Goal: Task Accomplishment & Management: Manage account settings

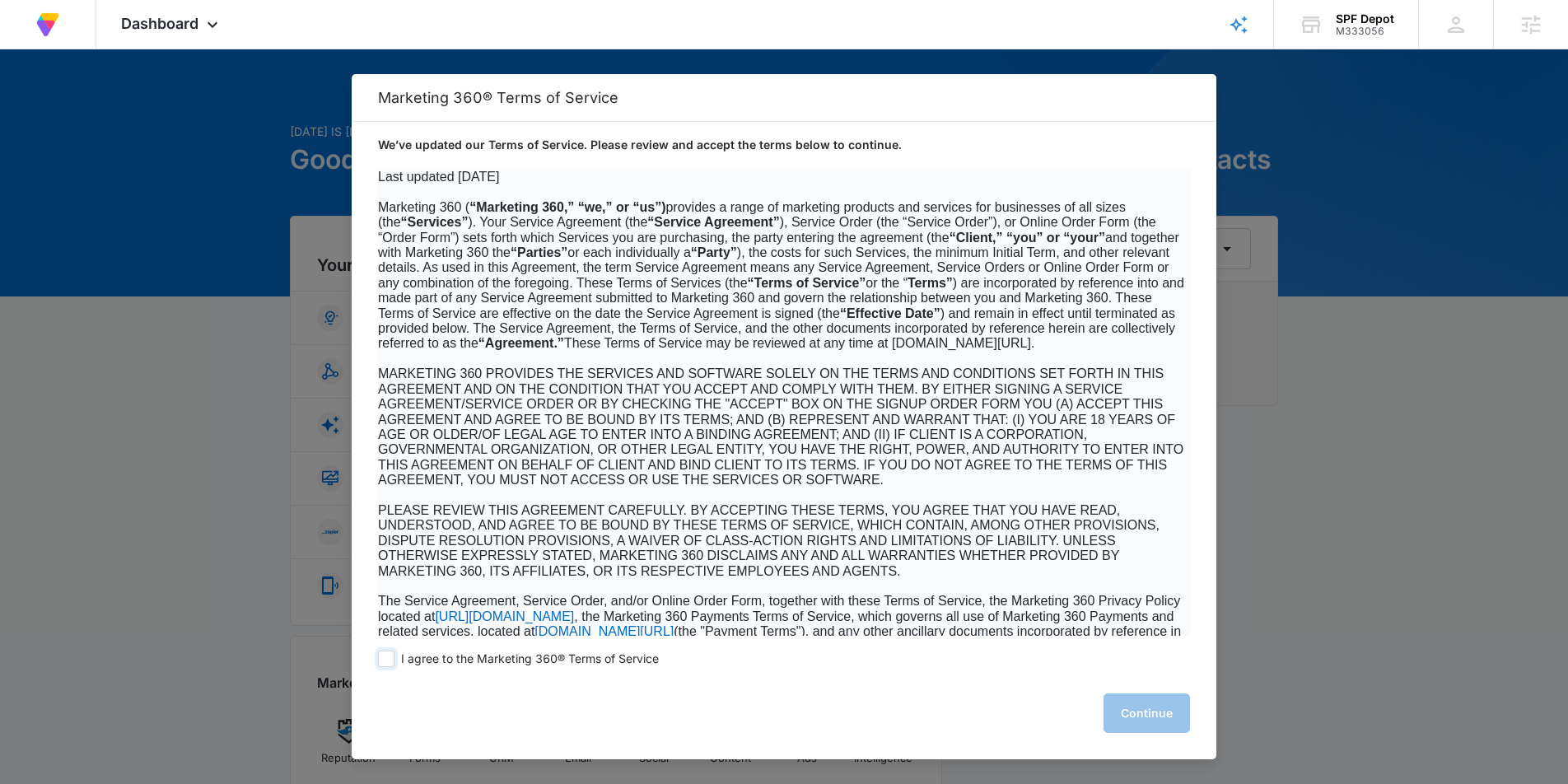
click at [393, 655] on span at bounding box center [386, 659] width 16 height 16
click at [393, 655] on input "I agree to the Marketing 360® Terms of Service" at bounding box center [386, 659] width 16 height 16
click at [390, 661] on span at bounding box center [386, 659] width 16 height 16
click at [390, 661] on input "I agree to the Marketing 360® Terms of Service" at bounding box center [386, 659] width 16 height 16
click at [381, 662] on span at bounding box center [386, 659] width 16 height 16
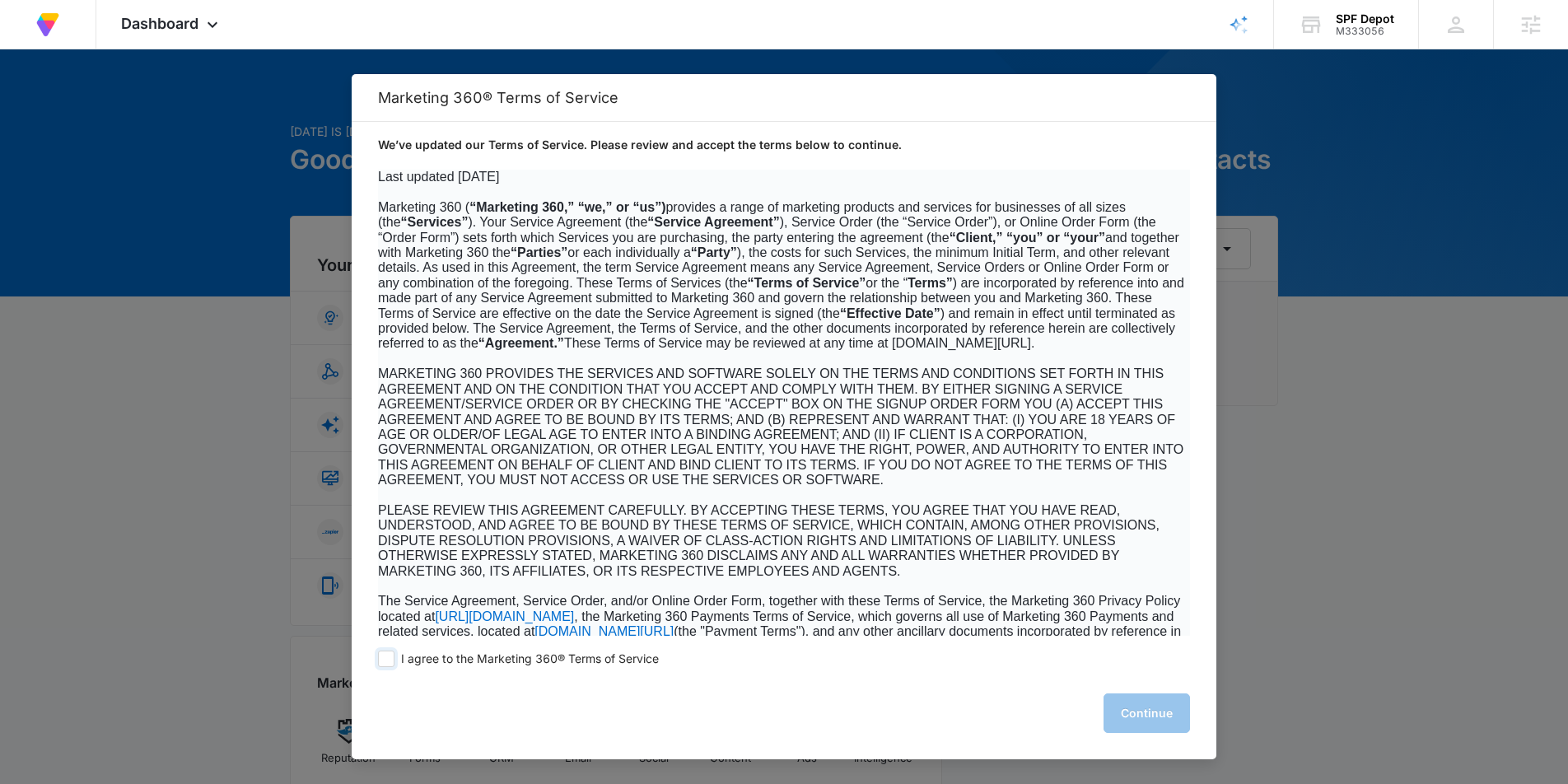
click at [381, 662] on input "I agree to the Marketing 360® Terms of Service" at bounding box center [386, 659] width 16 height 16
checkbox input "true"
click at [1122, 709] on button "Continue" at bounding box center [1147, 713] width 86 height 40
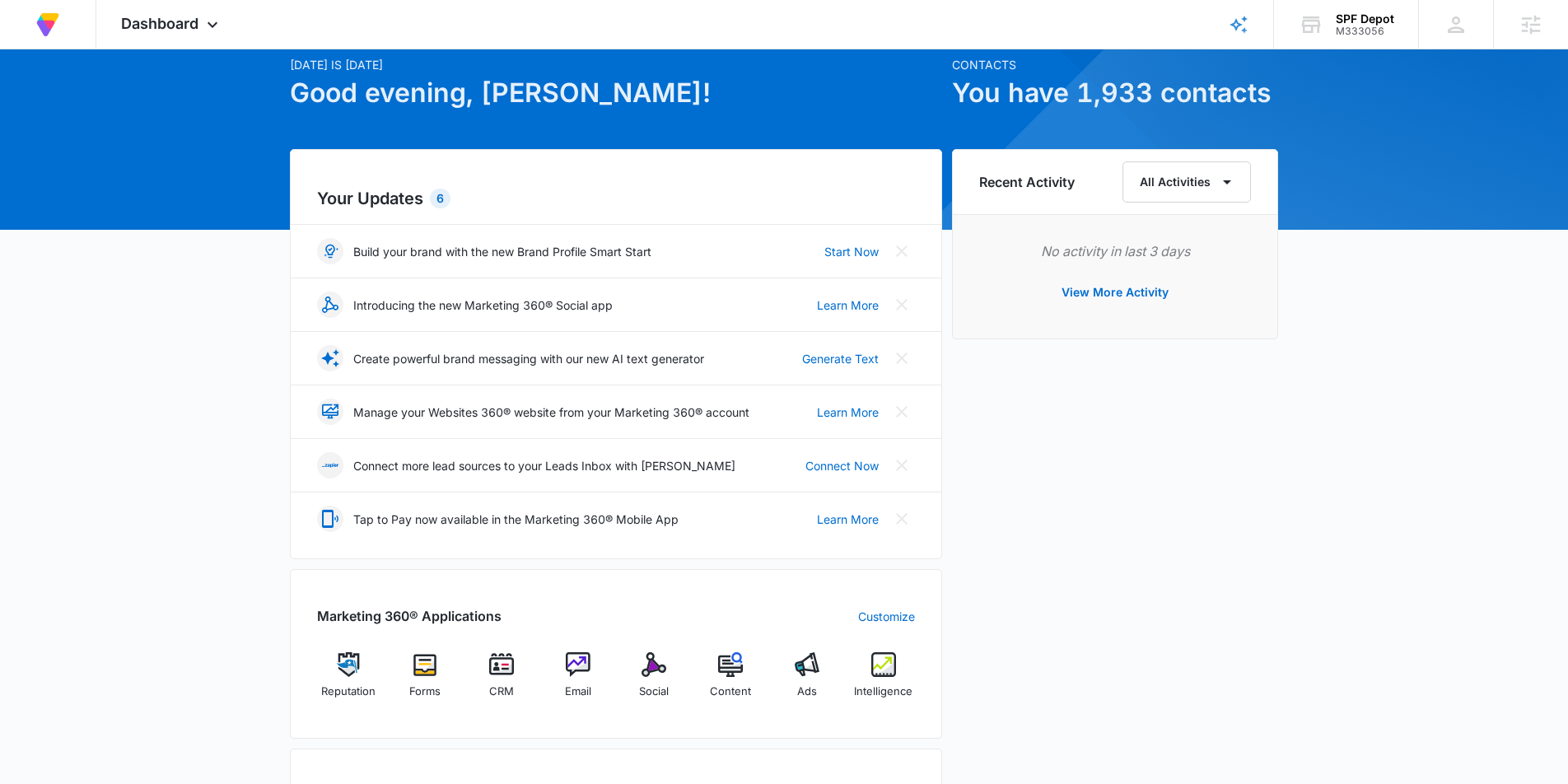
scroll to position [143, 0]
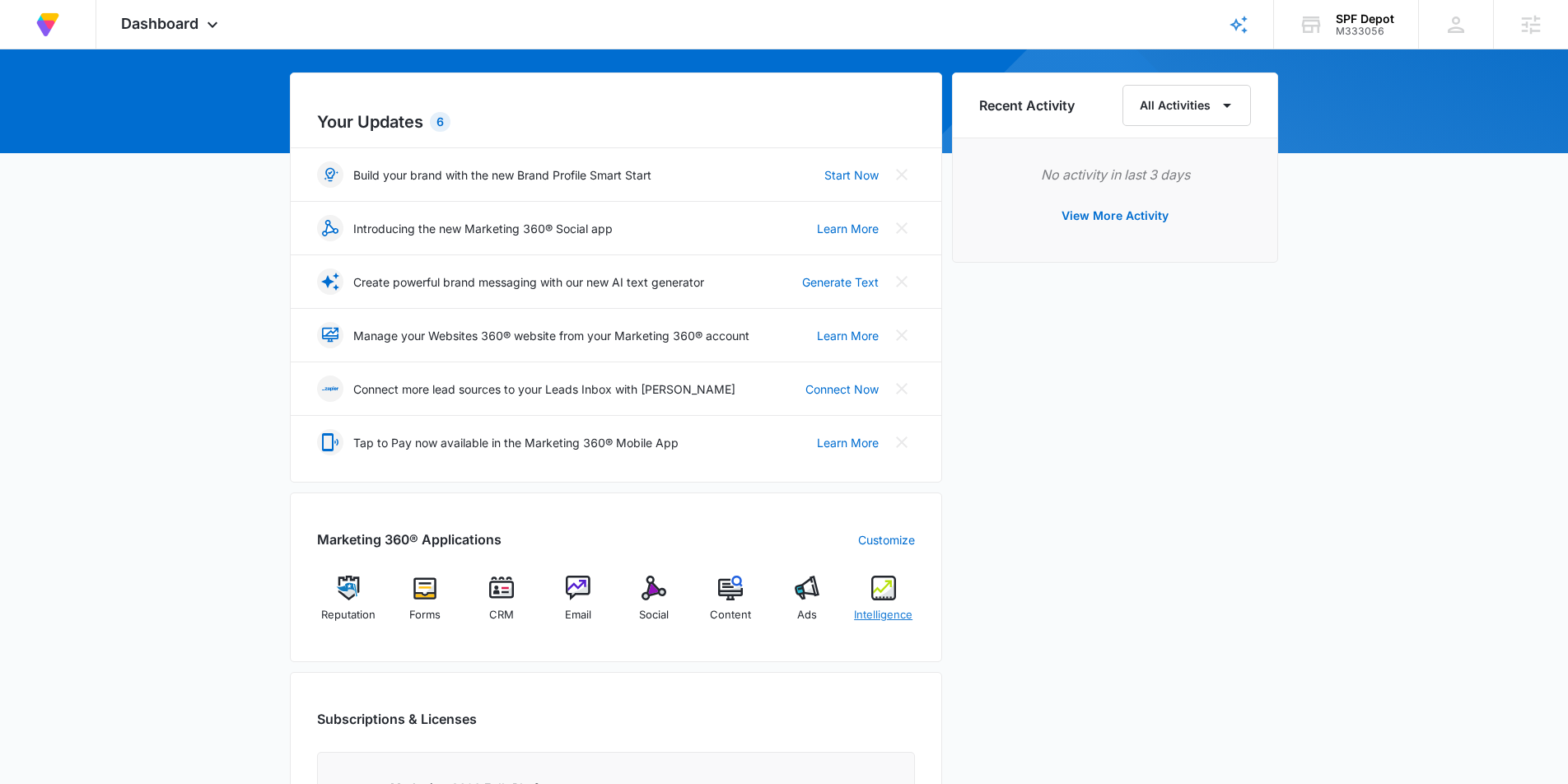
click at [875, 602] on div "Intelligence" at bounding box center [883, 604] width 64 height 59
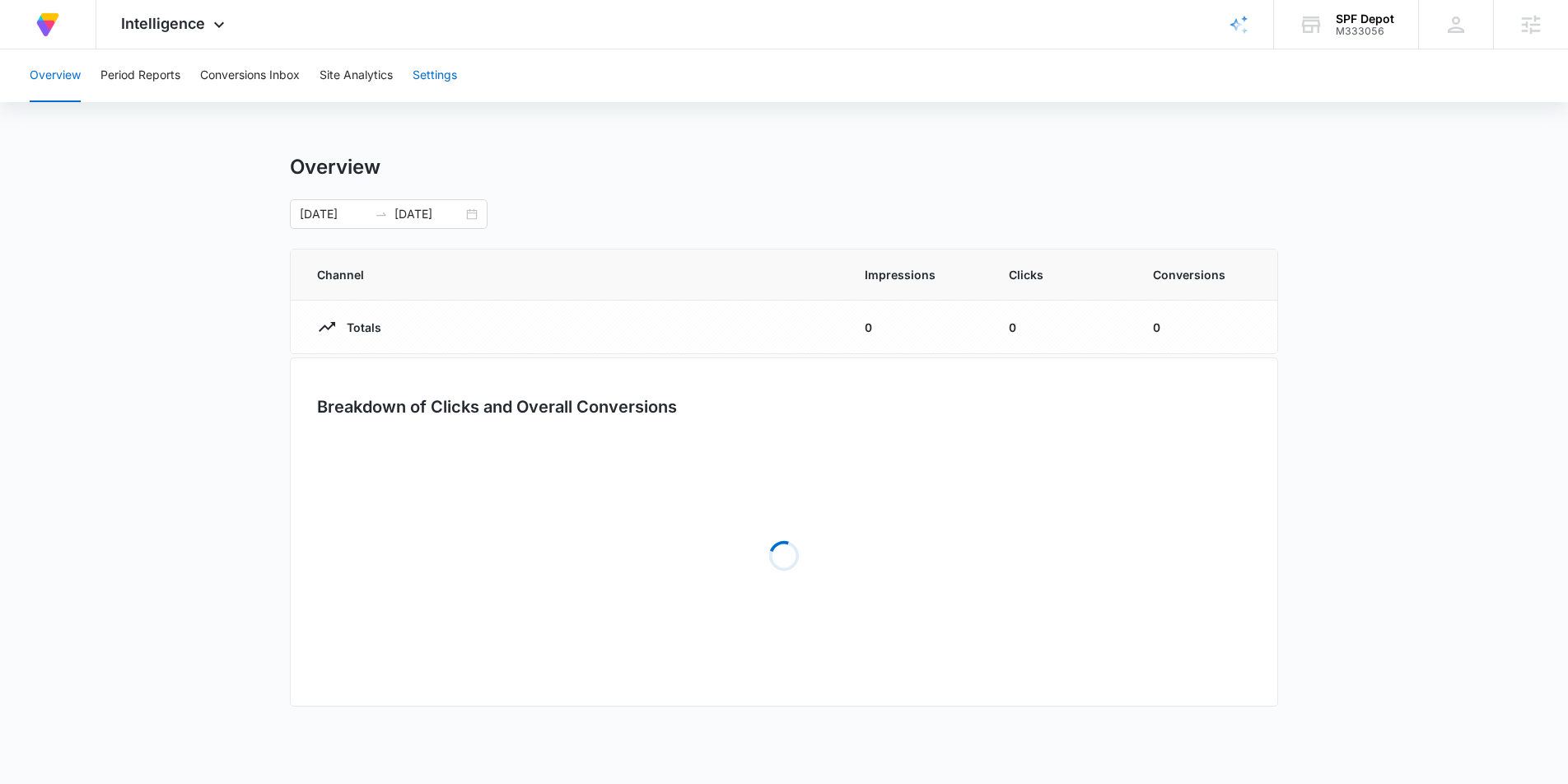
click at [457, 64] on button "Settings" at bounding box center [435, 75] width 44 height 53
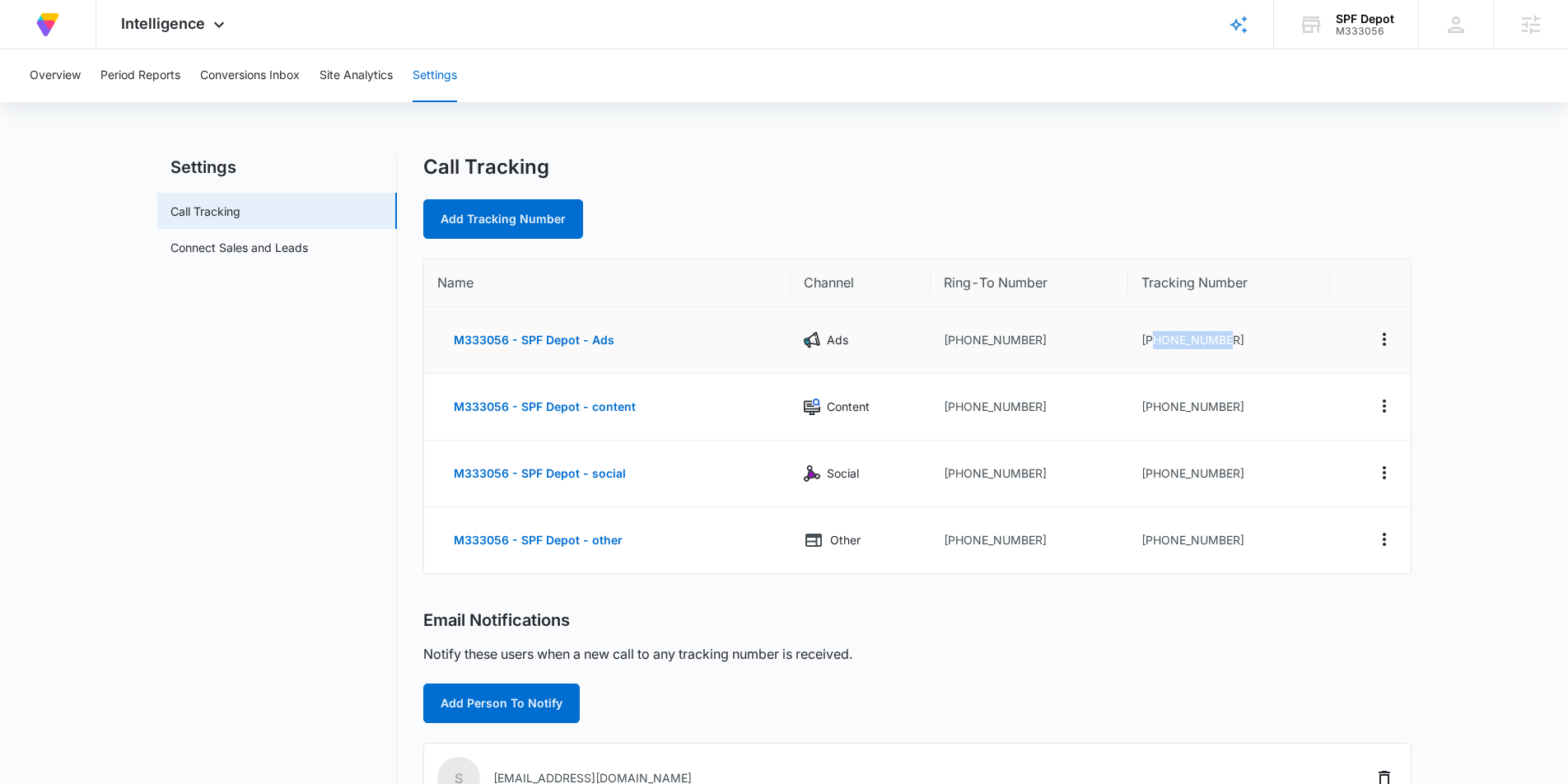
drag, startPoint x: 1235, startPoint y: 341, endPoint x: 1200, endPoint y: 372, distance: 46.8
click at [1151, 340] on td "+13187690507" at bounding box center [1229, 339] width 202 height 66
copy td "3187690507"
click at [1336, 26] on div "M333056" at bounding box center [1366, 31] width 58 height 12
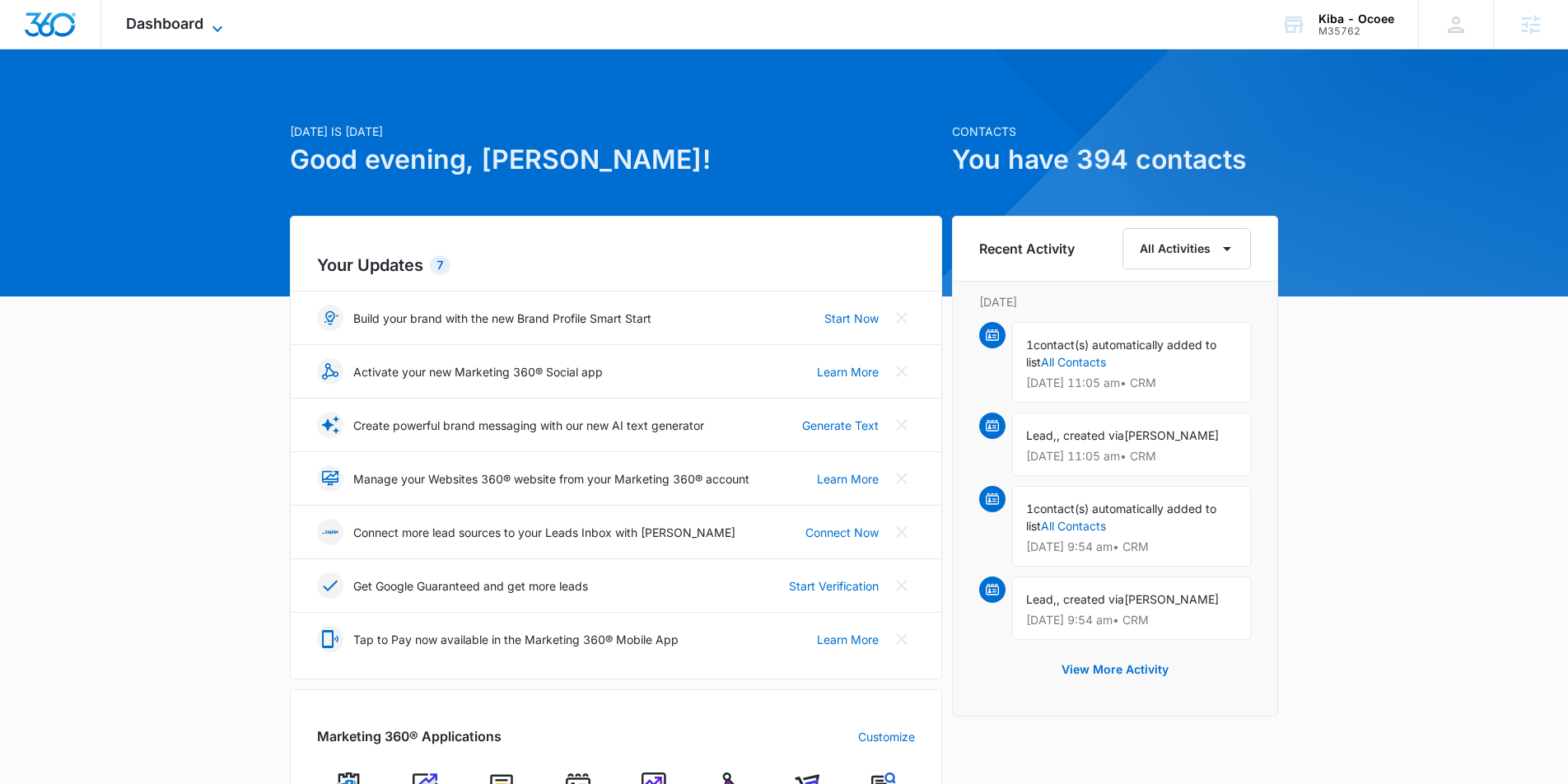
click at [193, 24] on span "Dashboard" at bounding box center [164, 23] width 77 height 17
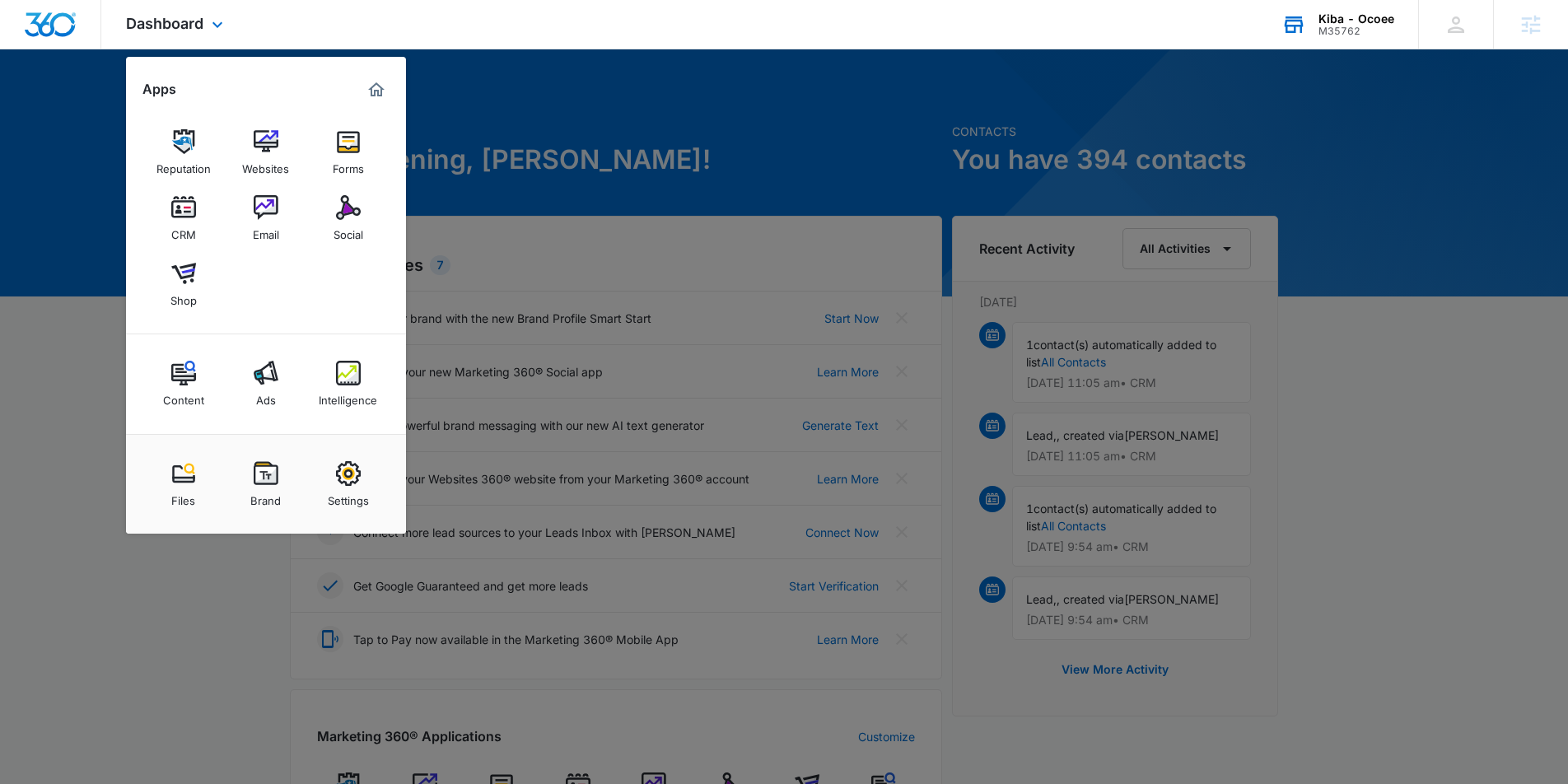
click at [1341, 49] on nav "Dashboard Apps Reputation Websites Forms CRM Email Social Shop Content Ads Inte…" at bounding box center [784, 24] width 1568 height 49
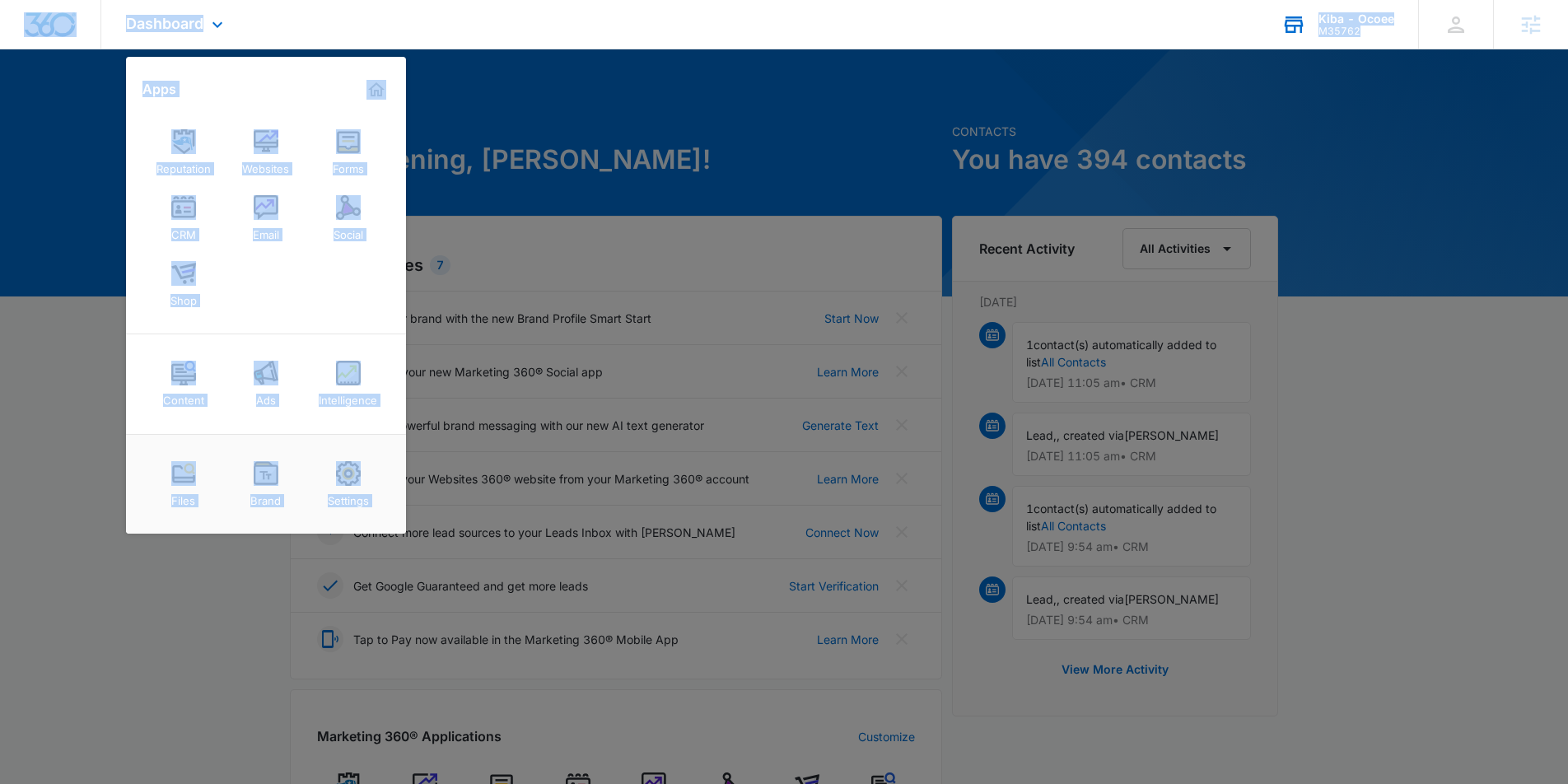
click at [1344, 27] on div "M35762" at bounding box center [1356, 31] width 75 height 12
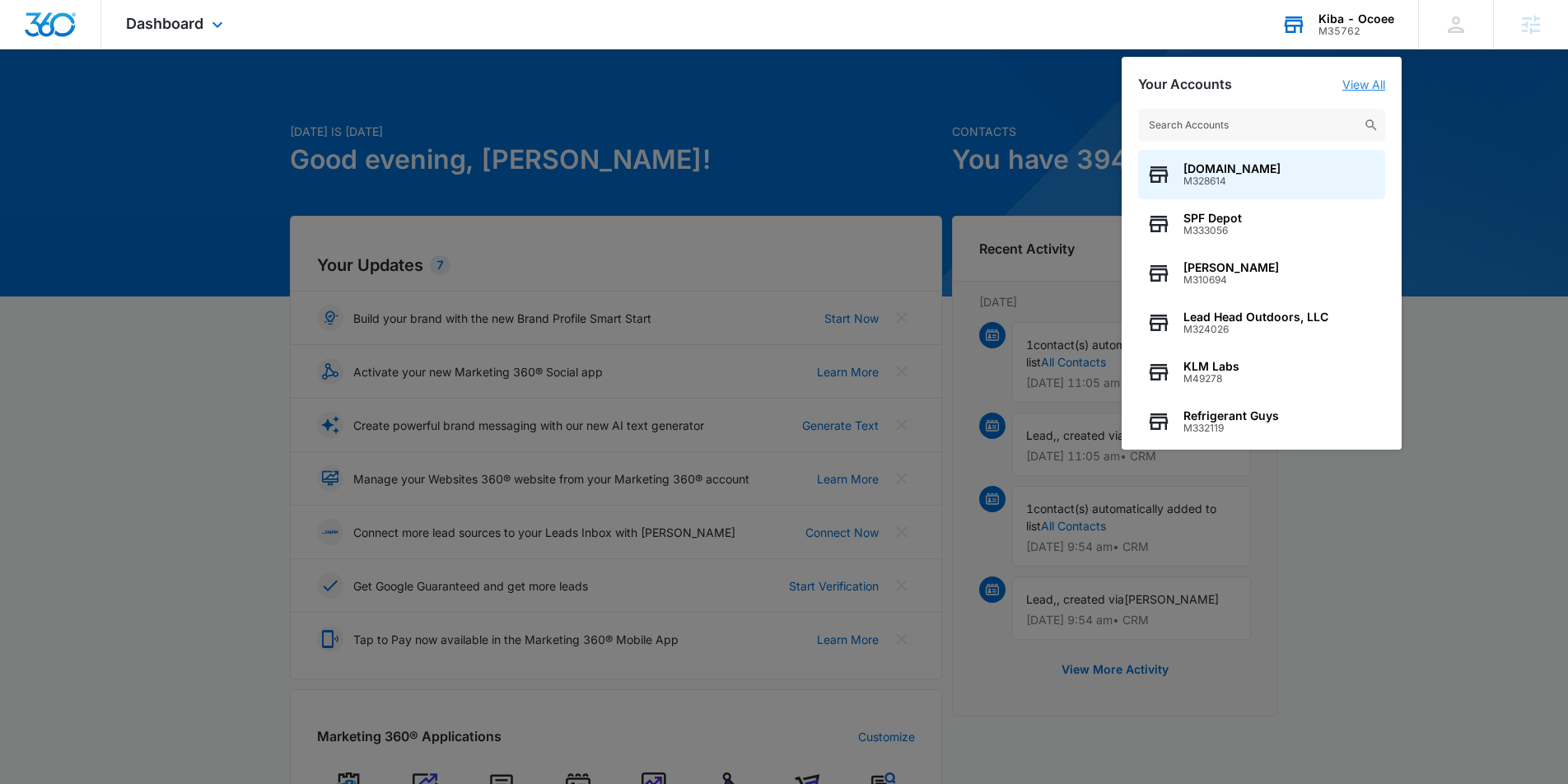
click at [1363, 85] on link "View All" at bounding box center [1364, 83] width 43 height 14
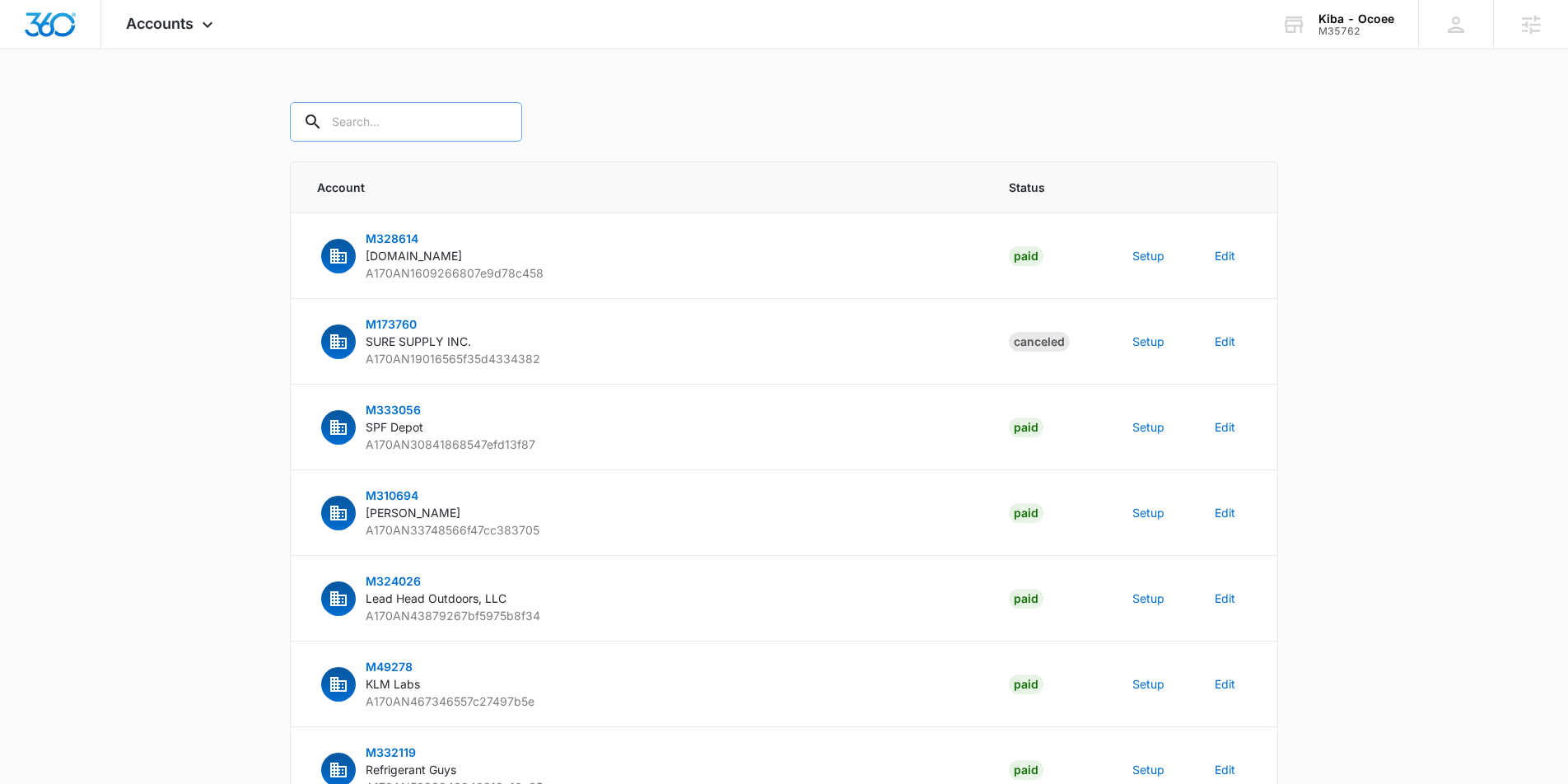
click at [407, 118] on input "text" at bounding box center [406, 122] width 232 height 40
type input "M333056"
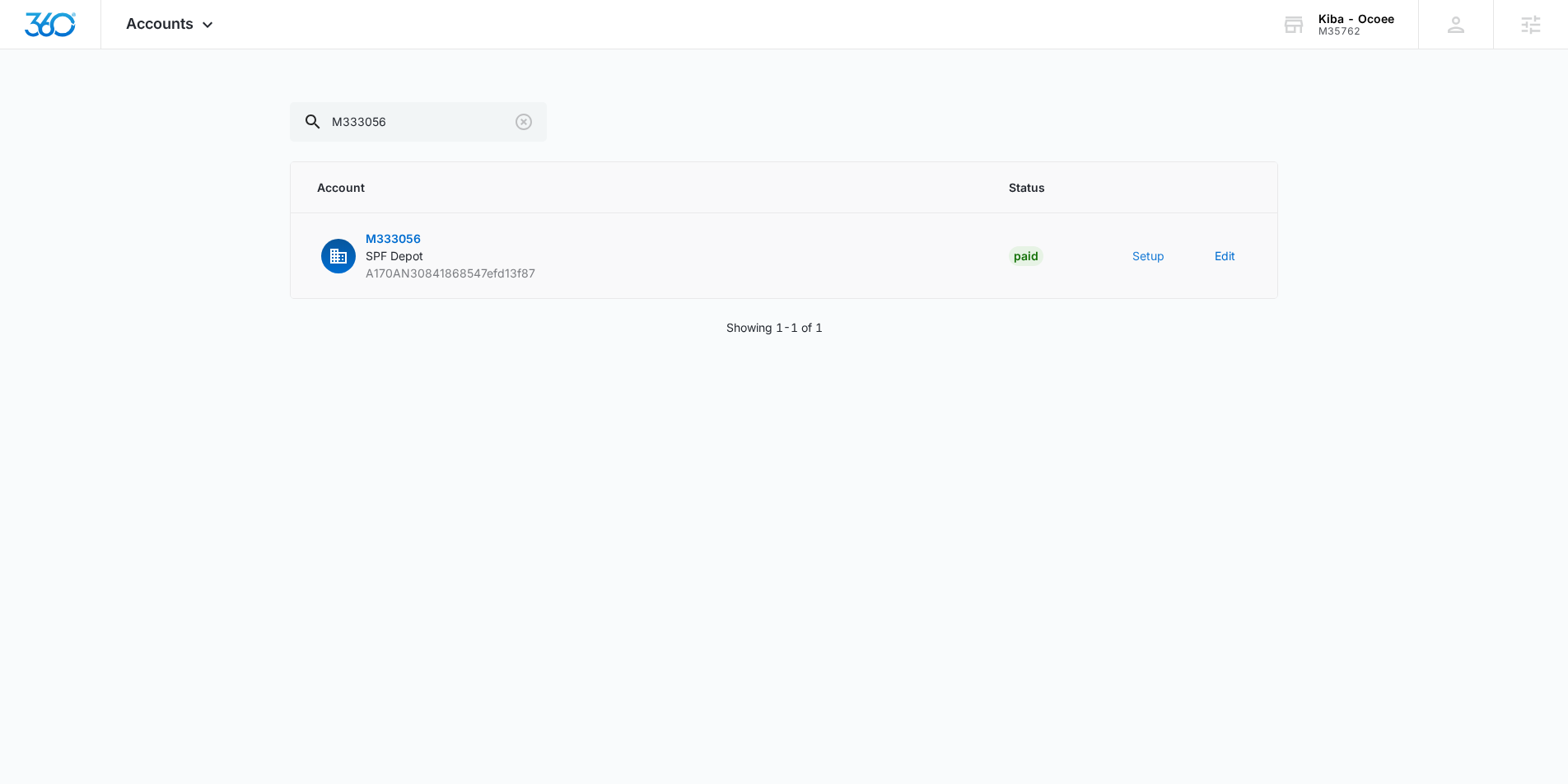
click at [1136, 260] on button "Setup" at bounding box center [1149, 255] width 32 height 17
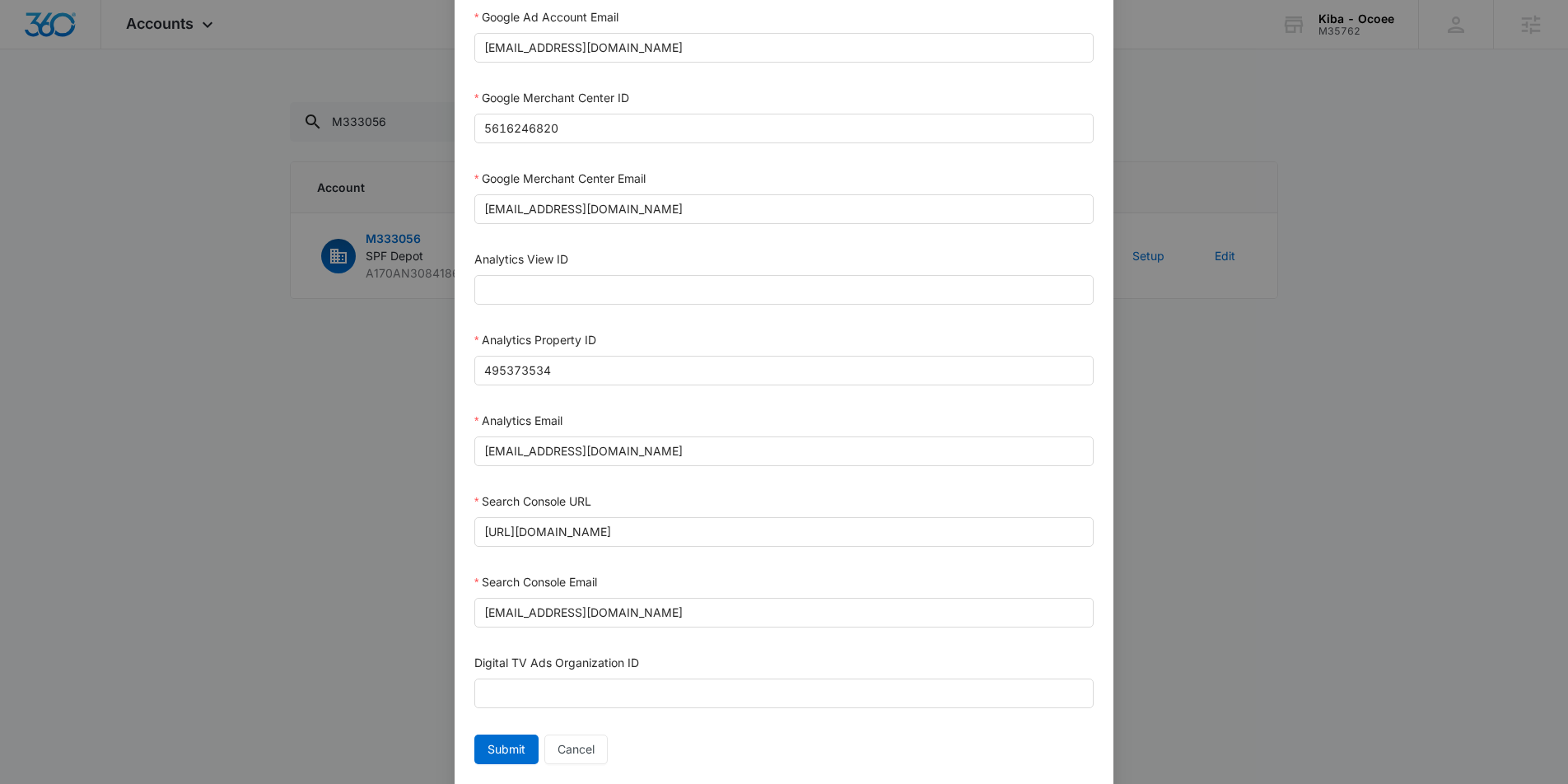
scroll to position [684, 0]
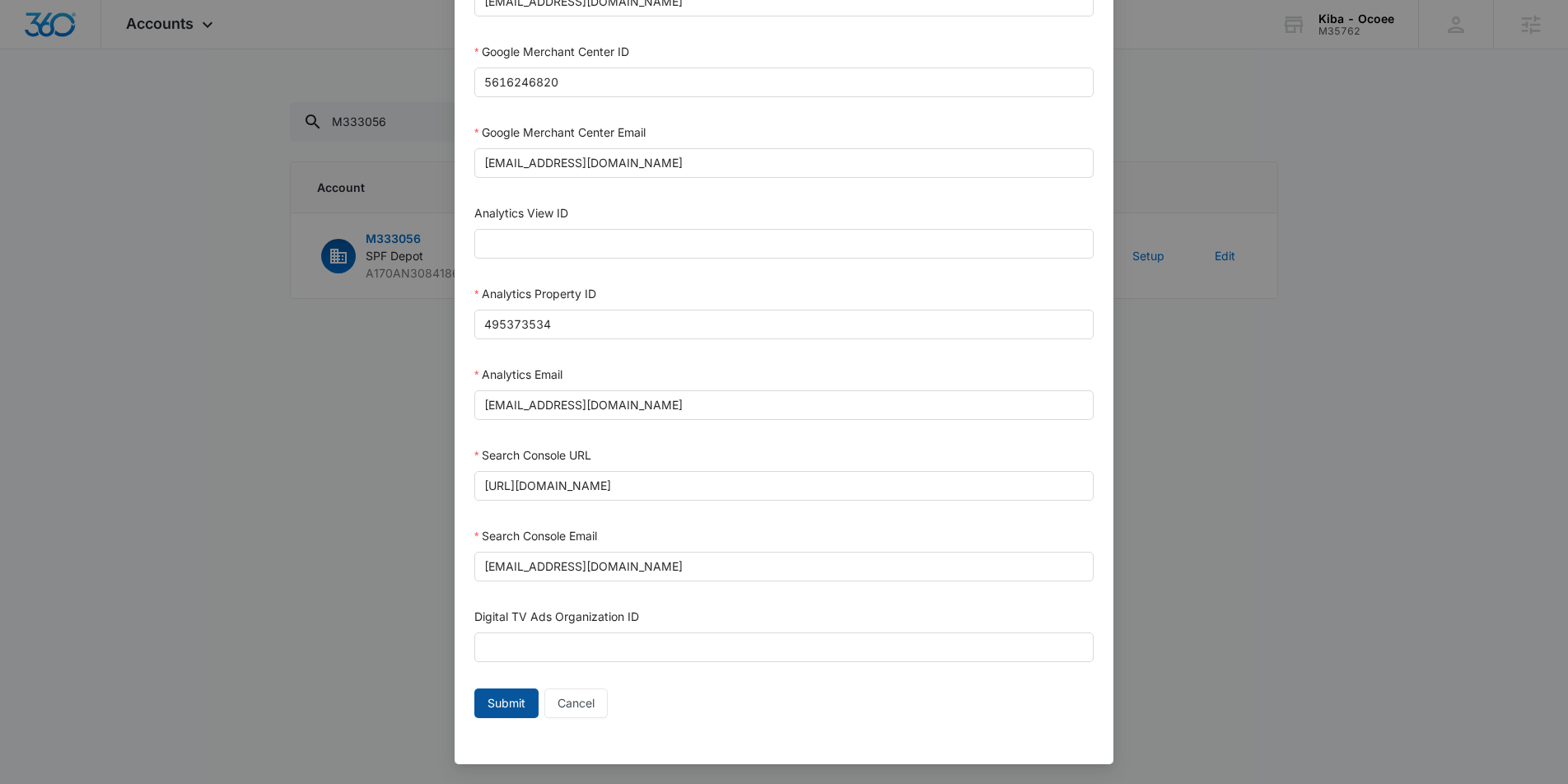
click at [498, 708] on span "Submit" at bounding box center [507, 703] width 38 height 18
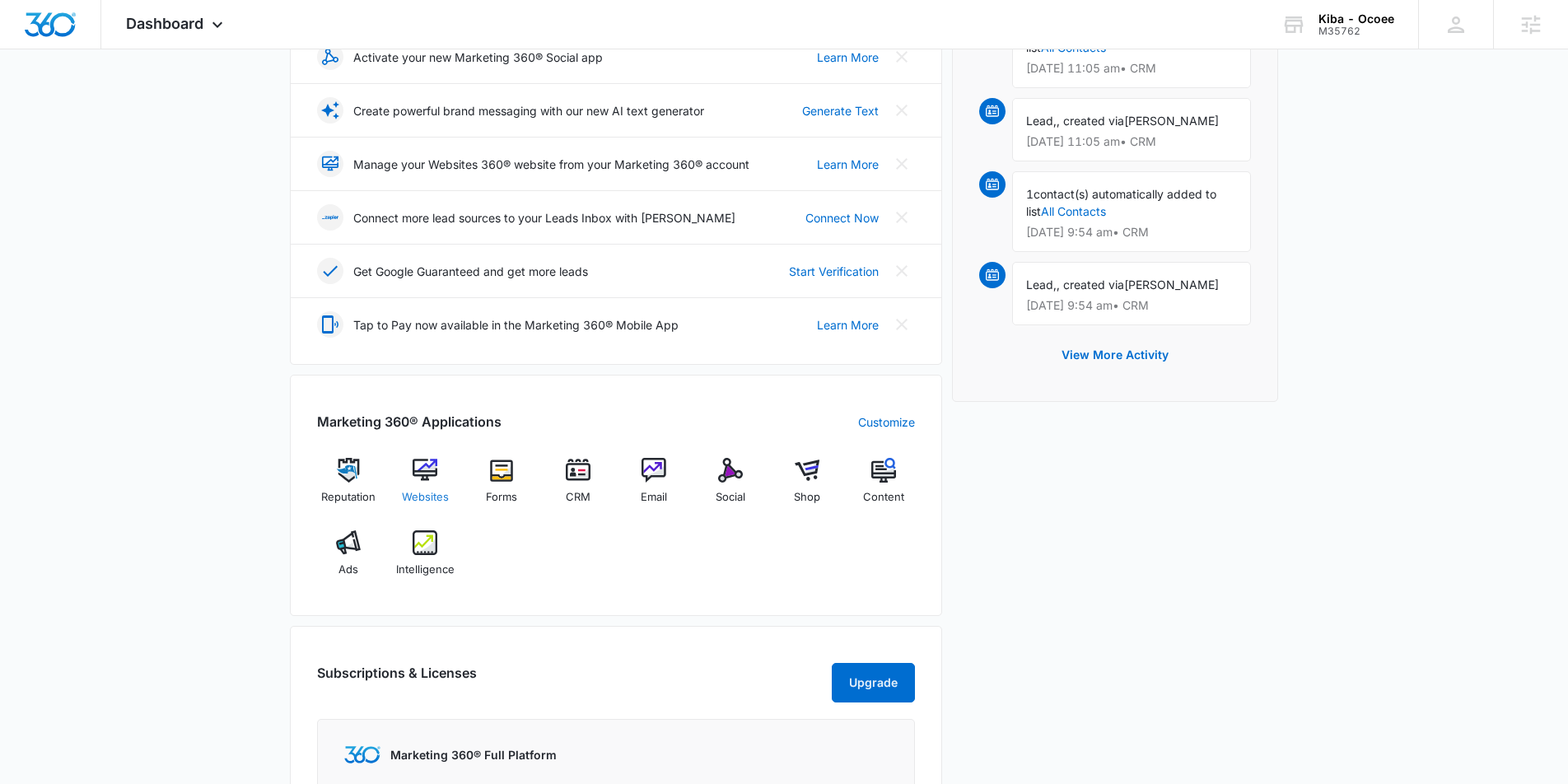
scroll to position [316, 0]
click at [578, 470] on img at bounding box center [577, 468] width 25 height 24
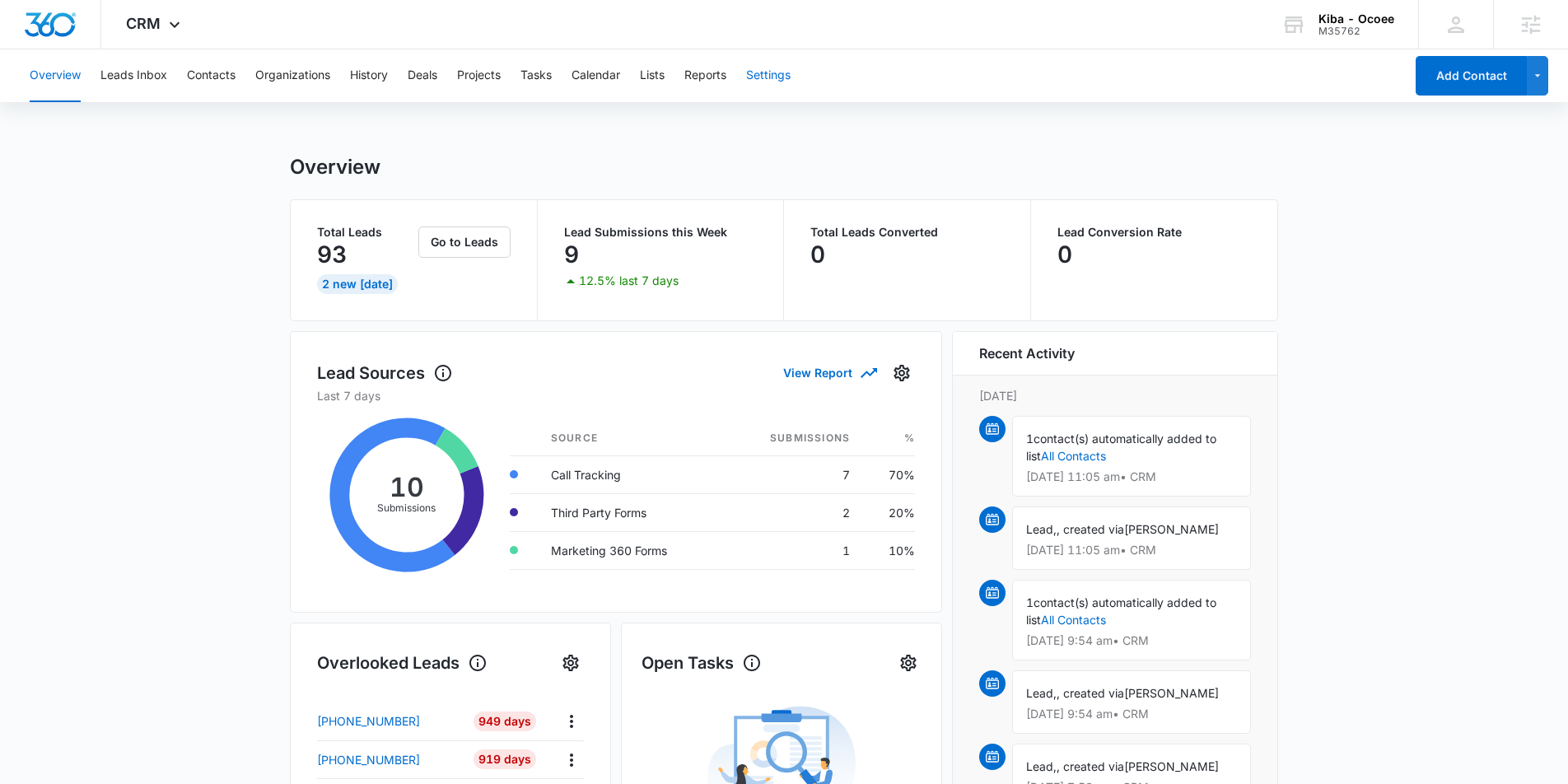
click at [791, 77] on button "Settings" at bounding box center [768, 75] width 44 height 53
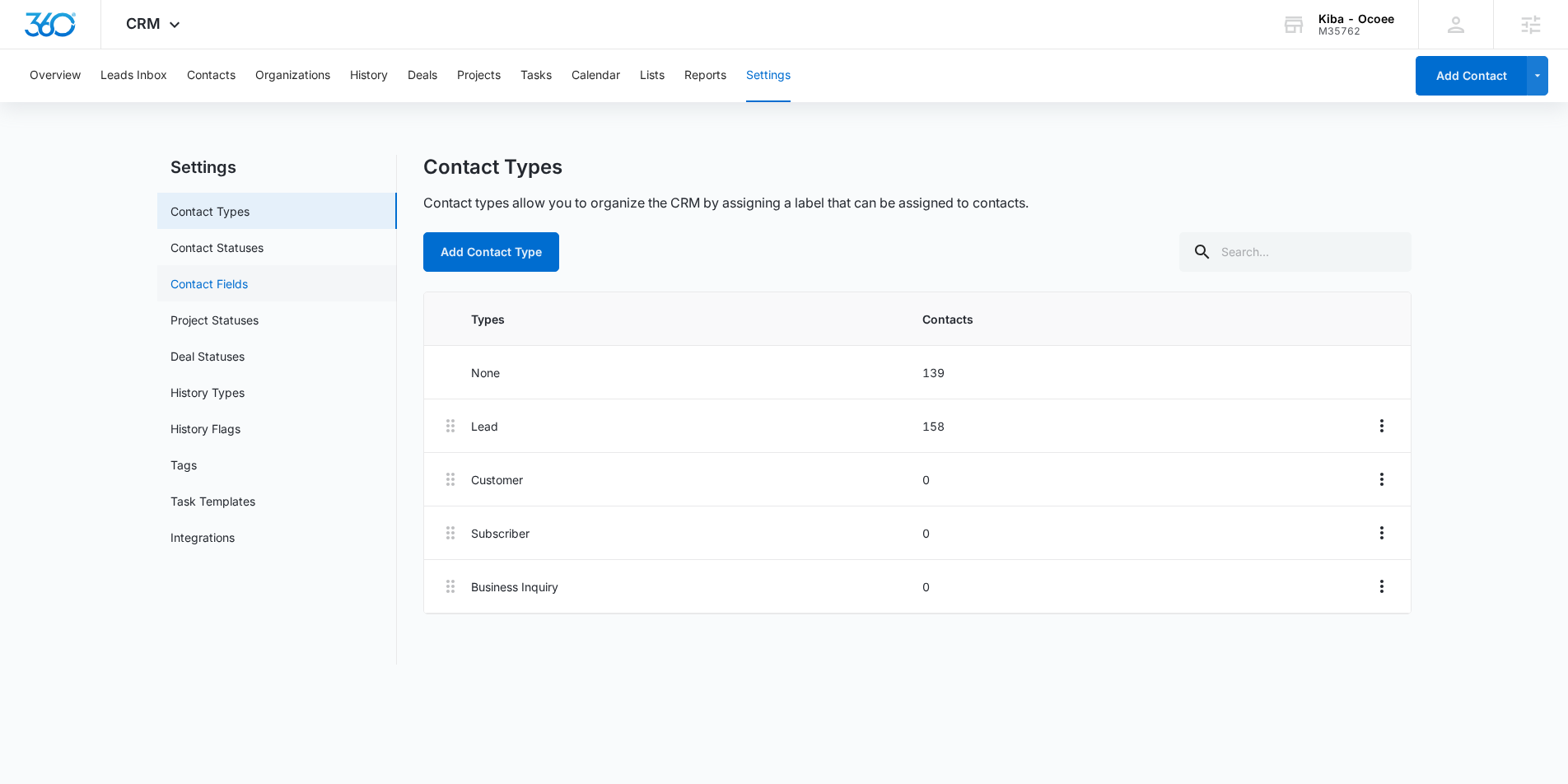
click at [229, 290] on link "Contact Fields" at bounding box center [209, 283] width 77 height 17
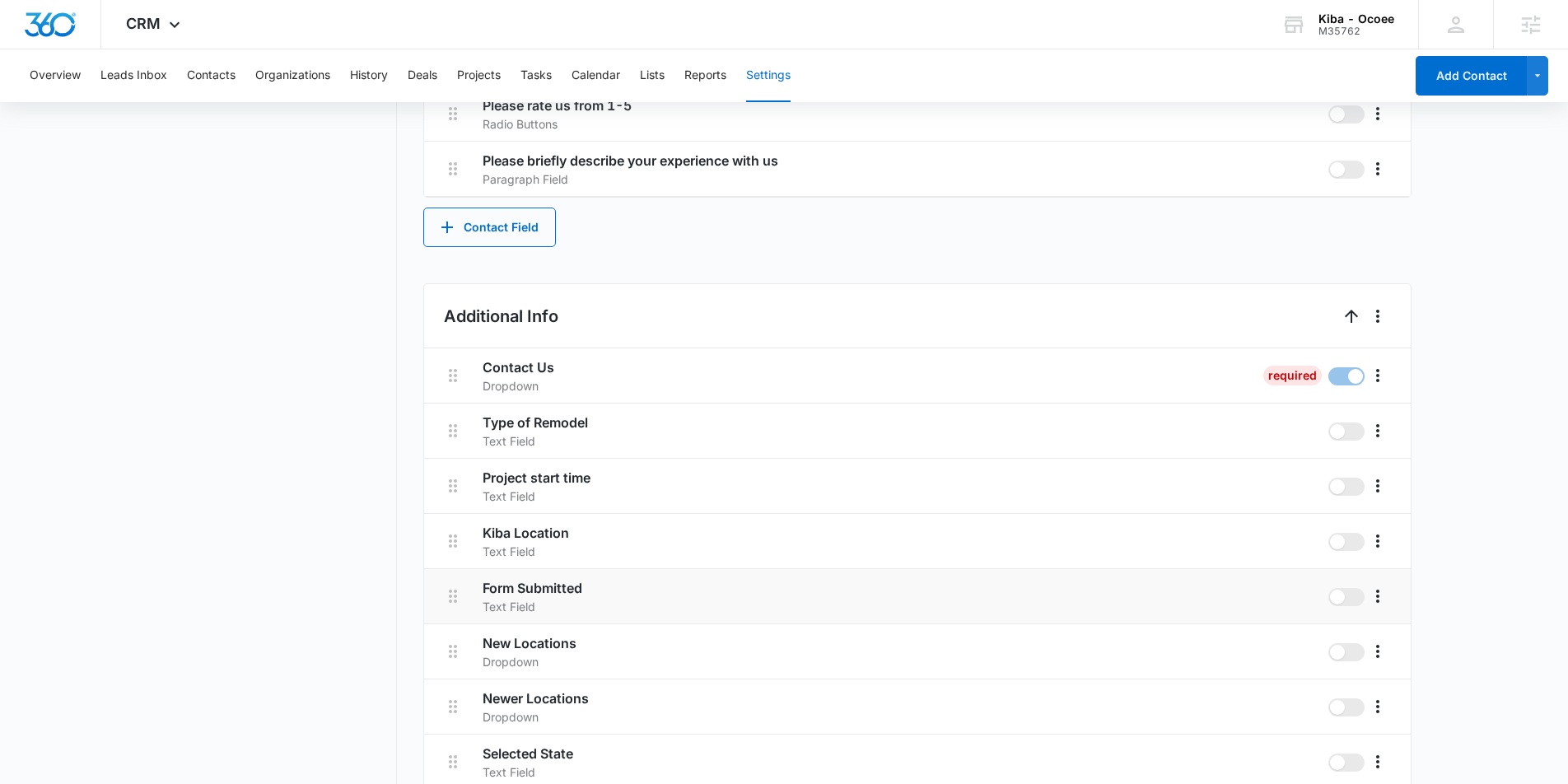
scroll to position [1620, 0]
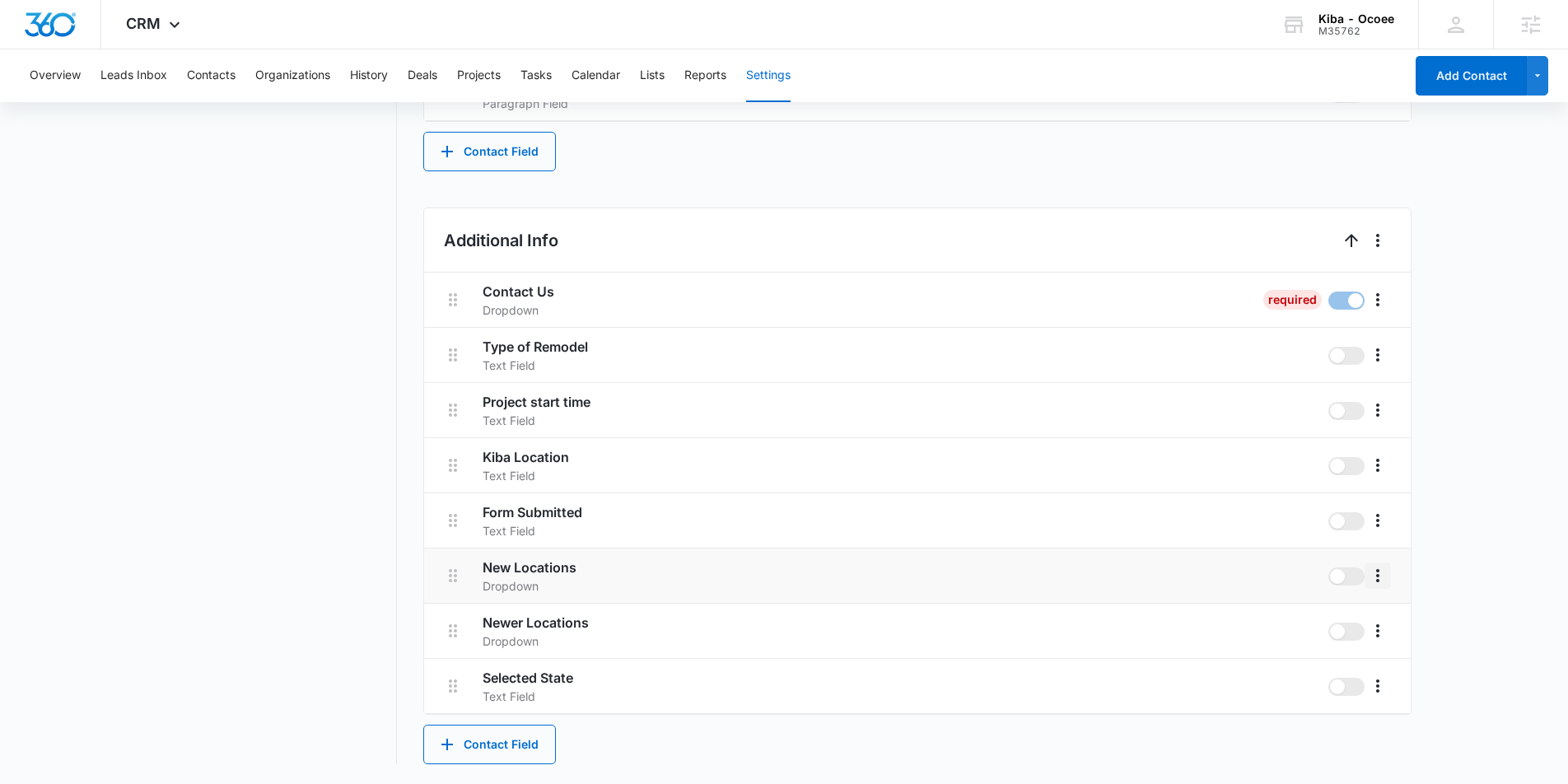
click at [1377, 576] on icon "More" at bounding box center [1378, 575] width 4 height 14
click at [1400, 617] on div "Edit" at bounding box center [1403, 622] width 35 height 12
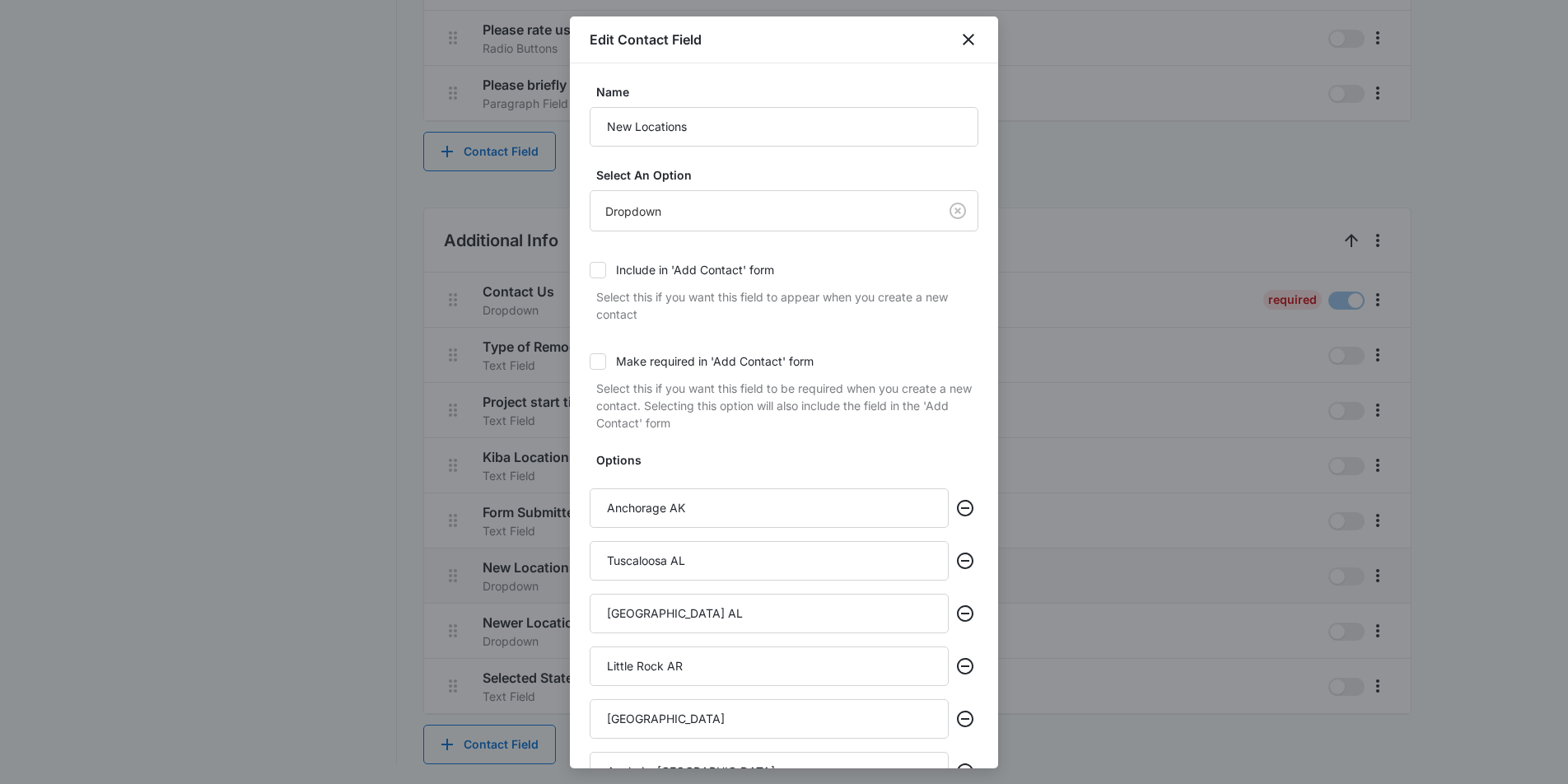
scroll to position [213, 0]
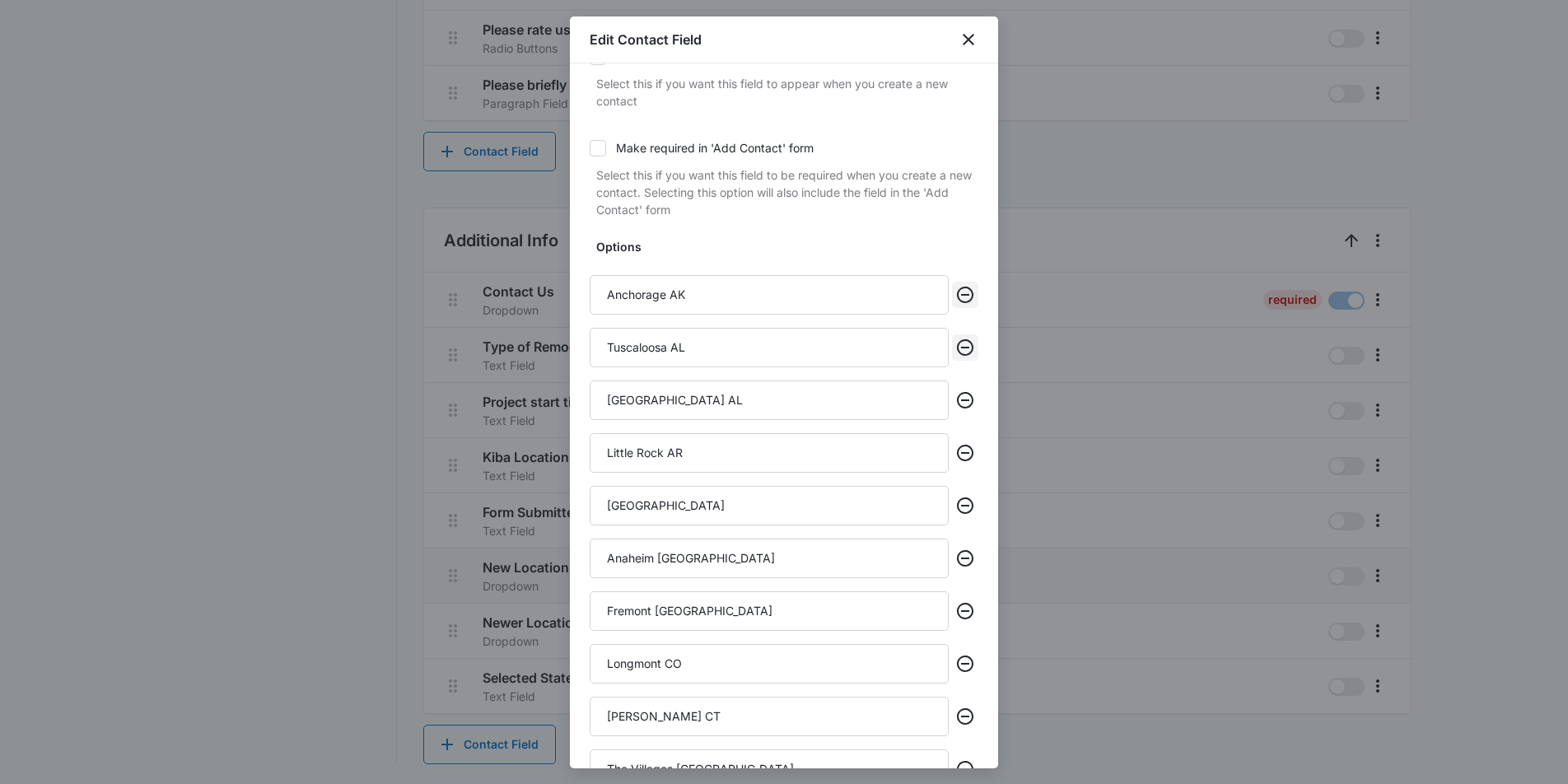
click at [974, 292] on icon "Remove" at bounding box center [965, 295] width 20 height 20
click at [972, 292] on icon "Remove" at bounding box center [965, 295] width 16 height 16
click at [972, 339] on icon "Remove" at bounding box center [965, 348] width 16 height 16
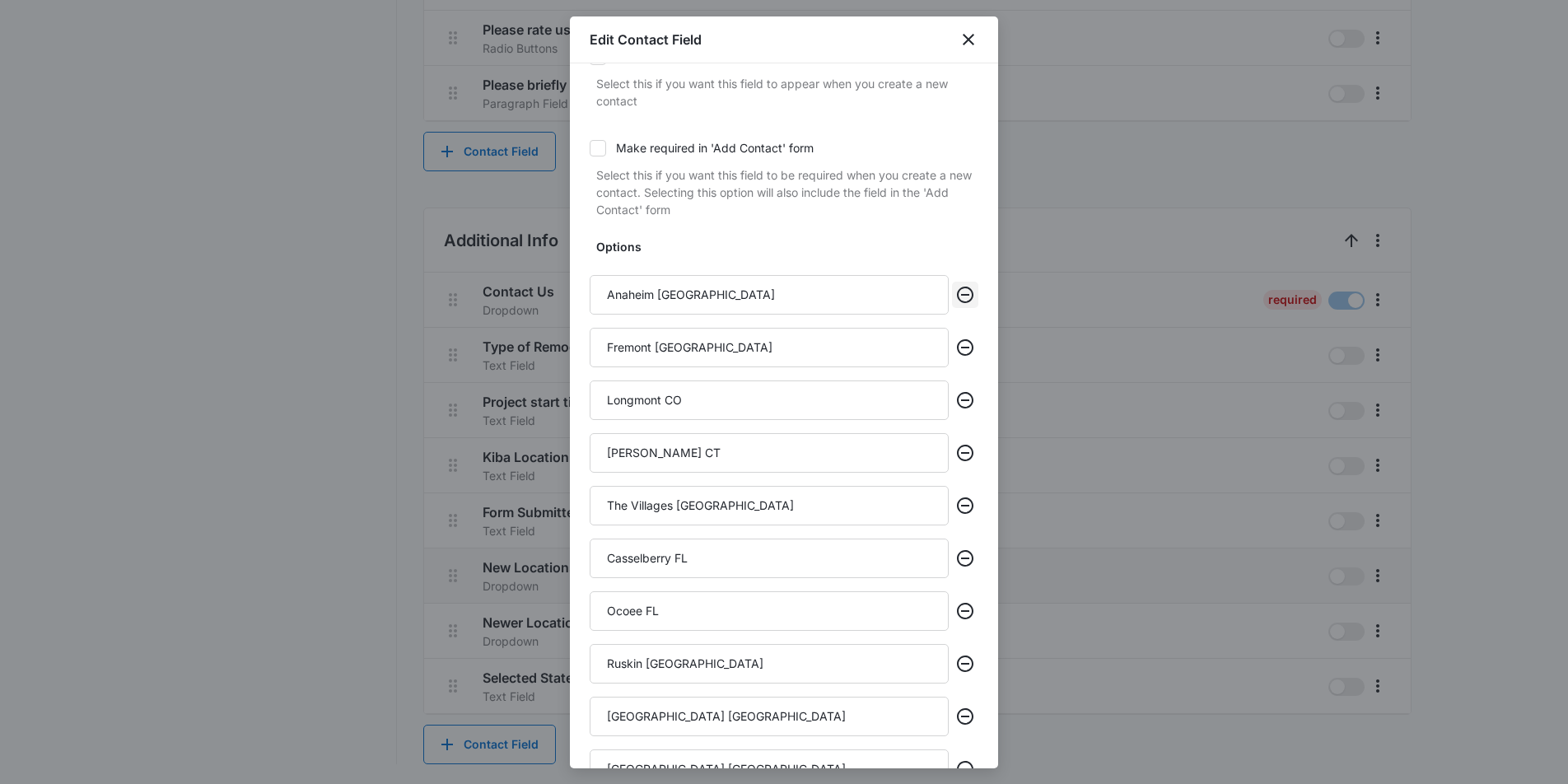
click at [972, 292] on icon "Remove" at bounding box center [965, 295] width 16 height 16
click at [972, 339] on icon "Remove" at bounding box center [965, 348] width 16 height 16
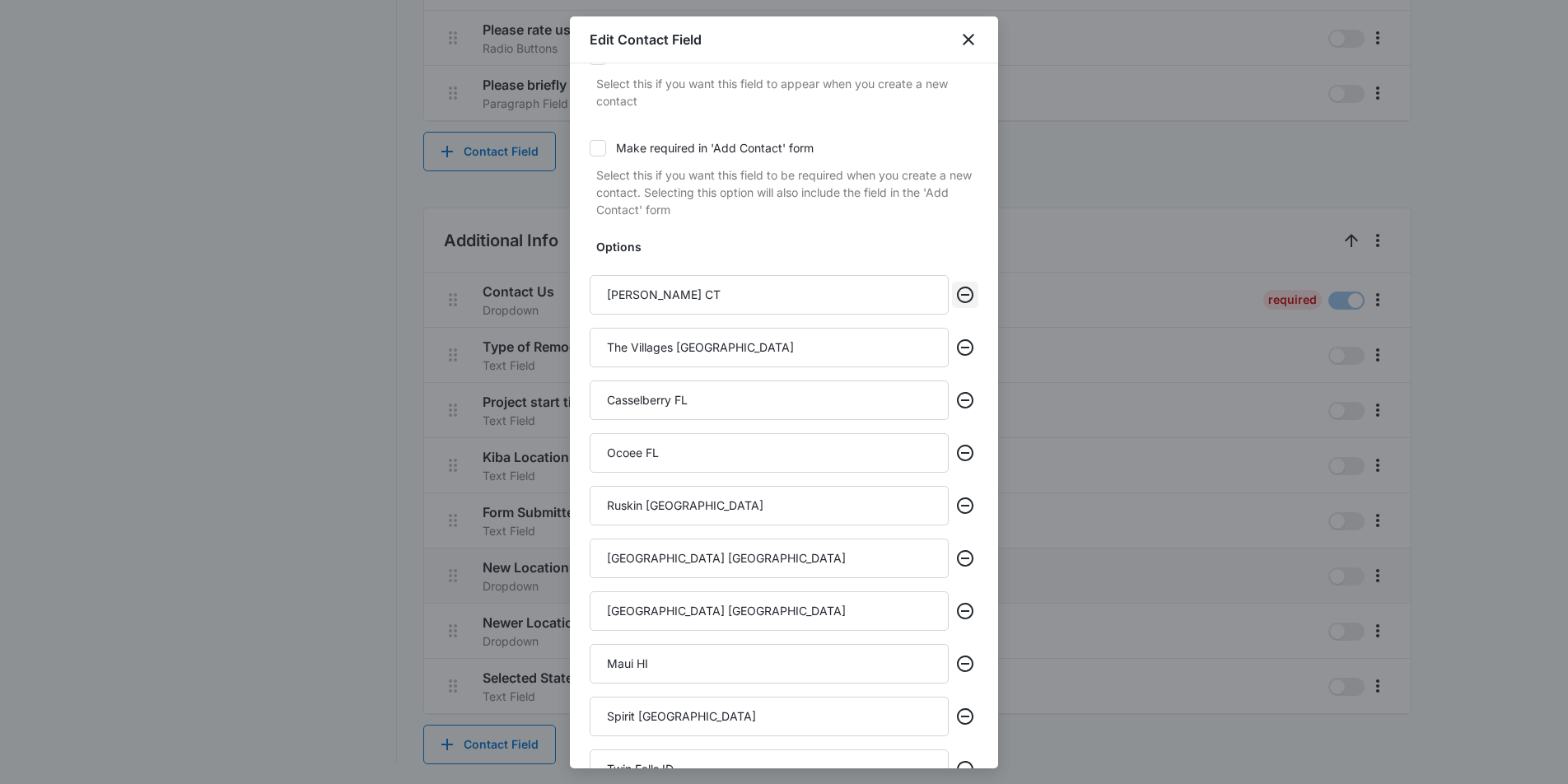
click at [972, 292] on icon "Remove" at bounding box center [965, 295] width 16 height 16
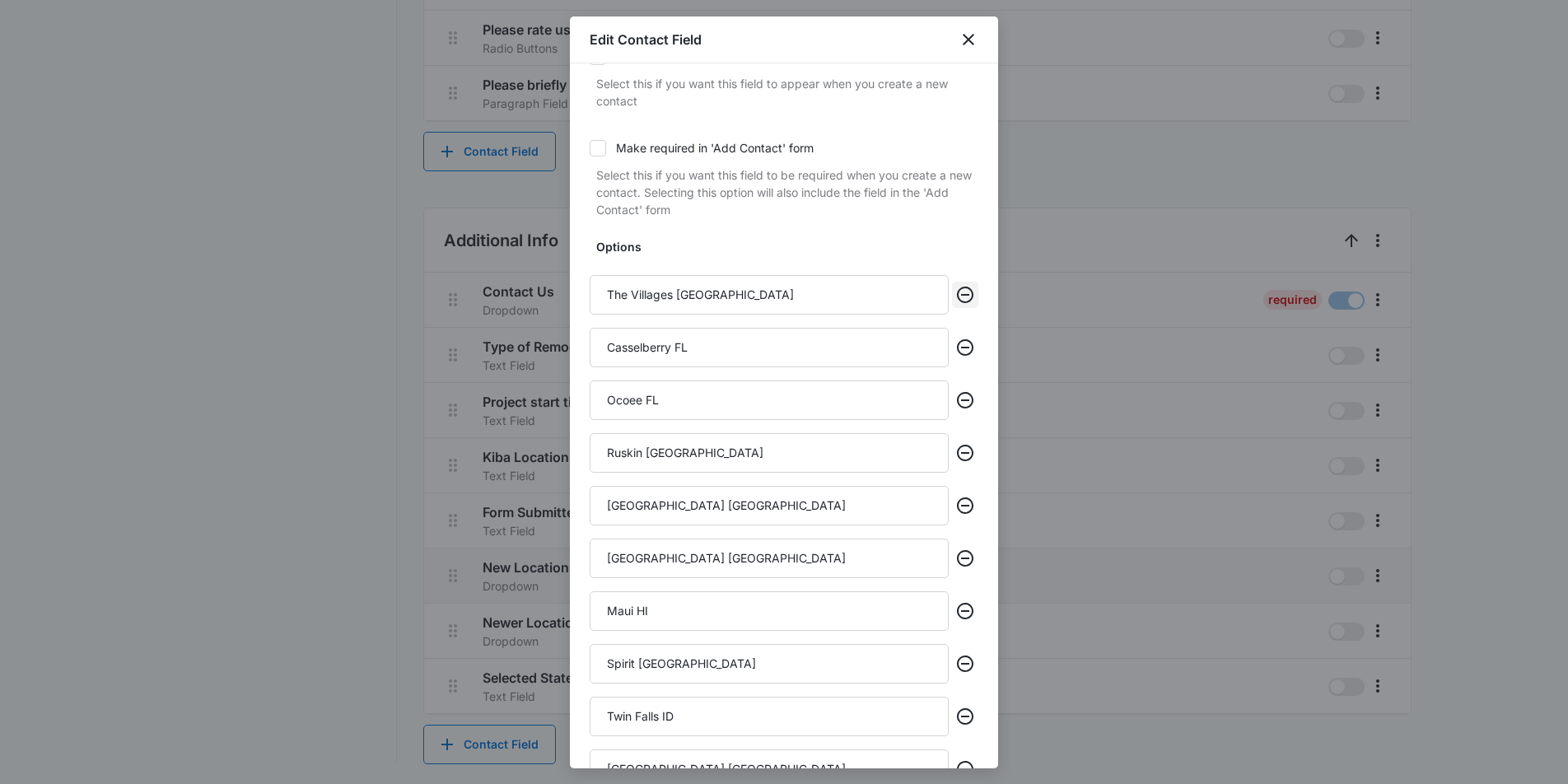
click at [972, 292] on icon "Remove" at bounding box center [965, 295] width 16 height 16
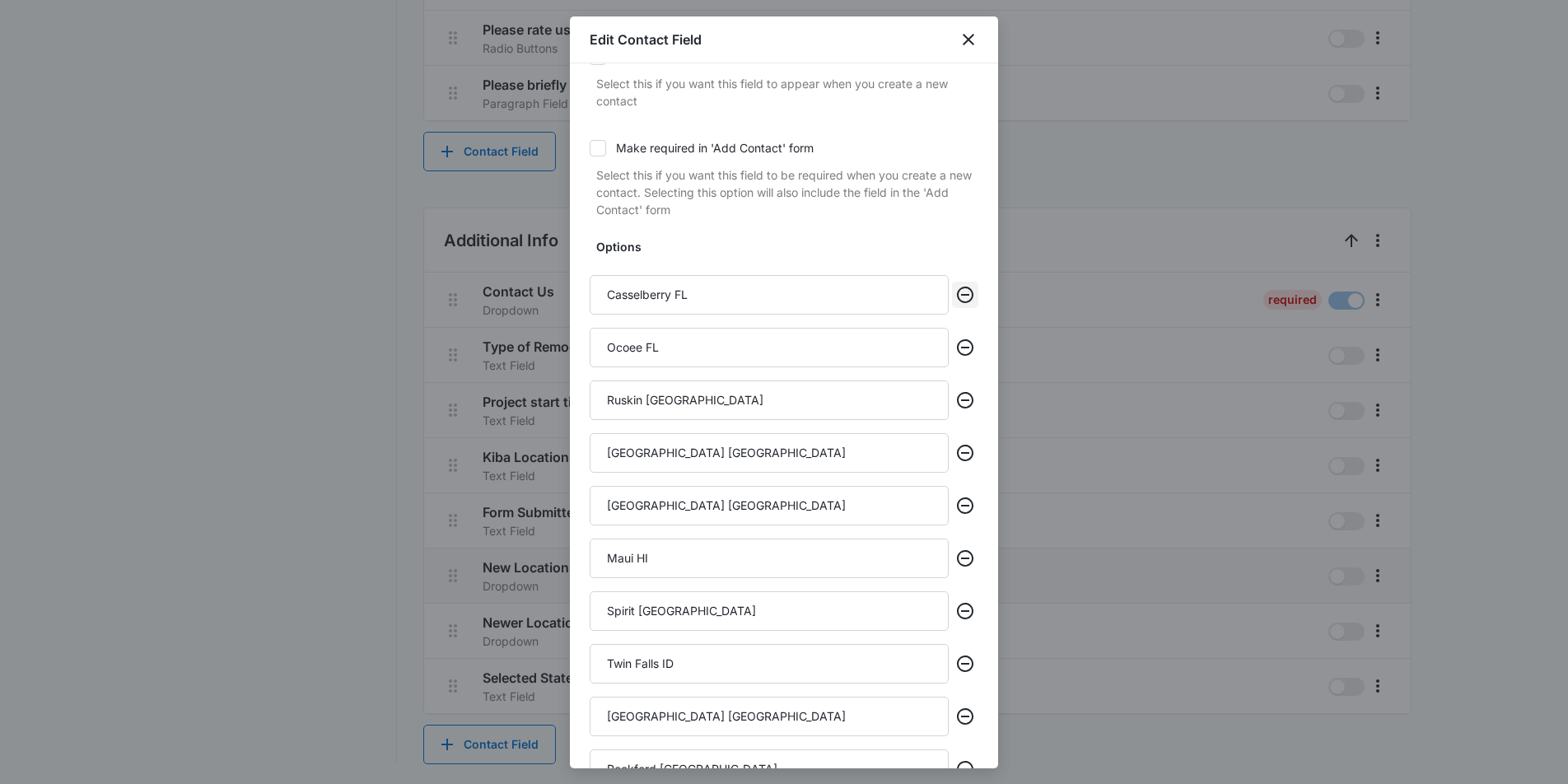
click at [972, 292] on icon "Remove" at bounding box center [965, 295] width 16 height 16
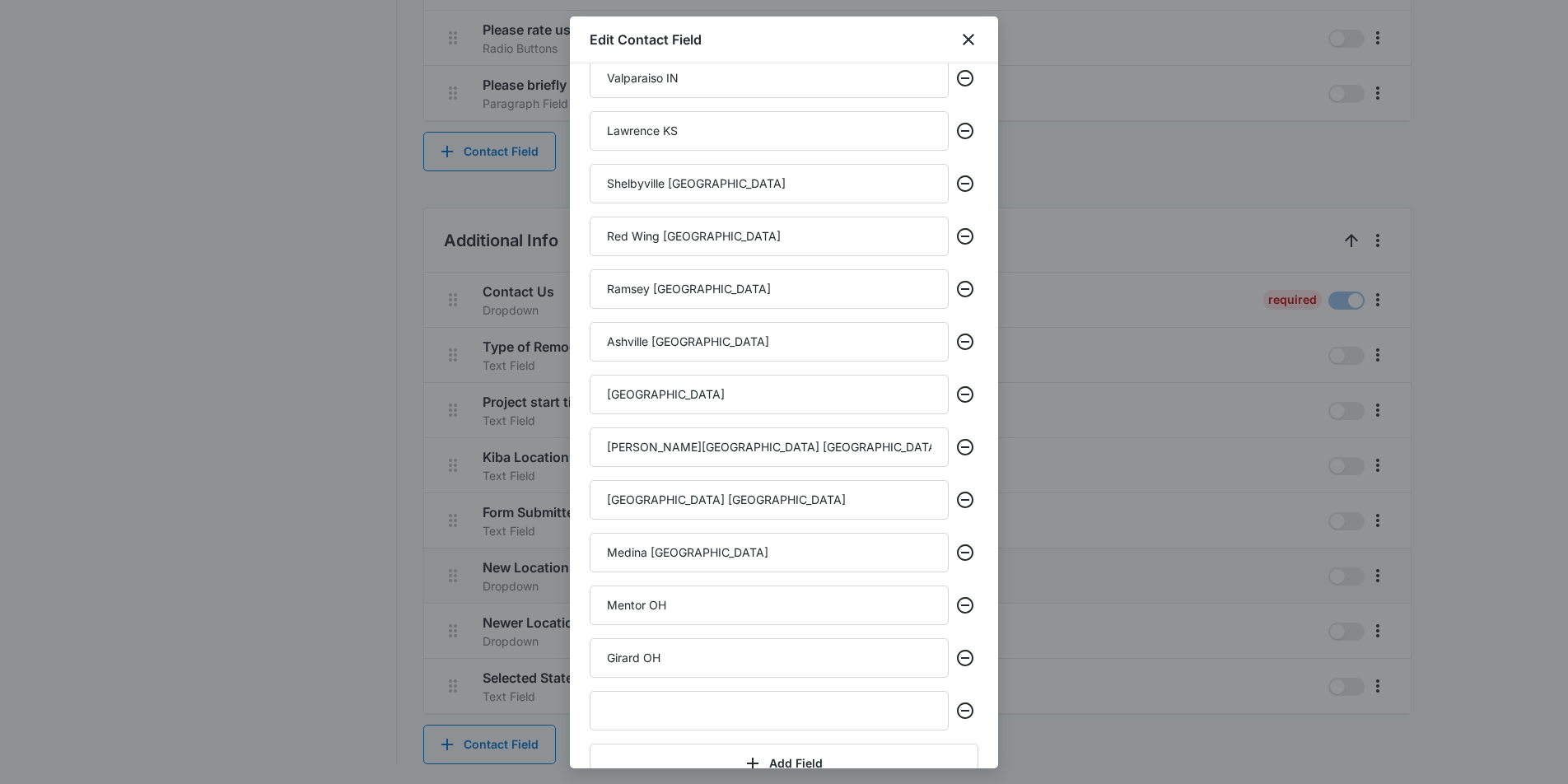
scroll to position [998, 0]
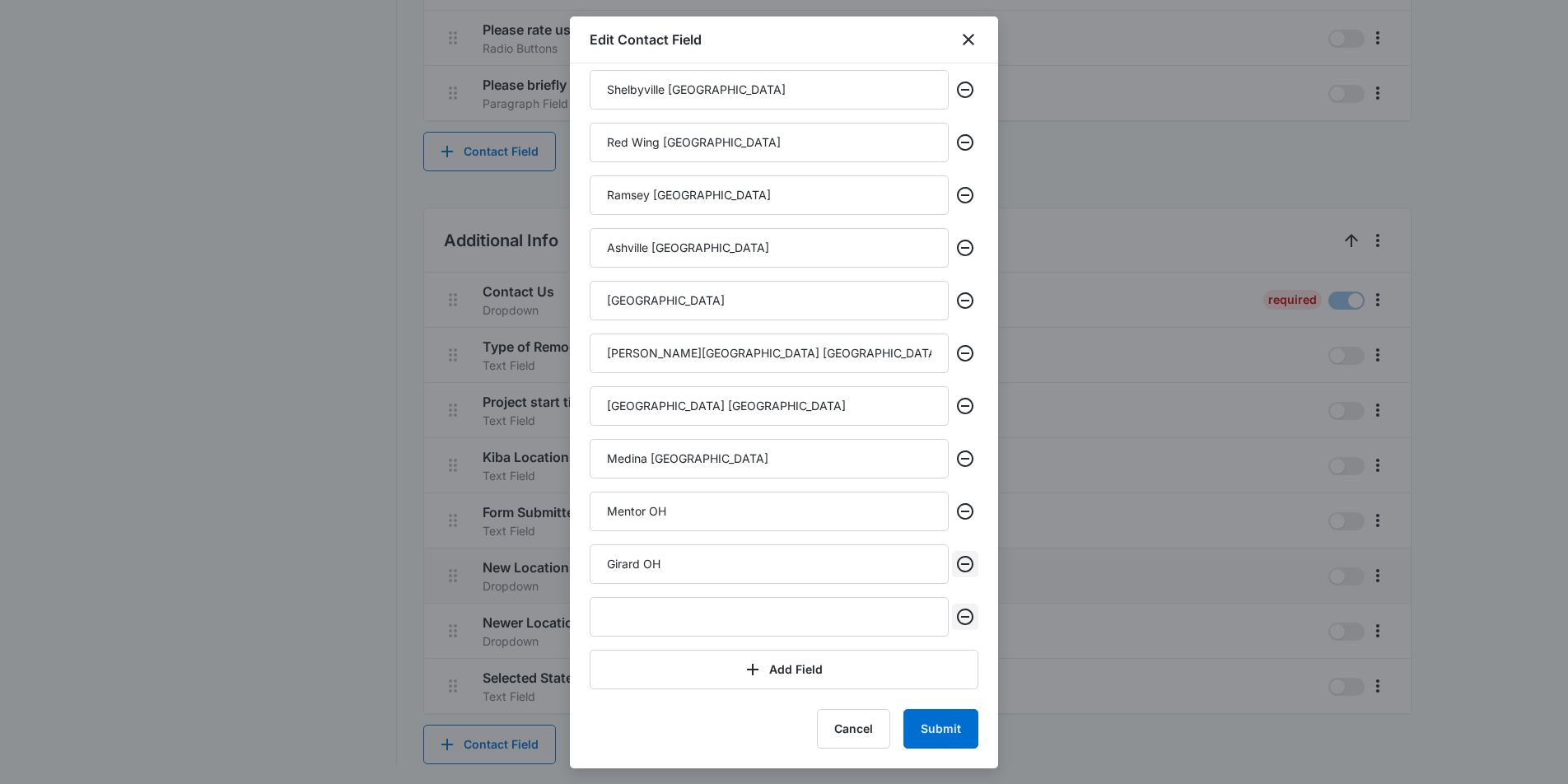
click at [970, 607] on icon "Remove" at bounding box center [965, 617] width 20 height 20
click at [969, 614] on icon "Remove" at bounding box center [965, 617] width 20 height 20
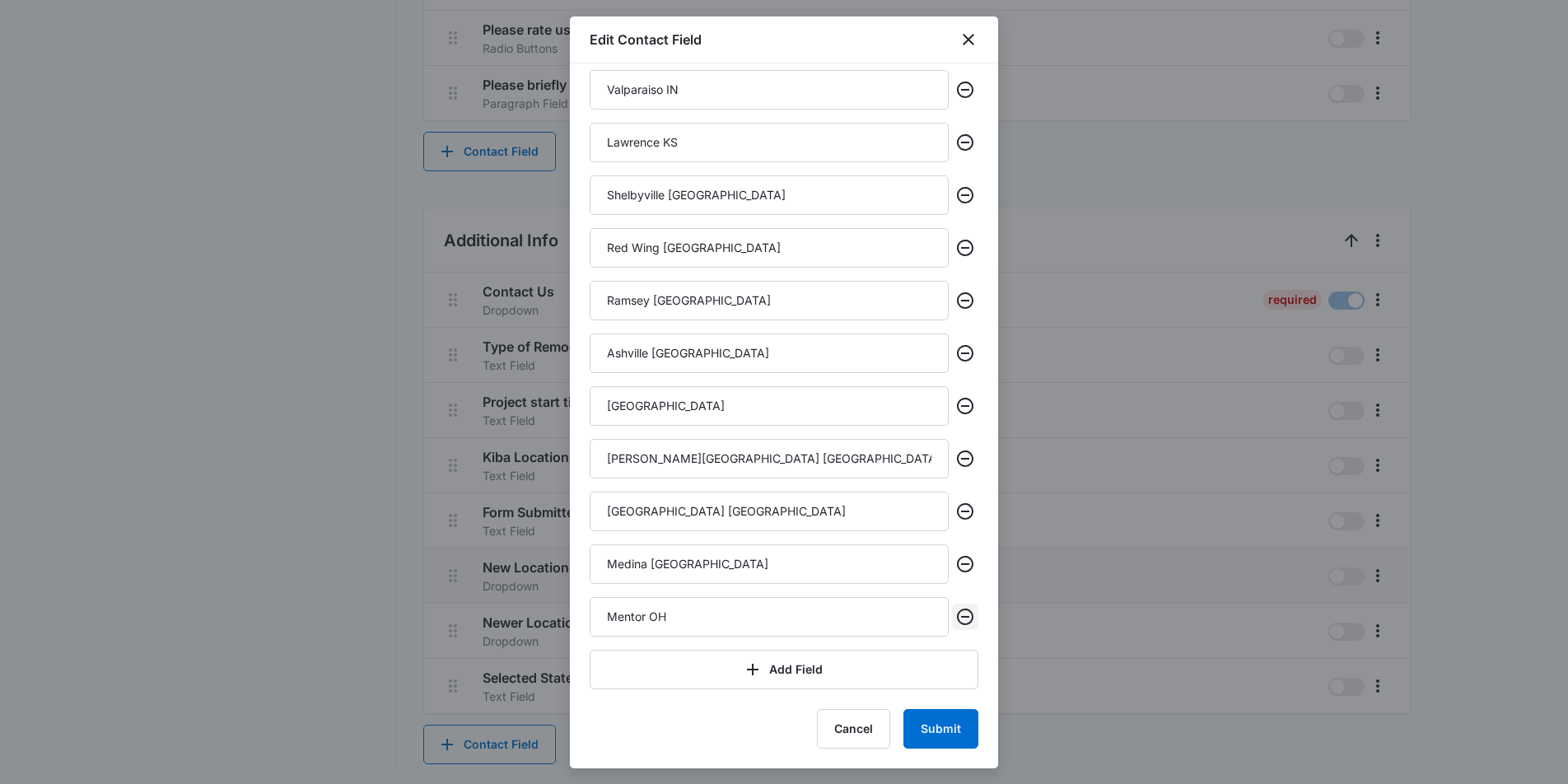
click at [969, 614] on icon "Remove" at bounding box center [965, 617] width 20 height 20
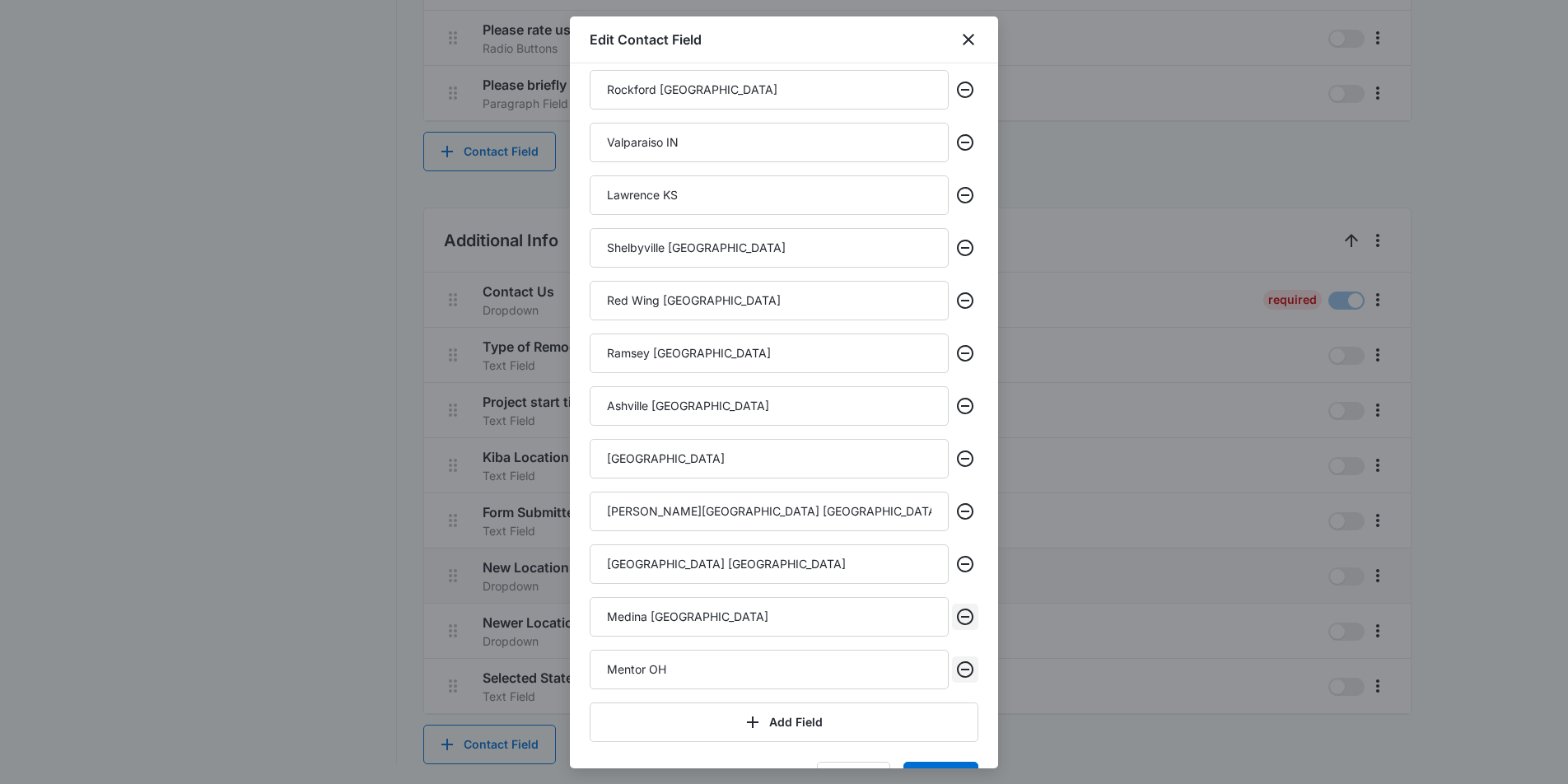
click at [969, 614] on icon "Remove" at bounding box center [965, 617] width 20 height 20
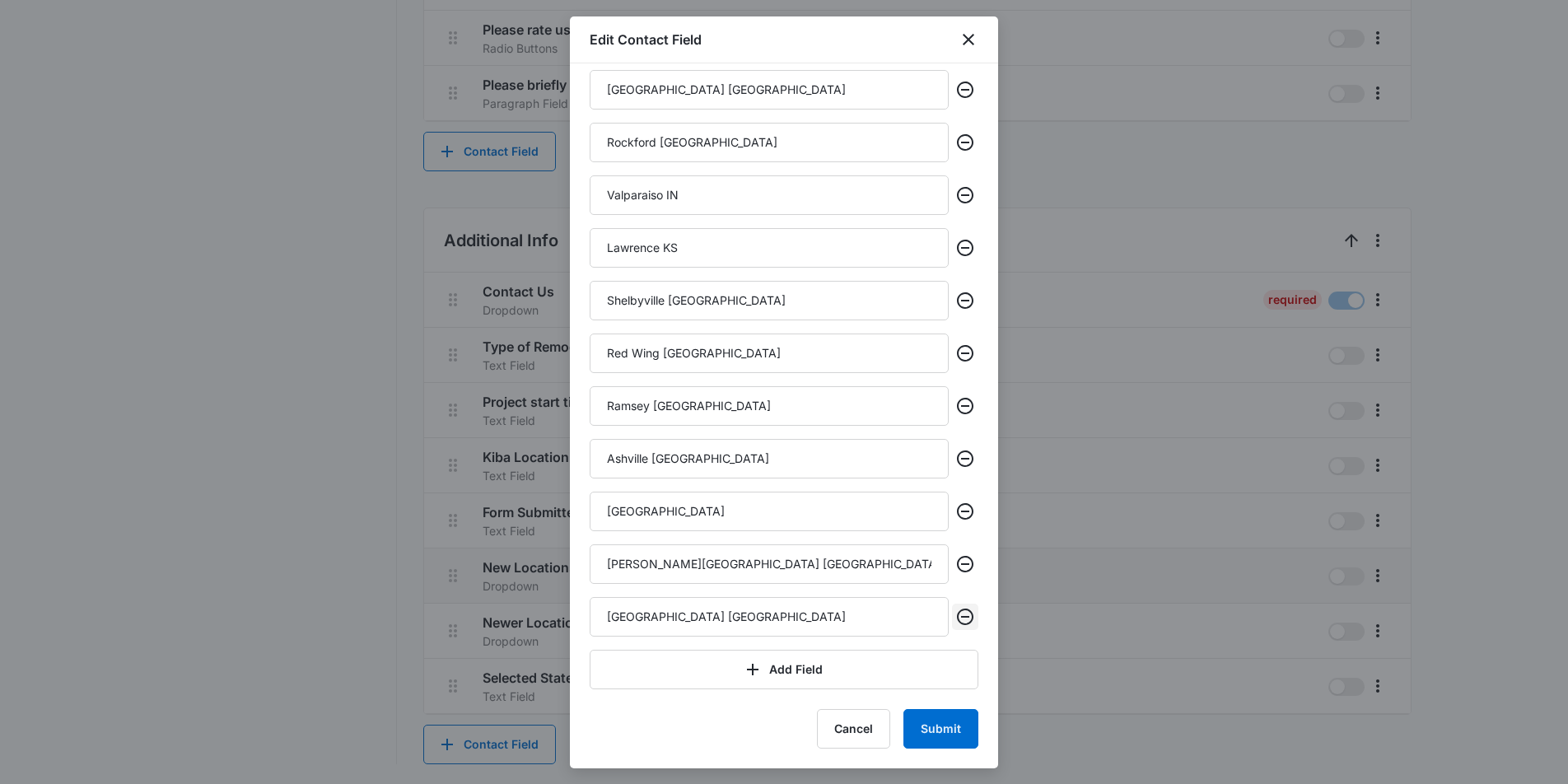
click at [969, 614] on icon "Remove" at bounding box center [965, 617] width 20 height 20
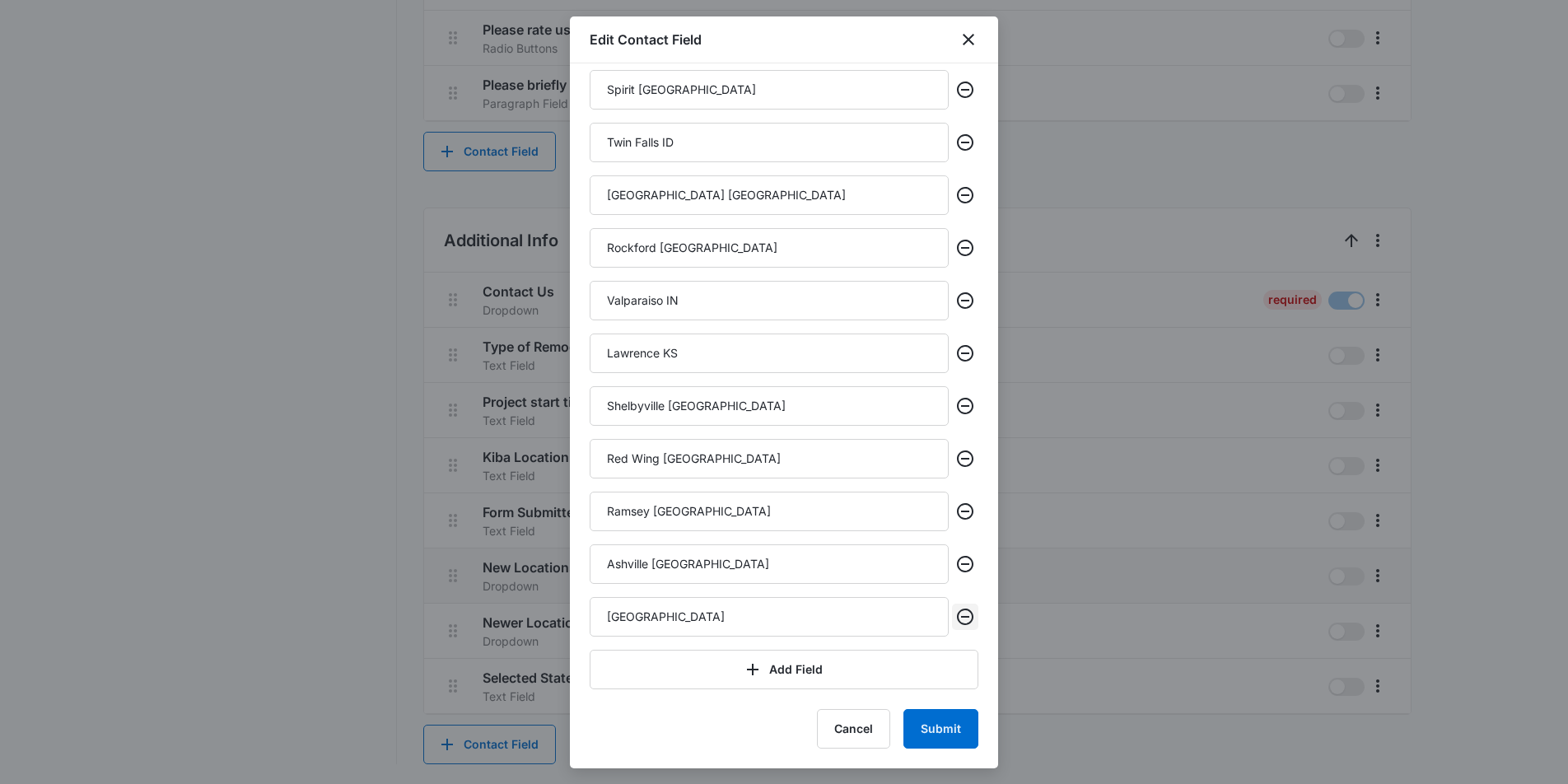
click at [969, 614] on icon "Remove" at bounding box center [965, 617] width 20 height 20
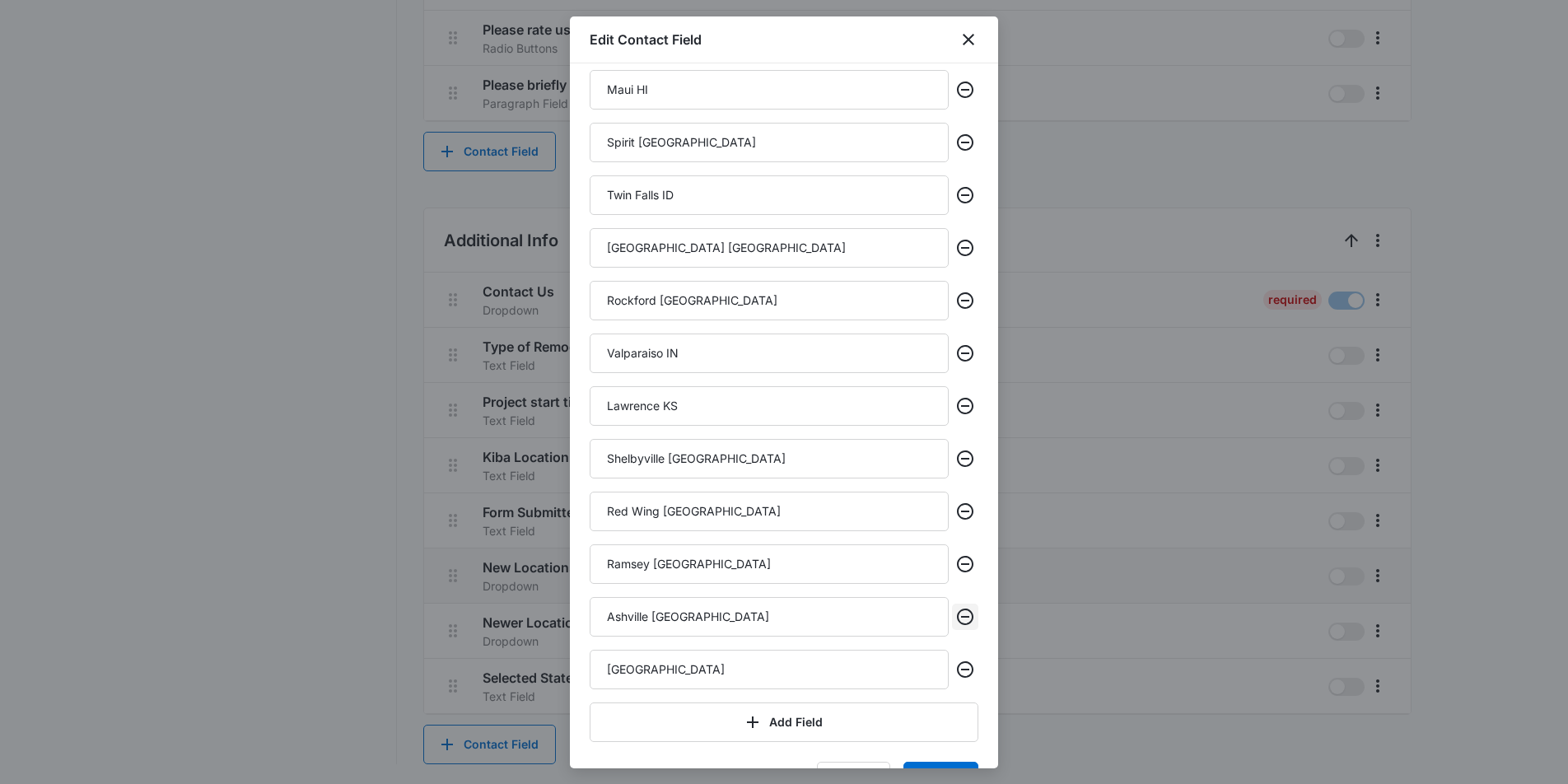
click at [969, 614] on icon "Remove" at bounding box center [965, 617] width 20 height 20
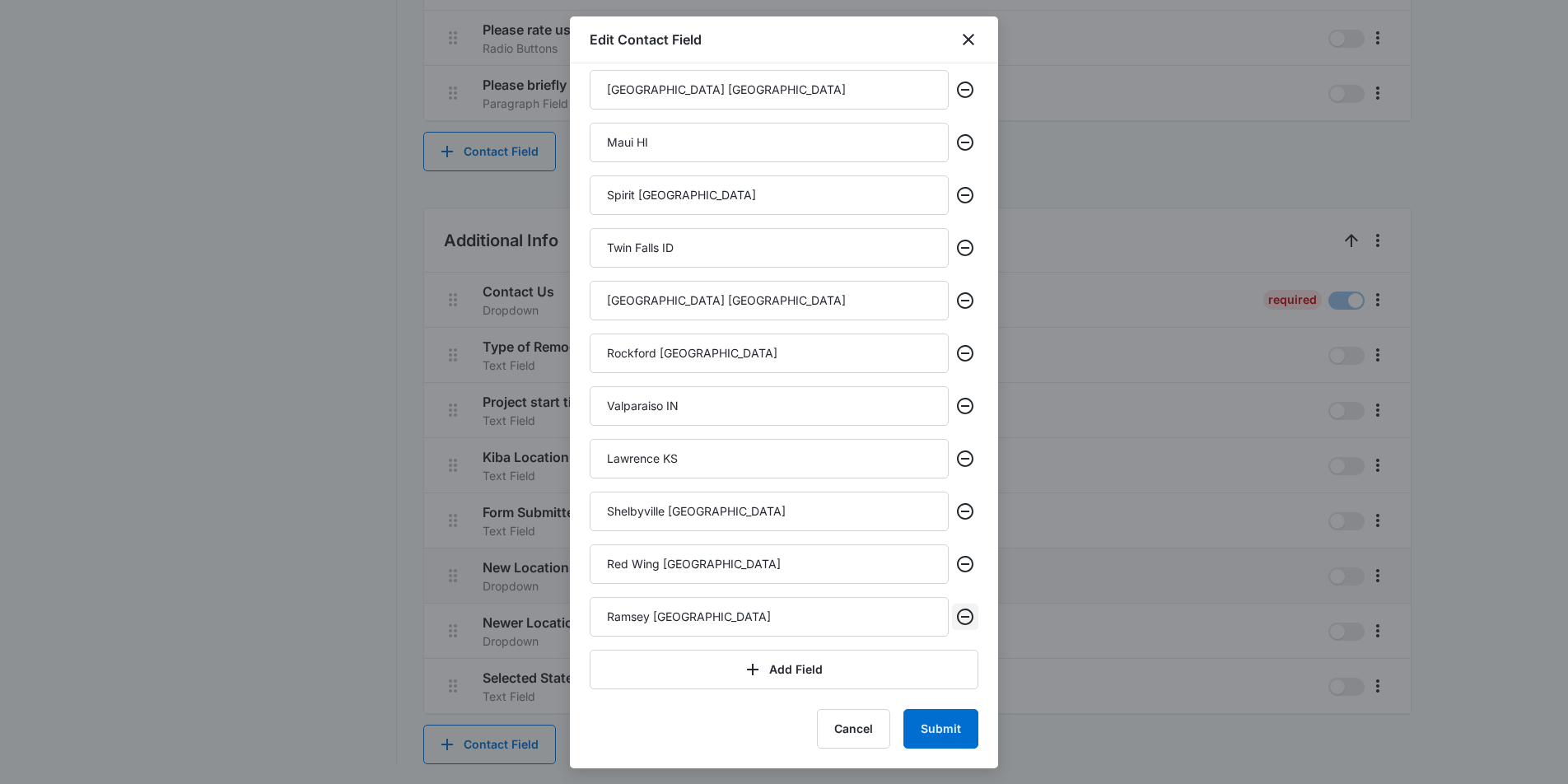
click at [969, 614] on icon "Remove" at bounding box center [965, 617] width 20 height 20
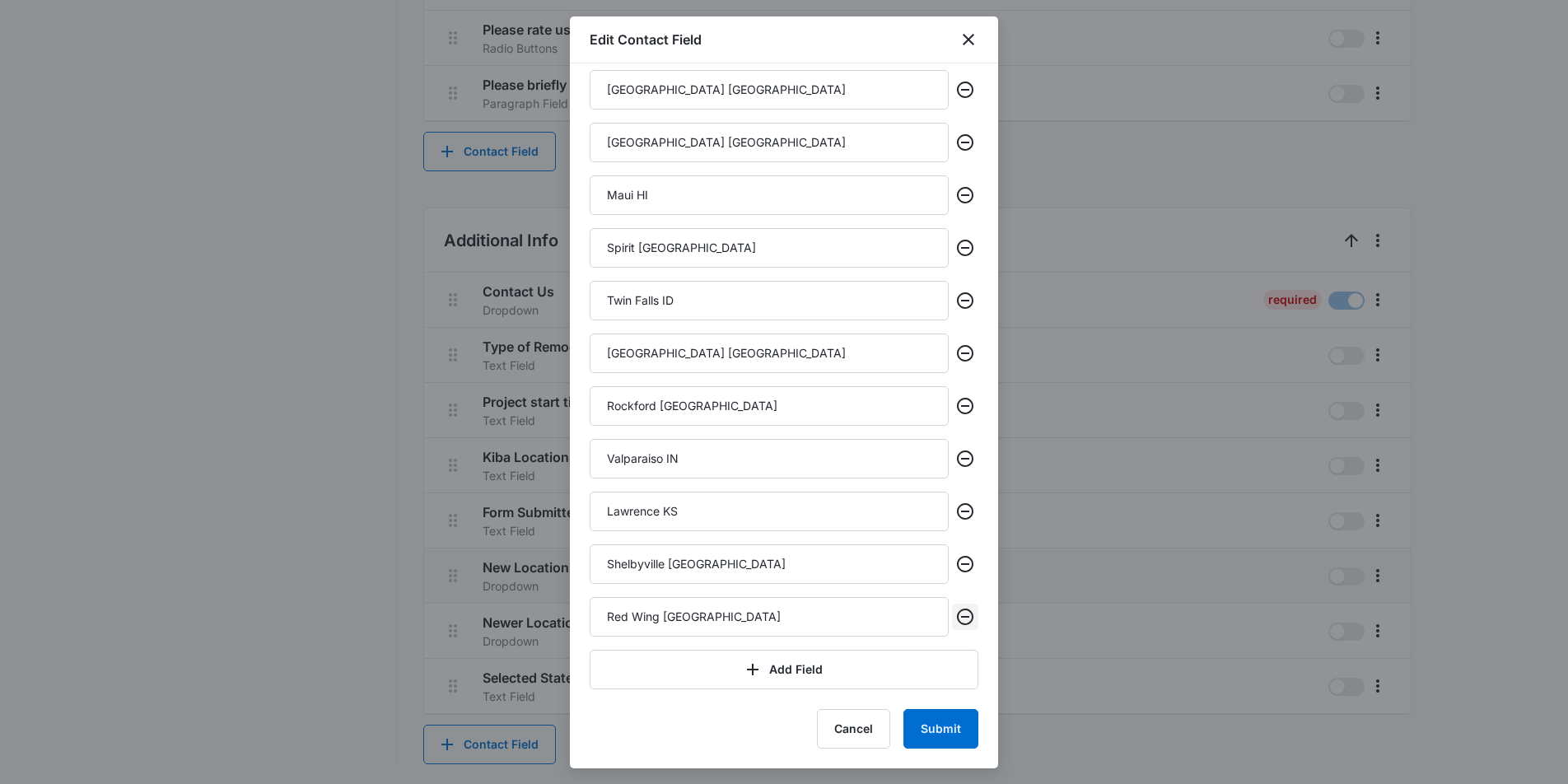
click at [969, 614] on icon "Remove" at bounding box center [965, 617] width 20 height 20
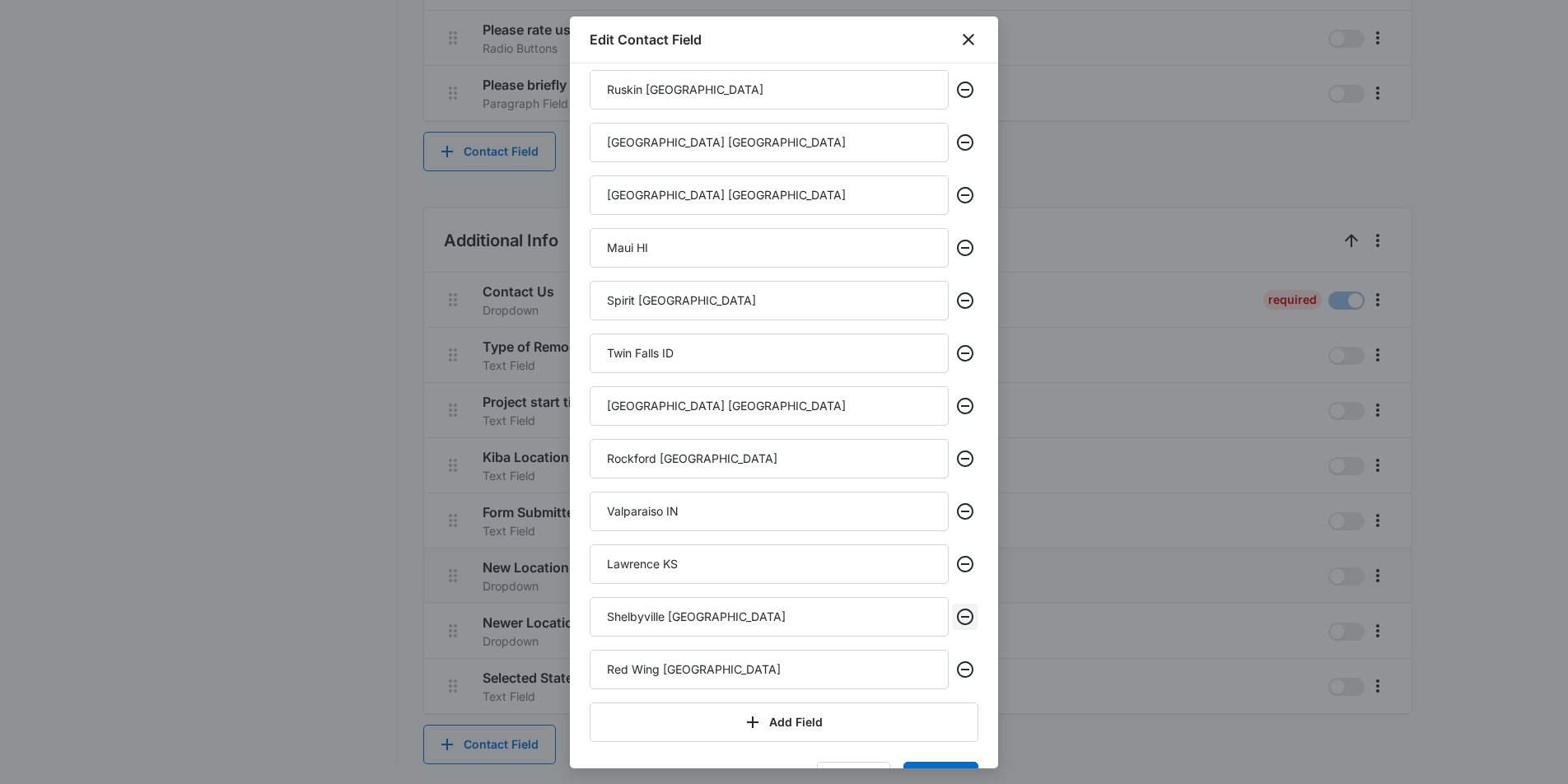
click at [969, 614] on icon "Remove" at bounding box center [965, 617] width 20 height 20
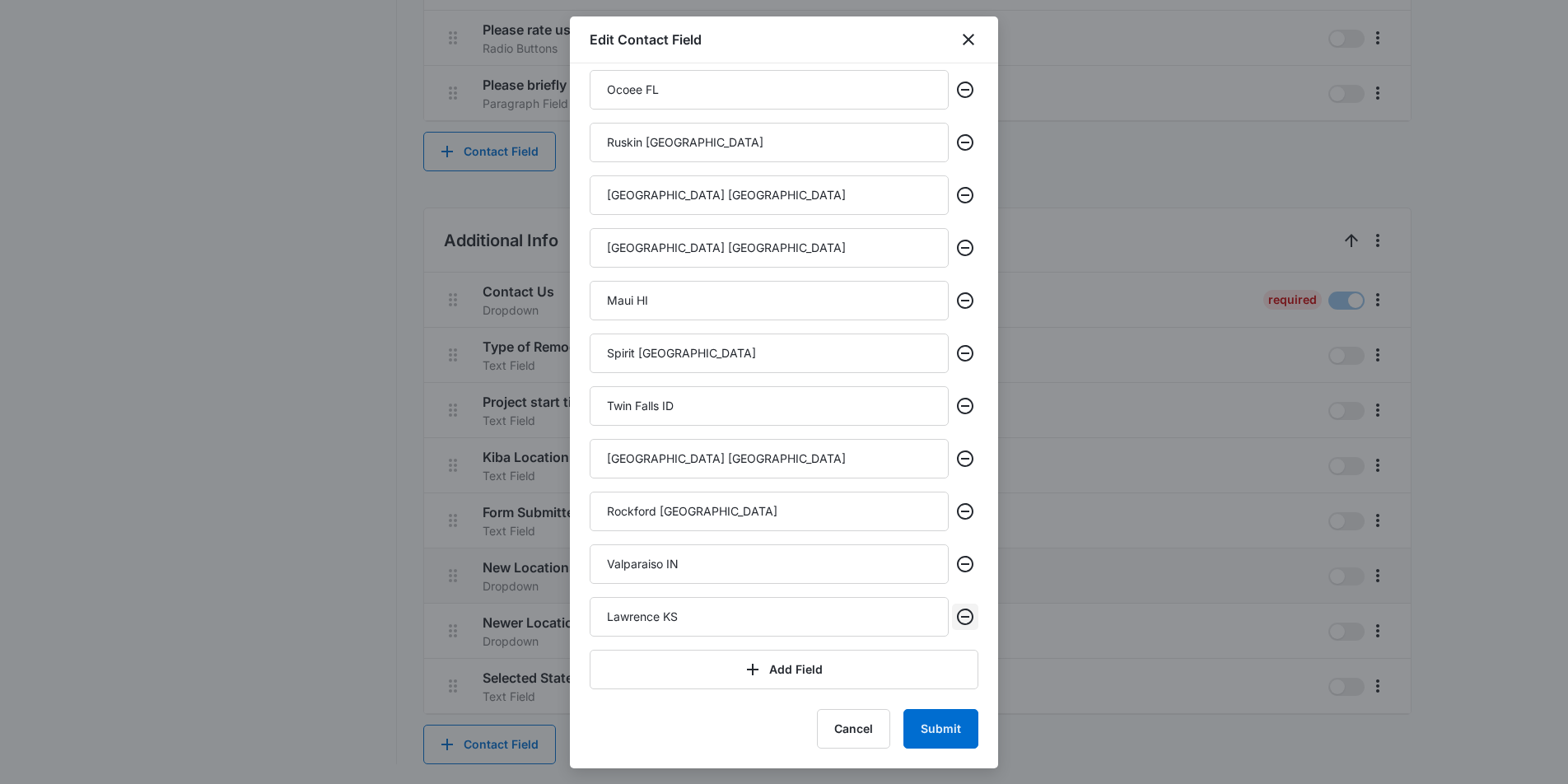
click at [969, 614] on icon "Remove" at bounding box center [965, 617] width 20 height 20
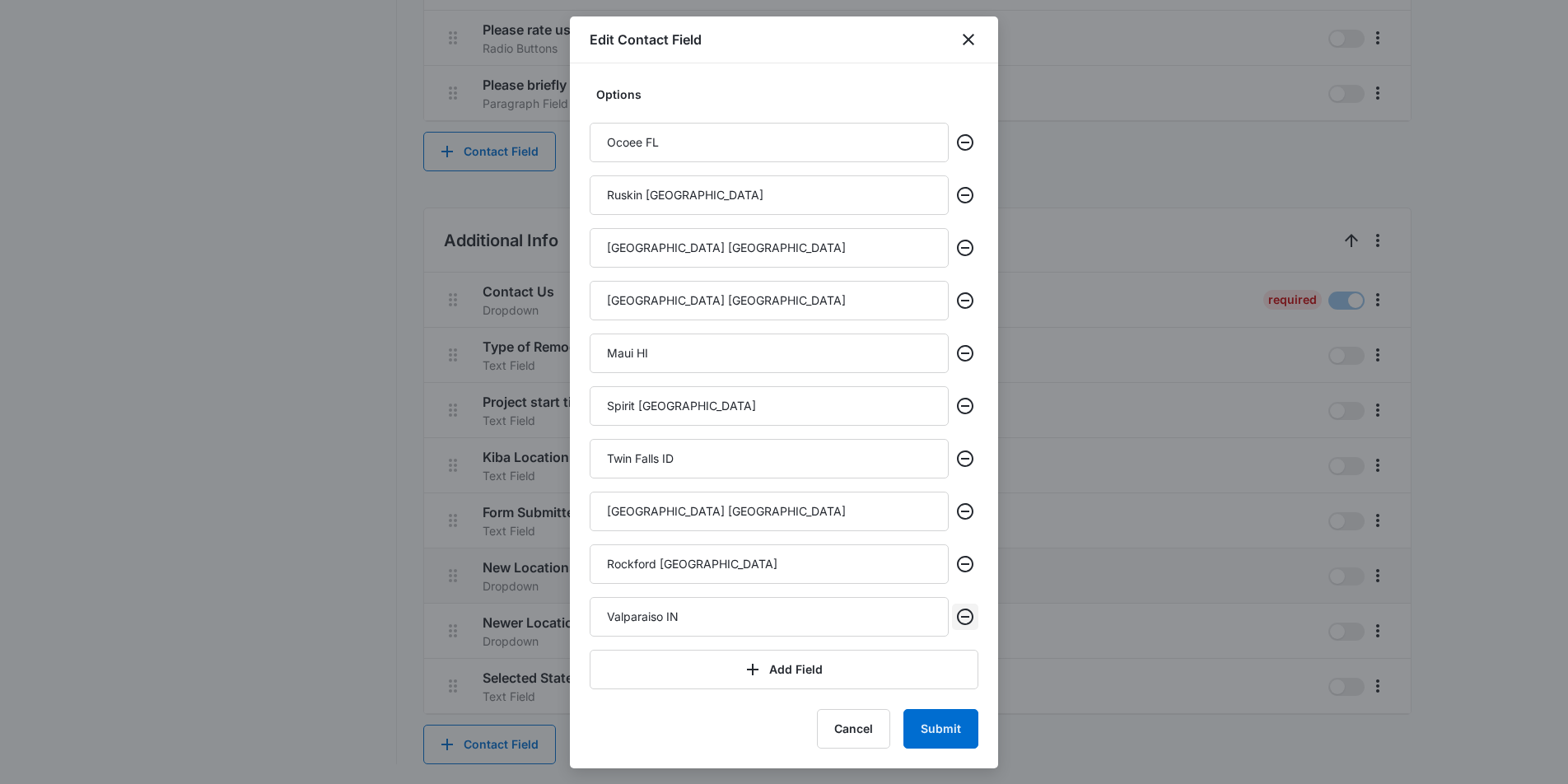
click at [969, 614] on icon "Remove" at bounding box center [965, 617] width 20 height 20
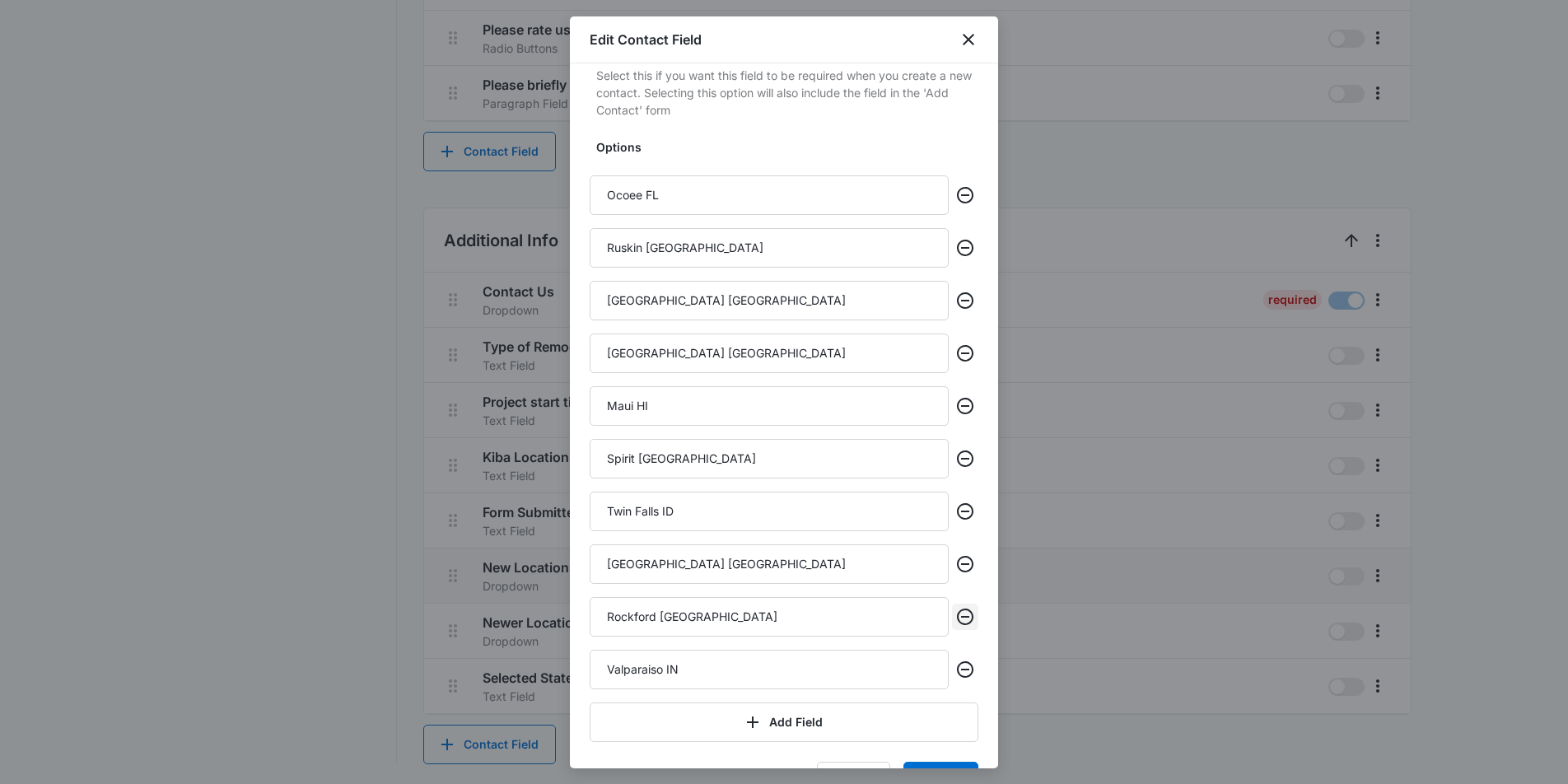
click at [969, 614] on icon "Remove" at bounding box center [965, 617] width 20 height 20
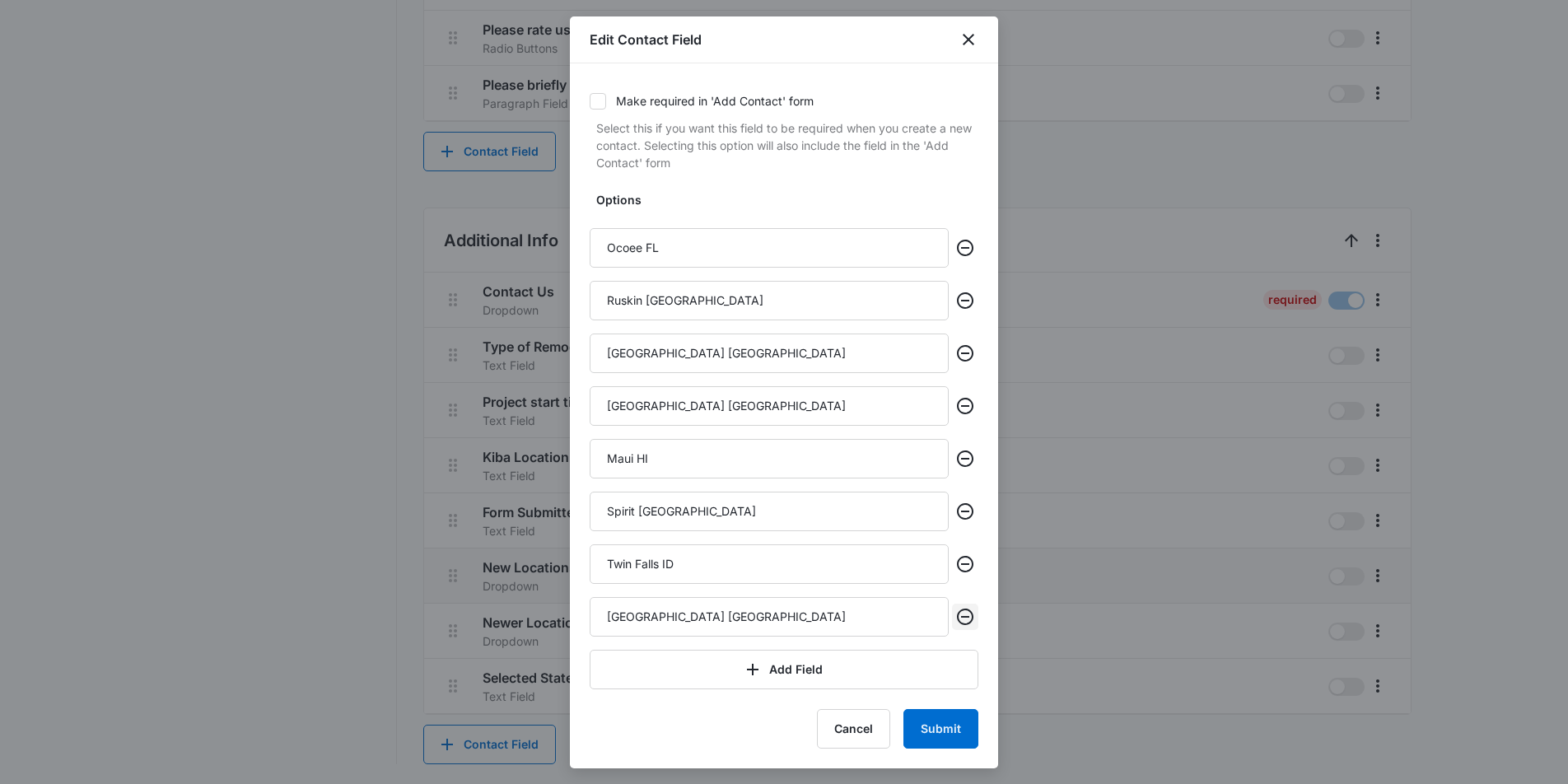
click at [969, 614] on icon "Remove" at bounding box center [965, 617] width 20 height 20
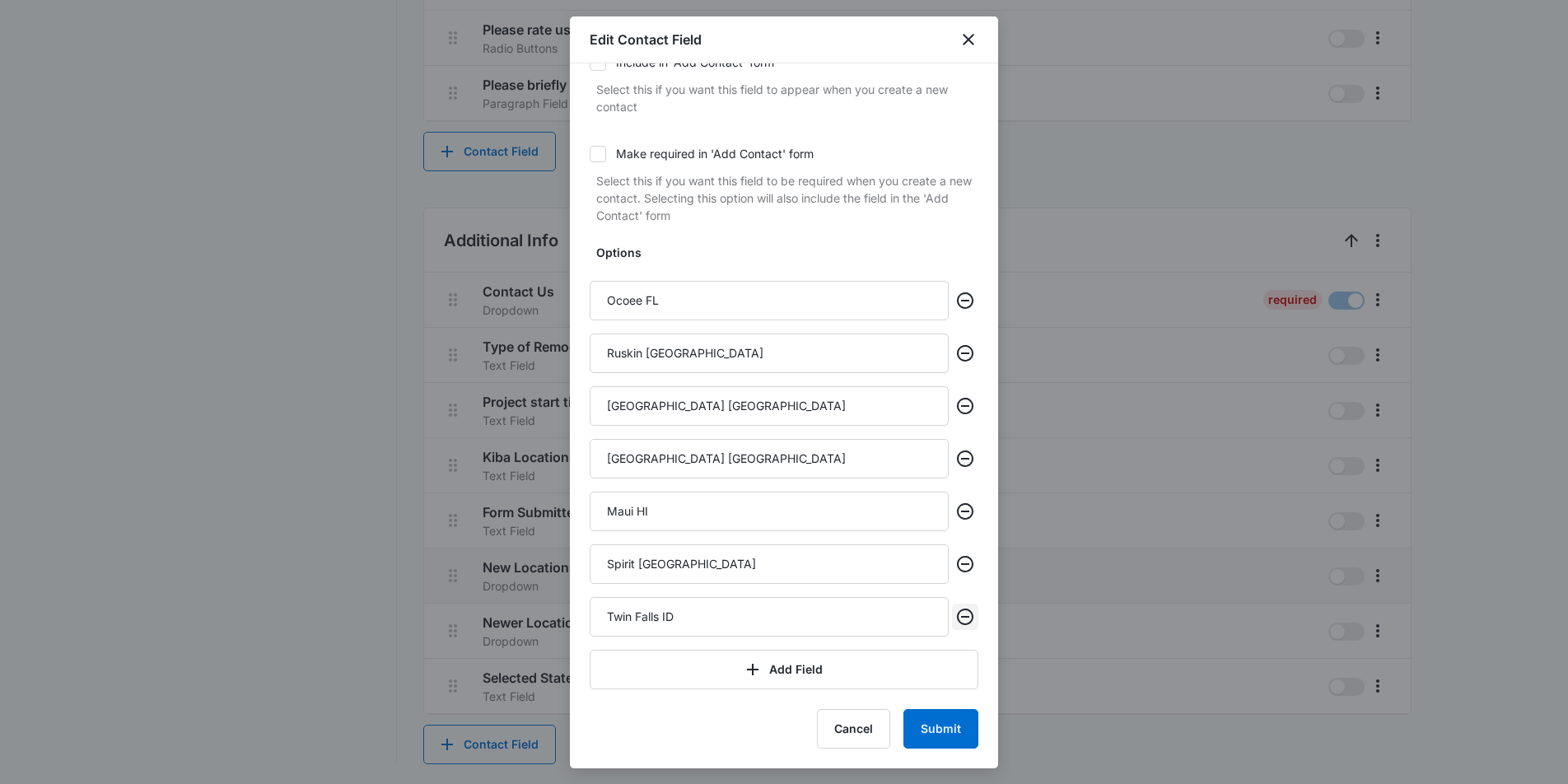
click at [969, 614] on icon "Remove" at bounding box center [965, 617] width 20 height 20
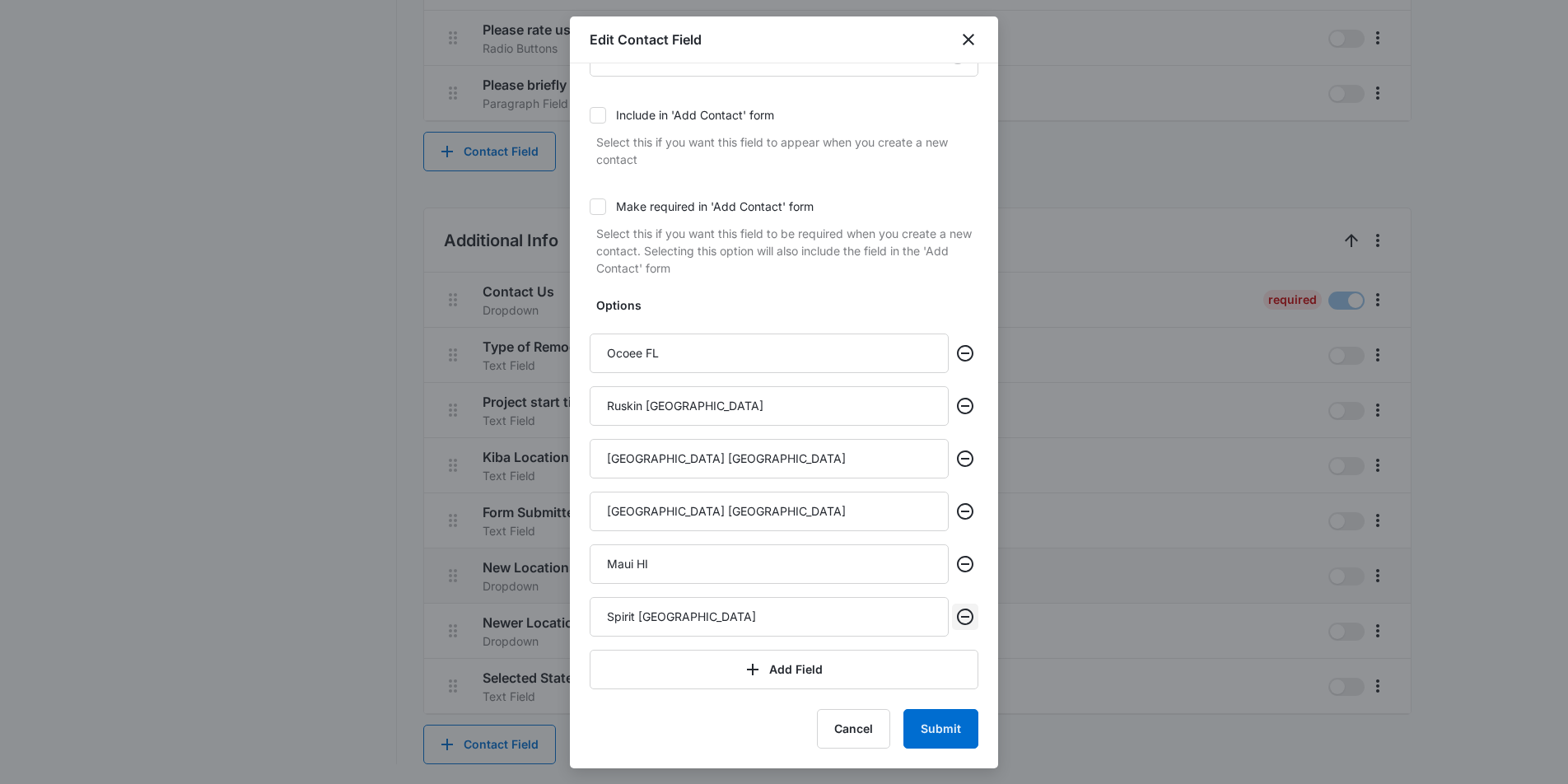
click at [969, 614] on icon "Remove" at bounding box center [965, 617] width 20 height 20
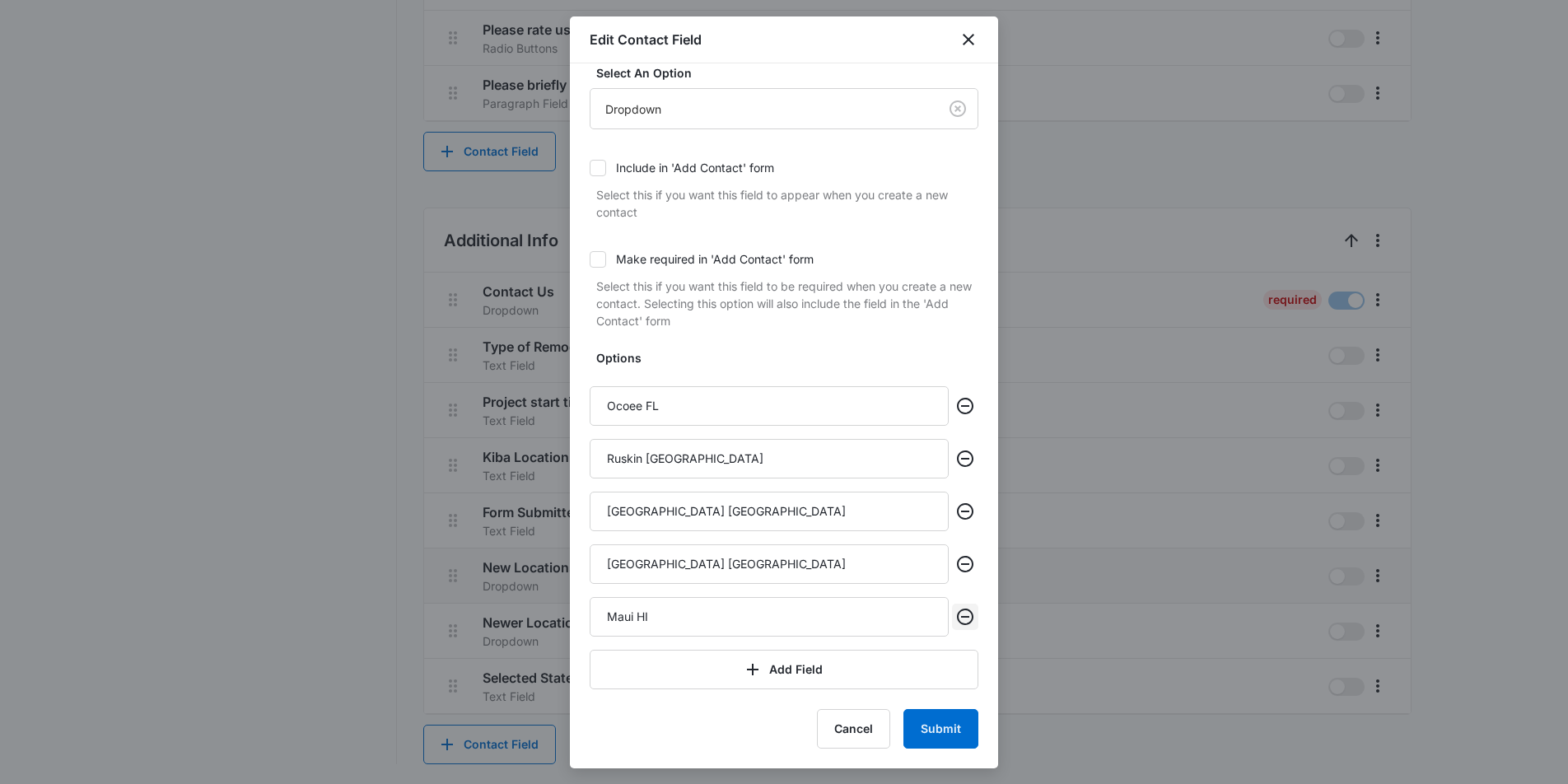
click at [969, 614] on icon "Remove" at bounding box center [965, 617] width 20 height 20
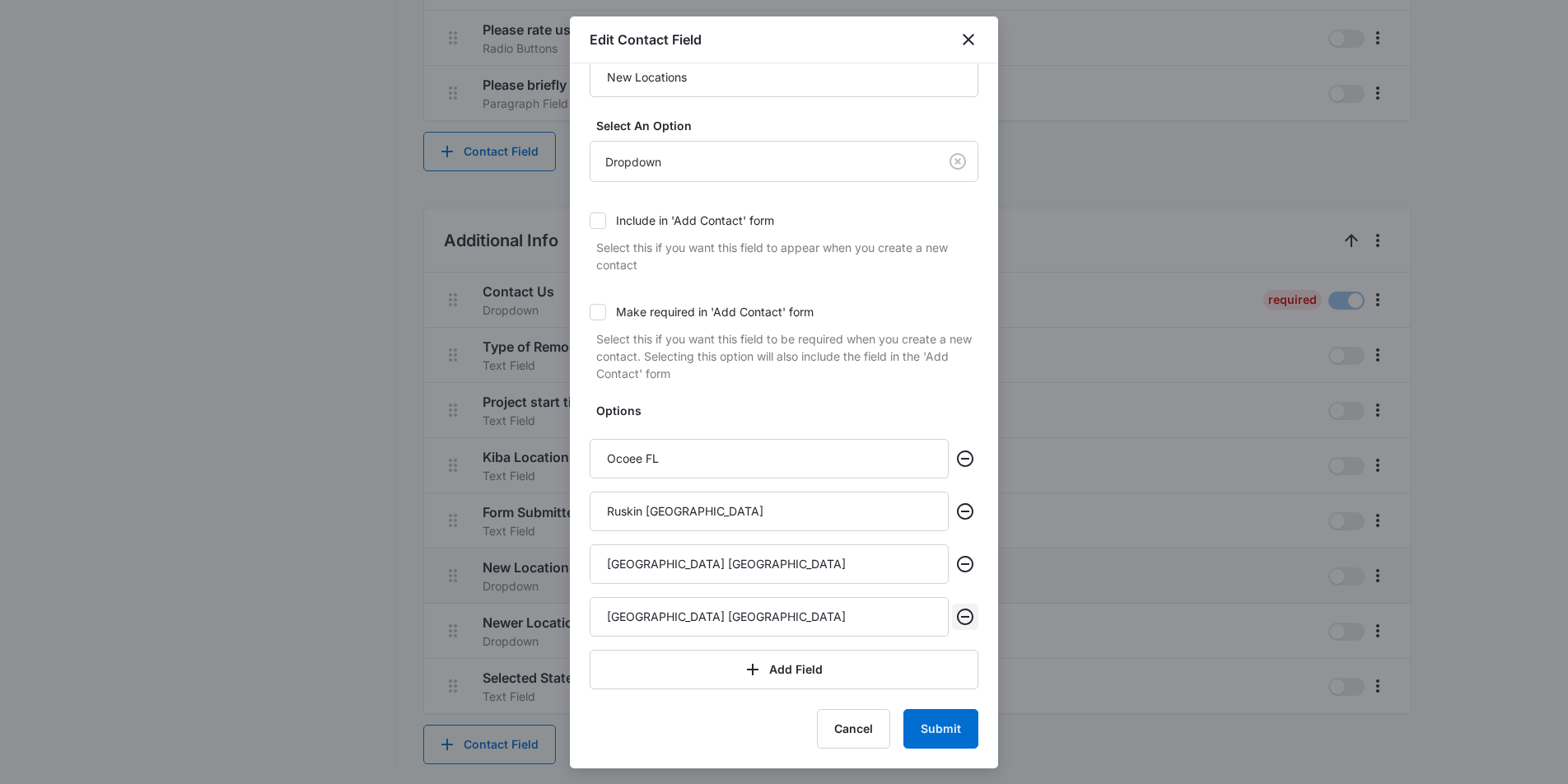
click at [969, 614] on icon "Remove" at bounding box center [965, 617] width 20 height 20
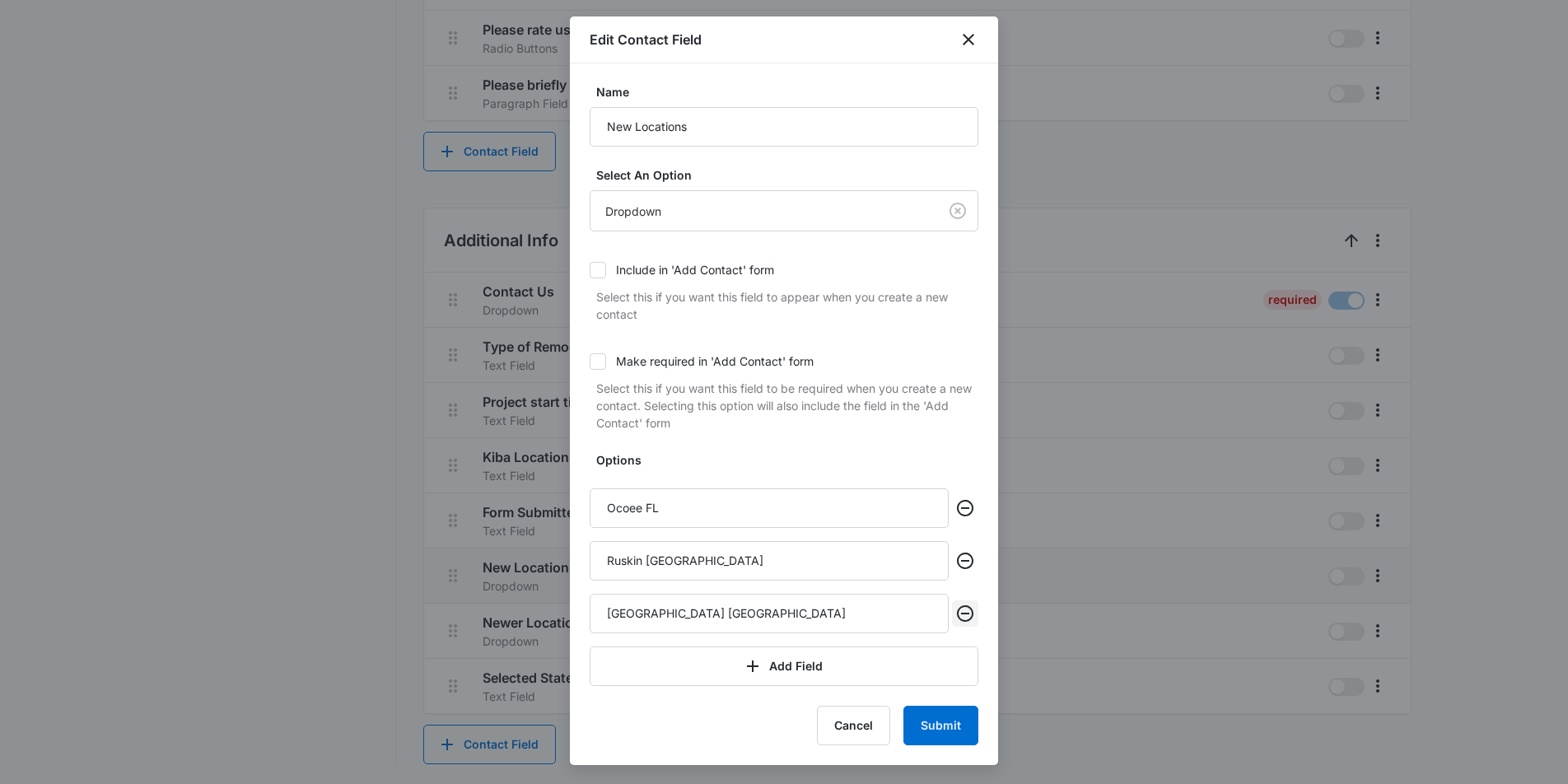
click at [969, 614] on icon "Remove" at bounding box center [965, 613] width 20 height 20
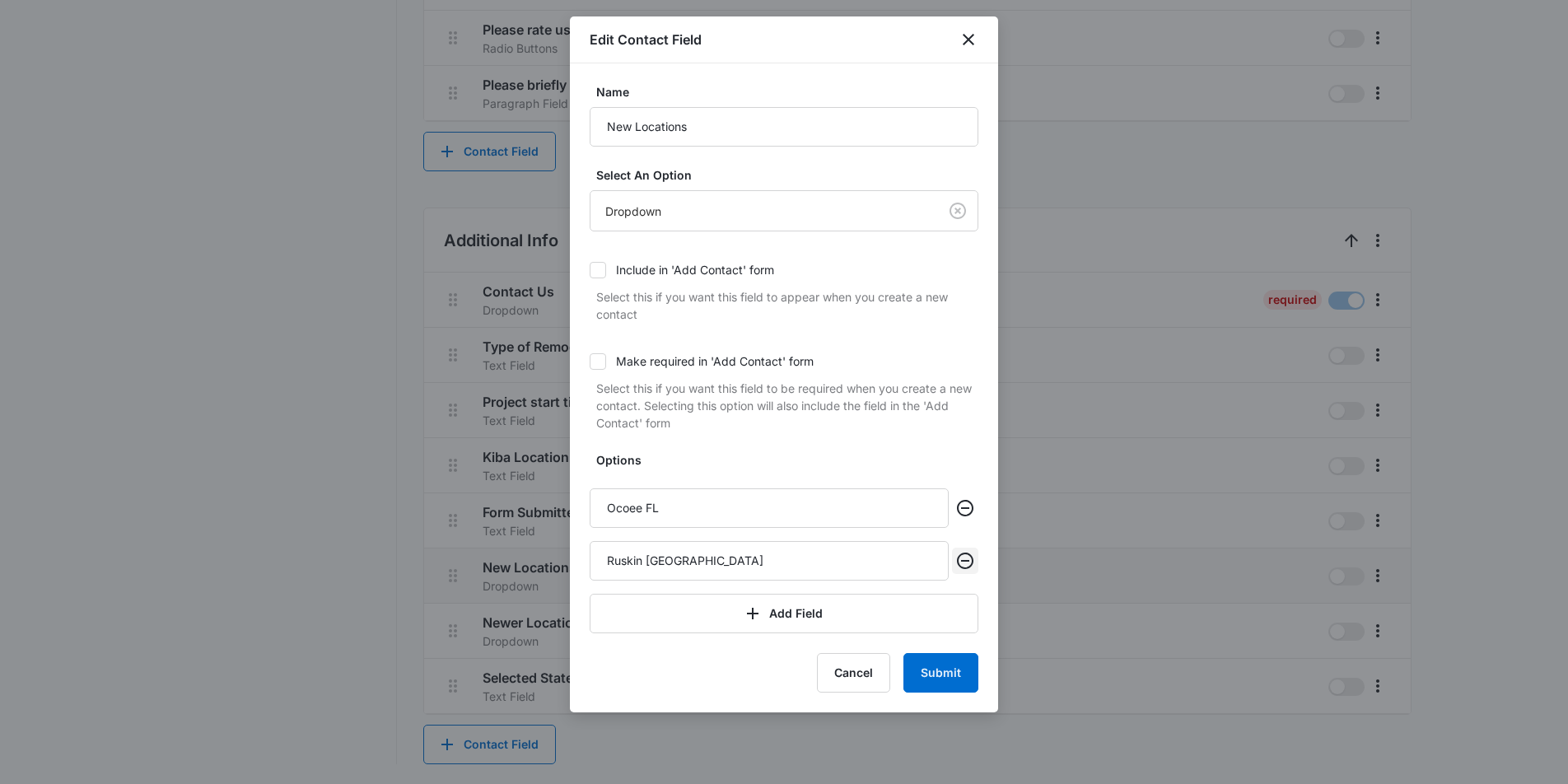
click at [967, 562] on icon "Remove" at bounding box center [965, 561] width 20 height 20
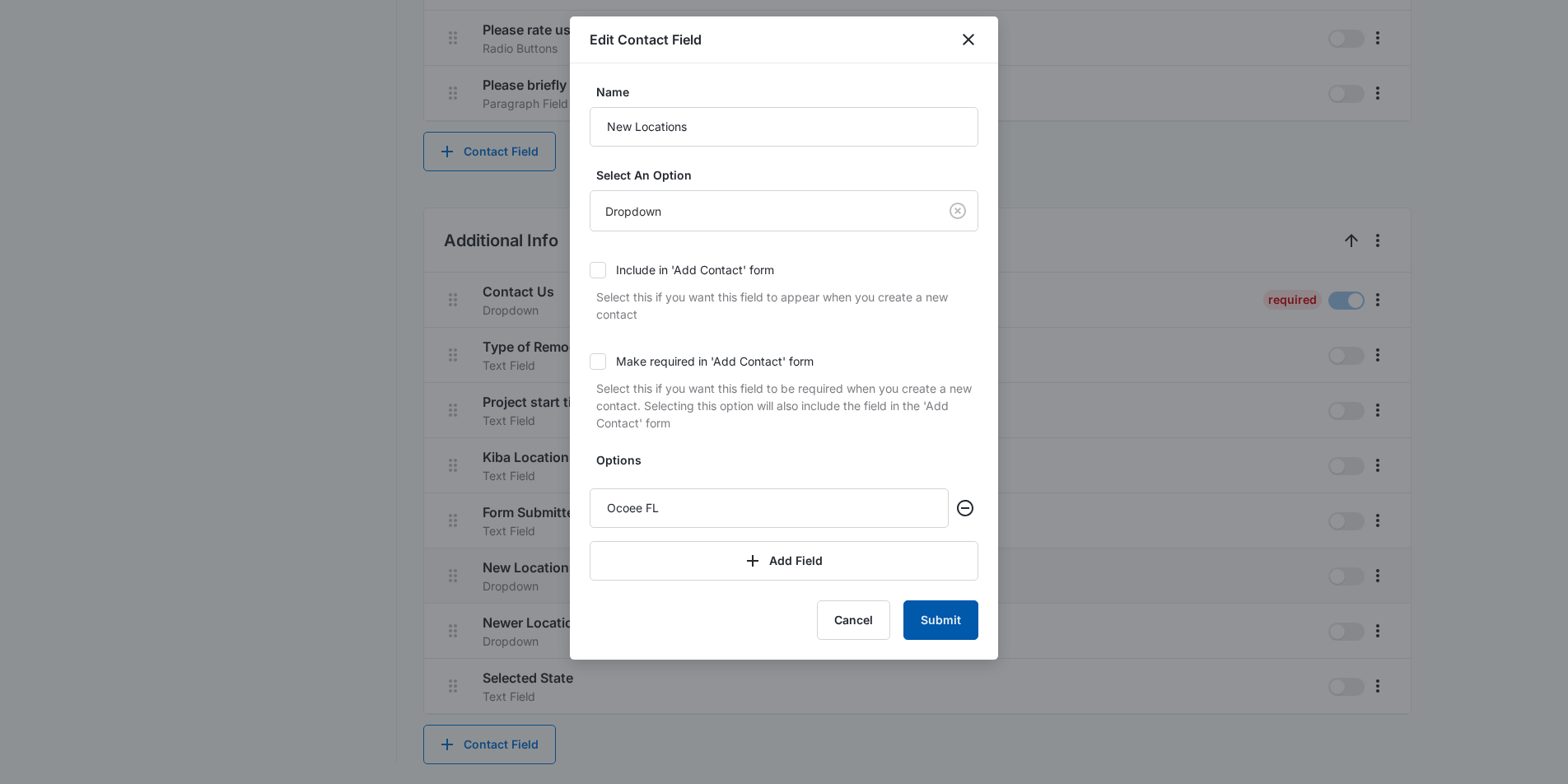
click at [945, 629] on button "Submit" at bounding box center [941, 620] width 75 height 40
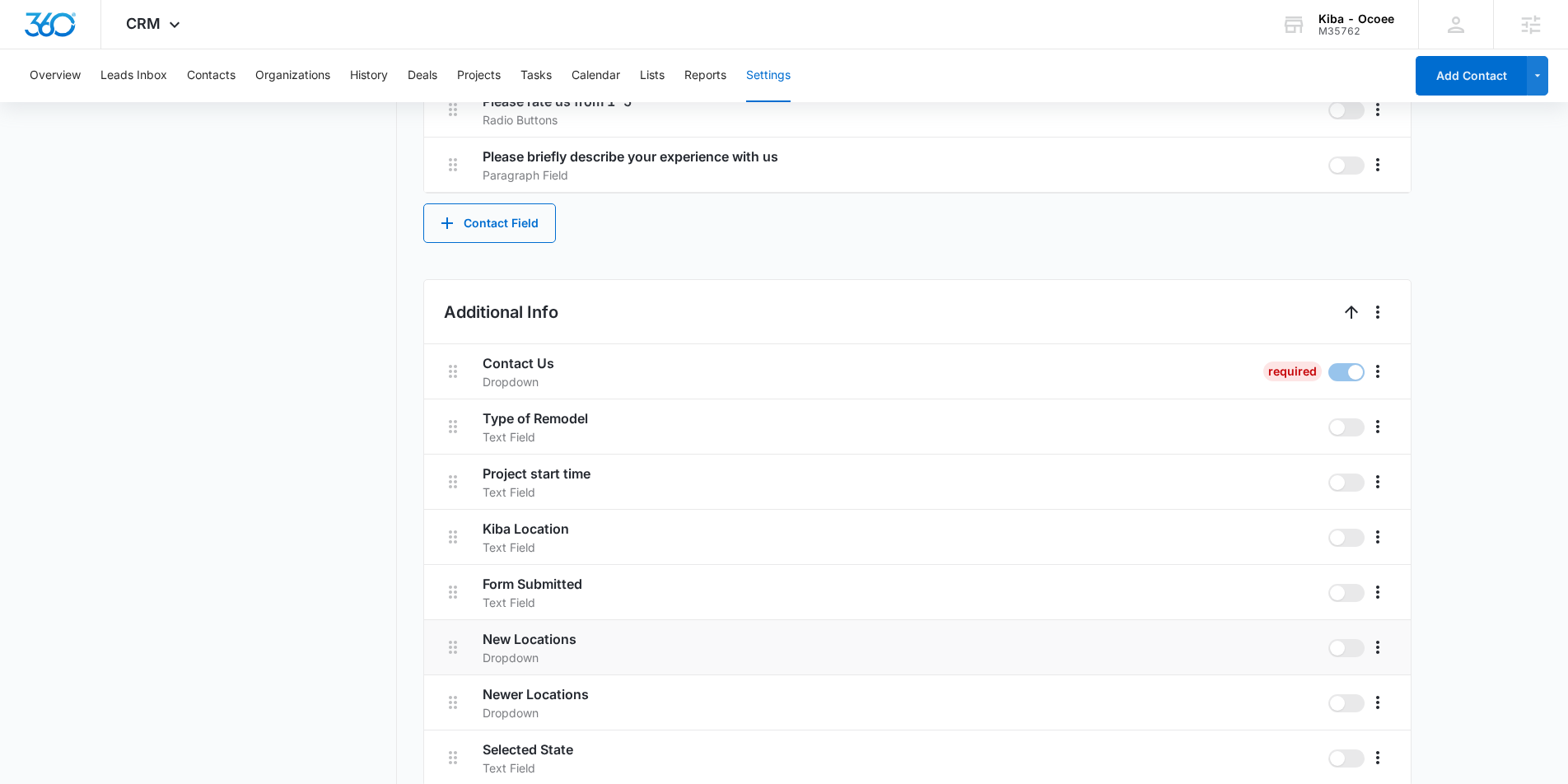
scroll to position [1620, 0]
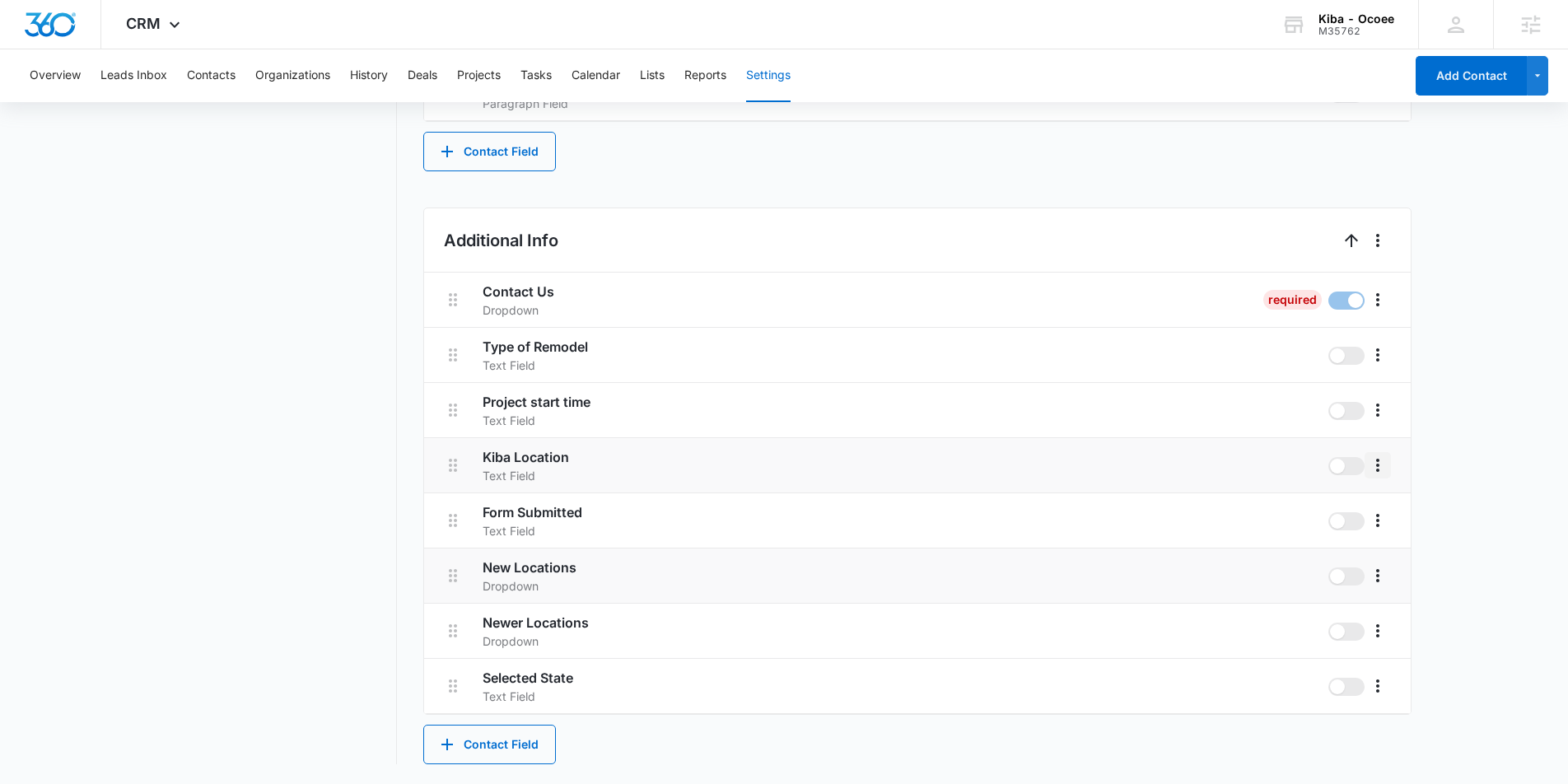
click at [1389, 464] on button "More" at bounding box center [1377, 465] width 26 height 26
click at [1401, 507] on div "Edit" at bounding box center [1403, 511] width 35 height 12
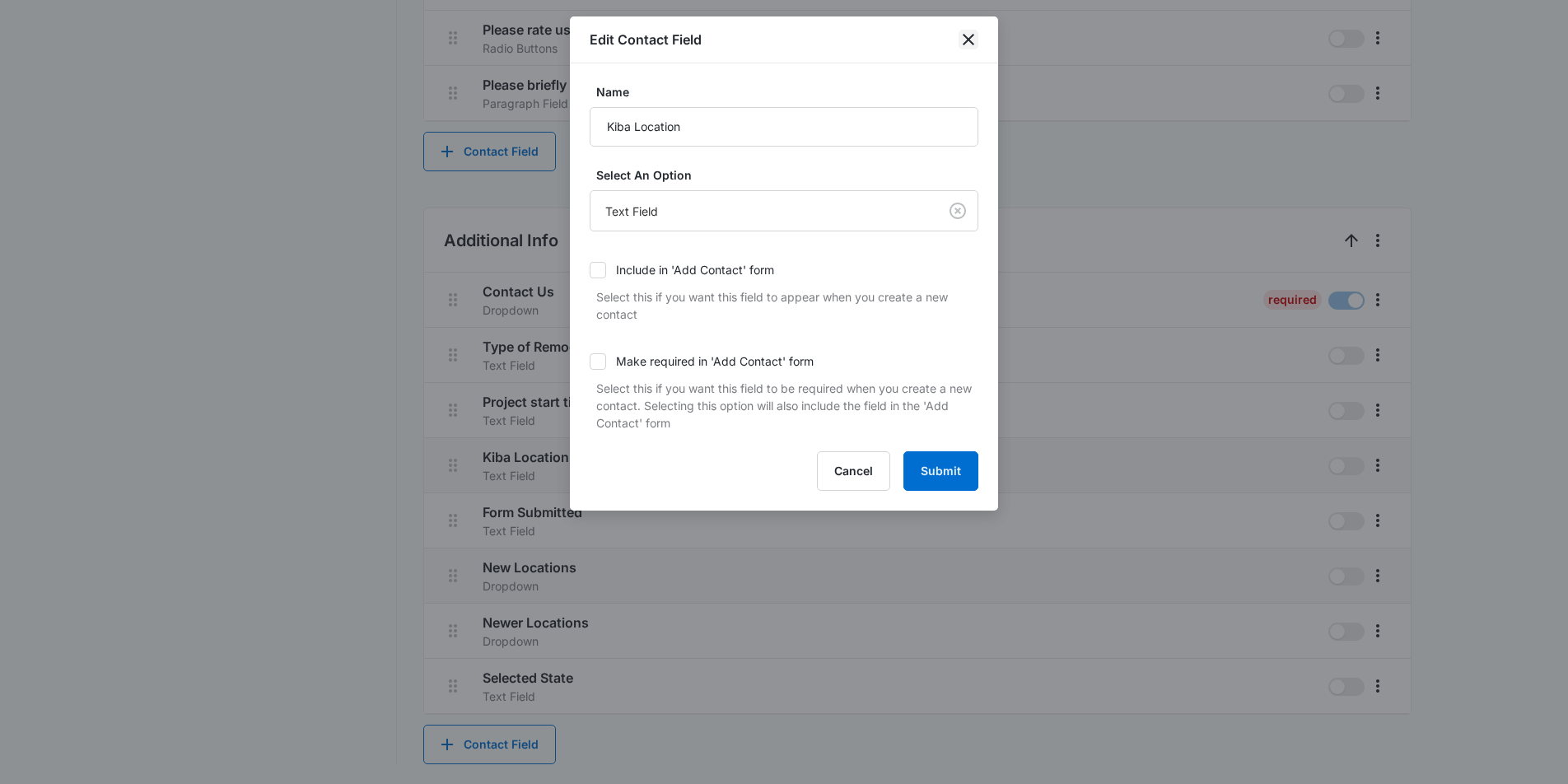
drag, startPoint x: 962, startPoint y: 45, endPoint x: 942, endPoint y: 51, distance: 20.9
click at [962, 45] on icon "close" at bounding box center [969, 40] width 20 height 20
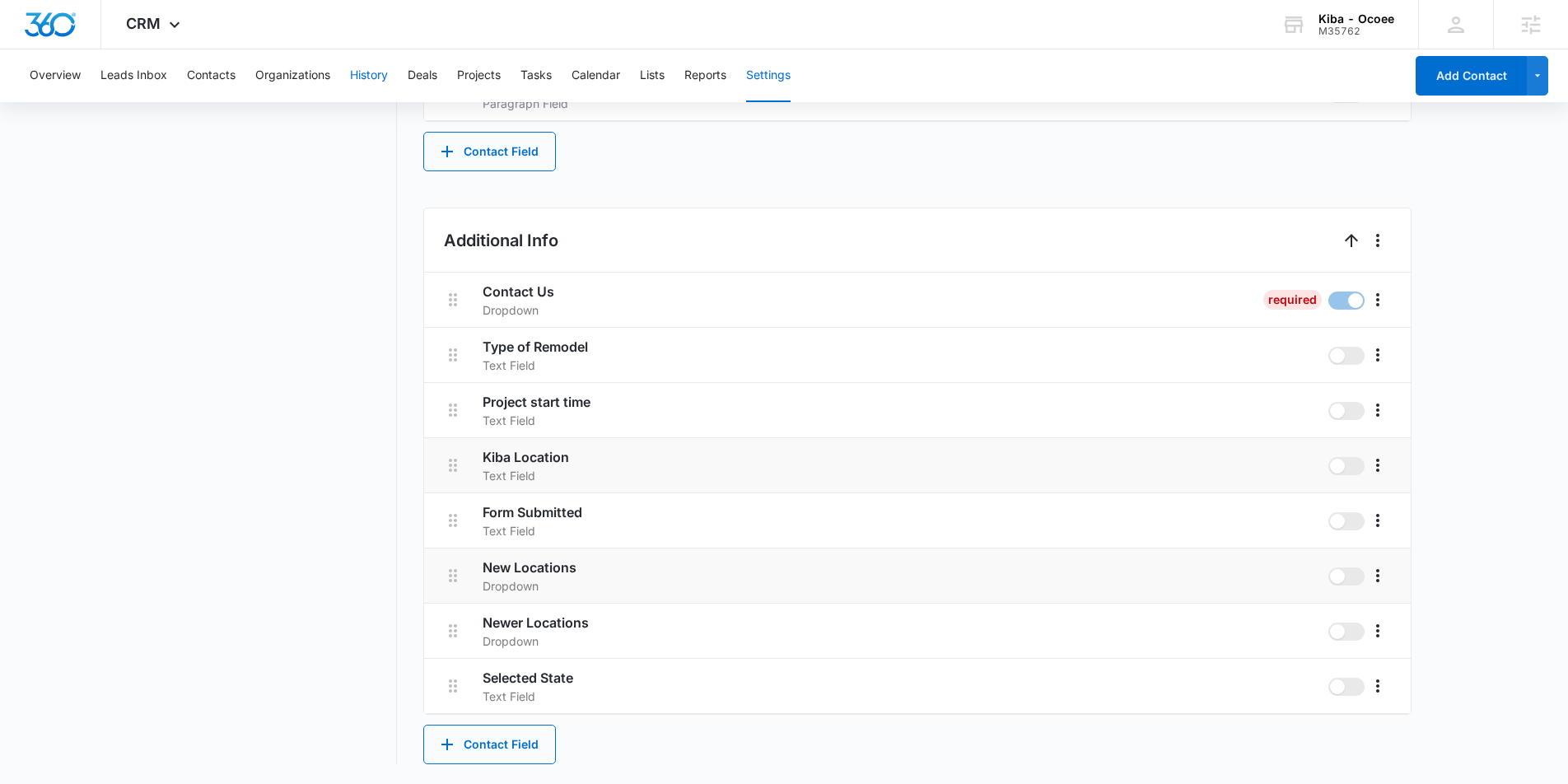
scroll to position [0, 0]
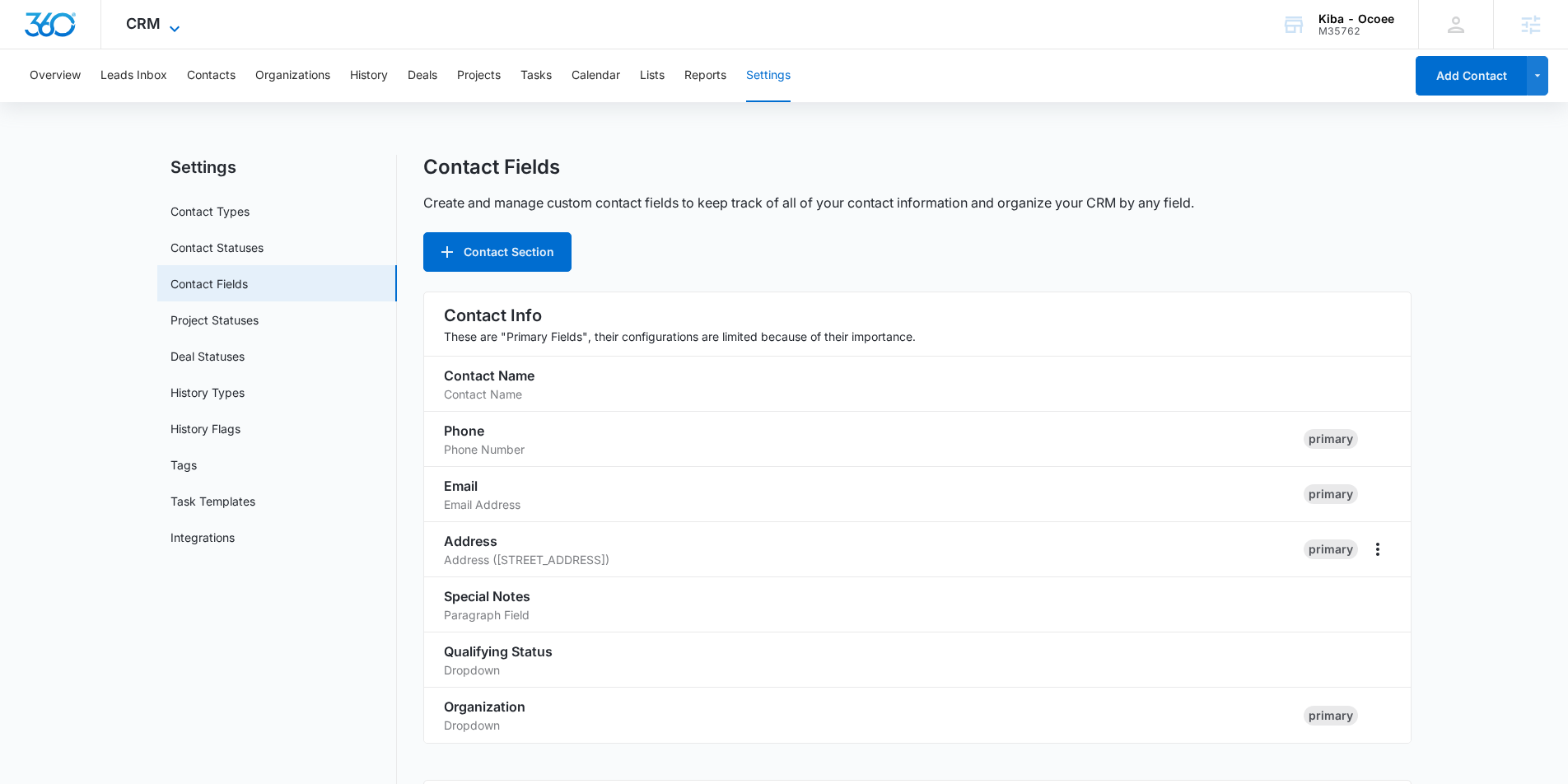
click at [164, 24] on icon at bounding box center [174, 29] width 20 height 20
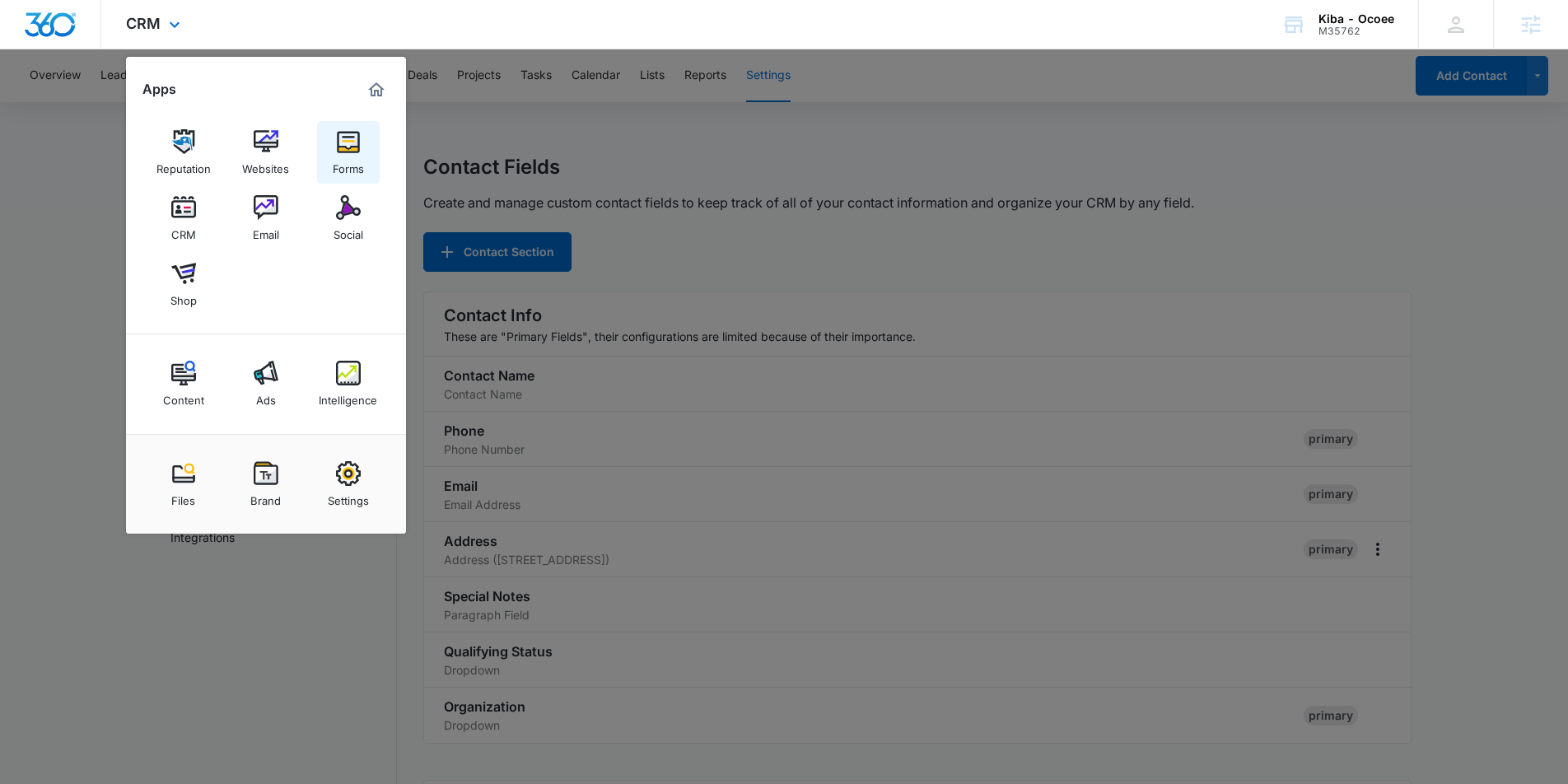
click at [333, 148] on link "Forms" at bounding box center [348, 152] width 63 height 63
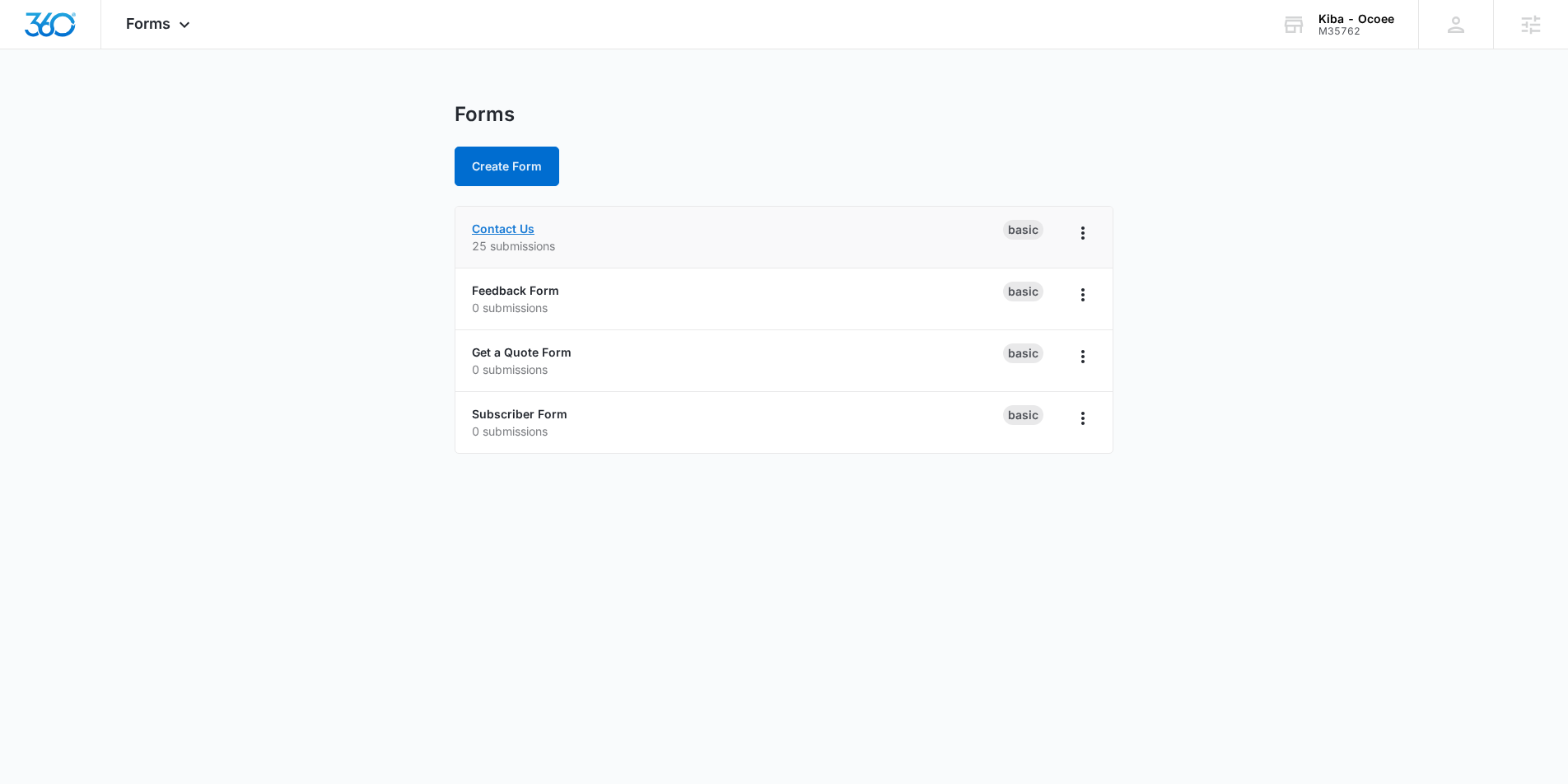
click at [509, 229] on link "Contact Us" at bounding box center [503, 228] width 63 height 14
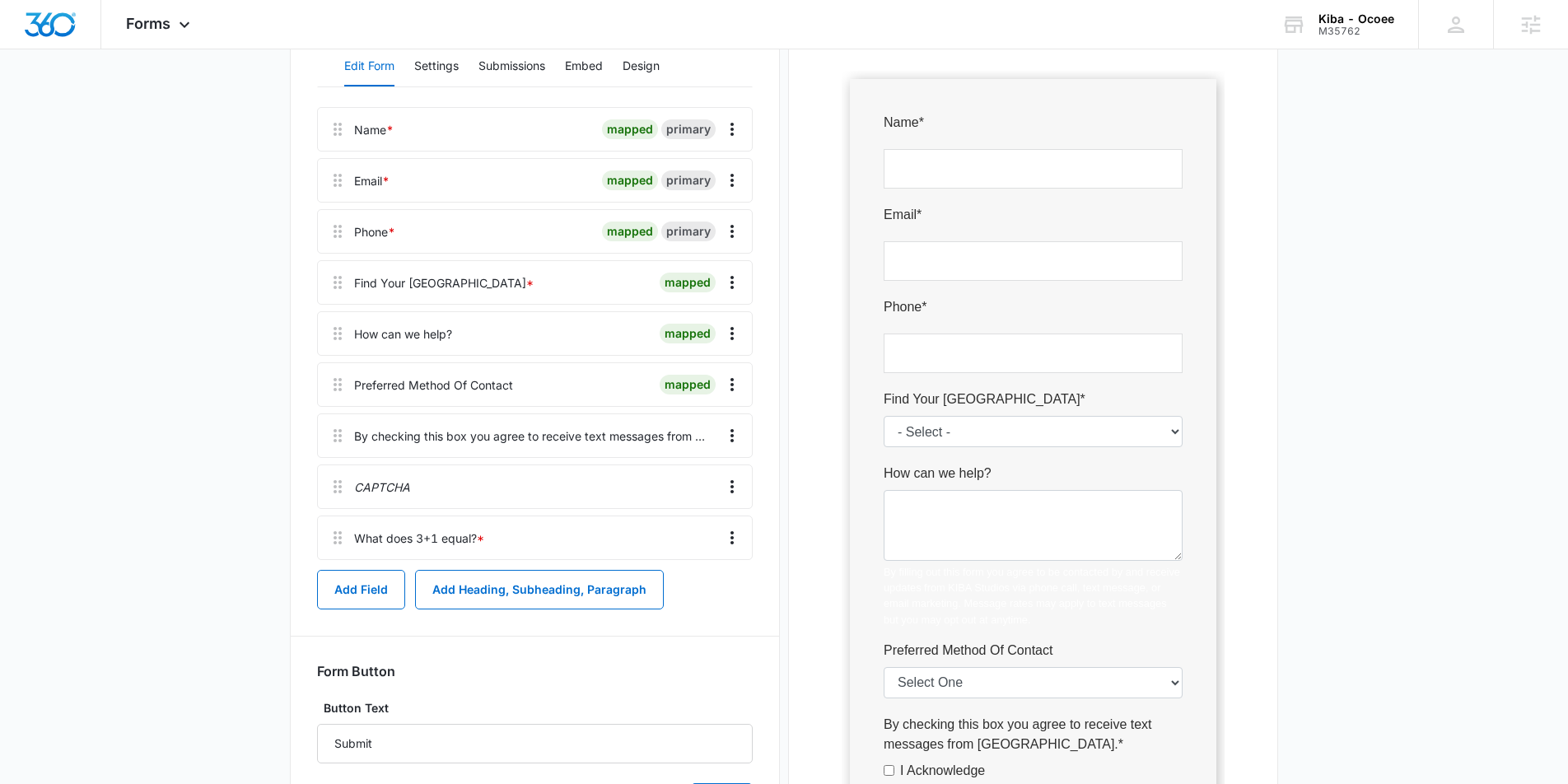
scroll to position [279, 0]
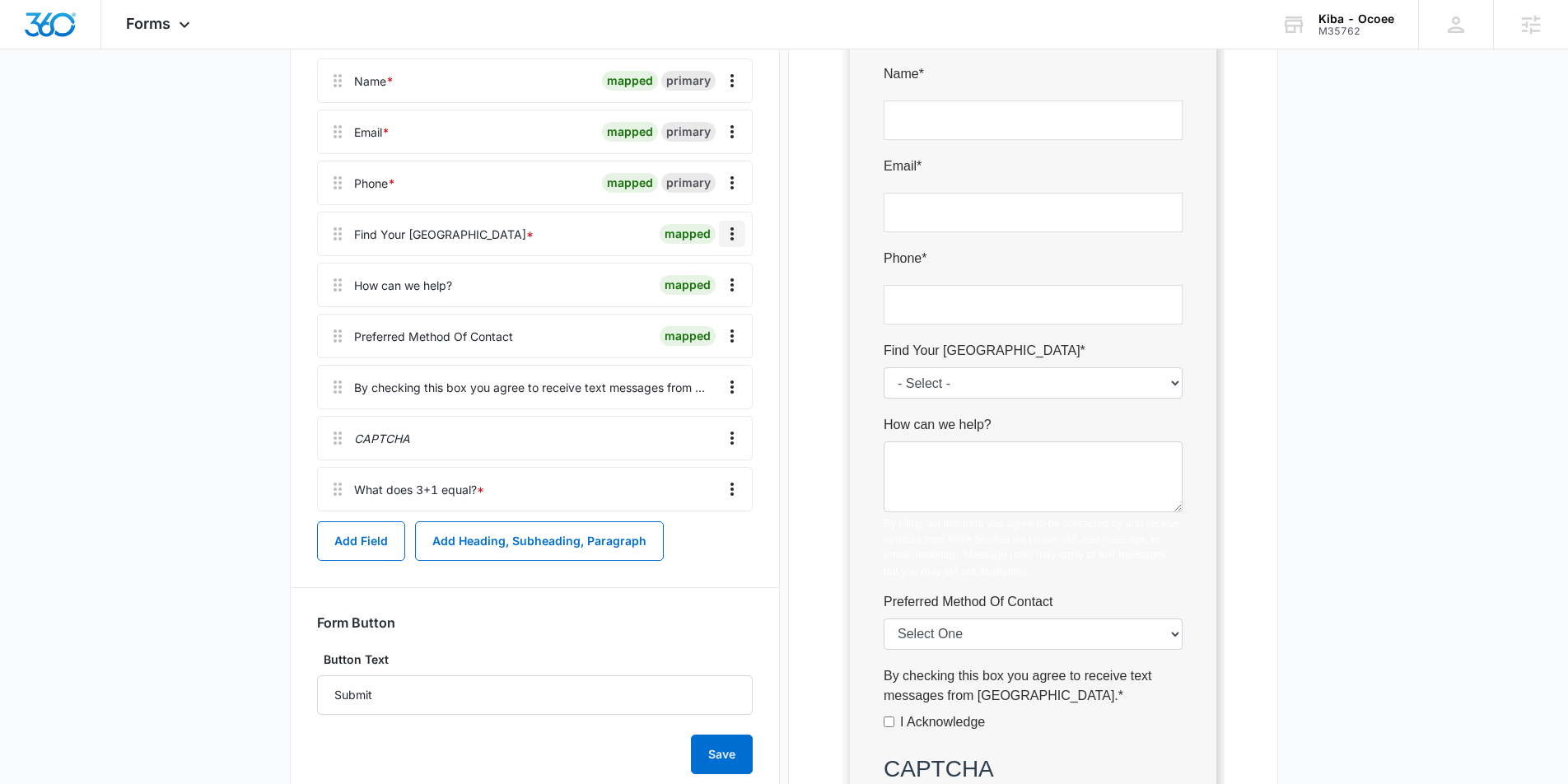
click at [729, 235] on icon "Overflow Menu" at bounding box center [733, 234] width 20 height 20
drag, startPoint x: 466, startPoint y: 247, endPoint x: 451, endPoint y: 244, distance: 15.3
click at [466, 247] on div "Find Your Kiba Studios * mapped" at bounding box center [535, 233] width 436 height 44
click at [439, 241] on div "Find Your Kiba Studios *" at bounding box center [444, 234] width 180 height 17
click at [341, 231] on icon at bounding box center [338, 234] width 20 height 20
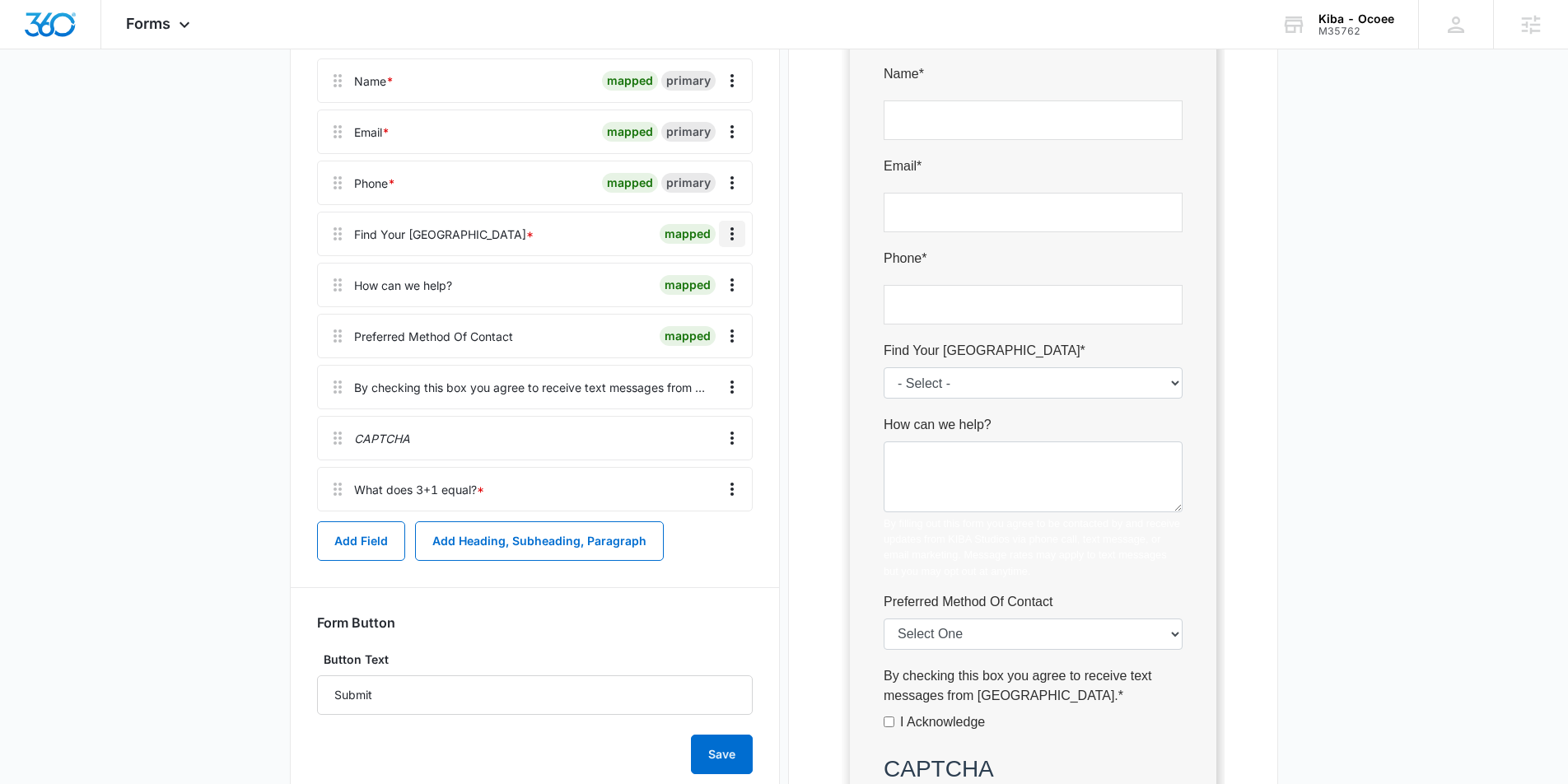
click at [731, 234] on icon "Overflow Menu" at bounding box center [733, 233] width 4 height 14
click at [676, 285] on div "Edit" at bounding box center [688, 279] width 35 height 12
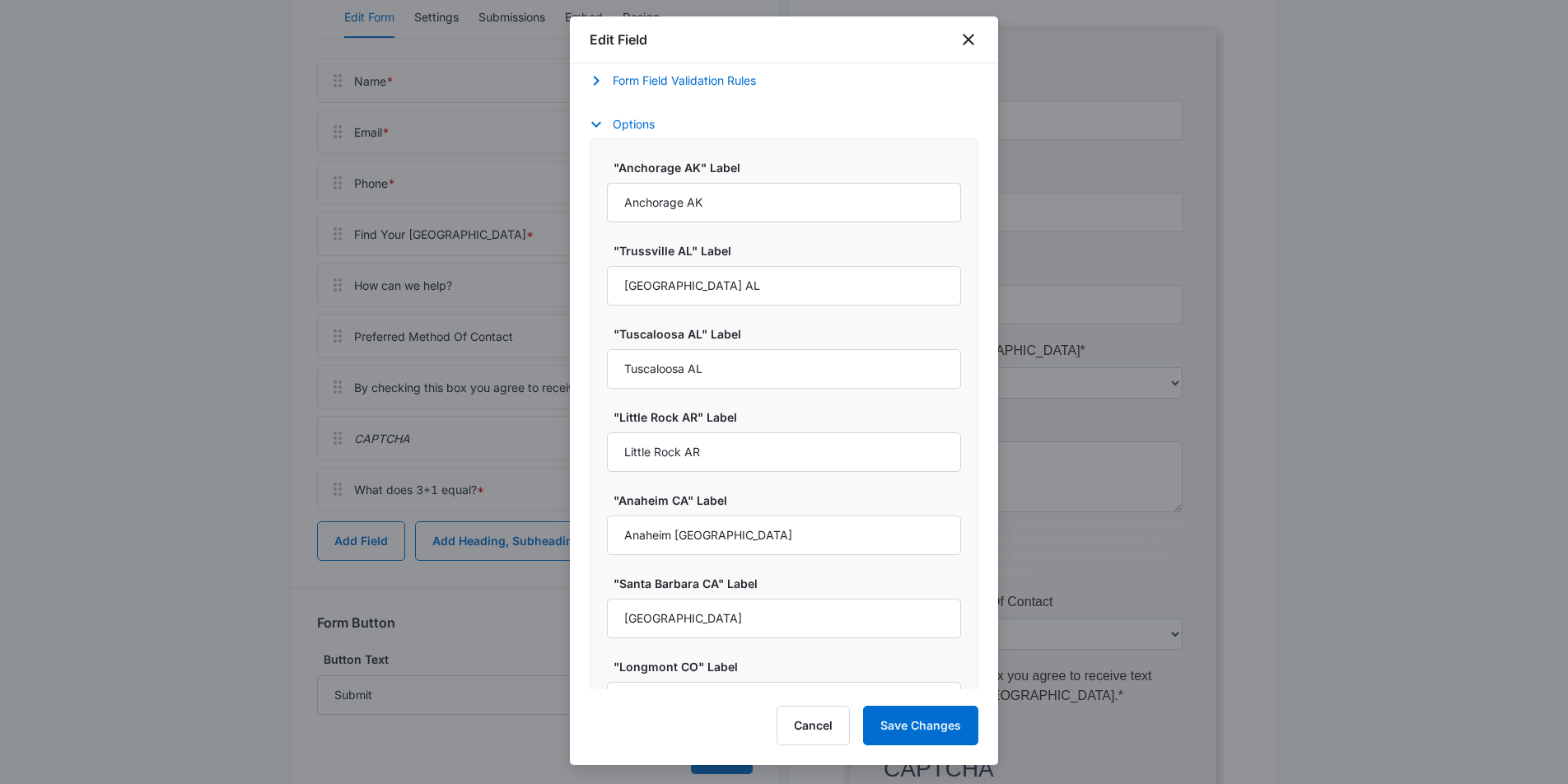
scroll to position [591, 0]
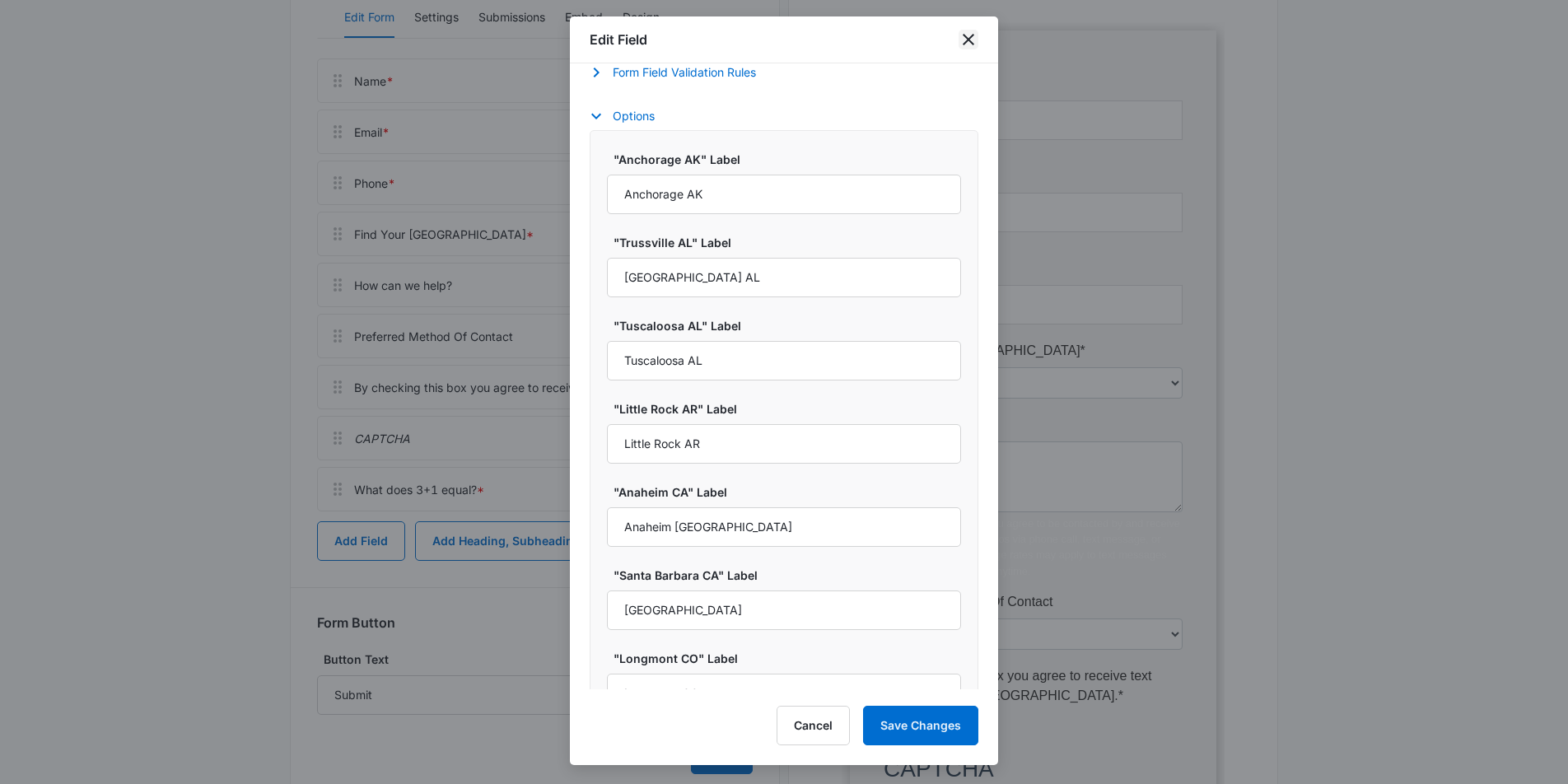
click at [967, 40] on icon "close" at bounding box center [969, 40] width 20 height 20
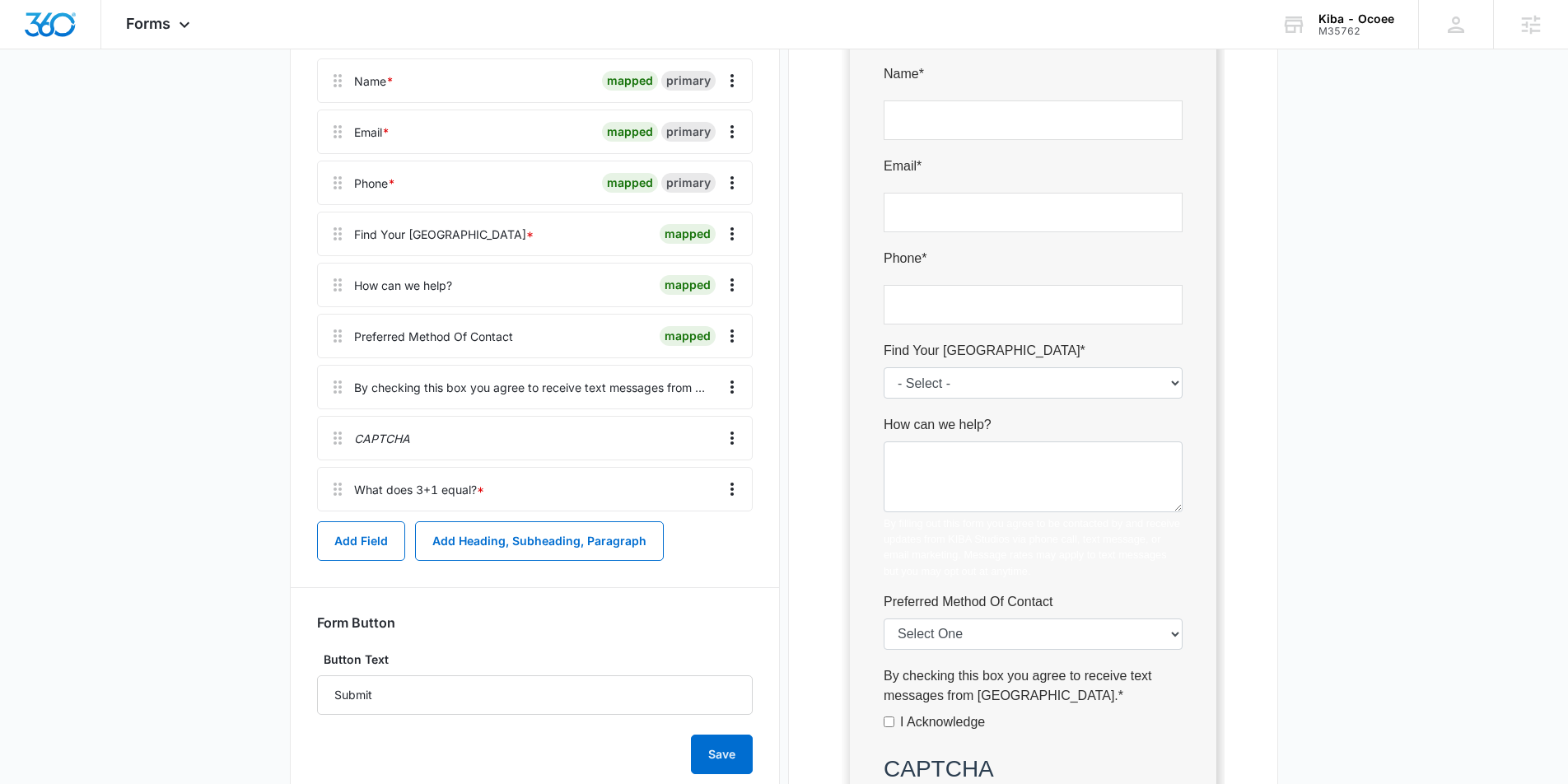
scroll to position [0, 0]
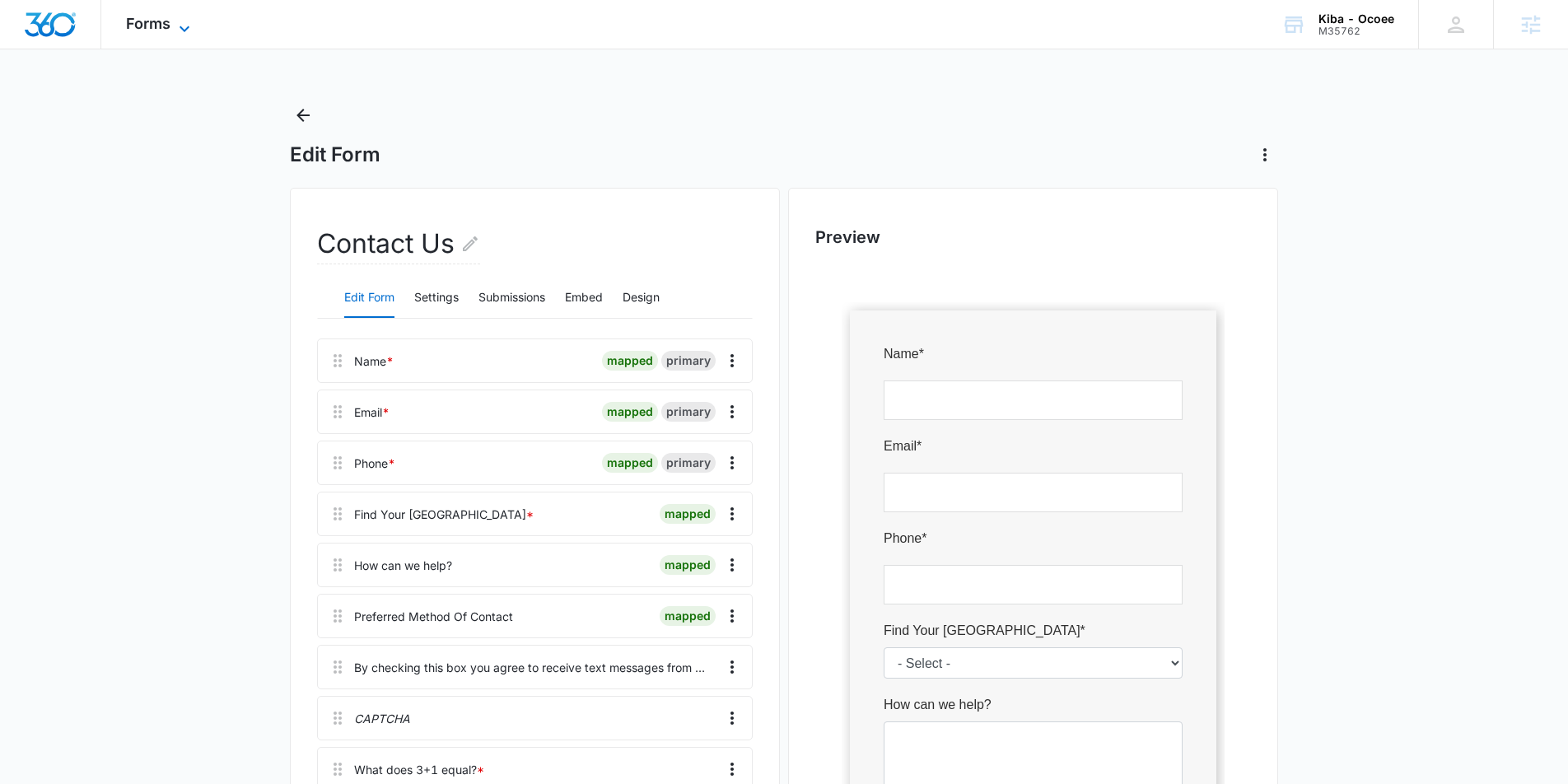
click at [157, 15] on span "Forms" at bounding box center [148, 23] width 44 height 17
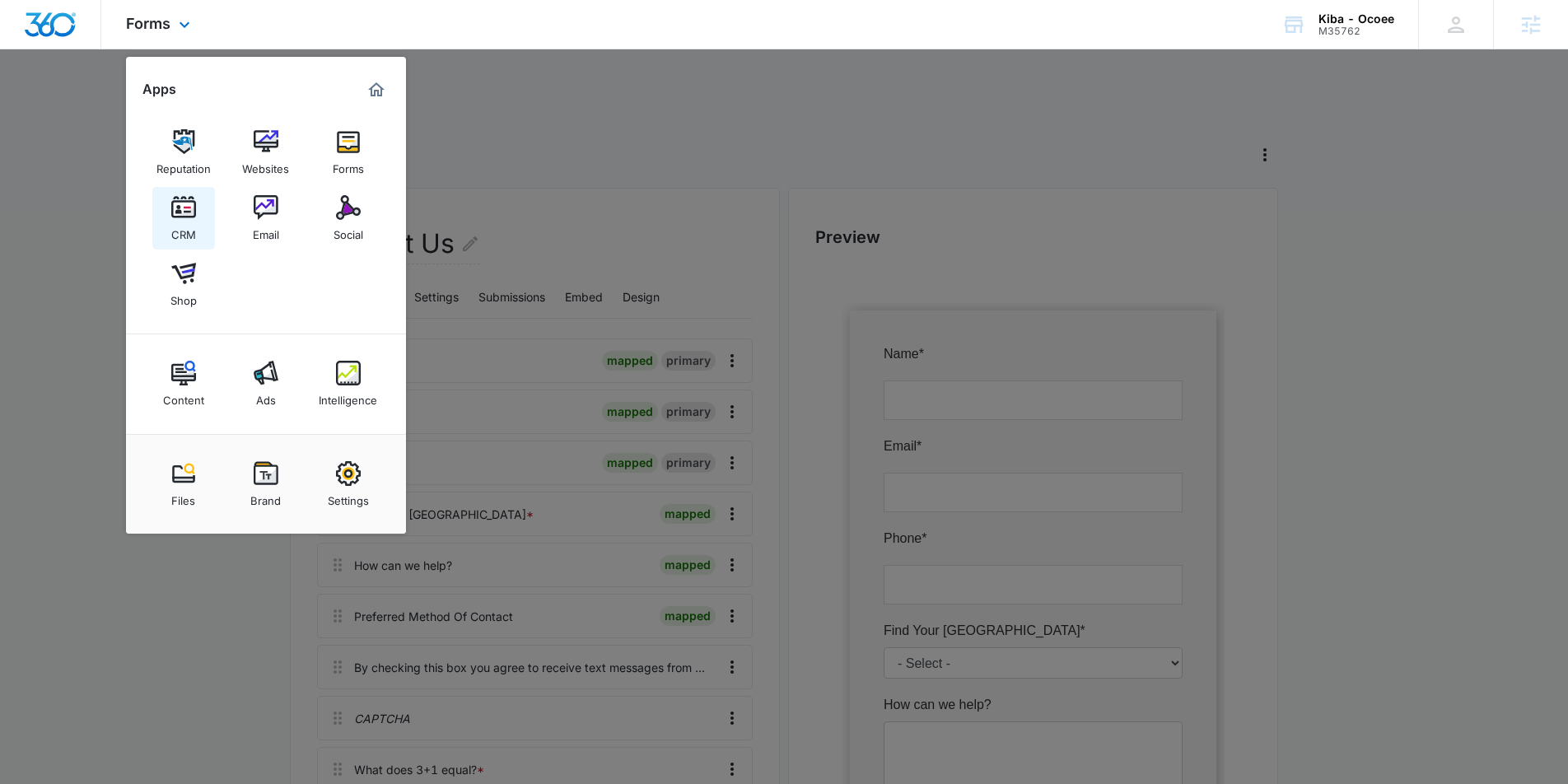
click at [191, 211] on img at bounding box center [183, 207] width 25 height 24
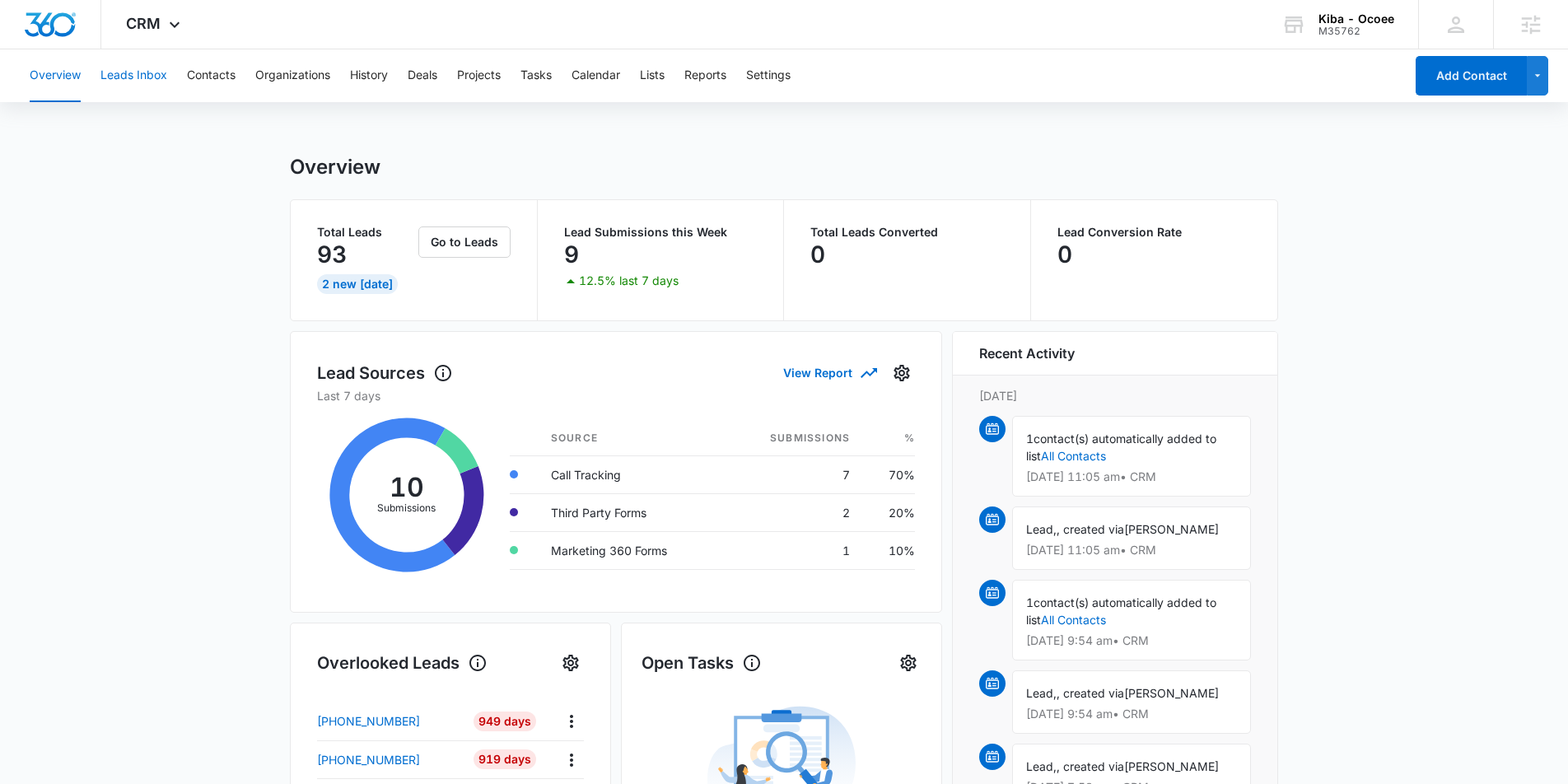
click at [153, 73] on button "Leads Inbox" at bounding box center [133, 75] width 66 height 53
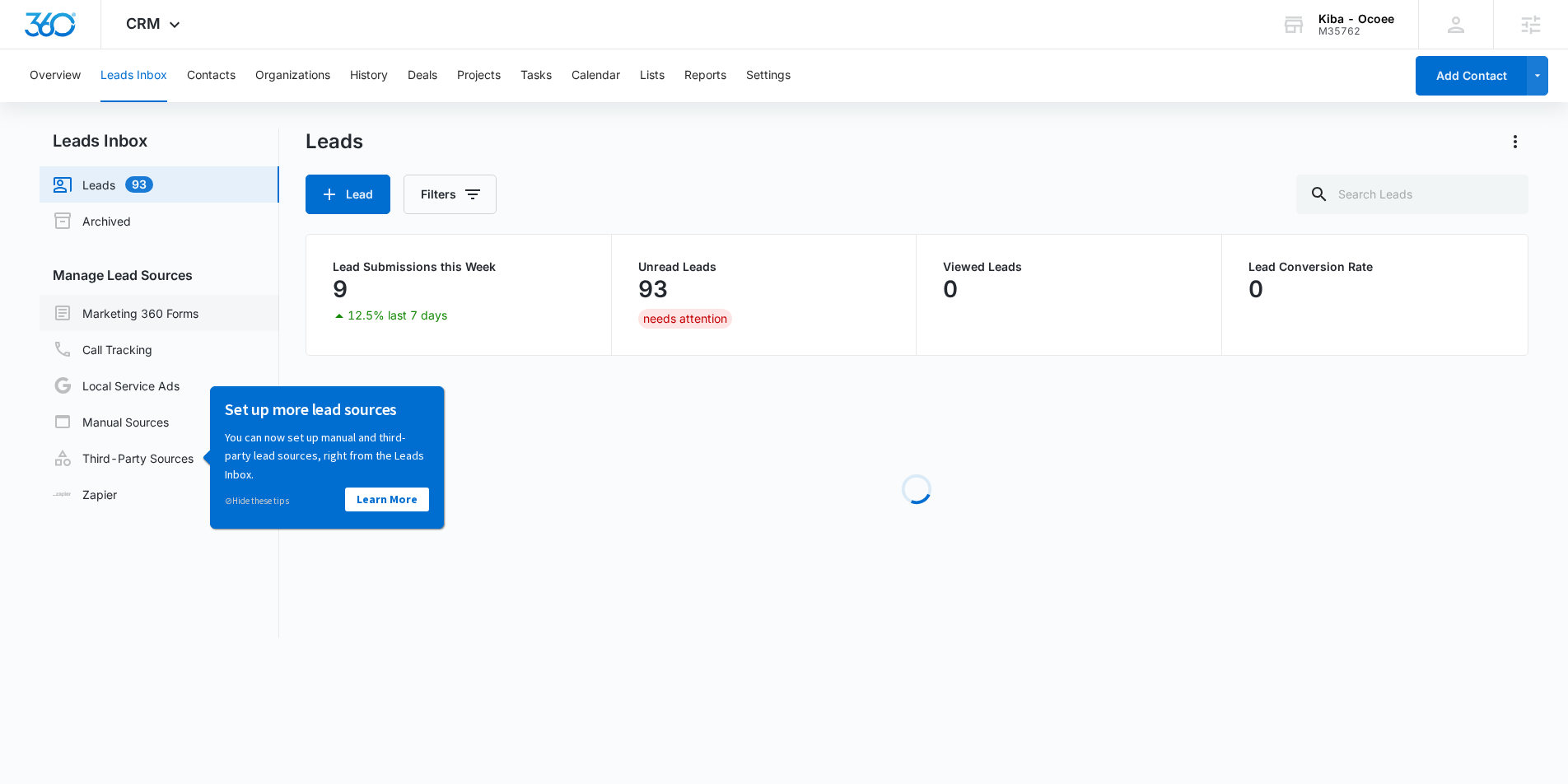
click at [105, 314] on link "Marketing 360 Forms" at bounding box center [125, 313] width 146 height 20
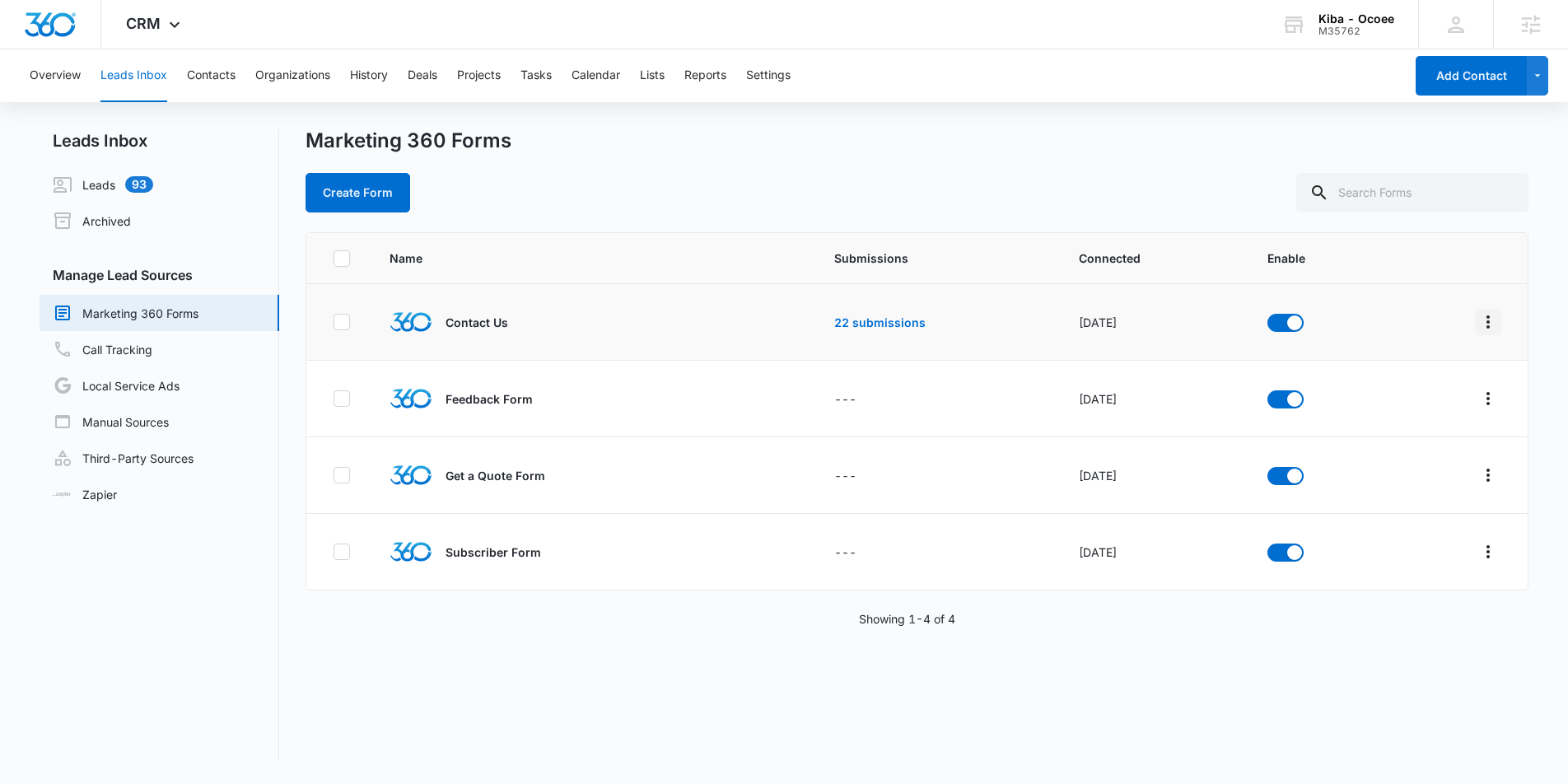
click at [1477, 318] on button "Overflow Menu" at bounding box center [1488, 321] width 26 height 26
click at [1417, 417] on div "Field Mapping" at bounding box center [1415, 417] width 94 height 12
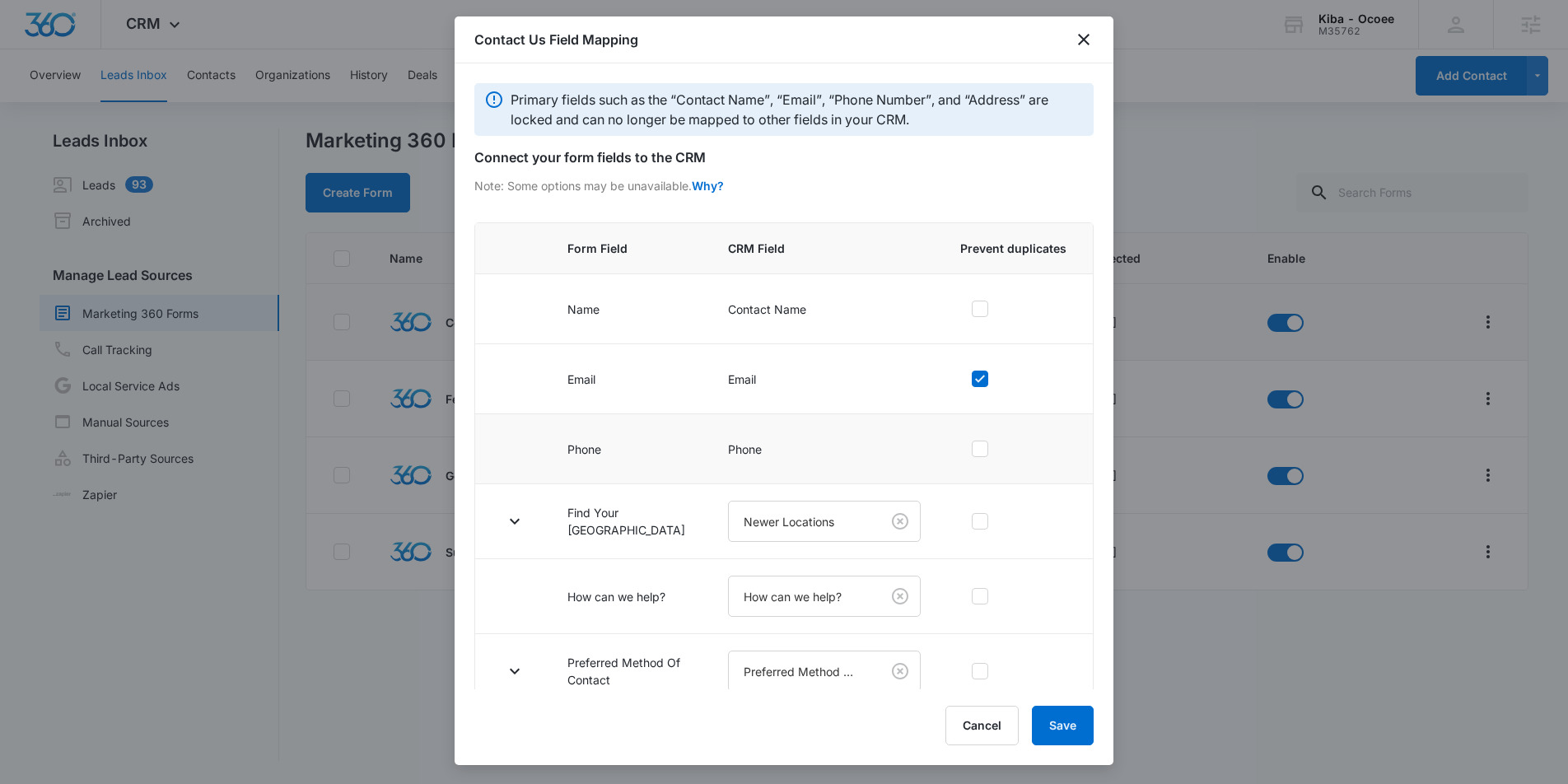
scroll to position [14, 0]
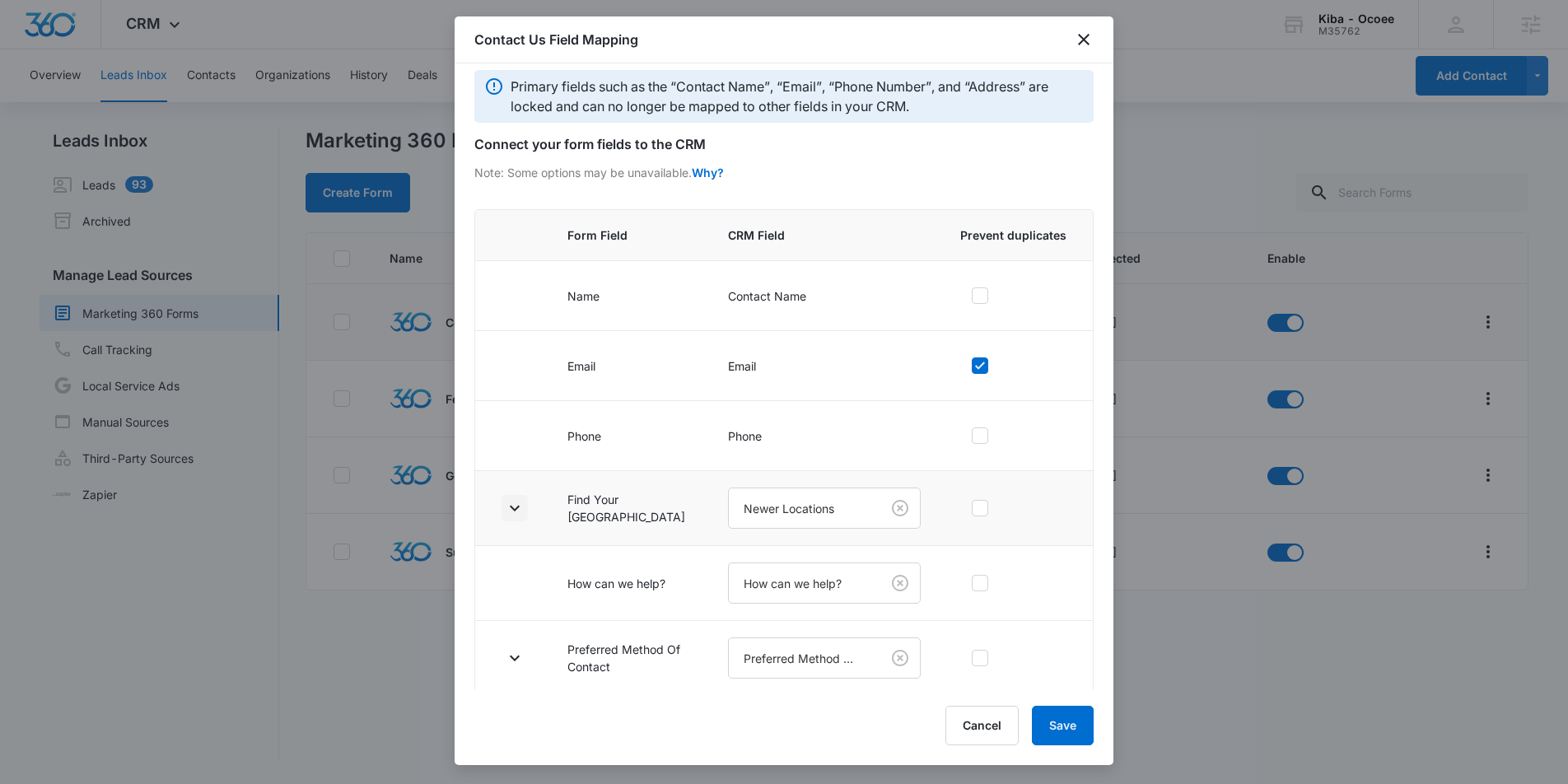
click at [518, 509] on icon "button" at bounding box center [515, 508] width 20 height 20
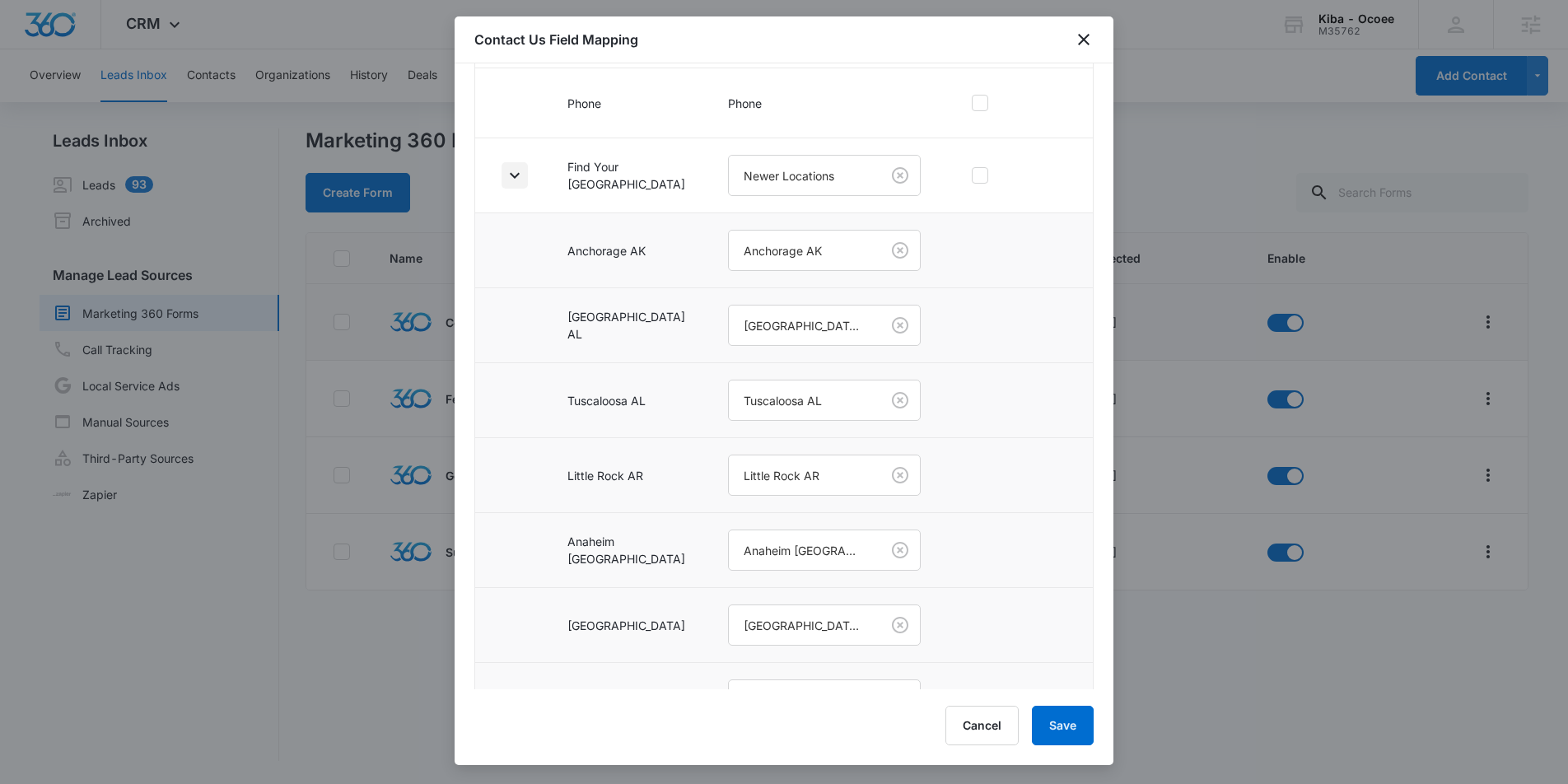
scroll to position [351, 0]
click at [1096, 34] on div "Contact Us Field Mapping" at bounding box center [784, 40] width 659 height 47
click at [1090, 36] on icon "close" at bounding box center [1084, 40] width 20 height 20
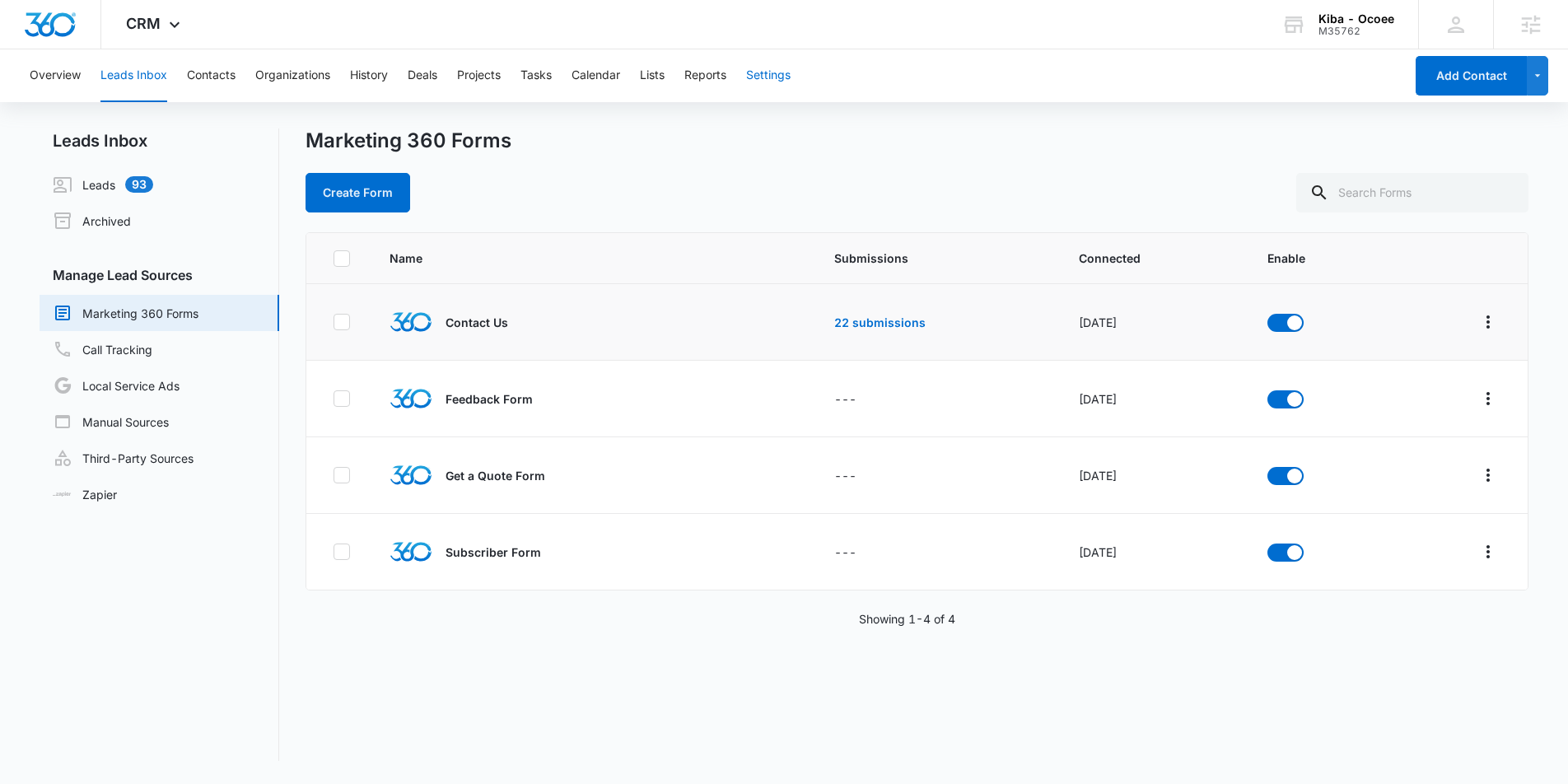
click at [776, 84] on button "Settings" at bounding box center [768, 75] width 44 height 53
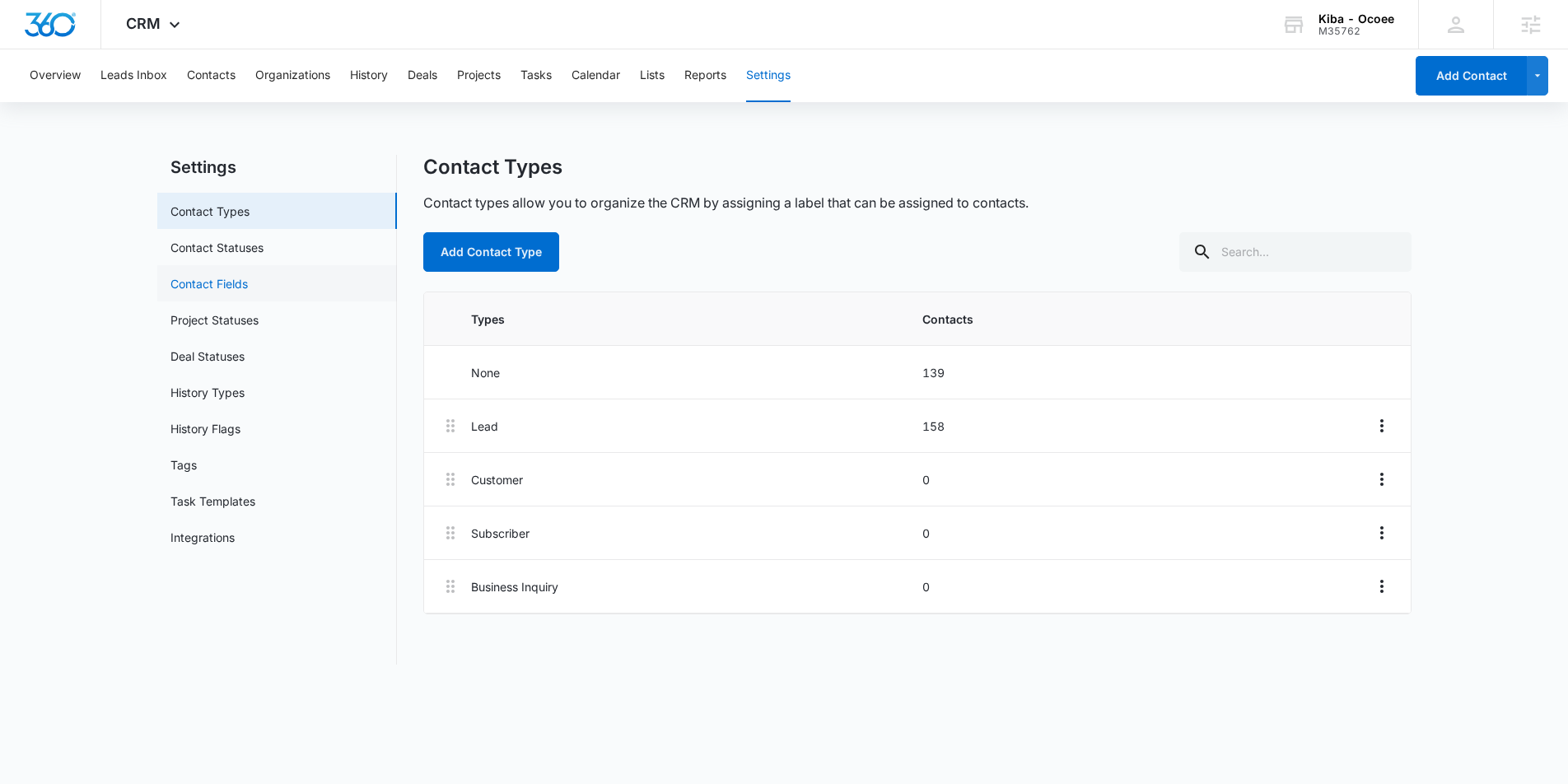
click at [204, 289] on link "Contact Fields" at bounding box center [209, 283] width 77 height 17
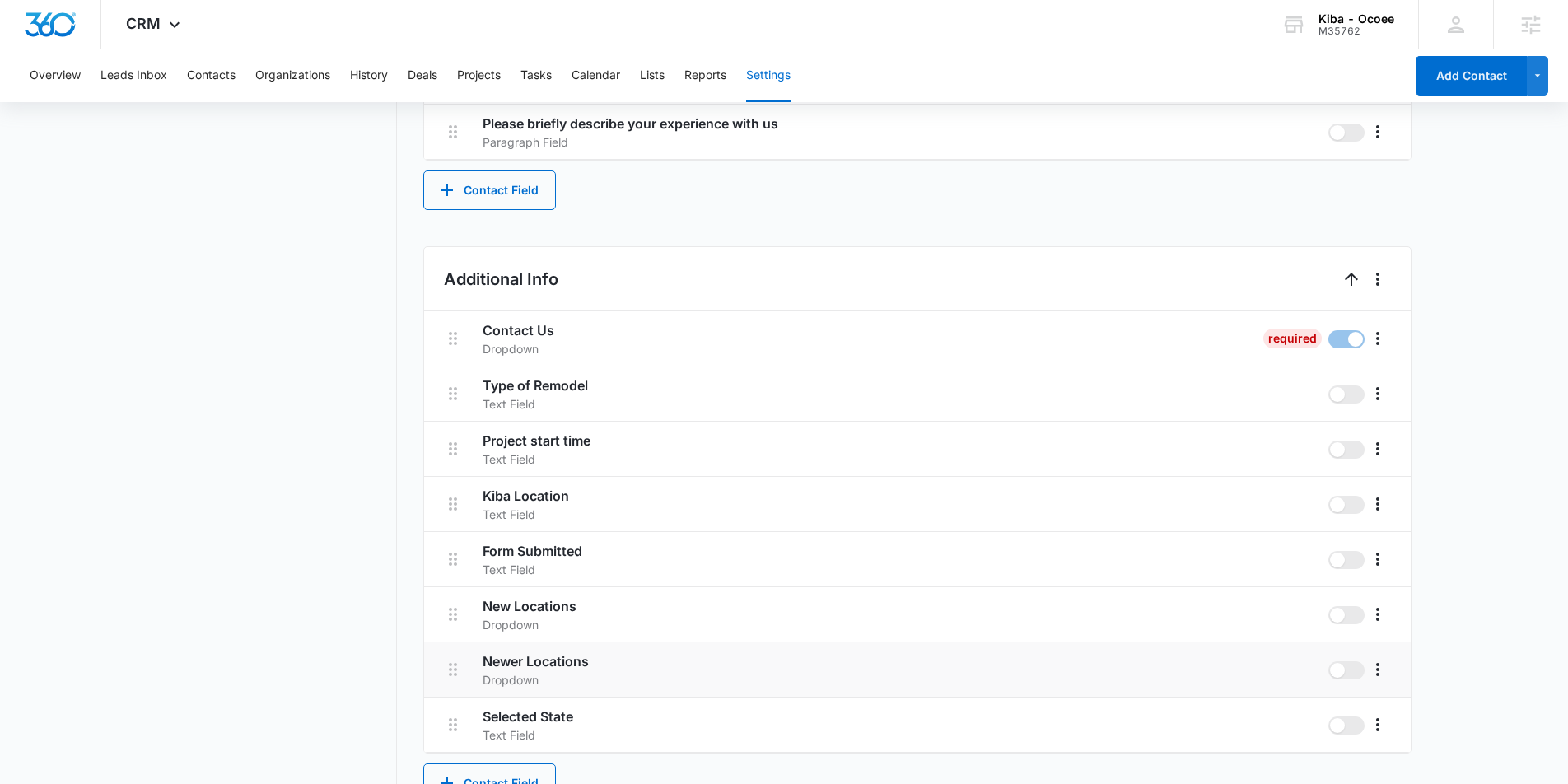
scroll to position [1620, 0]
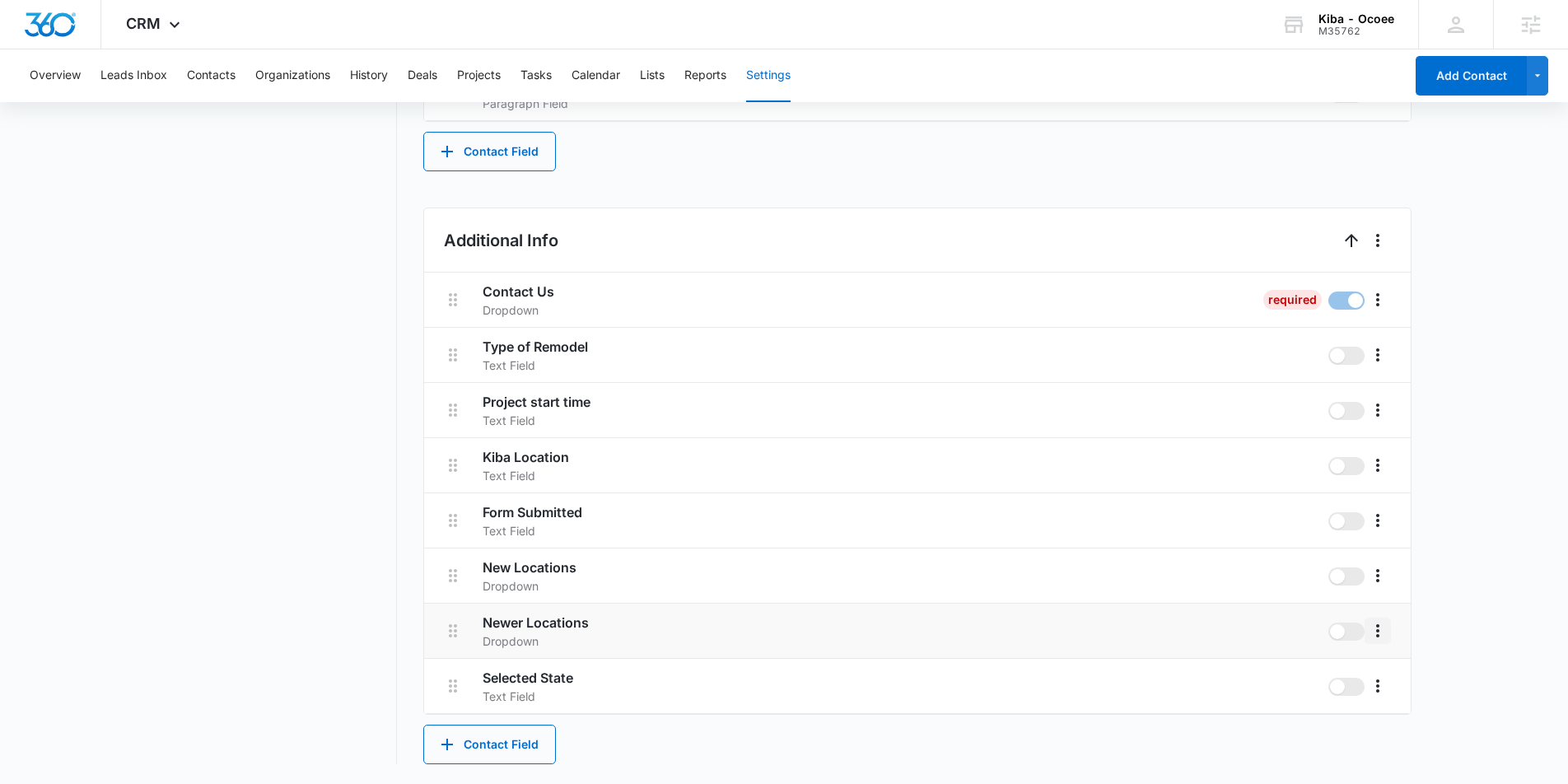
click at [1382, 625] on icon "More" at bounding box center [1378, 631] width 20 height 20
click at [1395, 670] on button "Edit" at bounding box center [1412, 676] width 94 height 24
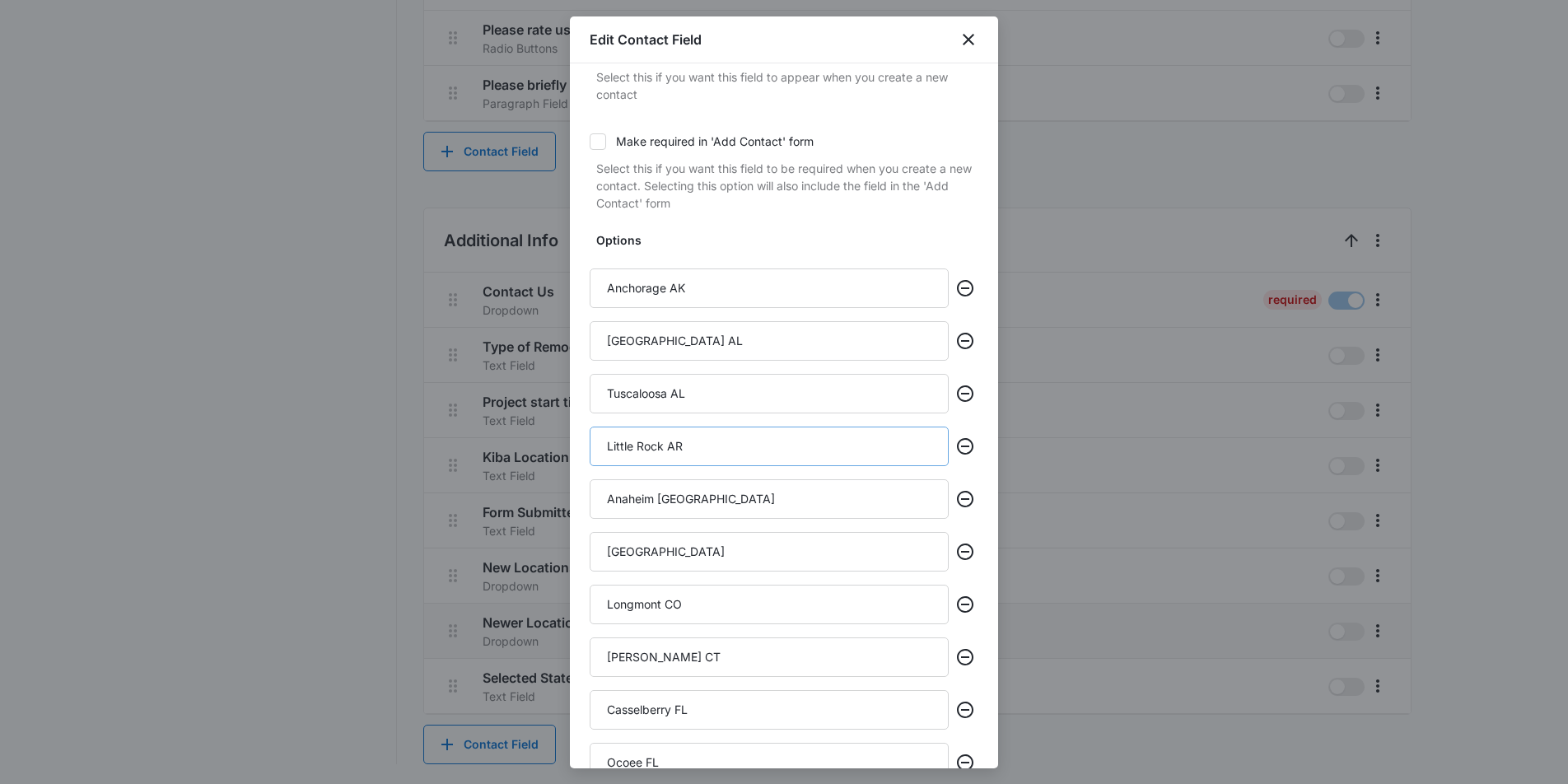
scroll to position [300, 0]
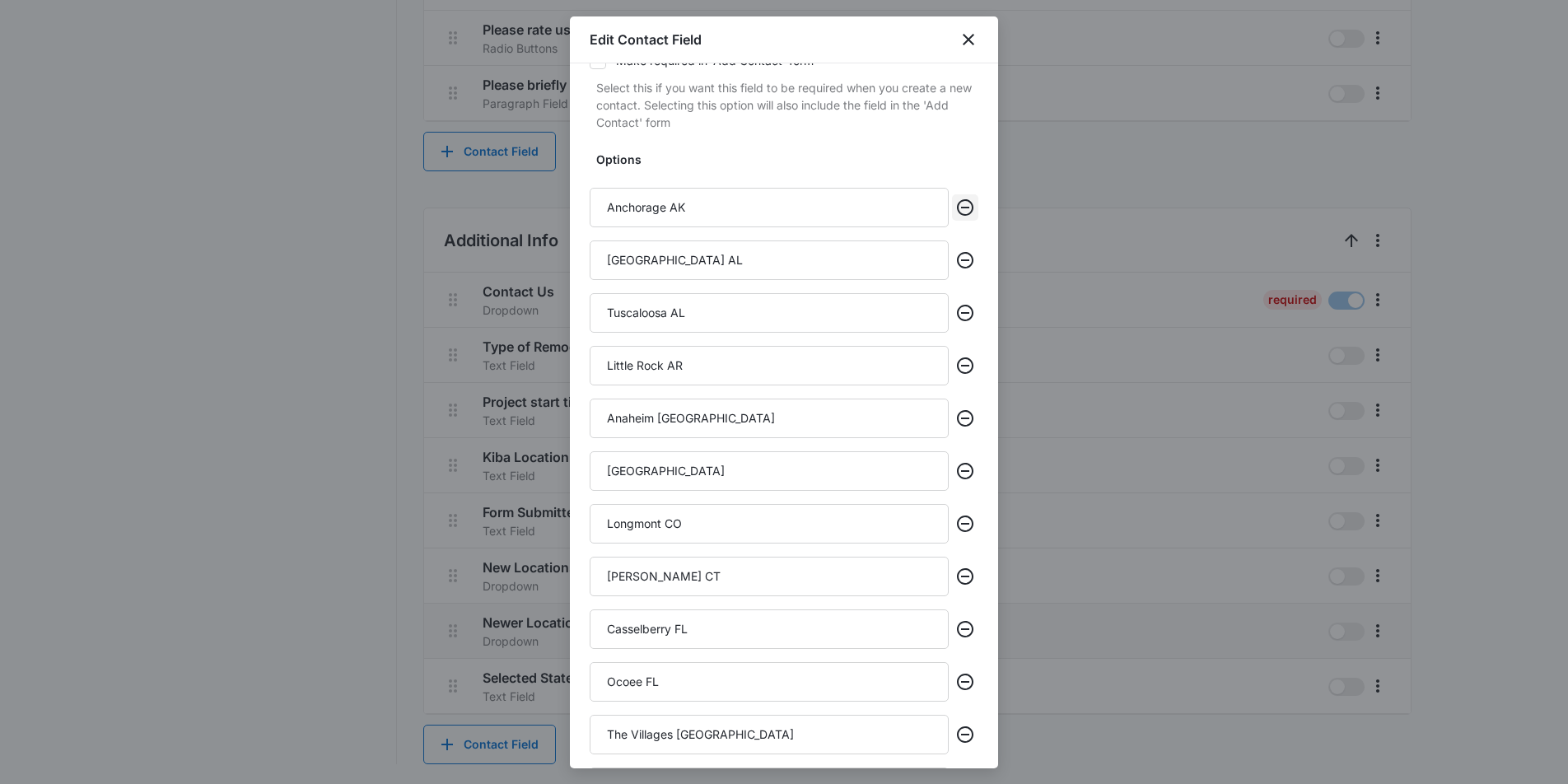
click at [959, 207] on icon "Remove" at bounding box center [965, 208] width 20 height 20
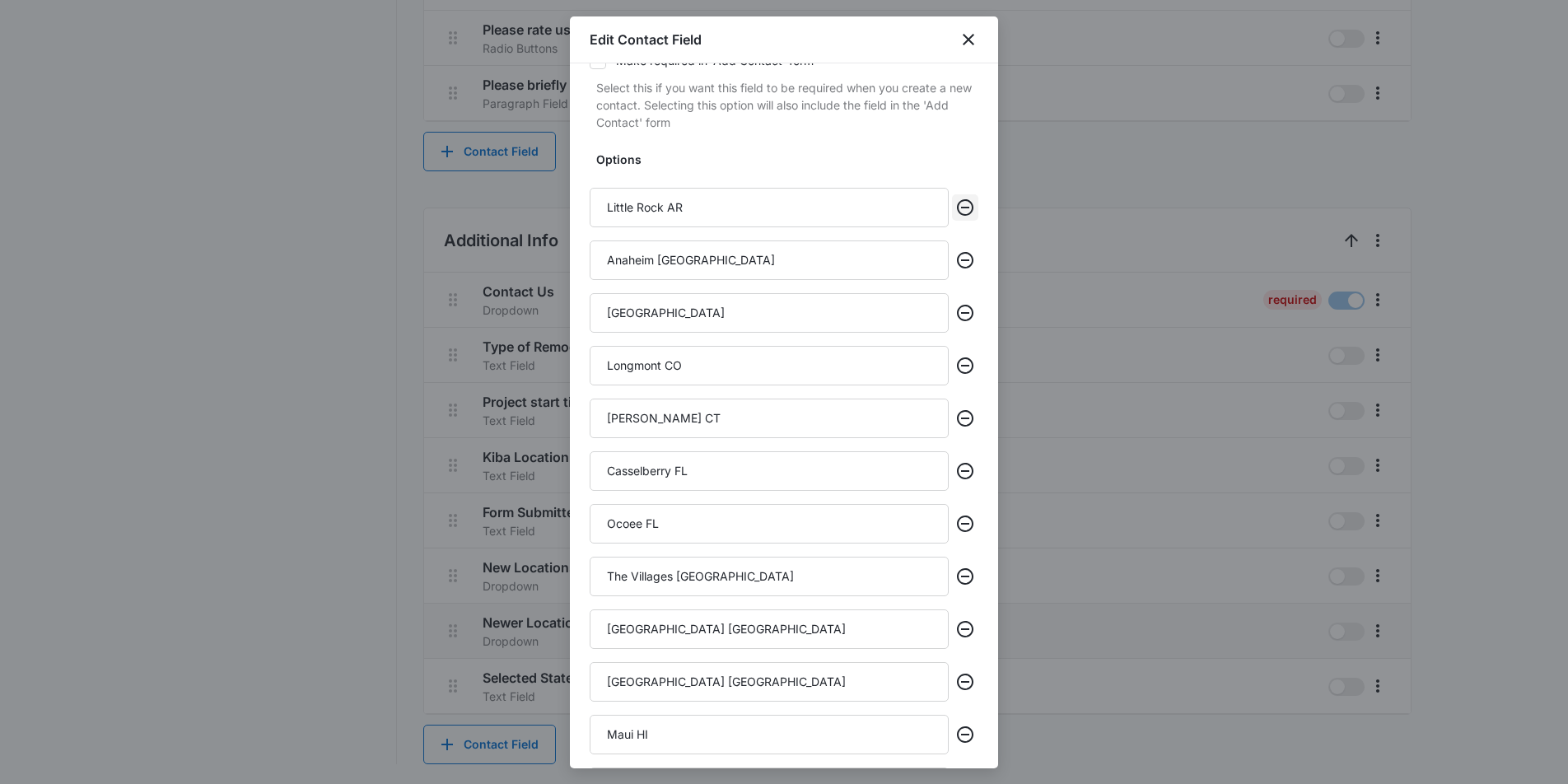
click at [959, 207] on icon "Remove" at bounding box center [965, 208] width 20 height 20
click at [959, 250] on icon "Remove" at bounding box center [965, 260] width 20 height 20
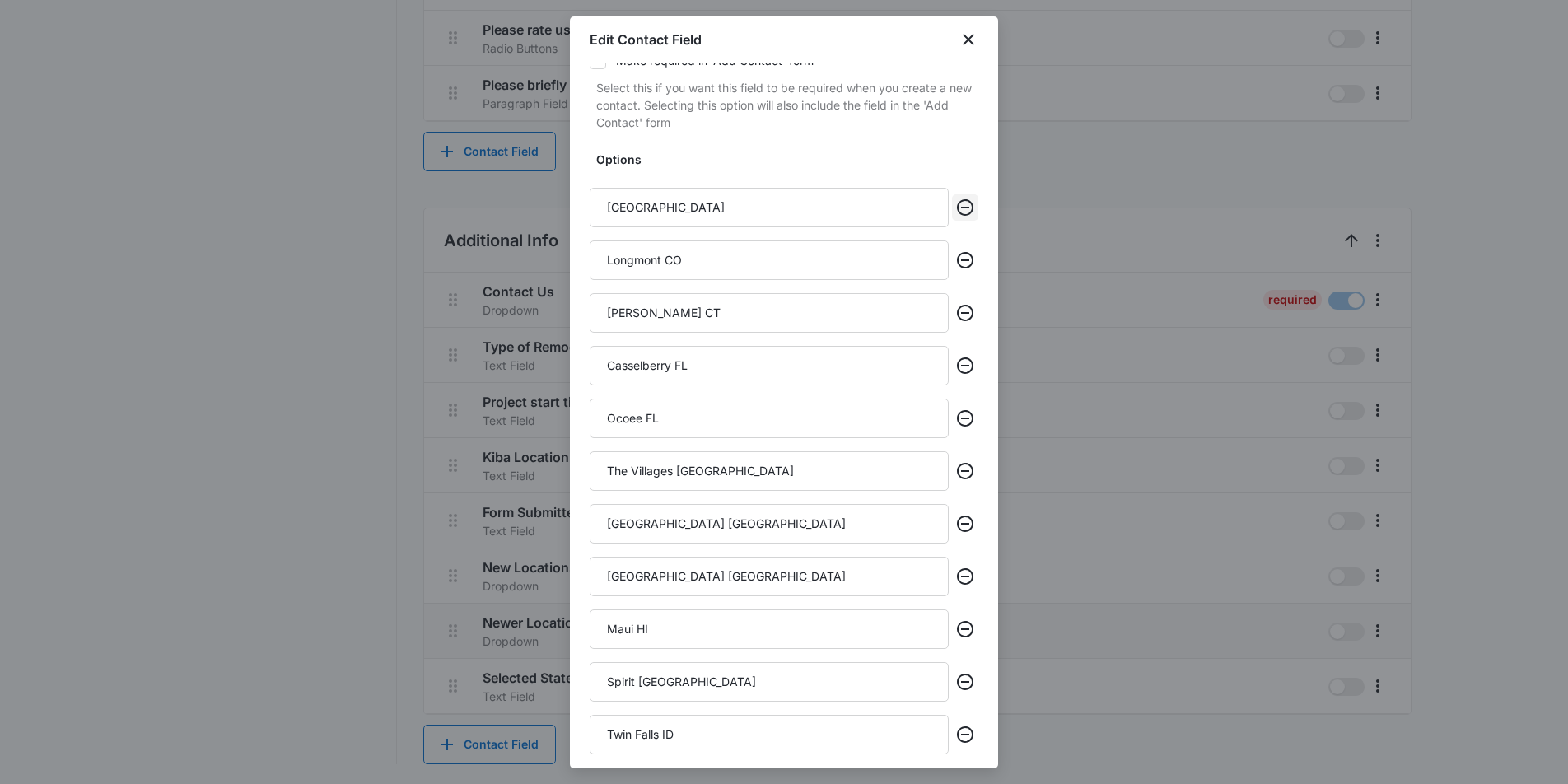
click at [959, 207] on icon "Remove" at bounding box center [965, 208] width 20 height 20
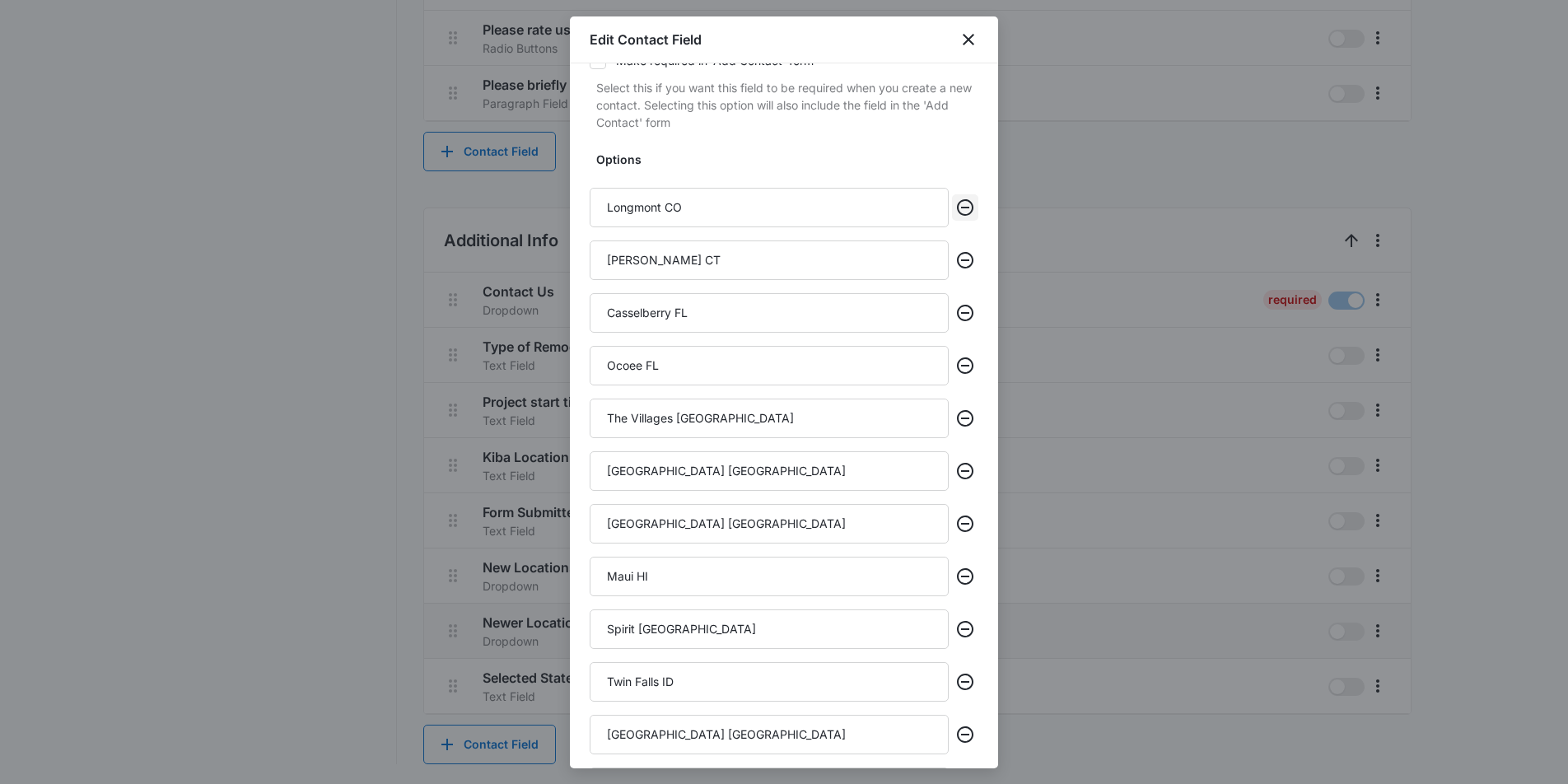
click at [959, 207] on icon "Remove" at bounding box center [965, 208] width 20 height 20
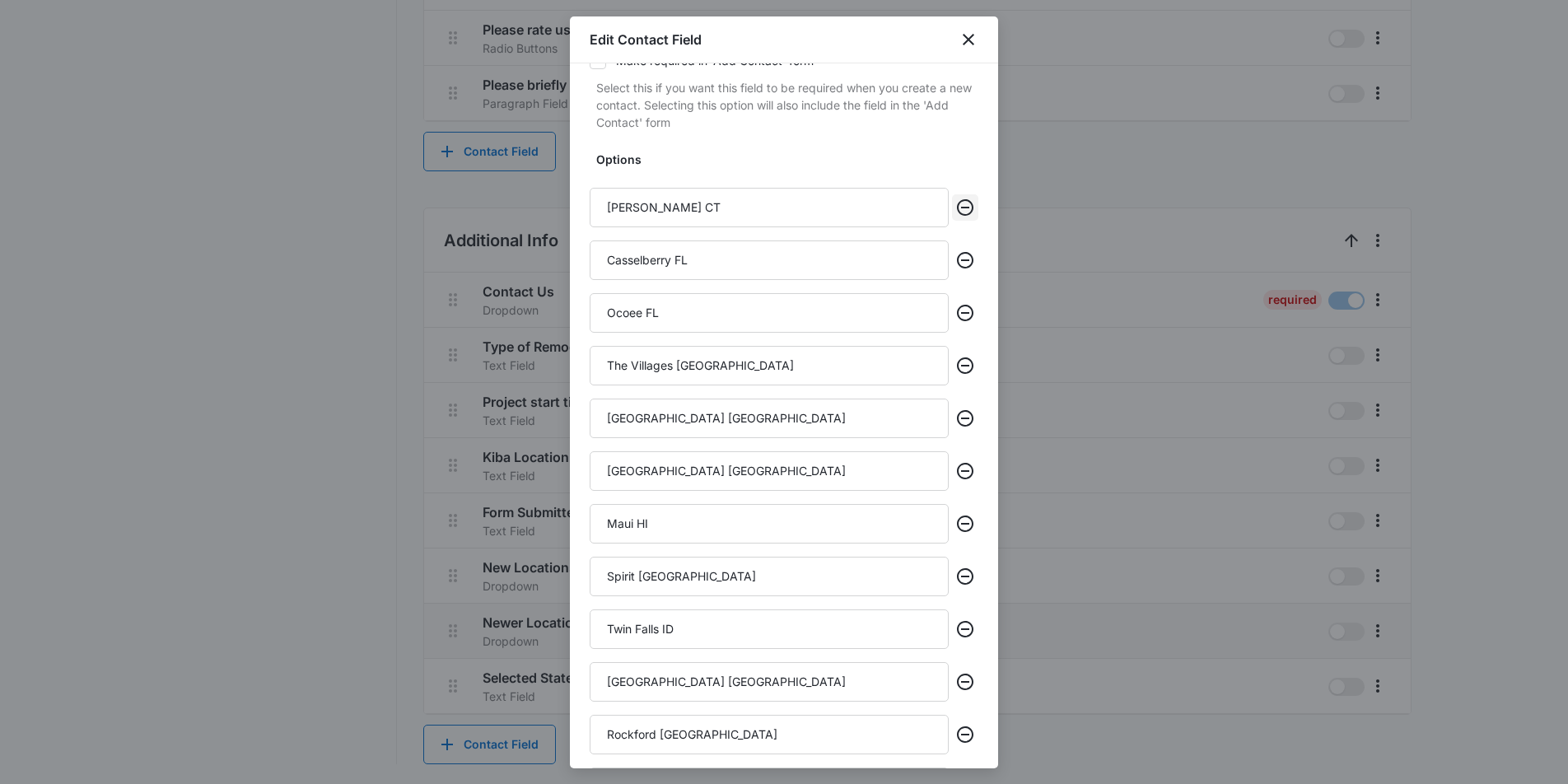
click at [959, 207] on icon "Remove" at bounding box center [965, 208] width 20 height 20
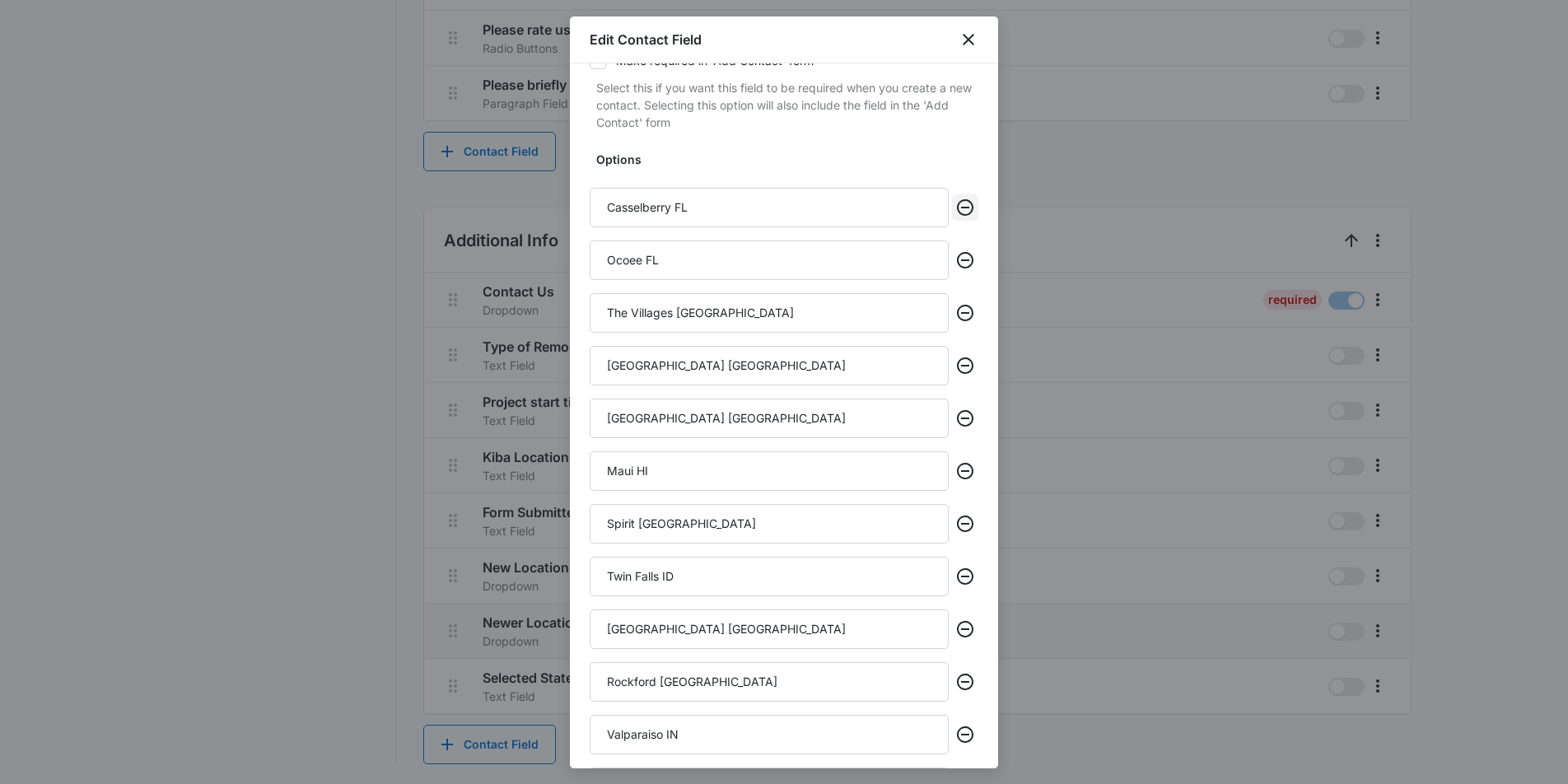
click at [959, 207] on icon "Remove" at bounding box center [965, 208] width 20 height 20
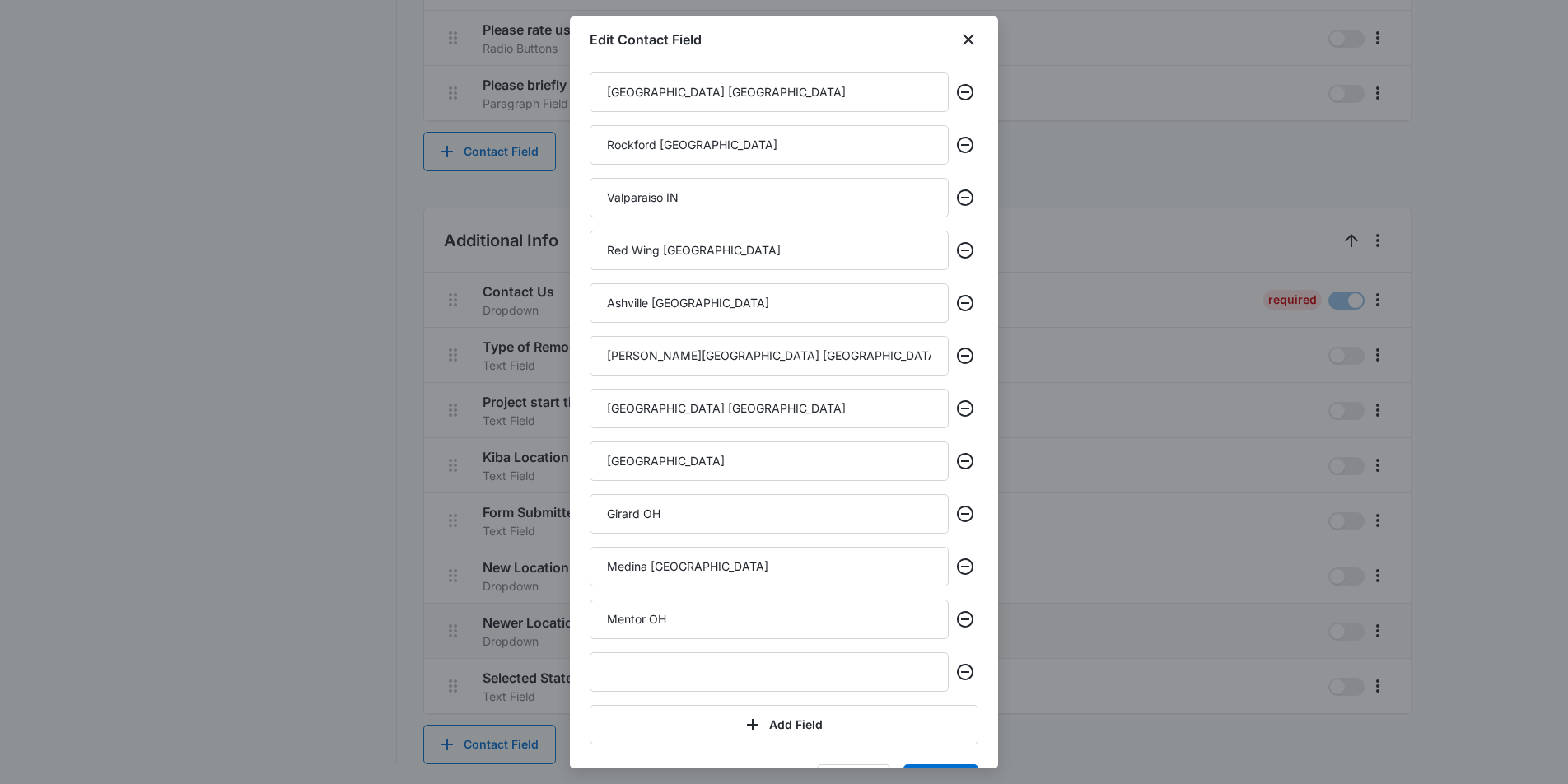
scroll to position [839, 0]
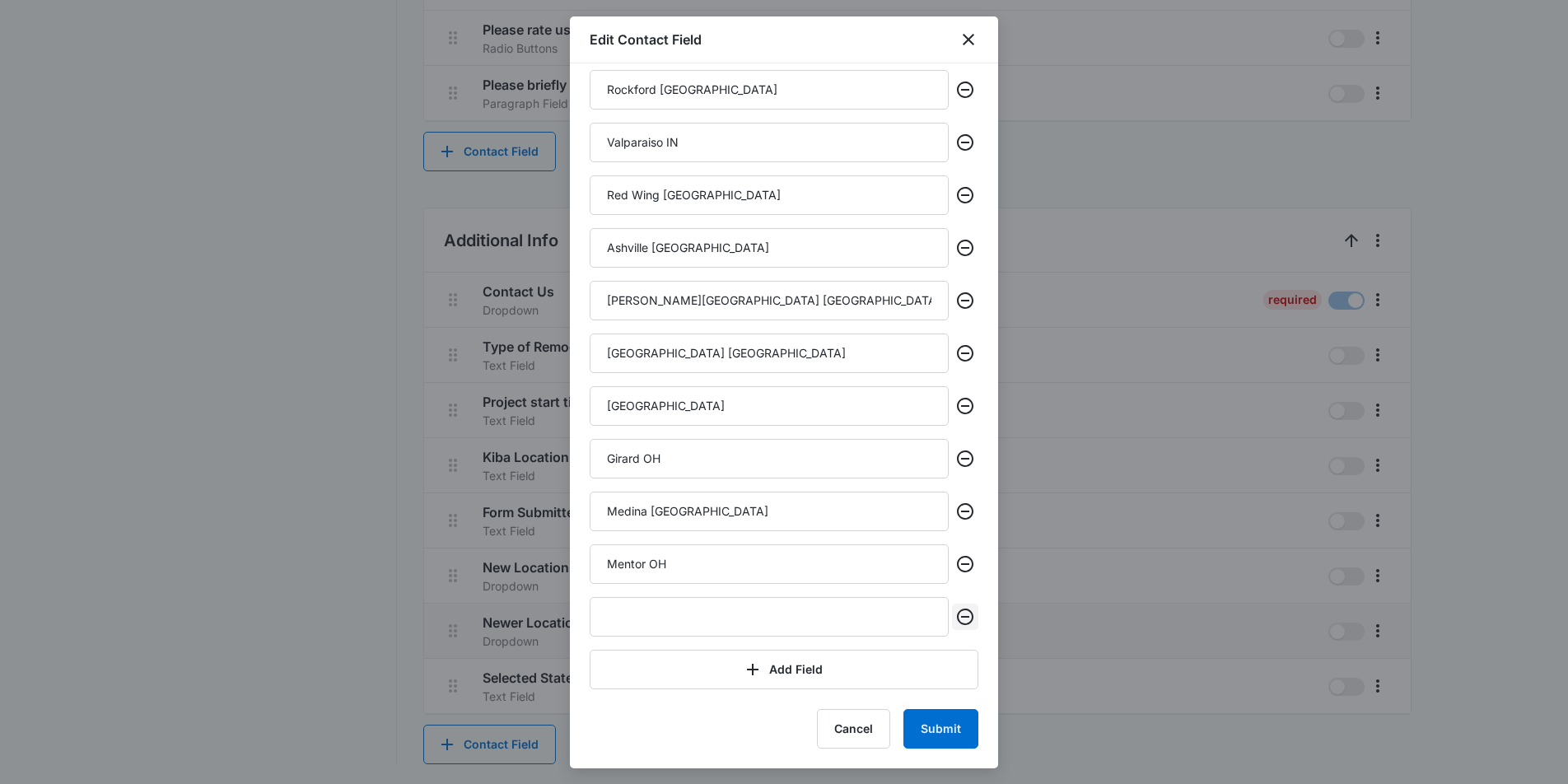
click at [964, 613] on icon "Remove" at bounding box center [965, 617] width 20 height 20
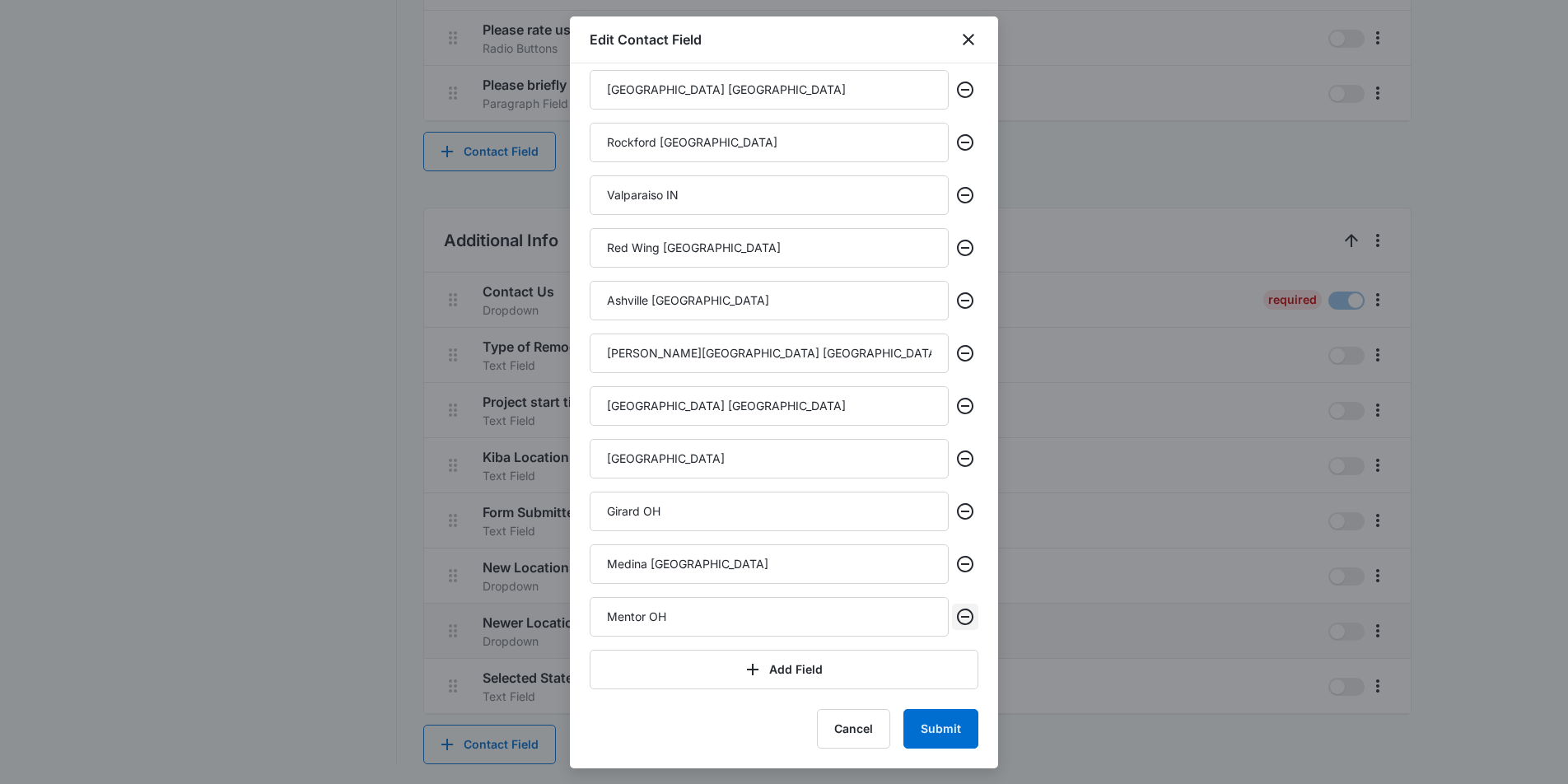
click at [964, 613] on icon "Remove" at bounding box center [965, 617] width 20 height 20
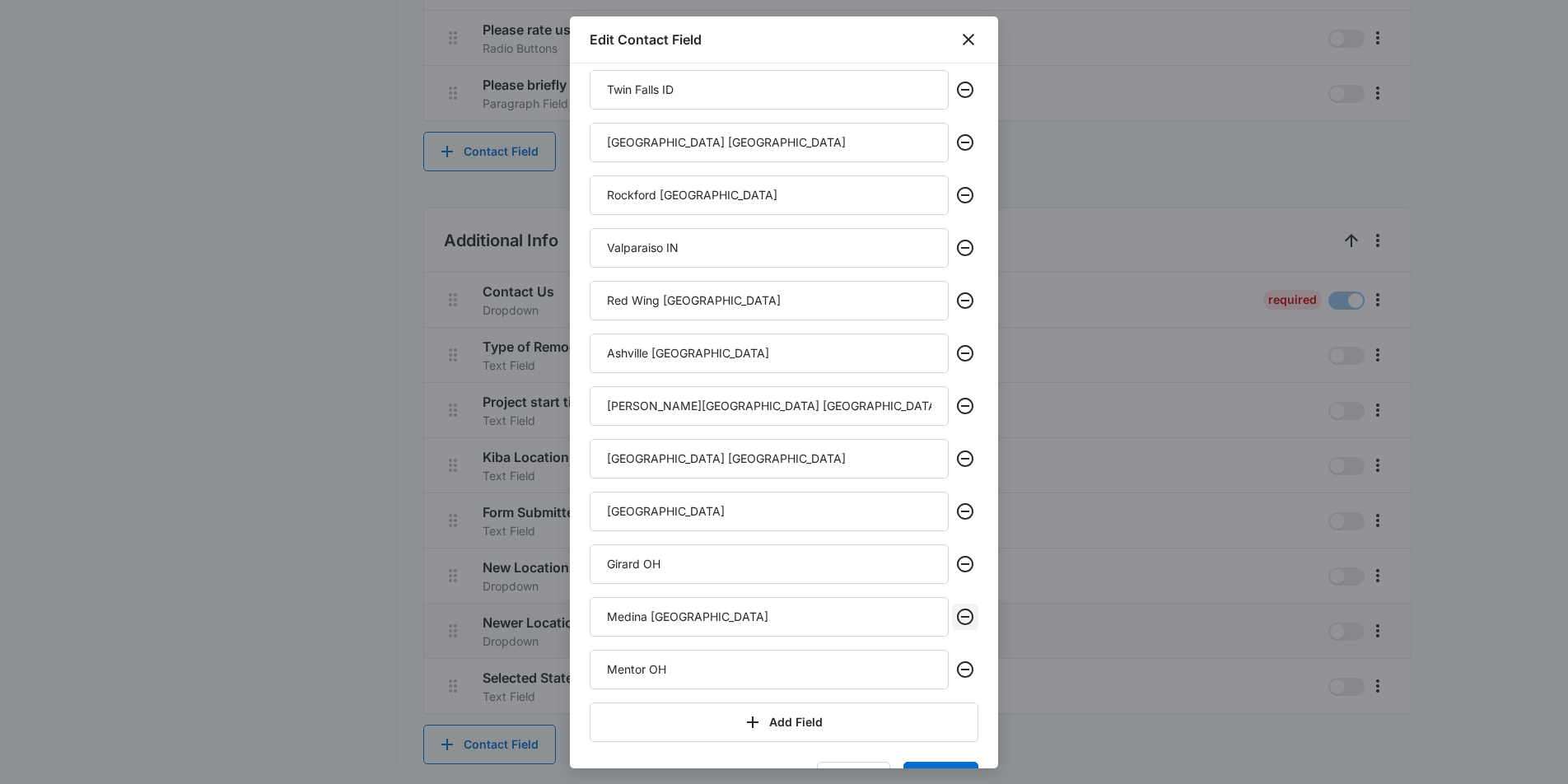
click at [964, 613] on icon "Remove" at bounding box center [965, 617] width 20 height 20
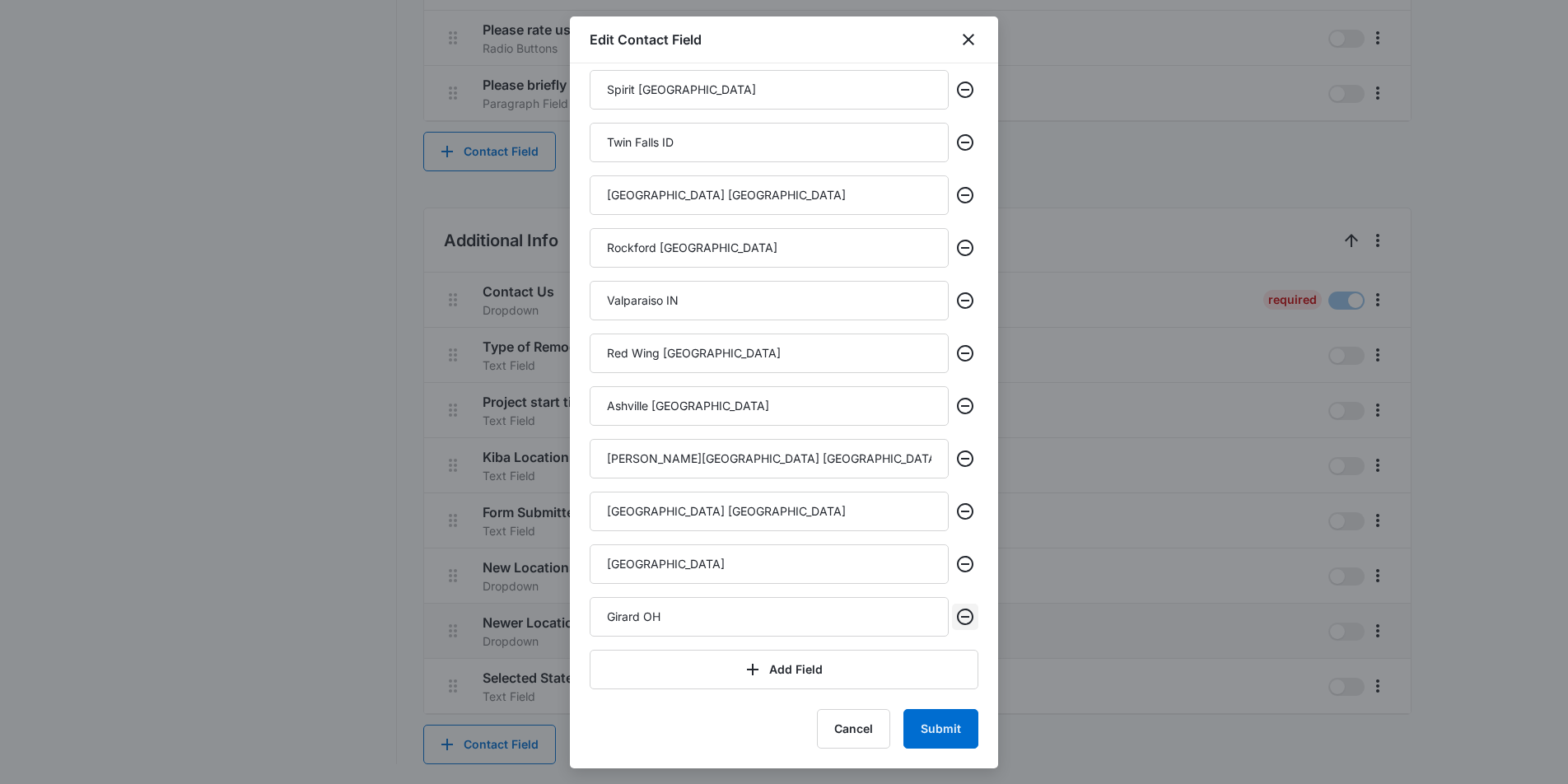
click at [964, 613] on icon "Remove" at bounding box center [965, 617] width 20 height 20
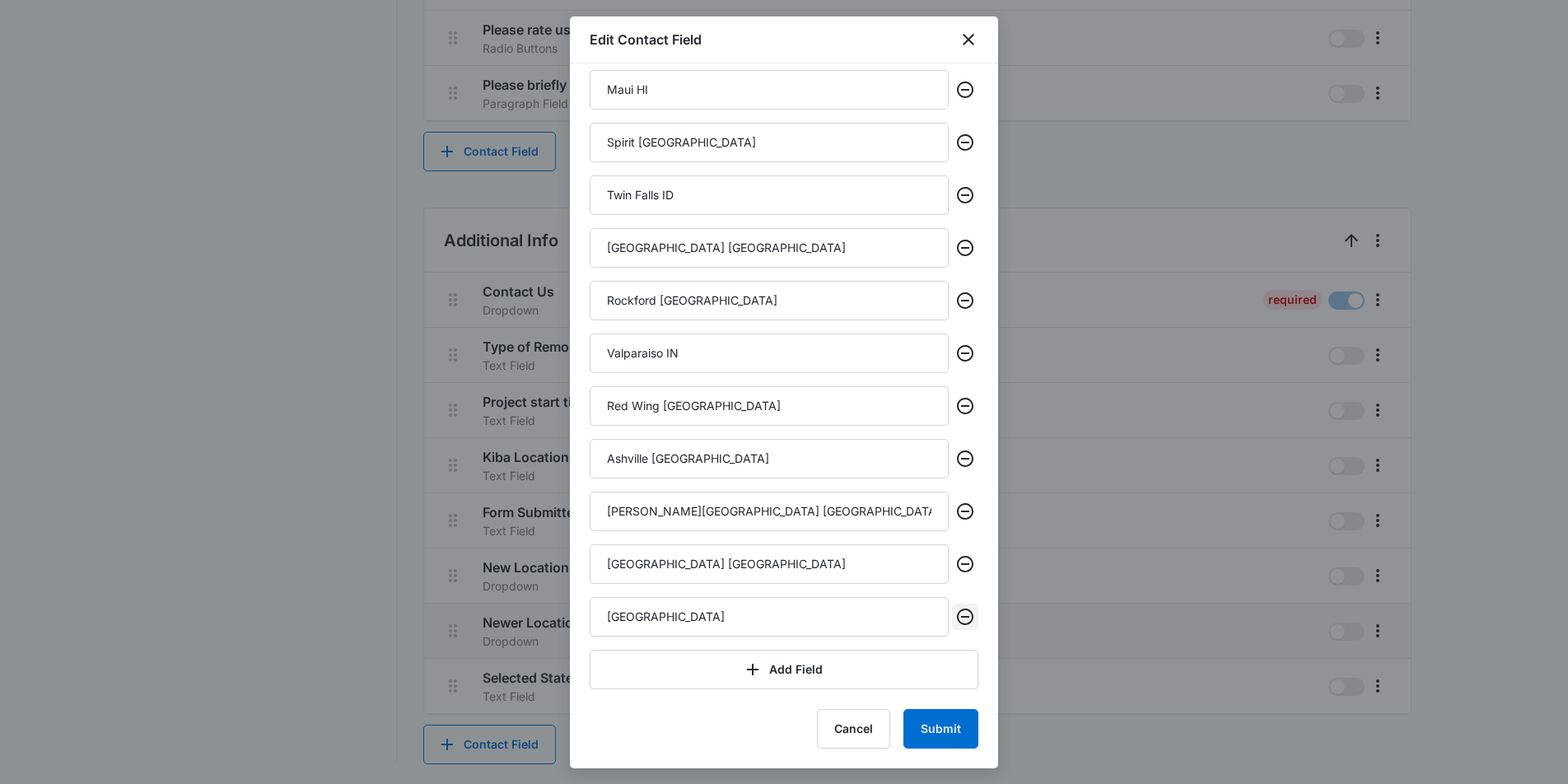
click at [964, 613] on icon "Remove" at bounding box center [965, 617] width 20 height 20
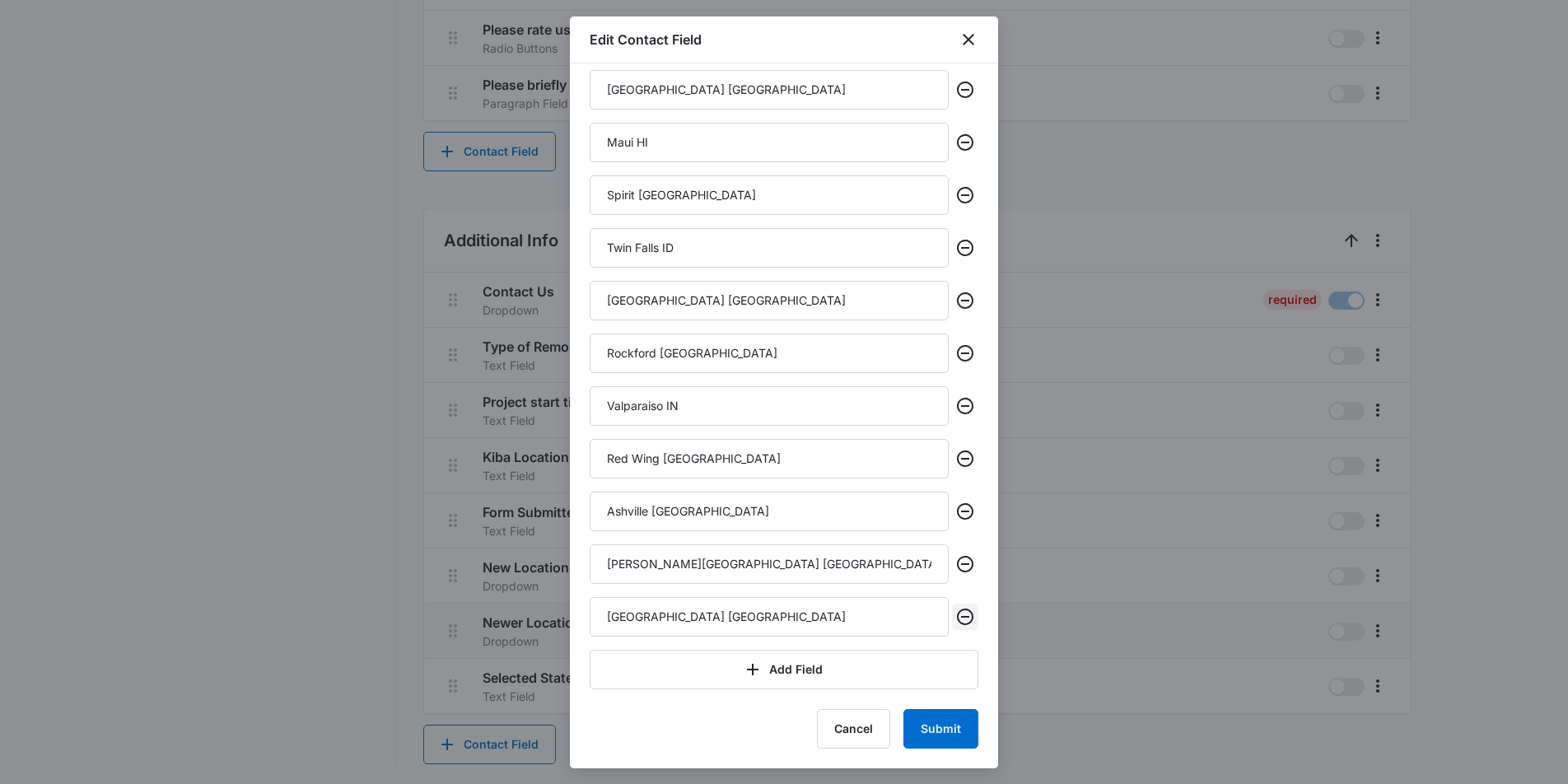
click at [964, 613] on icon "Remove" at bounding box center [965, 617] width 20 height 20
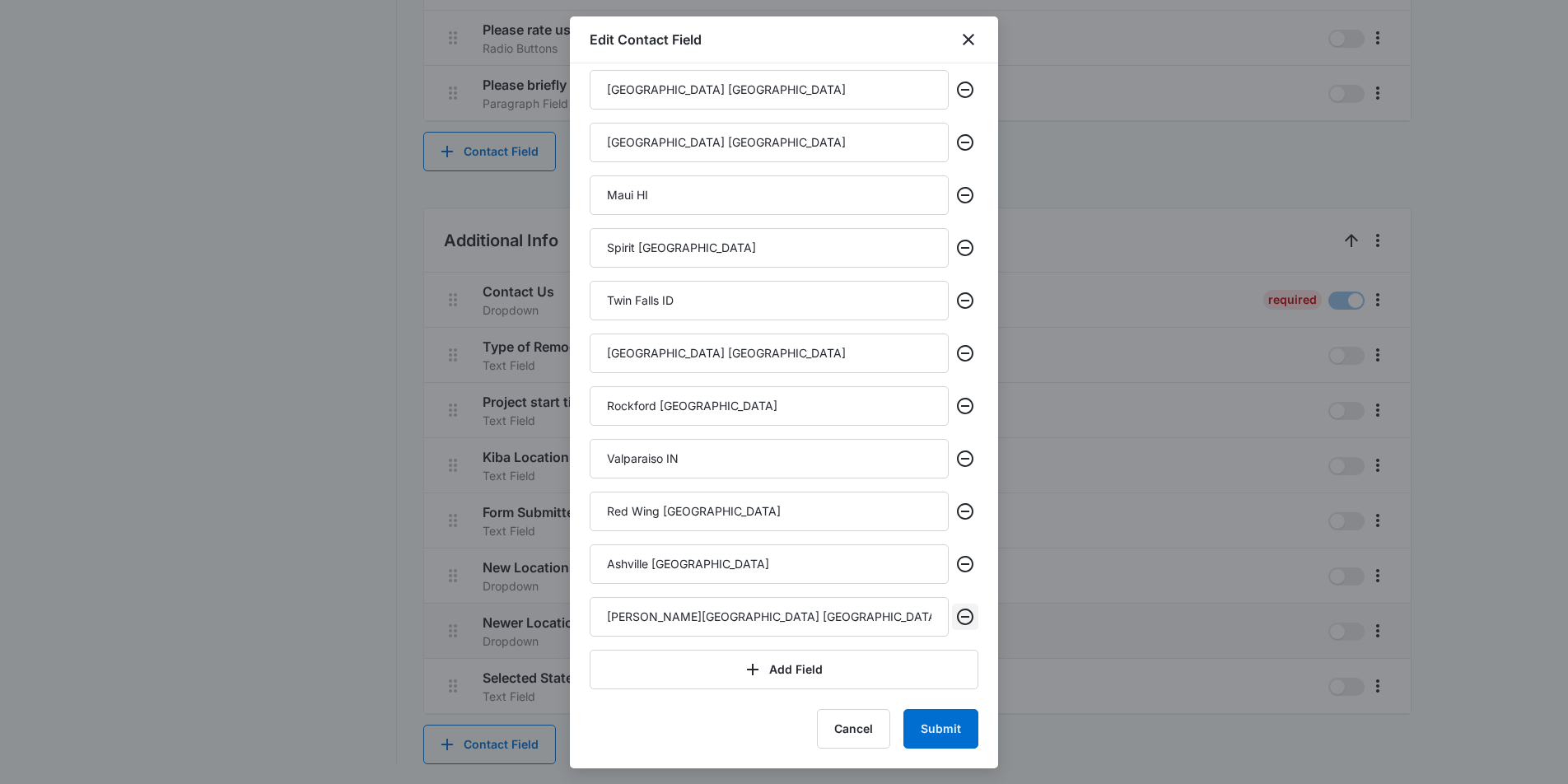
click at [964, 613] on icon "Remove" at bounding box center [965, 617] width 20 height 20
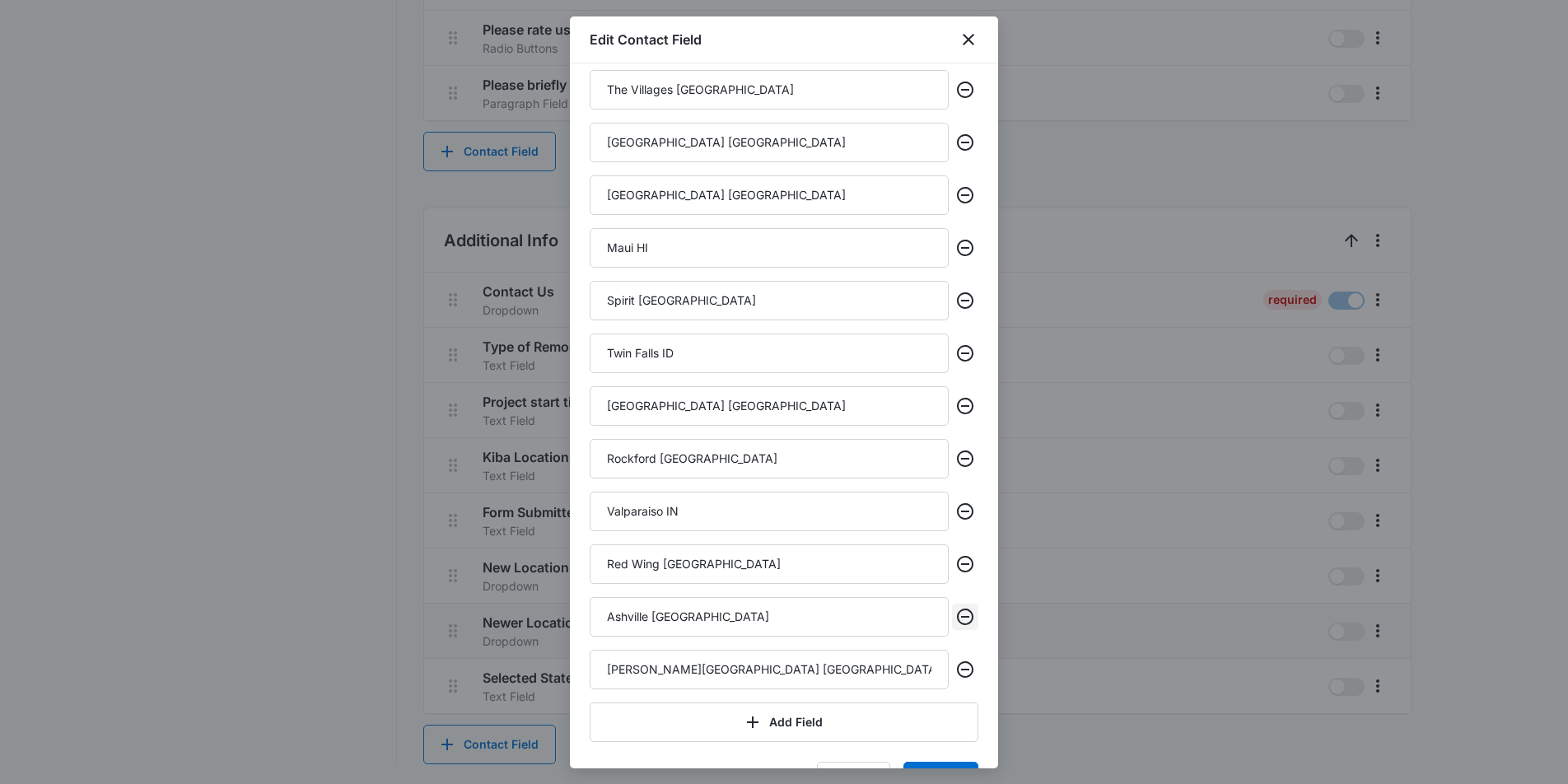
click at [964, 613] on icon "Remove" at bounding box center [965, 617] width 20 height 20
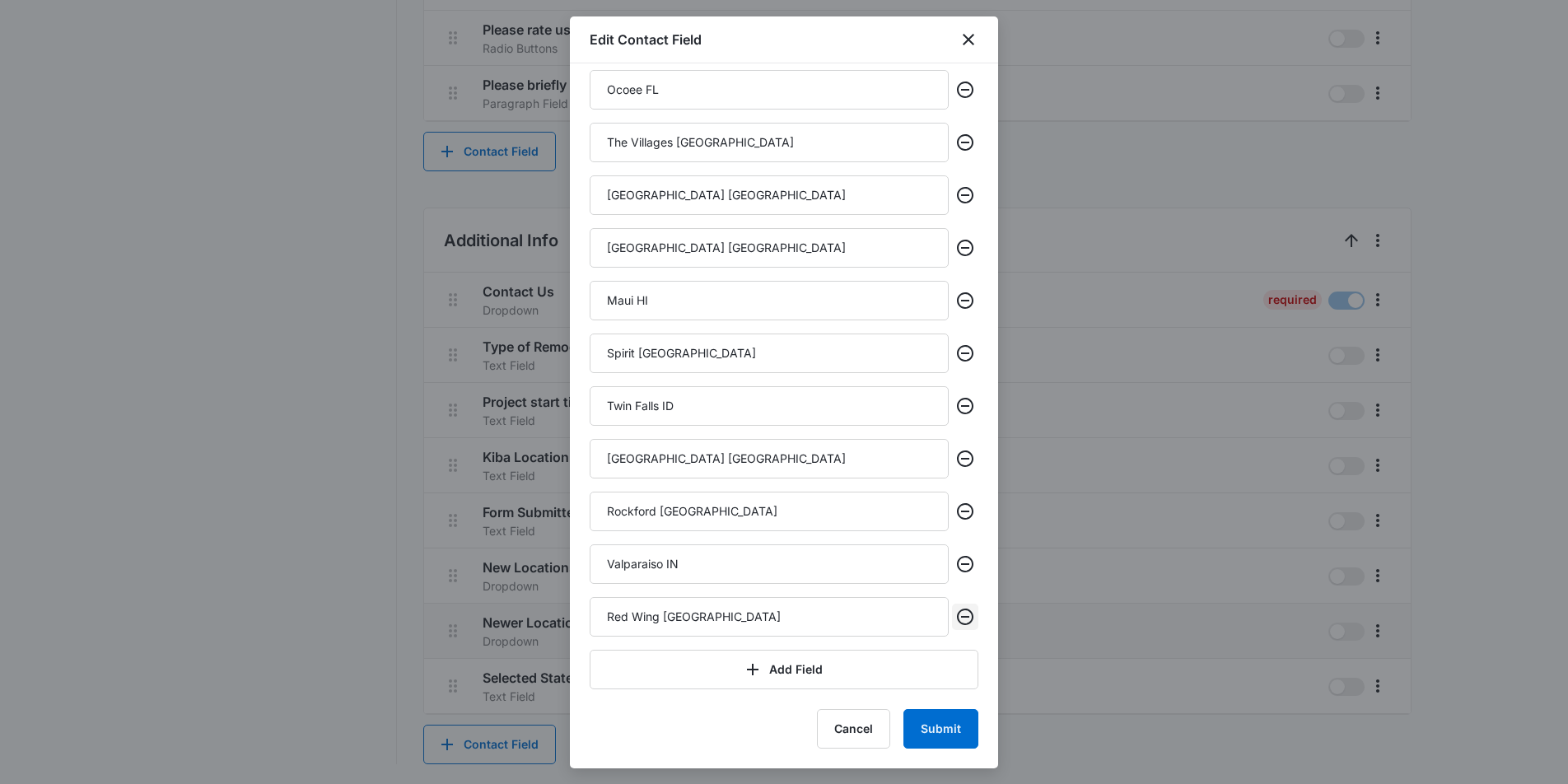
click at [964, 613] on icon "Remove" at bounding box center [965, 617] width 20 height 20
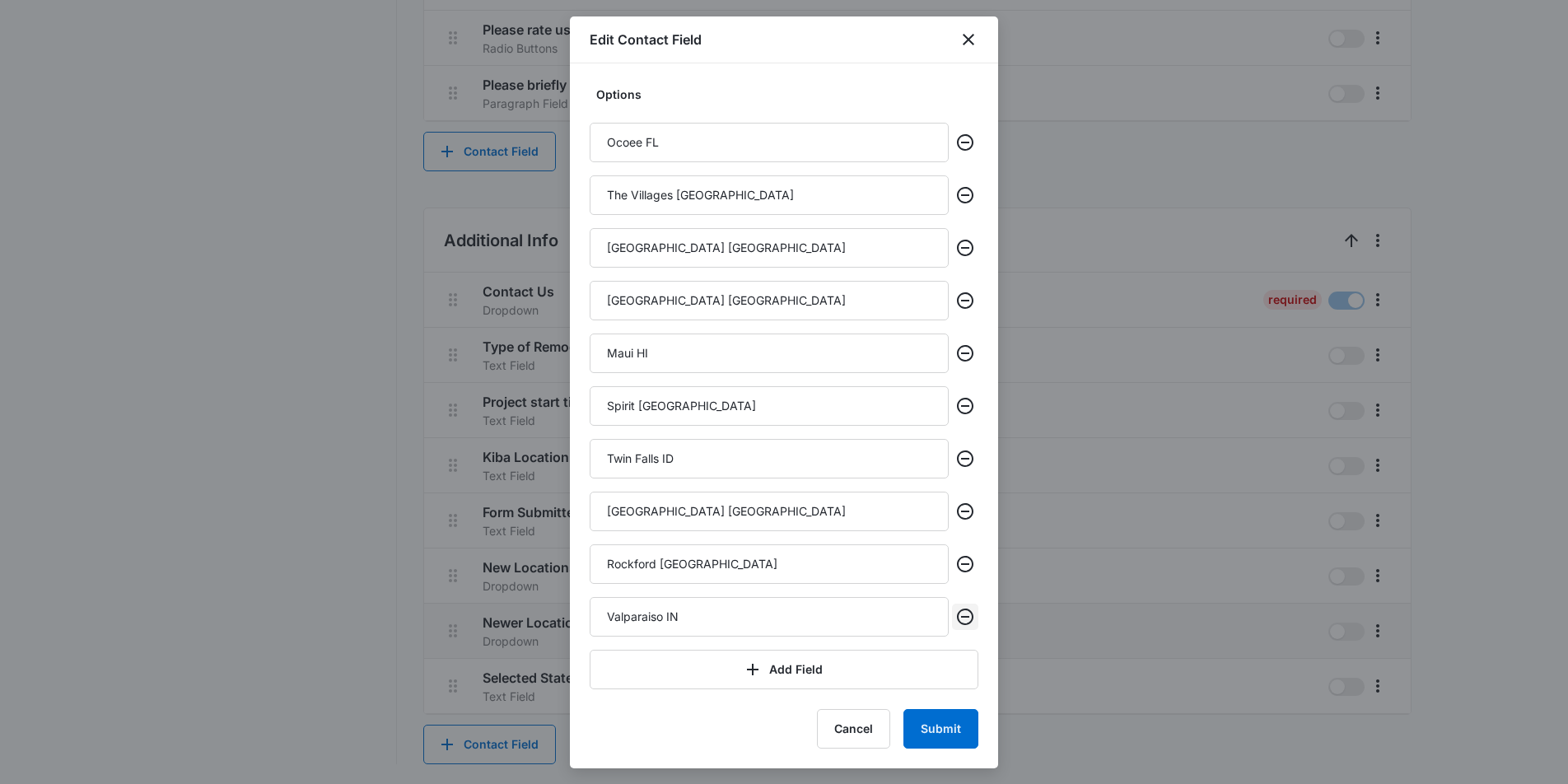
click at [964, 613] on icon "Remove" at bounding box center [965, 617] width 20 height 20
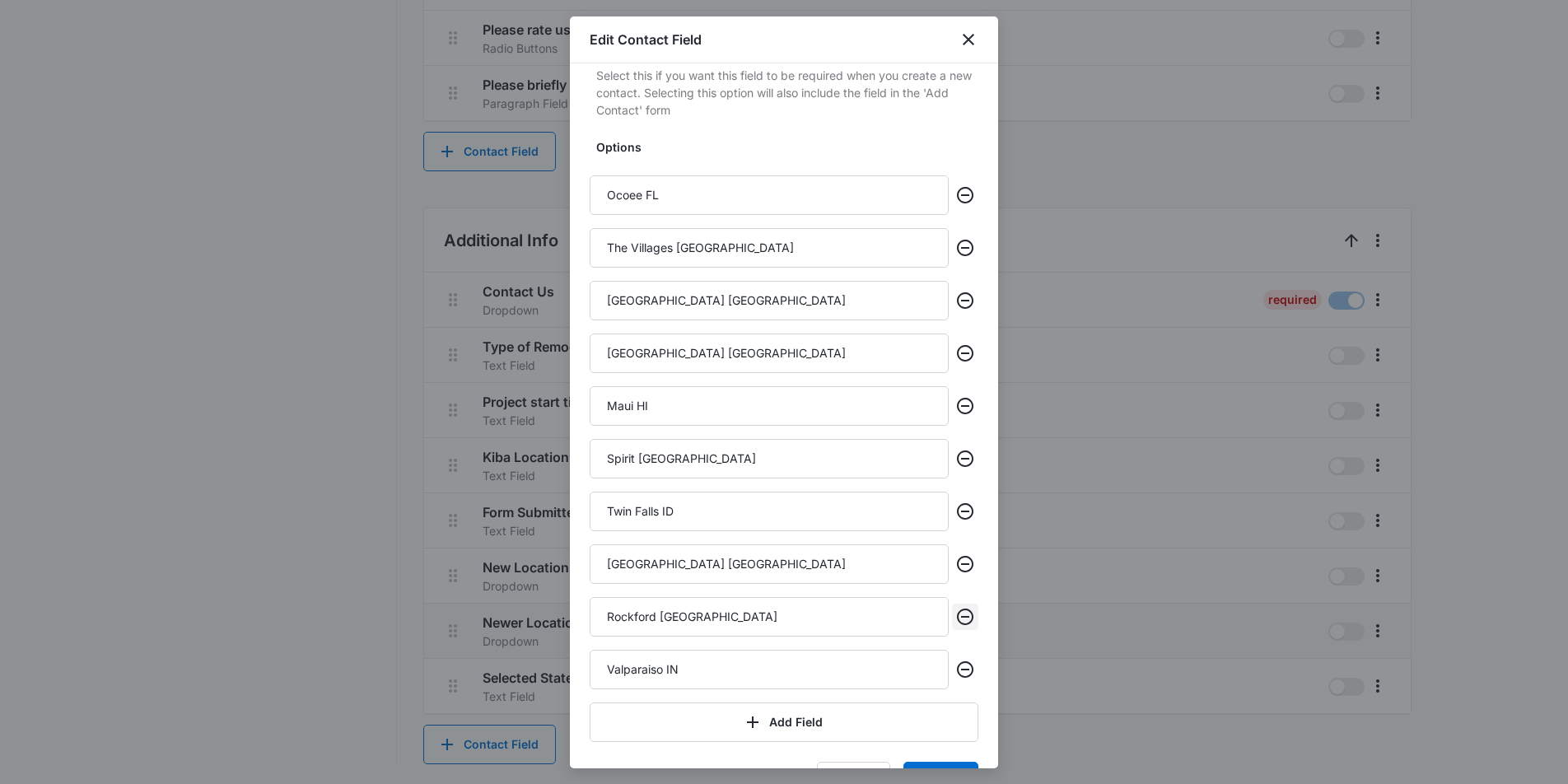
click at [964, 613] on icon "Remove" at bounding box center [965, 617] width 20 height 20
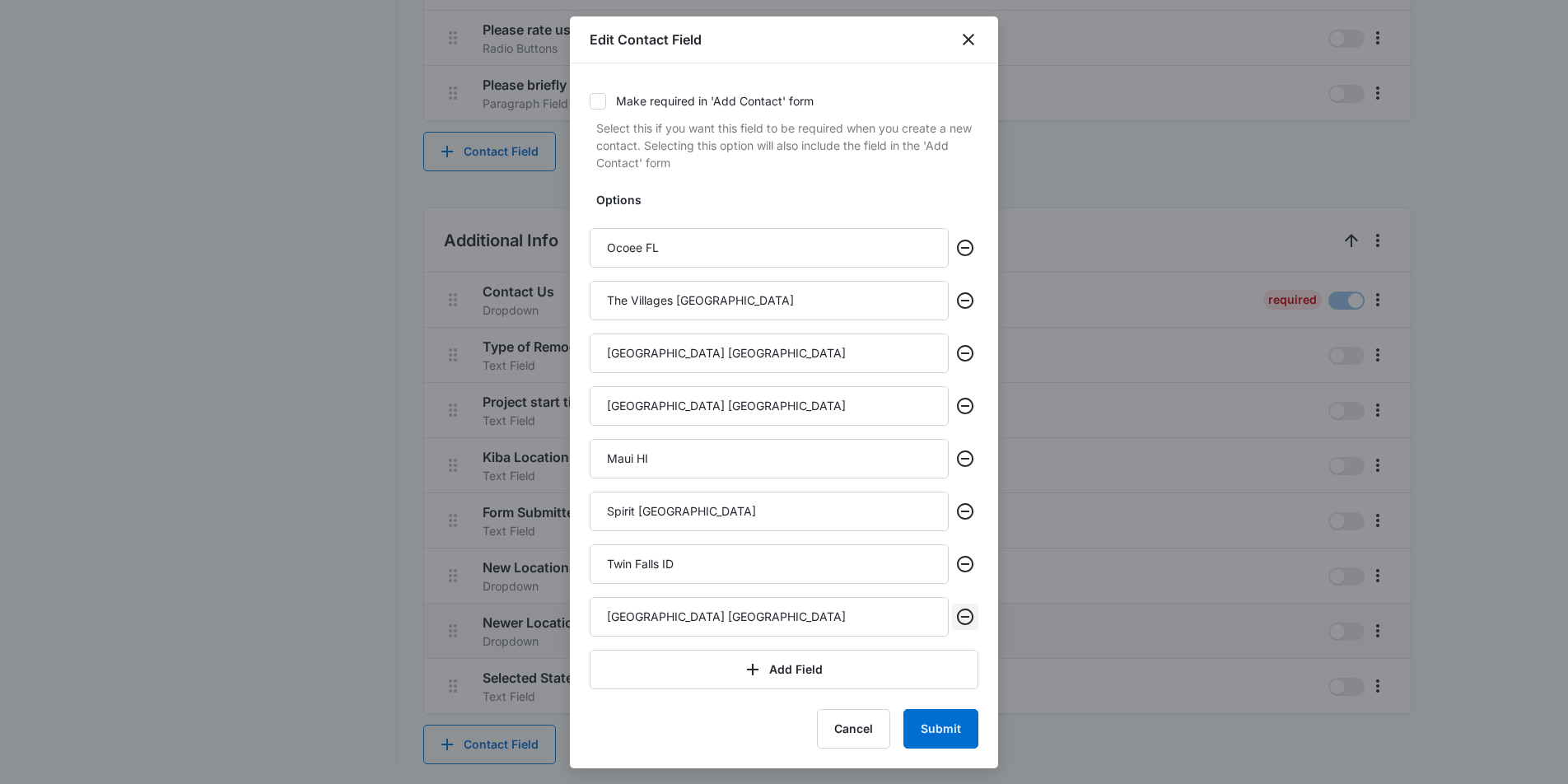
click at [964, 613] on icon "Remove" at bounding box center [965, 617] width 20 height 20
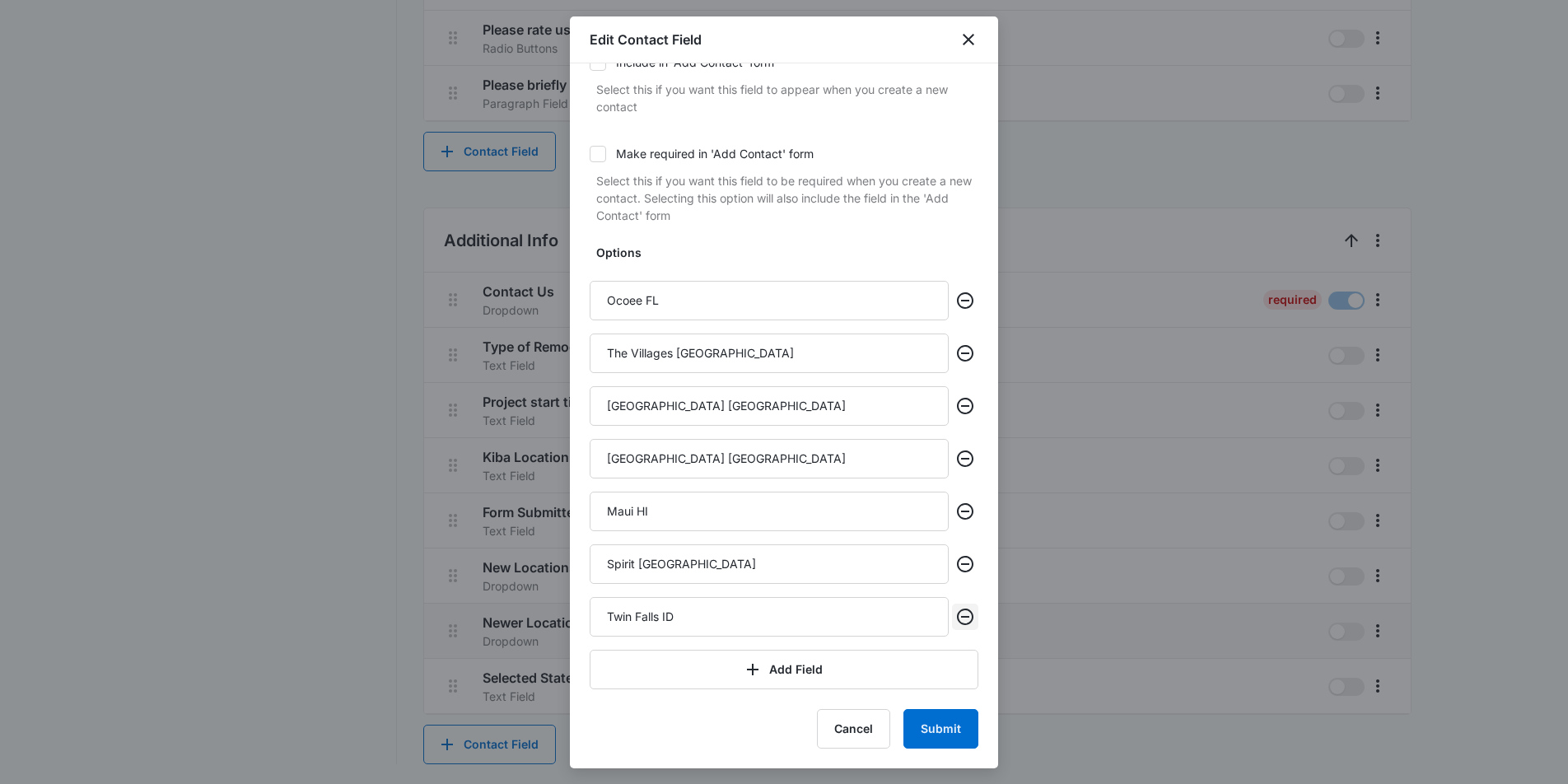
click at [964, 613] on icon "Remove" at bounding box center [965, 617] width 20 height 20
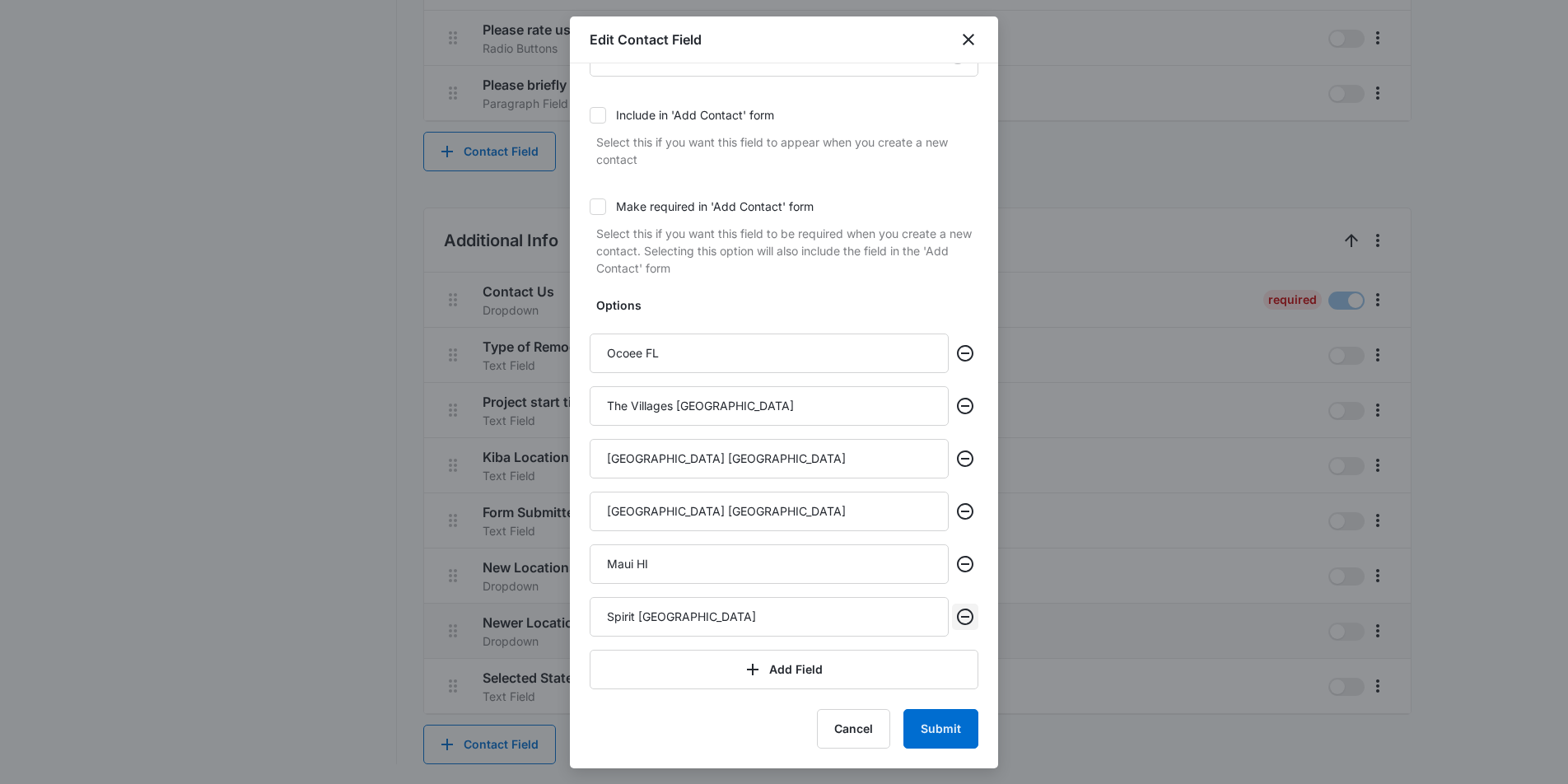
click at [964, 613] on icon "Remove" at bounding box center [965, 617] width 20 height 20
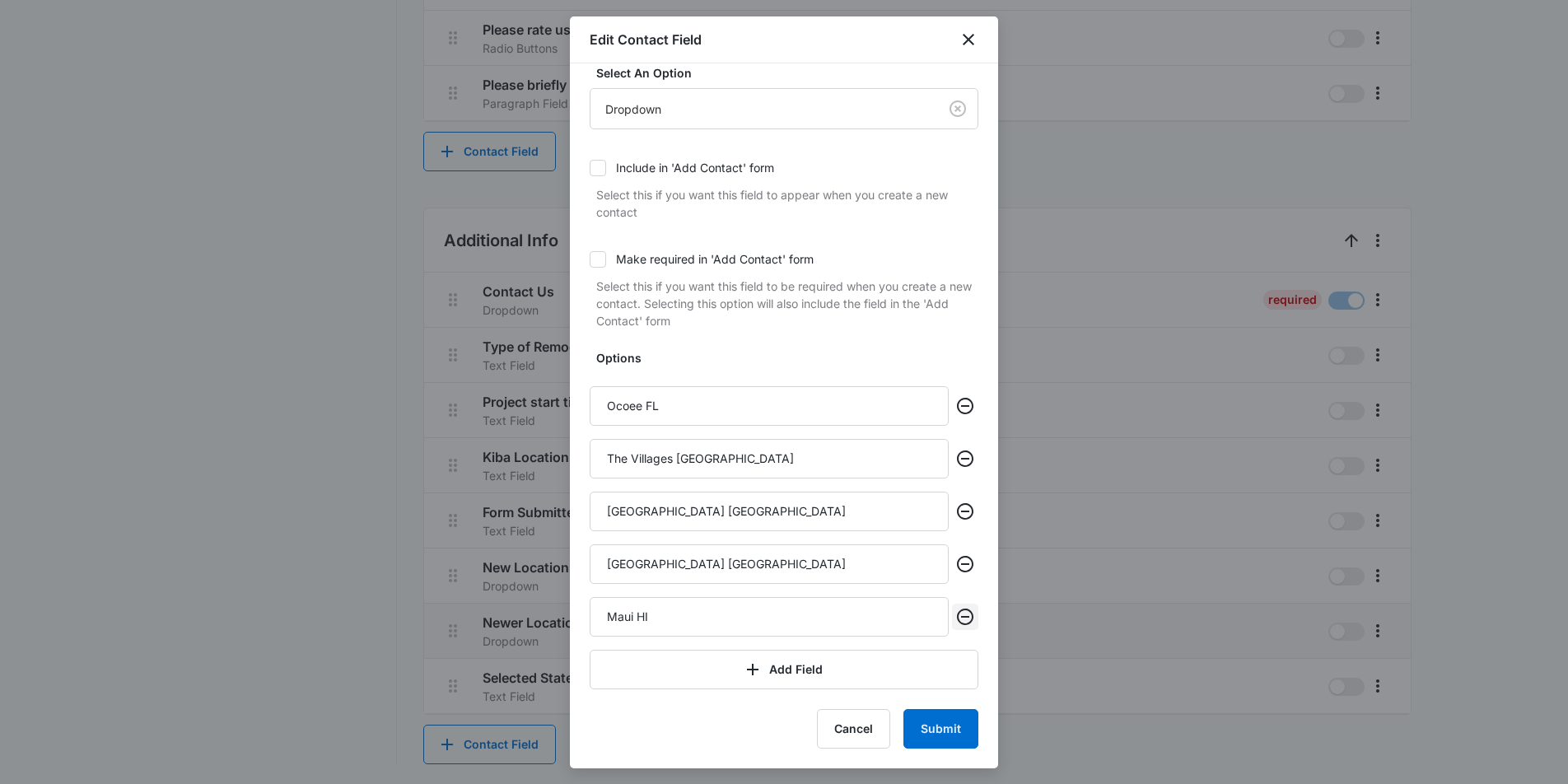
click at [964, 613] on icon "Remove" at bounding box center [965, 617] width 20 height 20
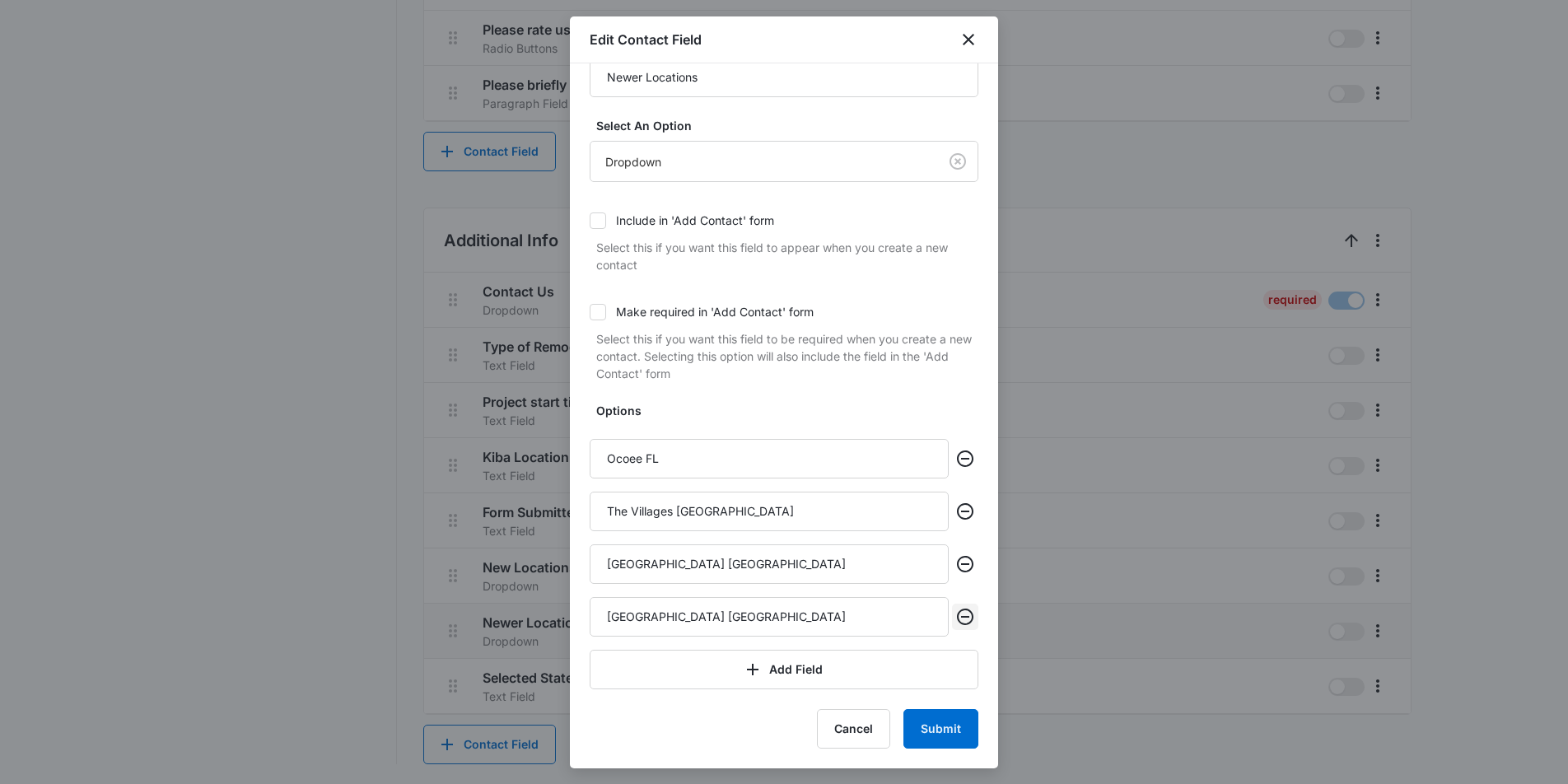
click at [964, 613] on icon "Remove" at bounding box center [965, 617] width 20 height 20
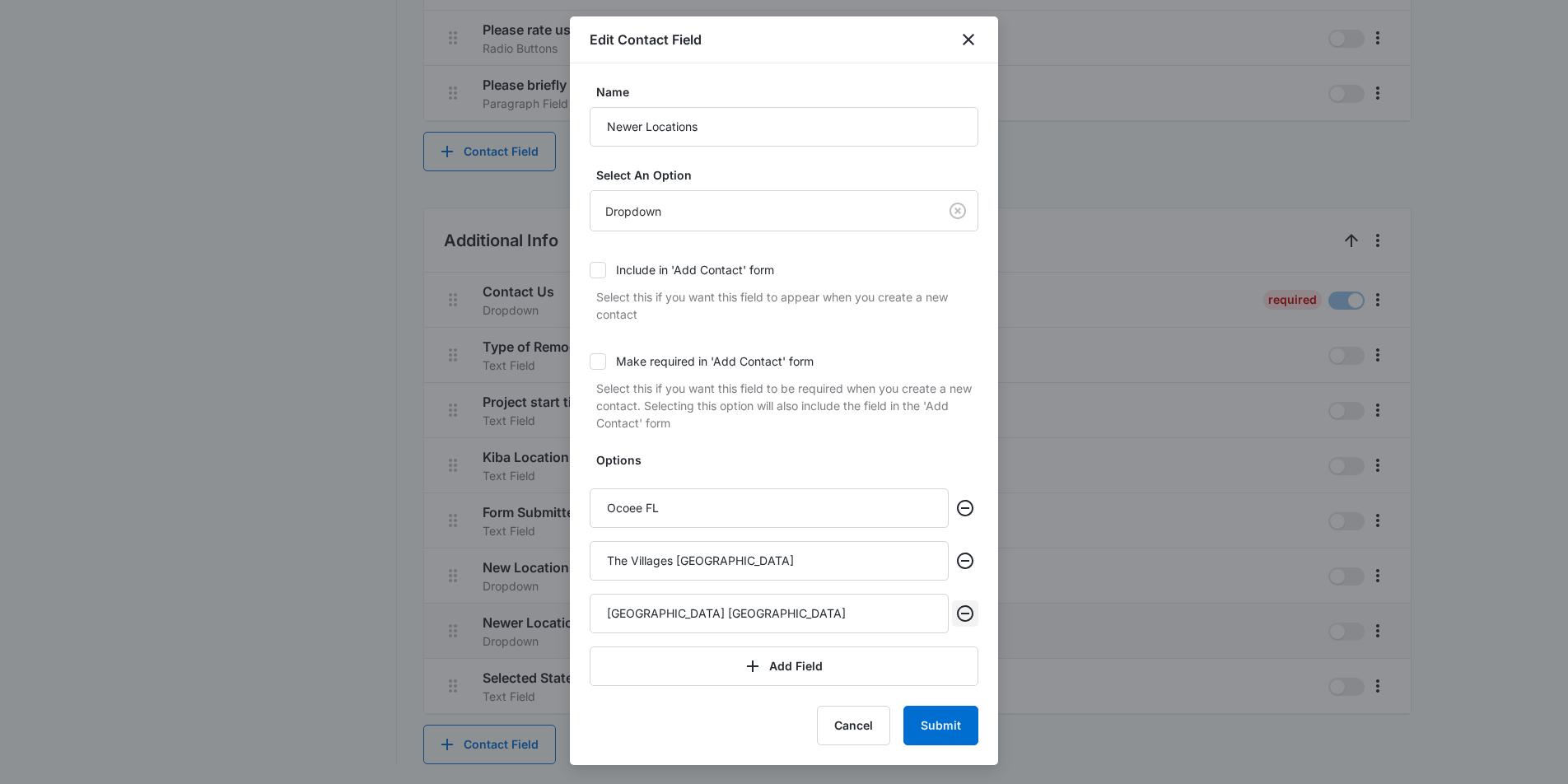
click at [964, 613] on icon "Remove" at bounding box center [965, 613] width 16 height 16
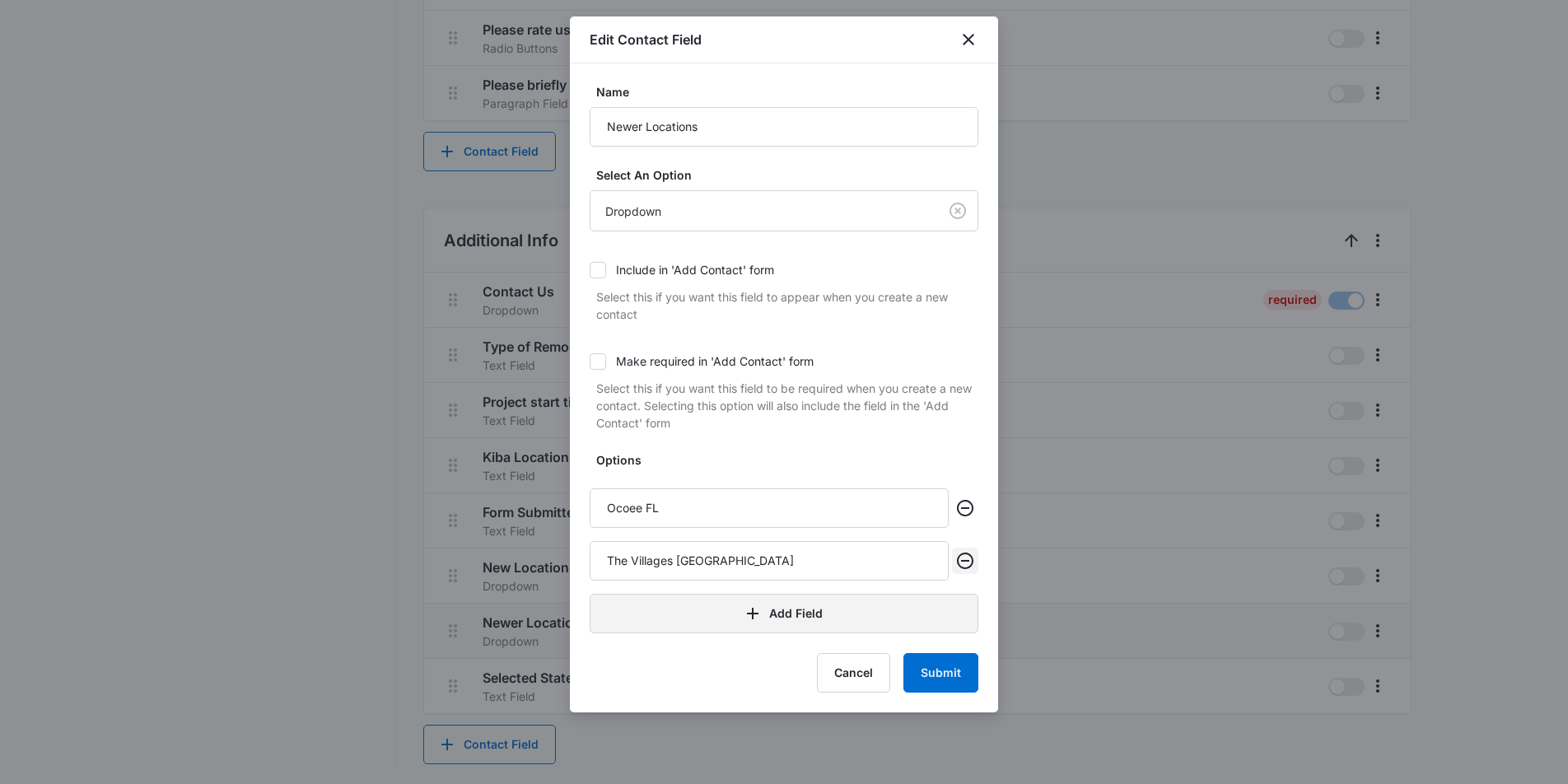
click at [966, 555] on icon "Remove" at bounding box center [965, 561] width 20 height 20
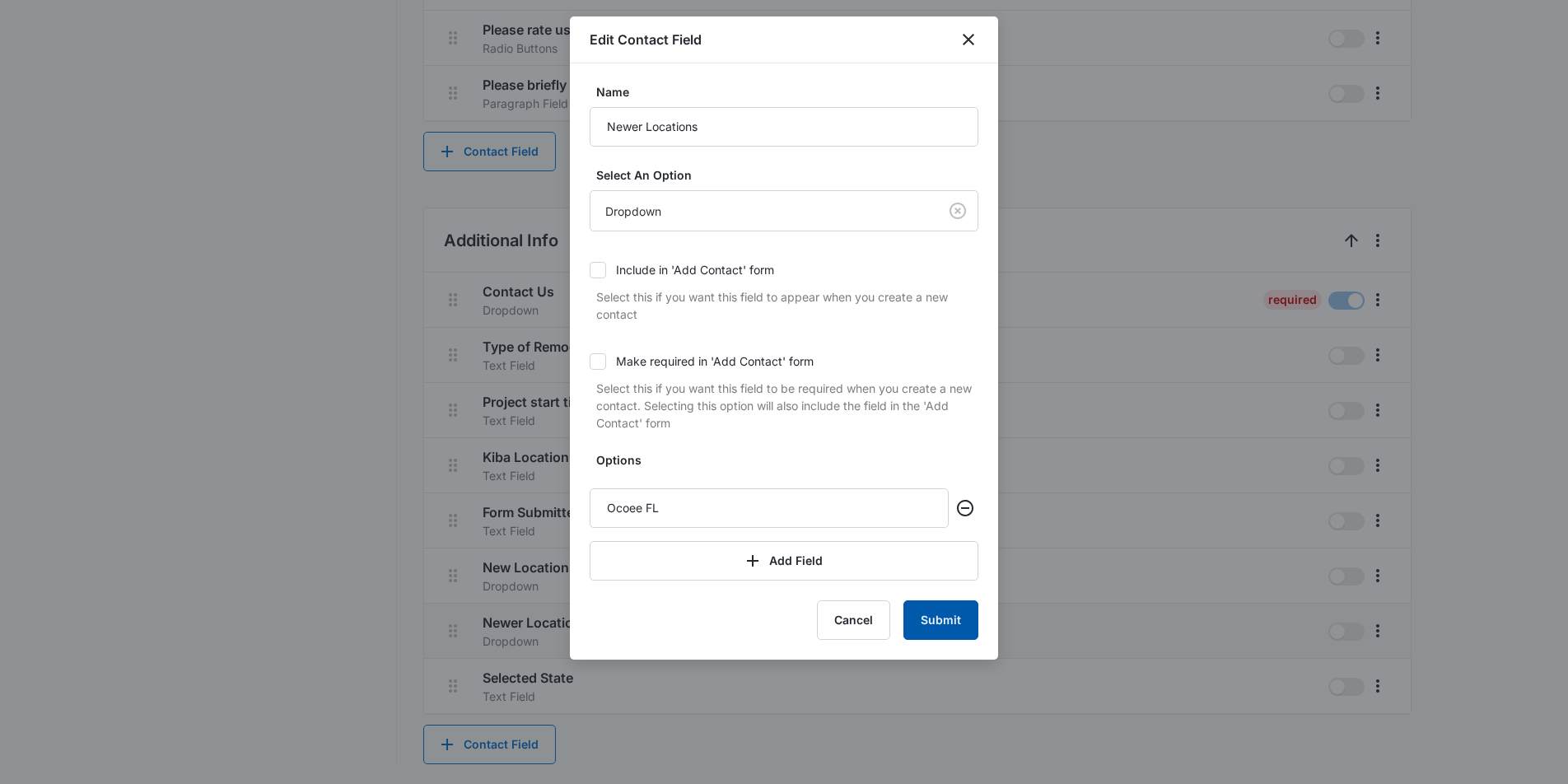
click at [957, 614] on button "Submit" at bounding box center [941, 620] width 75 height 40
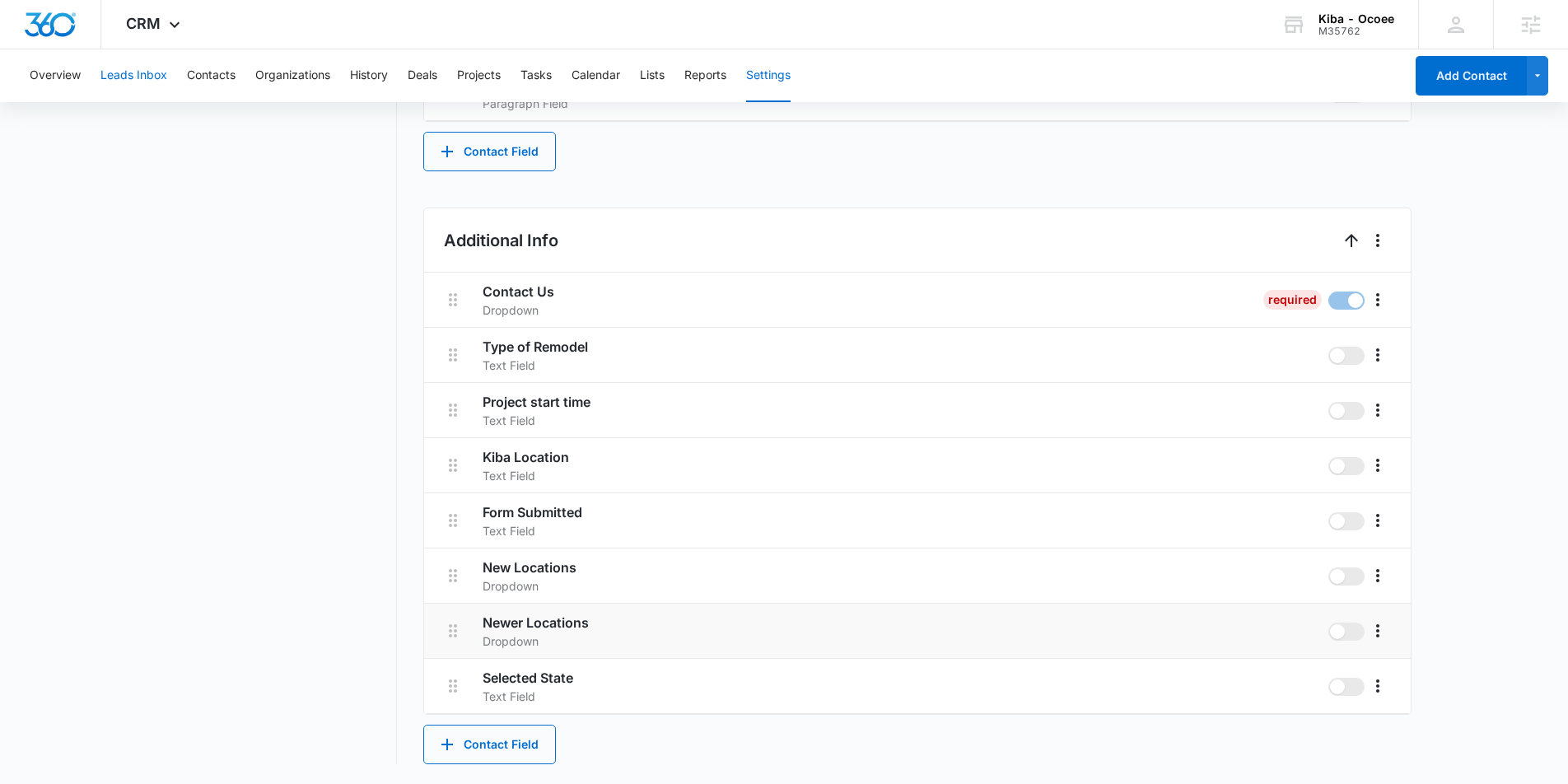
click at [161, 75] on button "Leads Inbox" at bounding box center [133, 75] width 66 height 53
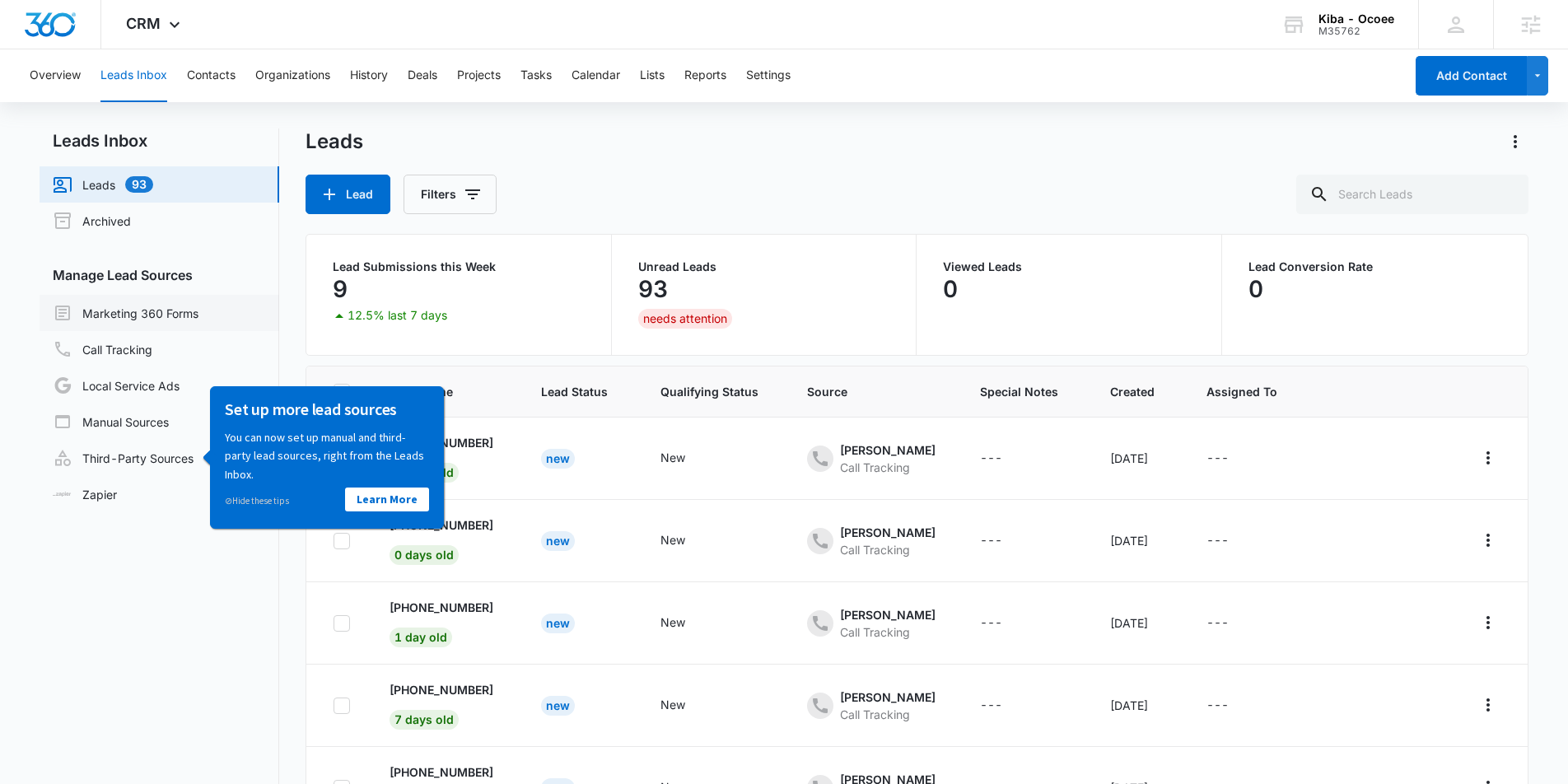
click at [136, 313] on link "Marketing 360 Forms" at bounding box center [125, 313] width 146 height 20
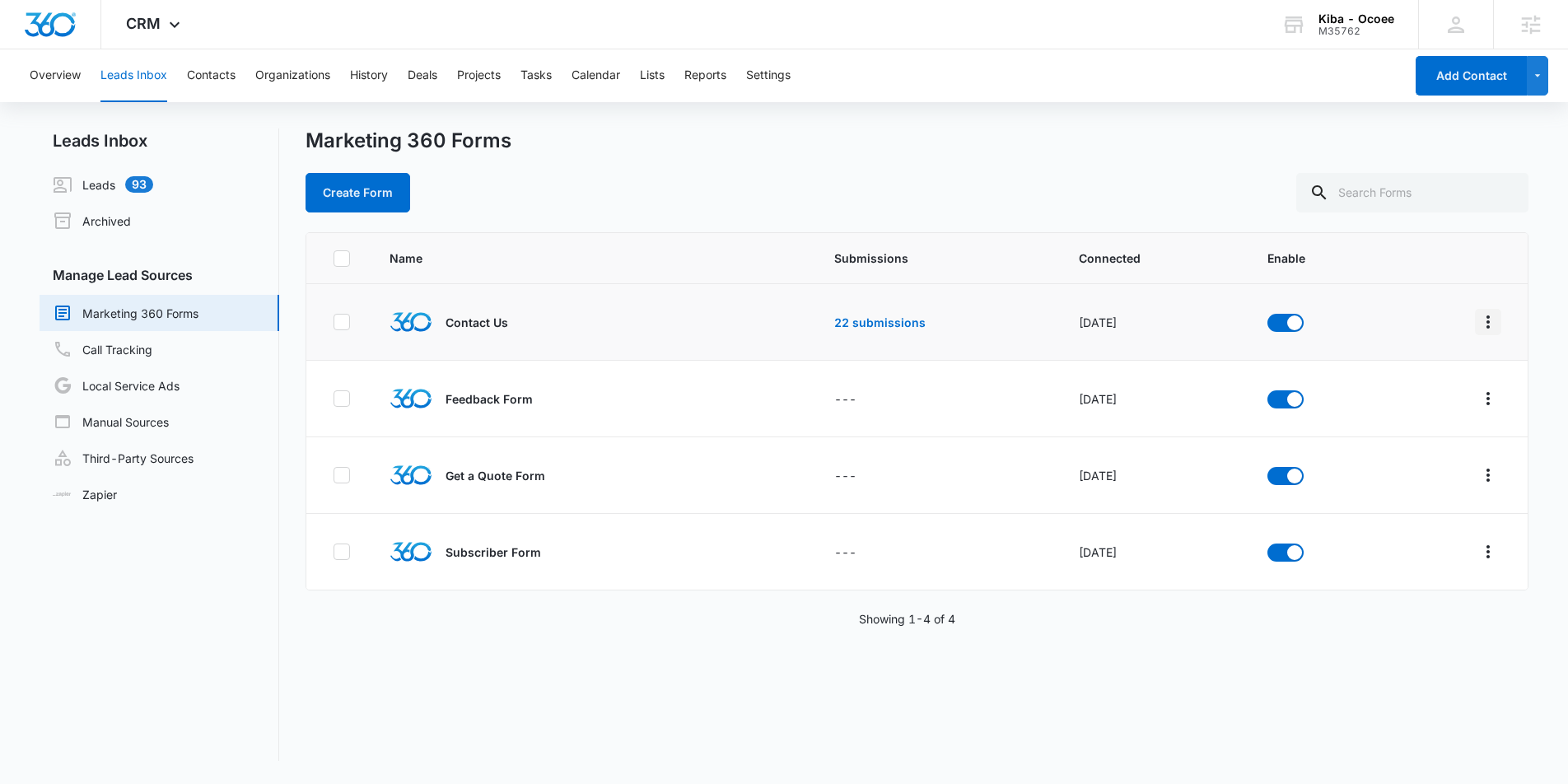
click at [1486, 318] on icon "Overflow Menu" at bounding box center [1489, 322] width 20 height 20
click at [1404, 414] on div "Field Mapping" at bounding box center [1415, 417] width 94 height 12
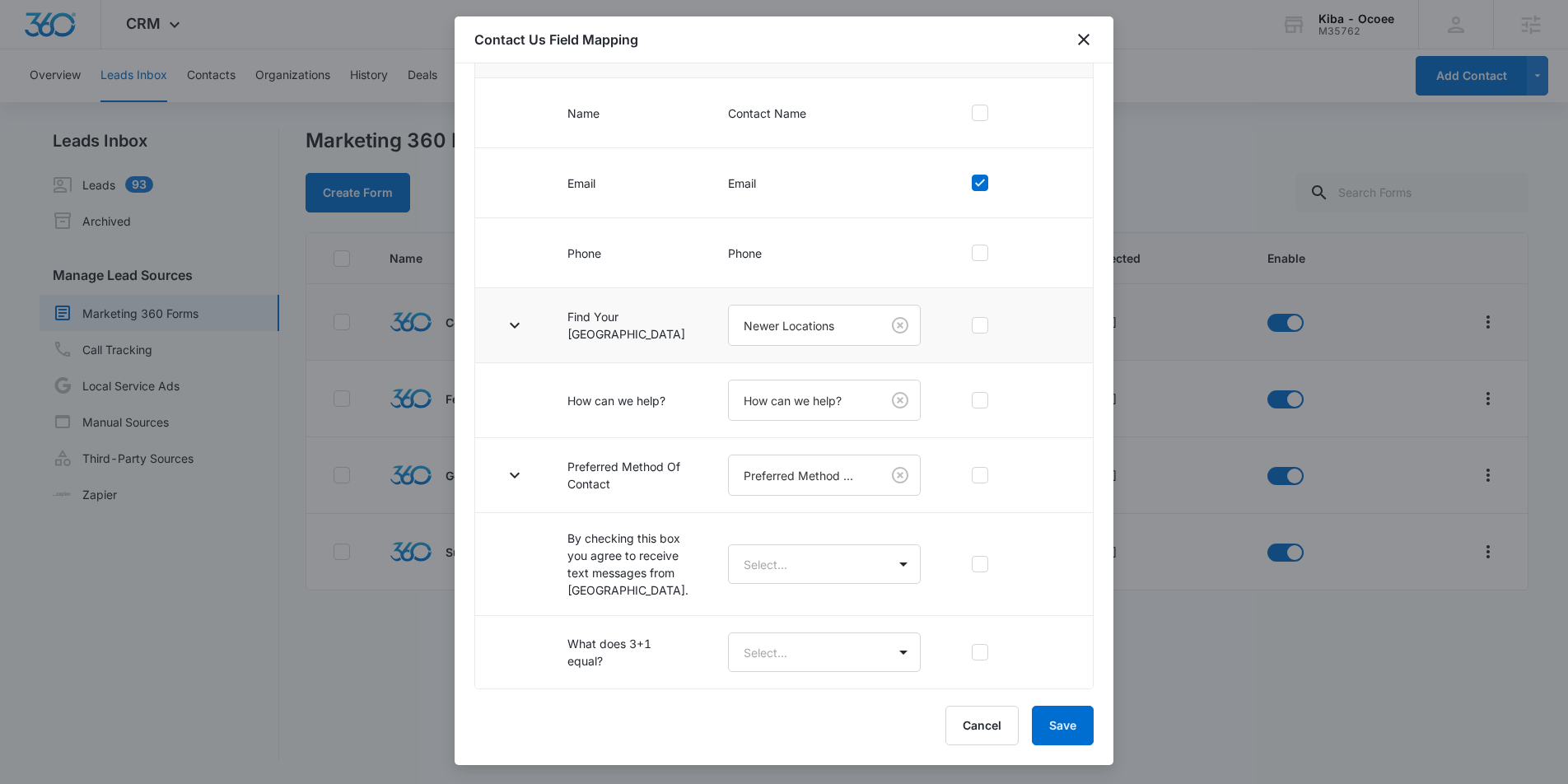
scroll to position [238, 0]
click at [503, 312] on button "button" at bounding box center [515, 325] width 26 height 26
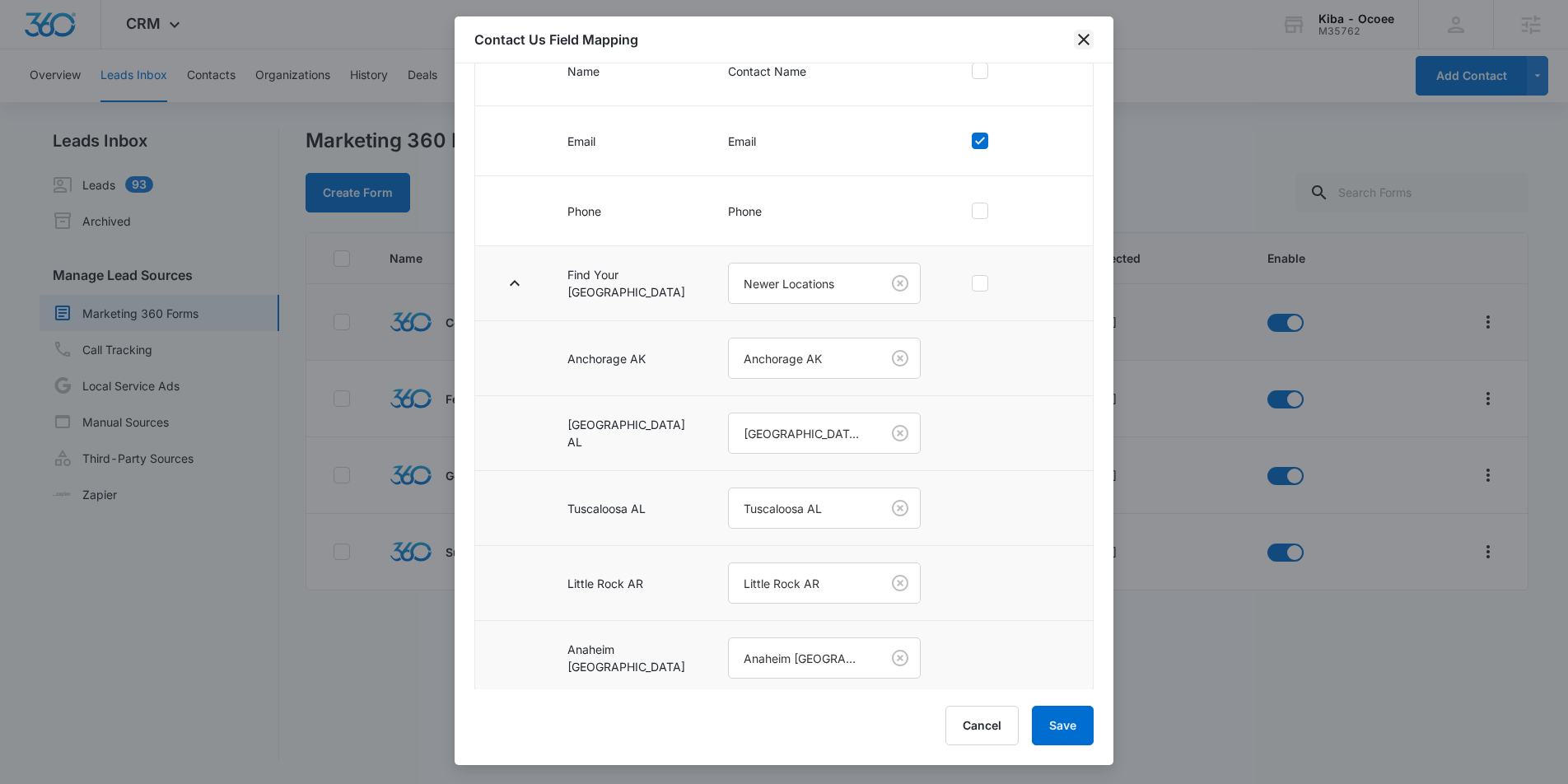
click at [1086, 41] on icon "close" at bounding box center [1084, 39] width 12 height 12
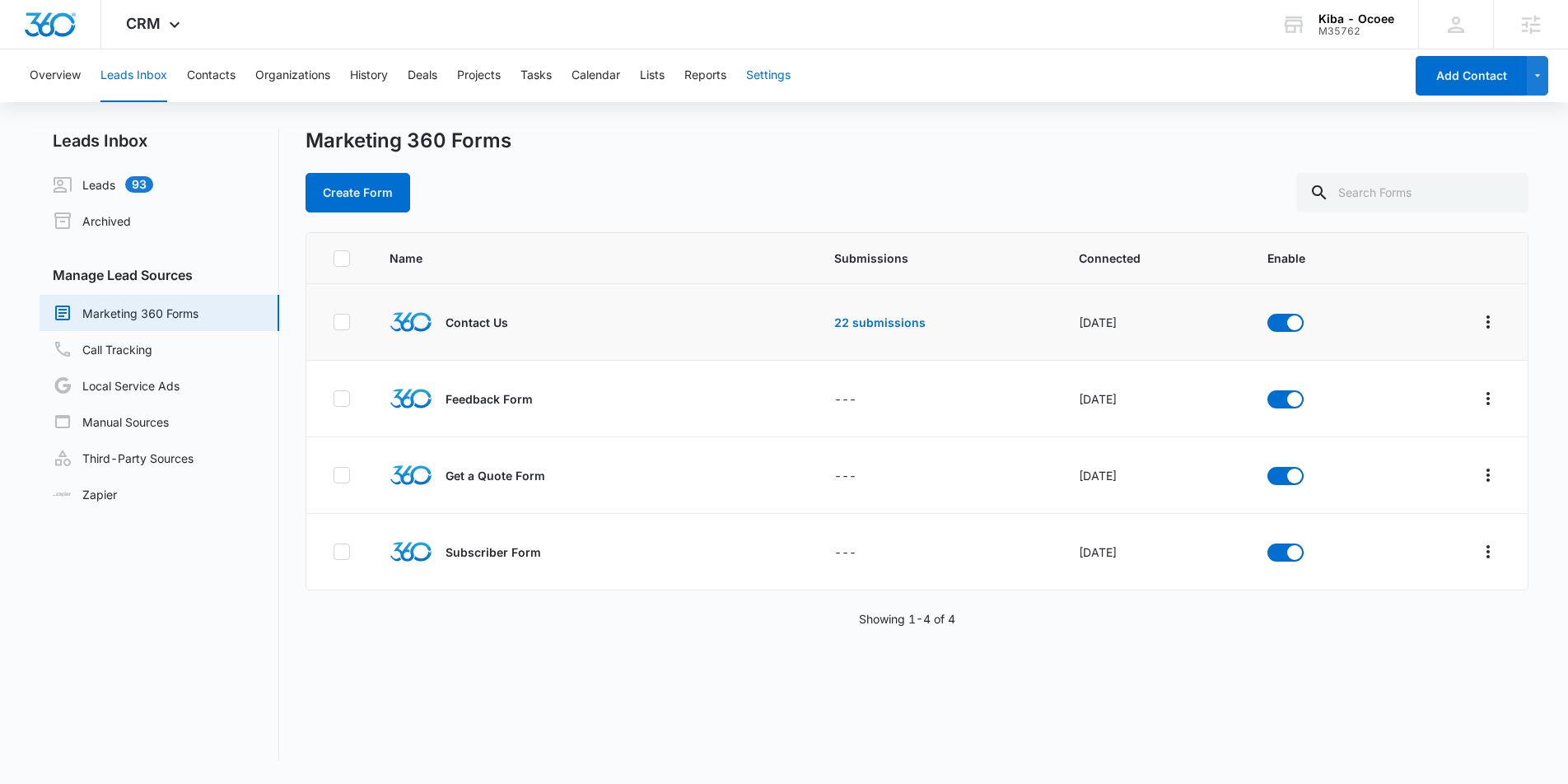
click at [781, 75] on button "Settings" at bounding box center [768, 75] width 44 height 53
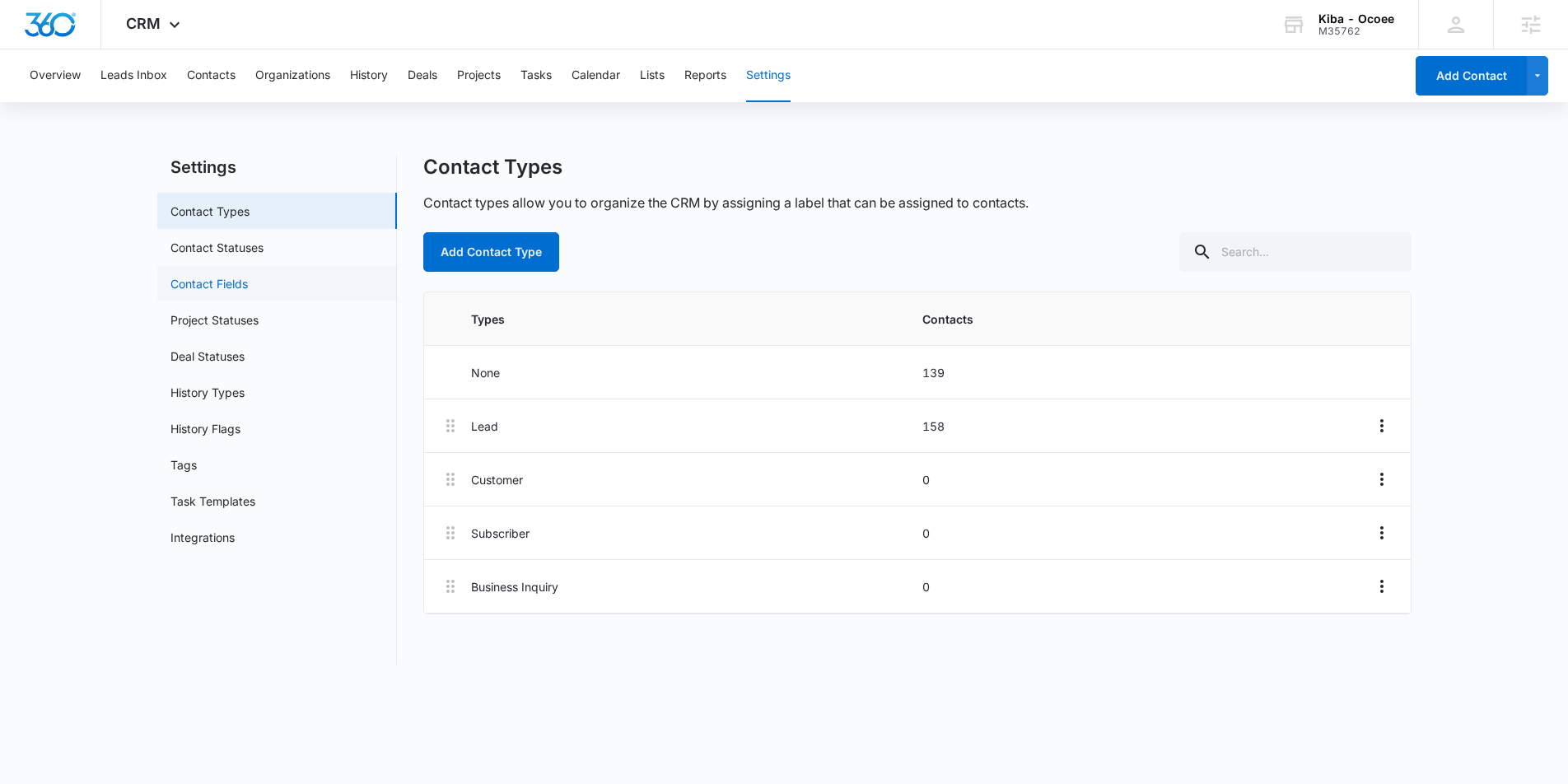
click at [221, 289] on link "Contact Fields" at bounding box center [209, 283] width 77 height 17
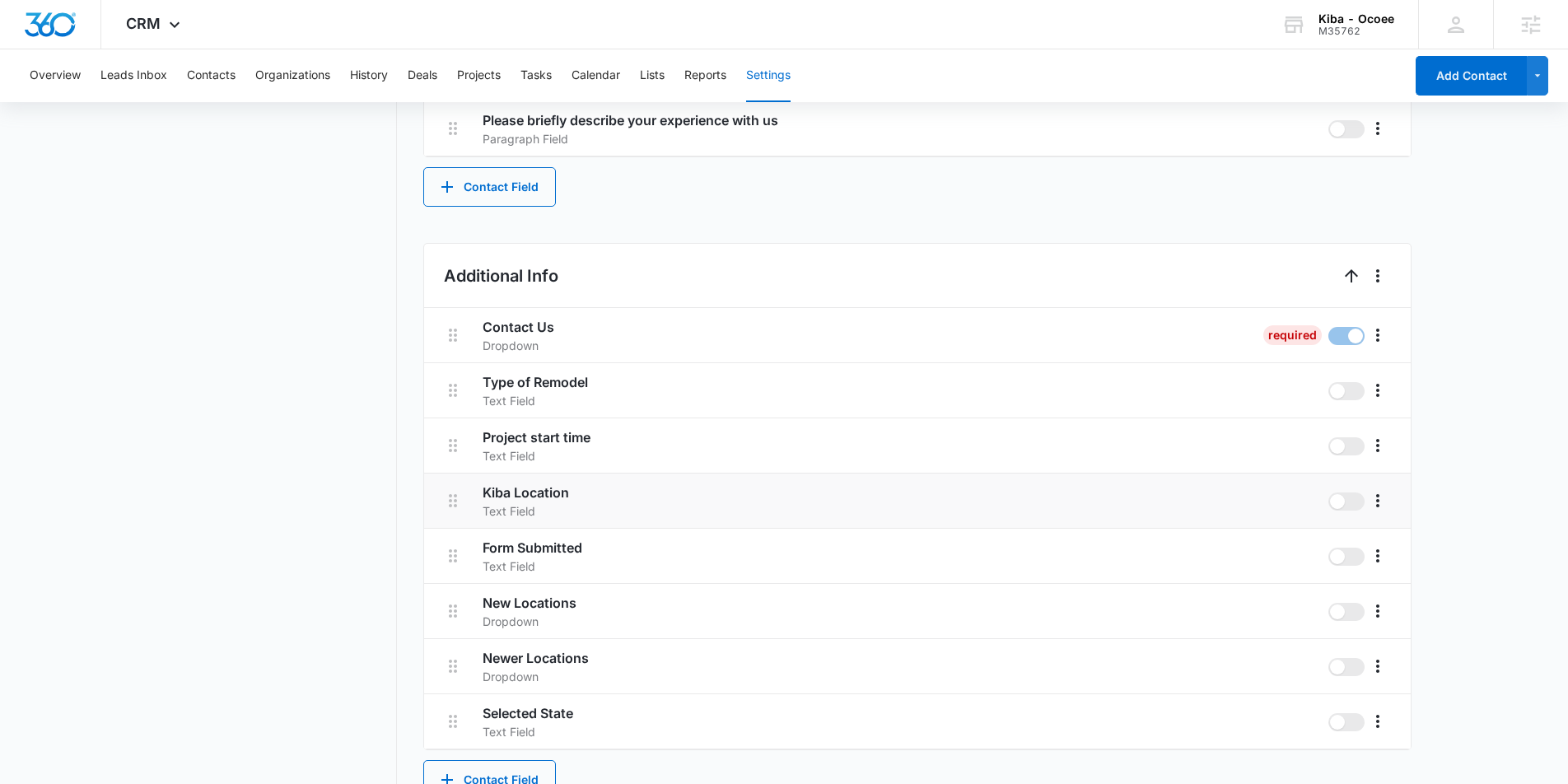
scroll to position [1620, 0]
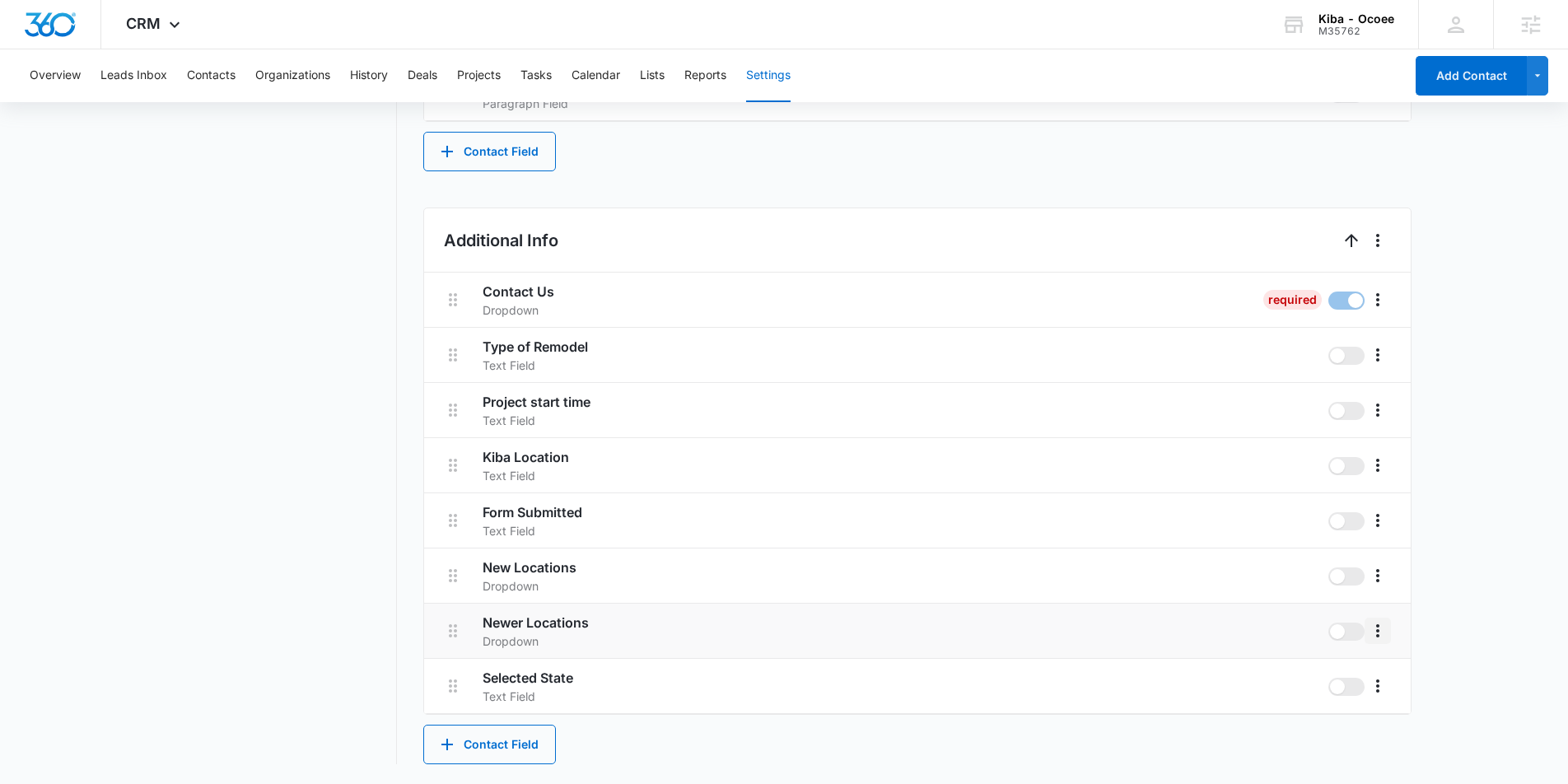
click at [1383, 629] on icon "More" at bounding box center [1378, 631] width 20 height 20
click at [1413, 677] on div "Edit" at bounding box center [1403, 676] width 35 height 12
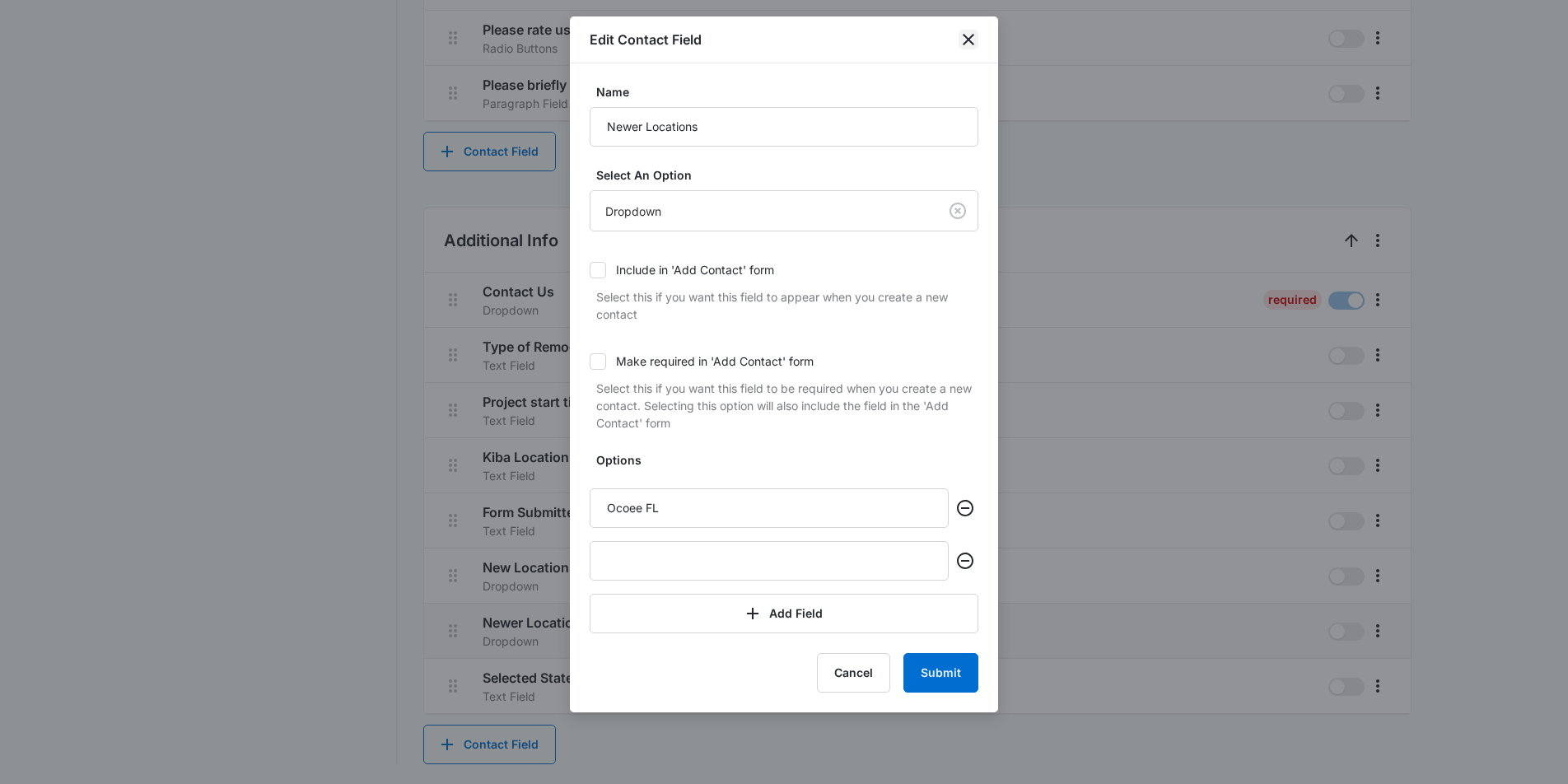
click at [962, 33] on icon "close" at bounding box center [969, 40] width 20 height 20
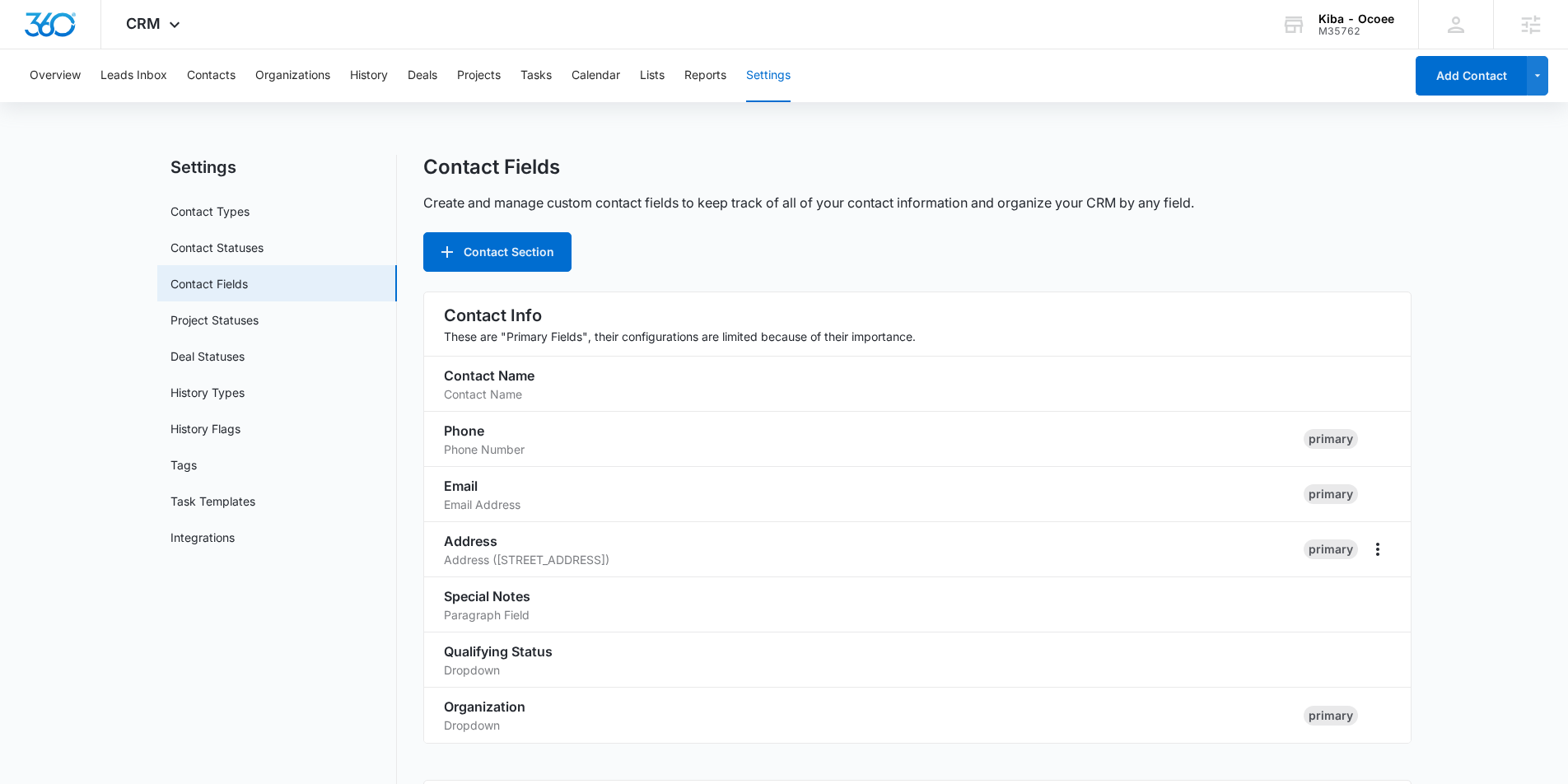
scroll to position [3, 0]
click at [124, 74] on button "Leads Inbox" at bounding box center [133, 75] width 66 height 53
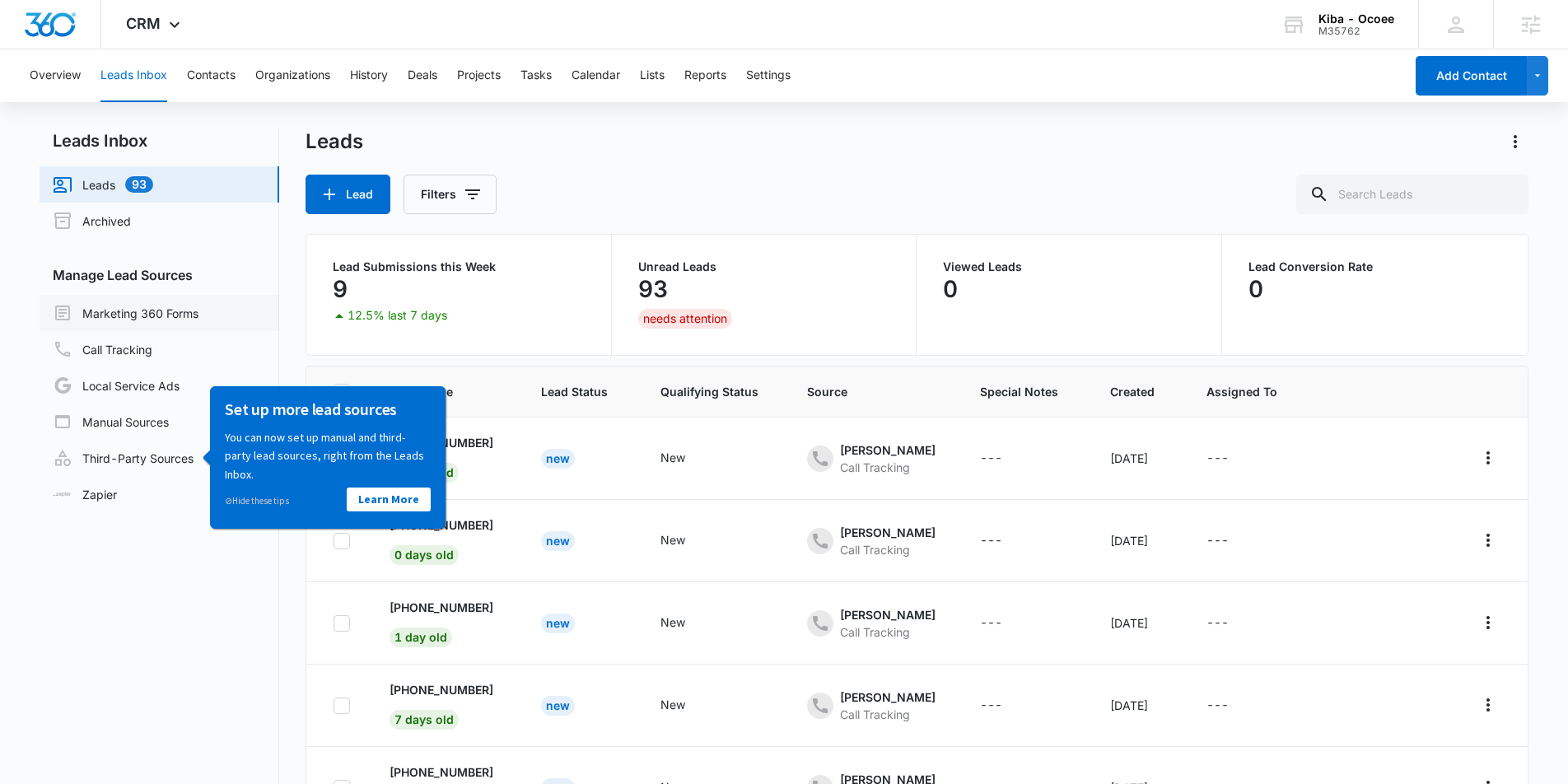
click at [123, 309] on link "Marketing 360 Forms" at bounding box center [125, 313] width 146 height 20
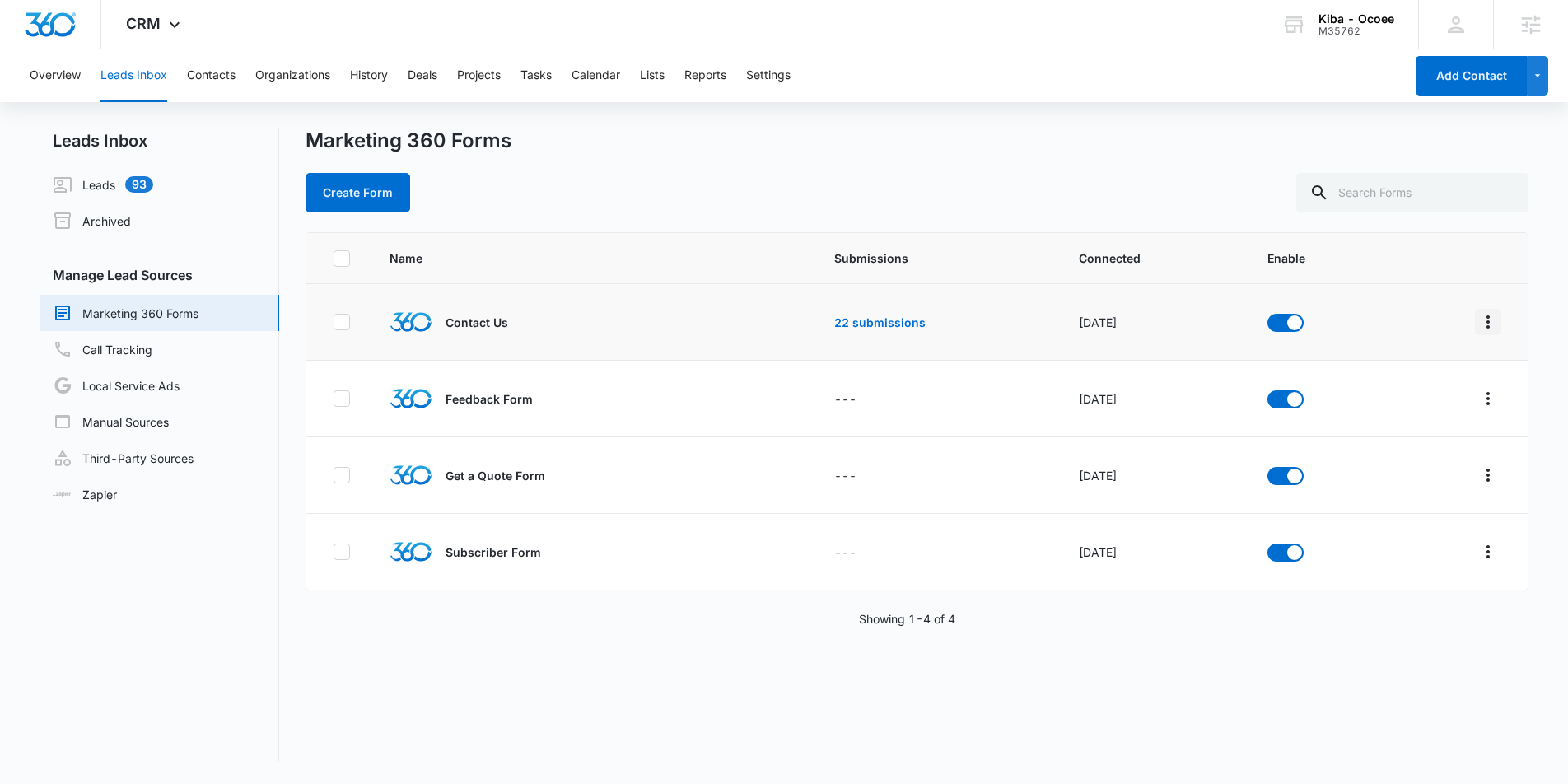
click at [1477, 317] on button "Overflow Menu" at bounding box center [1488, 321] width 26 height 26
click at [1423, 418] on div "Field Mapping" at bounding box center [1415, 417] width 94 height 12
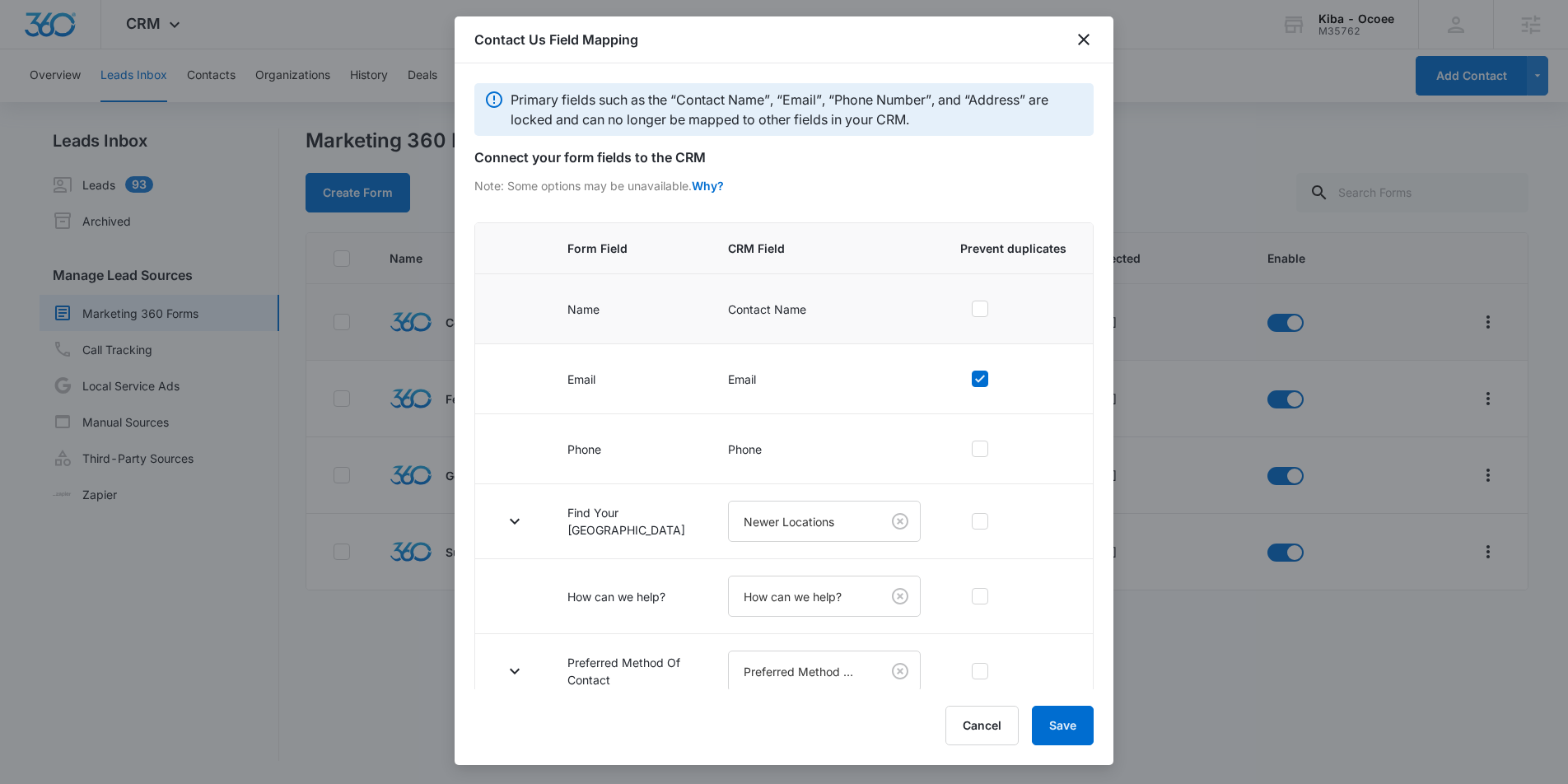
scroll to position [241, 0]
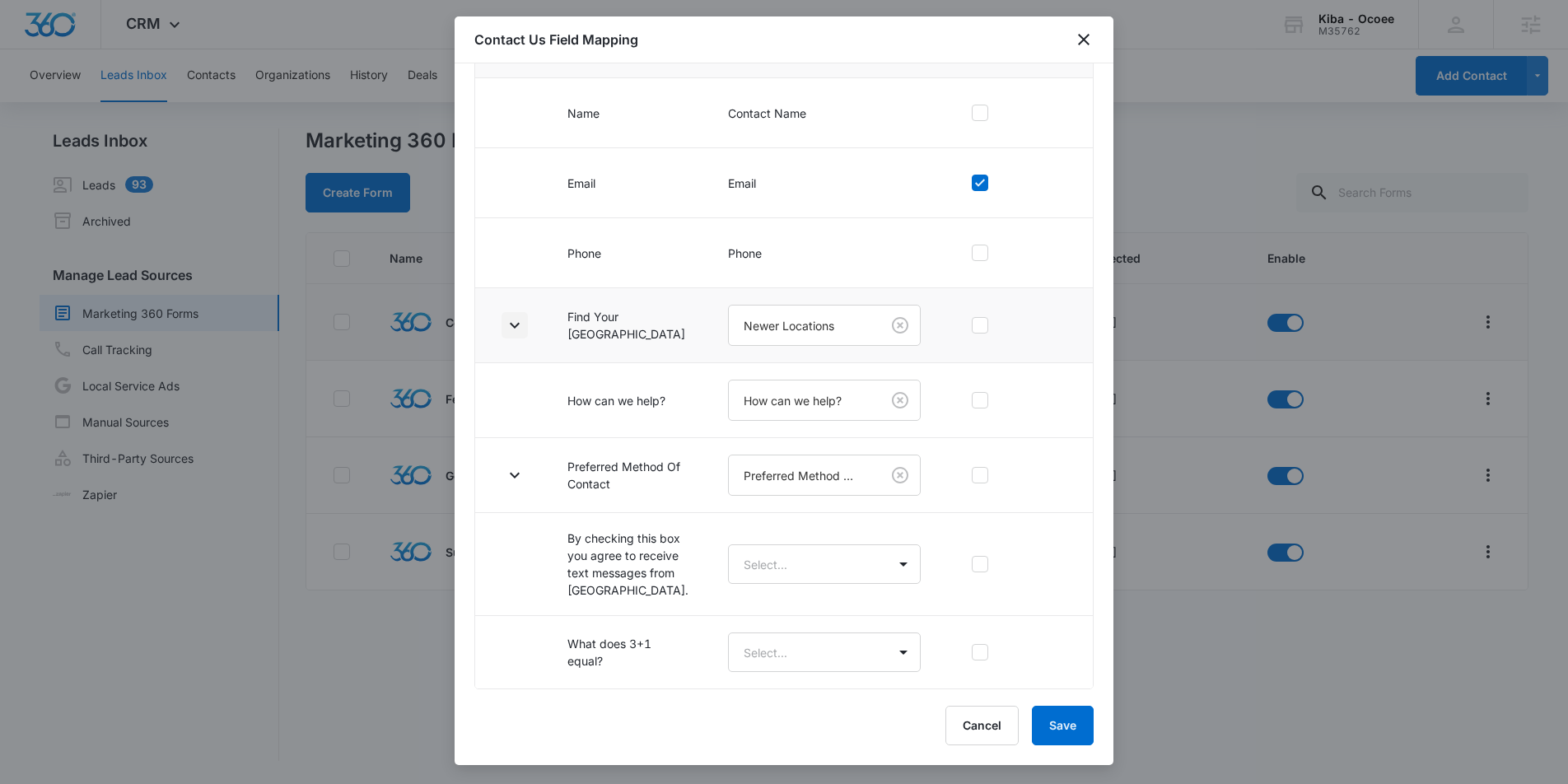
click at [518, 322] on icon "button" at bounding box center [515, 325] width 10 height 5
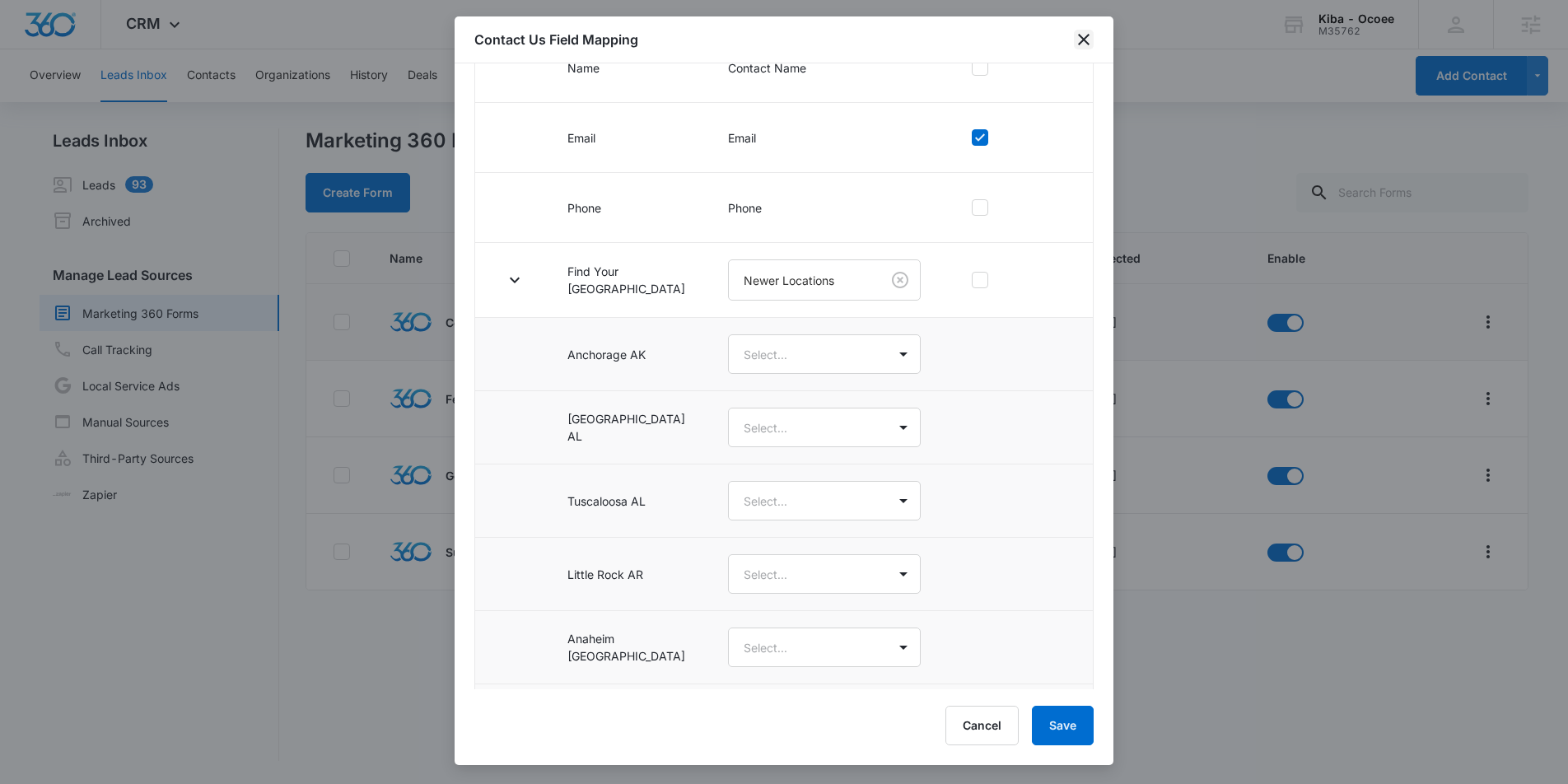
click at [1082, 42] on icon "close" at bounding box center [1084, 40] width 20 height 20
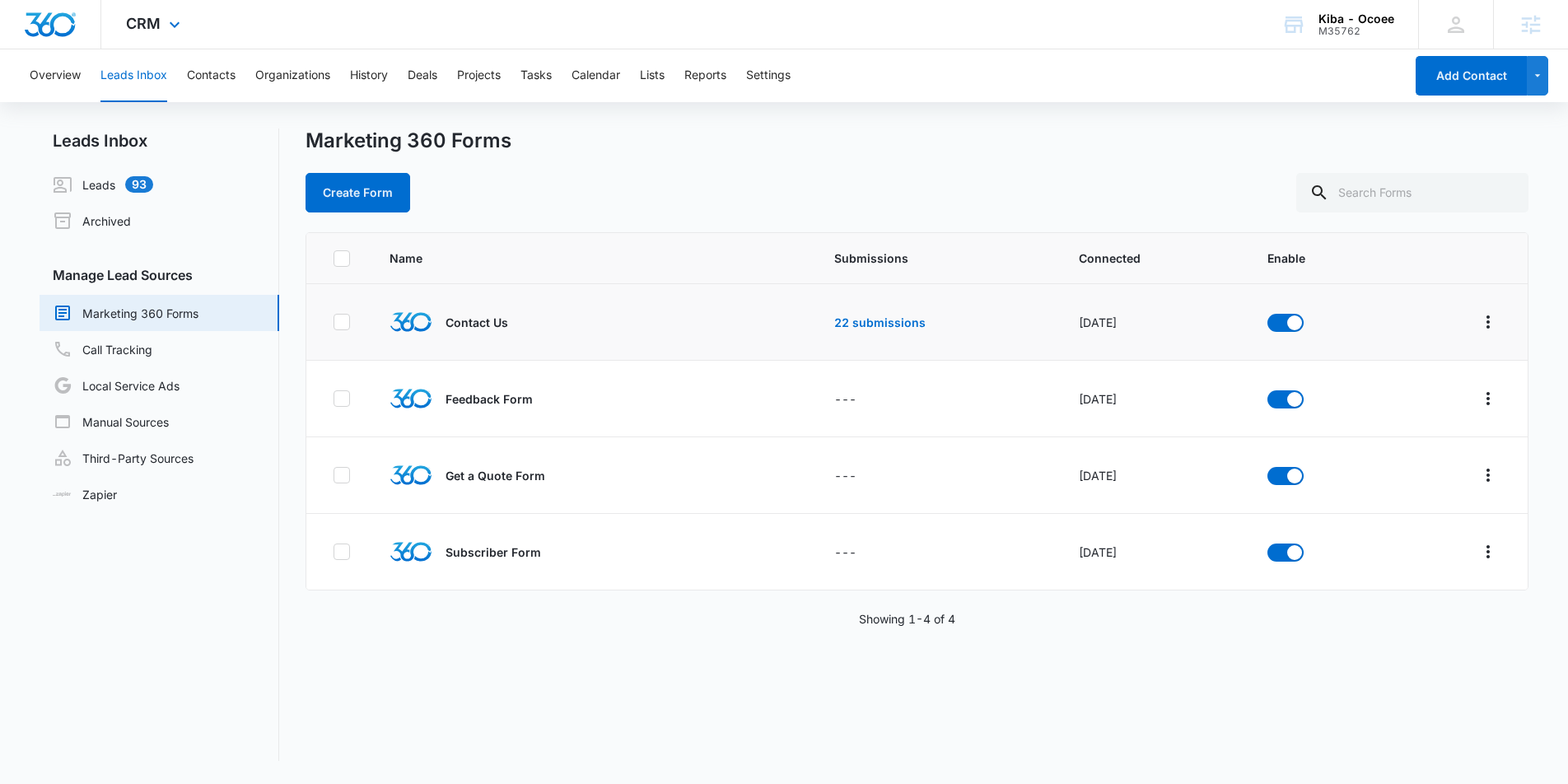
click at [162, 28] on div "CRM Apps Reputation Websites Forms CRM Email Social Shop Content Ads Intelligen…" at bounding box center [155, 24] width 108 height 49
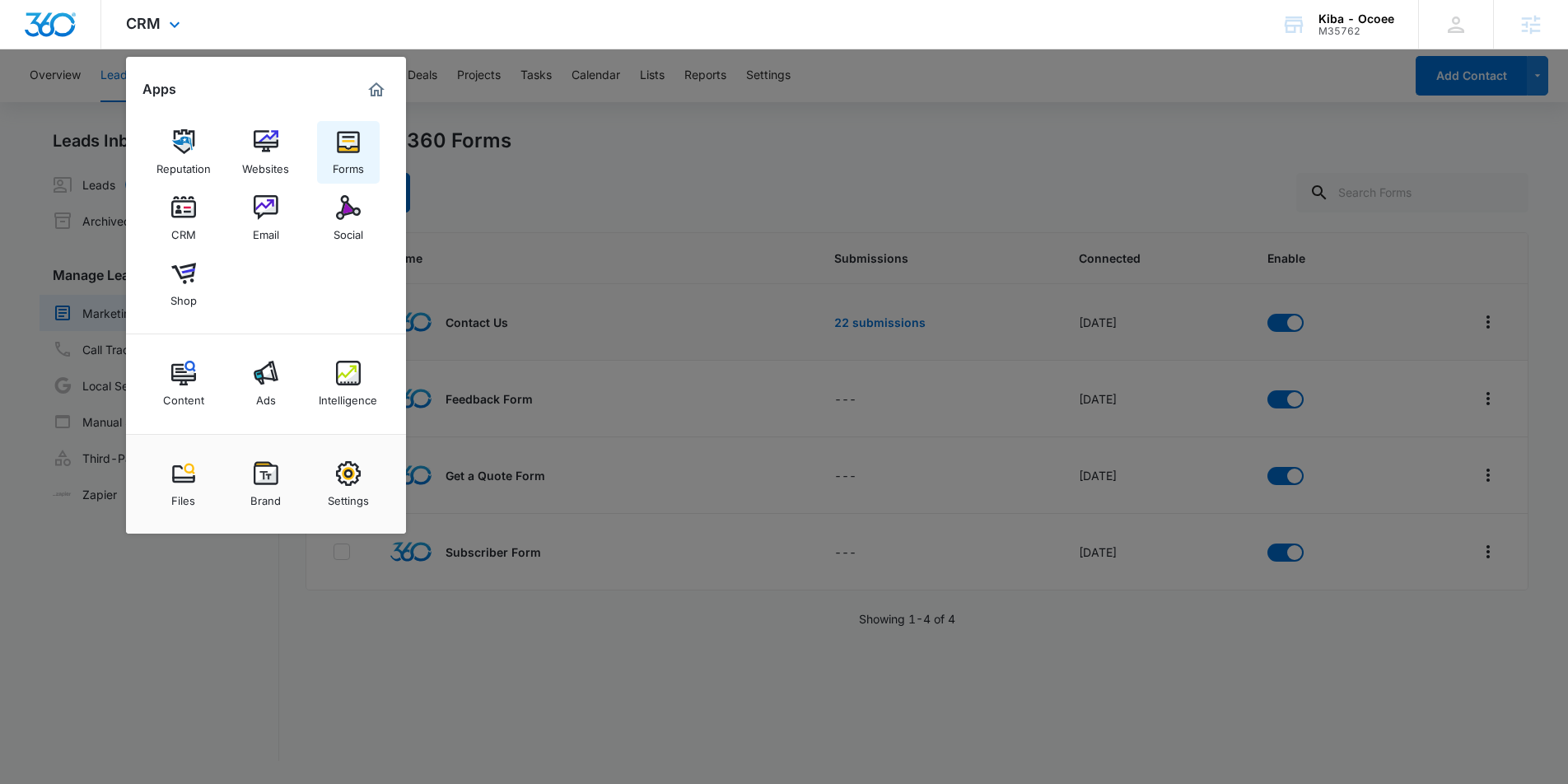
click at [342, 146] on img at bounding box center [348, 141] width 25 height 24
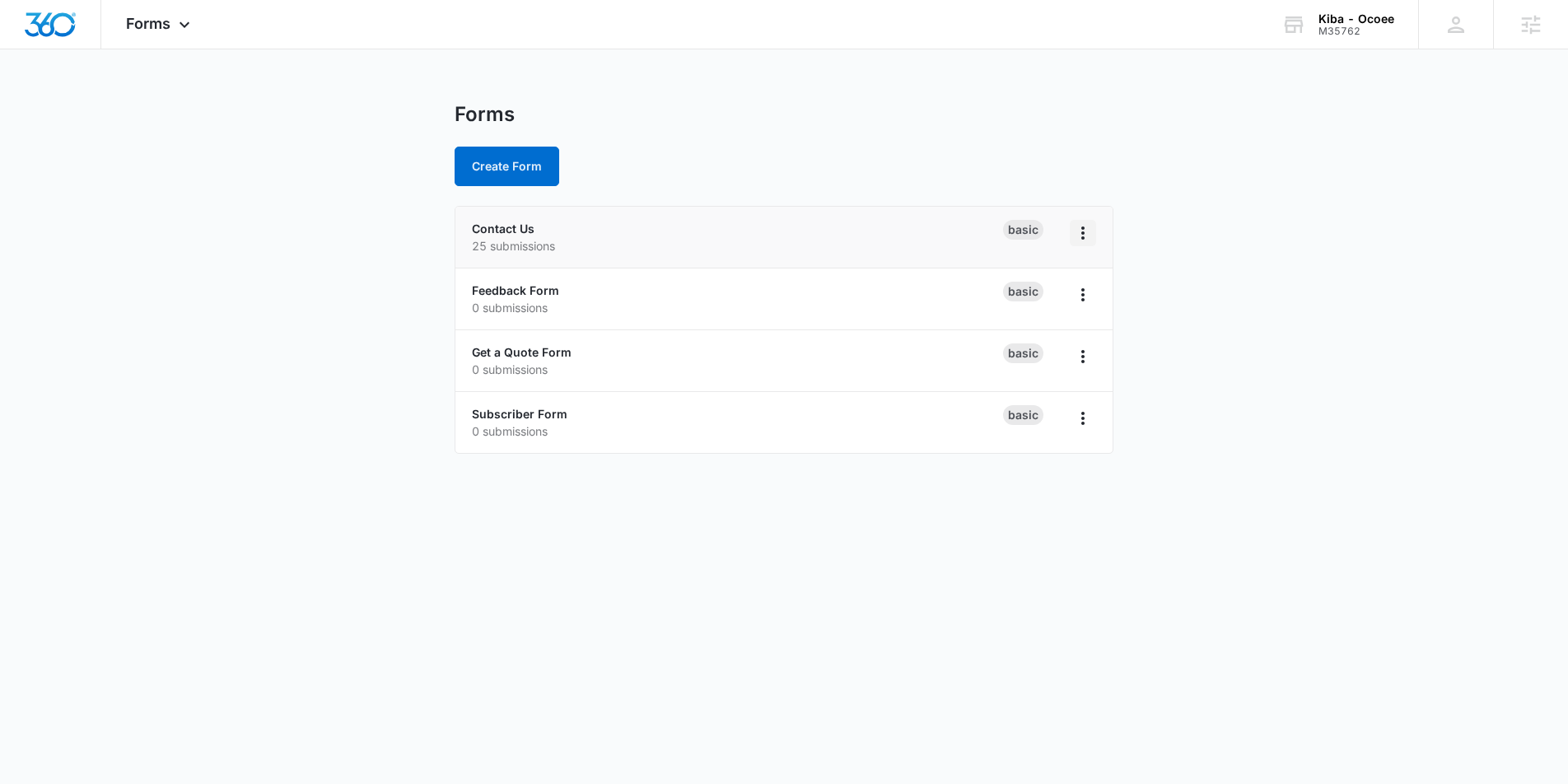
click at [1093, 233] on button "Overflow Menu" at bounding box center [1083, 232] width 26 height 26
click at [535, 238] on p "25 submissions" at bounding box center [737, 245] width 531 height 17
click at [511, 229] on link "Contact Us" at bounding box center [503, 228] width 63 height 14
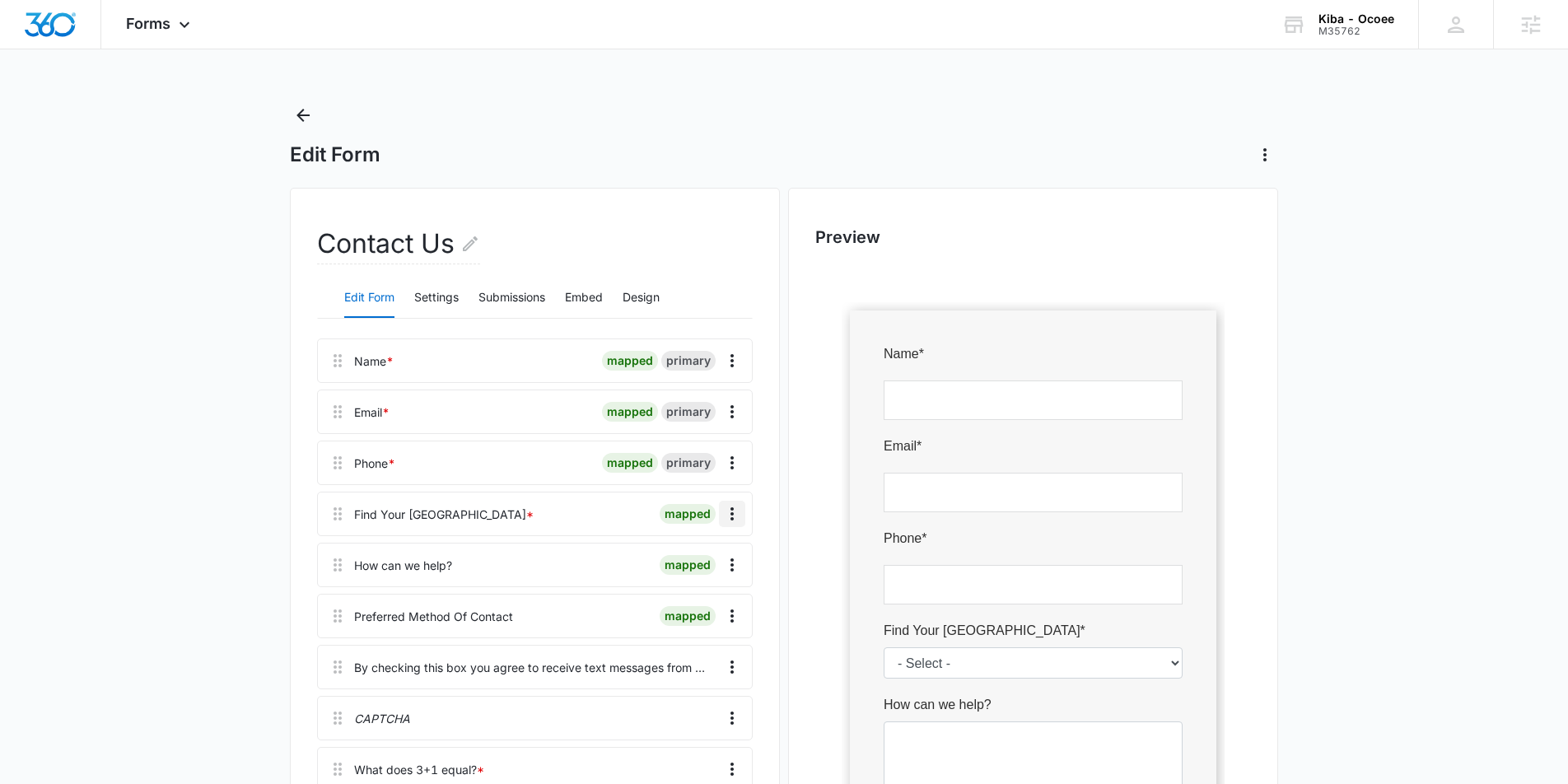
click at [735, 515] on icon "Overflow Menu" at bounding box center [733, 514] width 20 height 20
click at [699, 559] on div "Edit" at bounding box center [688, 560] width 35 height 12
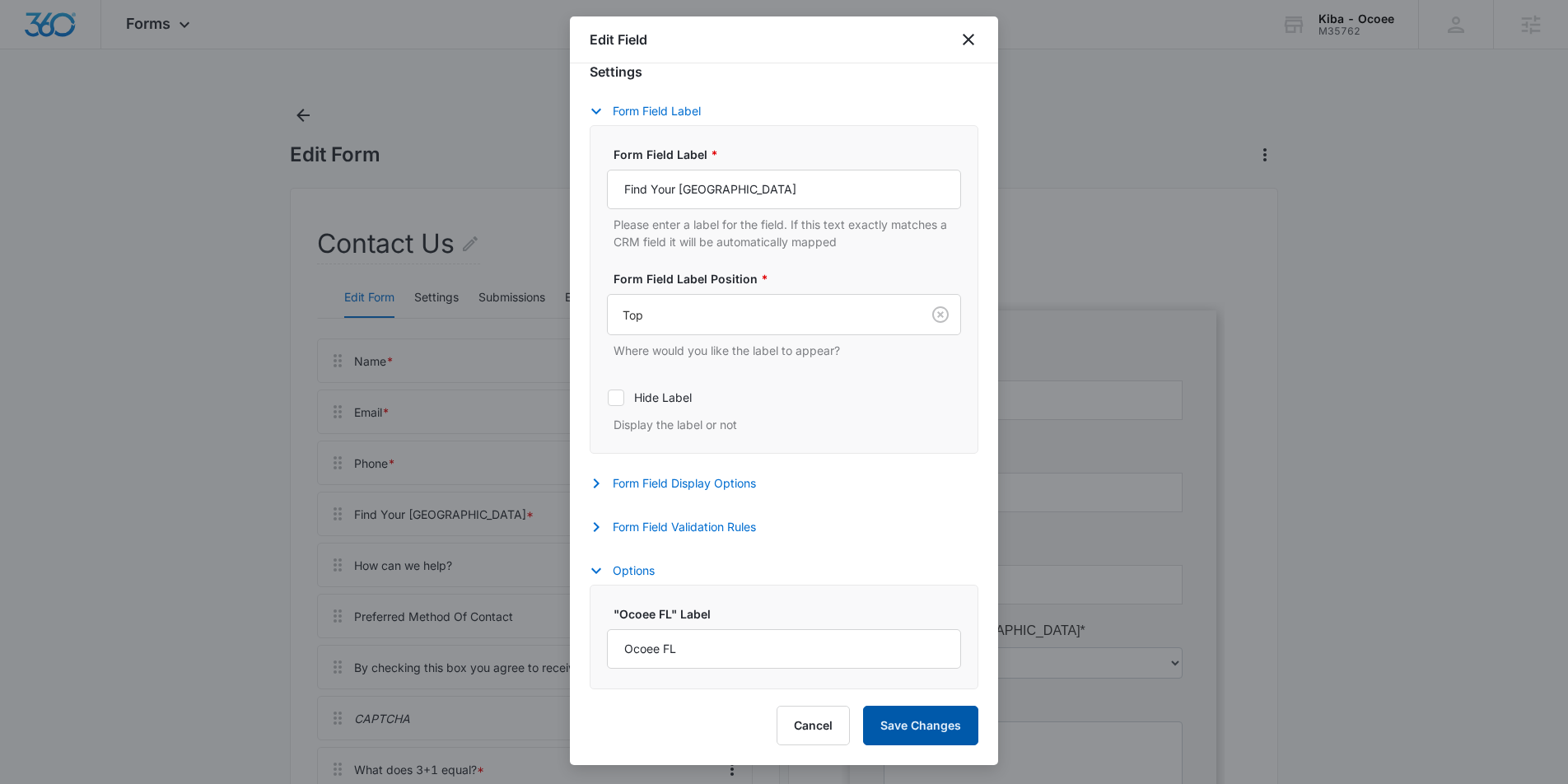
scroll to position [325, 0]
select select "418"
click at [916, 722] on button "Save Changes" at bounding box center [921, 726] width 115 height 40
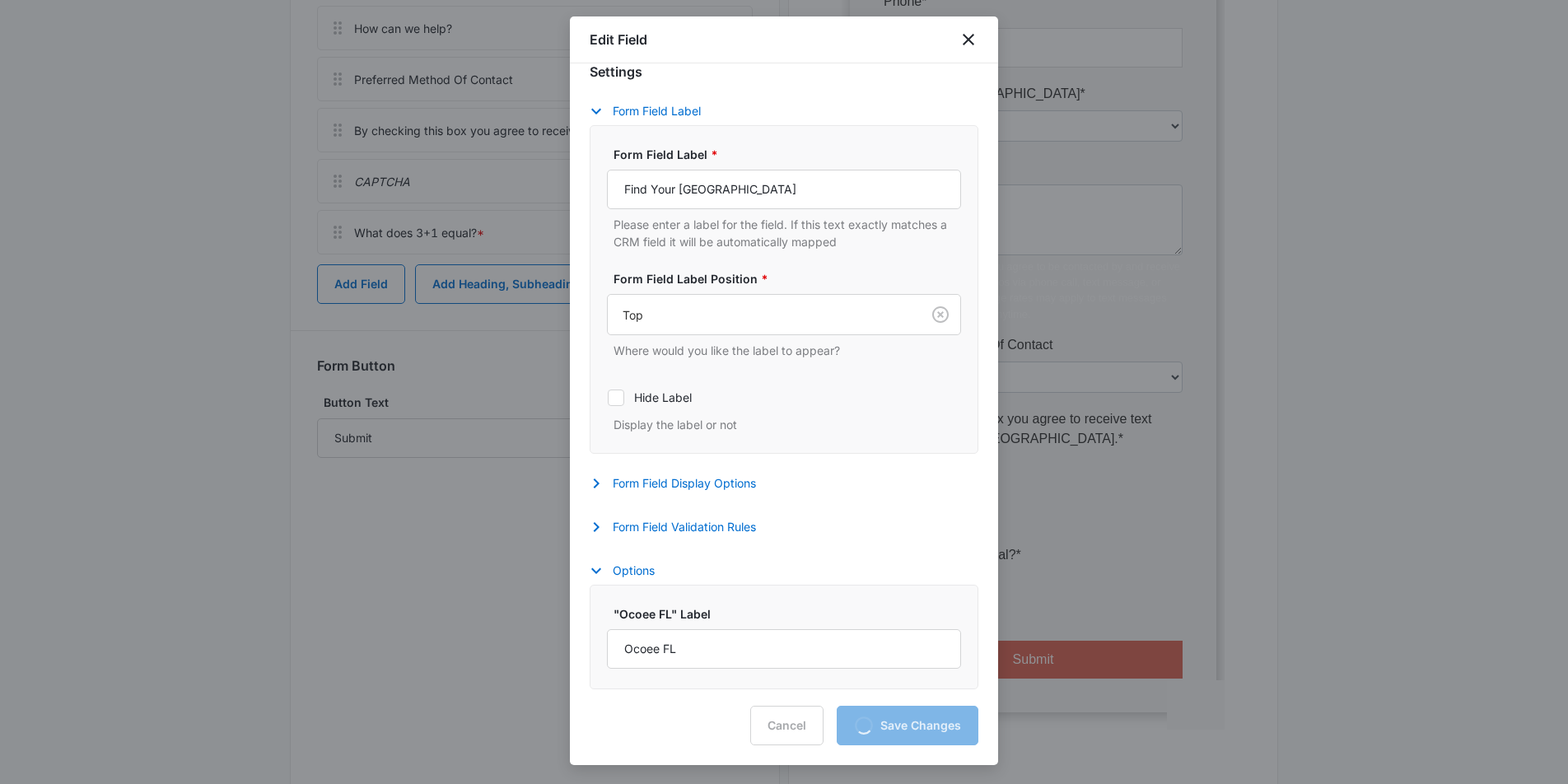
scroll to position [584, 0]
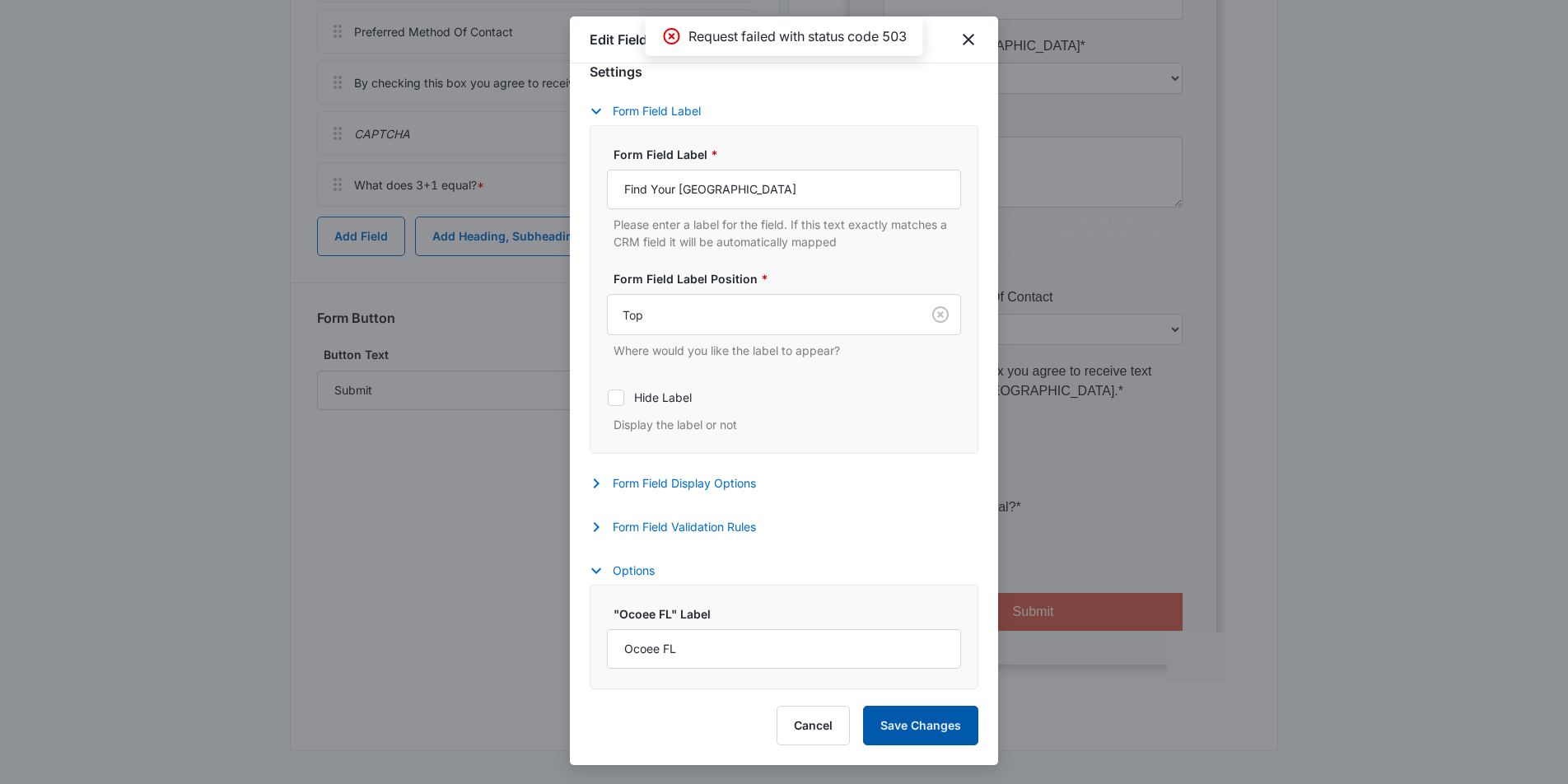
click at [931, 732] on button "Save Changes" at bounding box center [921, 726] width 115 height 40
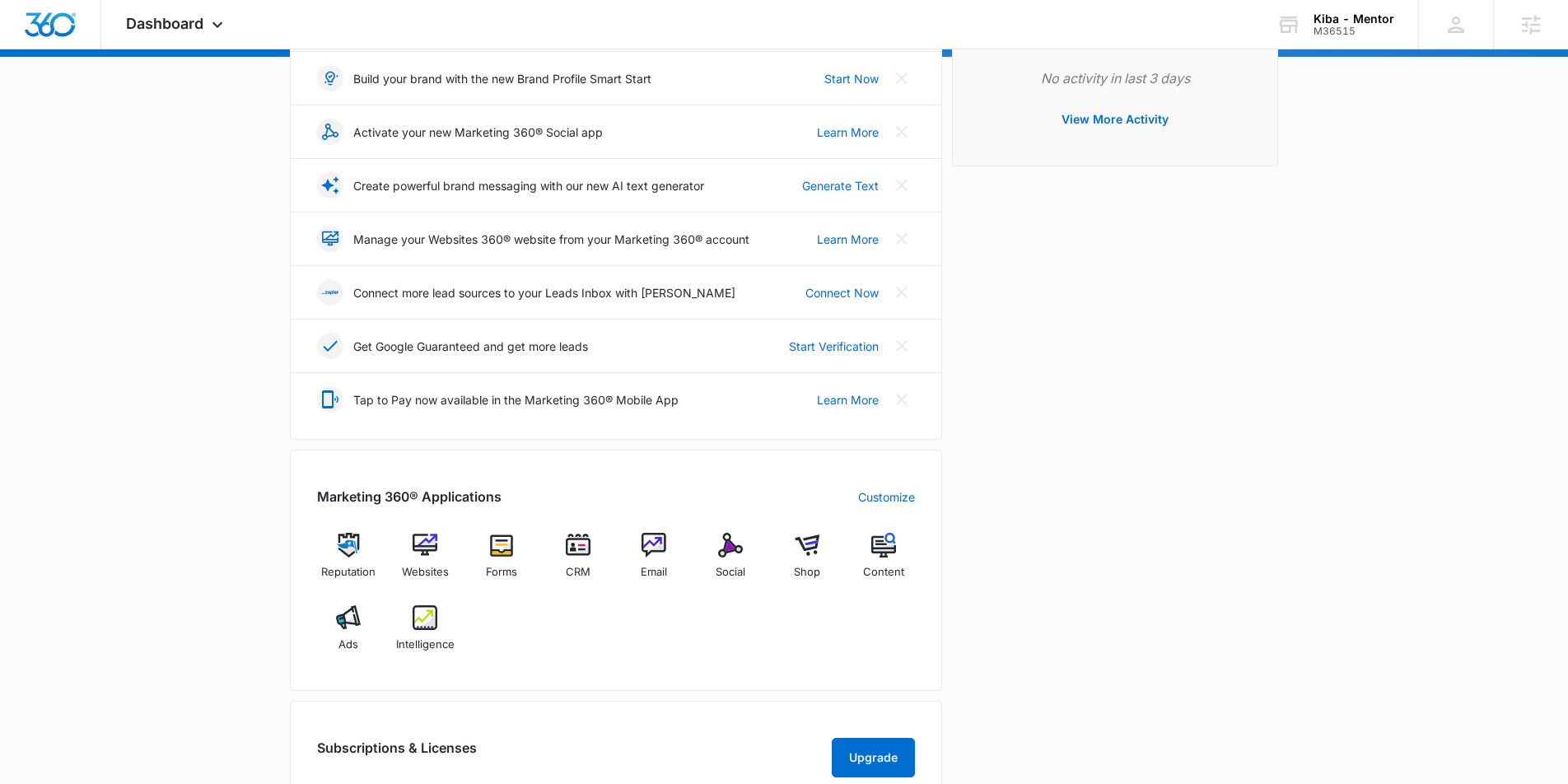
scroll to position [295, 0]
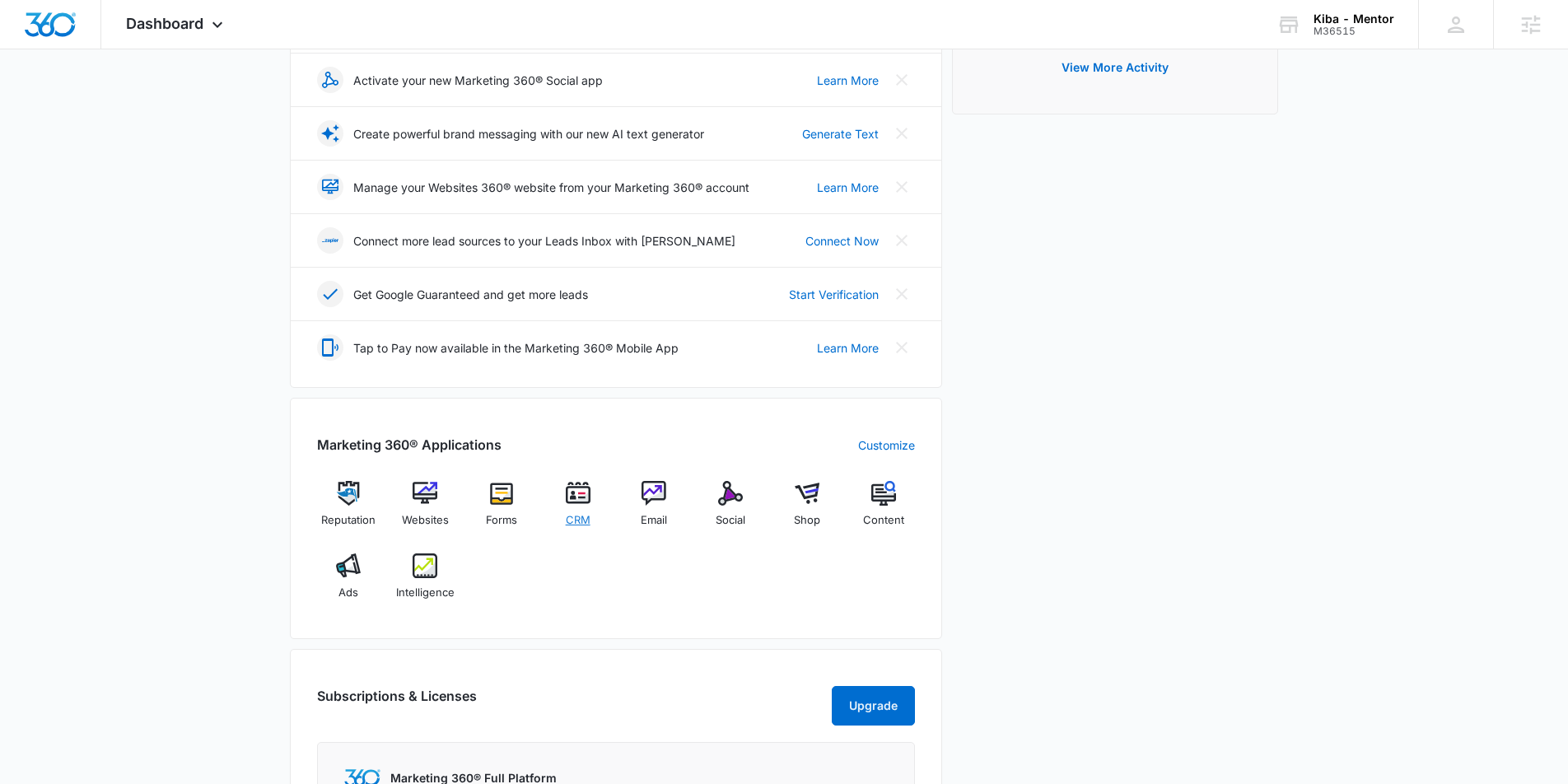
click at [574, 484] on img at bounding box center [577, 493] width 25 height 24
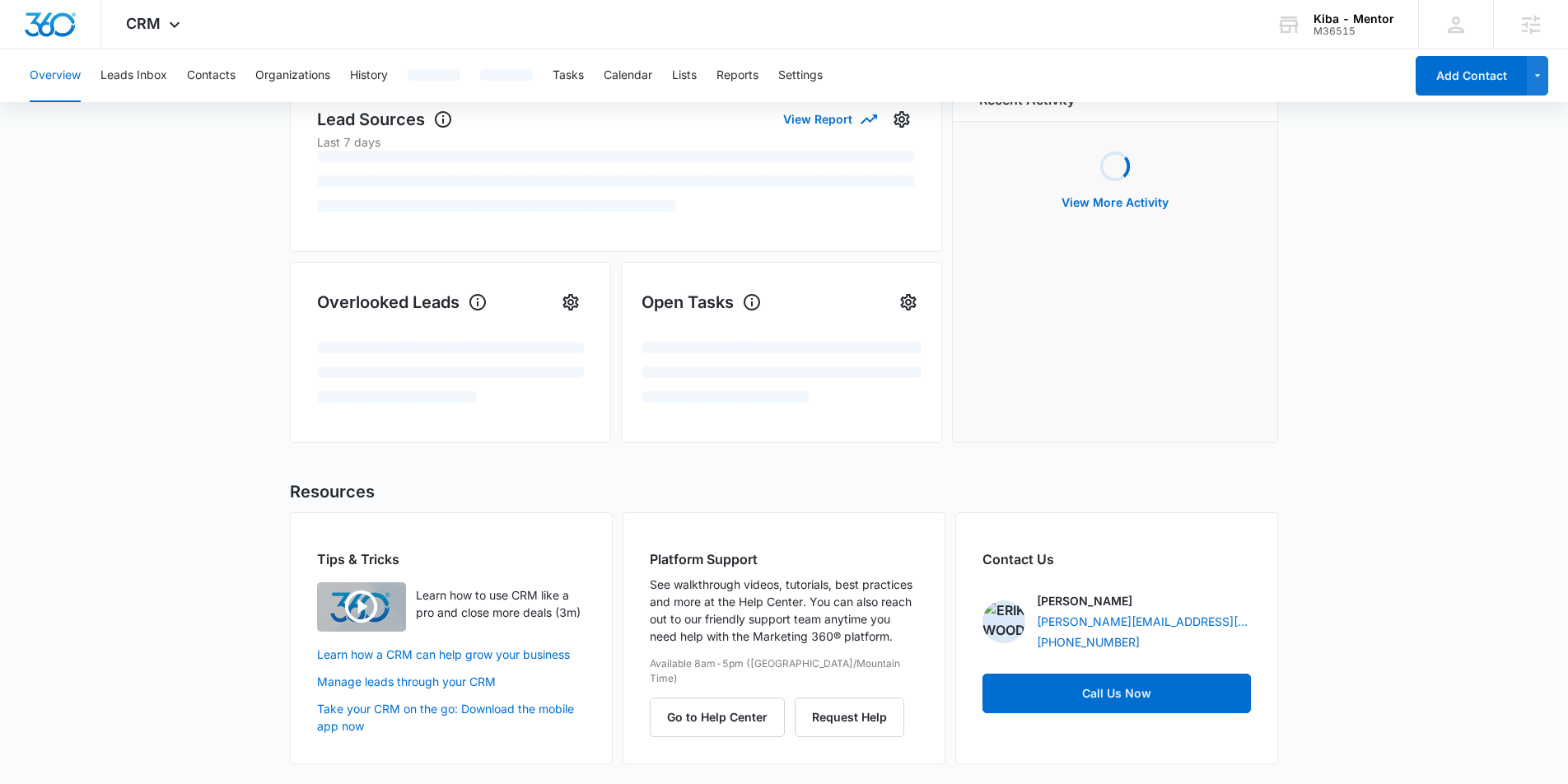
scroll to position [2, 0]
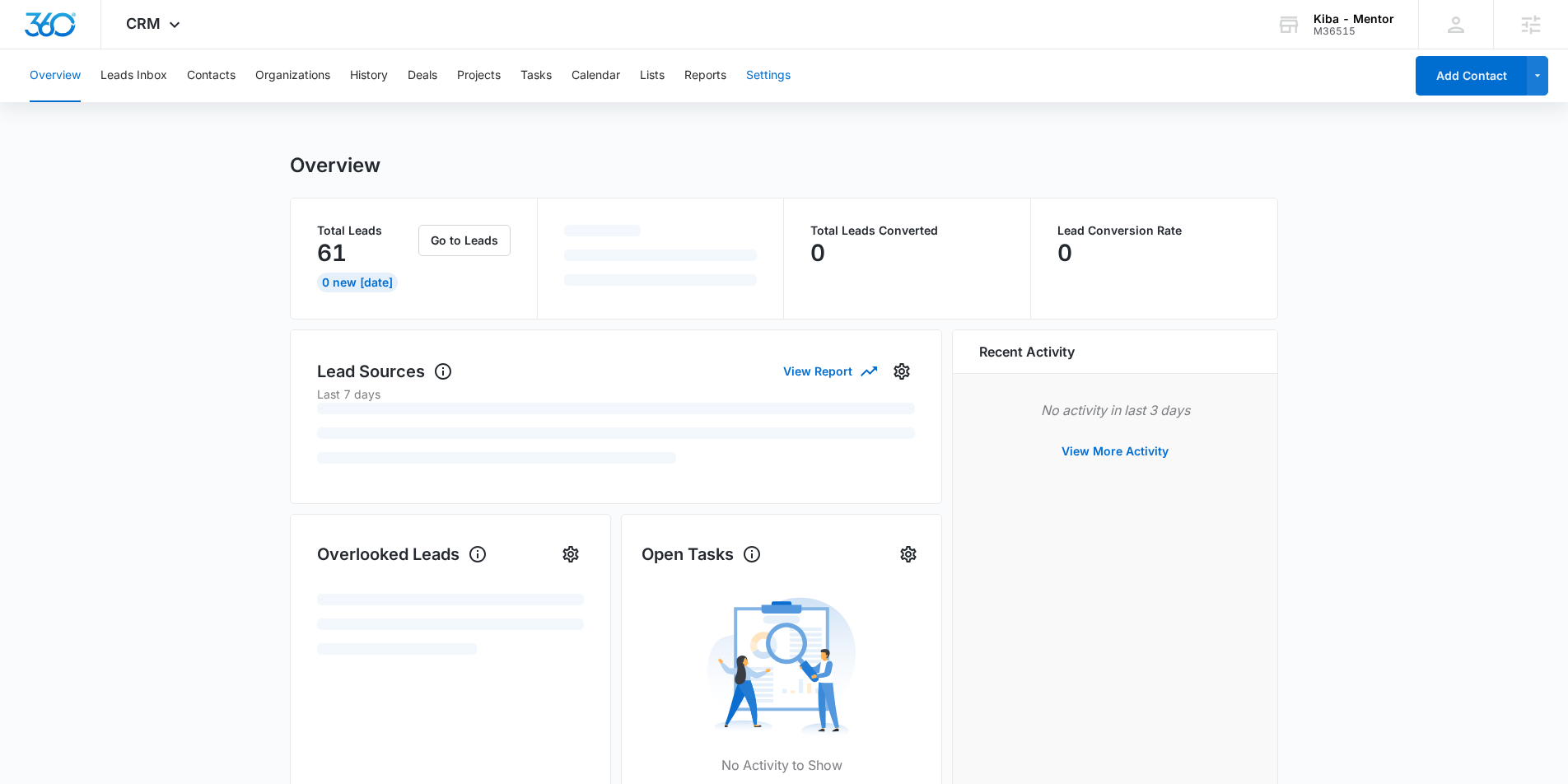
click at [774, 77] on button "Settings" at bounding box center [768, 75] width 44 height 53
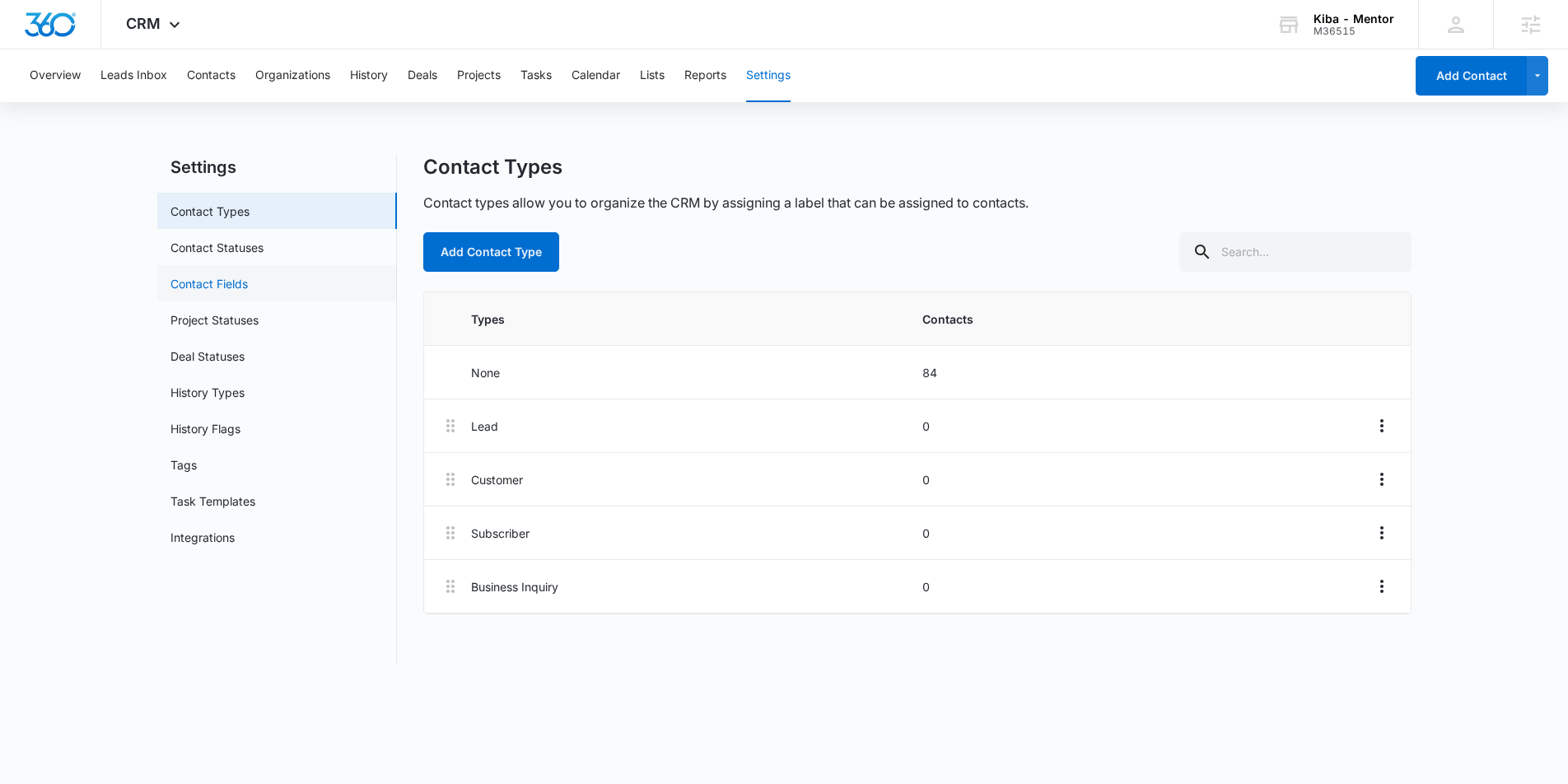
click at [248, 275] on link "Contact Fields" at bounding box center [209, 283] width 77 height 17
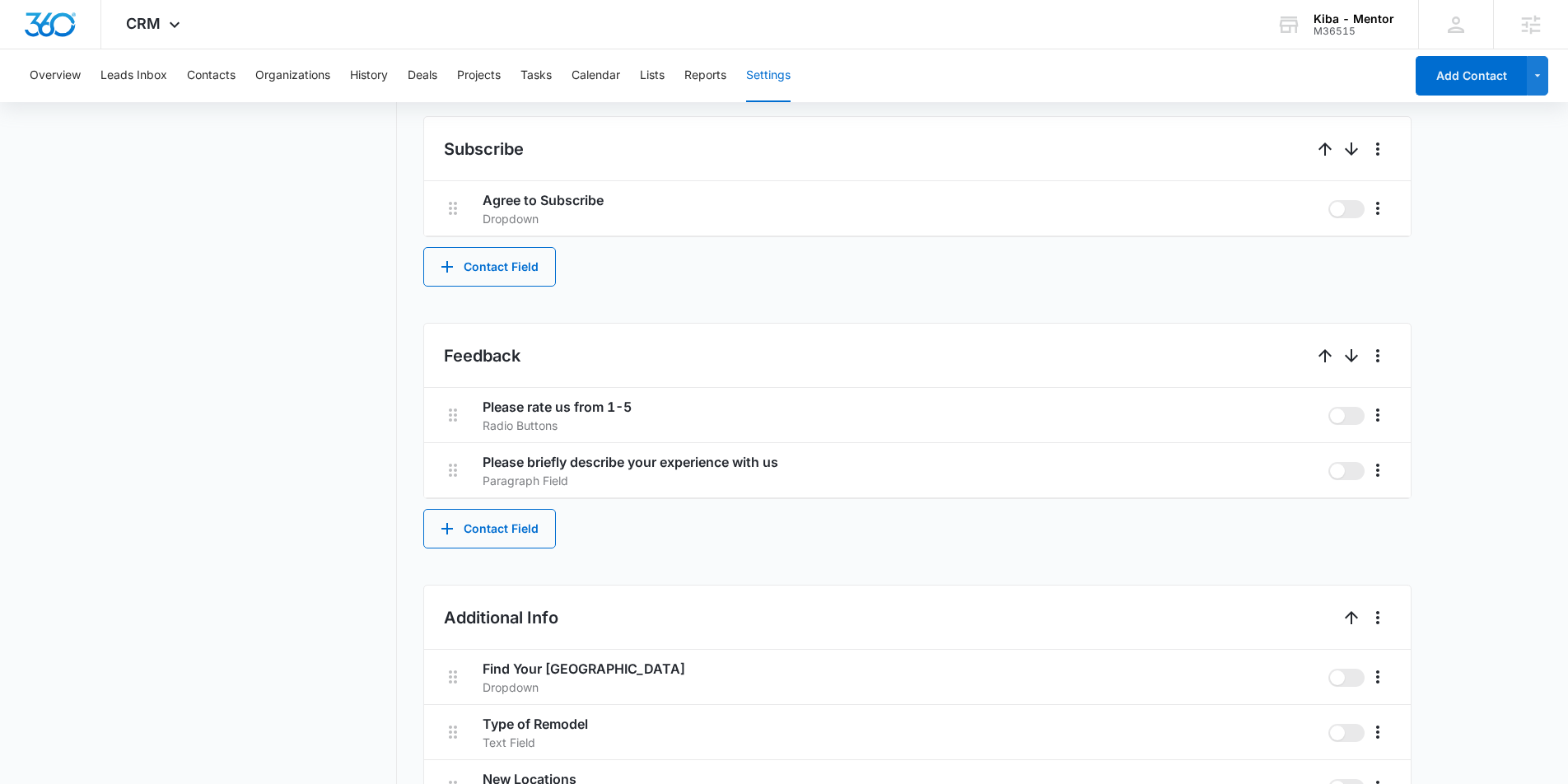
scroll to position [1454, 0]
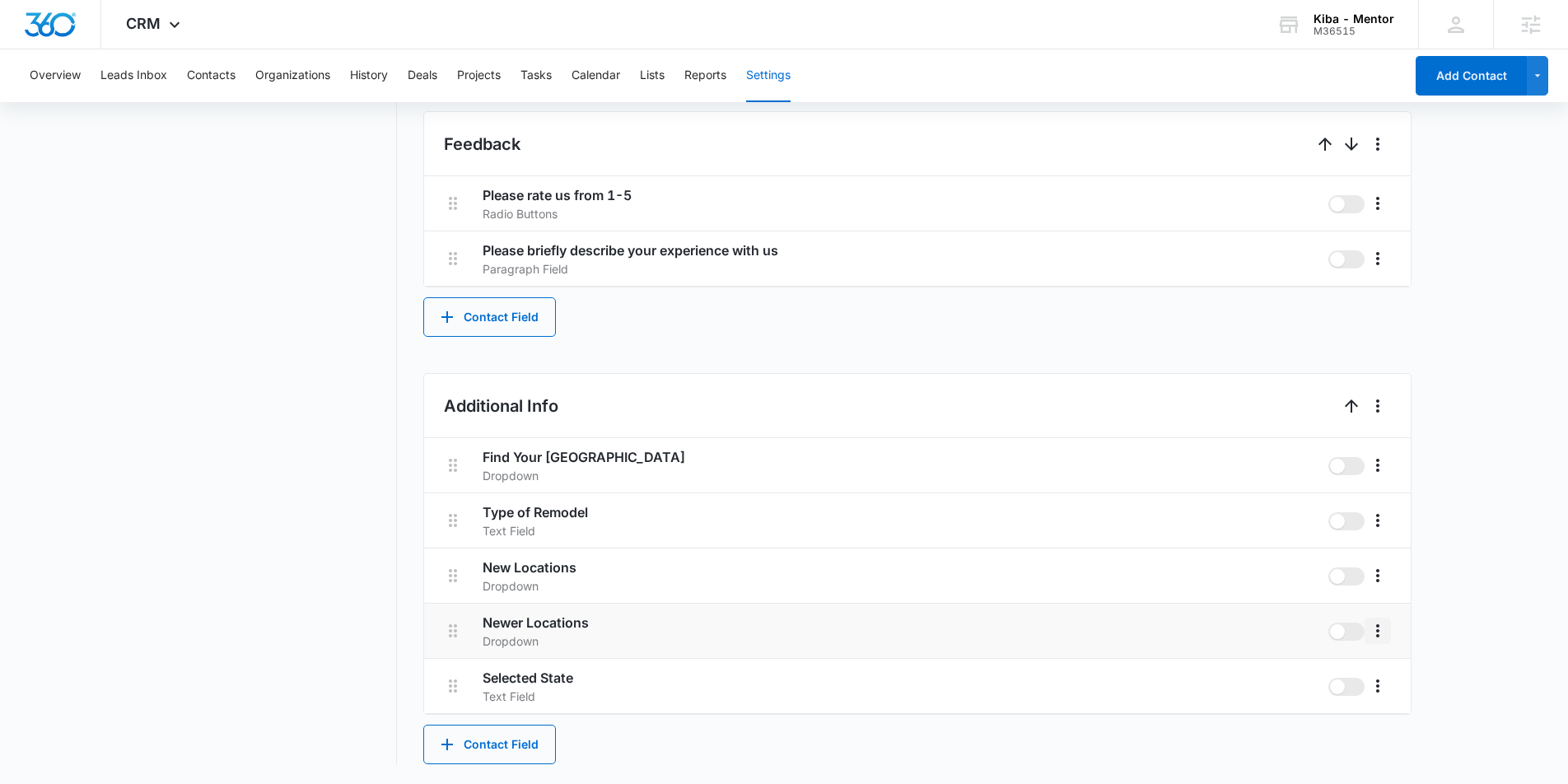
click at [1382, 628] on icon "More" at bounding box center [1378, 631] width 20 height 20
click at [1398, 680] on div "Edit" at bounding box center [1403, 676] width 35 height 12
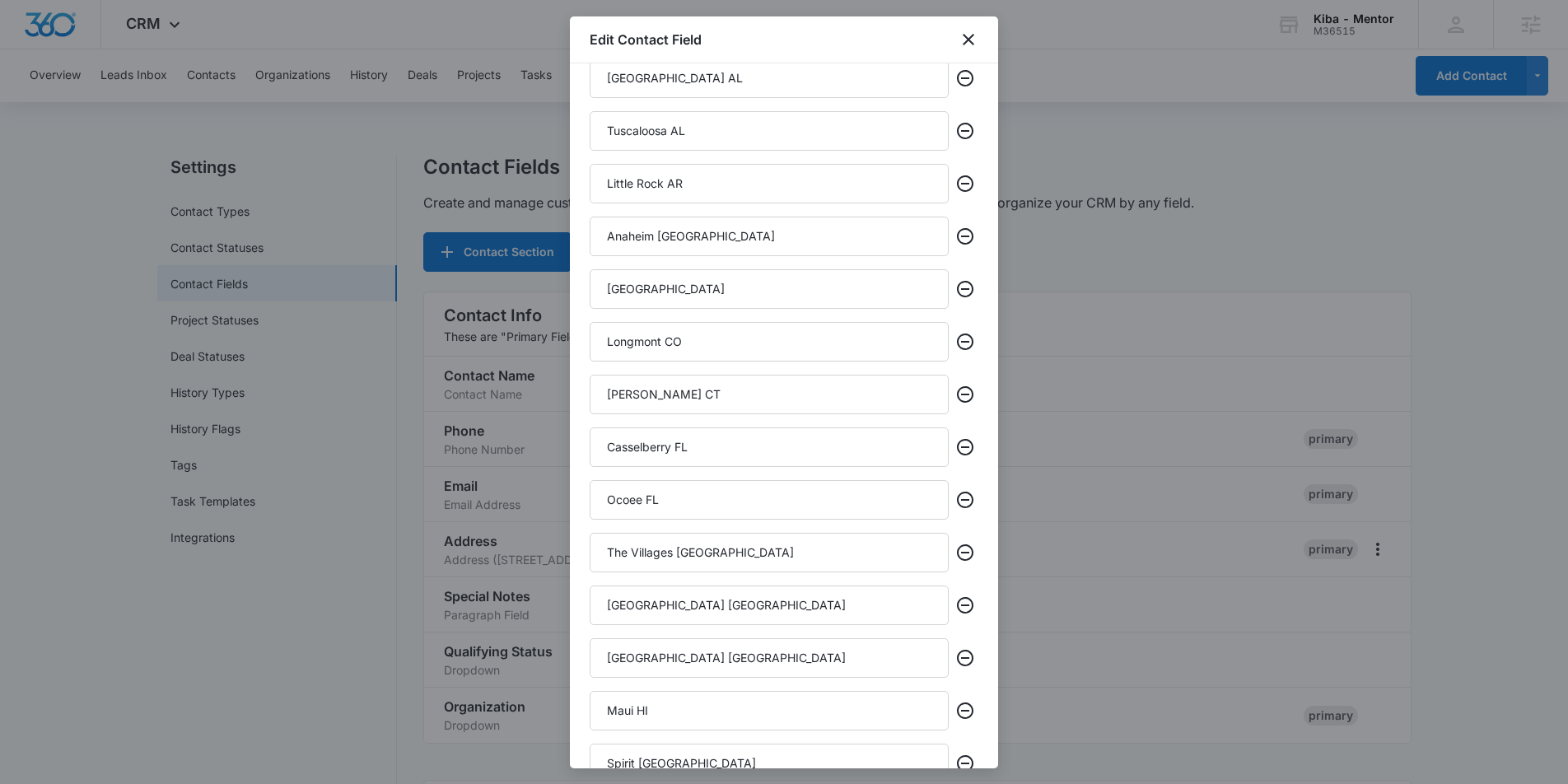
scroll to position [217, 0]
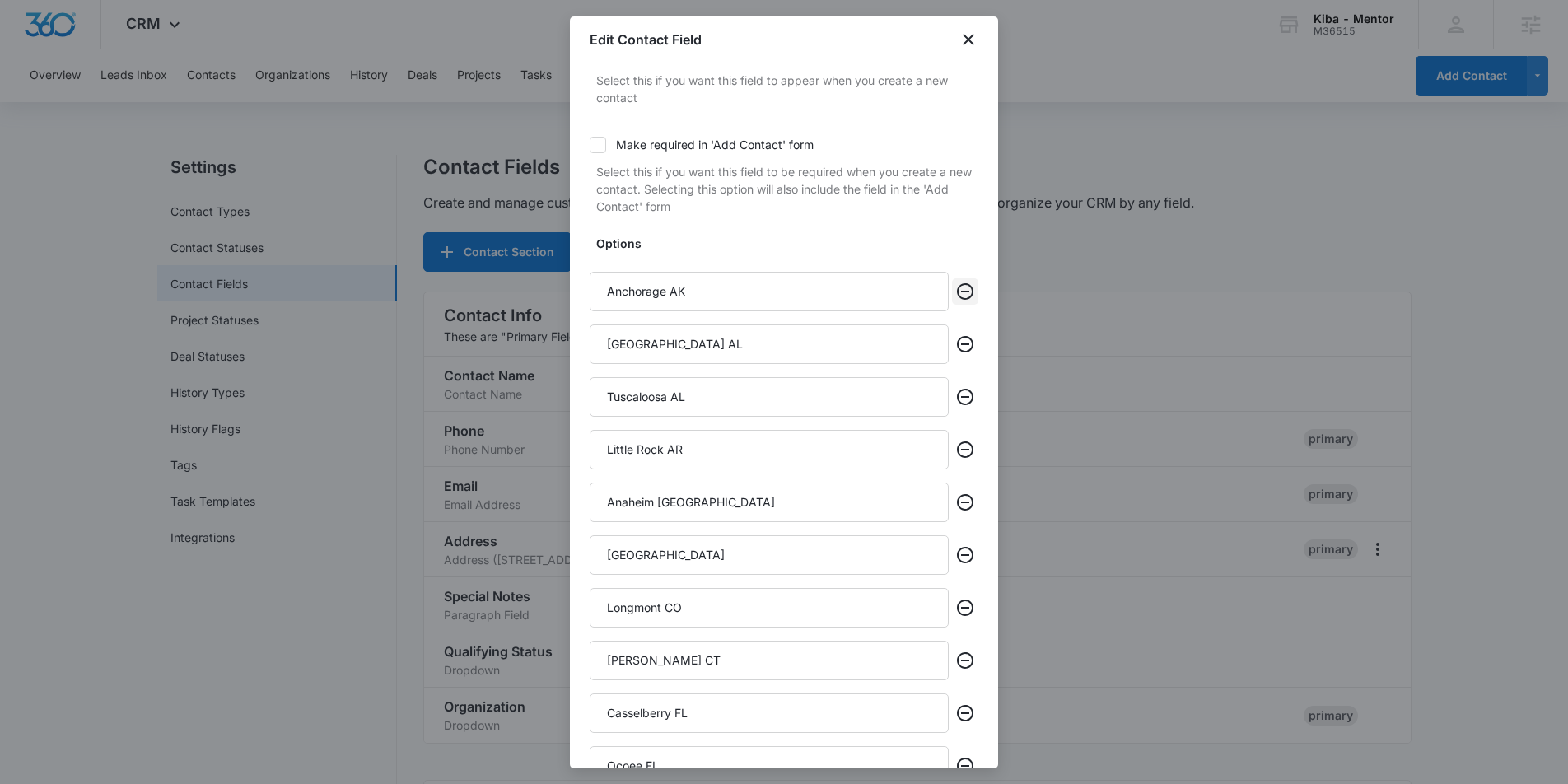
click at [964, 289] on icon "Remove" at bounding box center [965, 291] width 20 height 20
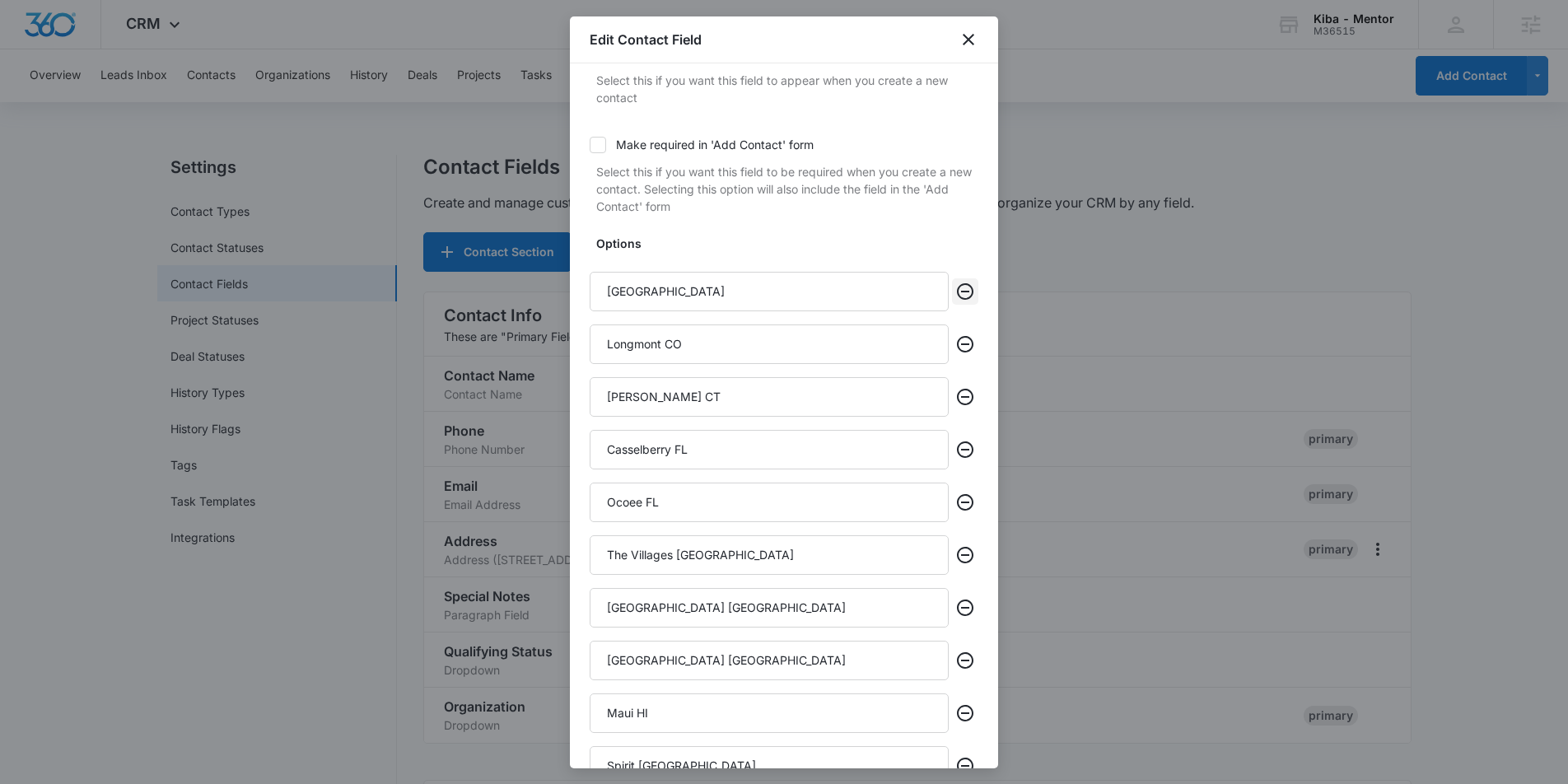
click at [964, 289] on icon "Remove" at bounding box center [965, 291] width 20 height 20
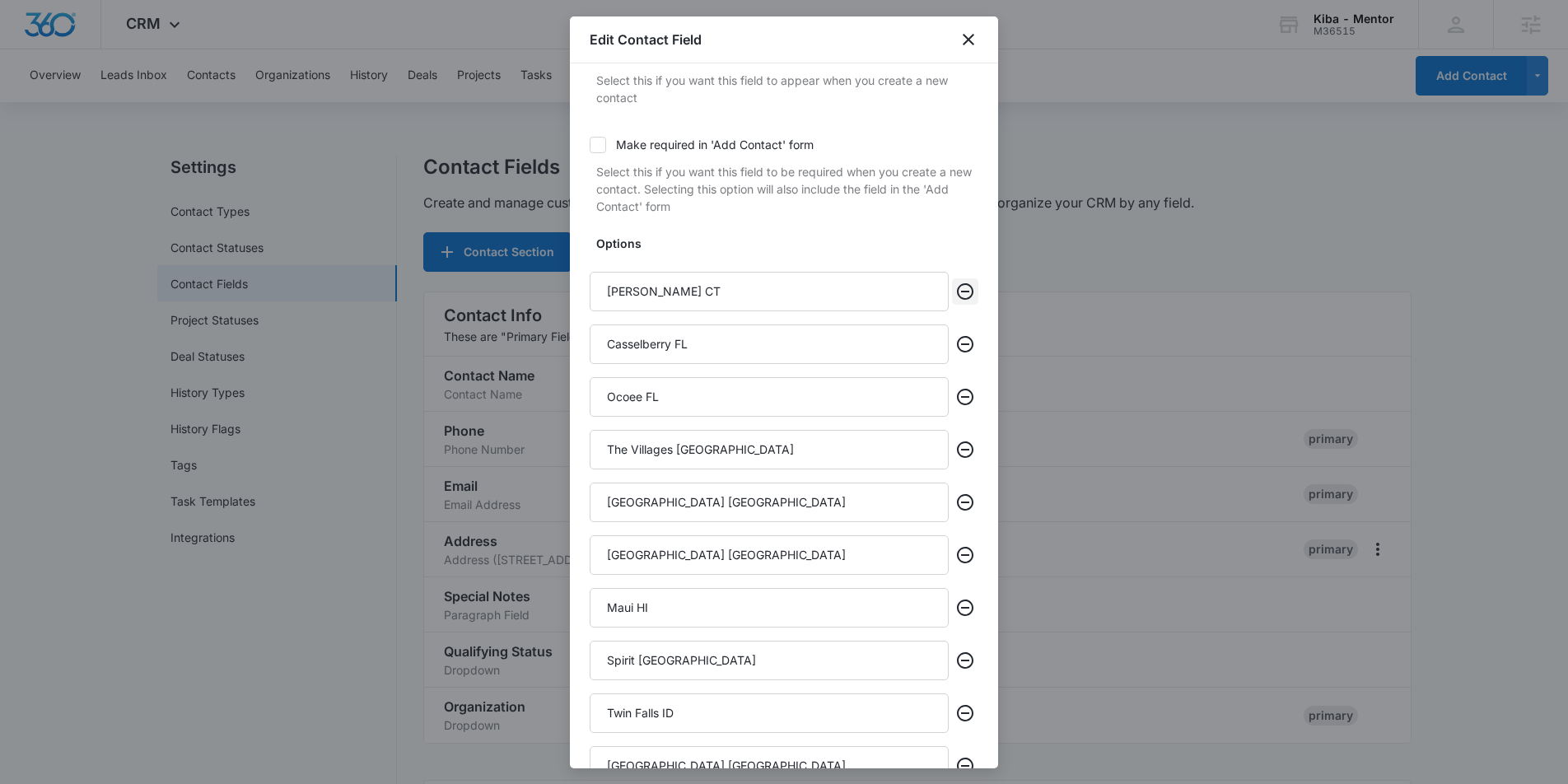
click at [964, 289] on icon "Remove" at bounding box center [965, 291] width 20 height 20
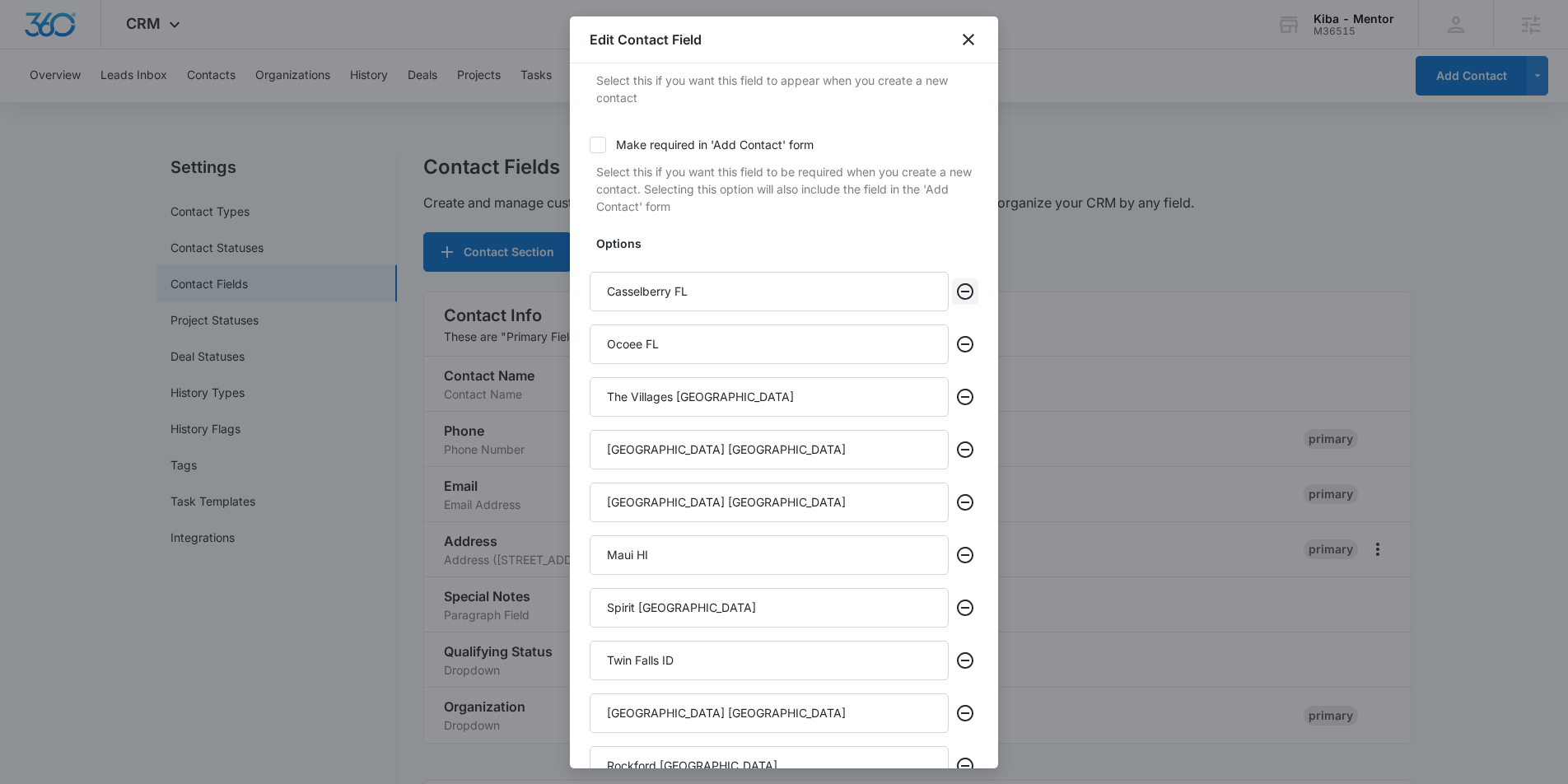
click at [964, 289] on icon "Remove" at bounding box center [965, 291] width 20 height 20
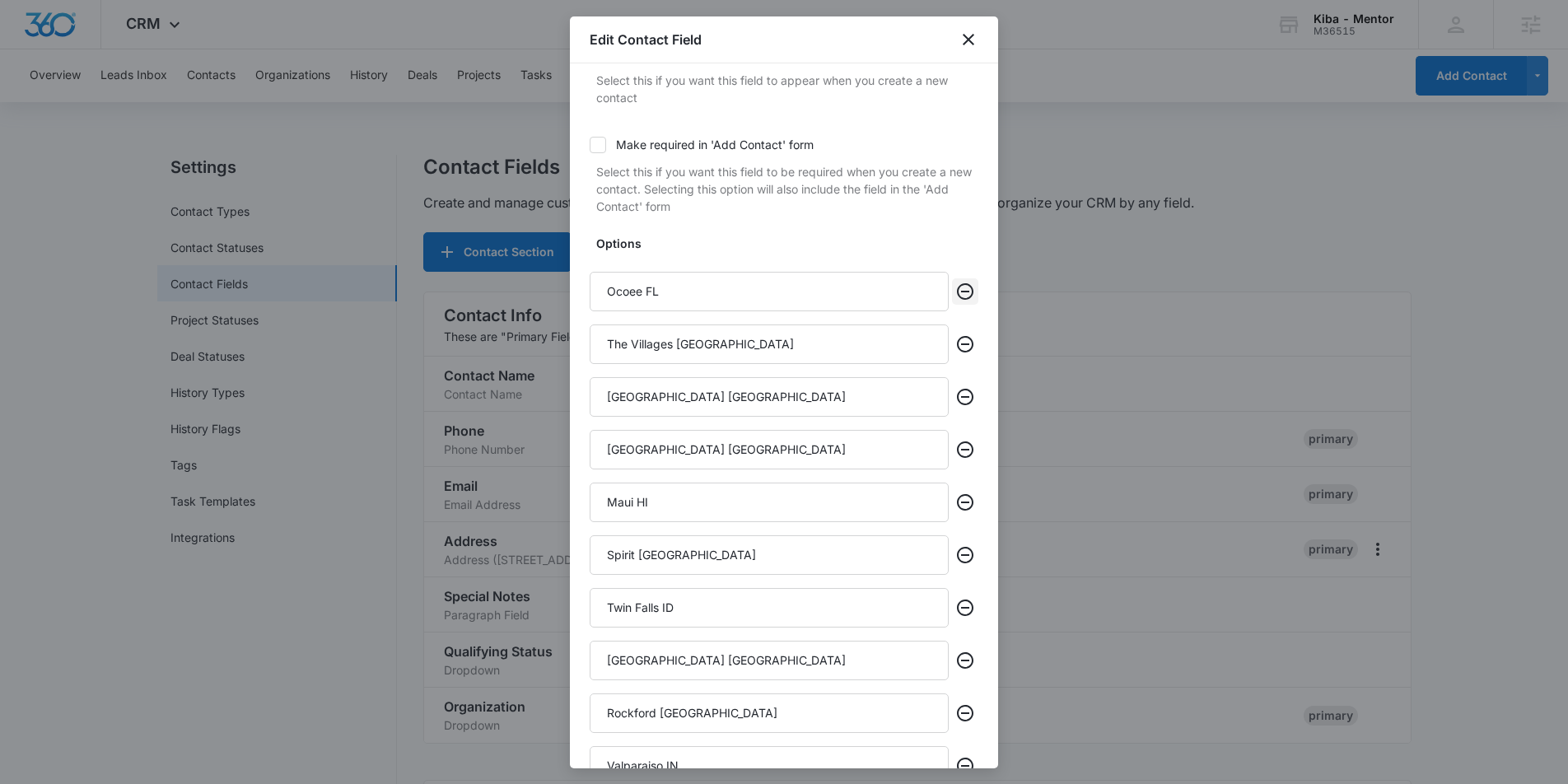
click at [964, 289] on icon "Remove" at bounding box center [965, 291] width 20 height 20
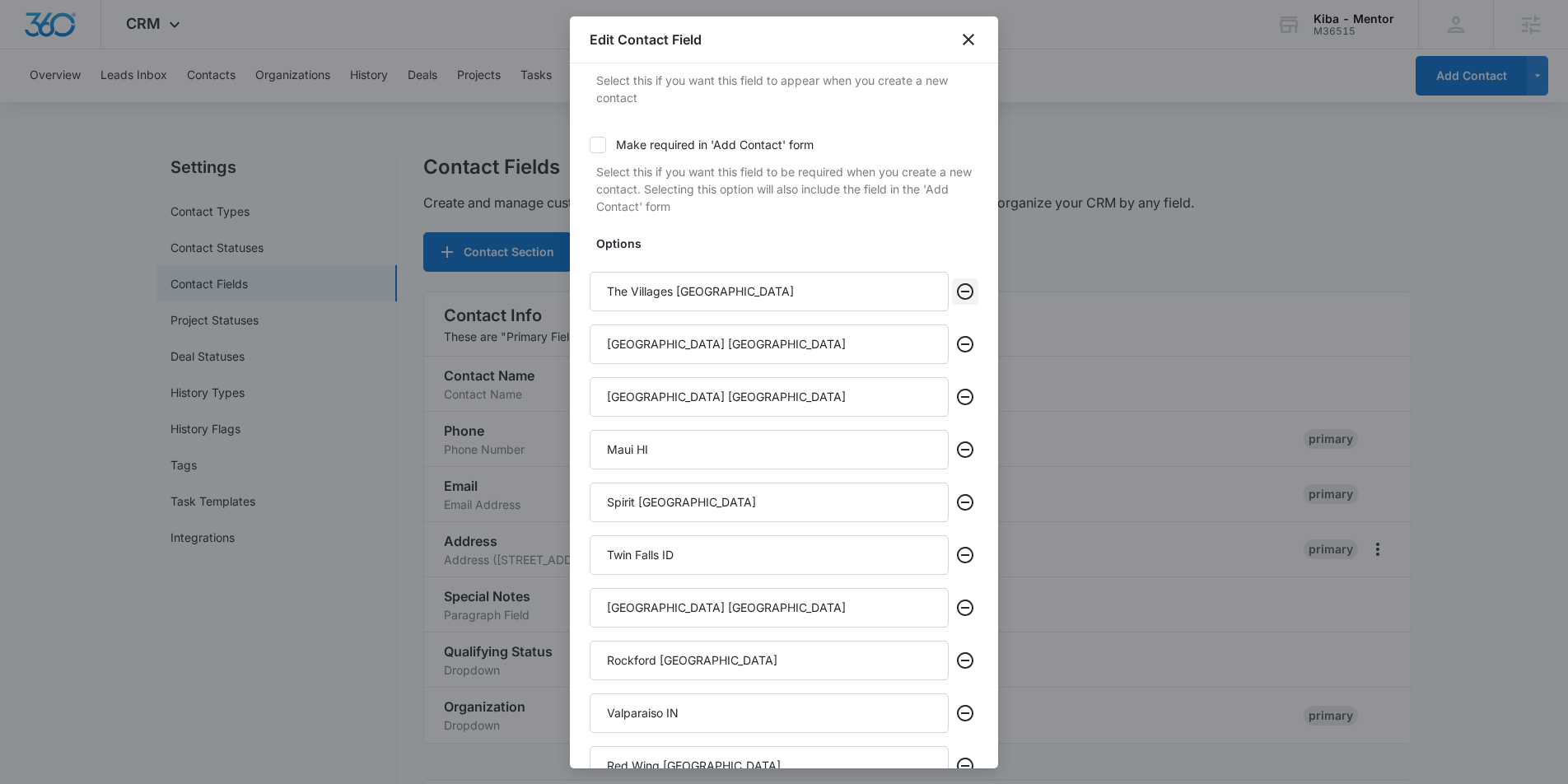
click at [964, 289] on icon "Remove" at bounding box center [965, 291] width 20 height 20
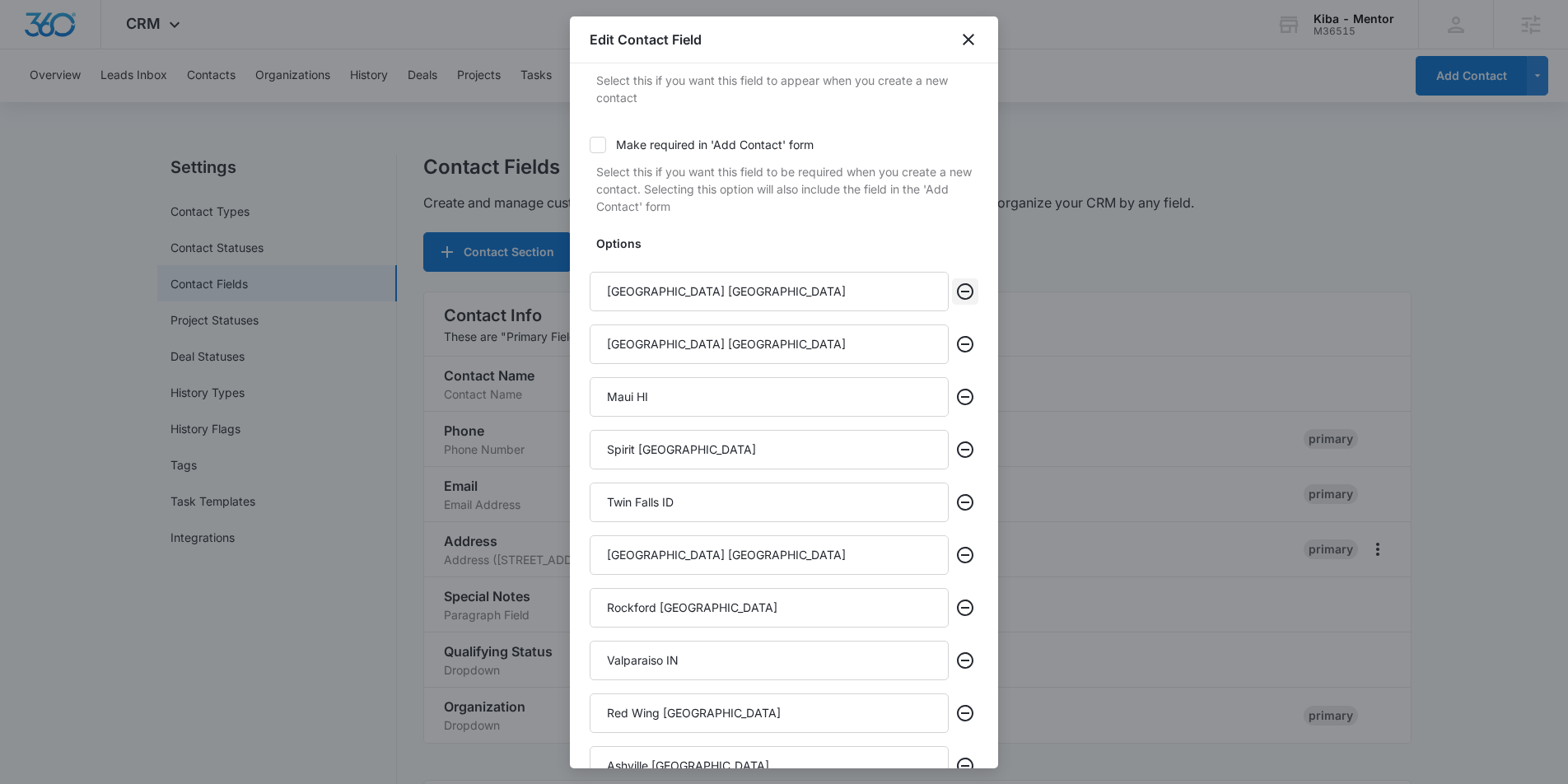
click at [964, 289] on icon "Remove" at bounding box center [965, 291] width 20 height 20
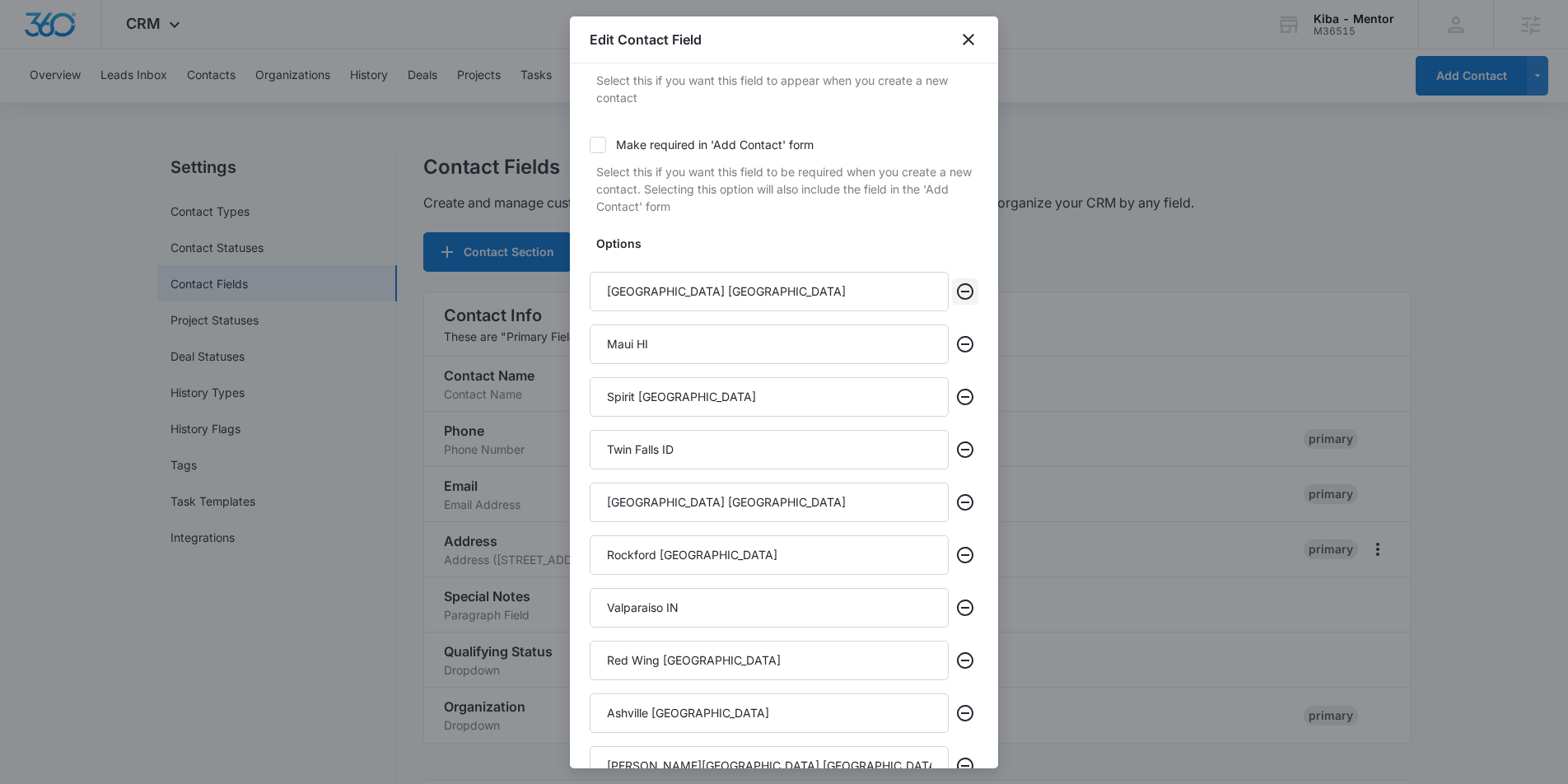
click at [964, 289] on icon "Remove" at bounding box center [965, 291] width 20 height 20
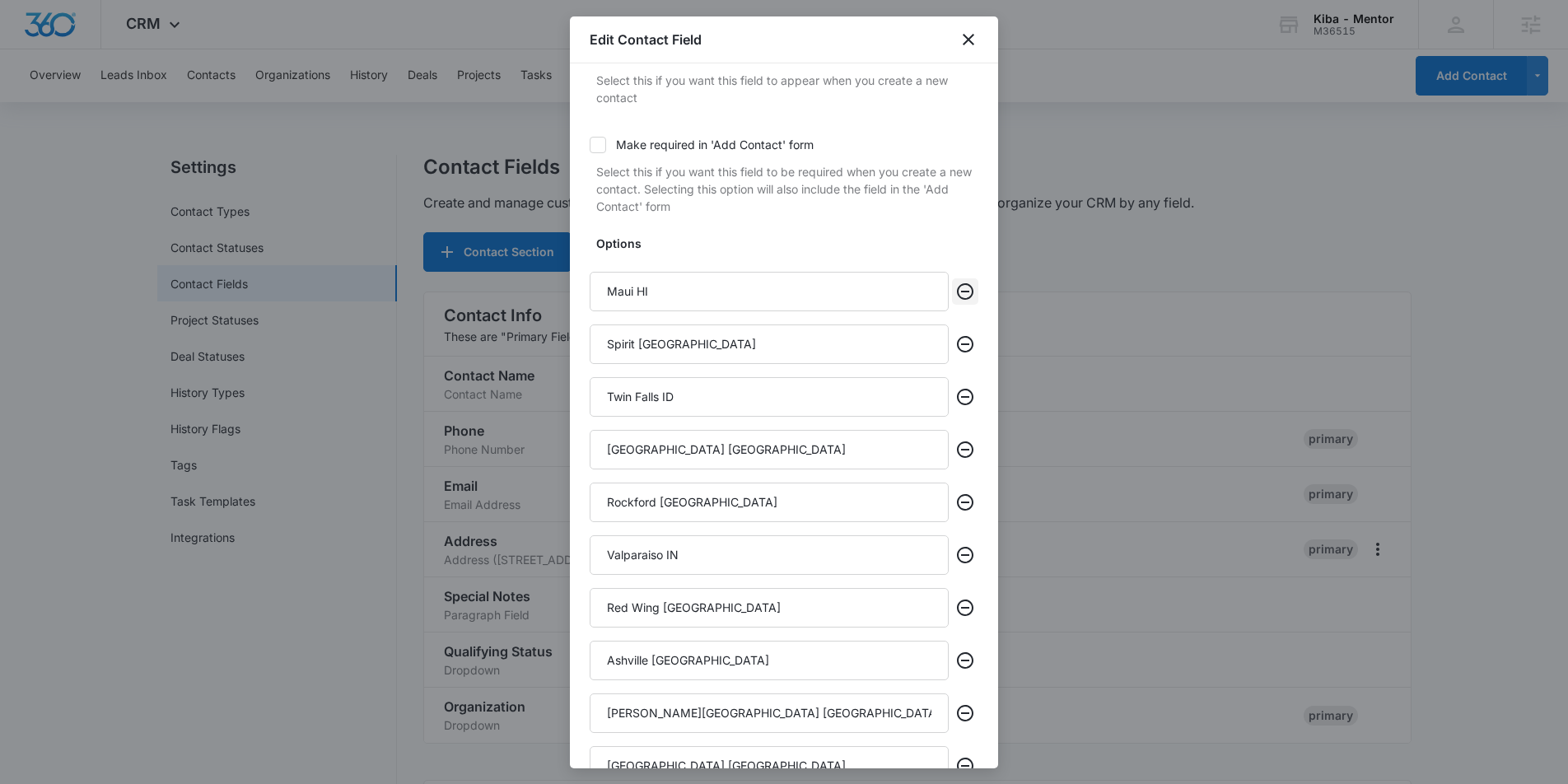
click at [964, 289] on icon "Remove" at bounding box center [965, 291] width 20 height 20
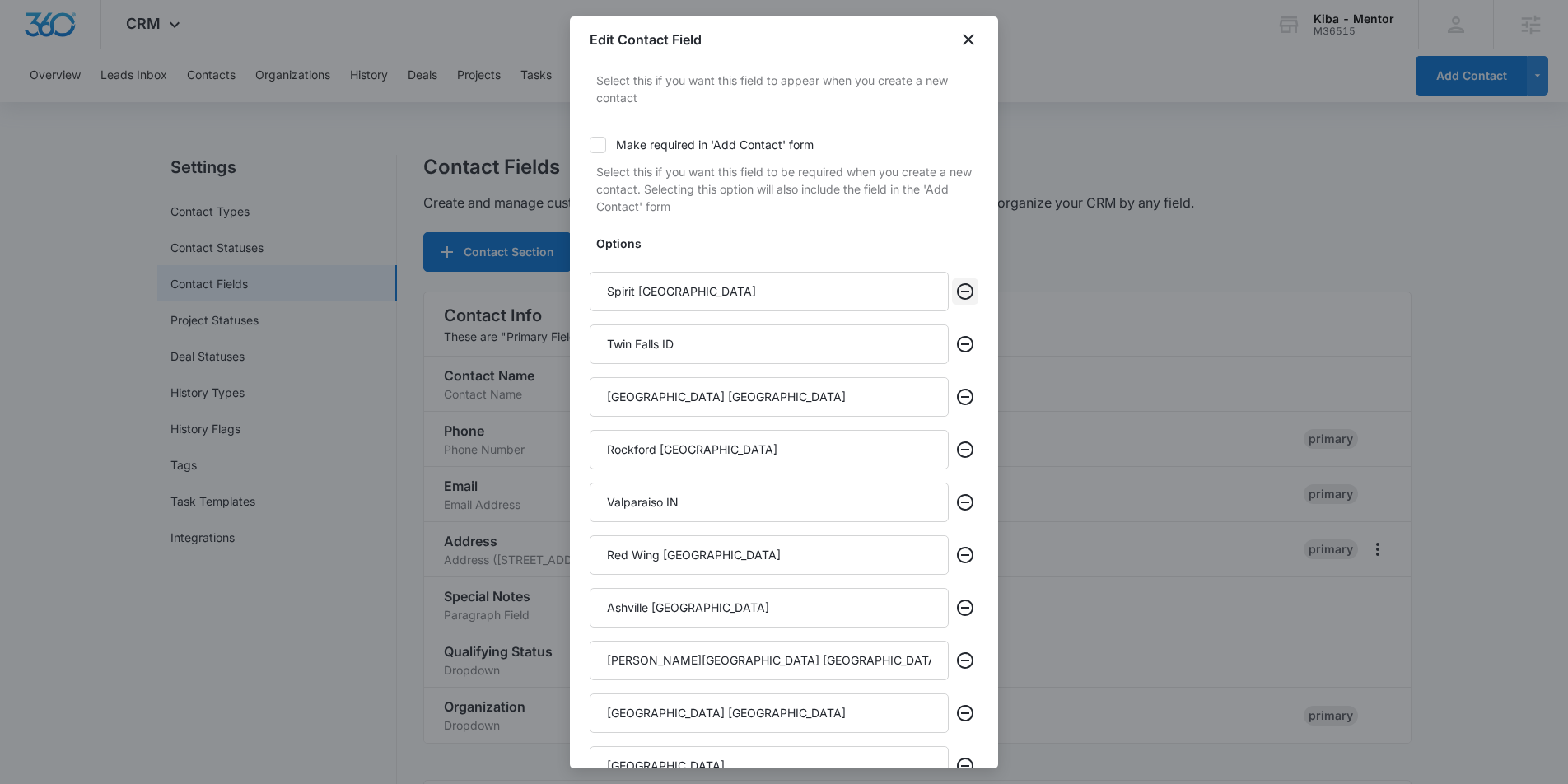
click at [964, 289] on icon "Remove" at bounding box center [965, 291] width 20 height 20
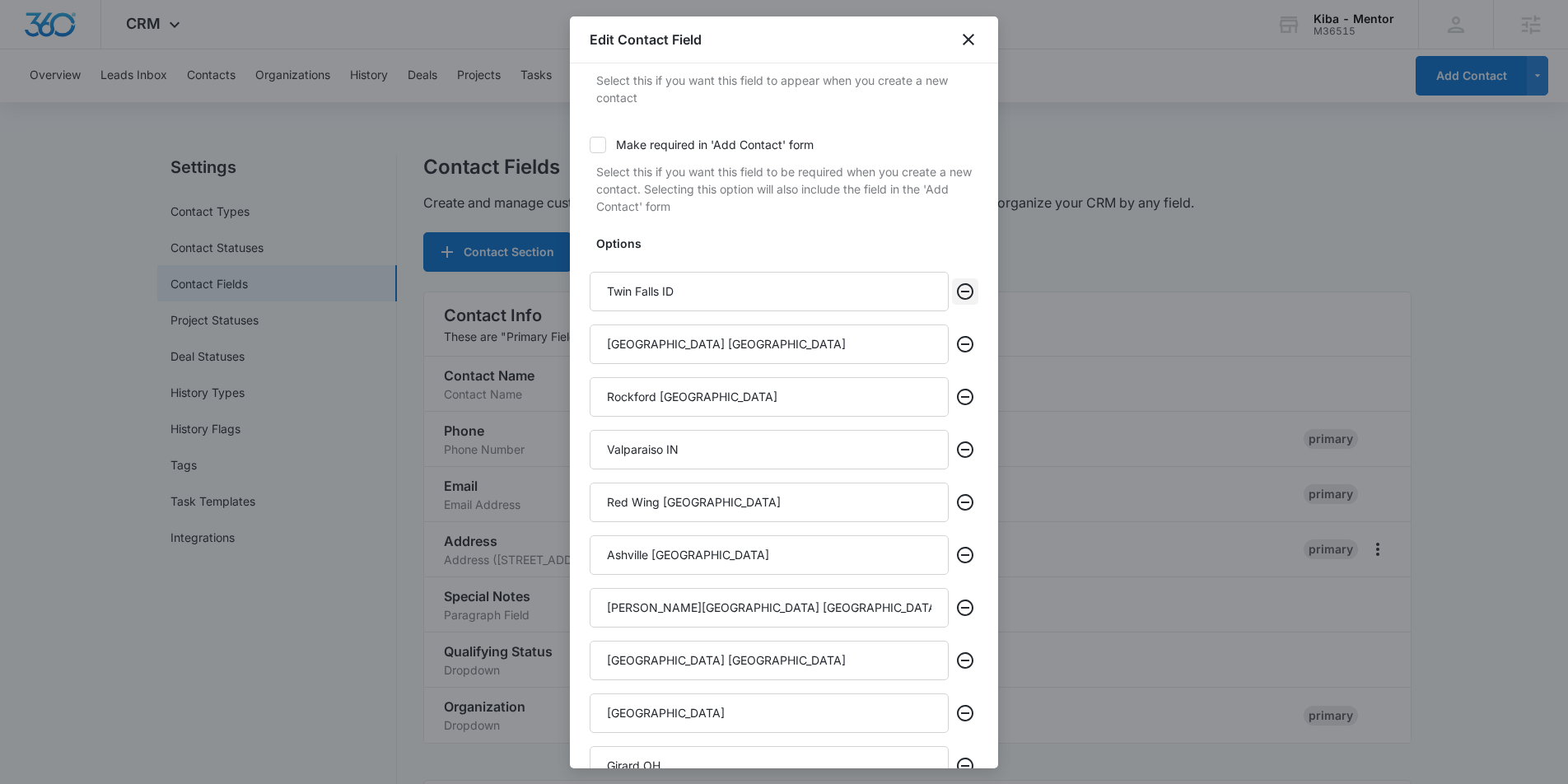
click at [964, 289] on icon "Remove" at bounding box center [965, 291] width 20 height 20
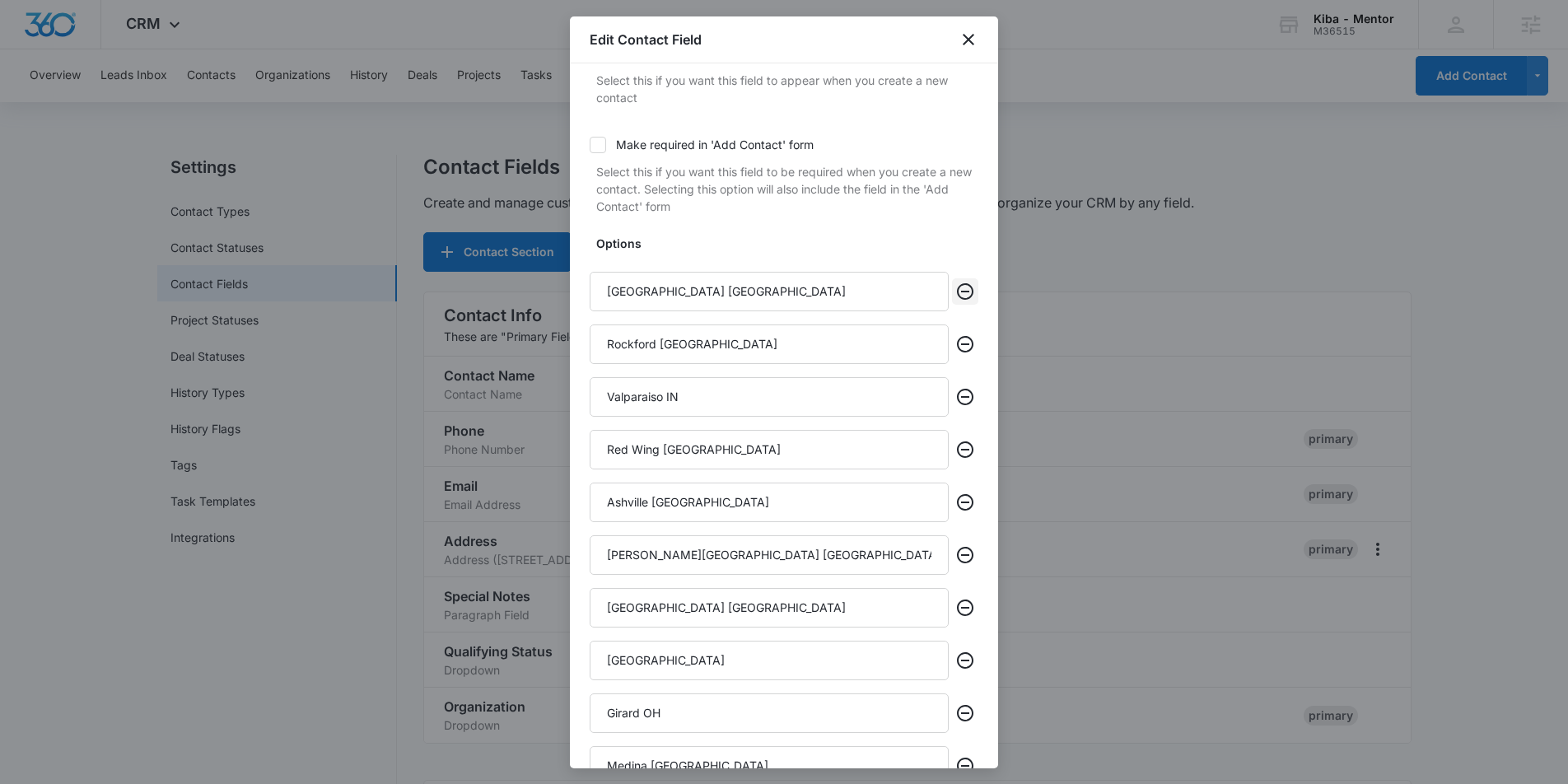
click at [964, 289] on icon "Remove" at bounding box center [965, 291] width 20 height 20
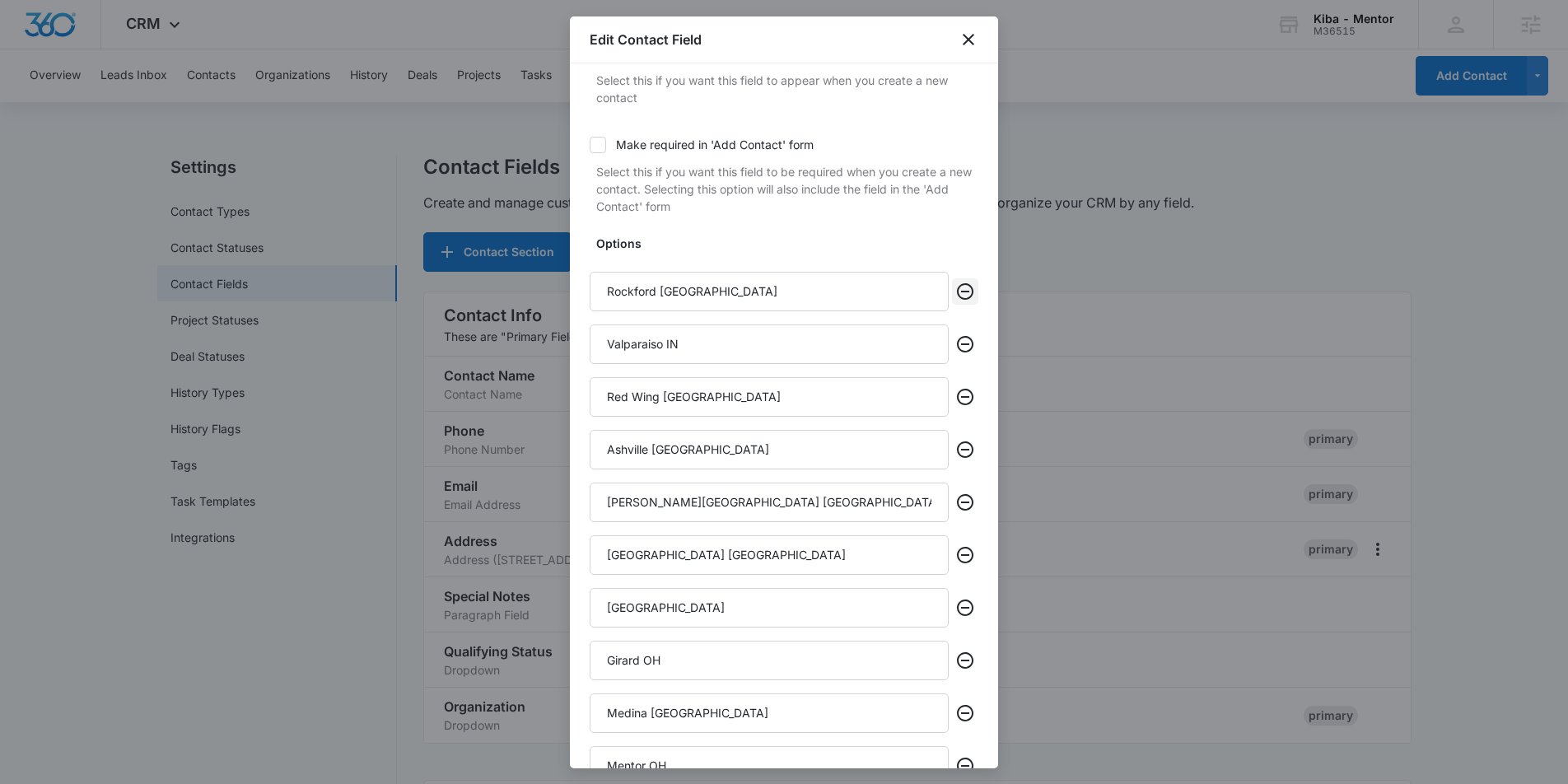
click at [964, 289] on icon "Remove" at bounding box center [965, 291] width 20 height 20
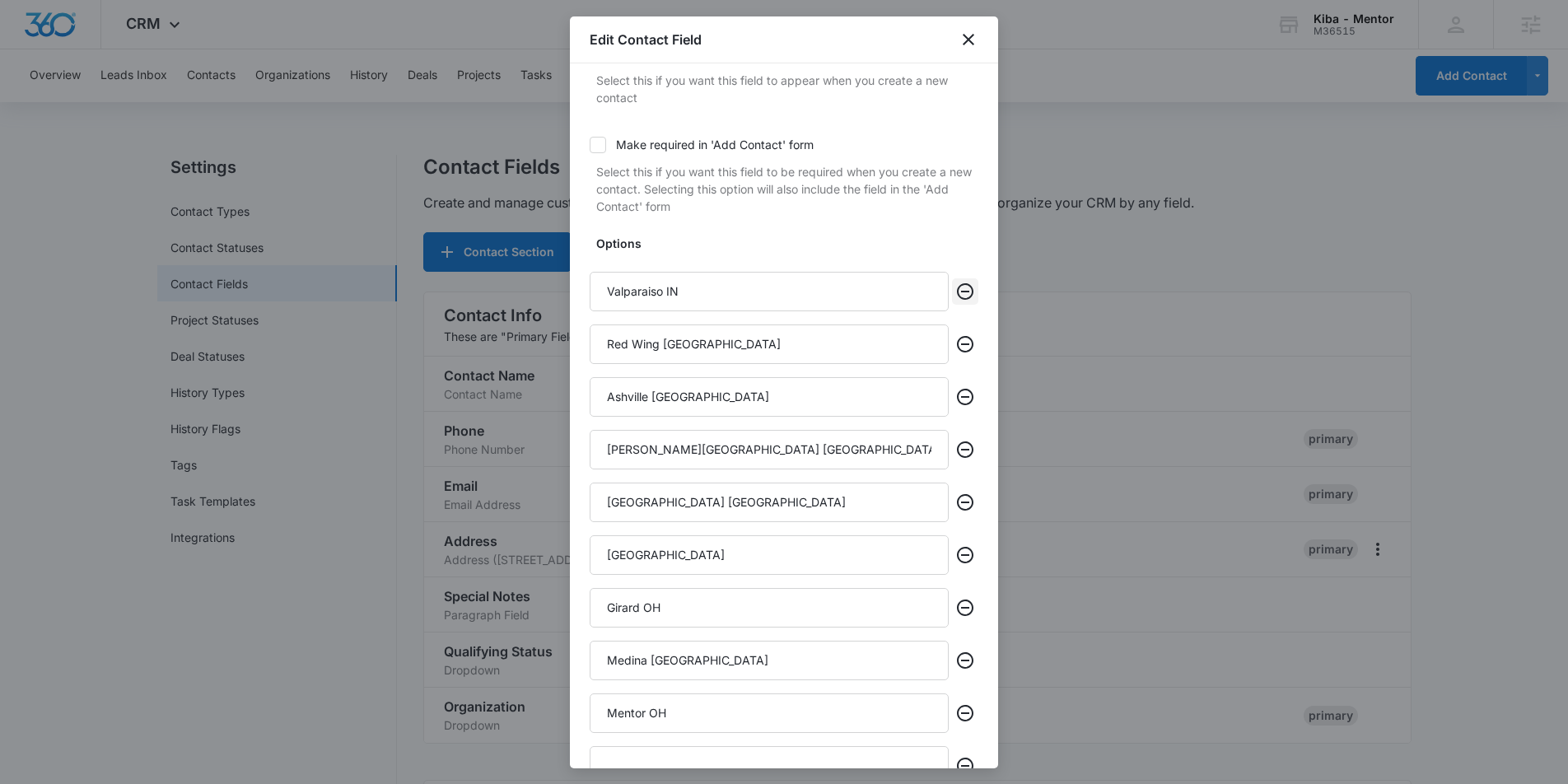
click at [964, 289] on icon "Remove" at bounding box center [965, 291] width 20 height 20
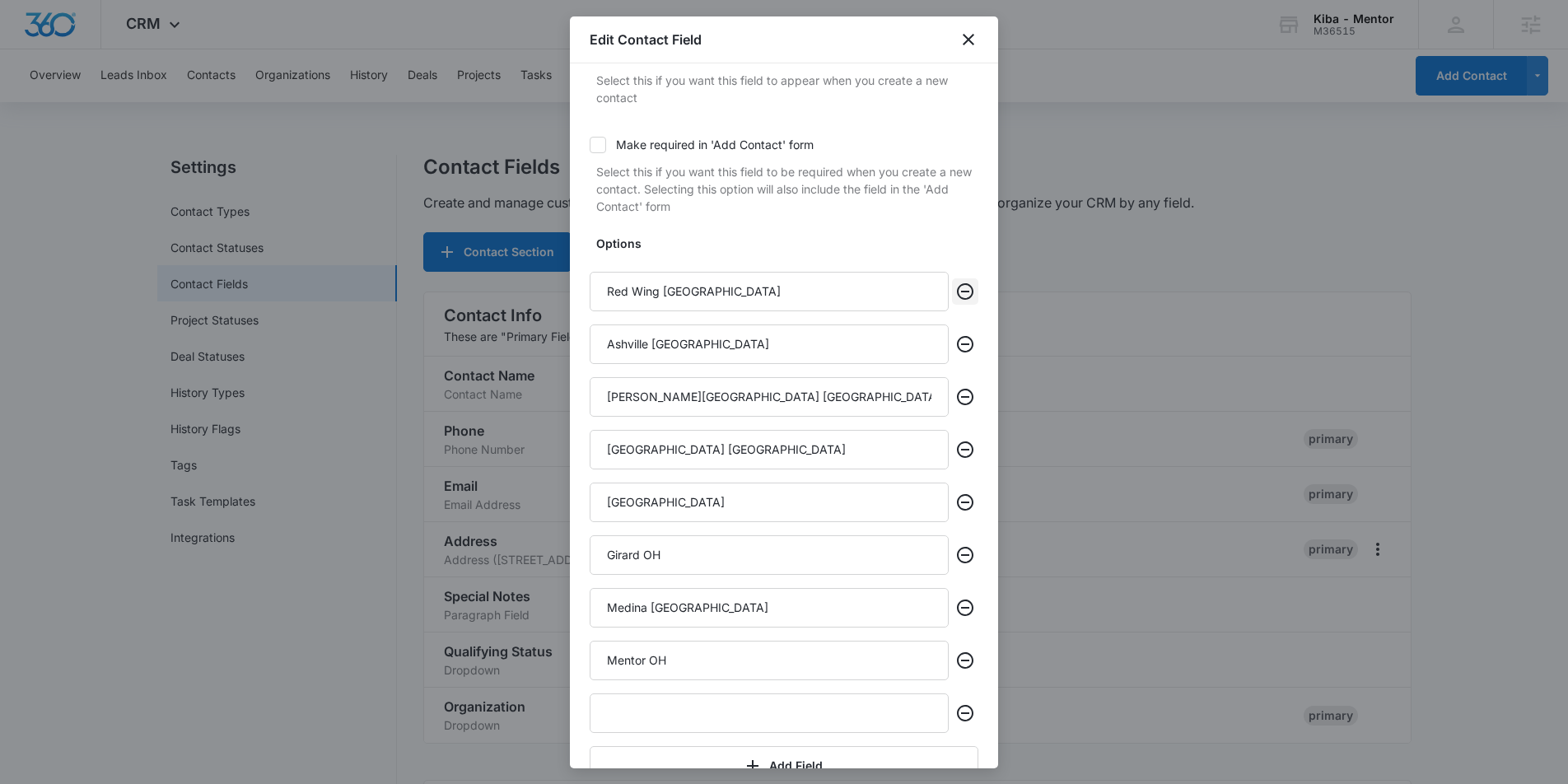
click at [964, 289] on icon "Remove" at bounding box center [965, 291] width 20 height 20
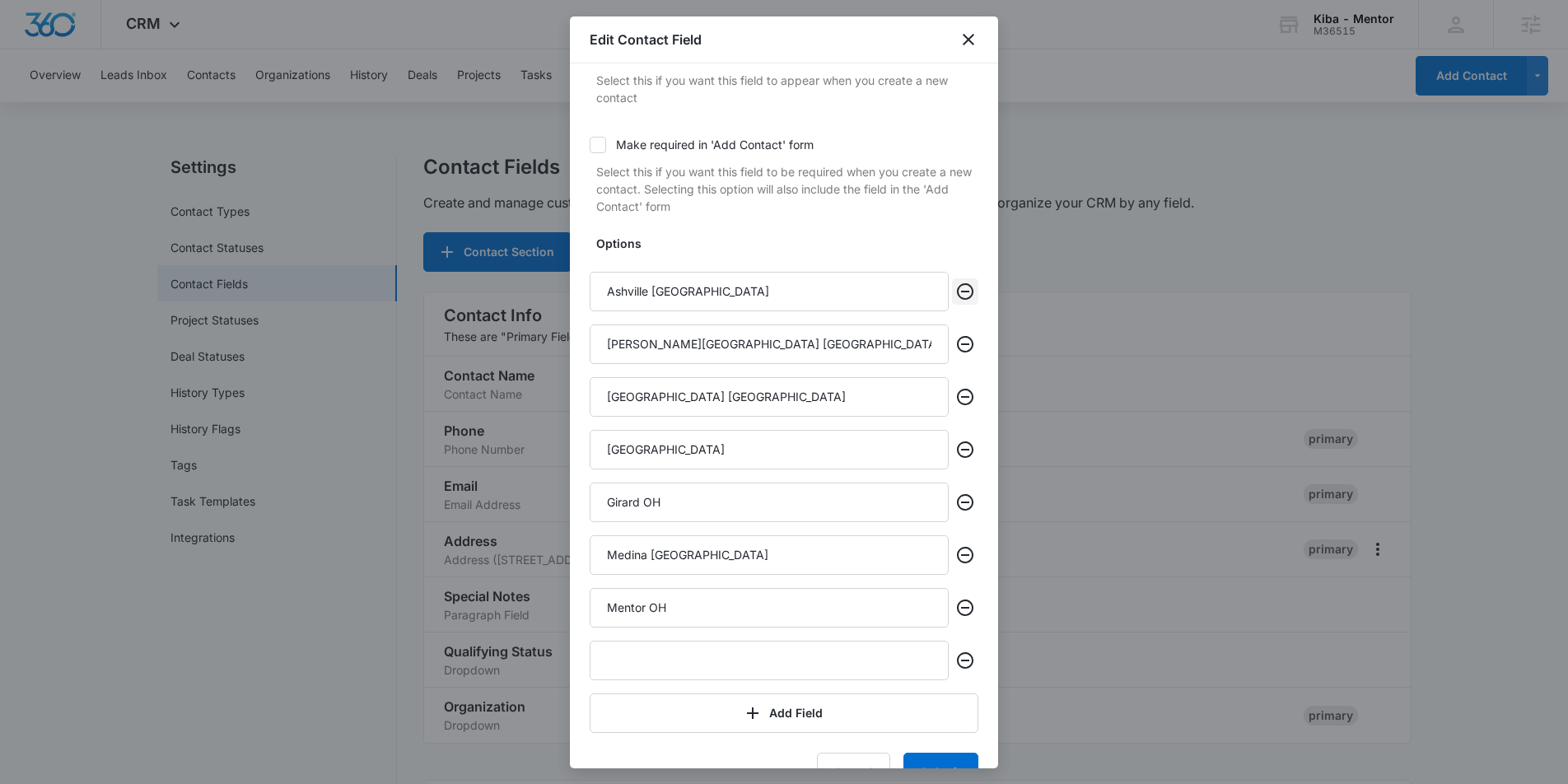
click at [964, 289] on icon "Remove" at bounding box center [965, 291] width 20 height 20
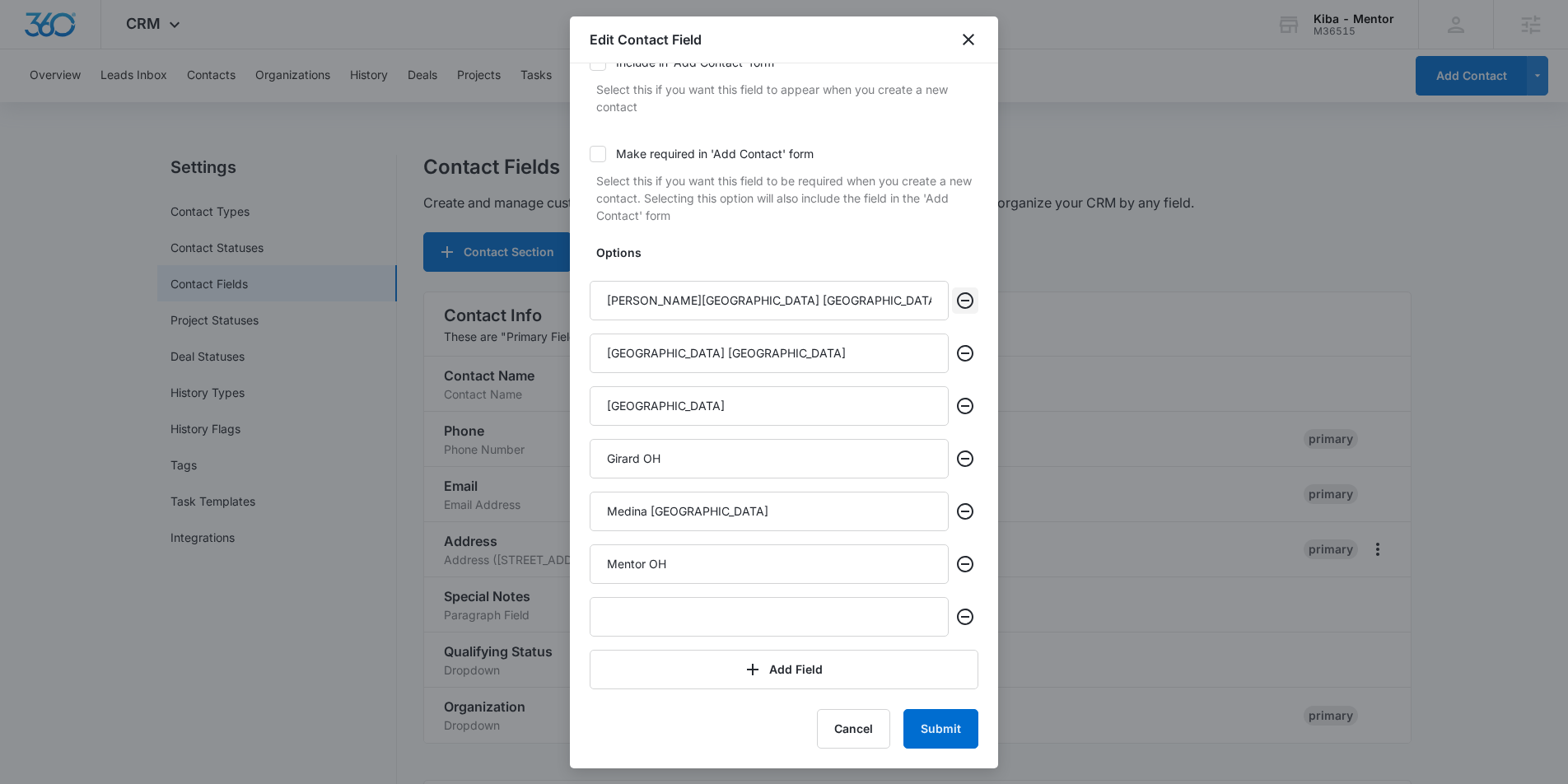
click at [964, 290] on icon "Remove" at bounding box center [965, 300] width 20 height 20
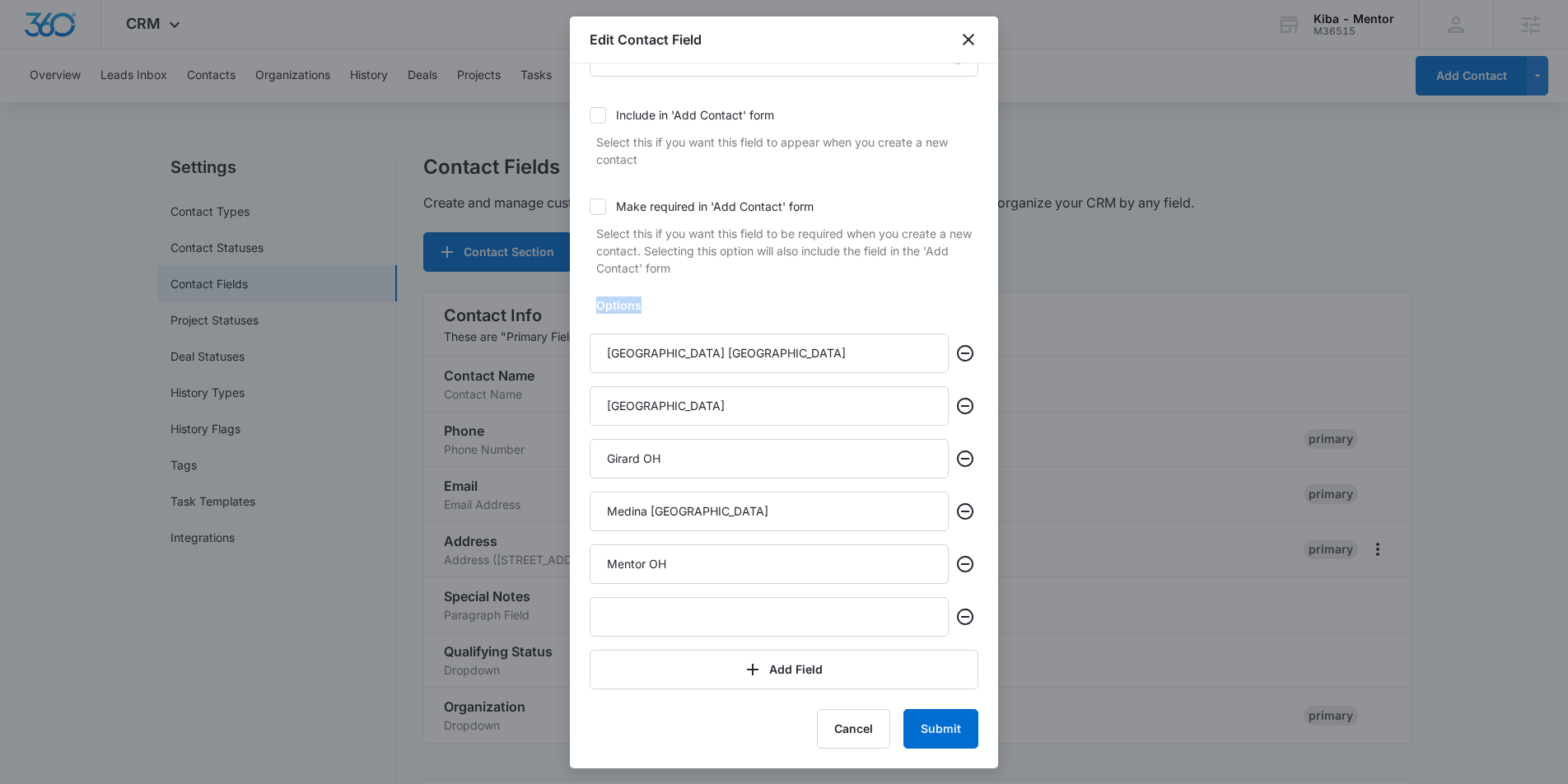
click at [964, 289] on form "Name Newer Locations Select An Option Dropdown Include in 'Add Contact' form Se…" at bounding box center [784, 338] width 389 height 820
click at [960, 358] on icon "Remove" at bounding box center [965, 353] width 20 height 20
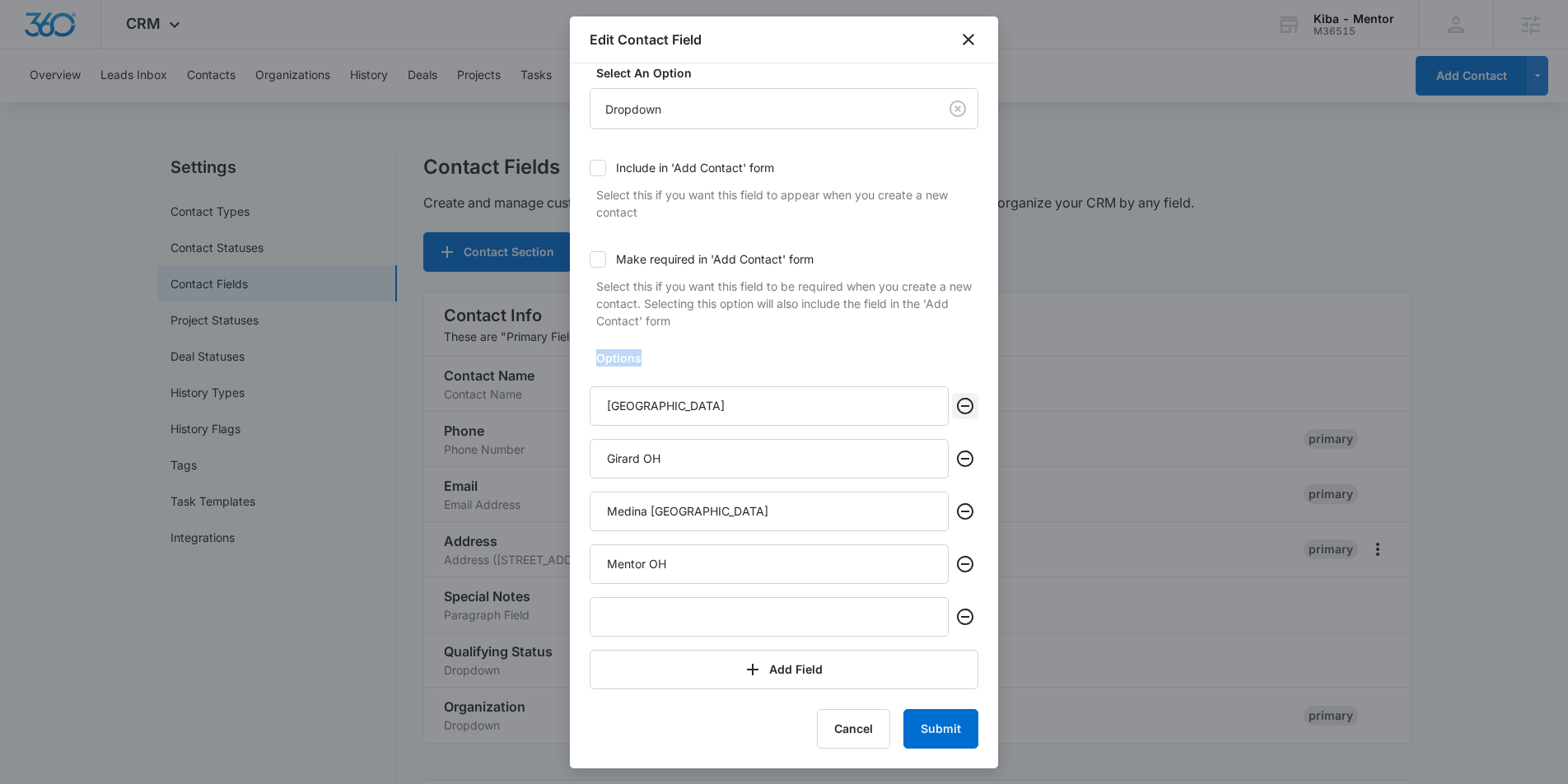
click at [967, 413] on icon "Remove" at bounding box center [965, 406] width 16 height 16
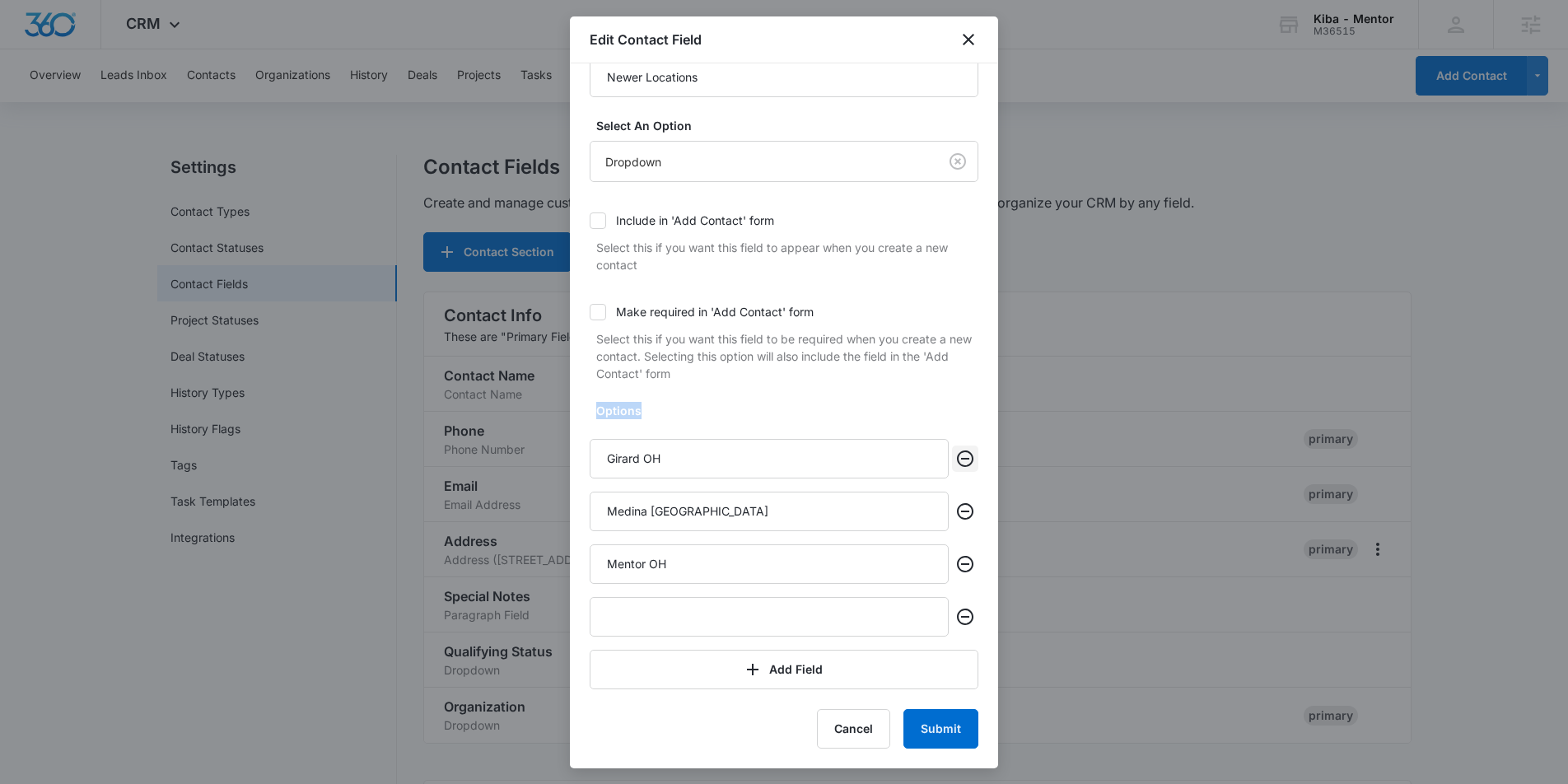
click at [971, 464] on icon "Remove" at bounding box center [965, 458] width 16 height 16
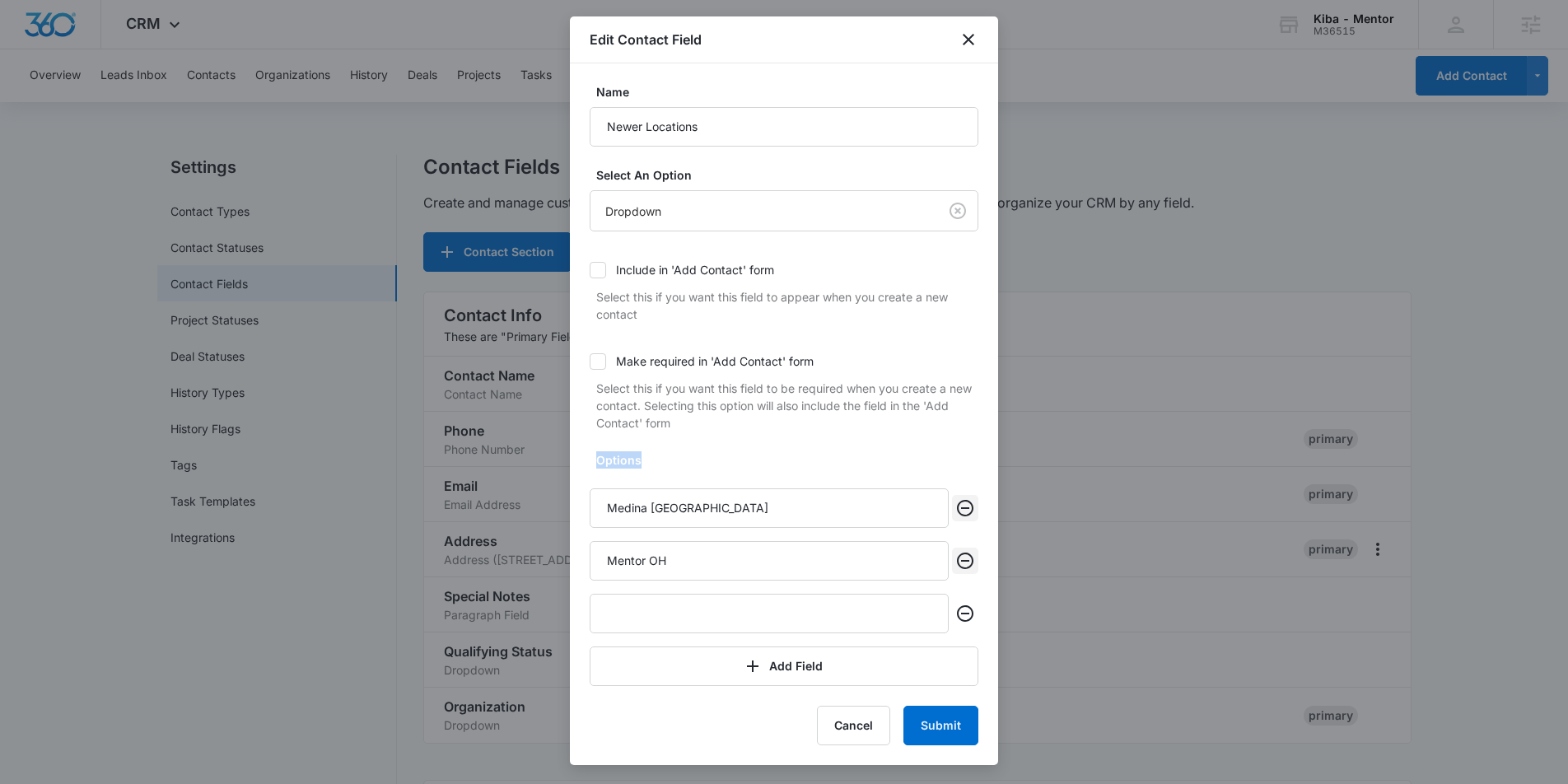
click at [964, 508] on icon "Remove" at bounding box center [965, 508] width 16 height 16
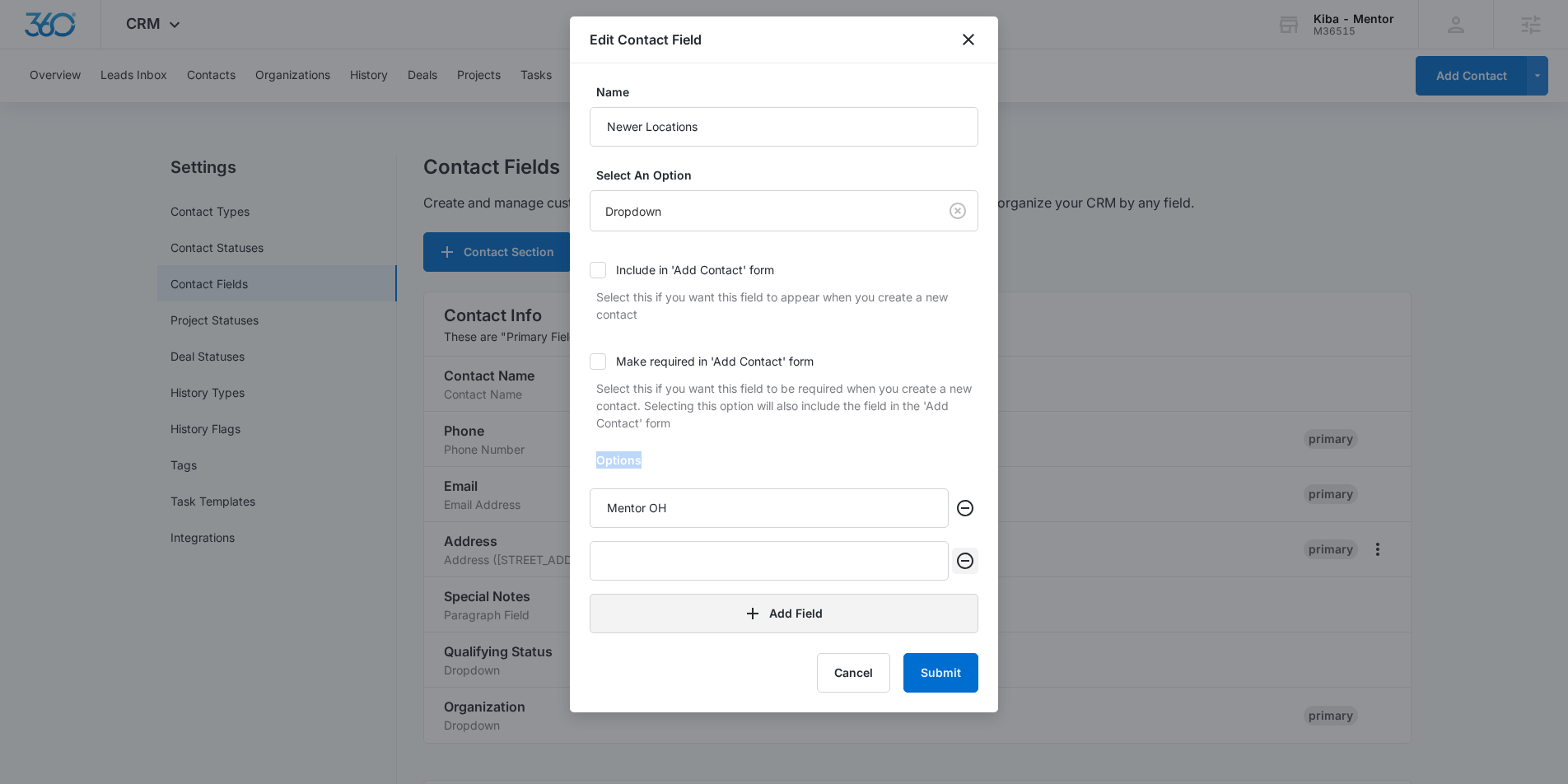
click at [960, 559] on icon "Remove" at bounding box center [965, 561] width 20 height 20
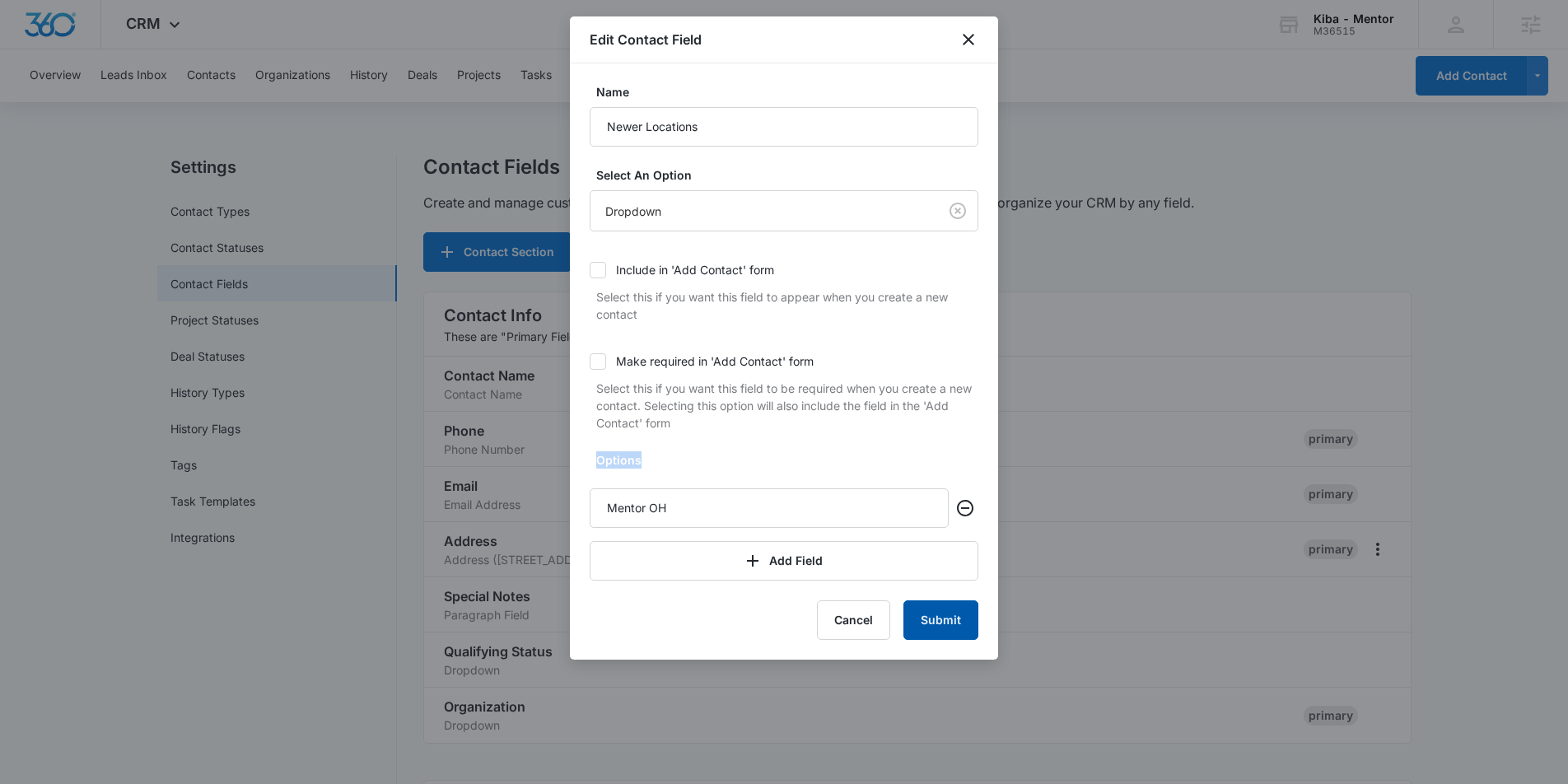
click at [946, 625] on button "Submit" at bounding box center [941, 620] width 75 height 40
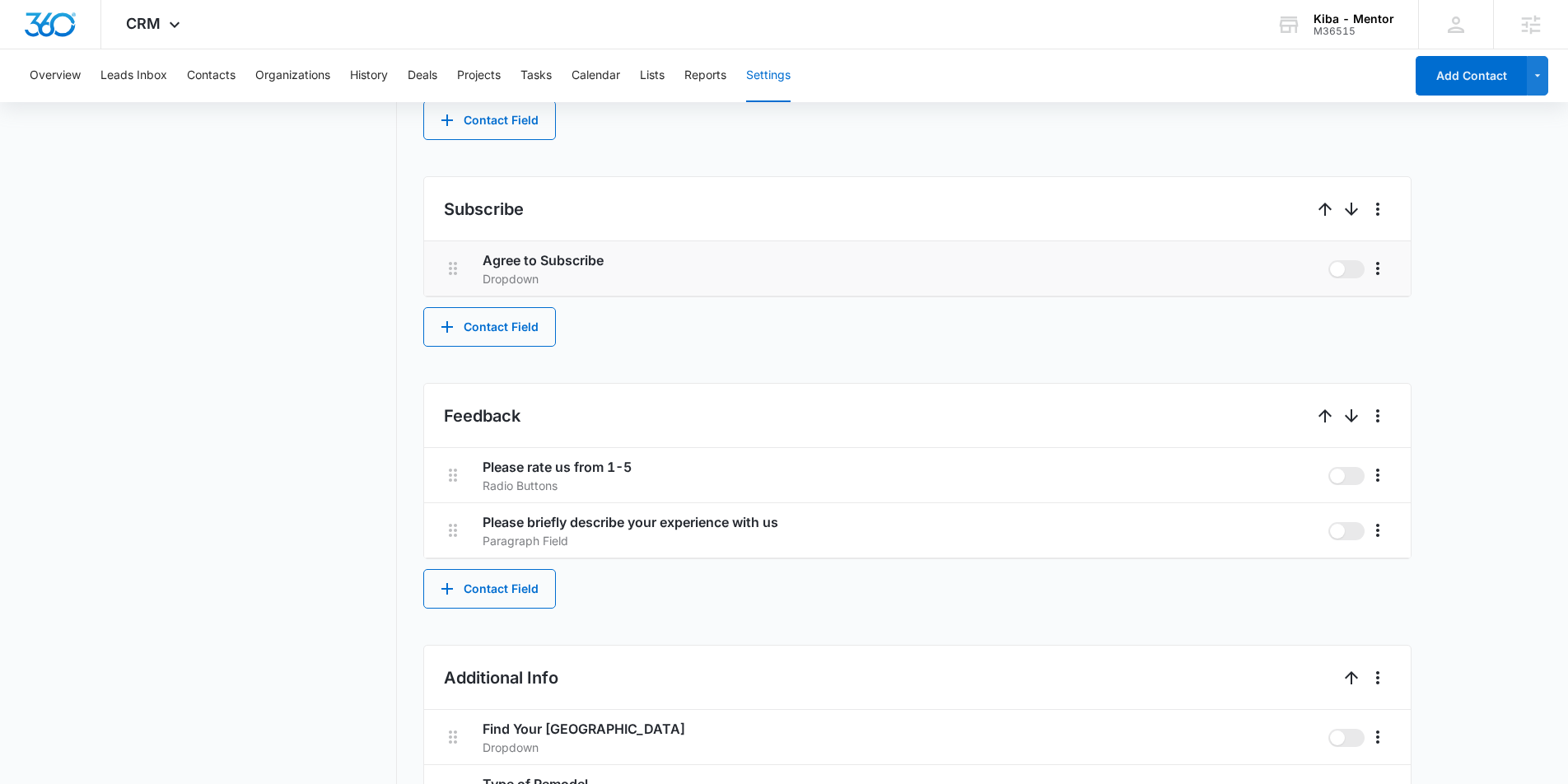
scroll to position [1454, 0]
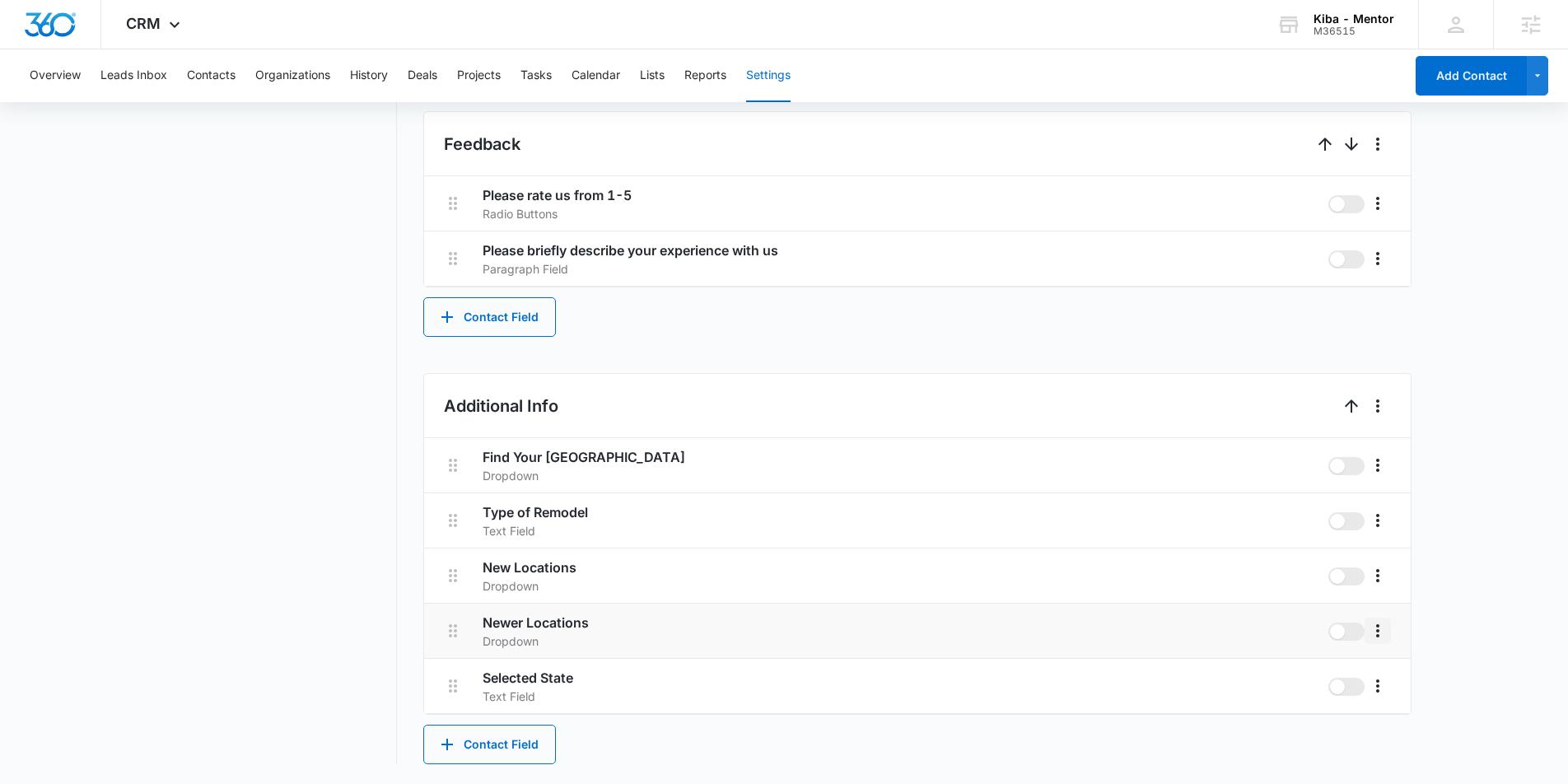
click at [1376, 635] on icon "More" at bounding box center [1378, 631] width 4 height 14
click at [1392, 671] on div "Edit" at bounding box center [1403, 676] width 35 height 12
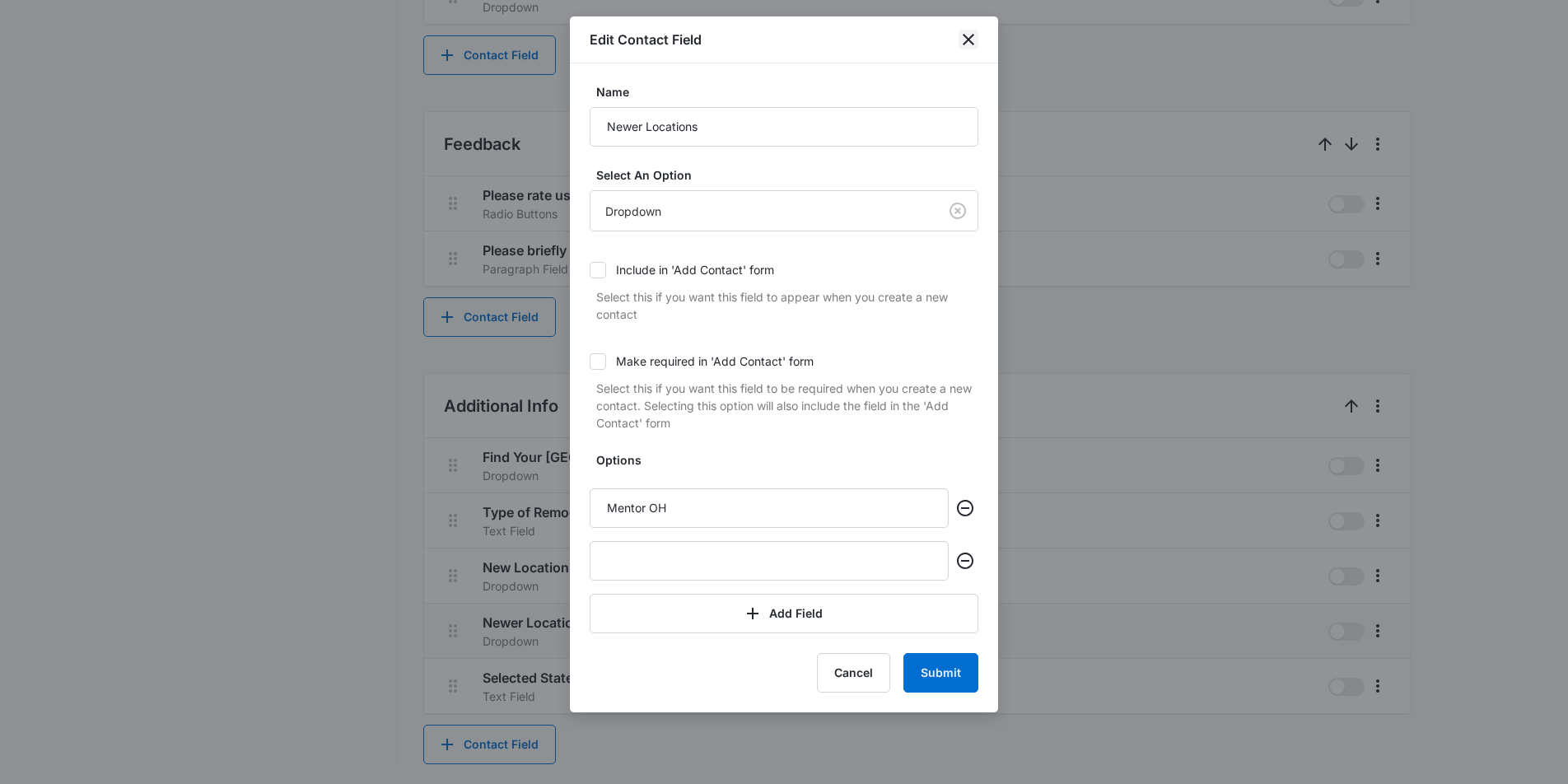
click at [964, 45] on icon "close" at bounding box center [969, 40] width 20 height 20
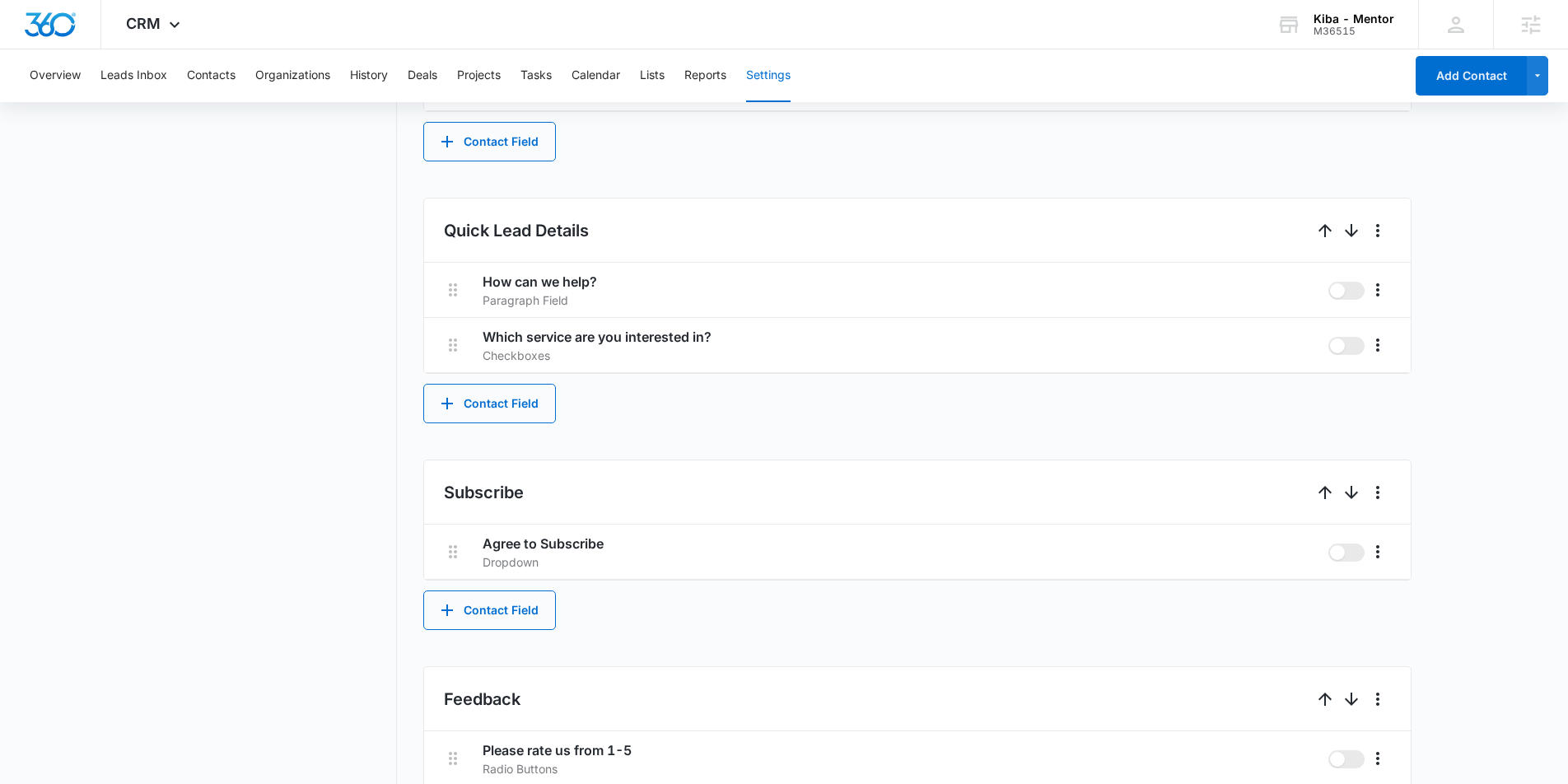
scroll to position [0, 0]
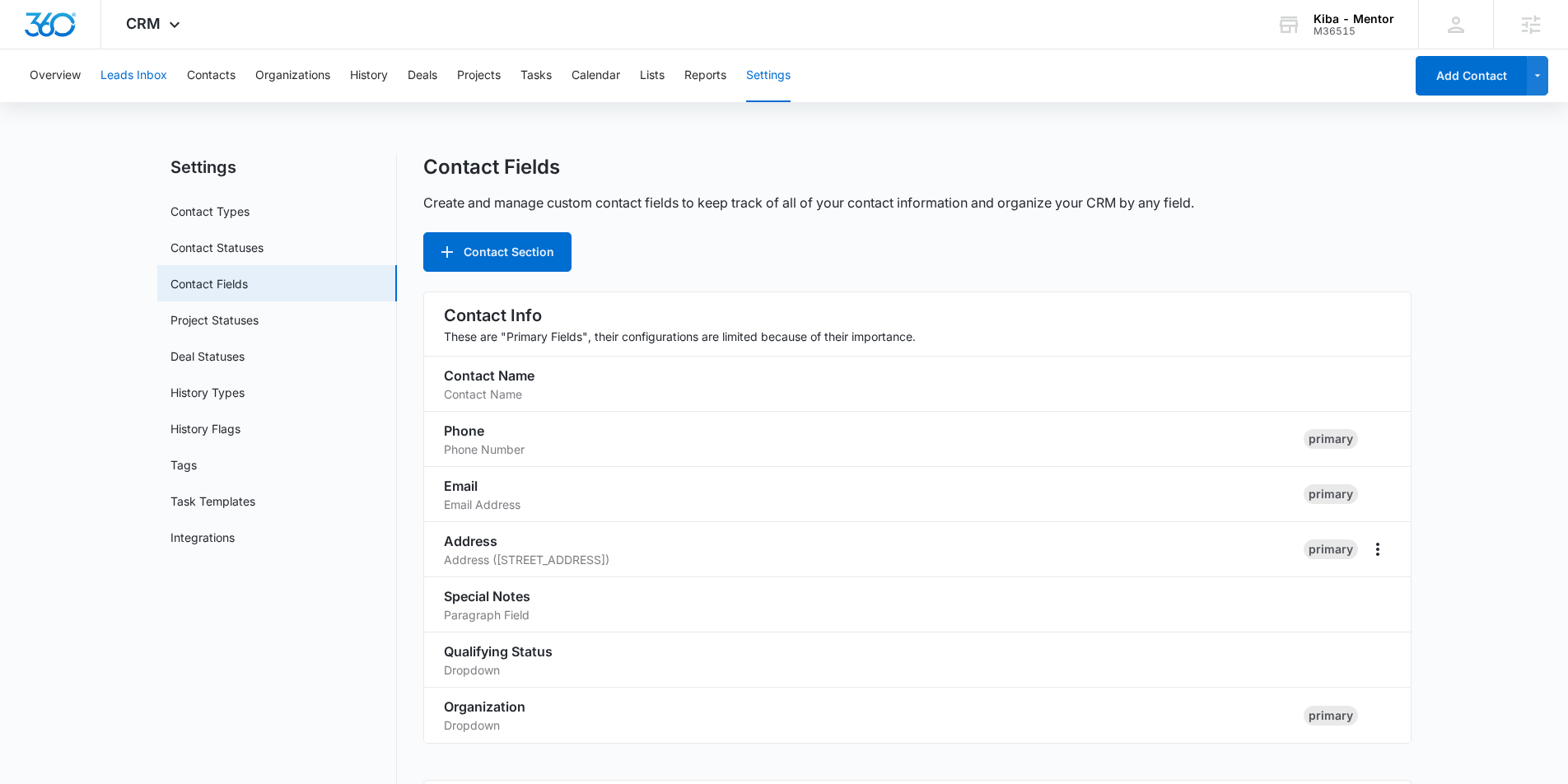
click at [144, 81] on button "Leads Inbox" at bounding box center [133, 75] width 66 height 53
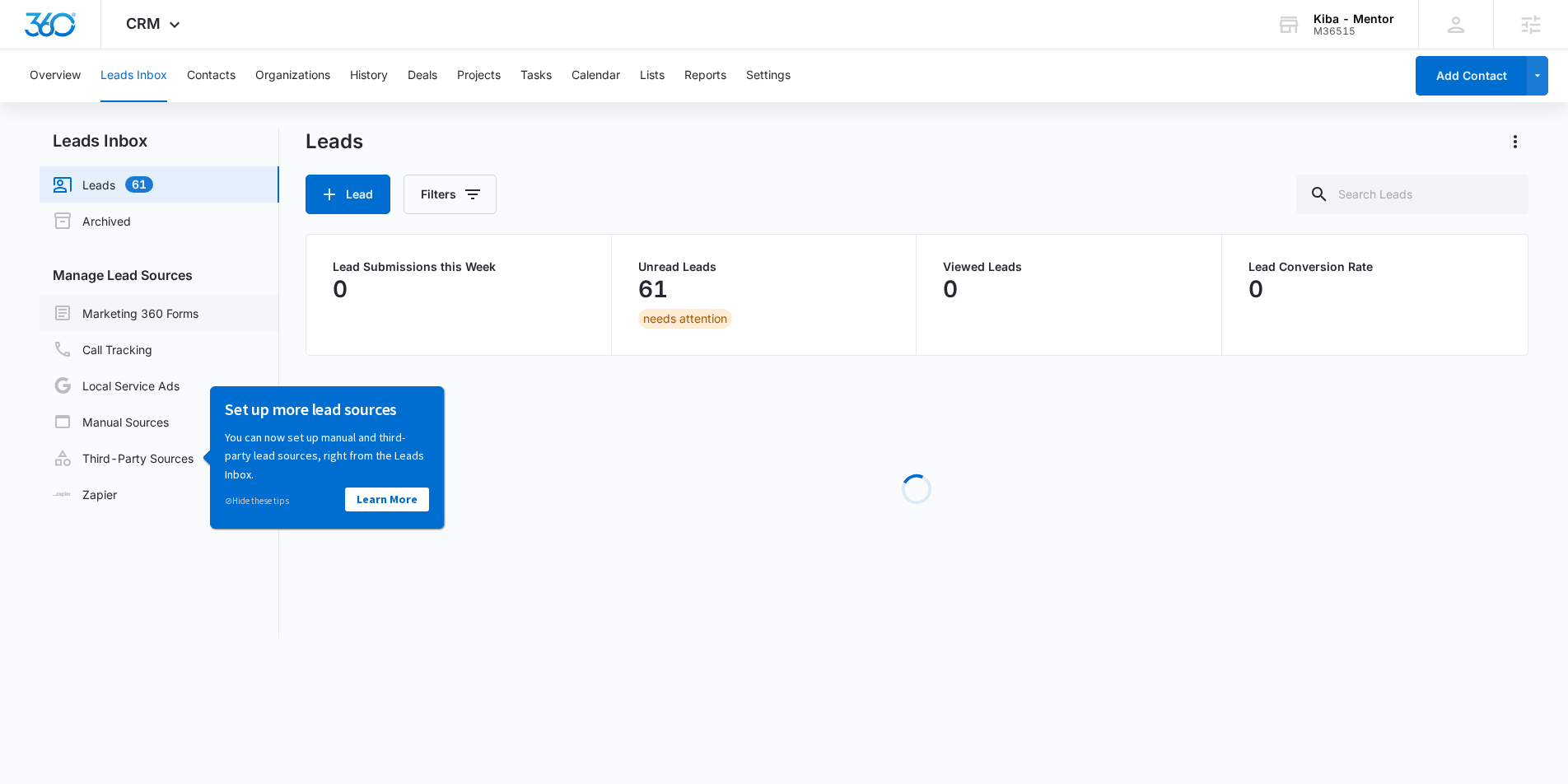
click at [150, 314] on link "Marketing 360 Forms" at bounding box center [125, 313] width 146 height 20
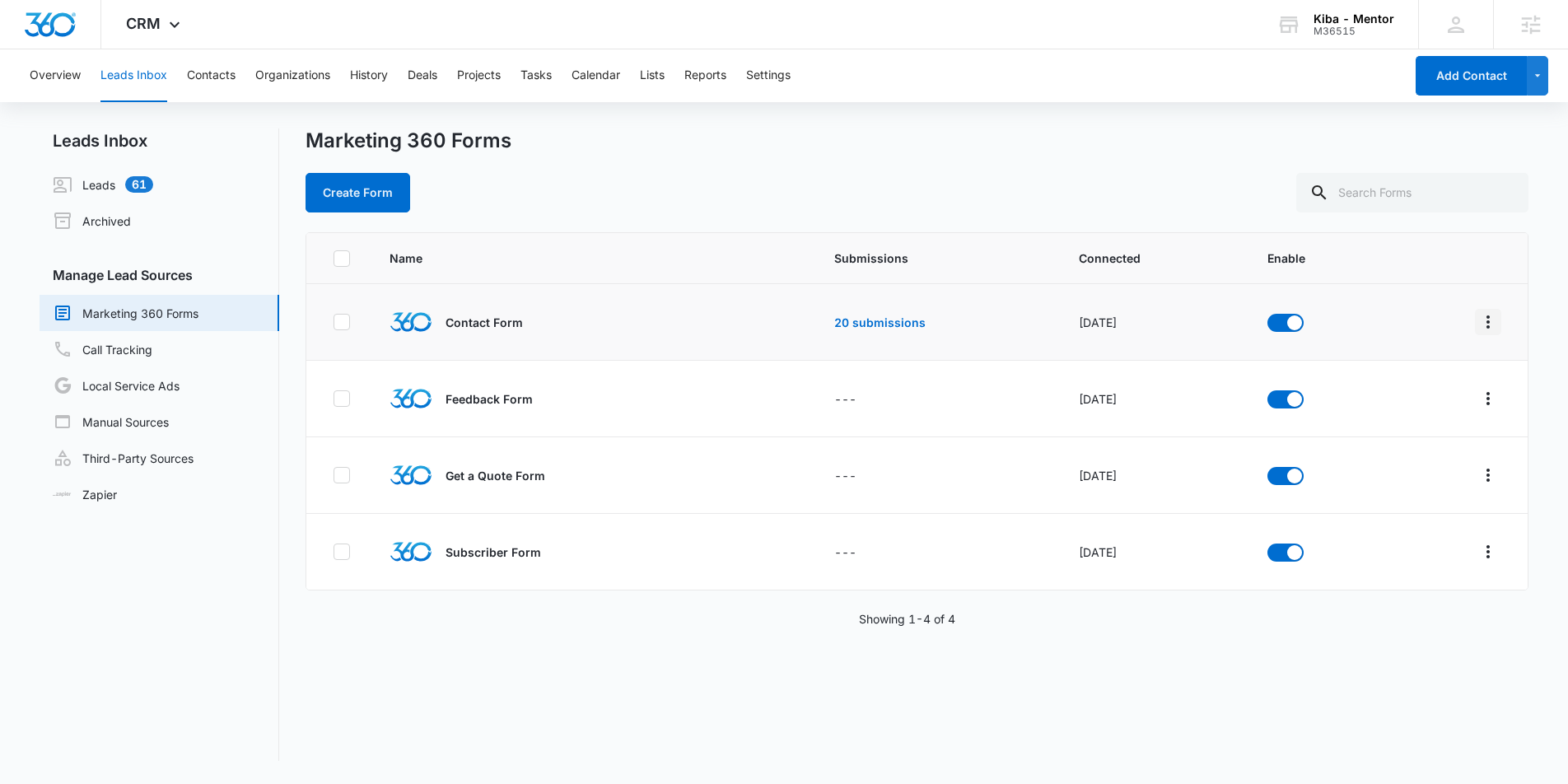
click at [1485, 318] on icon "Overflow Menu" at bounding box center [1489, 322] width 20 height 20
click at [1421, 422] on div "Field Mapping" at bounding box center [1415, 417] width 94 height 12
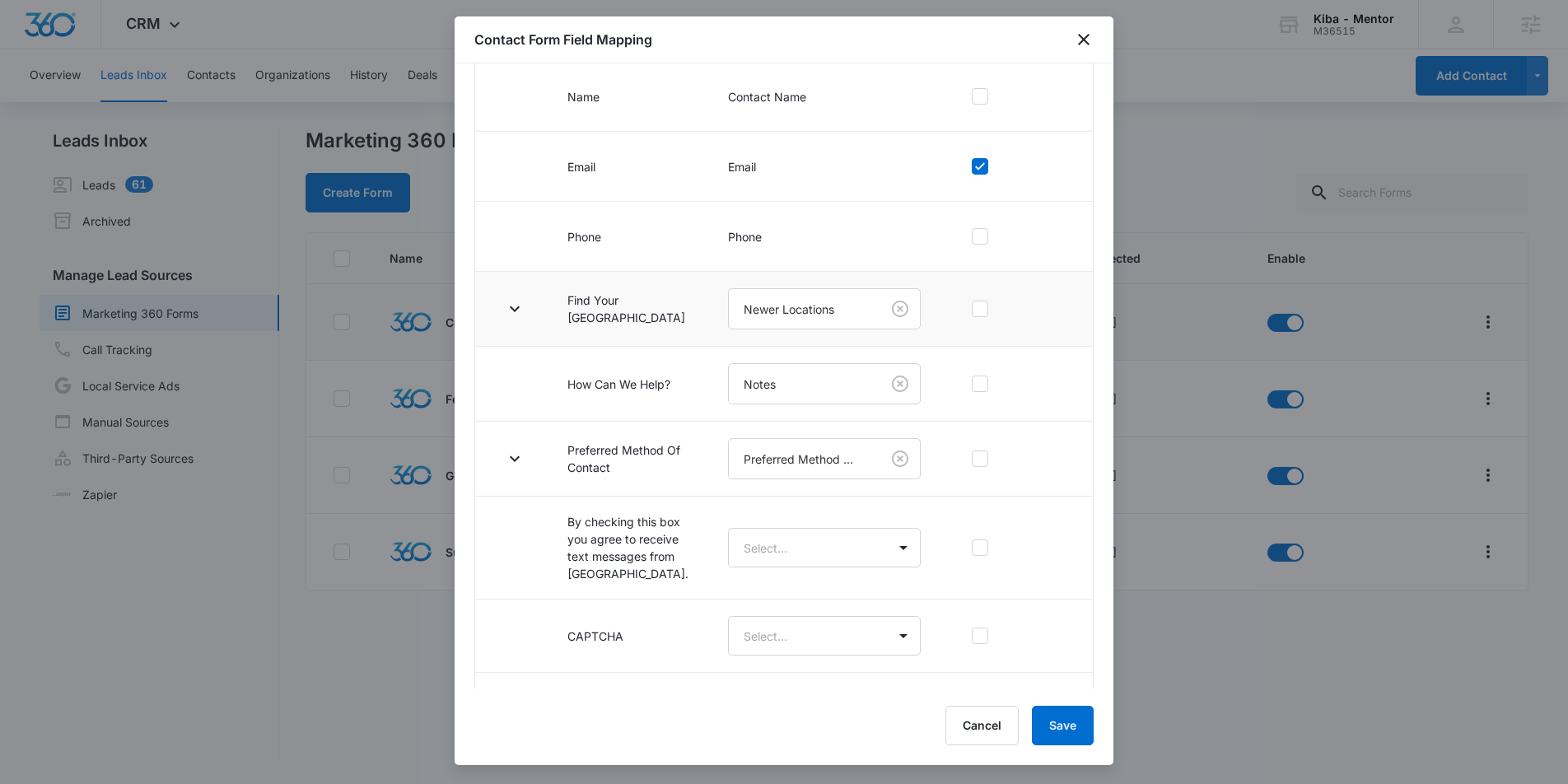
scroll to position [222, 0]
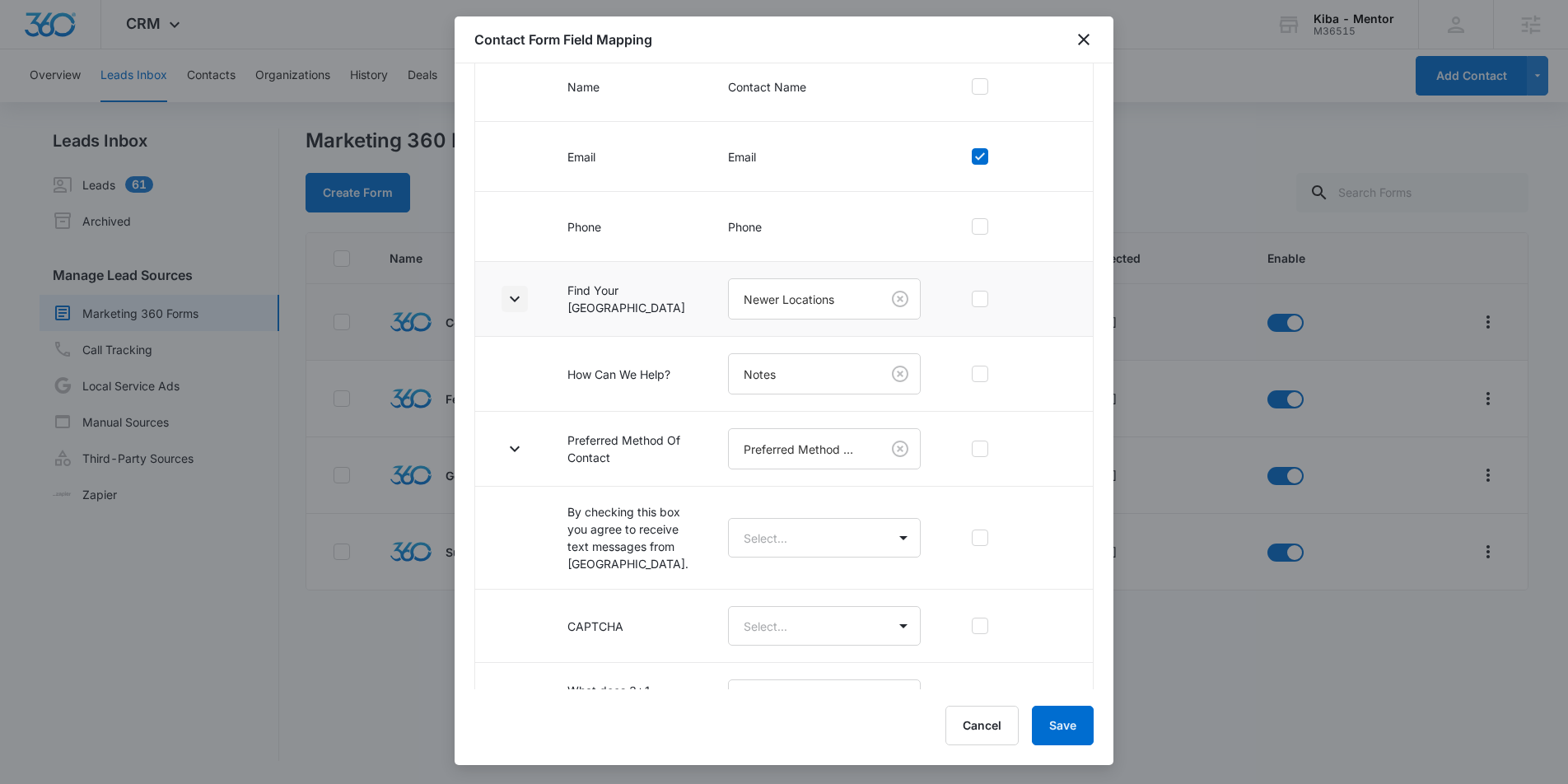
click at [516, 297] on icon "button" at bounding box center [515, 299] width 20 height 20
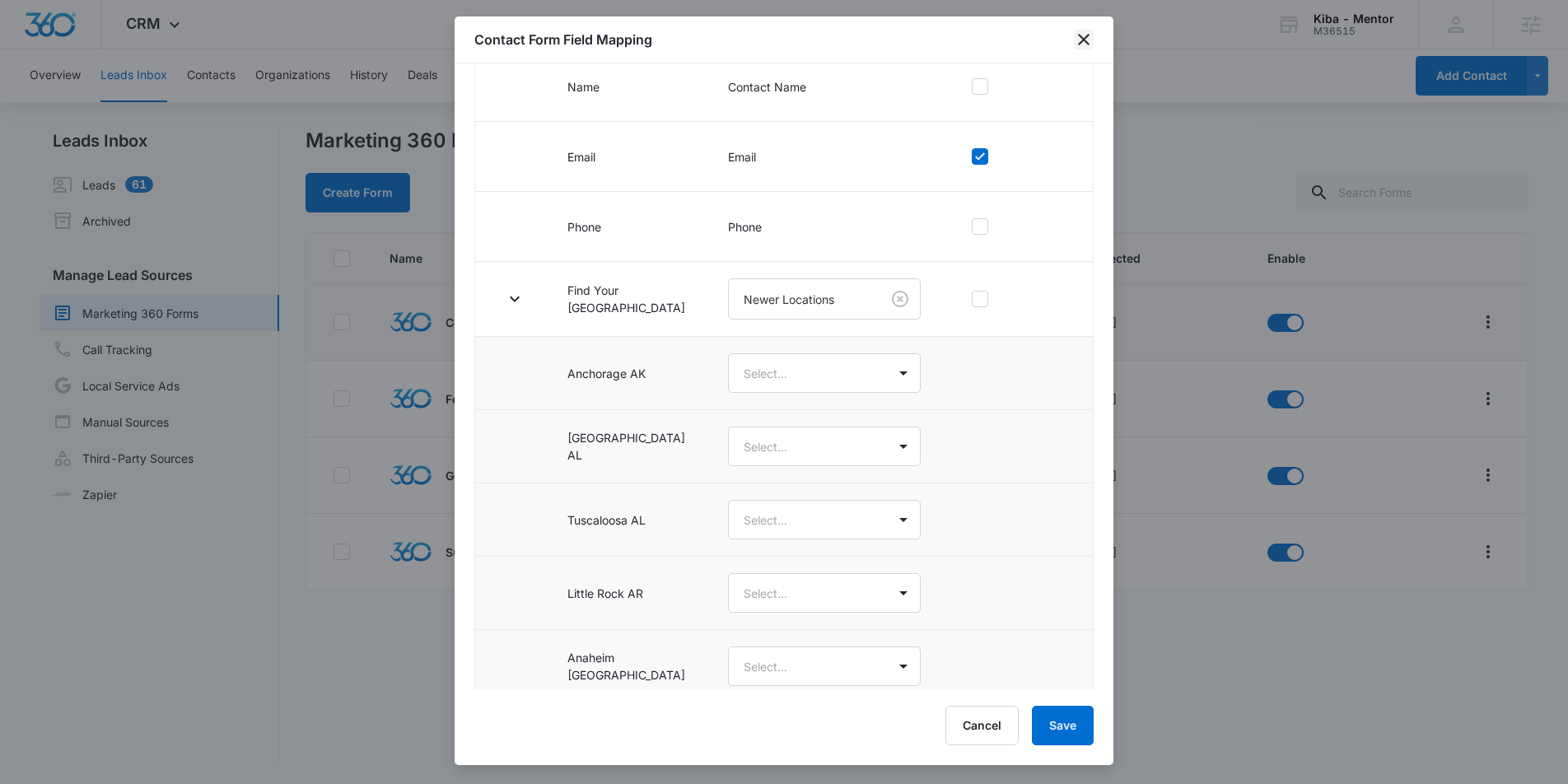
click at [1081, 38] on icon "close" at bounding box center [1084, 39] width 12 height 12
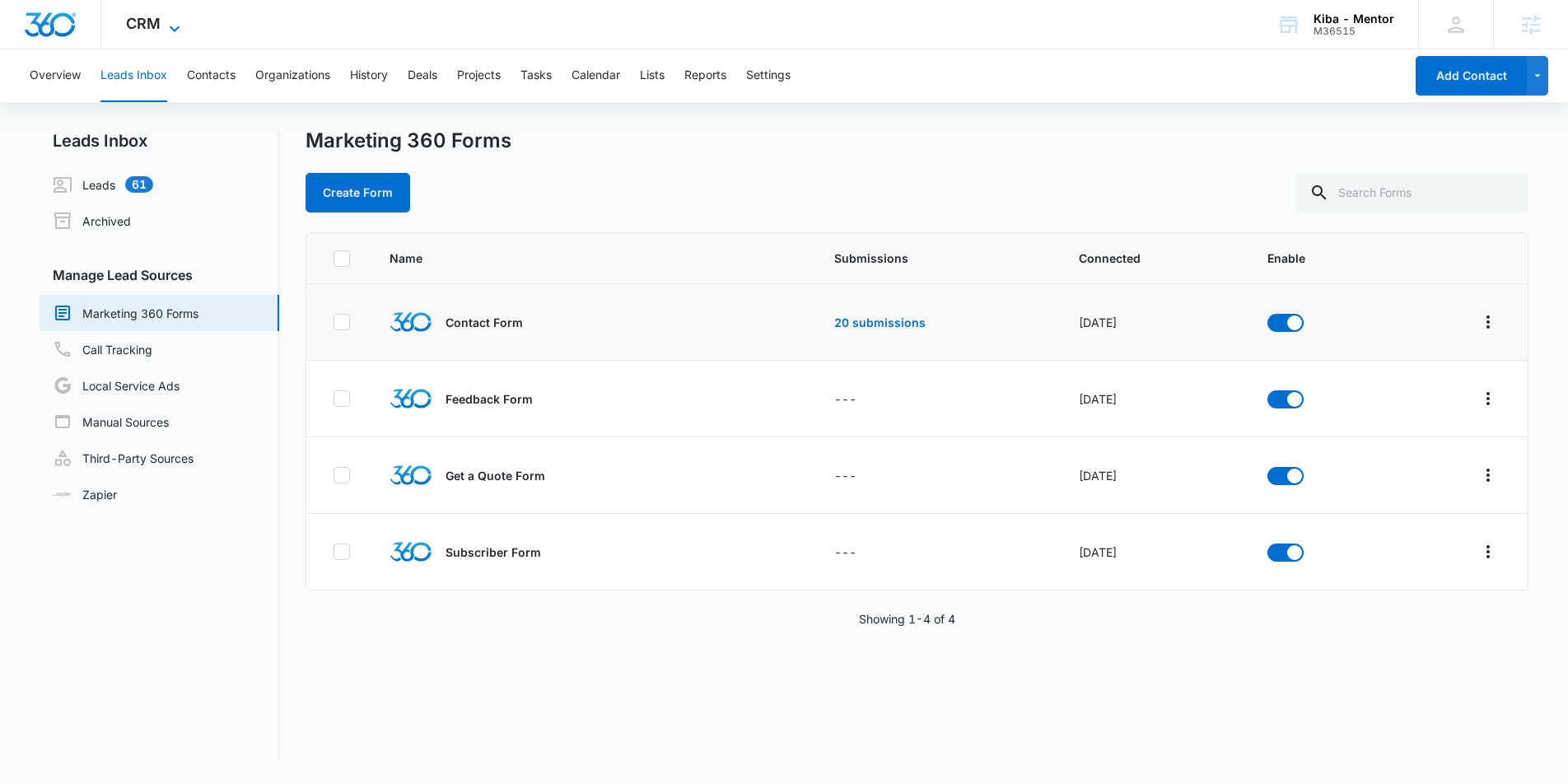
click at [144, 23] on span "CRM" at bounding box center [143, 23] width 35 height 17
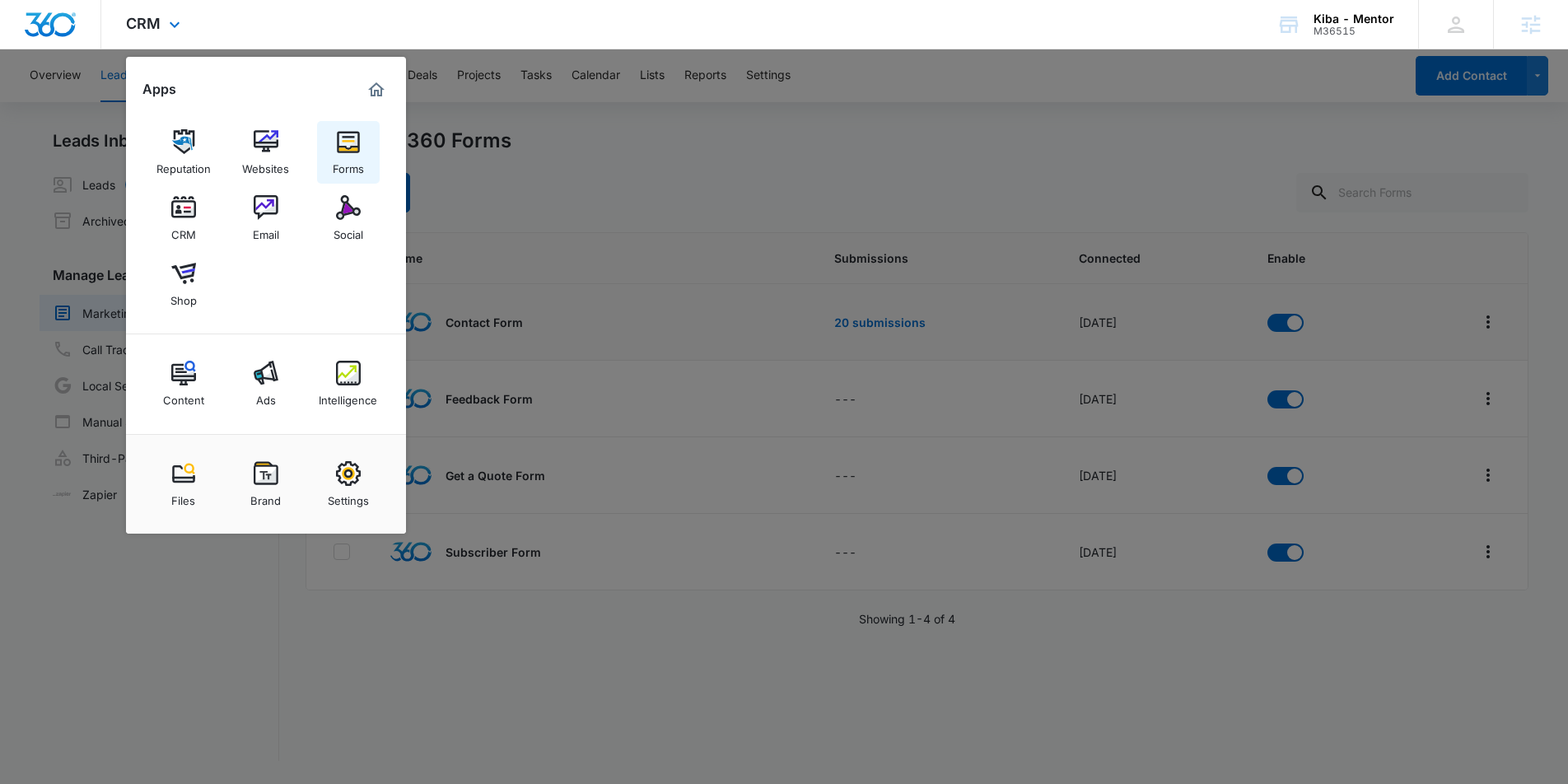
click at [350, 160] on div "Forms" at bounding box center [349, 165] width 31 height 22
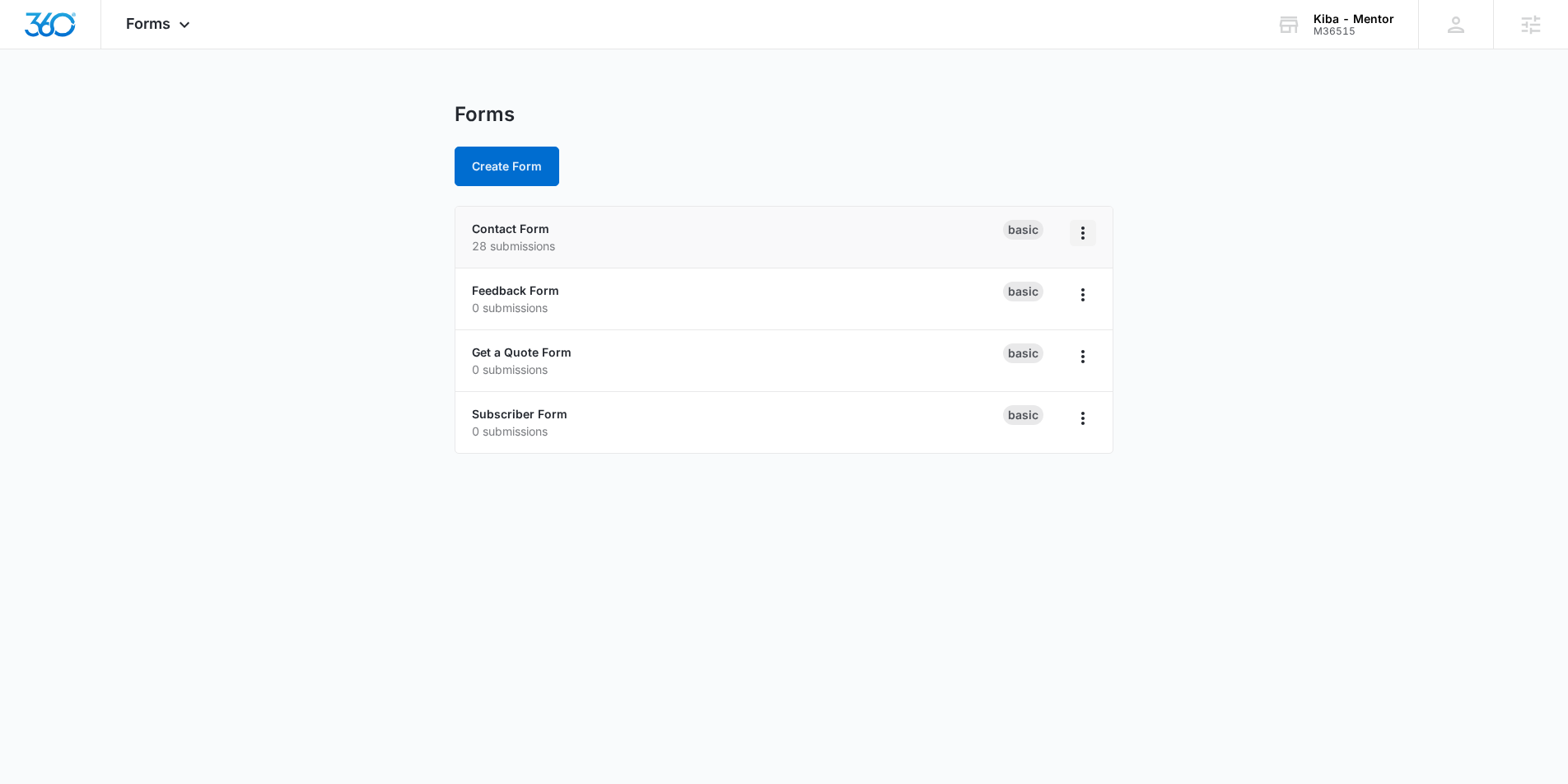
click at [1080, 230] on icon "Overflow Menu" at bounding box center [1083, 233] width 20 height 20
click at [511, 231] on link "Contact Form" at bounding box center [510, 228] width 77 height 14
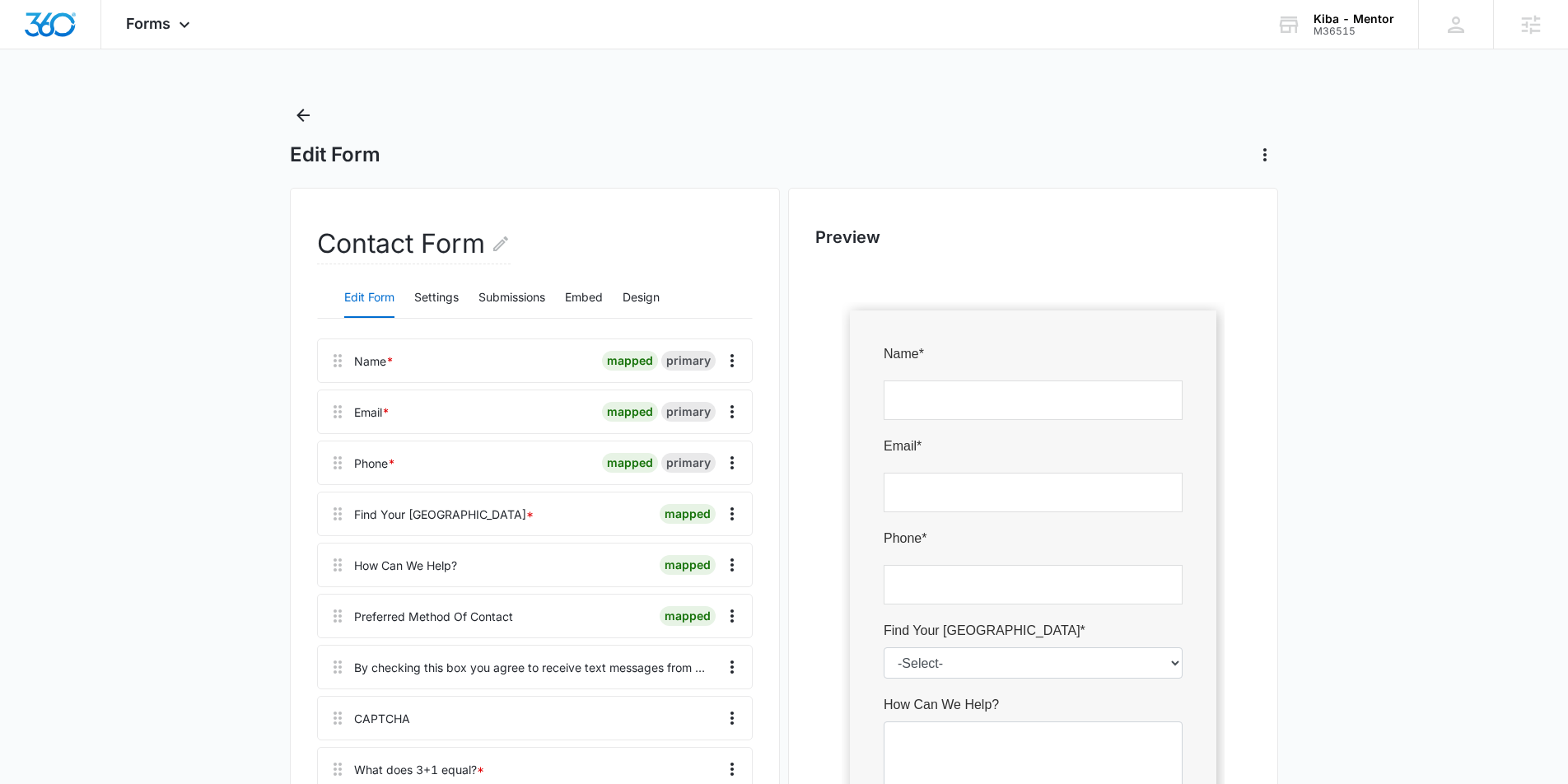
click at [409, 299] on div "Edit Form Settings Submissions Embed Design" at bounding box center [535, 298] width 436 height 41
click at [447, 298] on button "Settings" at bounding box center [436, 299] width 44 height 40
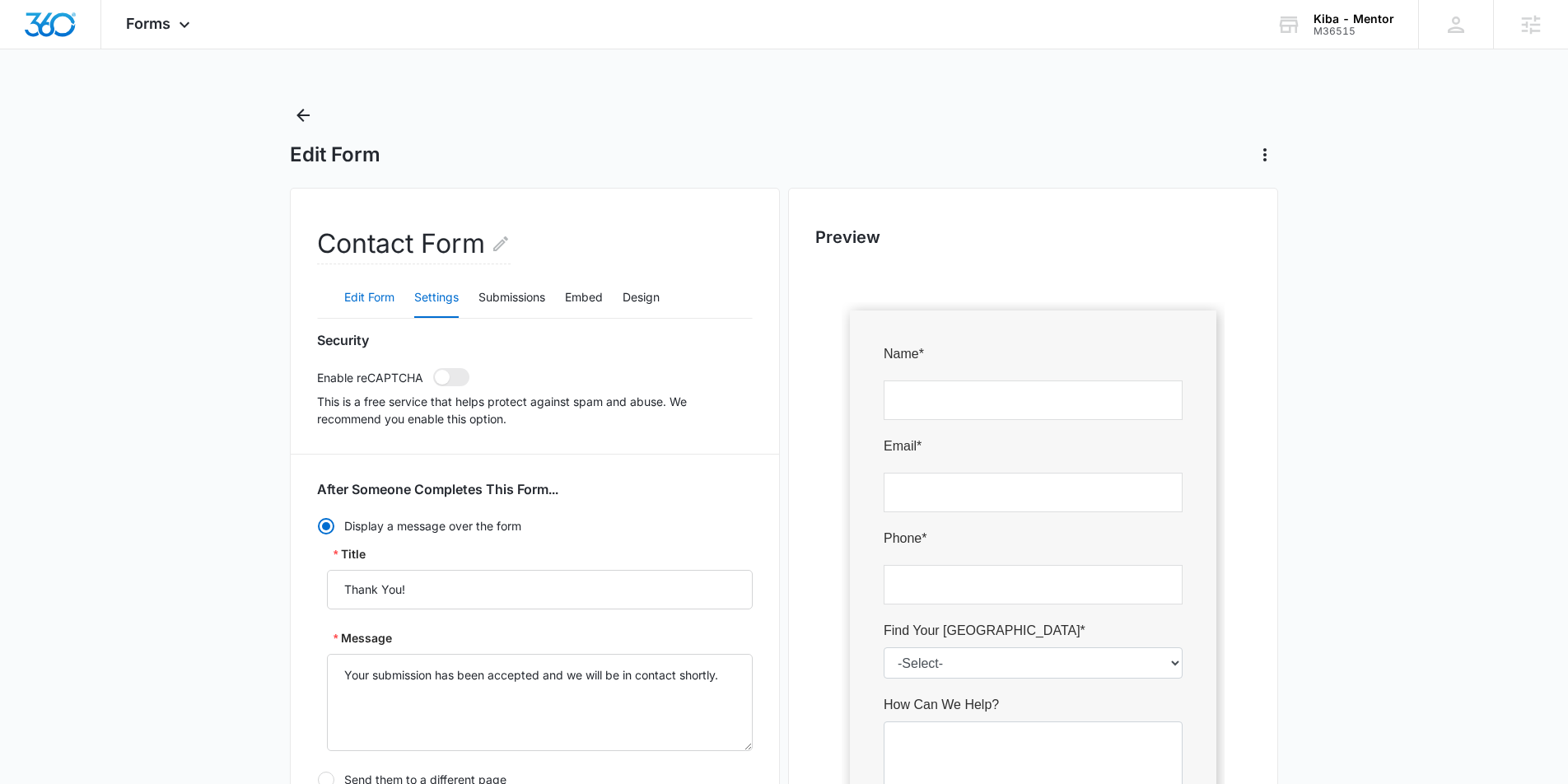
click at [379, 304] on button "Edit Form" at bounding box center [369, 299] width 50 height 40
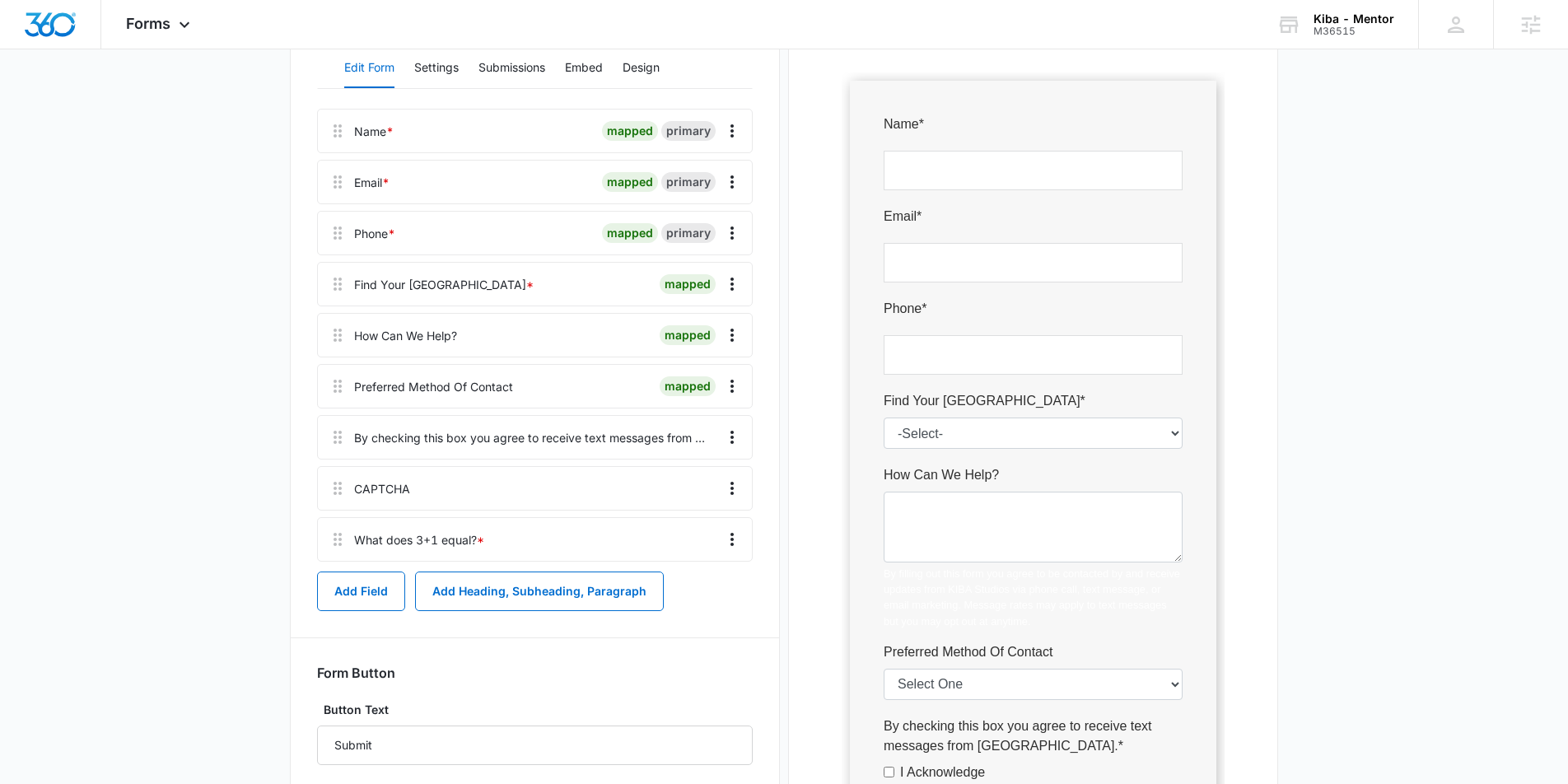
scroll to position [159, 0]
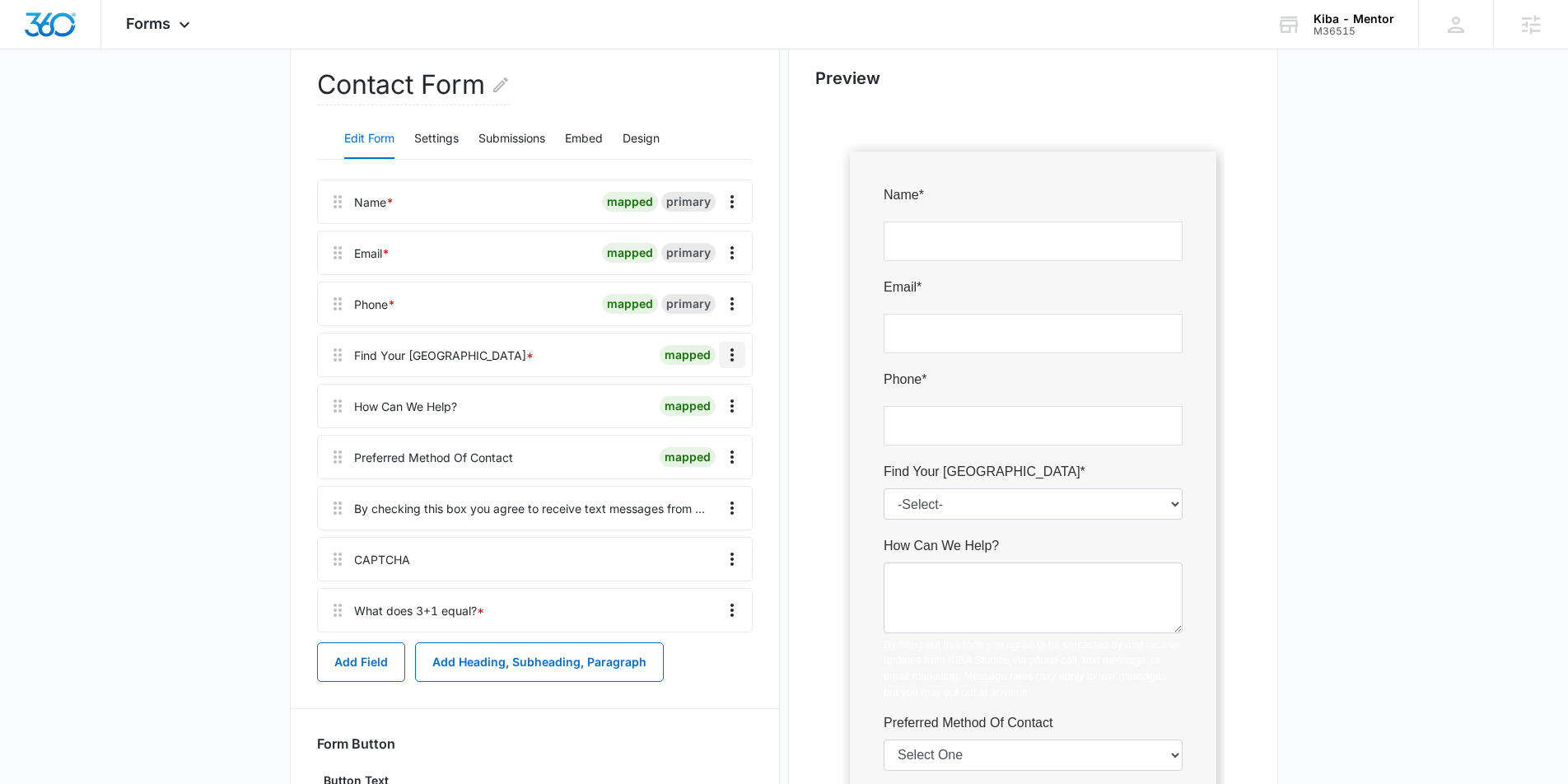
click at [739, 351] on icon "Overflow Menu" at bounding box center [733, 355] width 20 height 20
click at [697, 395] on div "Edit" at bounding box center [688, 400] width 35 height 12
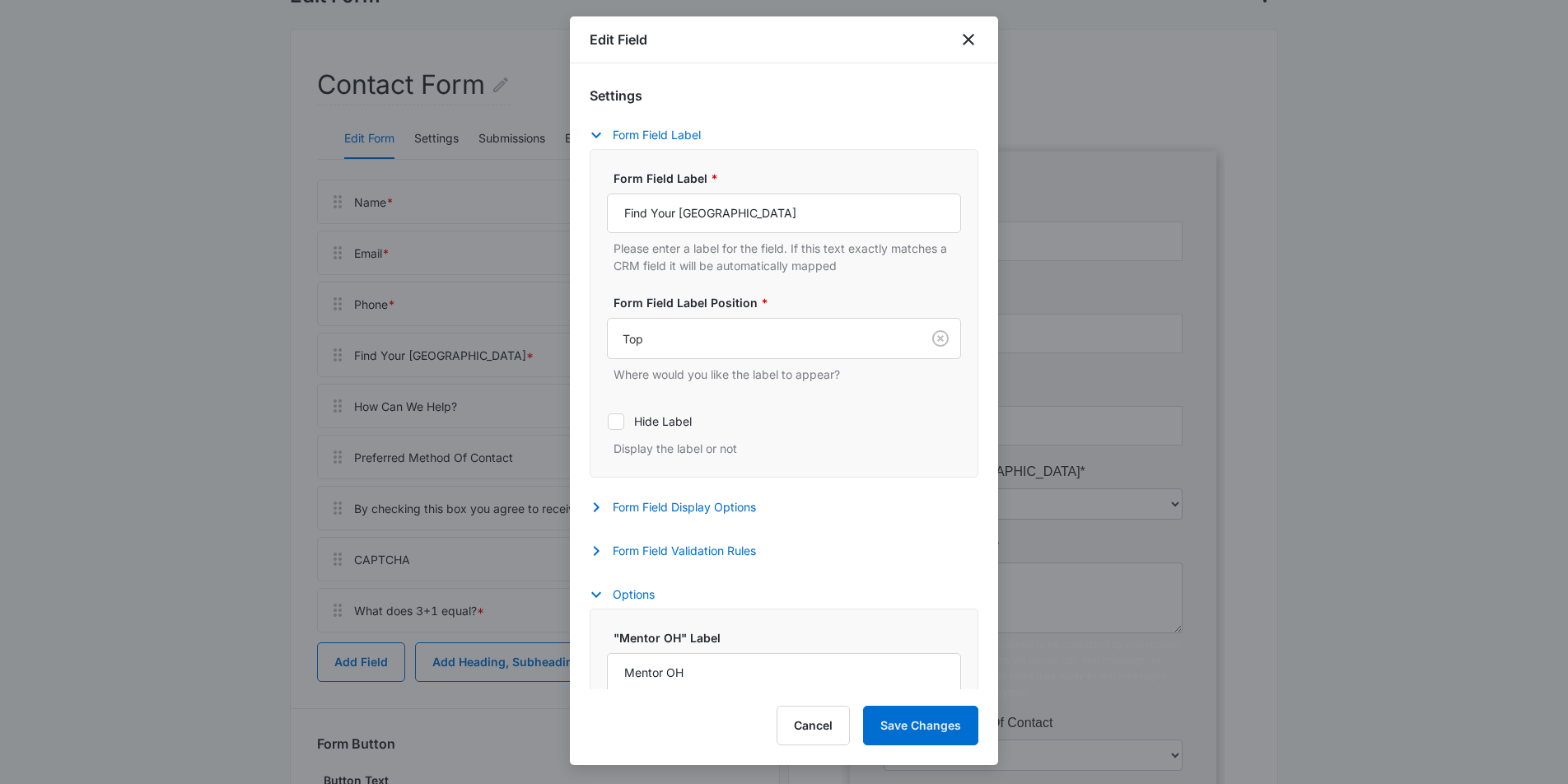
select select "416"
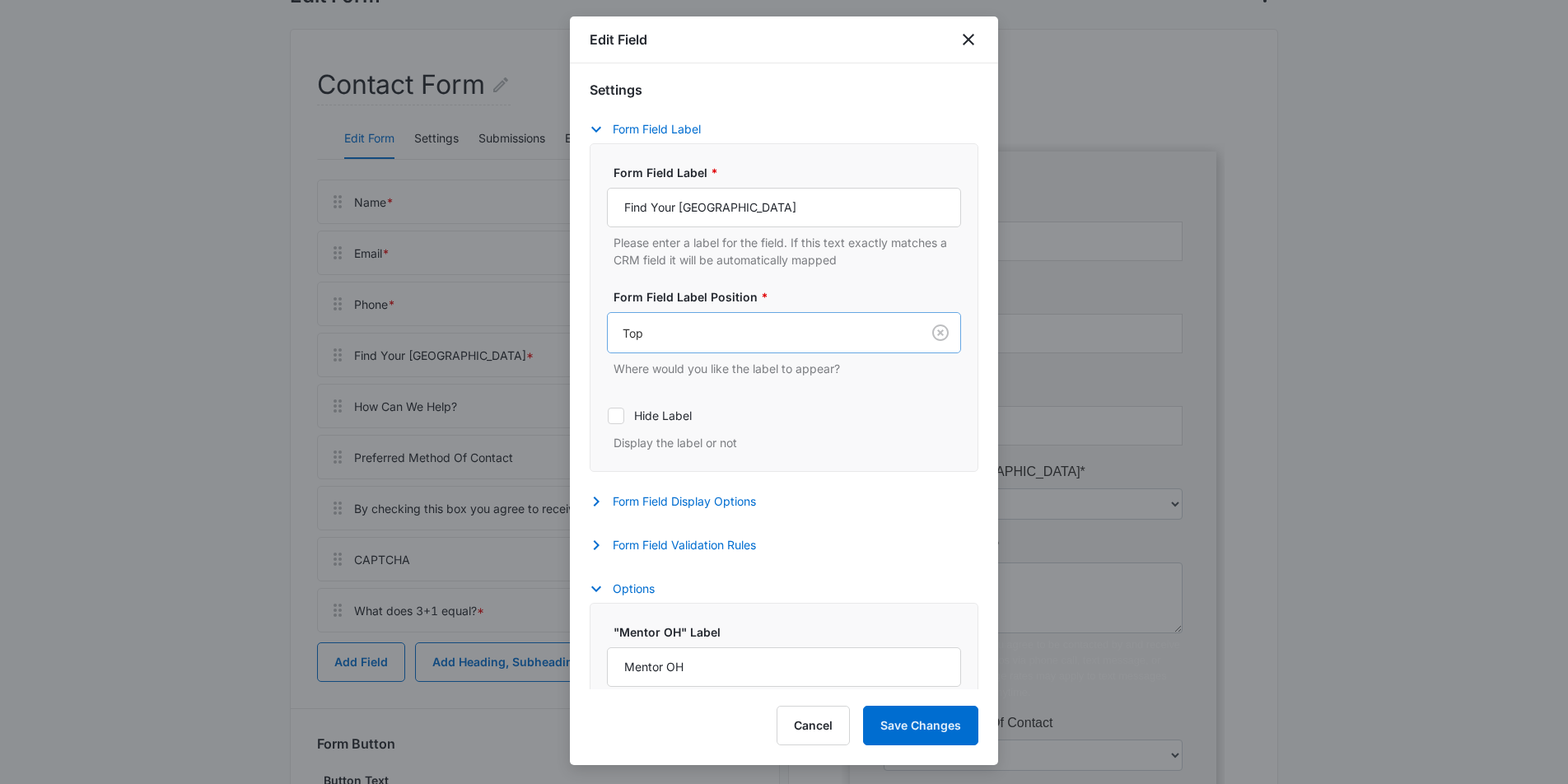
scroll to position [325, 0]
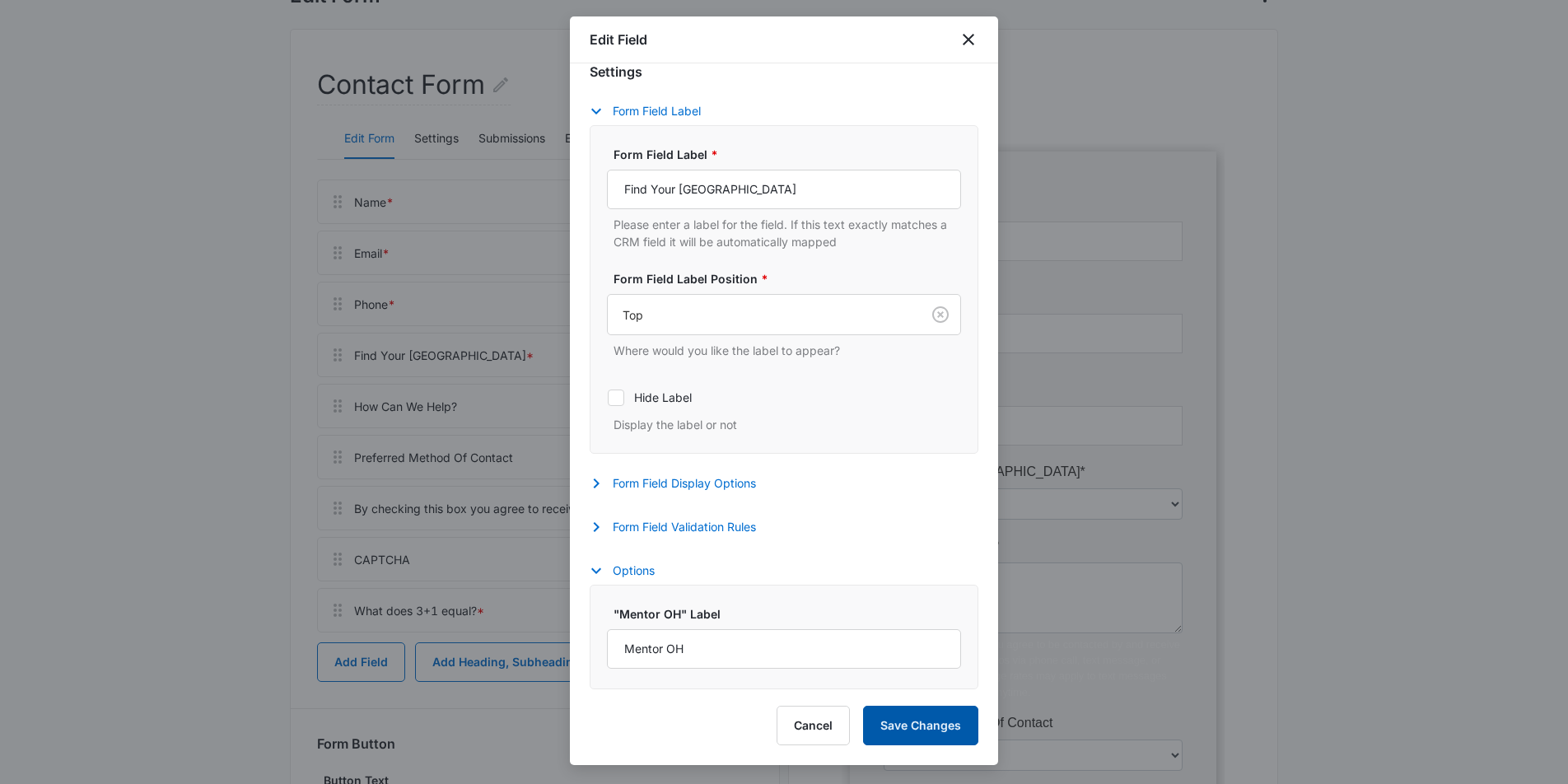
click at [960, 725] on button "Save Changes" at bounding box center [921, 726] width 115 height 40
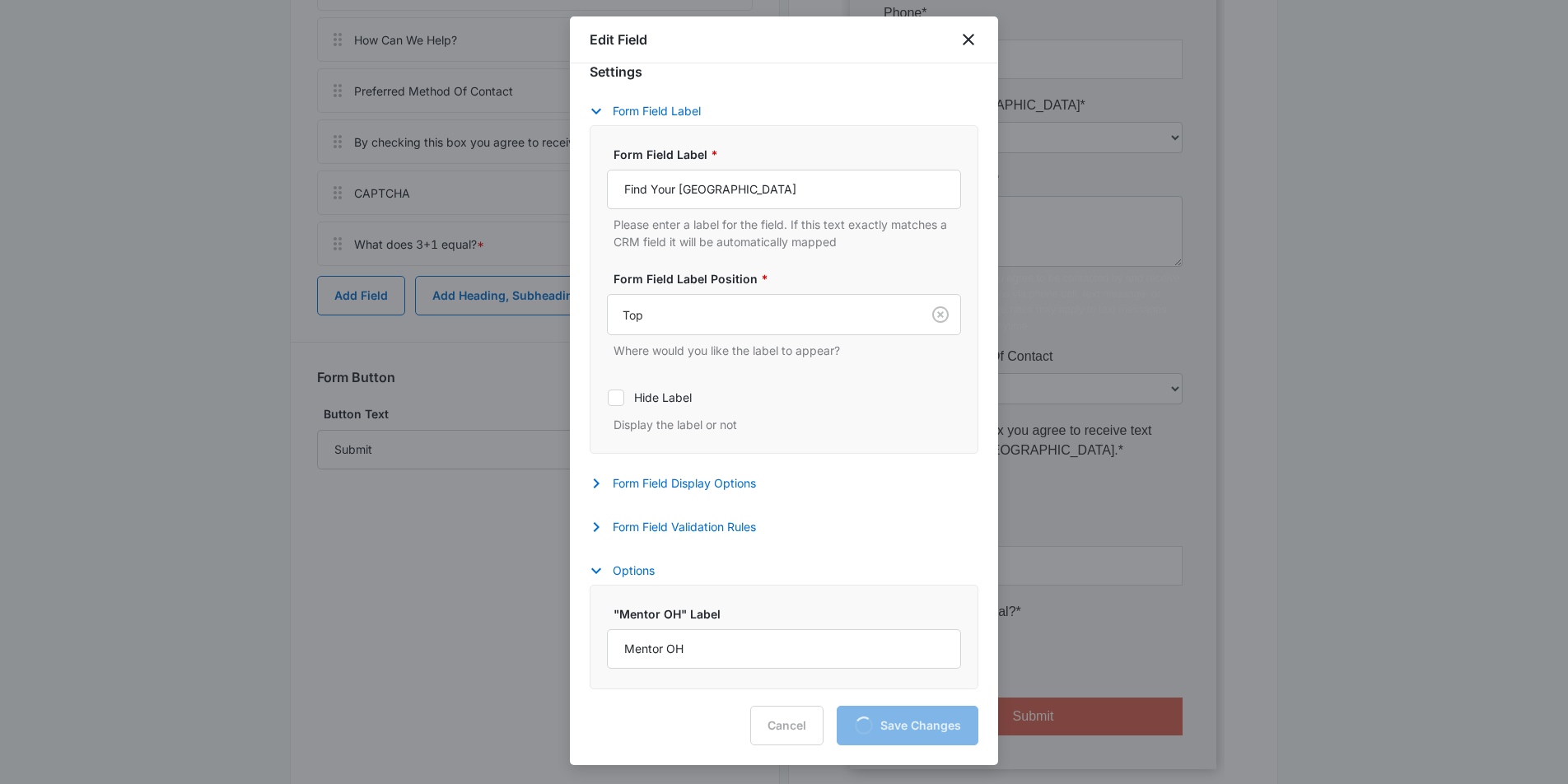
scroll to position [528, 0]
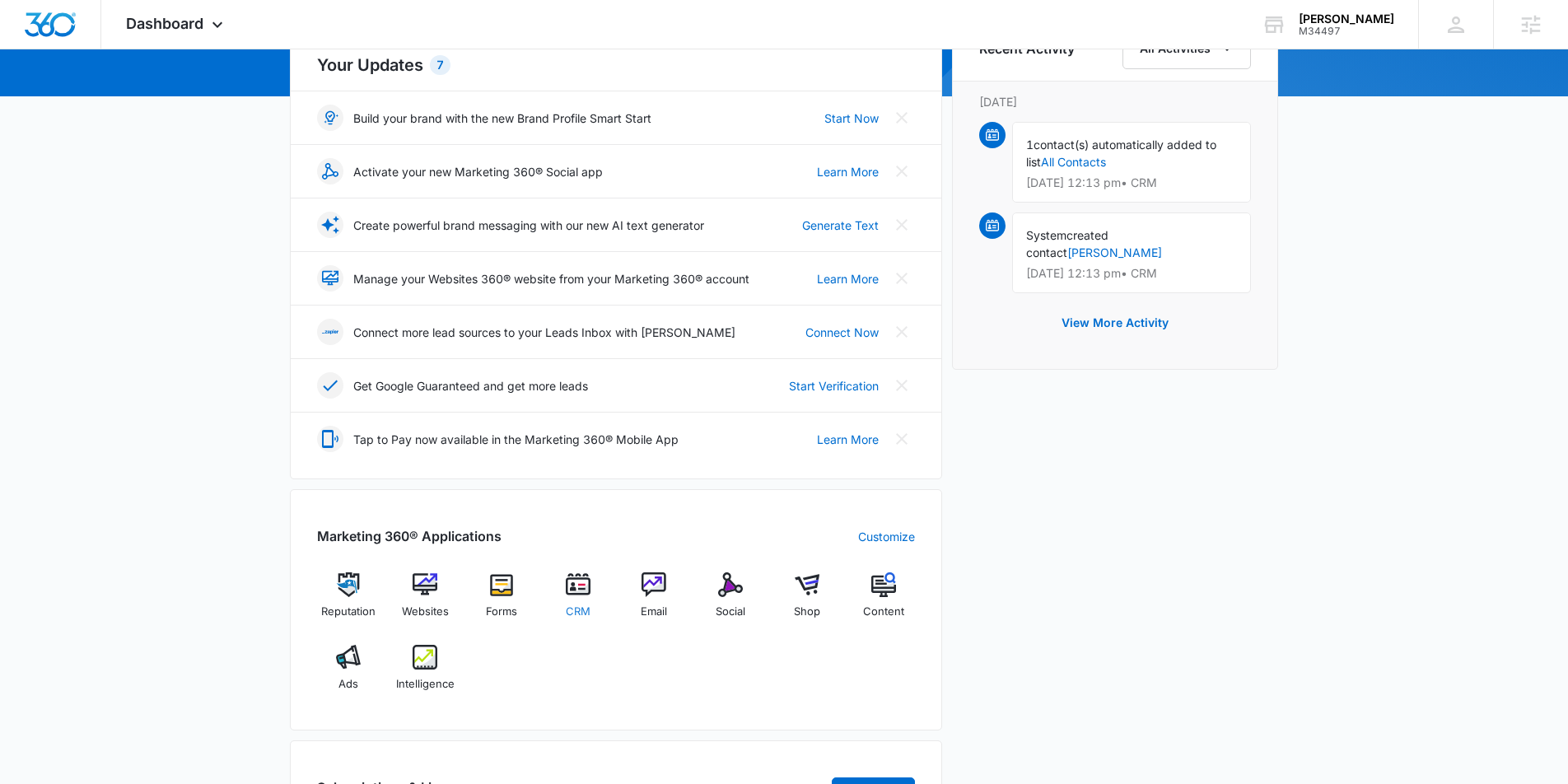
scroll to position [203, 0]
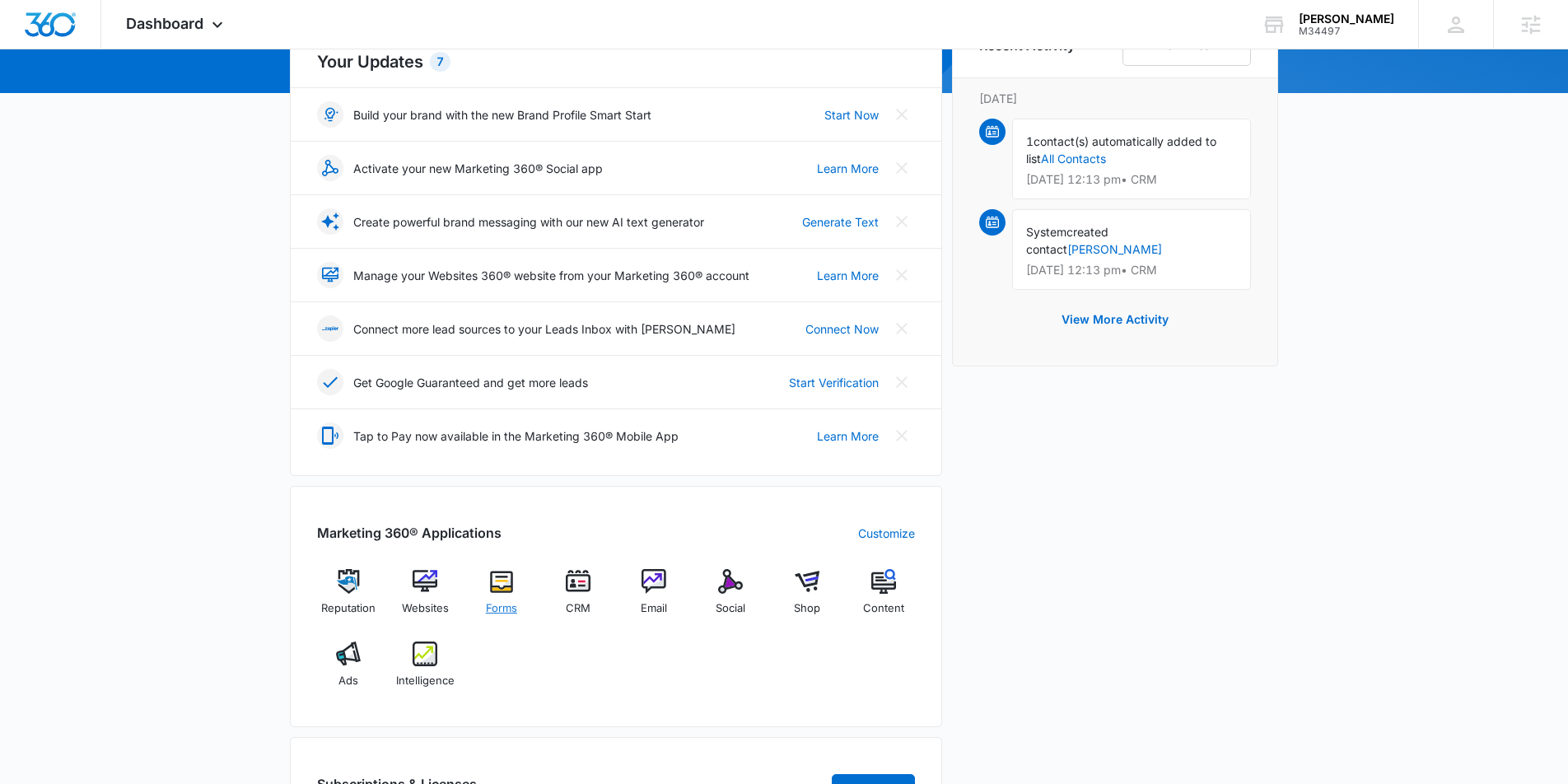
click at [506, 592] on img at bounding box center [501, 581] width 25 height 24
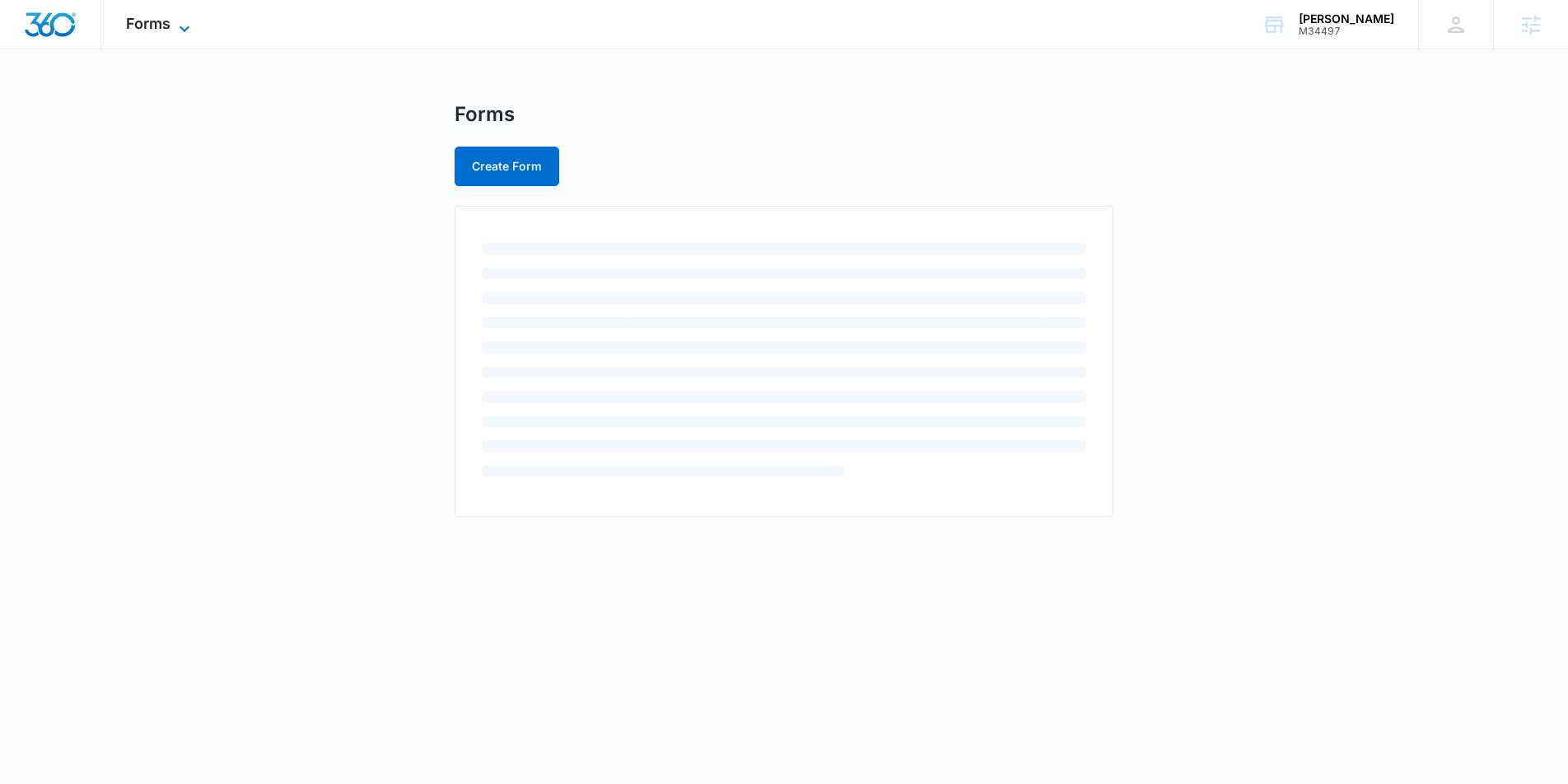
click at [191, 34] on icon at bounding box center [184, 29] width 20 height 20
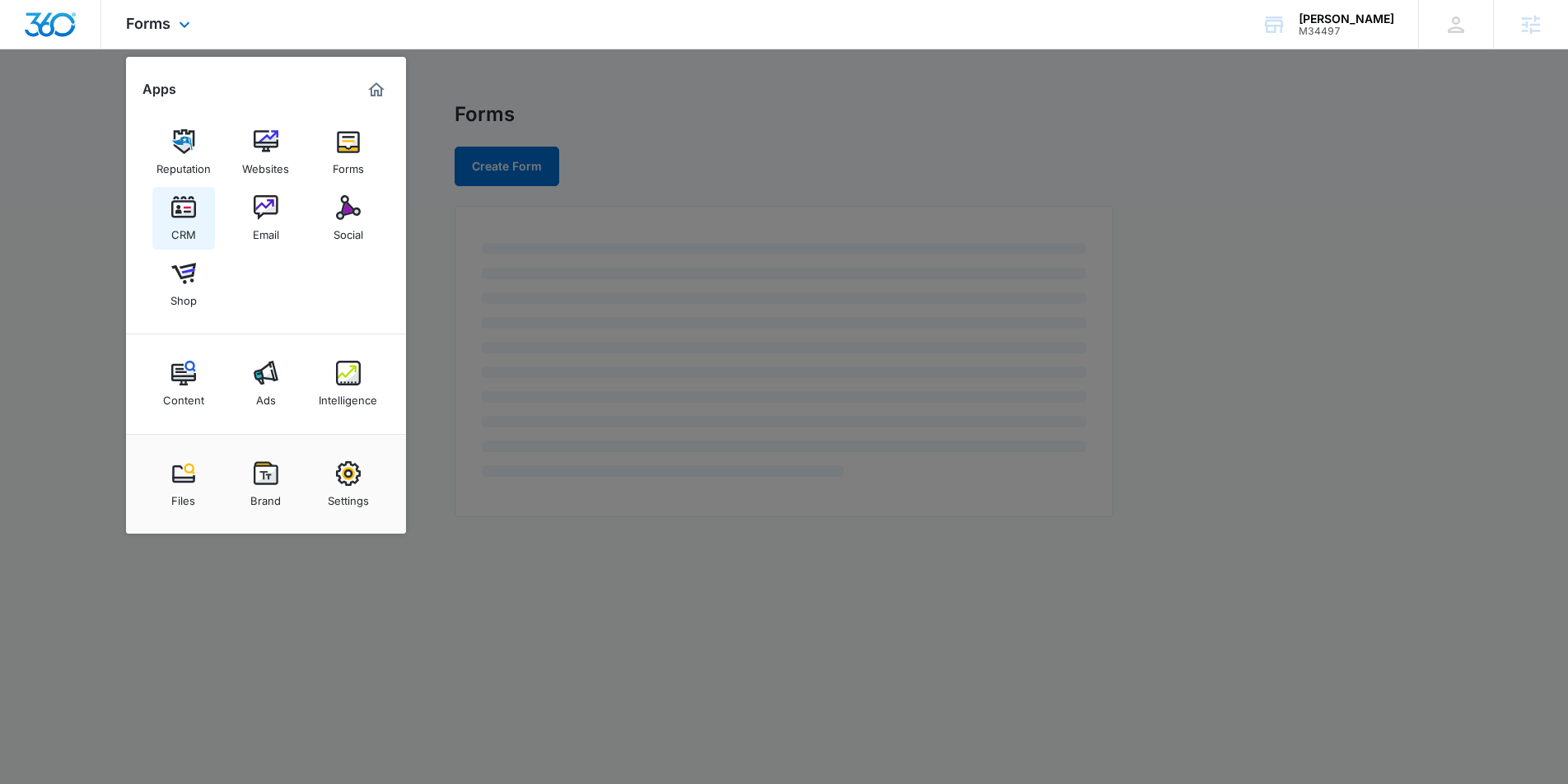
click at [187, 209] on img at bounding box center [183, 207] width 25 height 24
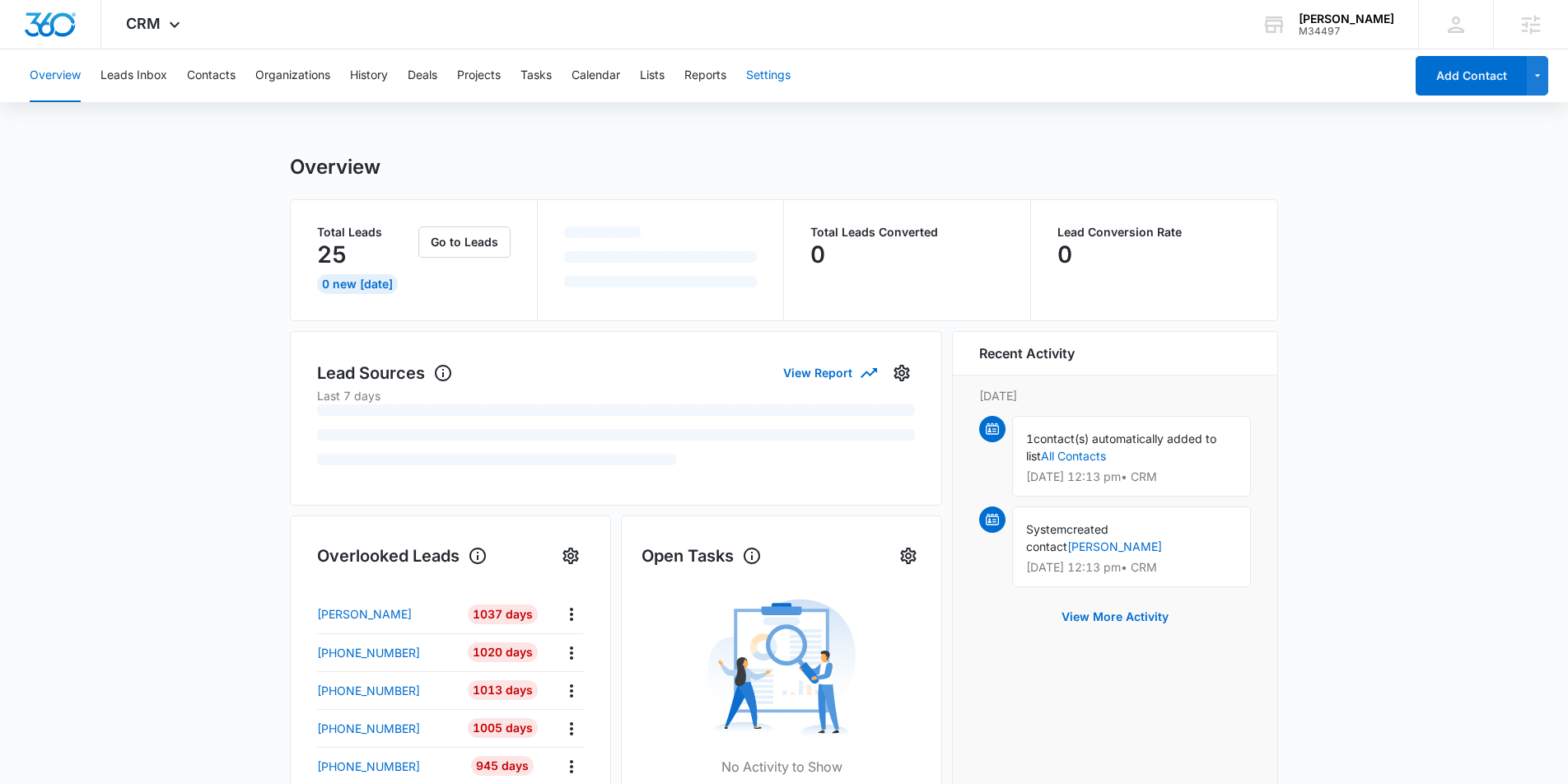
click at [781, 68] on button "Settings" at bounding box center [768, 75] width 44 height 53
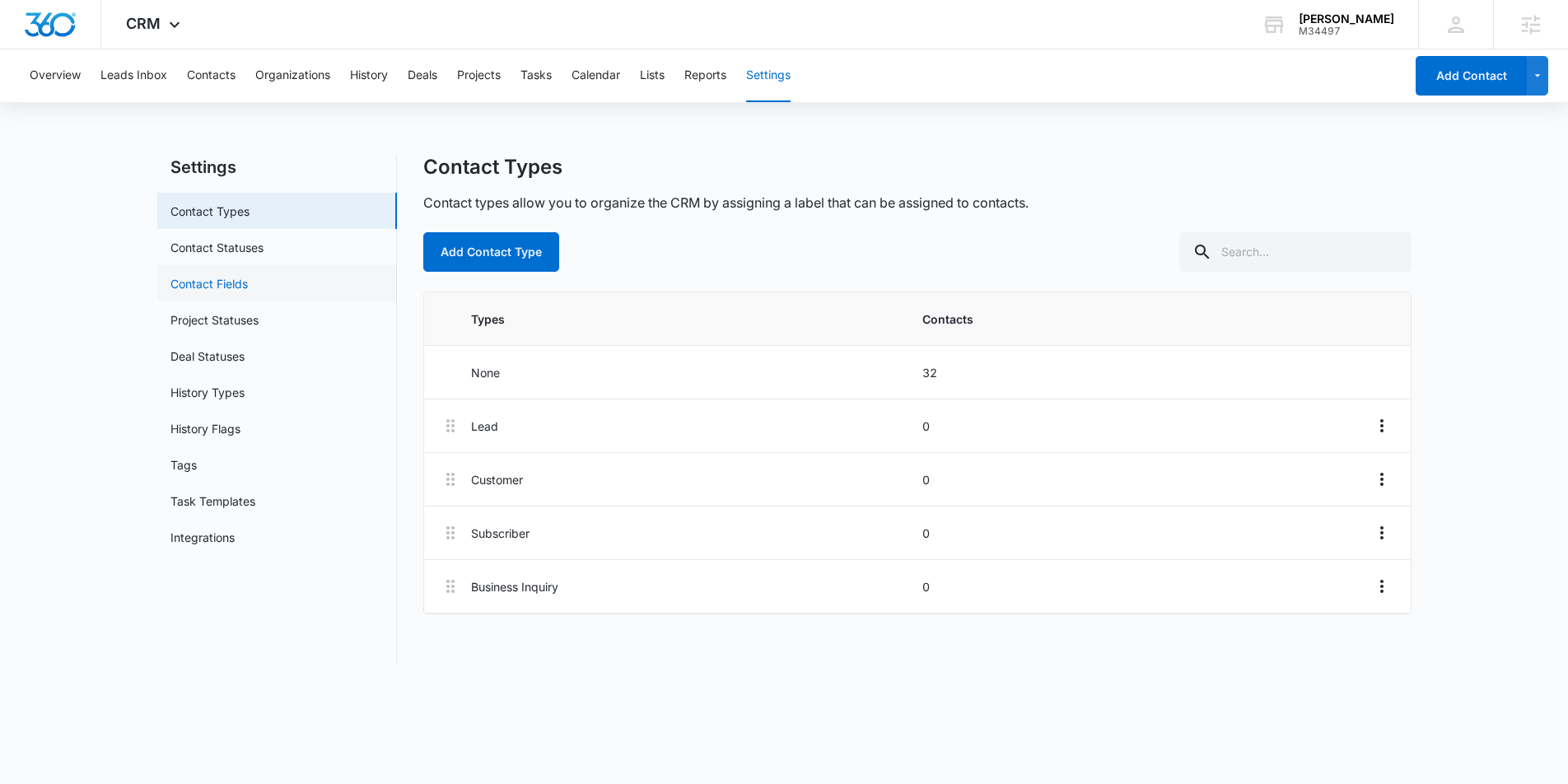
click at [248, 283] on link "Contact Fields" at bounding box center [209, 283] width 77 height 17
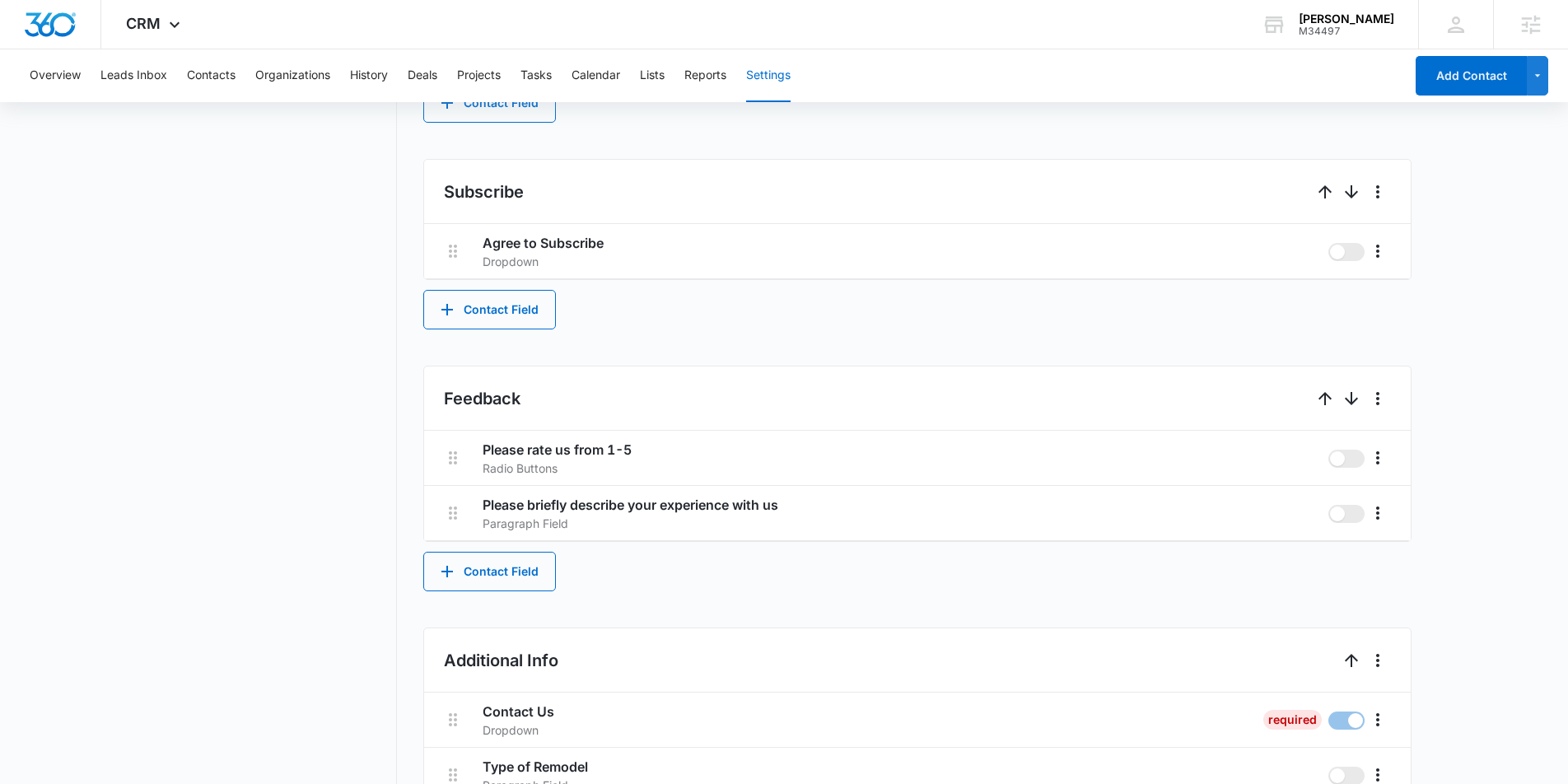
scroll to position [1509, 0]
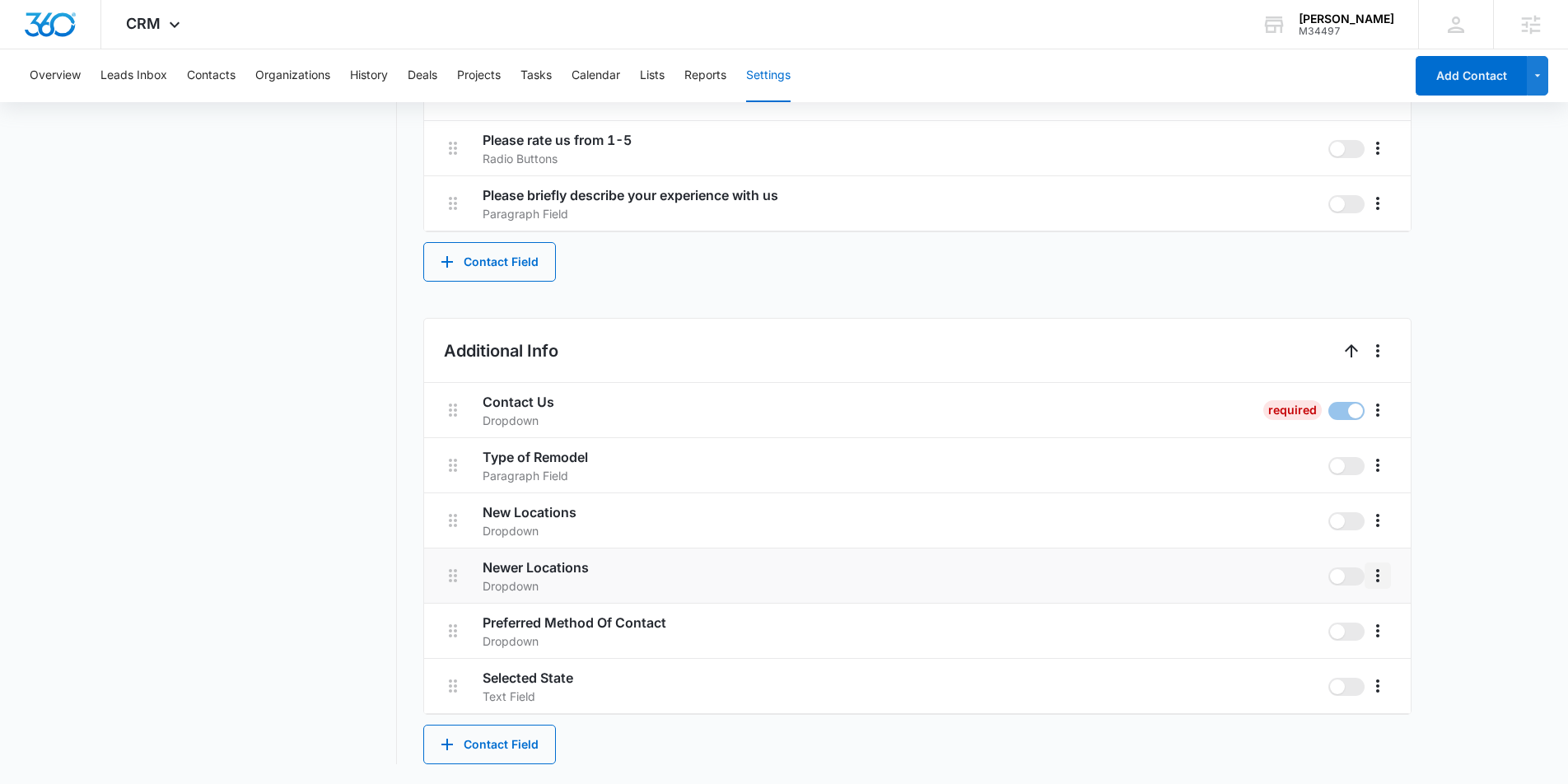
click at [1383, 577] on icon "More" at bounding box center [1378, 575] width 20 height 20
click at [1405, 617] on div "Edit" at bounding box center [1403, 622] width 35 height 12
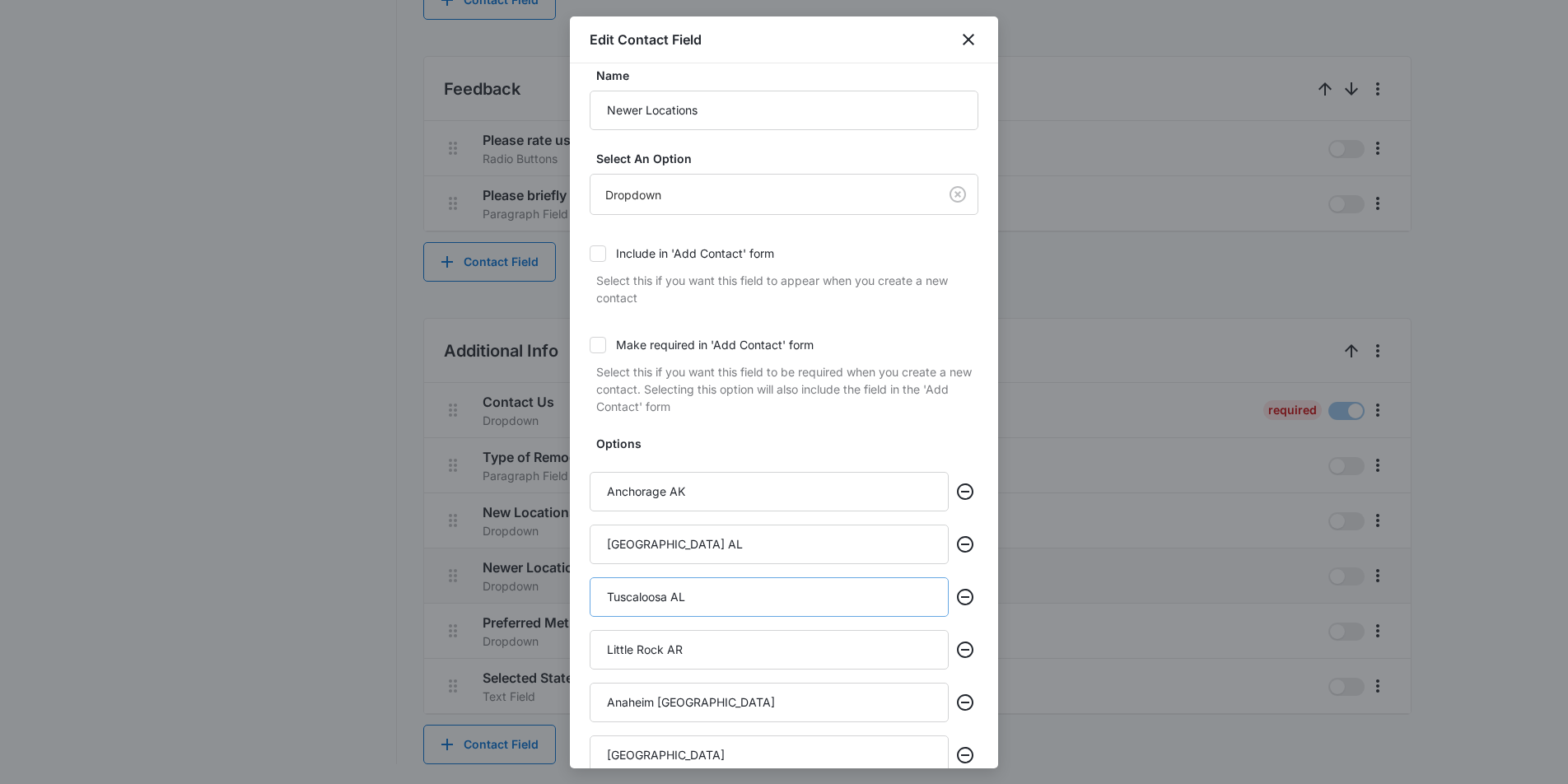
scroll to position [93, 0]
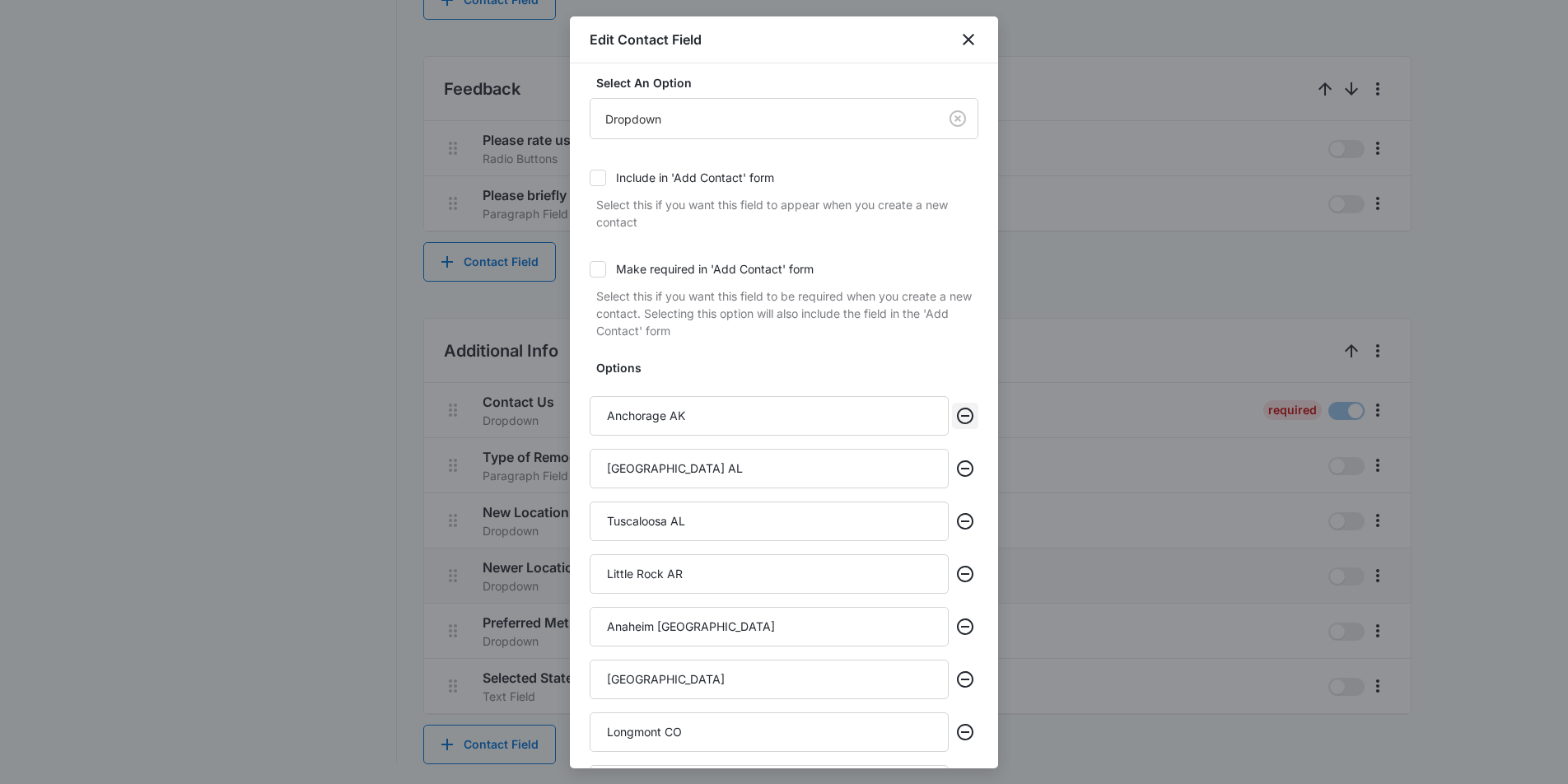
click at [966, 414] on icon "Remove" at bounding box center [965, 416] width 20 height 20
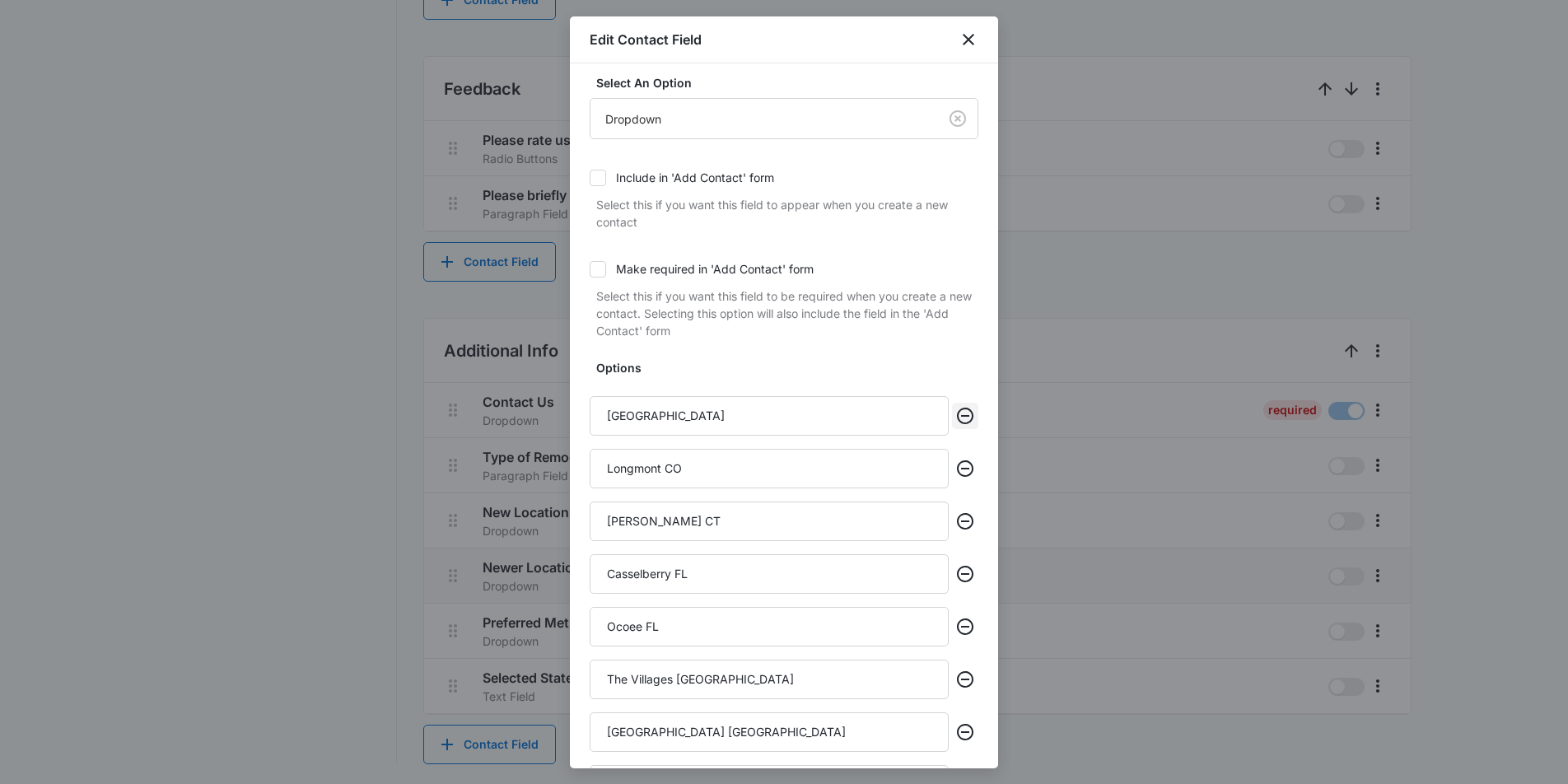
click at [966, 414] on icon "Remove" at bounding box center [965, 416] width 20 height 20
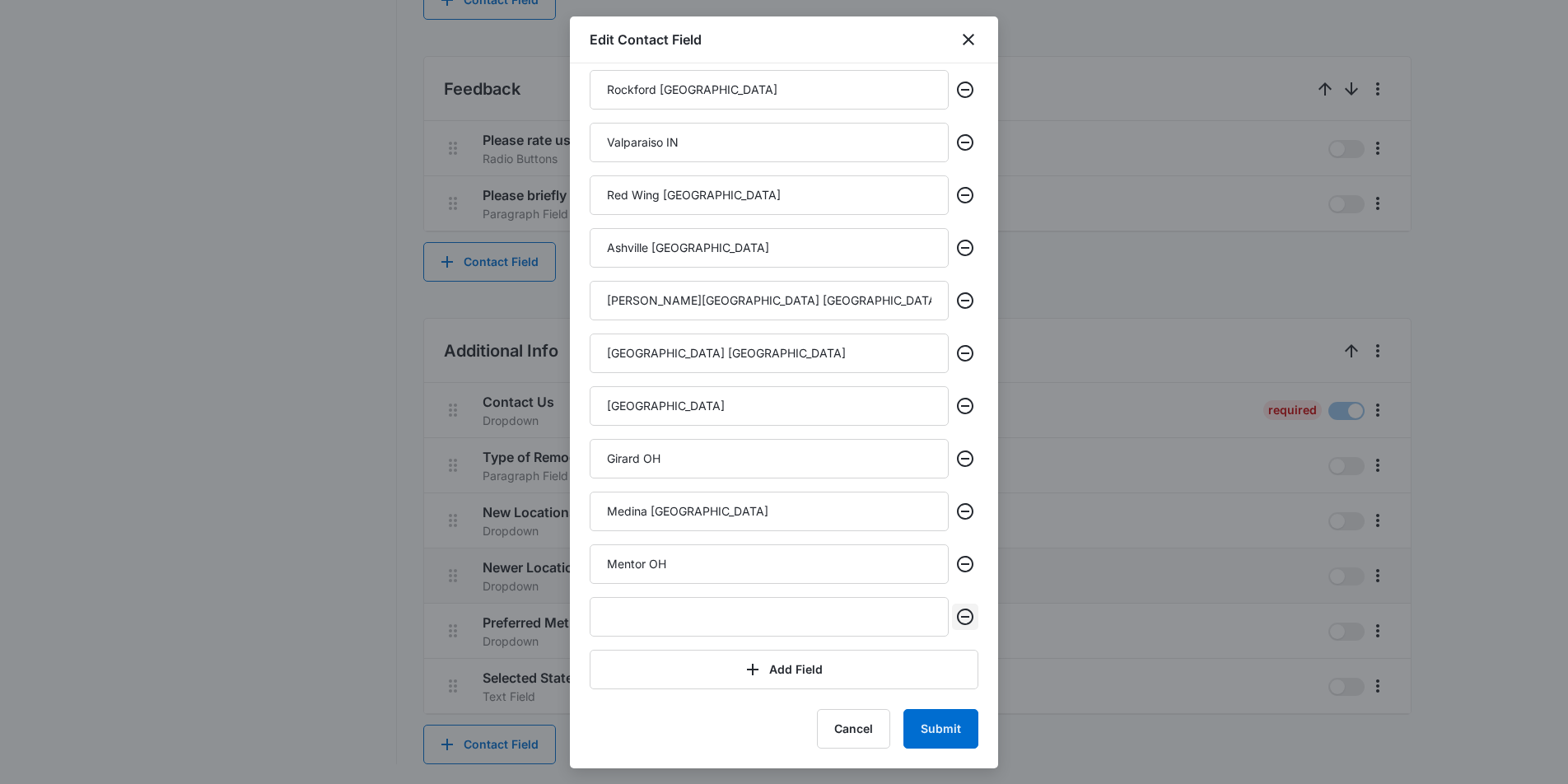
click at [966, 615] on icon "Remove" at bounding box center [965, 617] width 20 height 20
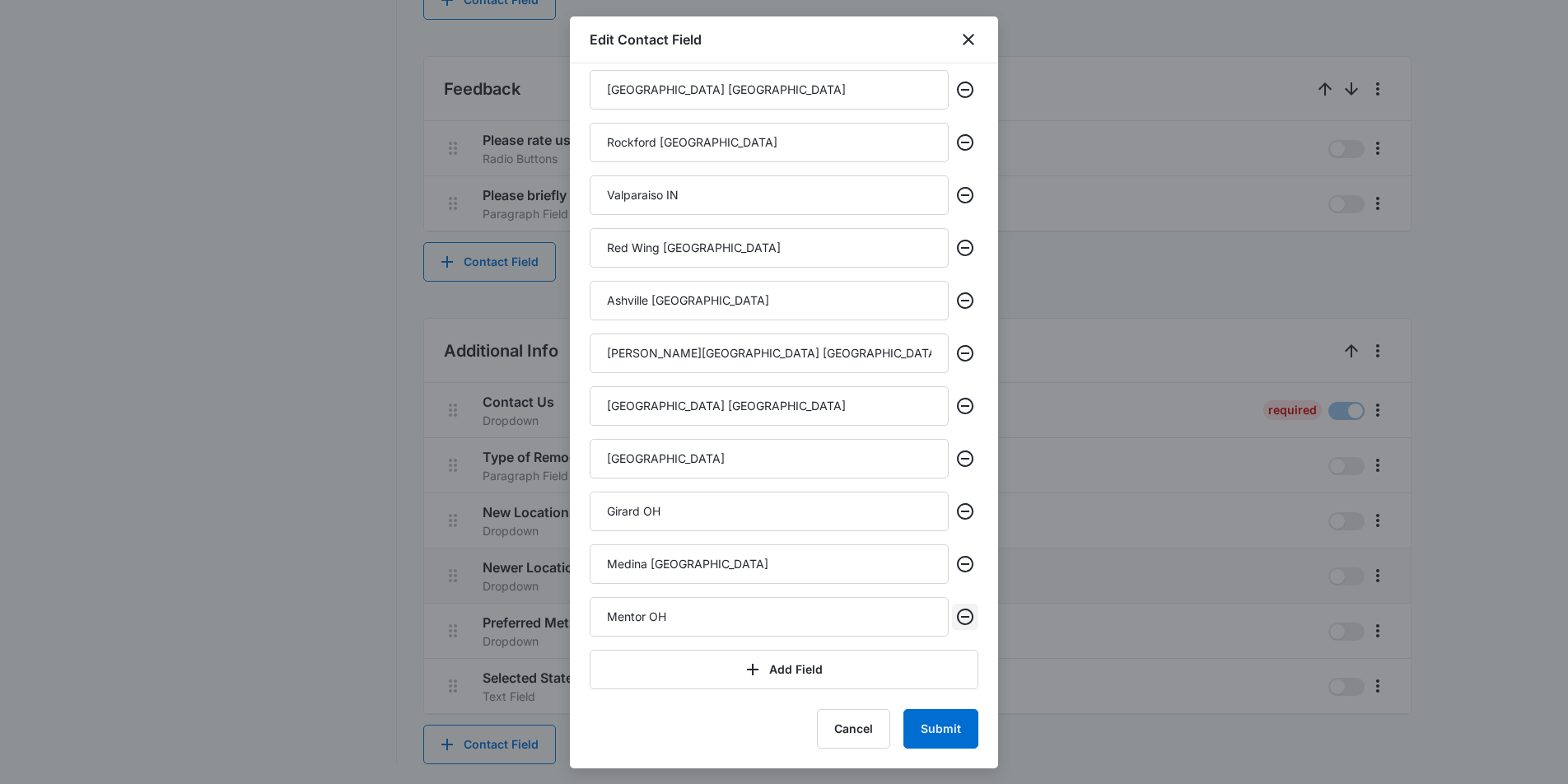
click at [966, 615] on icon "Remove" at bounding box center [965, 617] width 20 height 20
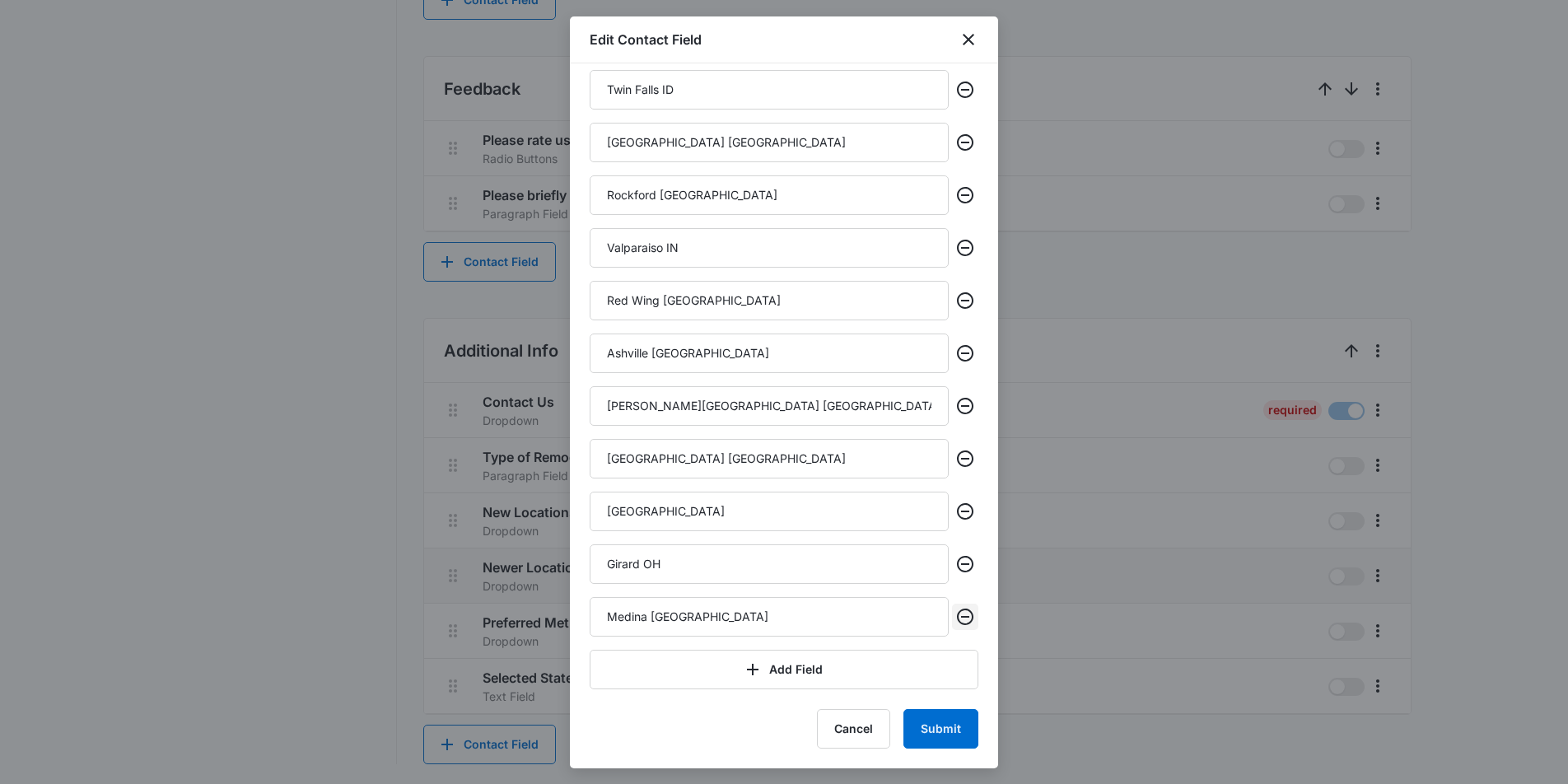
click at [966, 615] on icon "Remove" at bounding box center [965, 617] width 20 height 20
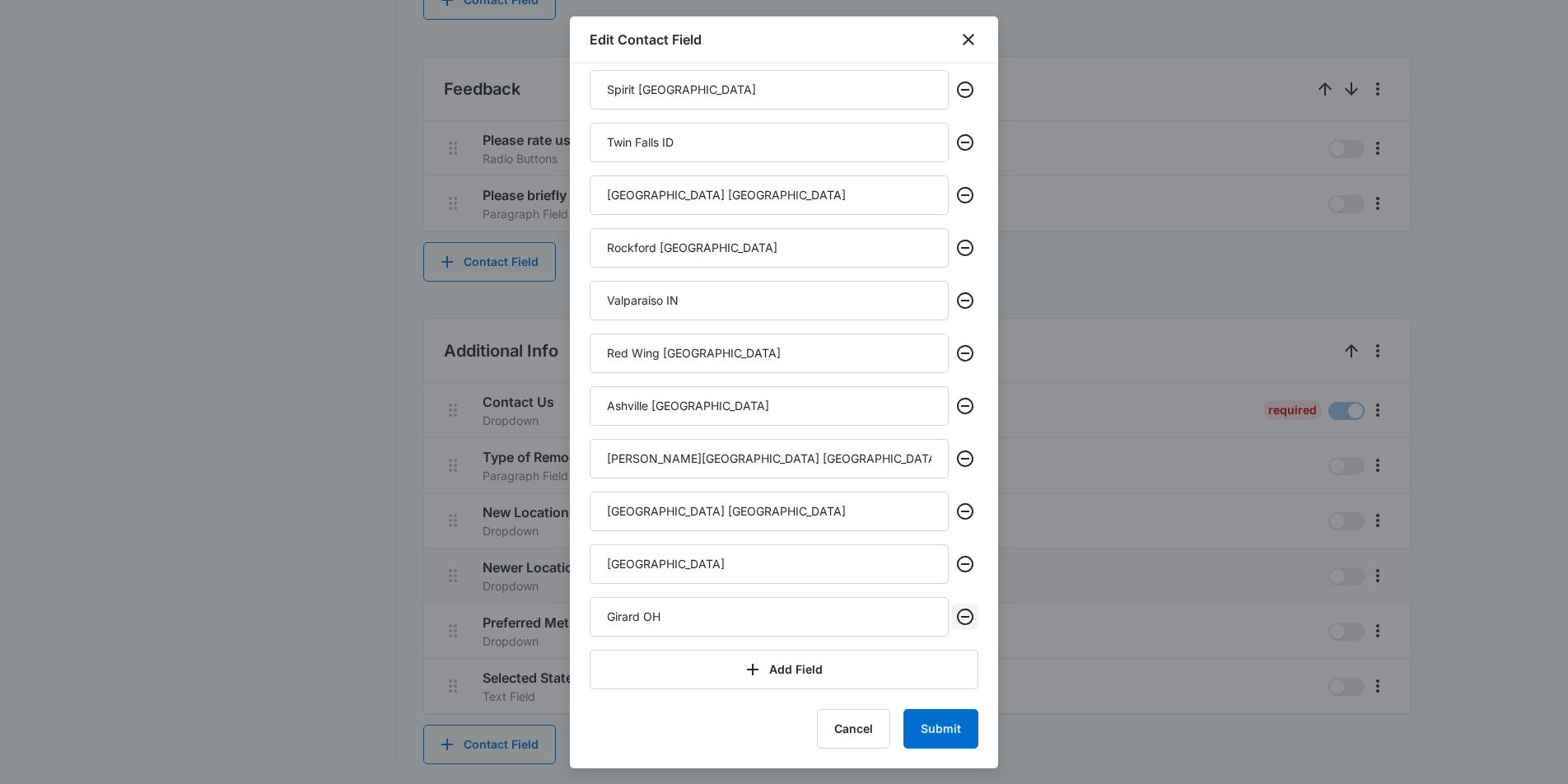
click at [966, 615] on icon "Remove" at bounding box center [965, 617] width 20 height 20
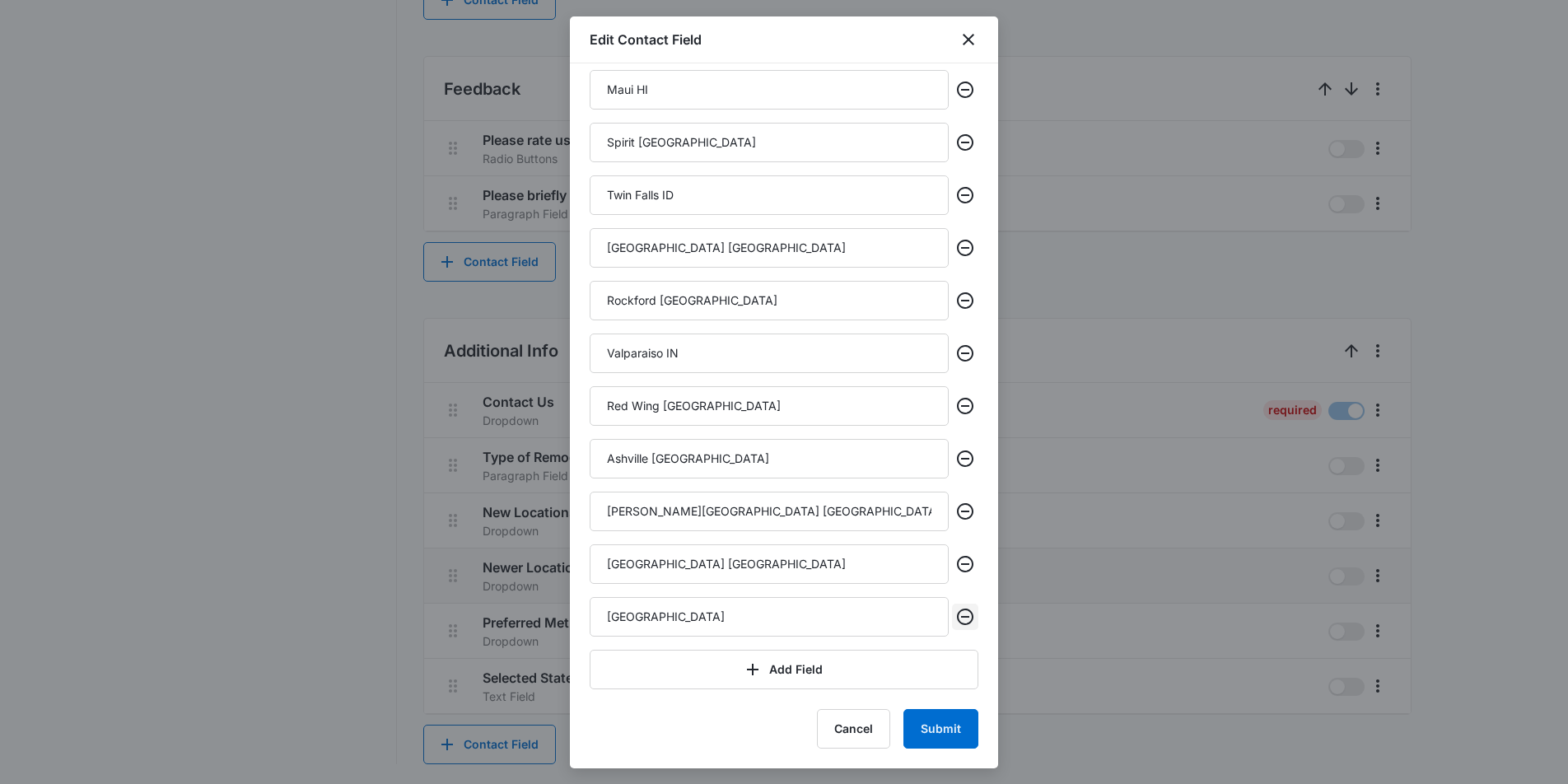
click at [966, 615] on icon "Remove" at bounding box center [965, 617] width 20 height 20
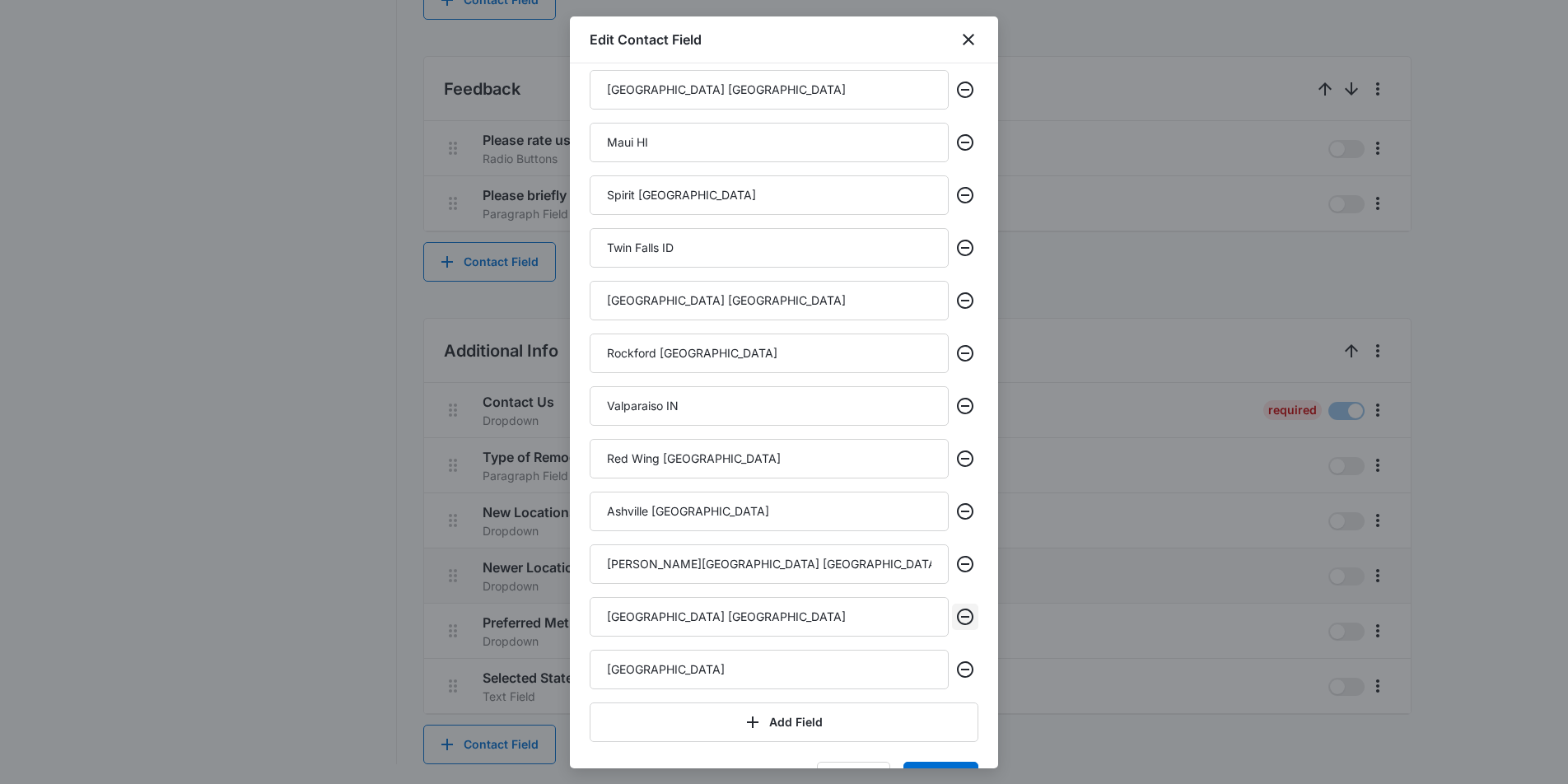
click at [966, 615] on icon "Remove" at bounding box center [965, 617] width 20 height 20
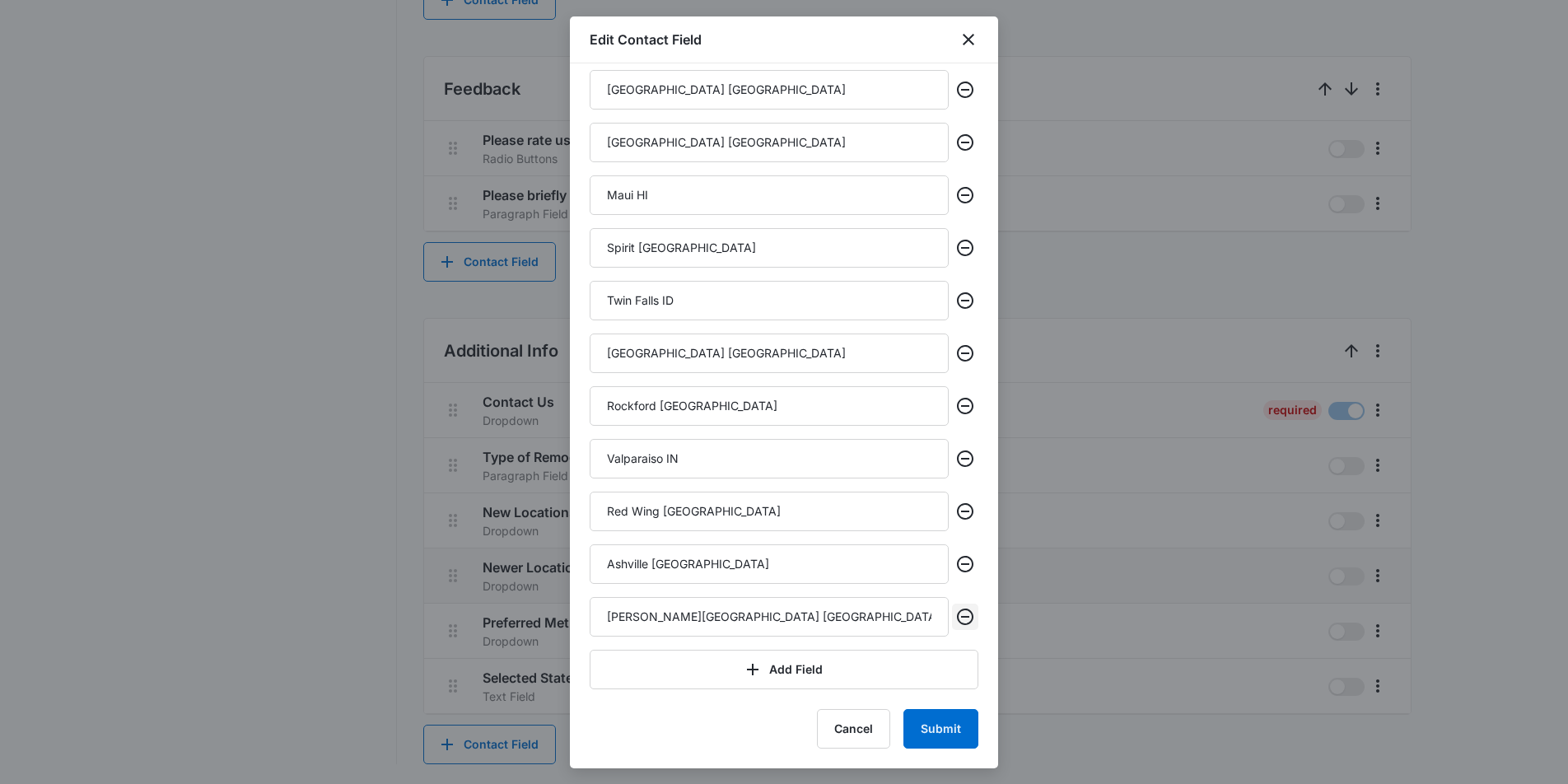
click at [966, 615] on icon "Remove" at bounding box center [965, 617] width 20 height 20
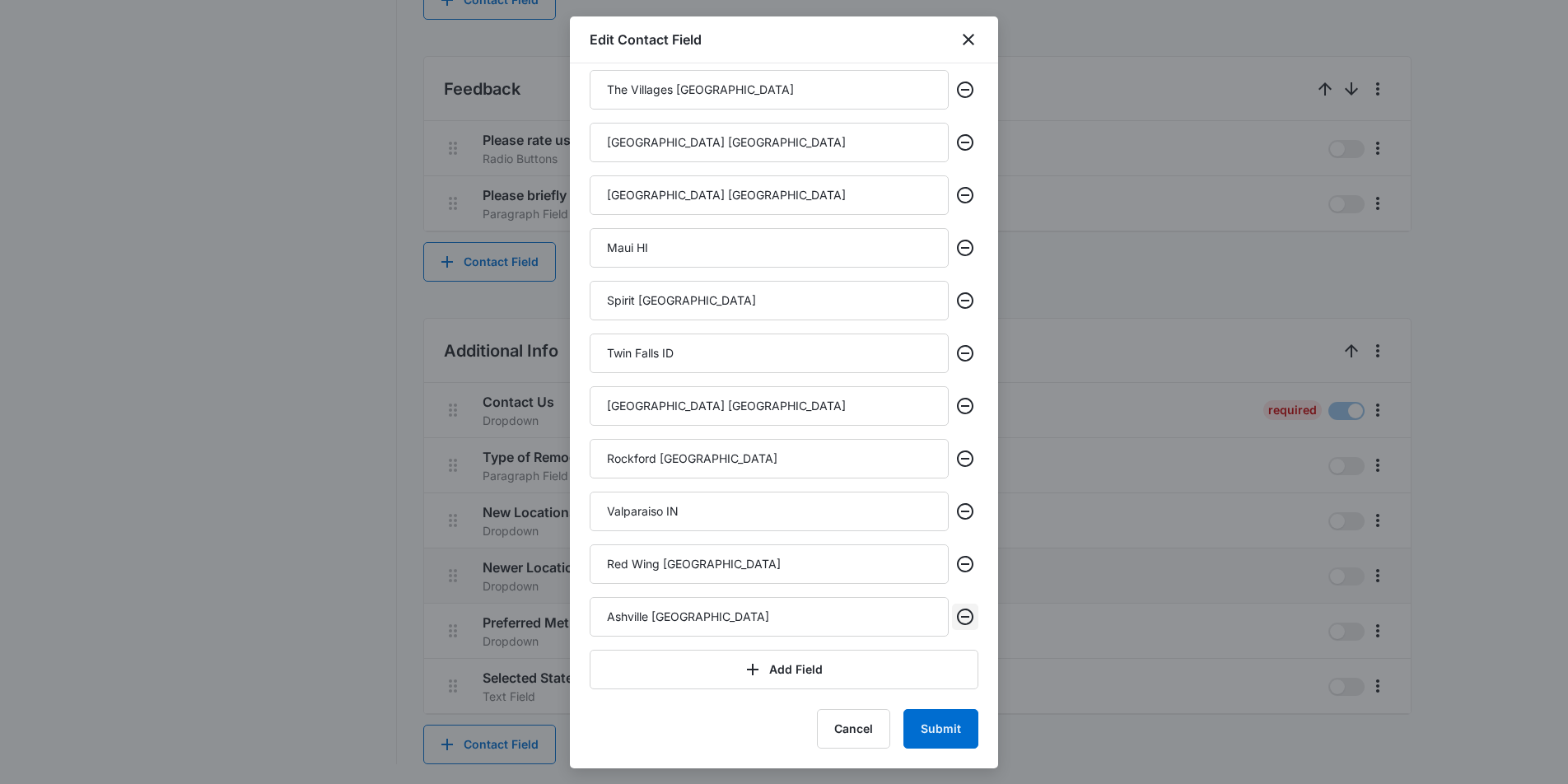
click at [966, 615] on icon "Remove" at bounding box center [965, 617] width 20 height 20
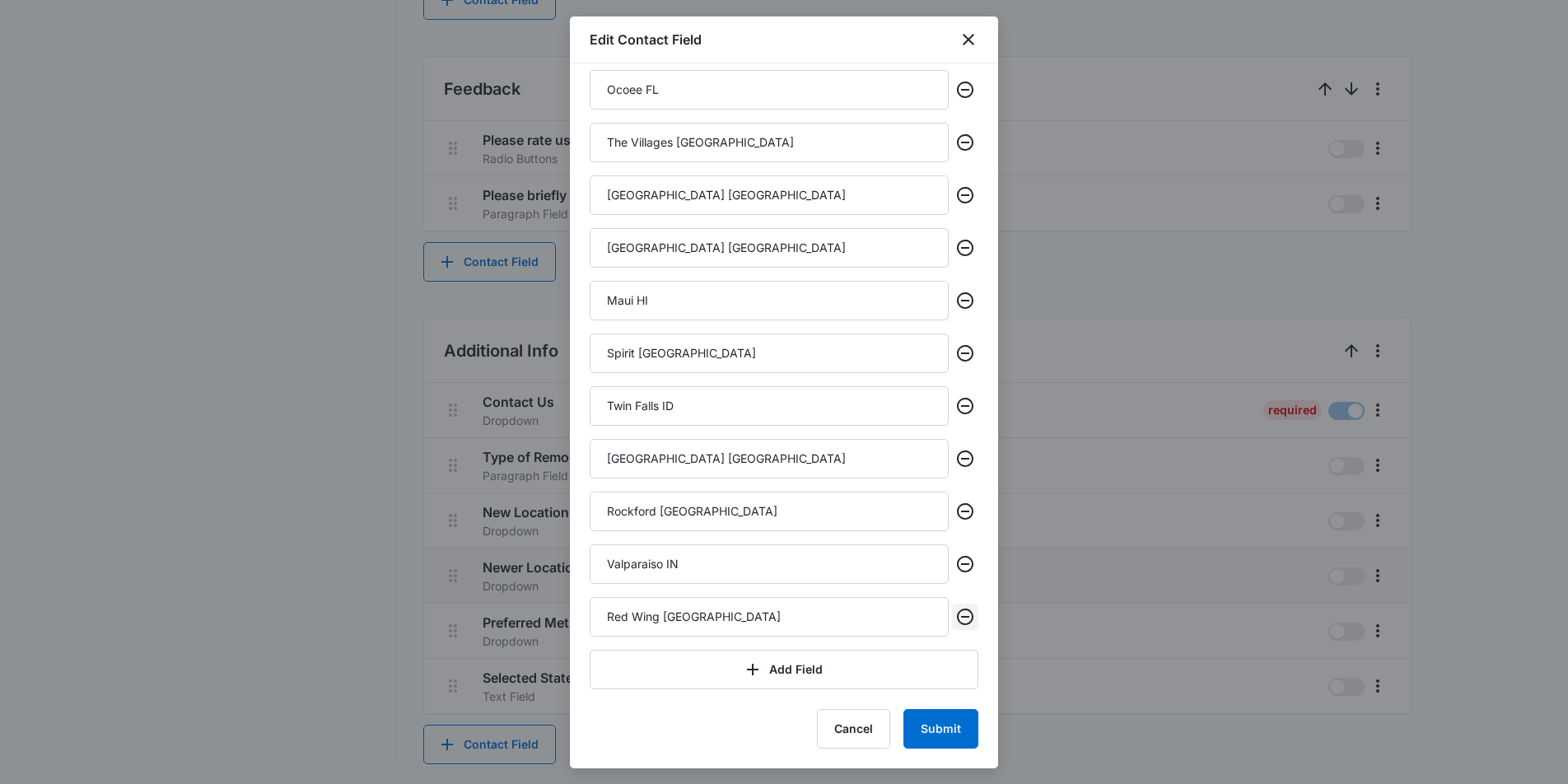
click at [966, 615] on icon "Remove" at bounding box center [965, 617] width 20 height 20
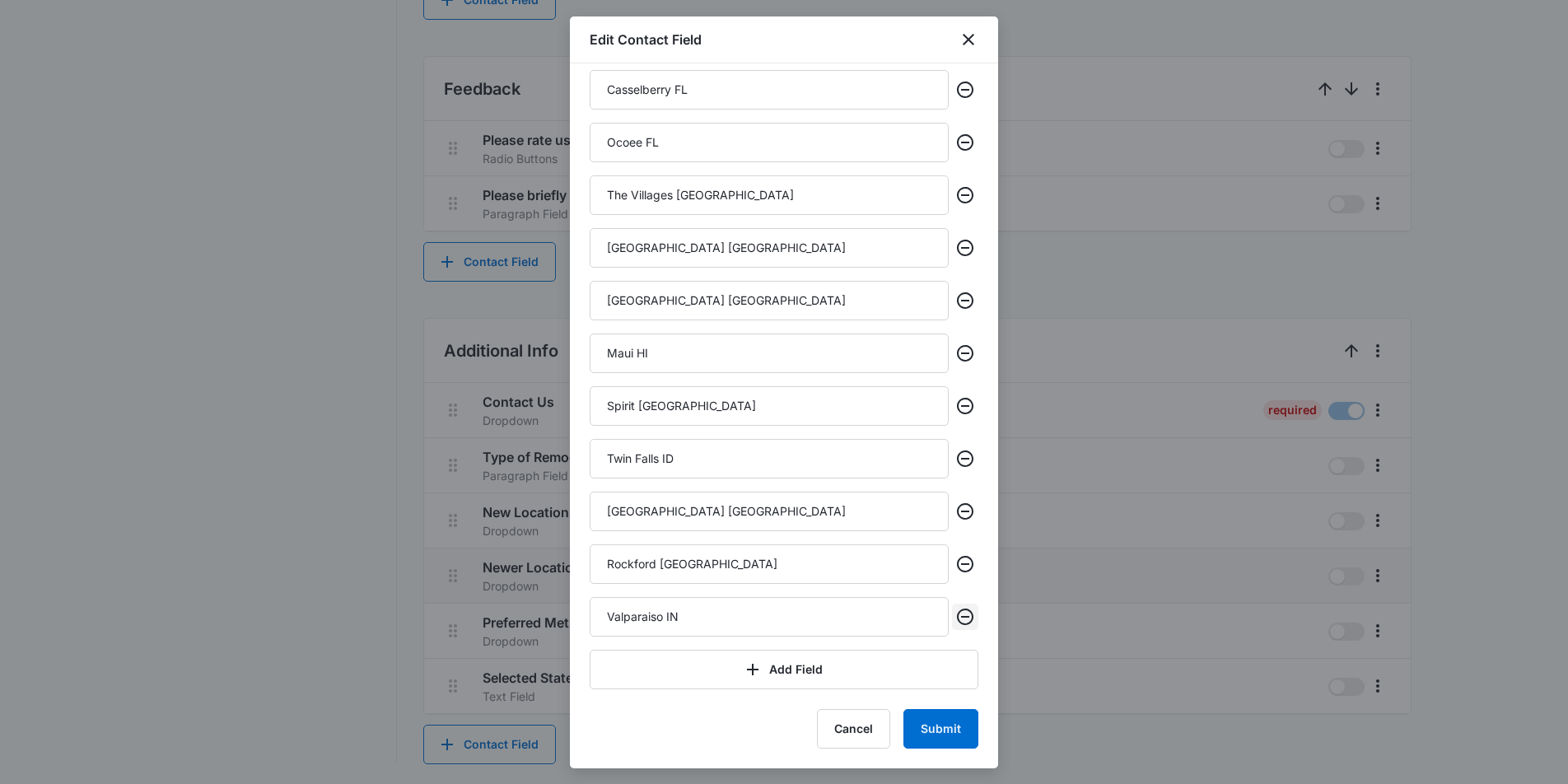
click at [966, 615] on icon "Remove" at bounding box center [965, 617] width 20 height 20
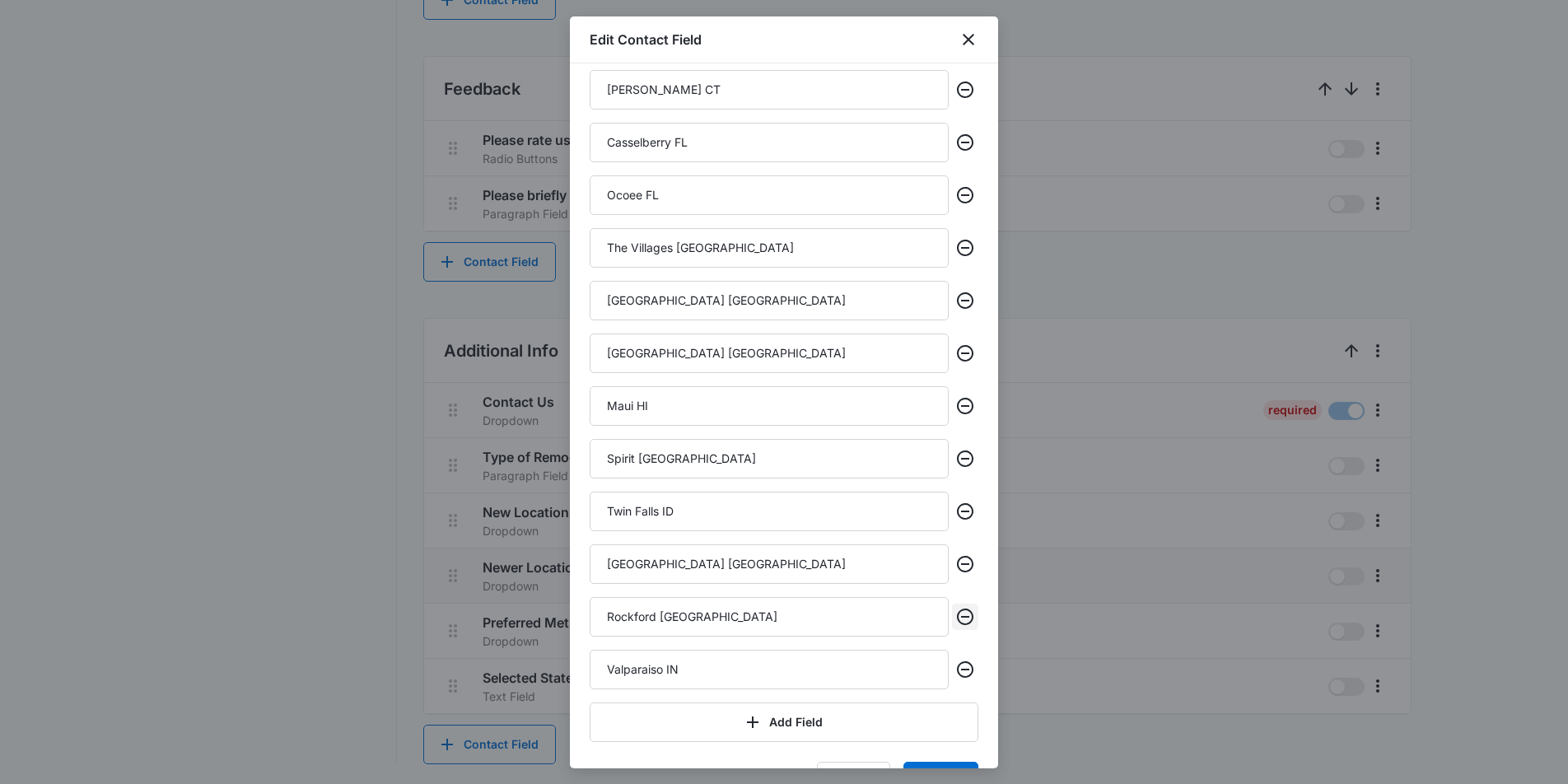
click at [966, 615] on icon "Remove" at bounding box center [965, 617] width 20 height 20
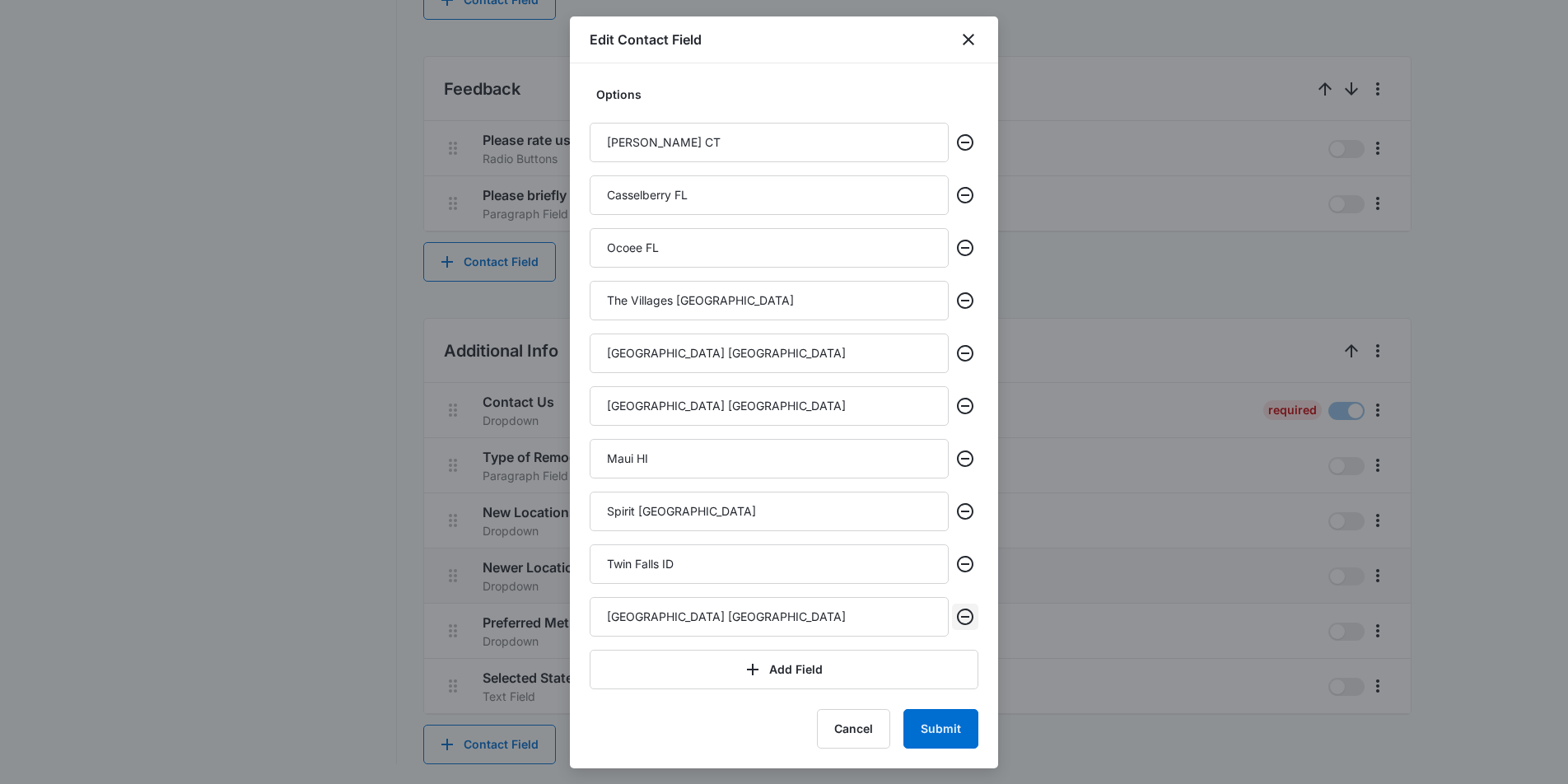
click at [966, 615] on icon "Remove" at bounding box center [965, 617] width 20 height 20
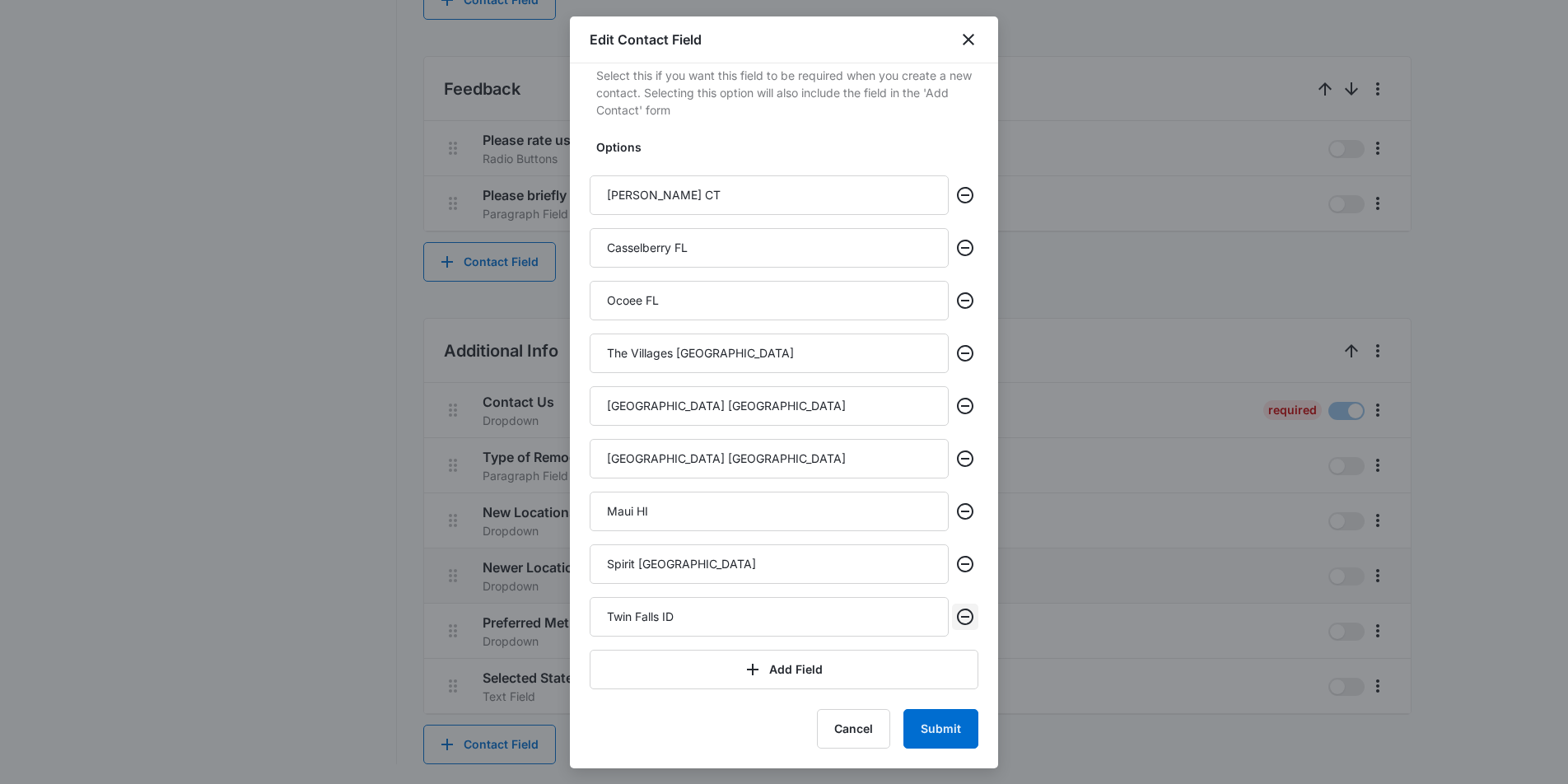
click at [966, 615] on icon "Remove" at bounding box center [965, 617] width 20 height 20
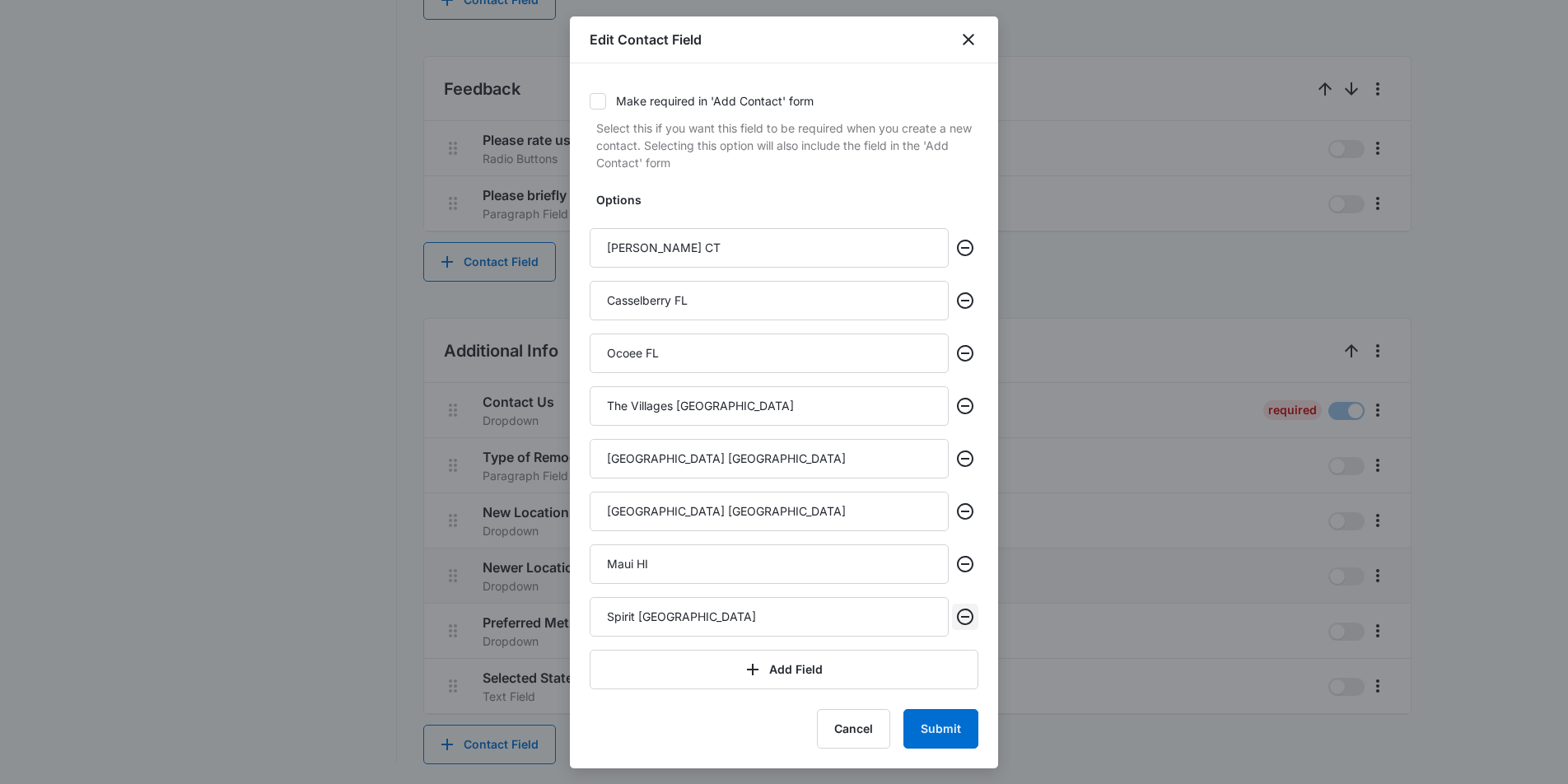
click at [966, 615] on icon "Remove" at bounding box center [965, 617] width 20 height 20
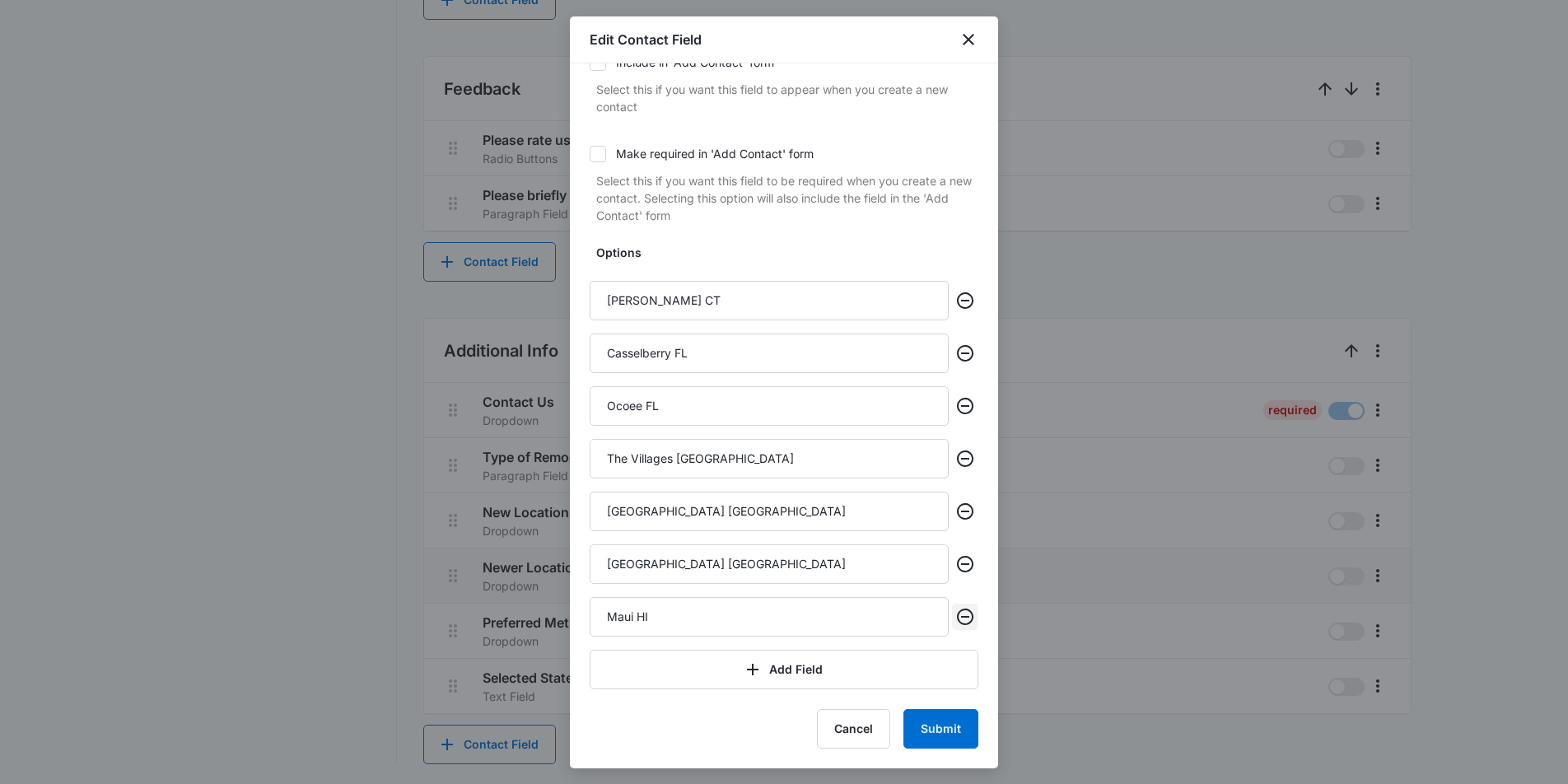
click at [966, 615] on icon "Remove" at bounding box center [965, 617] width 20 height 20
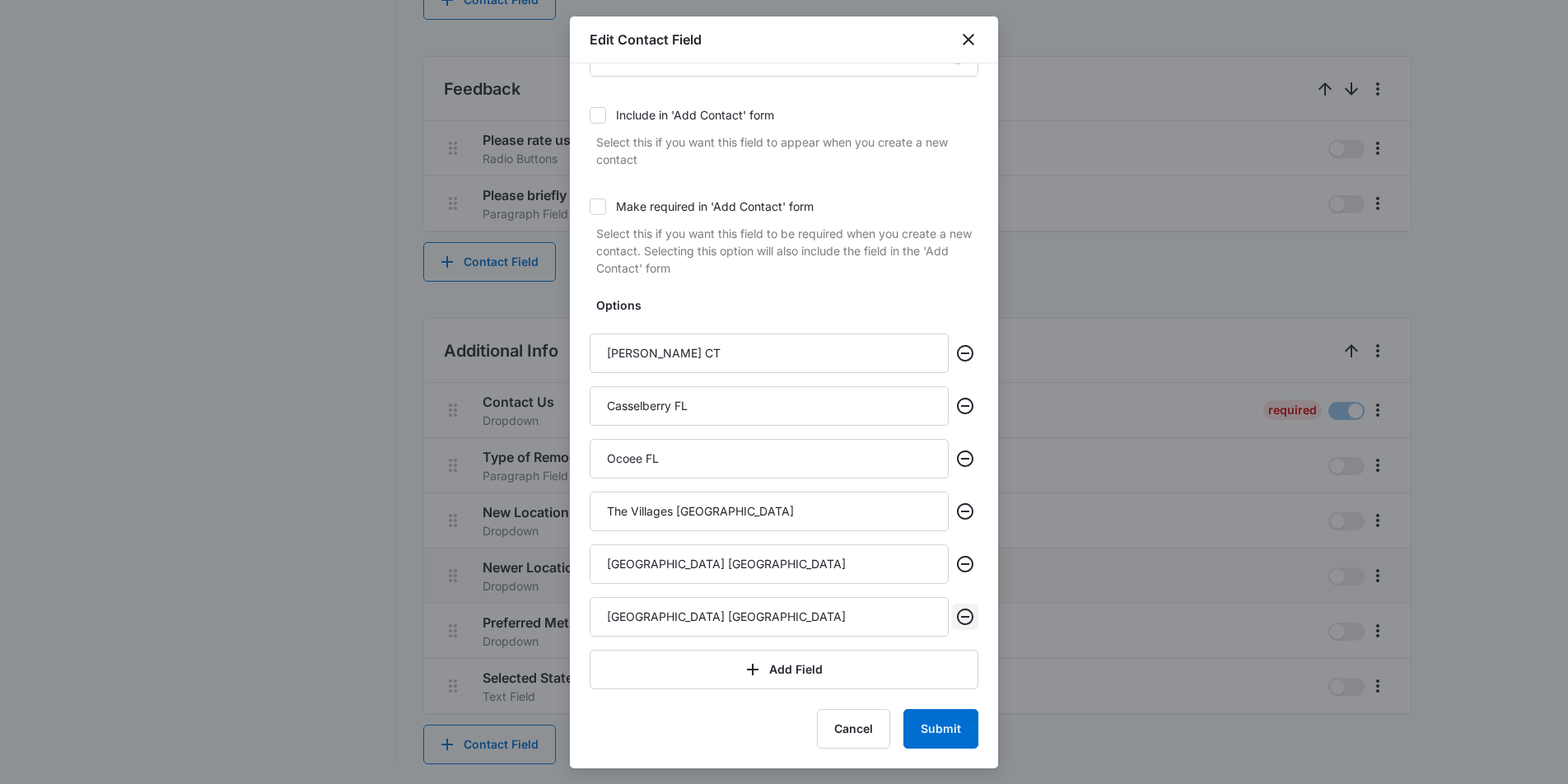
click at [966, 615] on icon "Remove" at bounding box center [965, 617] width 20 height 20
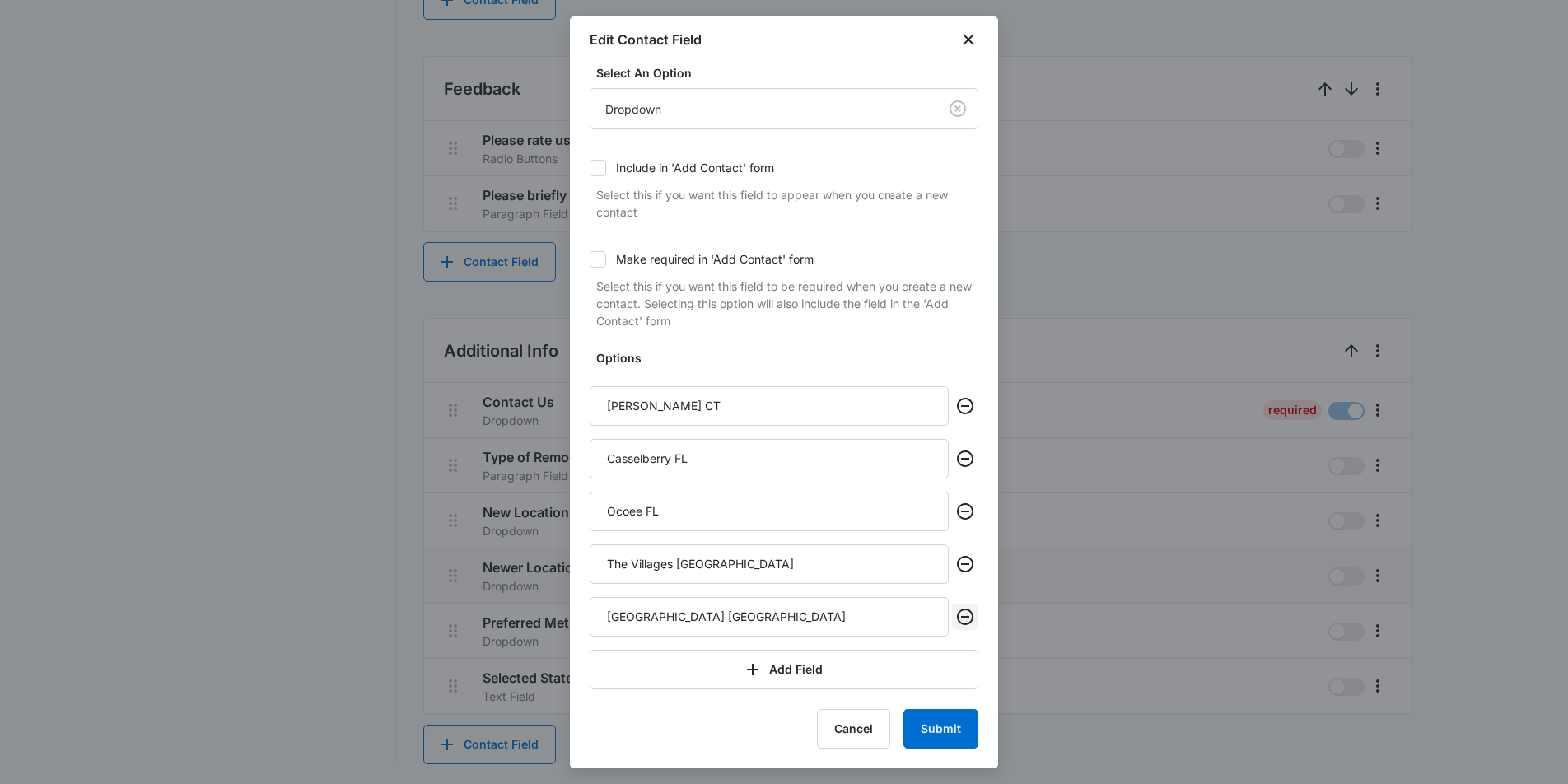
click at [966, 615] on icon "Remove" at bounding box center [965, 617] width 20 height 20
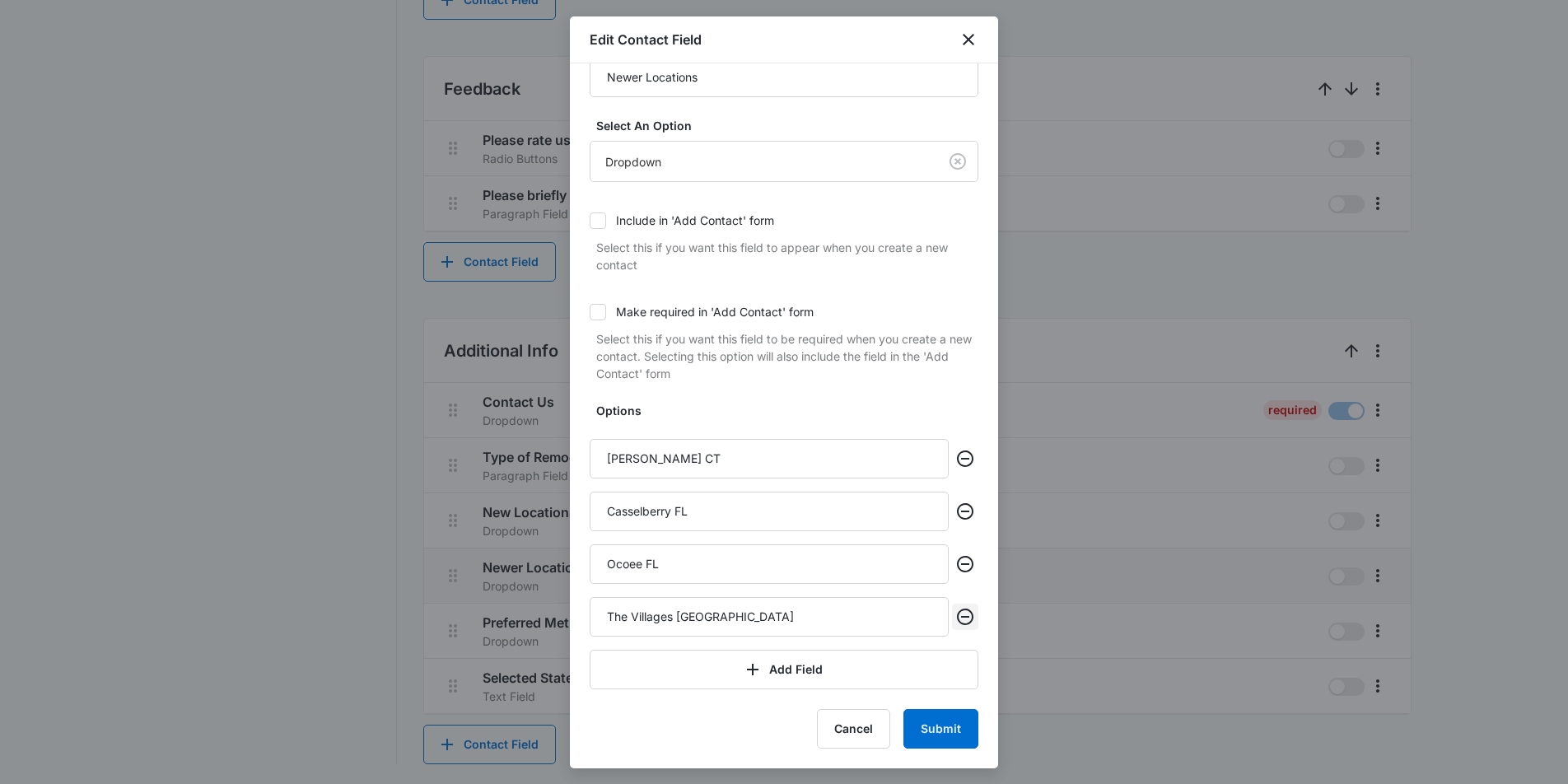
click at [966, 615] on icon "Remove" at bounding box center [965, 617] width 20 height 20
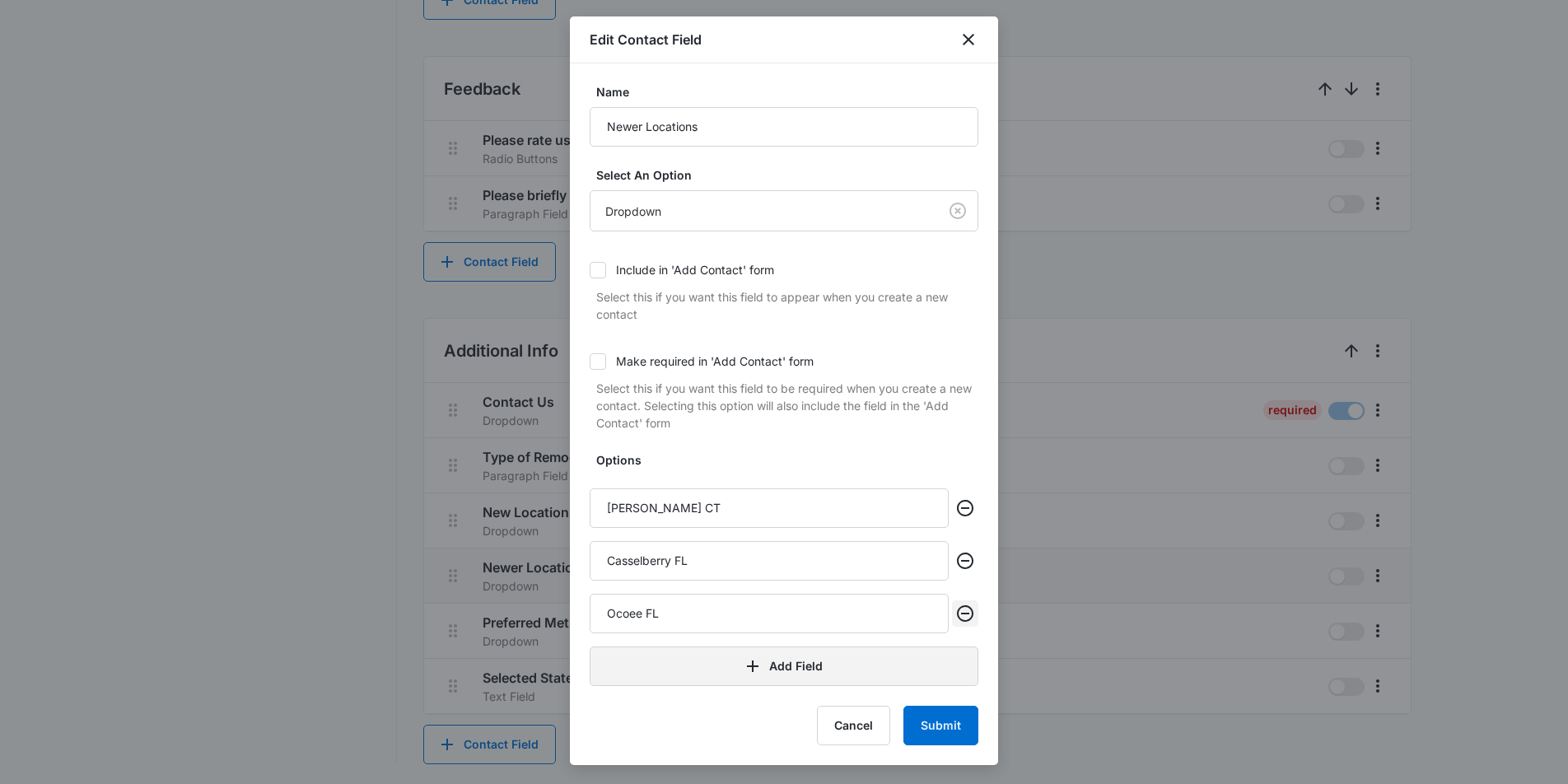
click at [965, 611] on icon "Remove" at bounding box center [965, 613] width 20 height 20
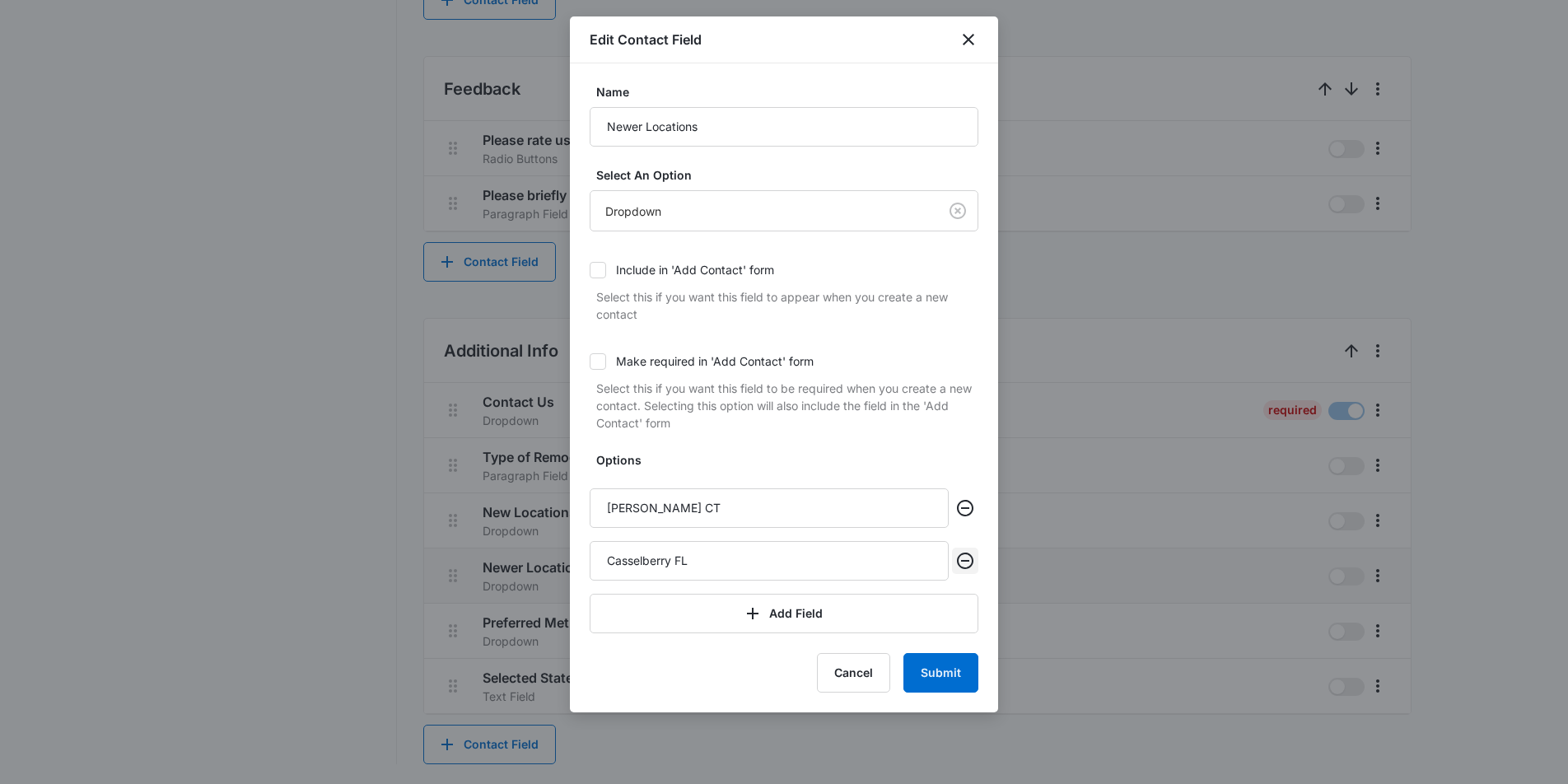
click at [967, 564] on icon "Remove" at bounding box center [965, 561] width 20 height 20
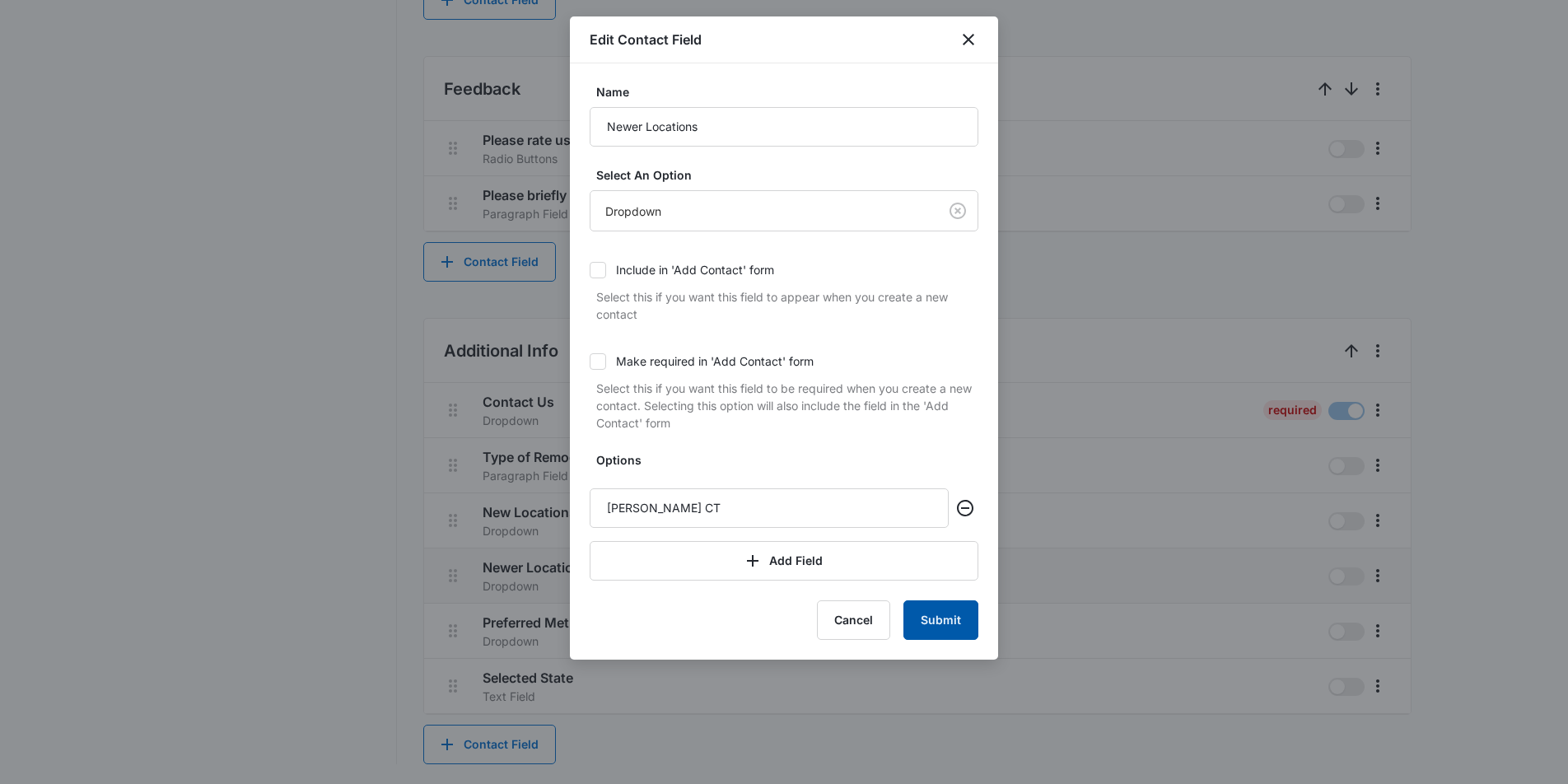
click at [956, 622] on button "Submit" at bounding box center [941, 620] width 75 height 40
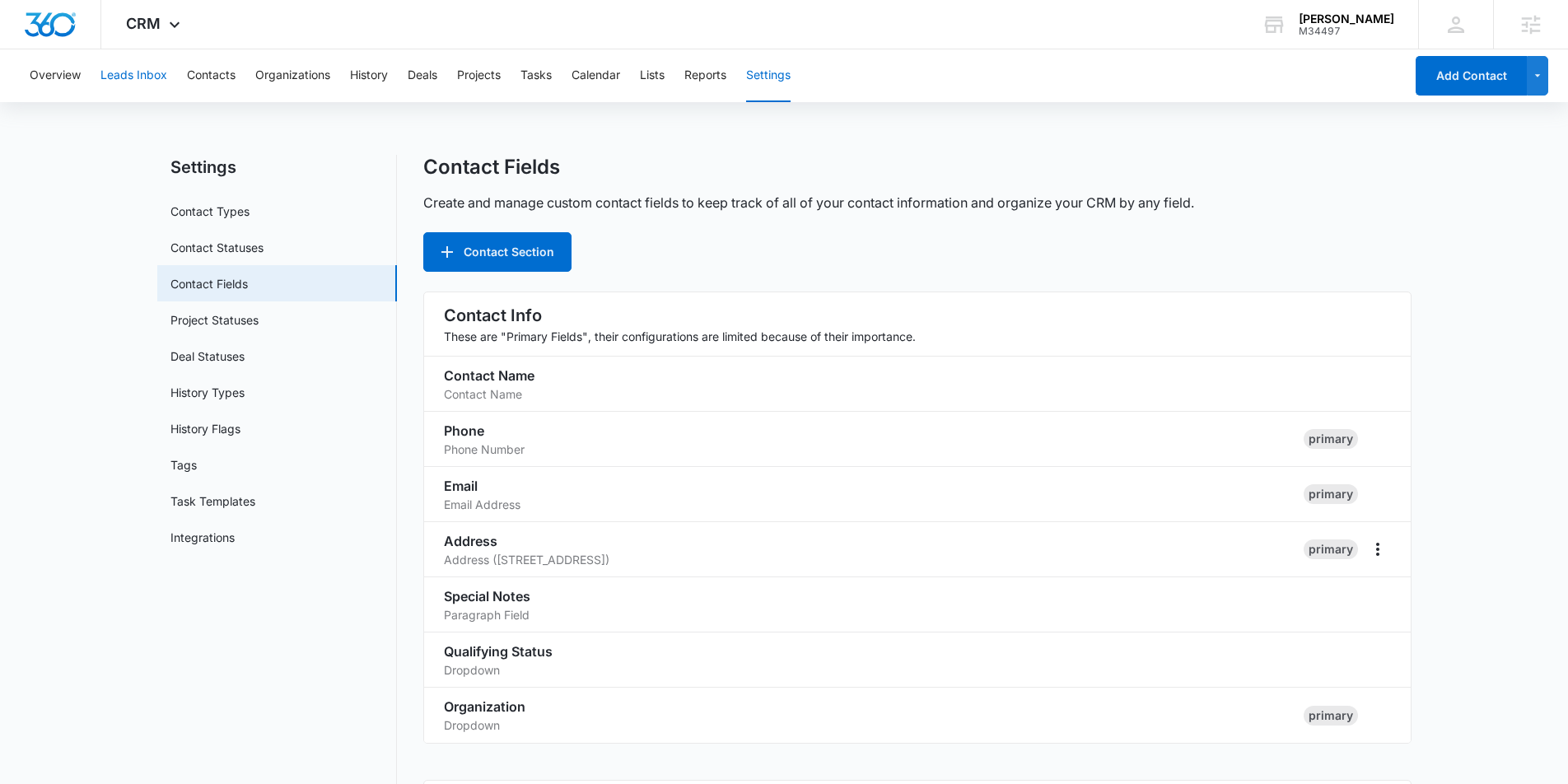
click at [160, 74] on button "Leads Inbox" at bounding box center [133, 75] width 66 height 53
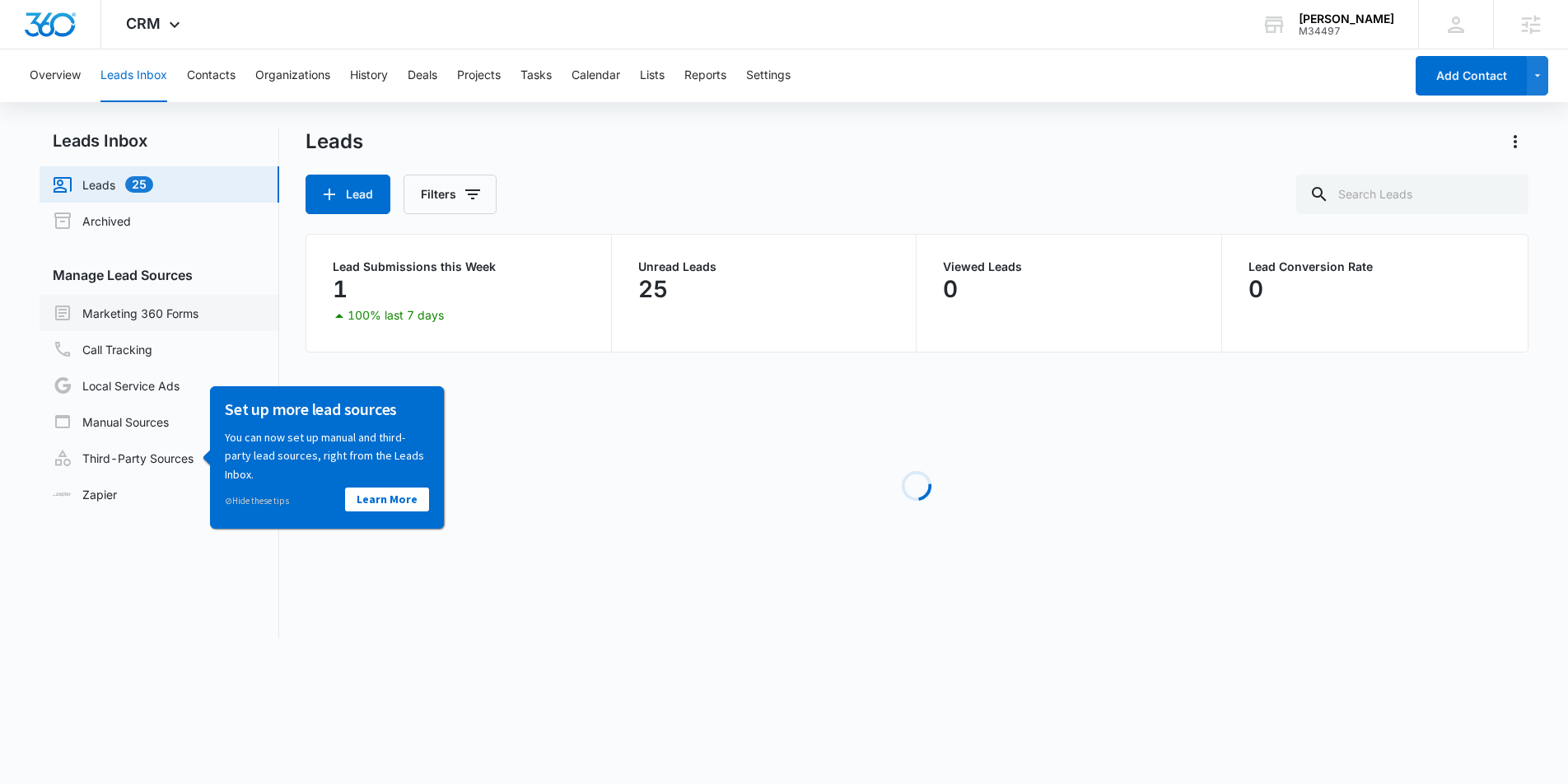
click at [165, 323] on link "Marketing 360 Forms" at bounding box center [125, 313] width 146 height 20
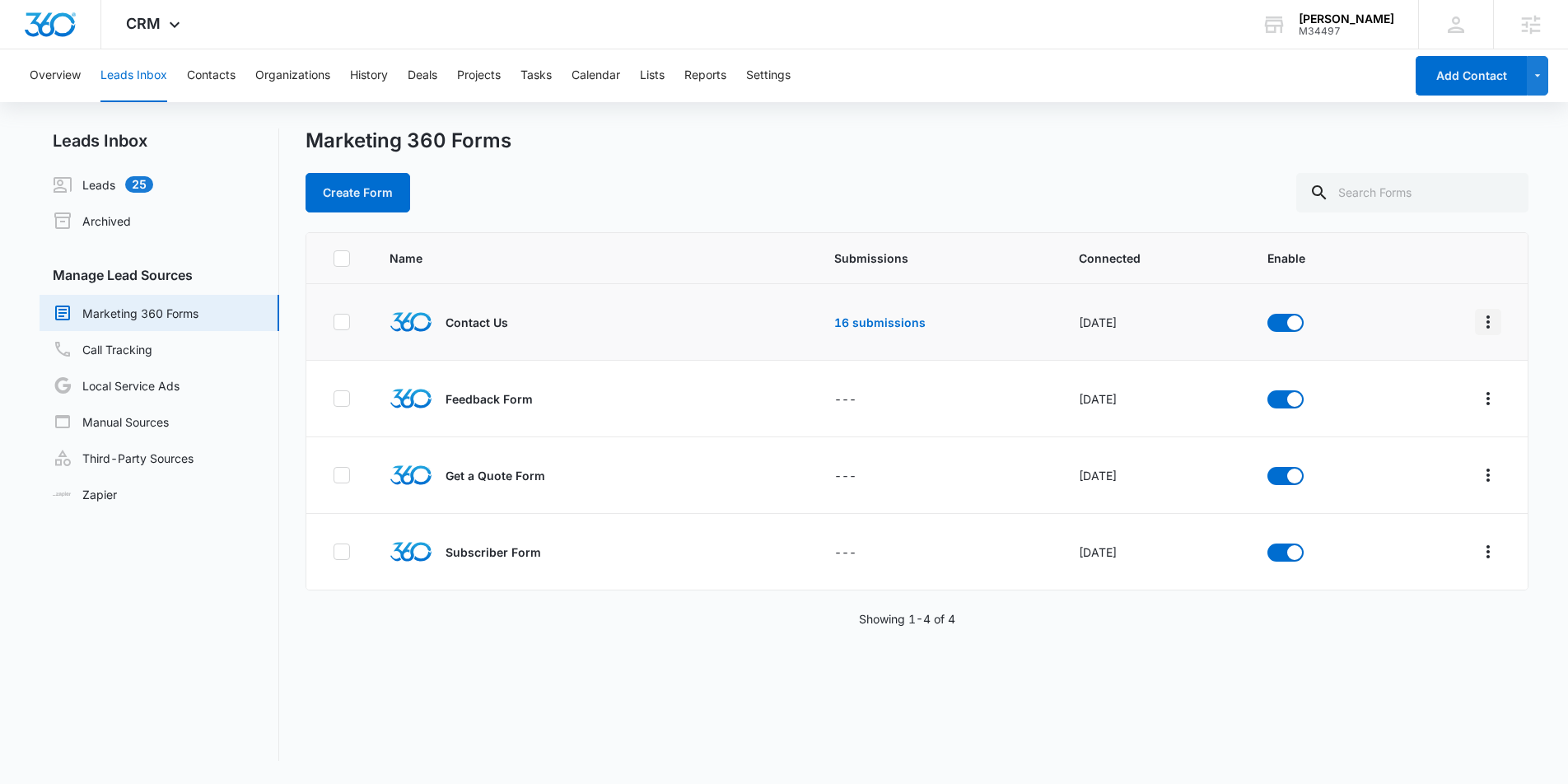
click at [1487, 324] on icon "Overflow Menu" at bounding box center [1489, 322] width 20 height 20
click at [1419, 419] on div "Field Mapping" at bounding box center [1415, 417] width 94 height 12
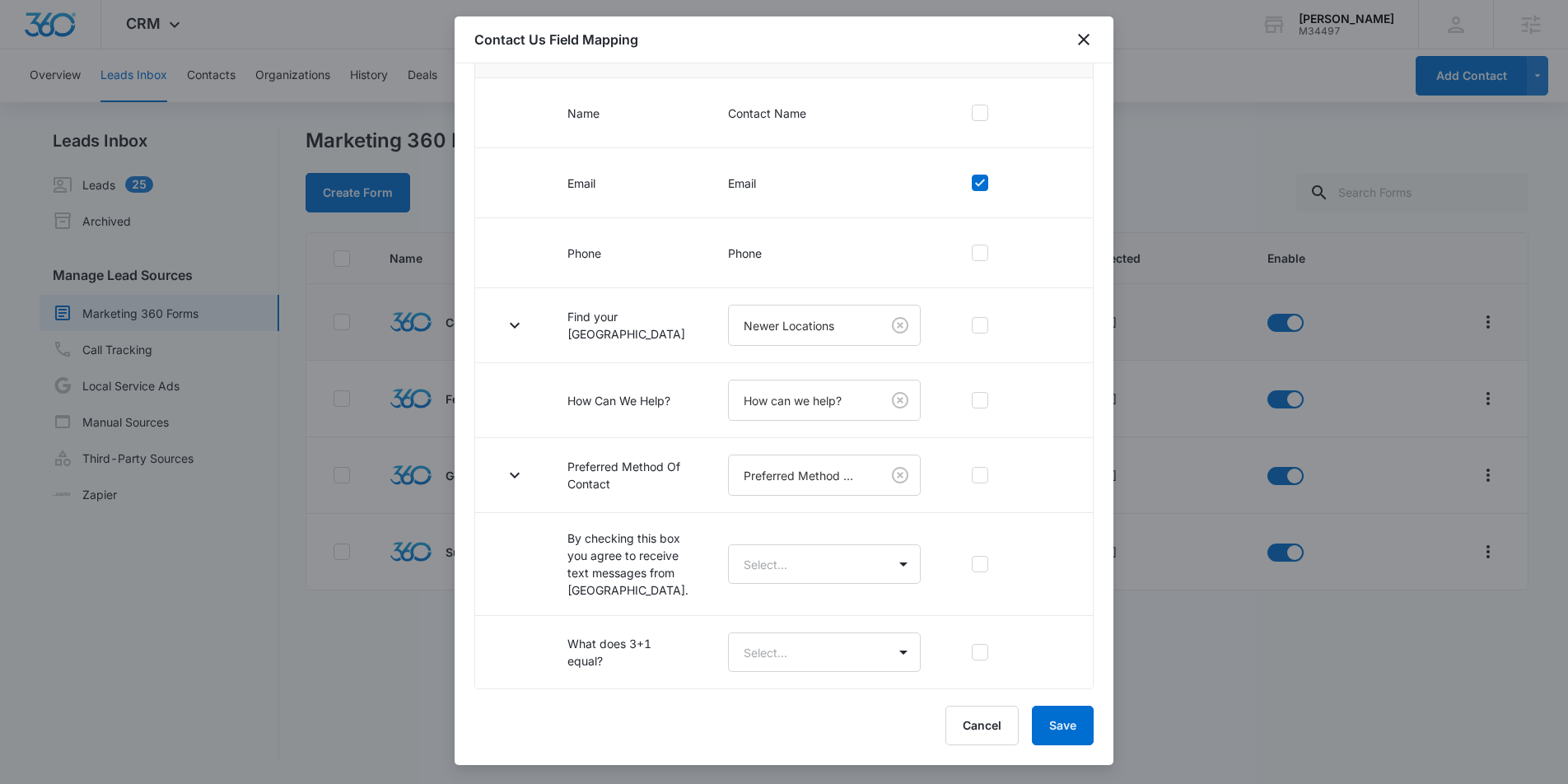
scroll to position [241, 0]
click at [520, 315] on icon "button" at bounding box center [515, 325] width 20 height 20
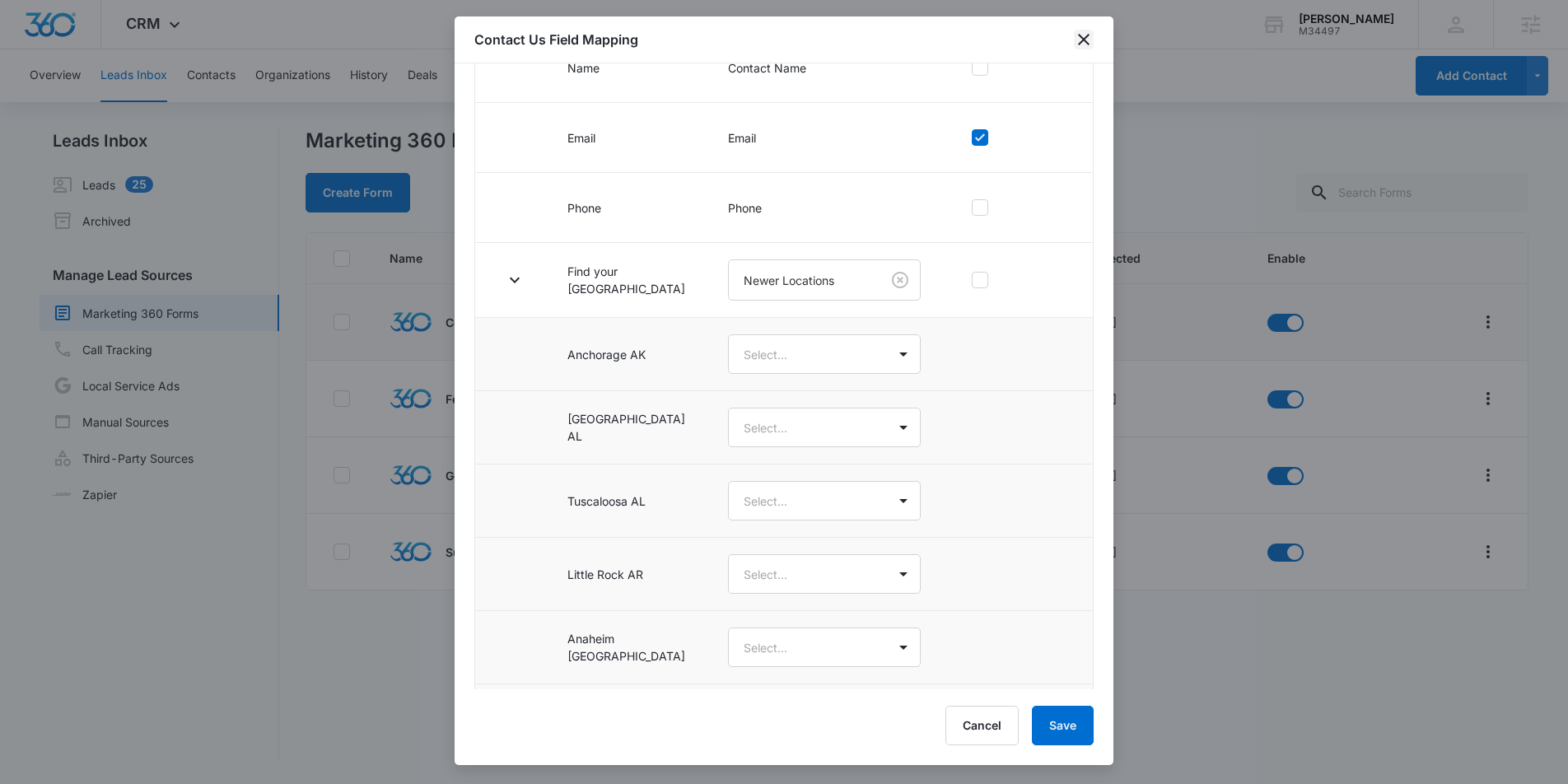
click at [1090, 34] on icon "close" at bounding box center [1084, 40] width 20 height 20
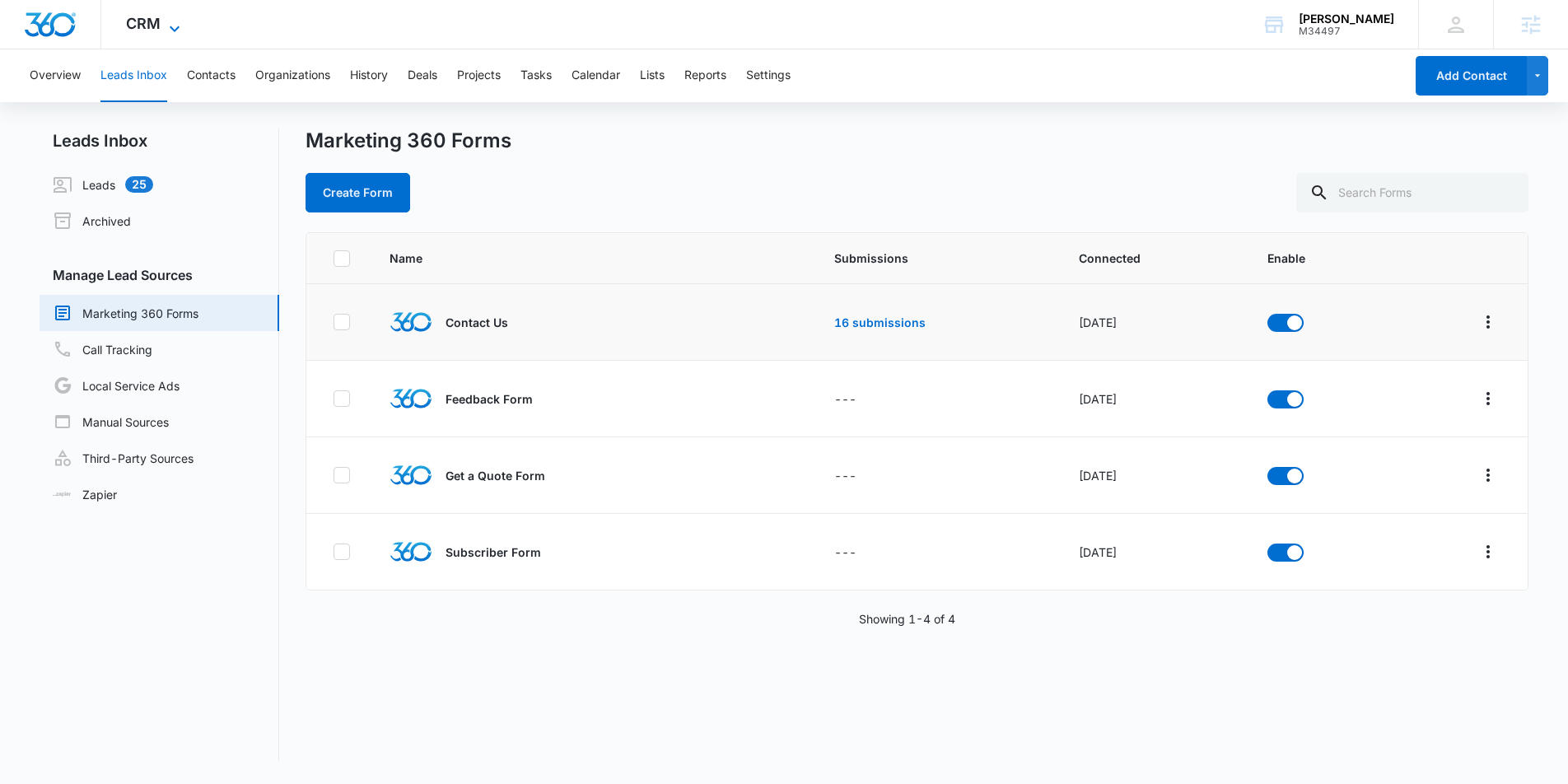
click at [168, 22] on icon at bounding box center [174, 29] width 20 height 20
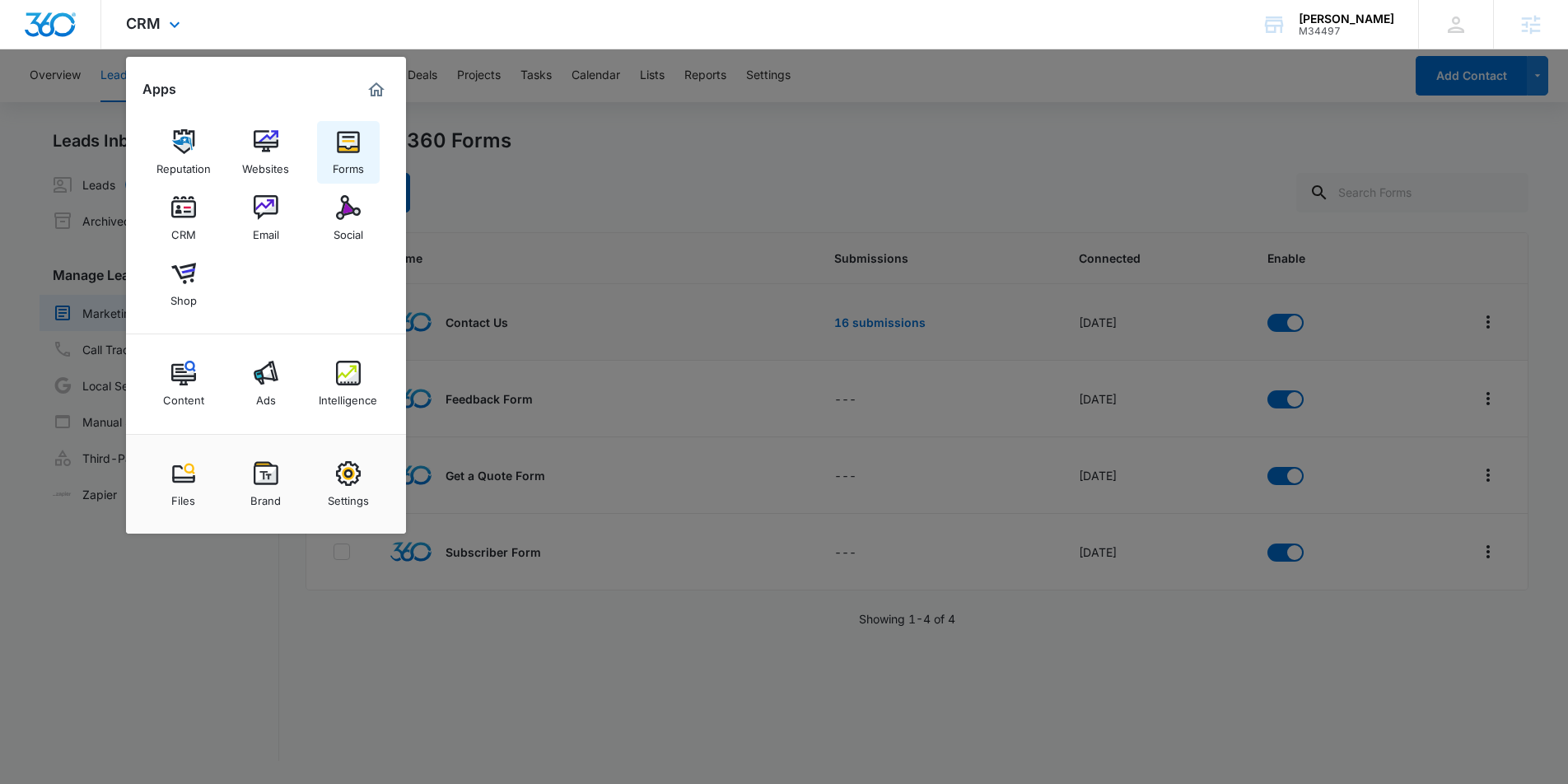
click at [337, 147] on img at bounding box center [348, 141] width 25 height 24
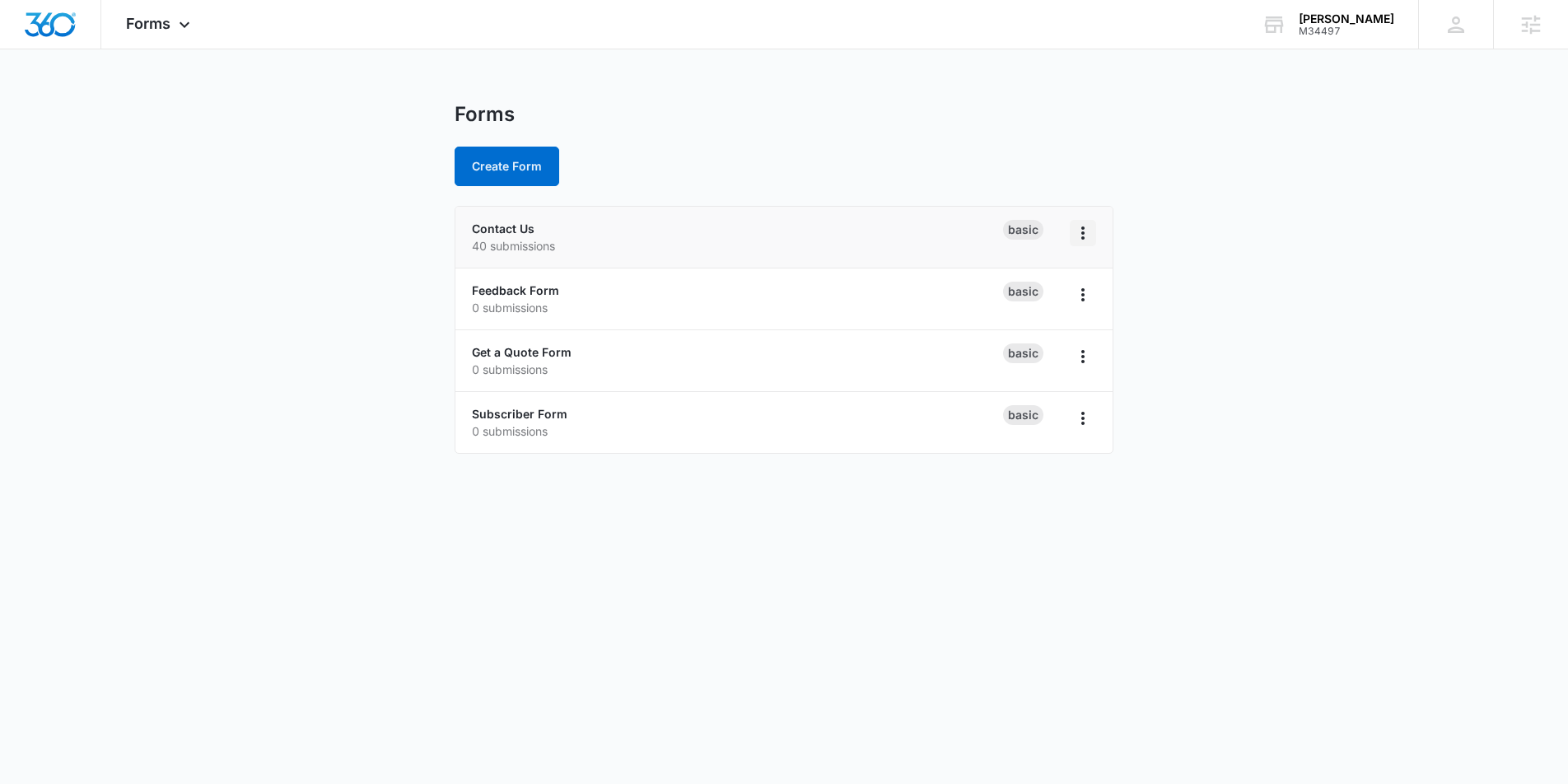
click at [1078, 230] on icon "Overflow Menu" at bounding box center [1083, 233] width 20 height 20
click at [494, 229] on link "Contact Us" at bounding box center [503, 228] width 63 height 14
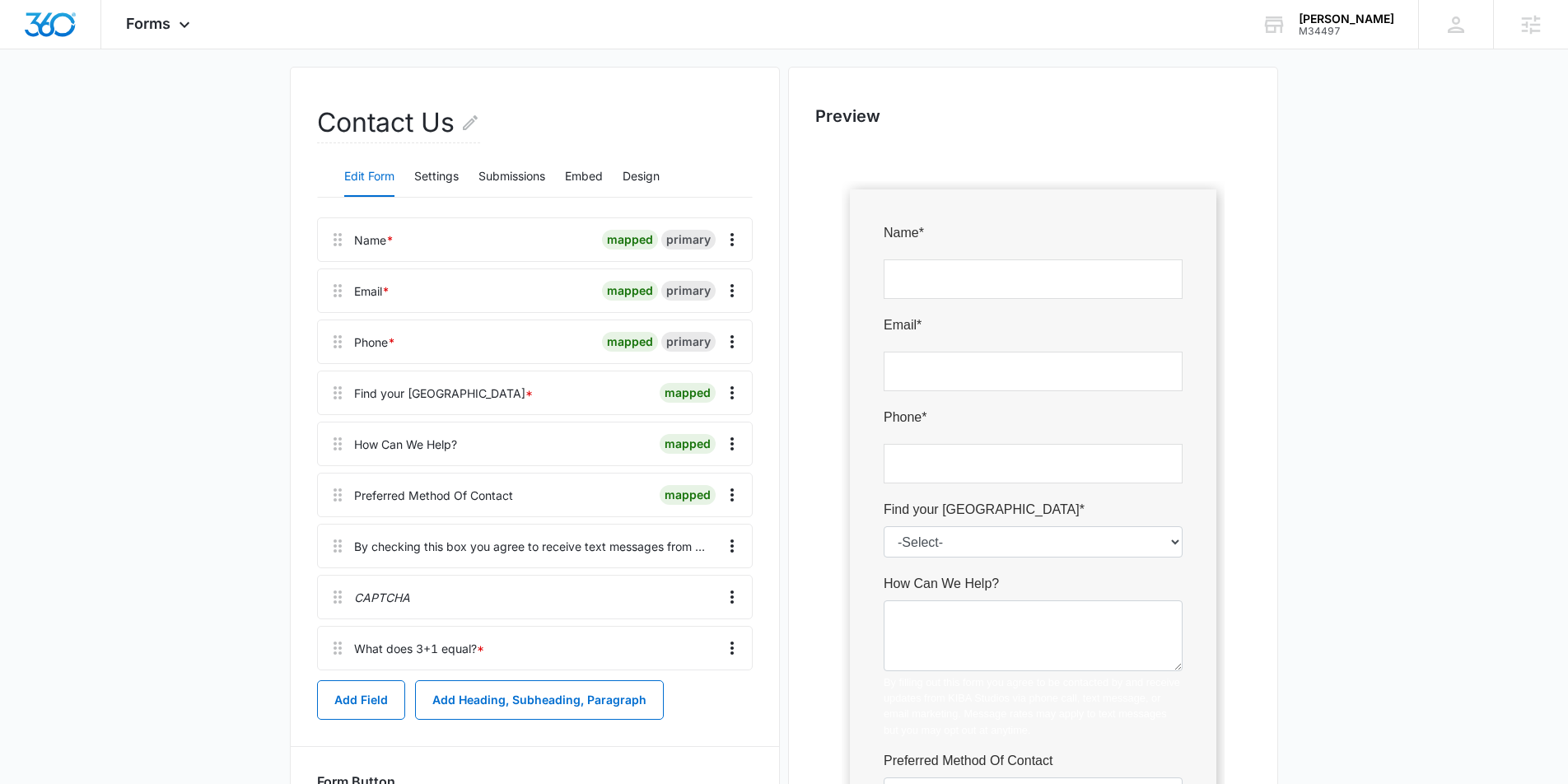
scroll to position [119, 0]
click at [735, 395] on icon "Overflow Menu" at bounding box center [733, 396] width 20 height 20
click at [688, 438] on div "Edit" at bounding box center [688, 441] width 35 height 12
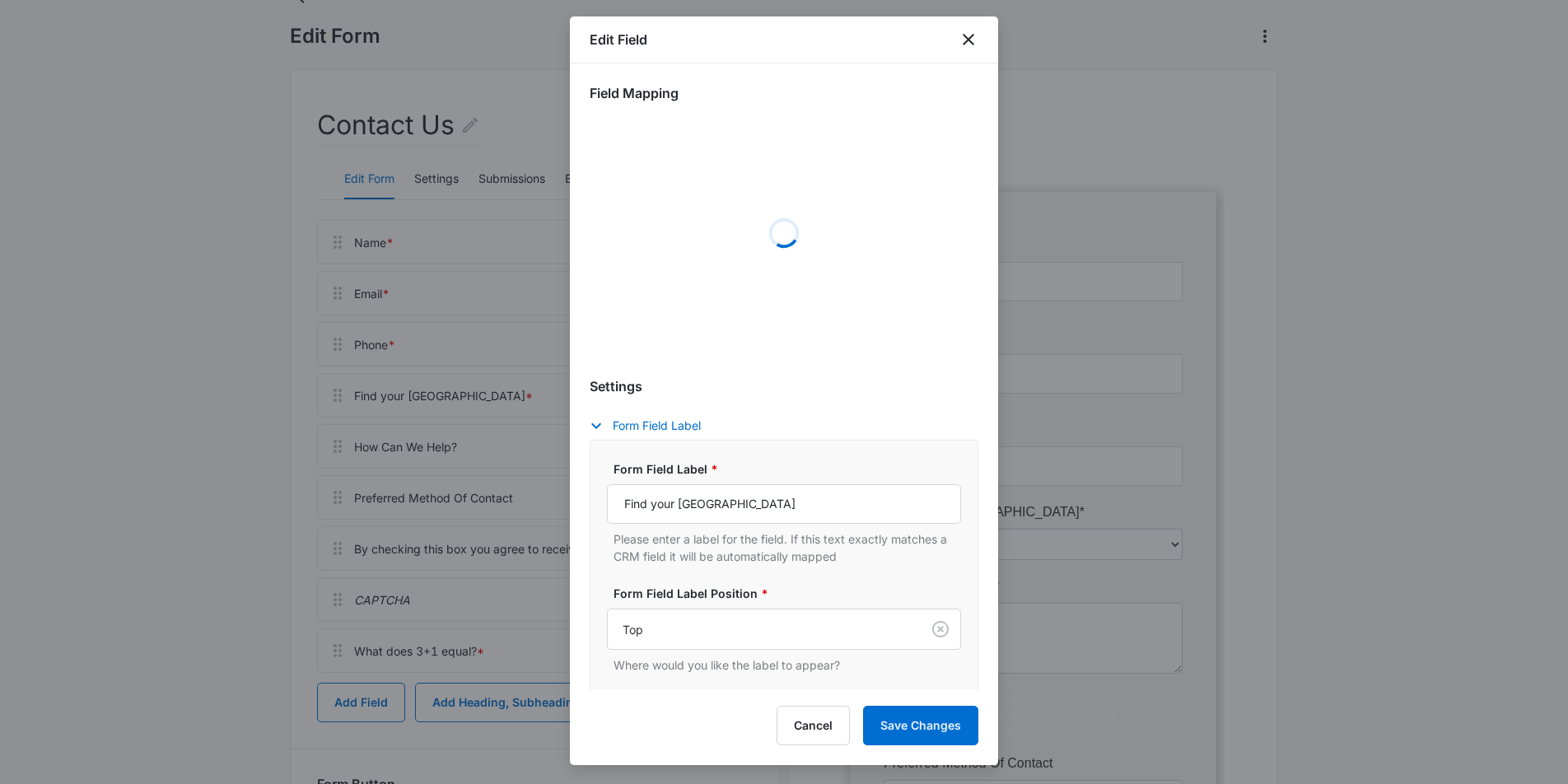
select select "415"
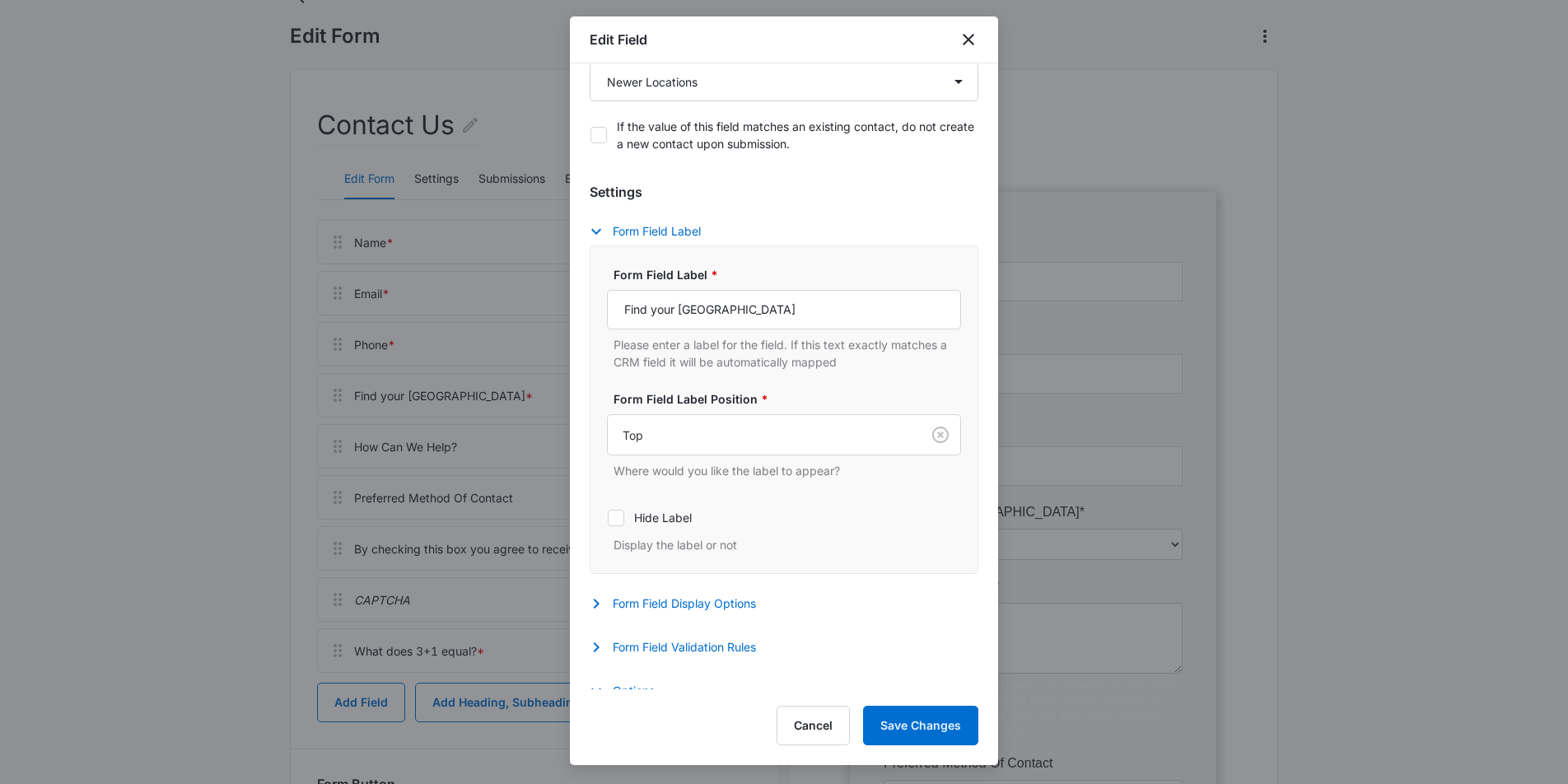
scroll to position [325, 0]
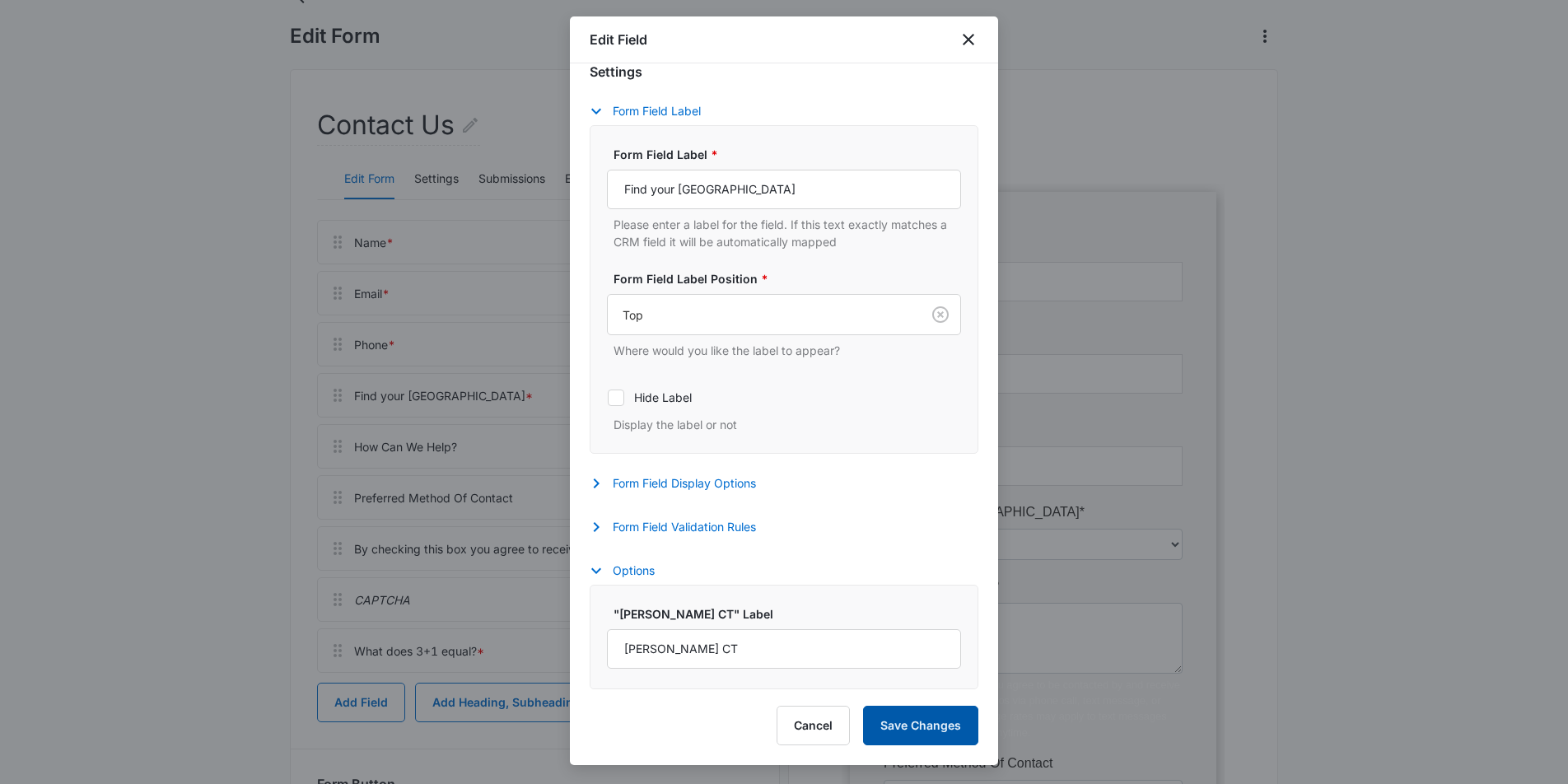
click at [913, 726] on button "Save Changes" at bounding box center [921, 726] width 115 height 40
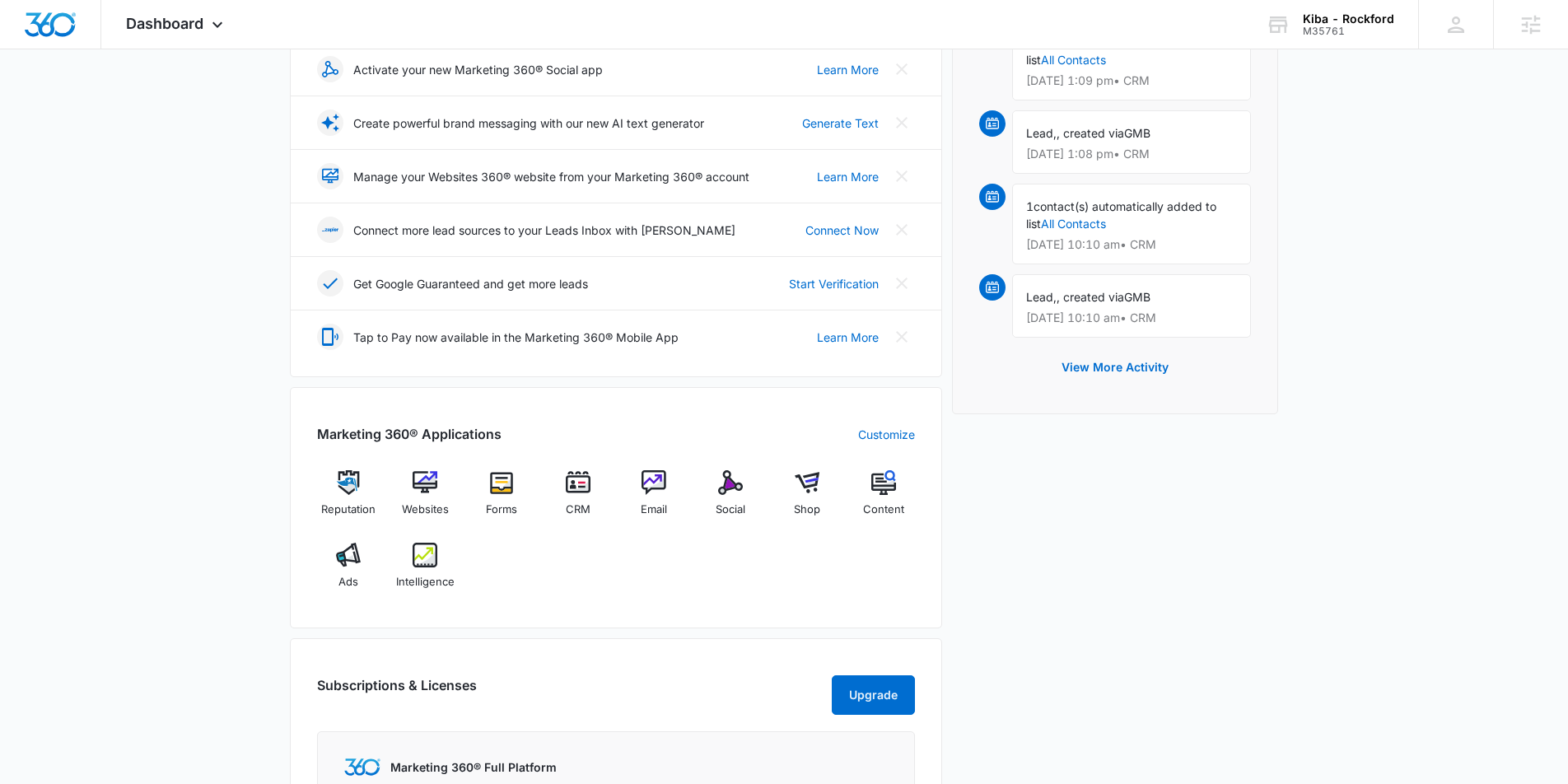
scroll to position [319, 0]
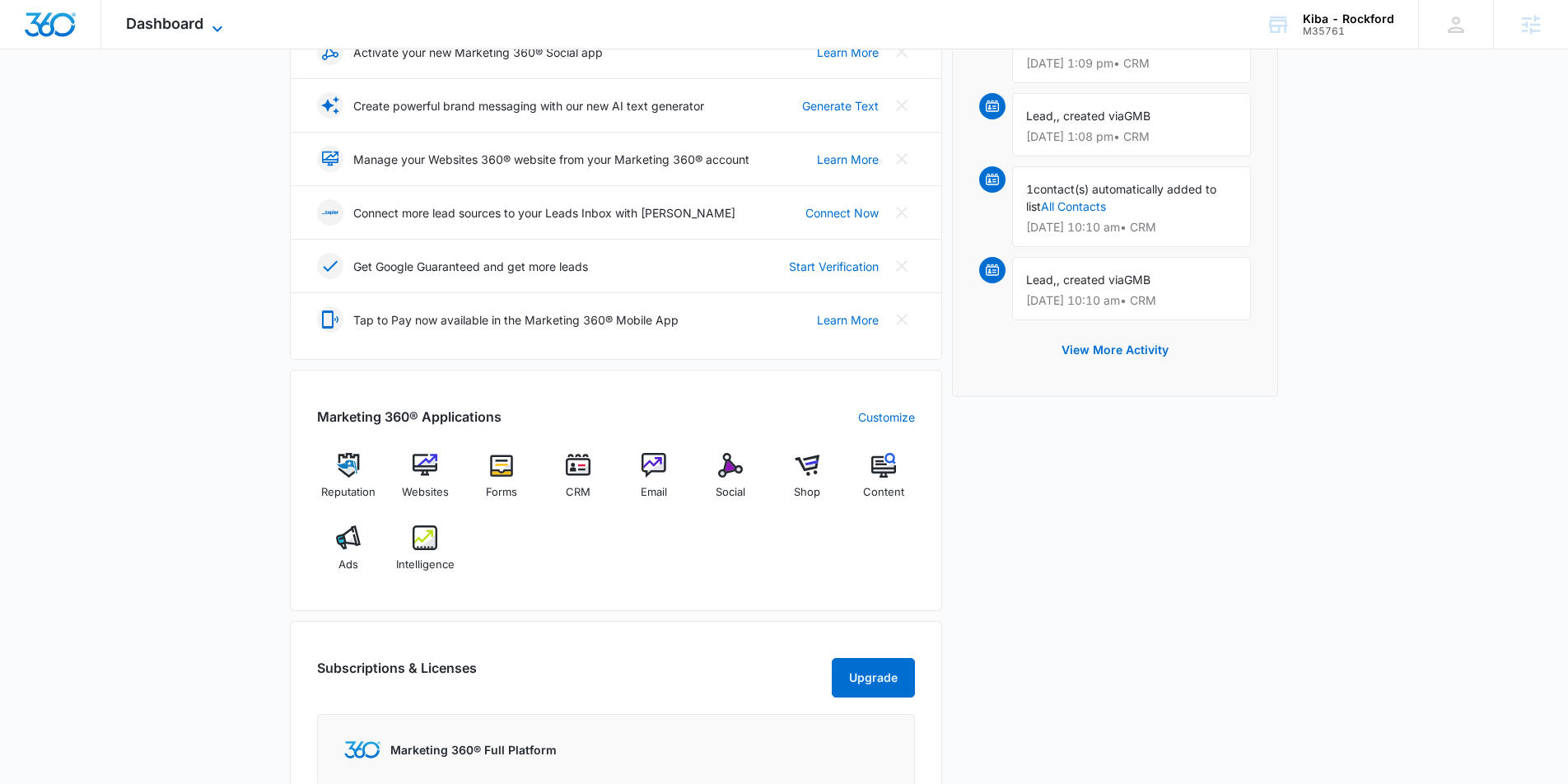
click at [211, 19] on icon at bounding box center [218, 29] width 20 height 20
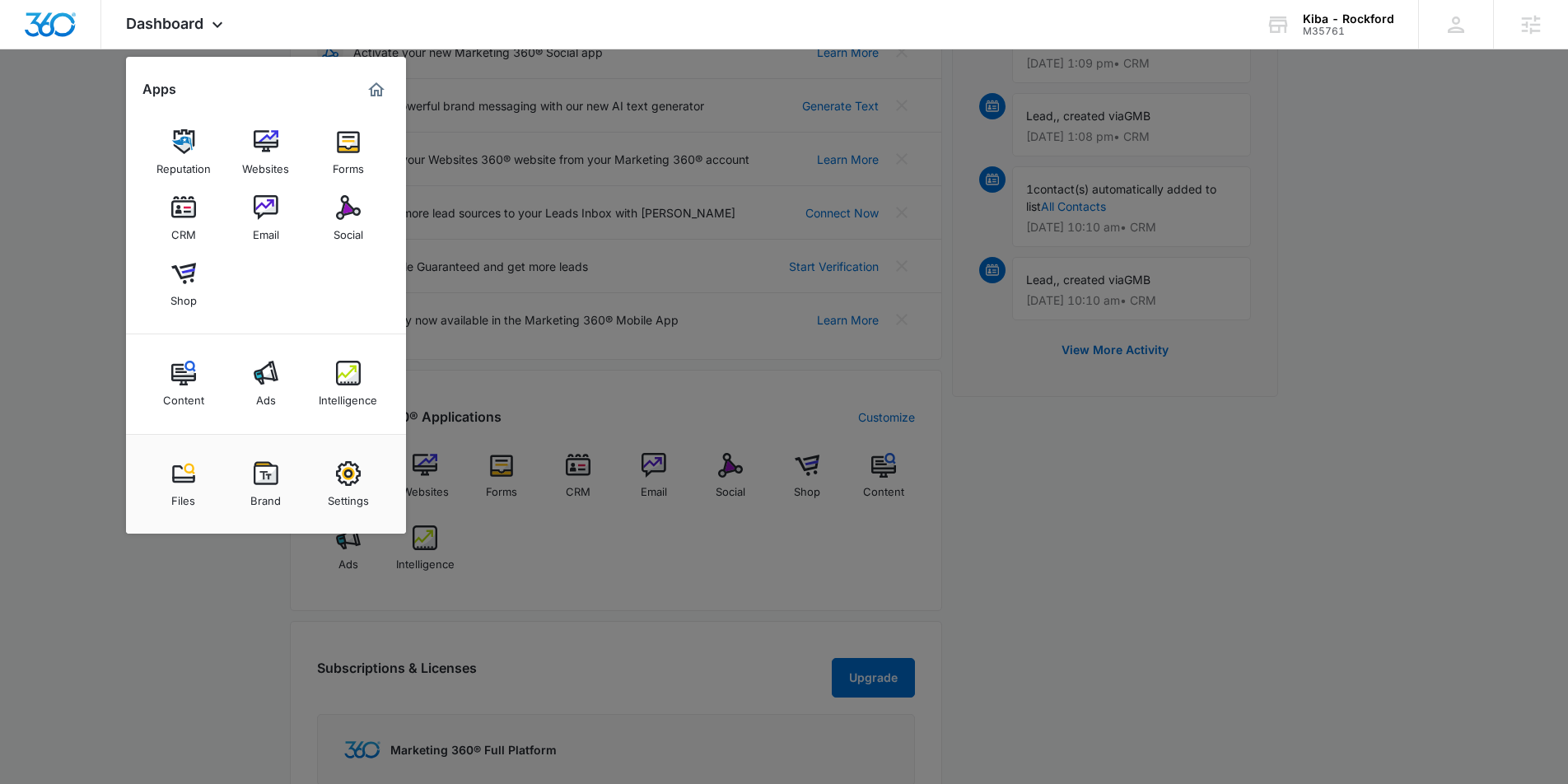
click at [188, 211] on img at bounding box center [183, 207] width 25 height 24
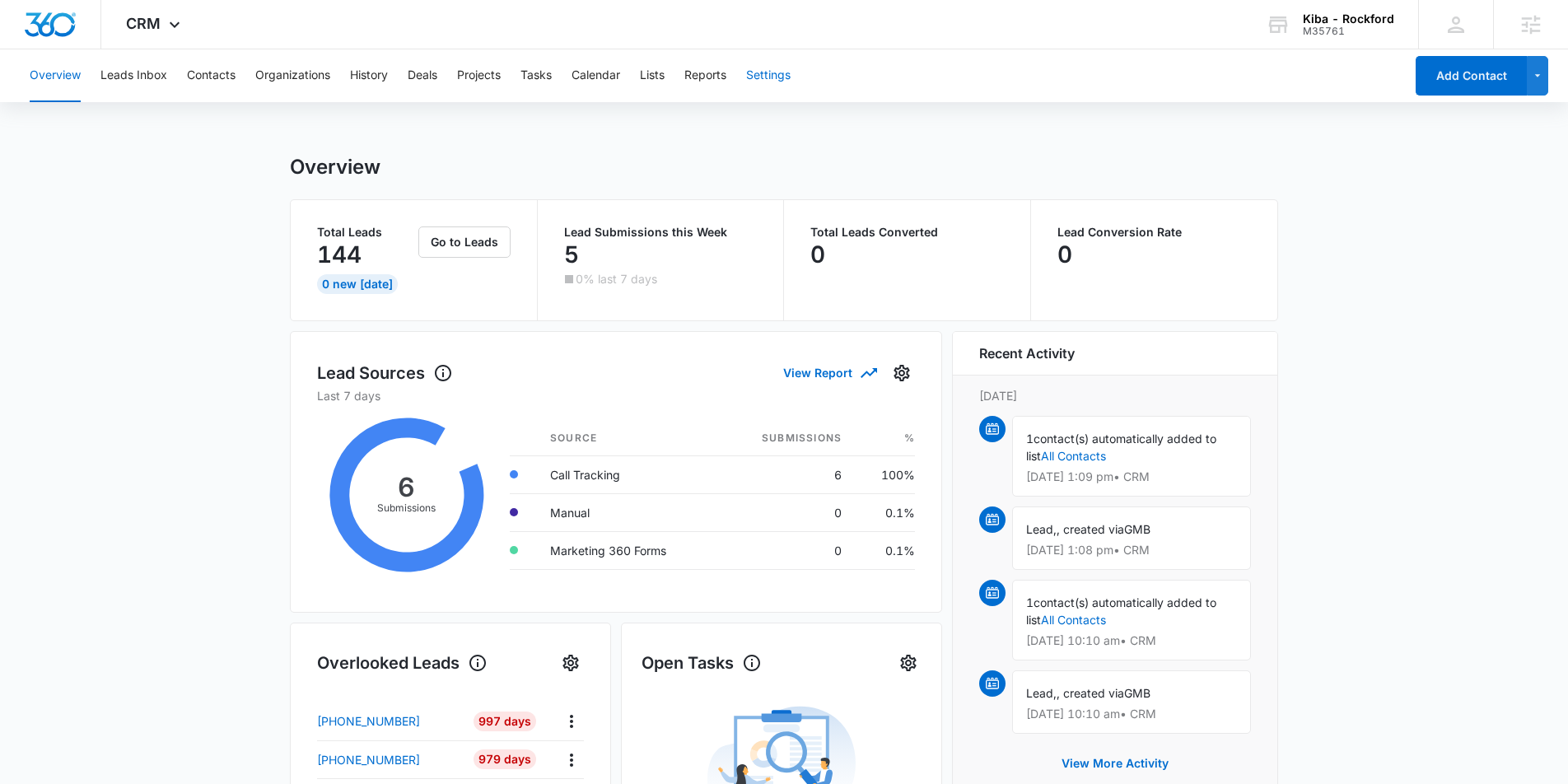
click at [787, 80] on button "Settings" at bounding box center [768, 75] width 44 height 53
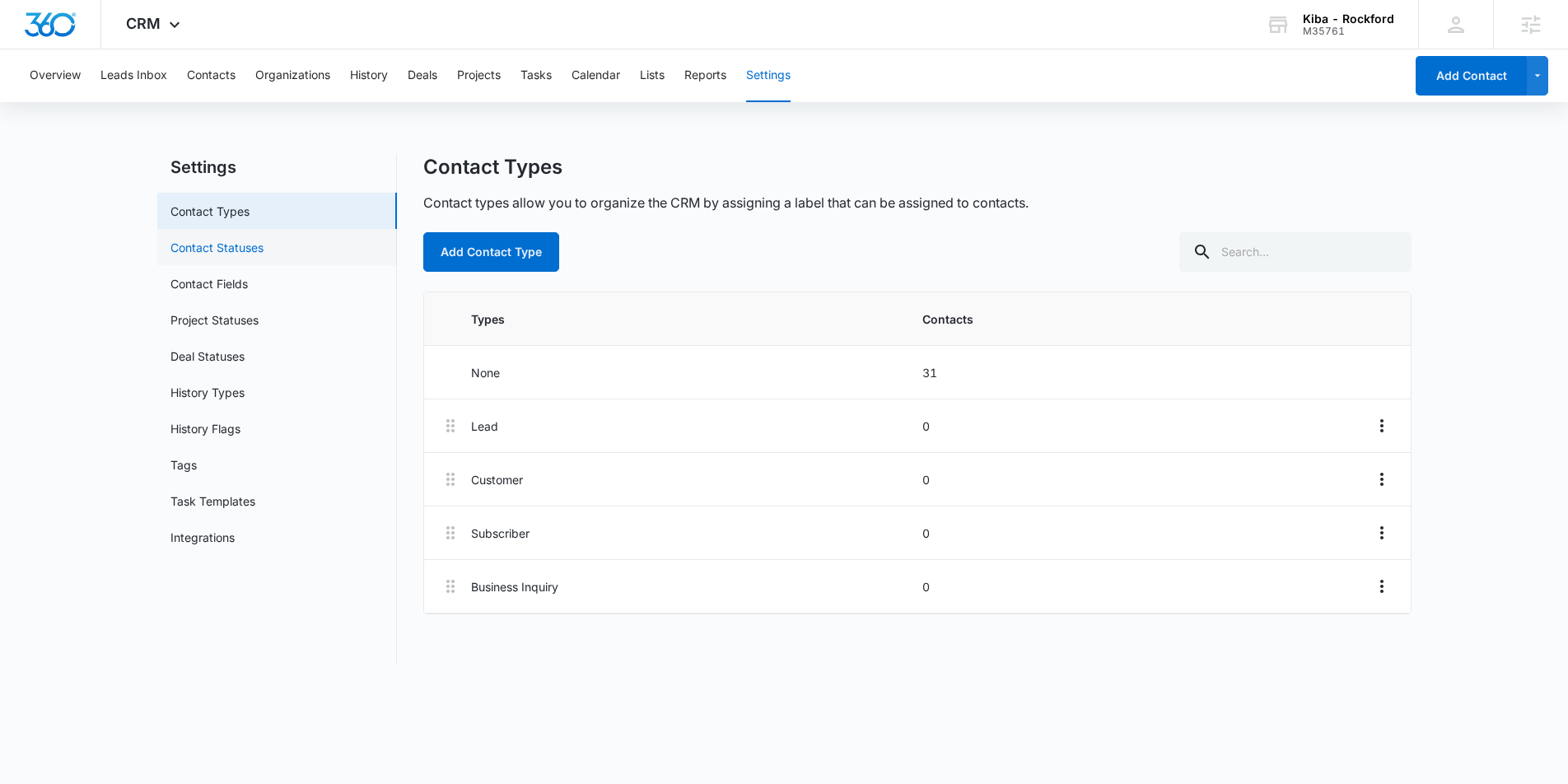
click at [226, 248] on link "Contact Statuses" at bounding box center [217, 247] width 94 height 17
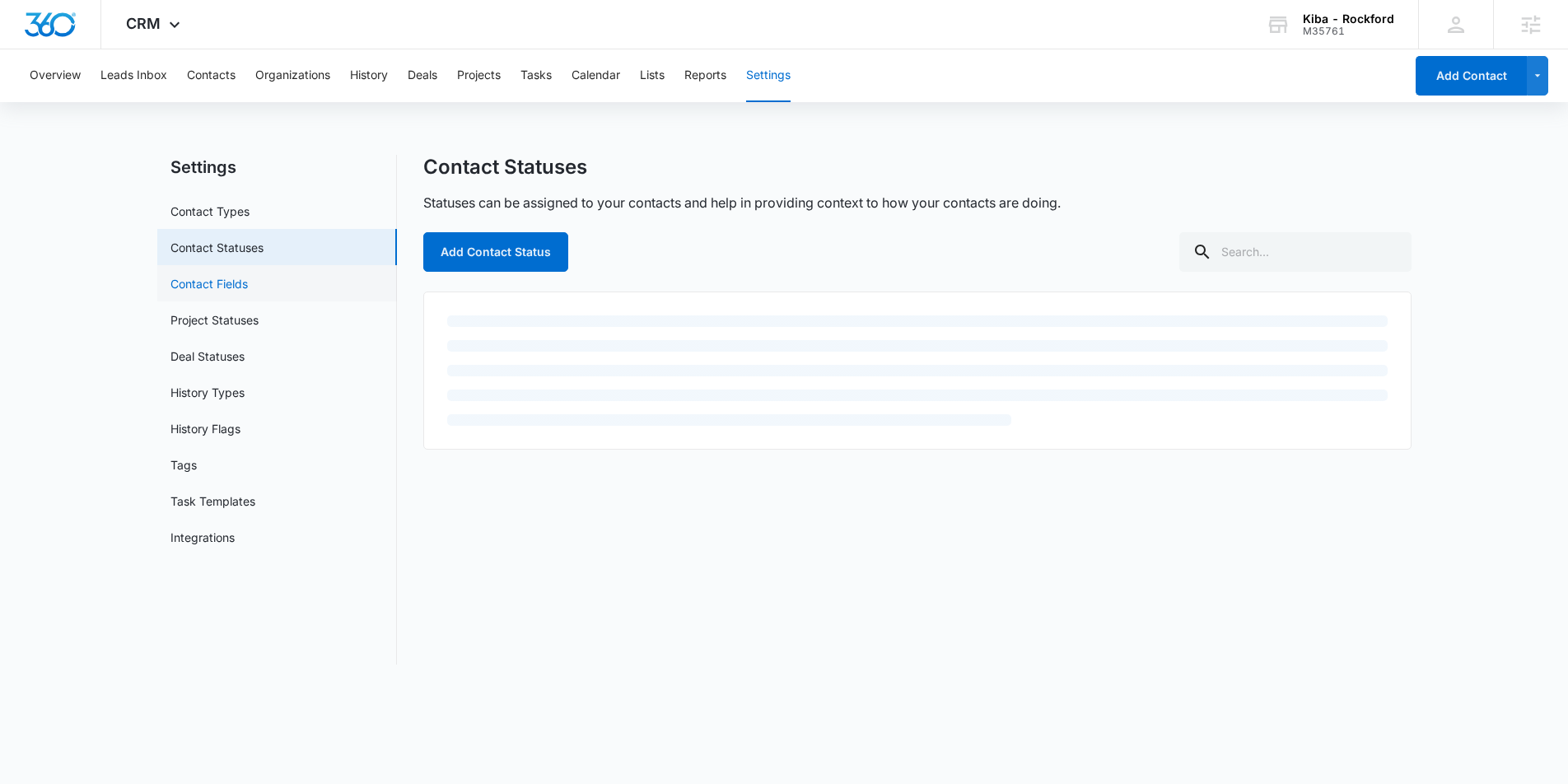
click at [218, 289] on link "Contact Fields" at bounding box center [209, 283] width 77 height 17
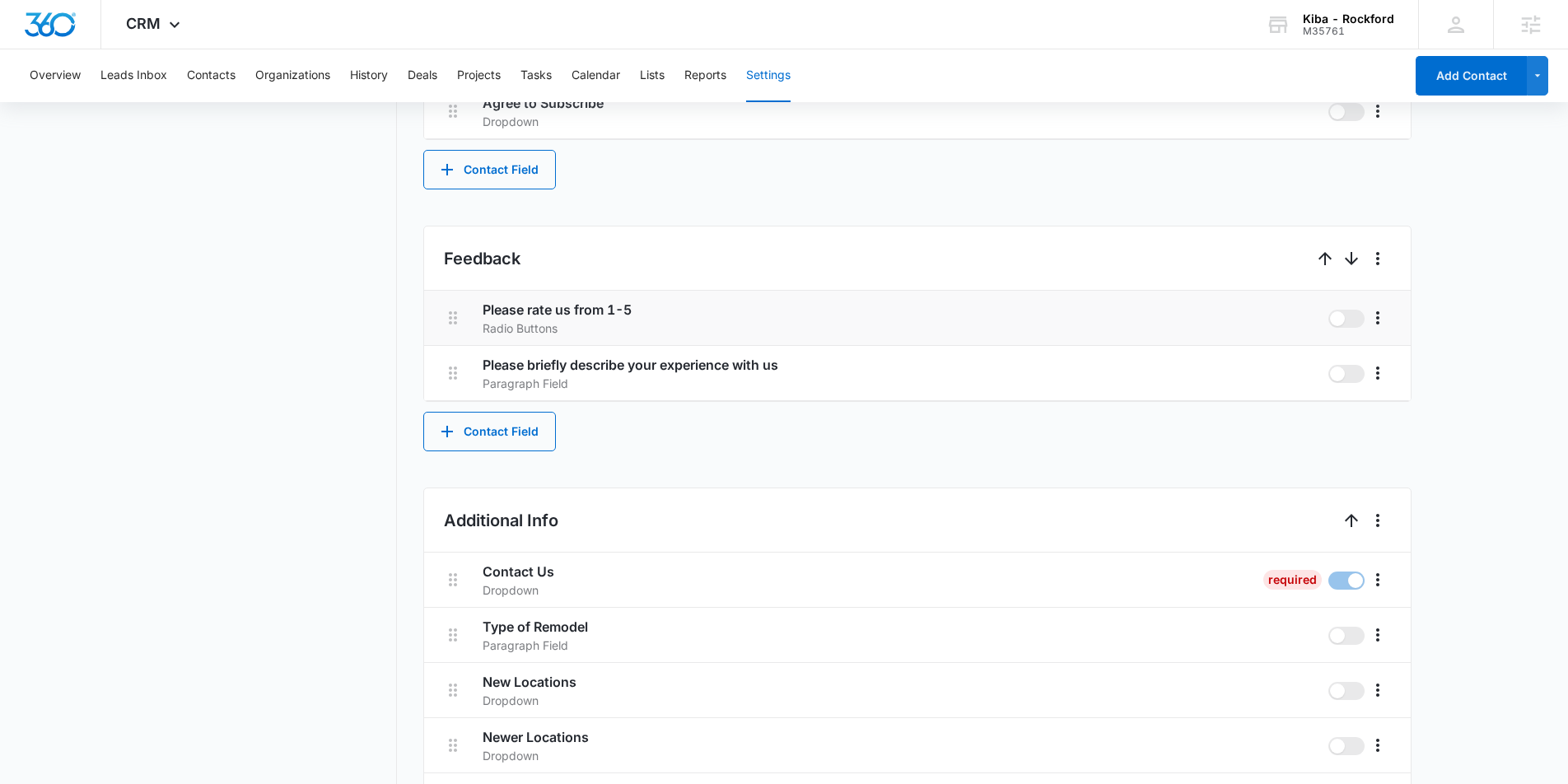
scroll to position [1509, 0]
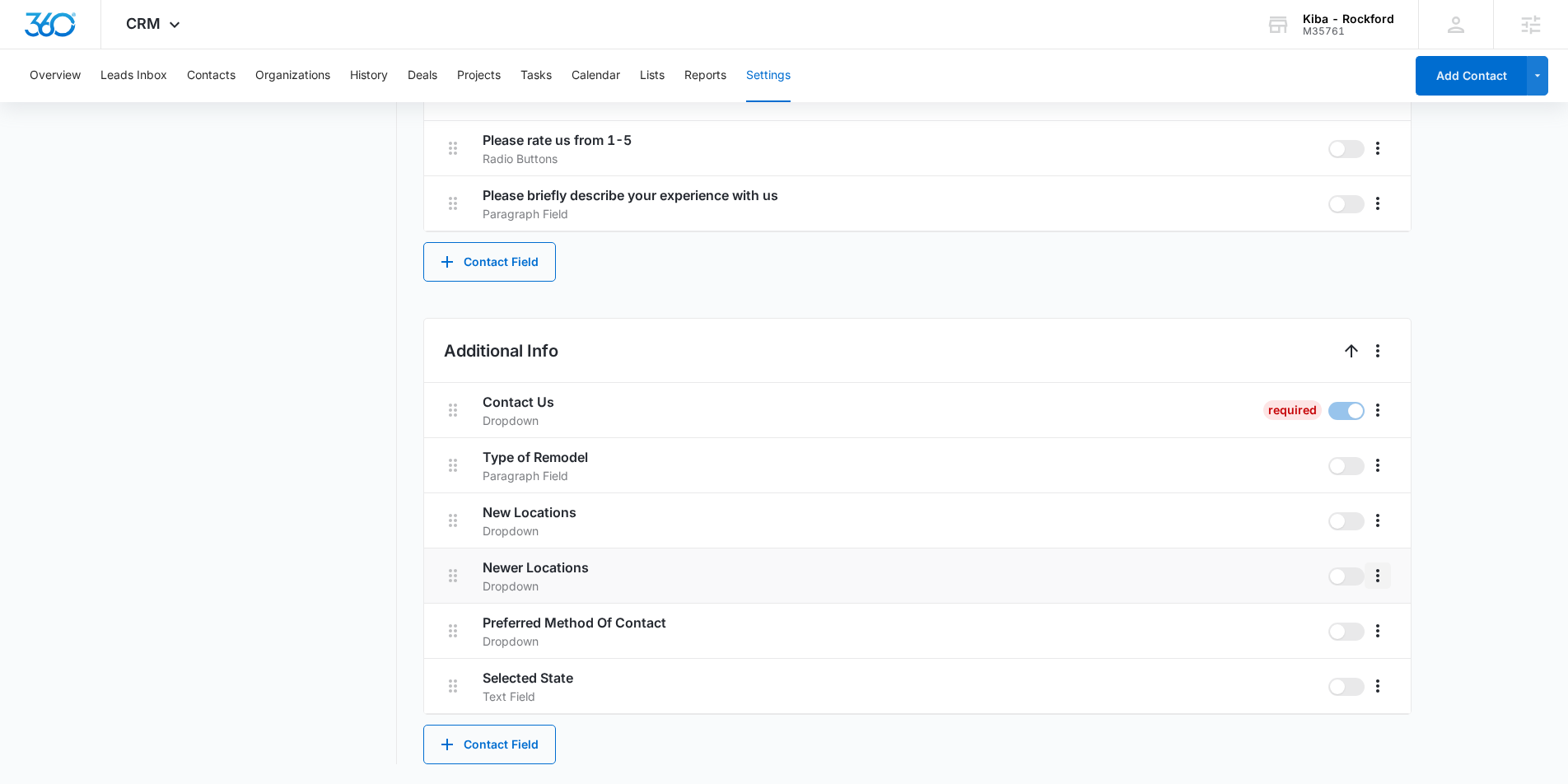
click at [1386, 574] on icon "More" at bounding box center [1378, 575] width 20 height 20
click at [1390, 616] on div "Edit" at bounding box center [1403, 622] width 35 height 12
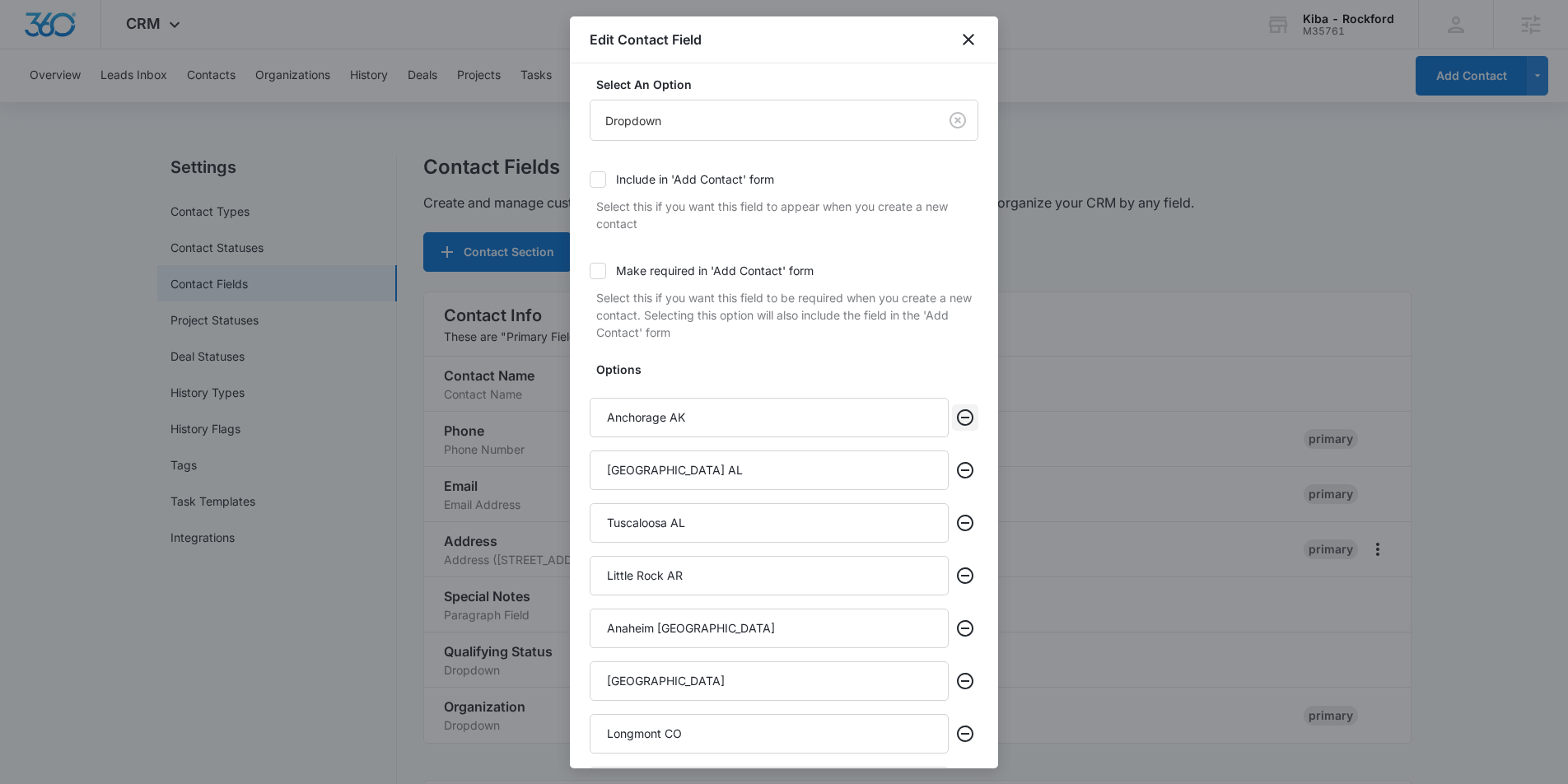
scroll to position [92, 0]
click at [964, 416] on icon "Remove" at bounding box center [965, 416] width 16 height 16
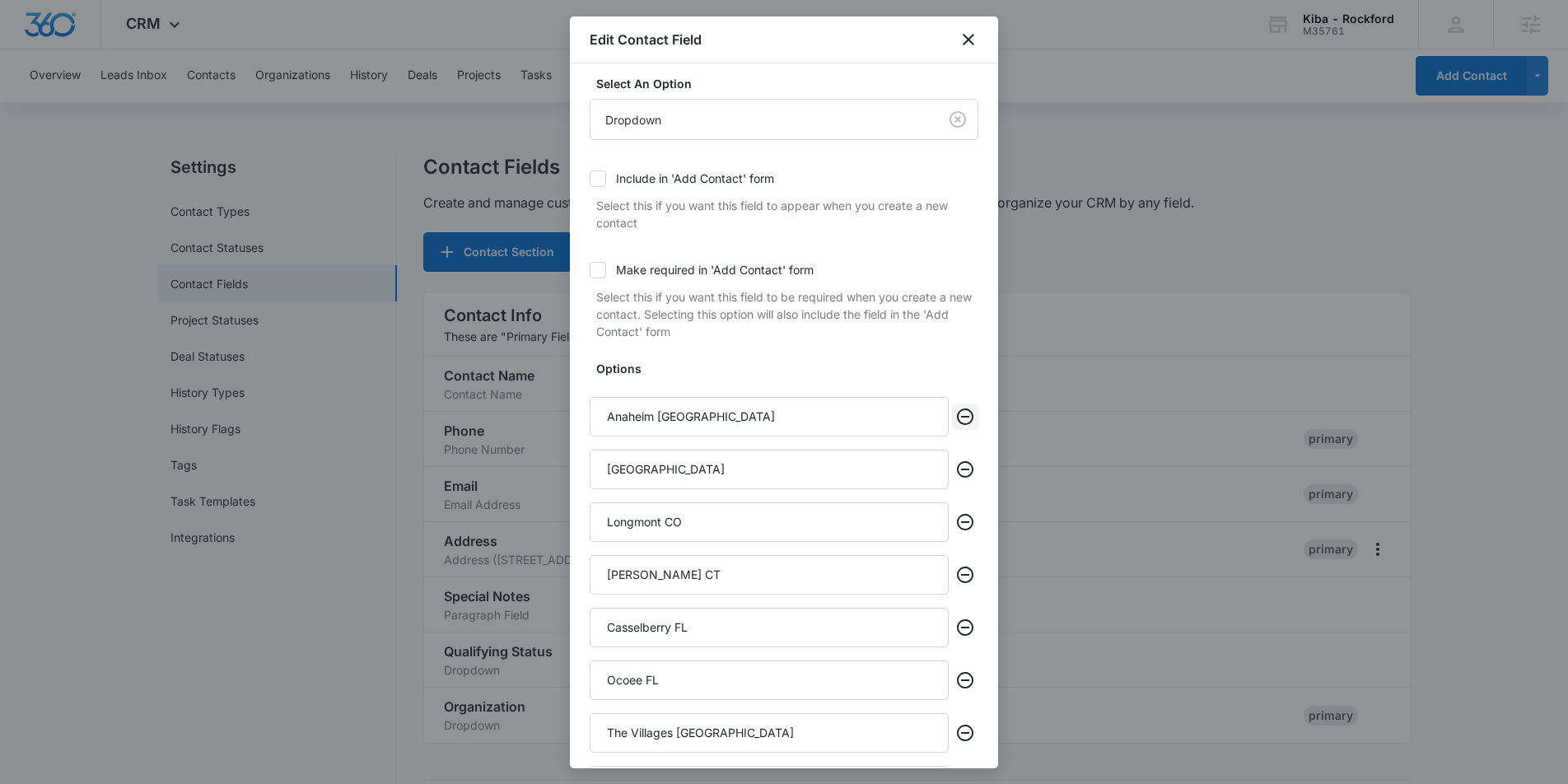
click at [964, 416] on icon "Remove" at bounding box center [965, 416] width 16 height 16
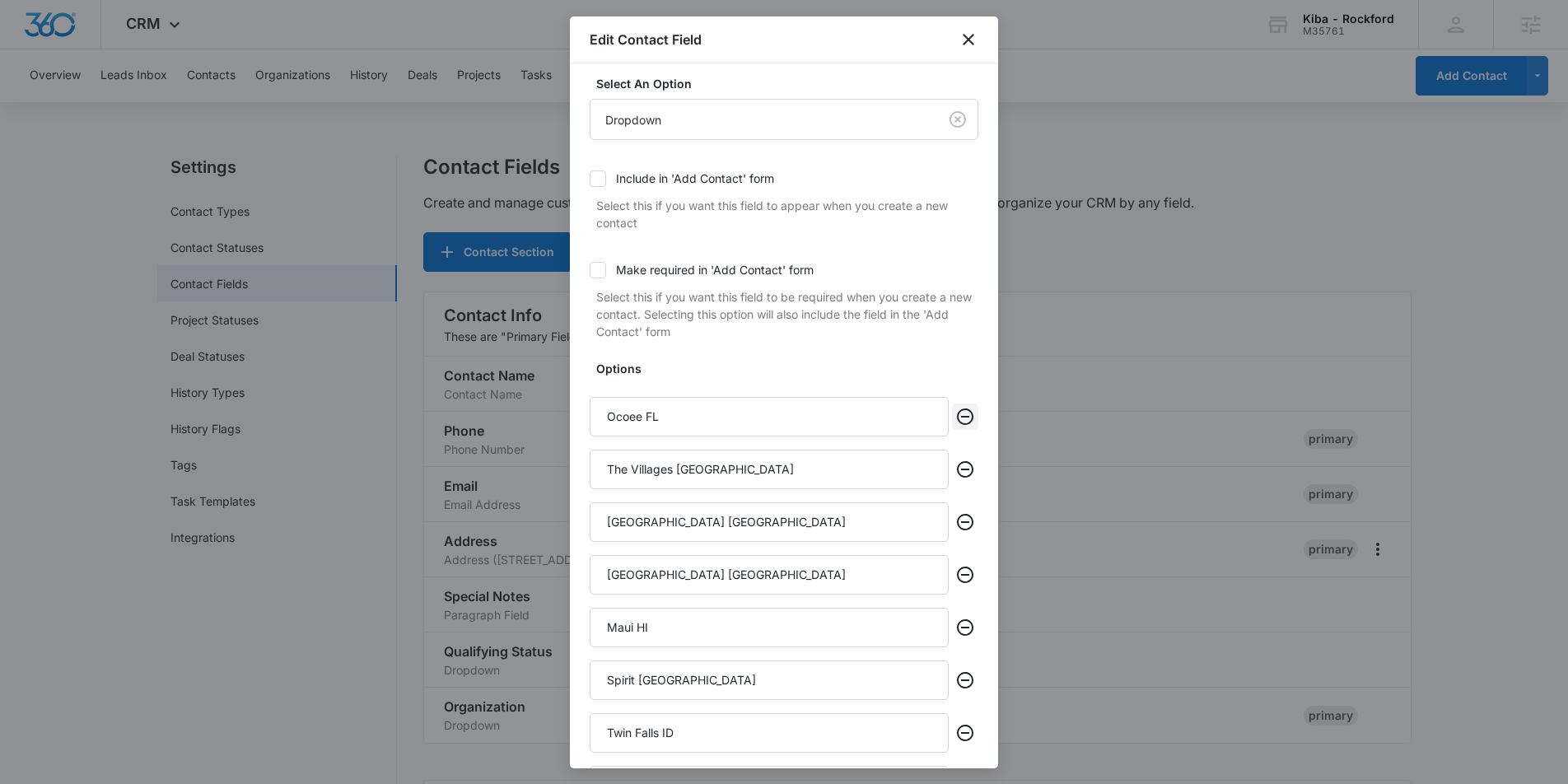
click at [964, 416] on icon "Remove" at bounding box center [965, 416] width 16 height 16
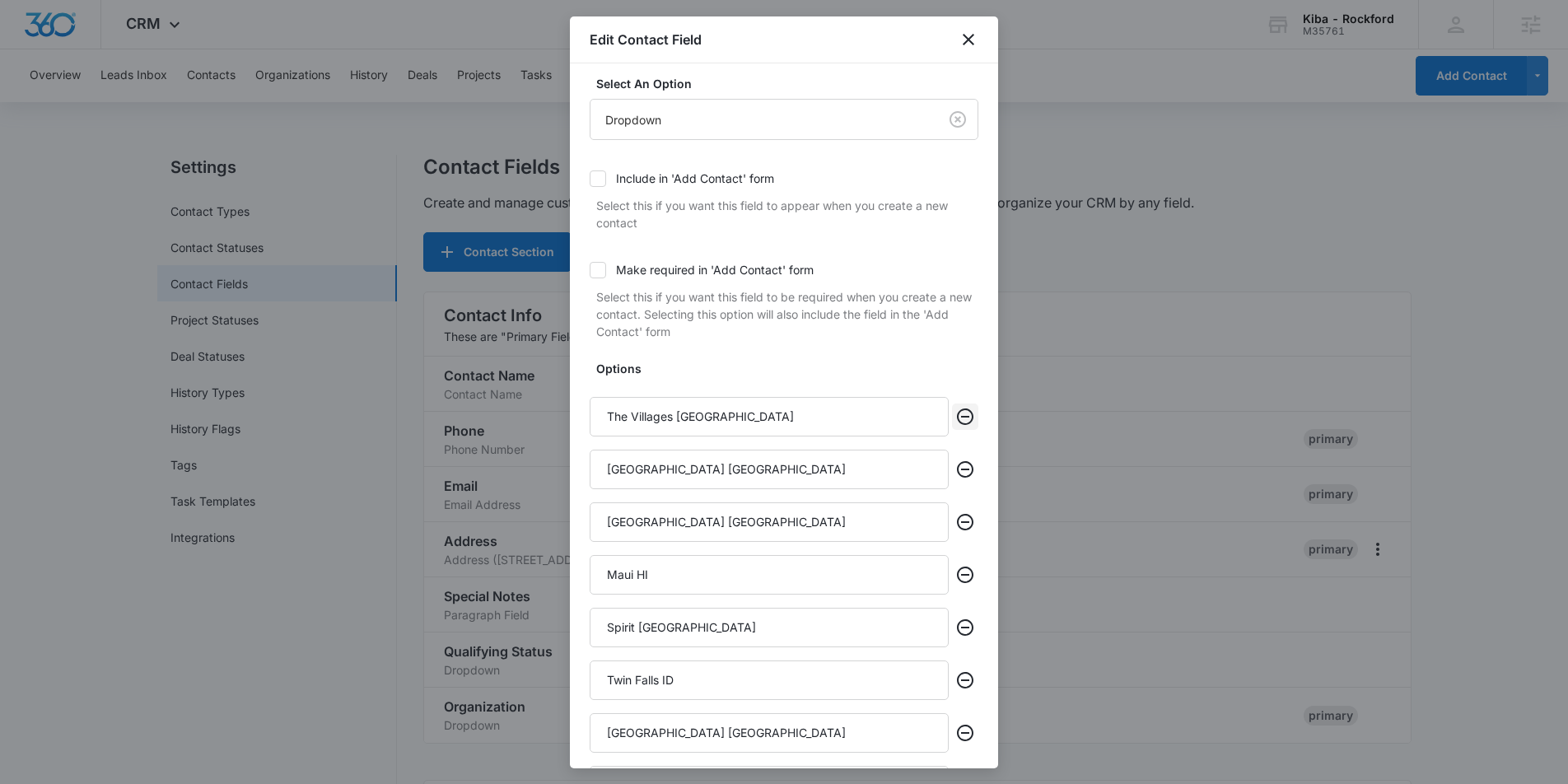
click at [964, 416] on icon "Remove" at bounding box center [965, 416] width 16 height 16
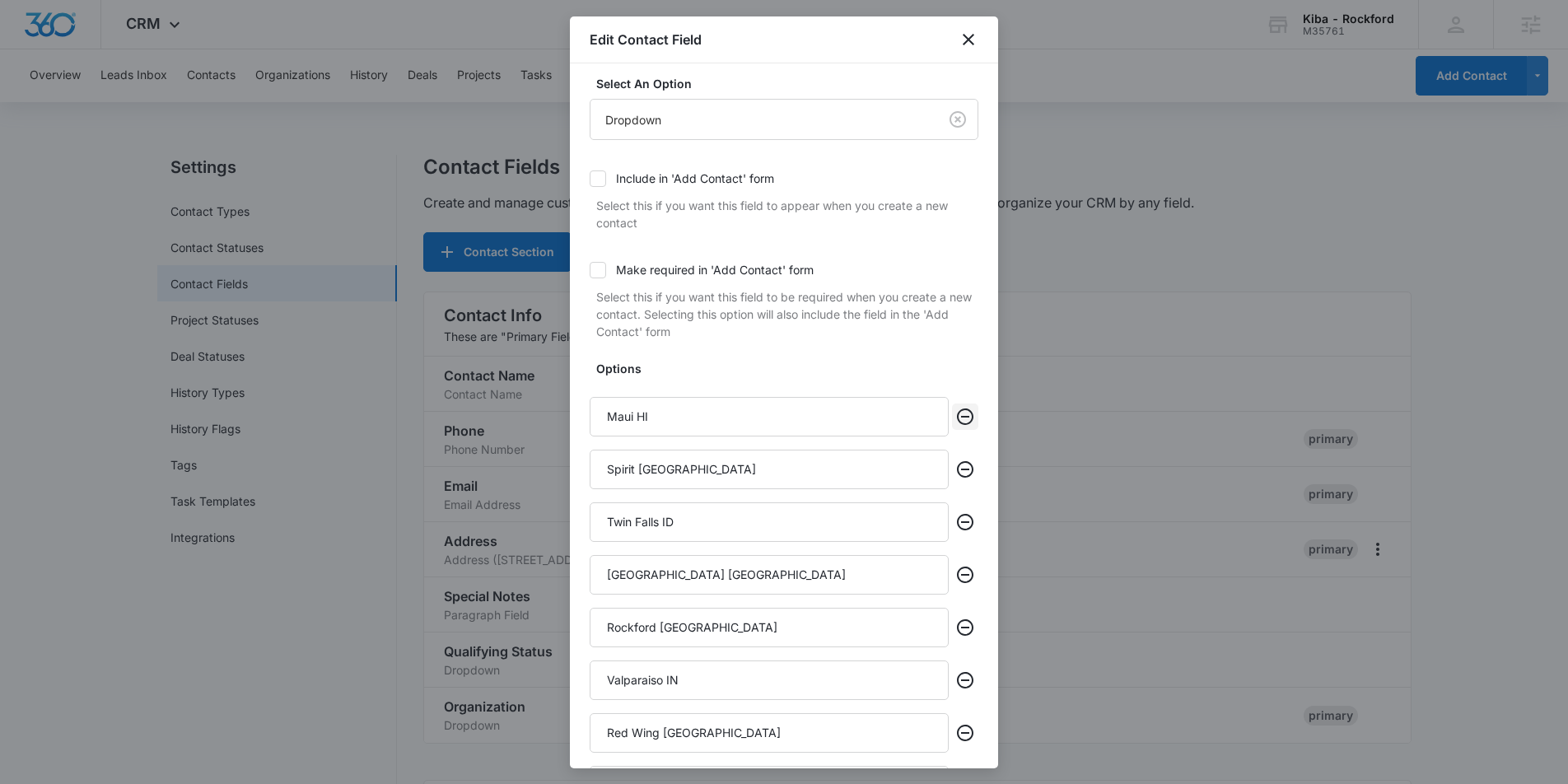
click at [964, 416] on icon "Remove" at bounding box center [965, 416] width 16 height 16
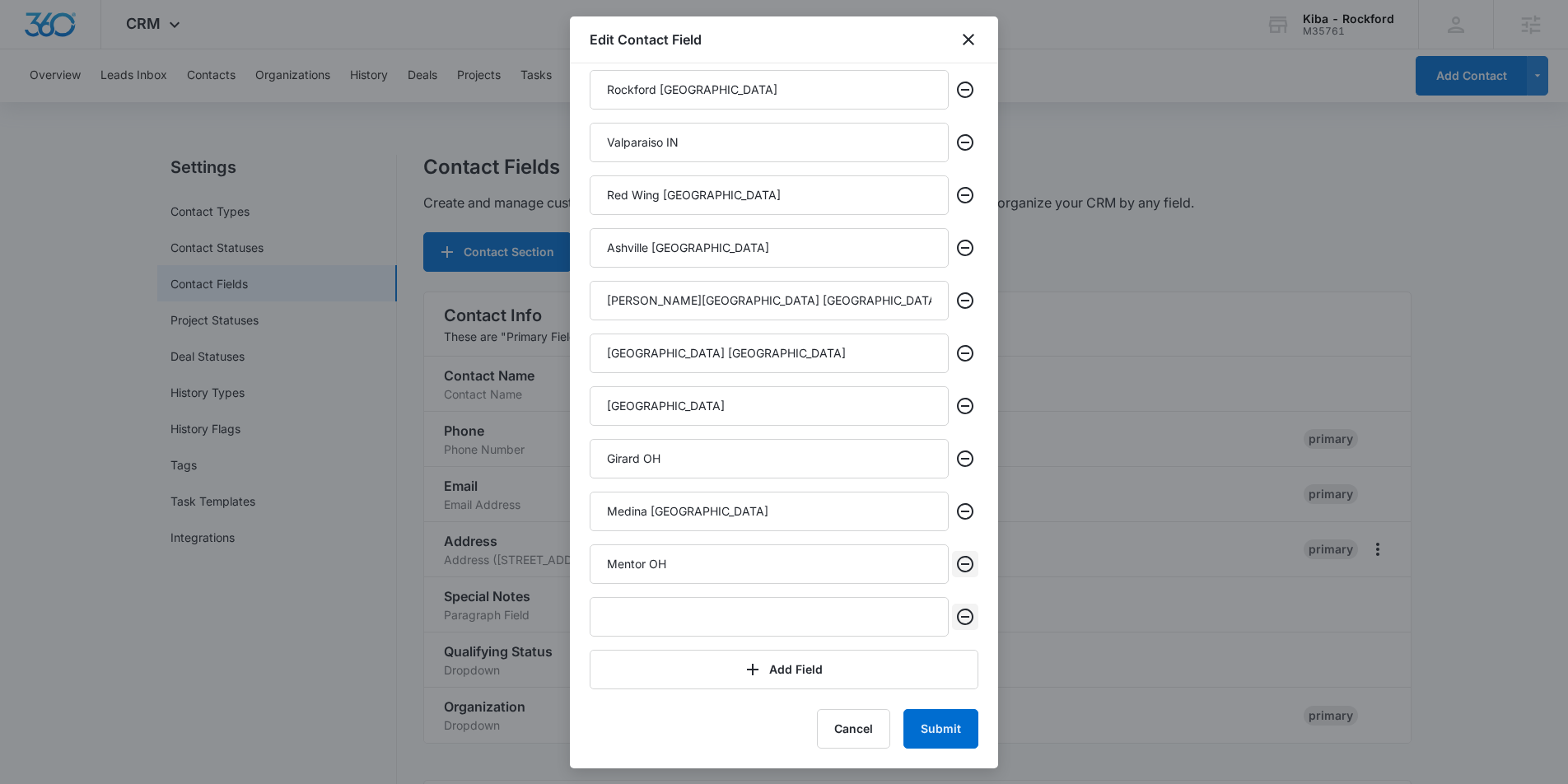
click at [968, 621] on icon "Remove" at bounding box center [965, 617] width 20 height 20
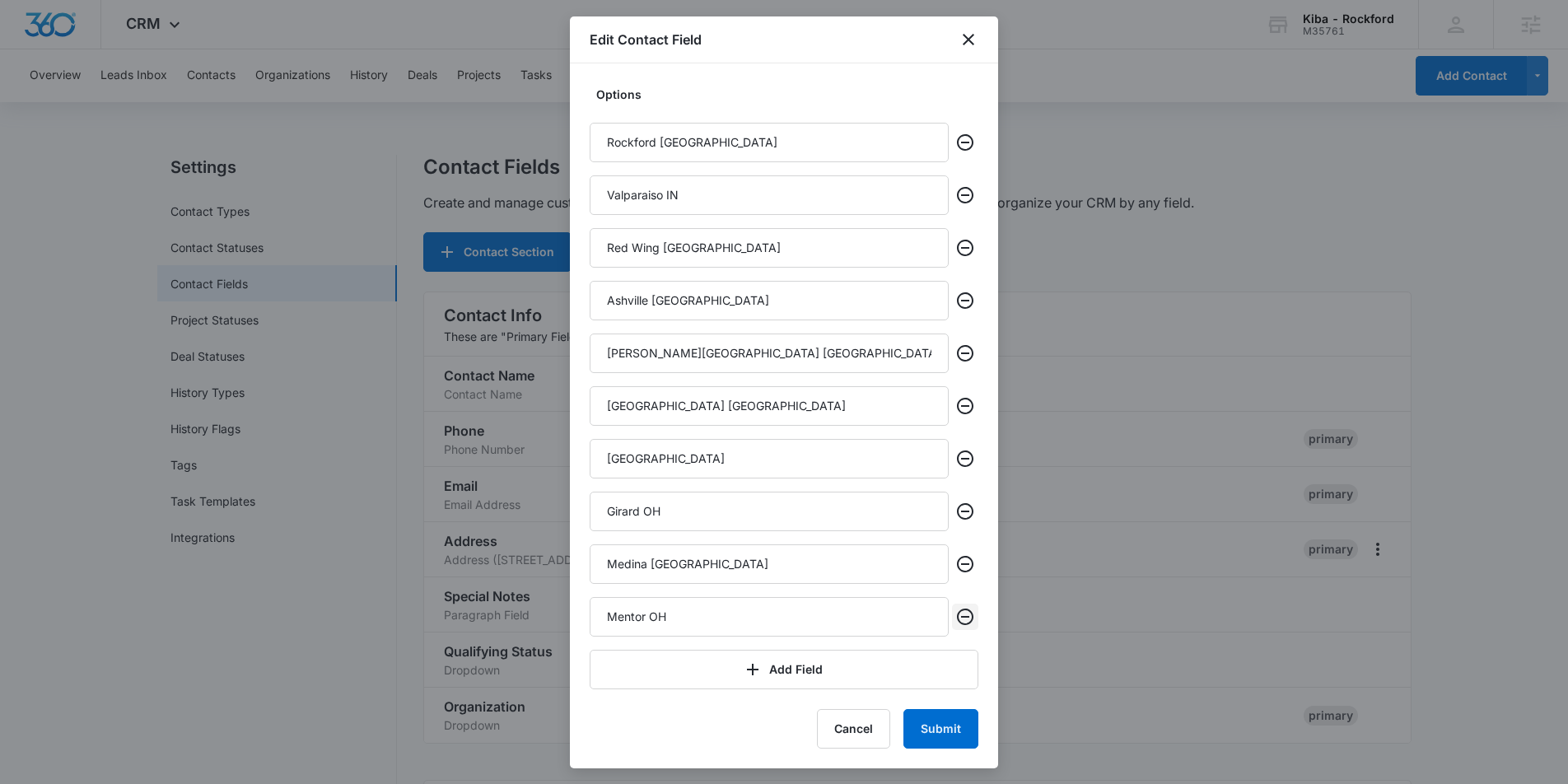
click at [968, 620] on icon "Remove" at bounding box center [965, 617] width 20 height 20
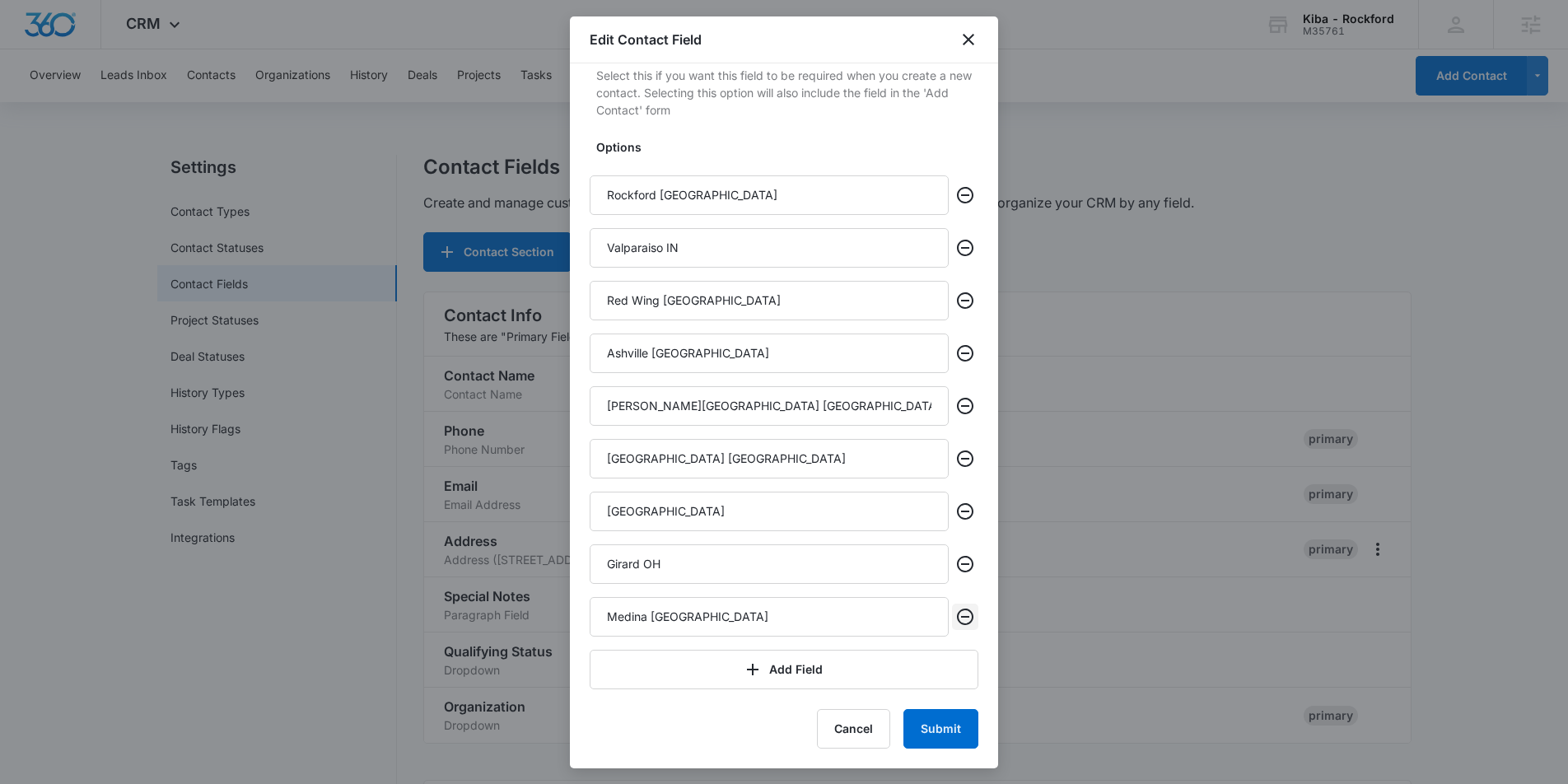
click at [968, 620] on icon "Remove" at bounding box center [965, 617] width 20 height 20
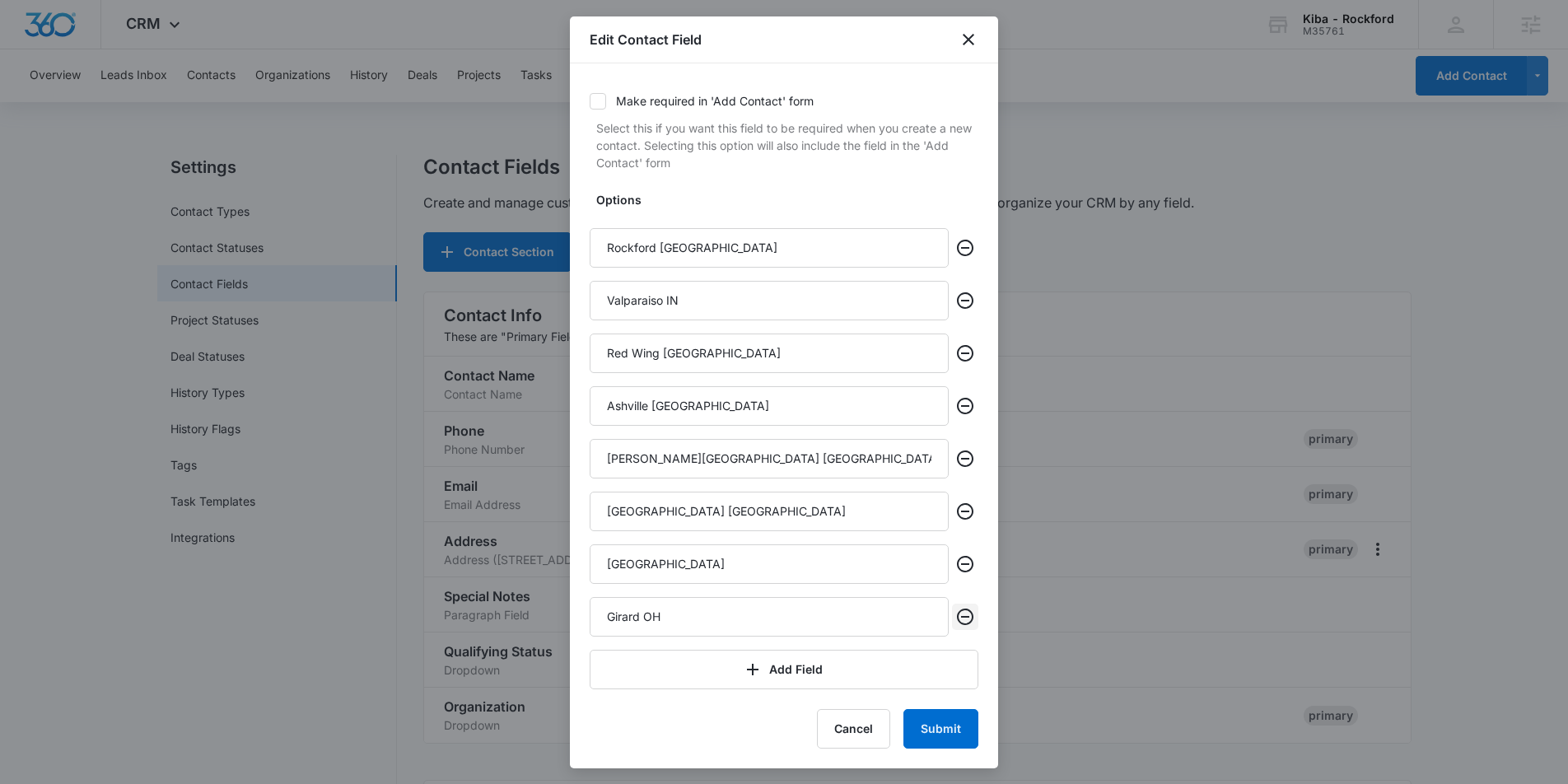
click at [968, 620] on icon "Remove" at bounding box center [965, 617] width 20 height 20
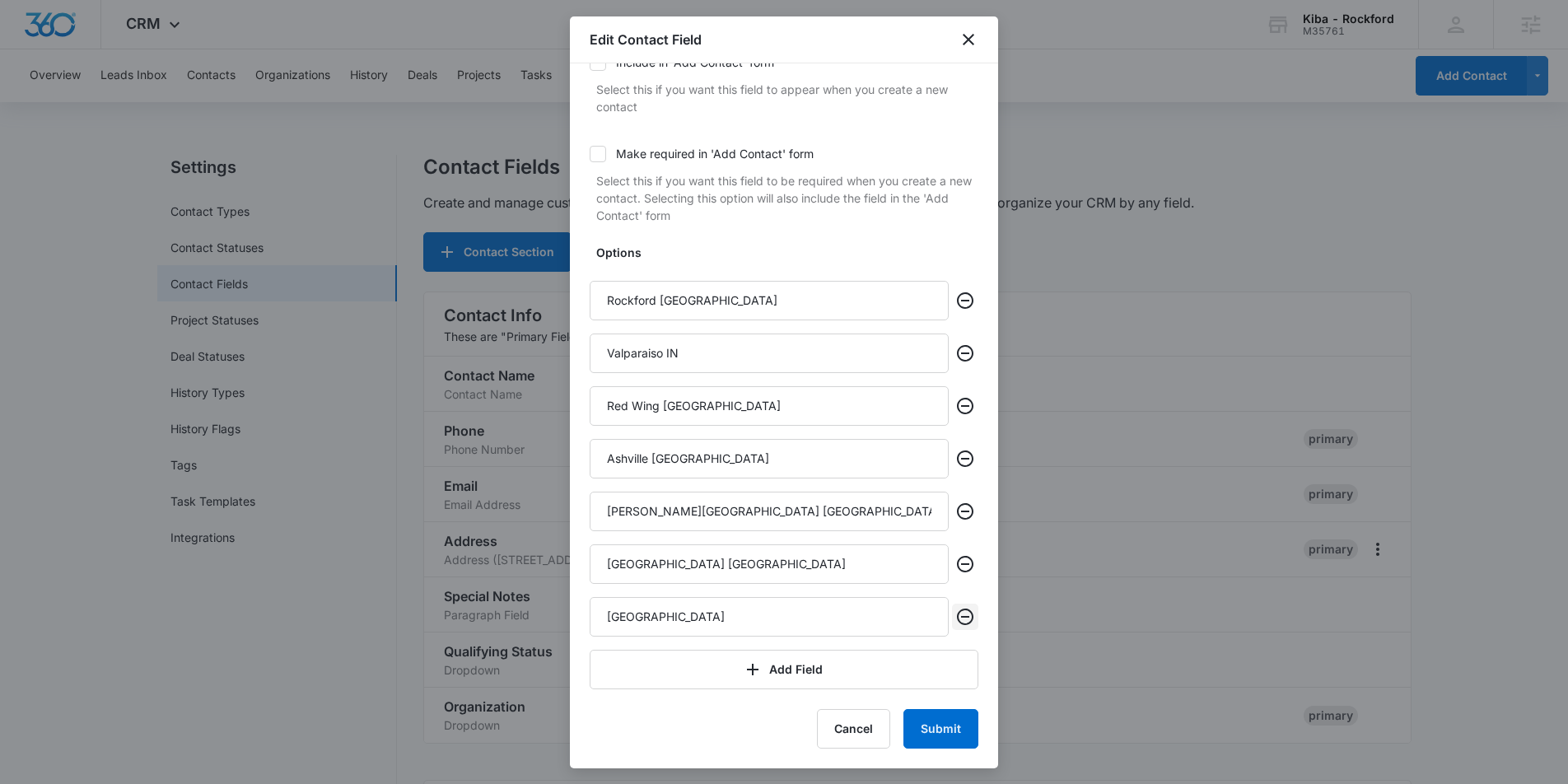
click at [968, 620] on icon "Remove" at bounding box center [965, 617] width 20 height 20
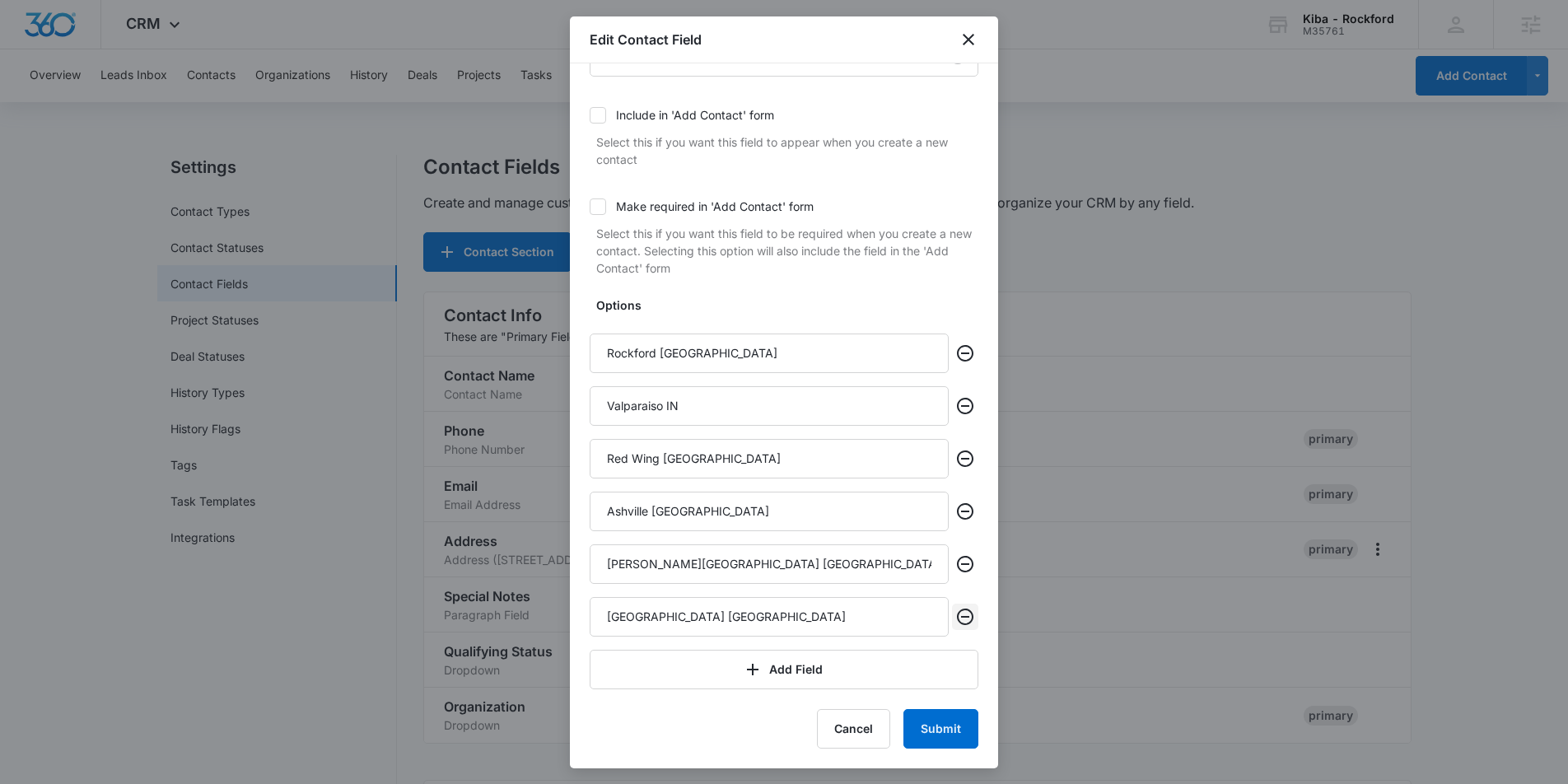
click at [968, 620] on icon "Remove" at bounding box center [965, 617] width 20 height 20
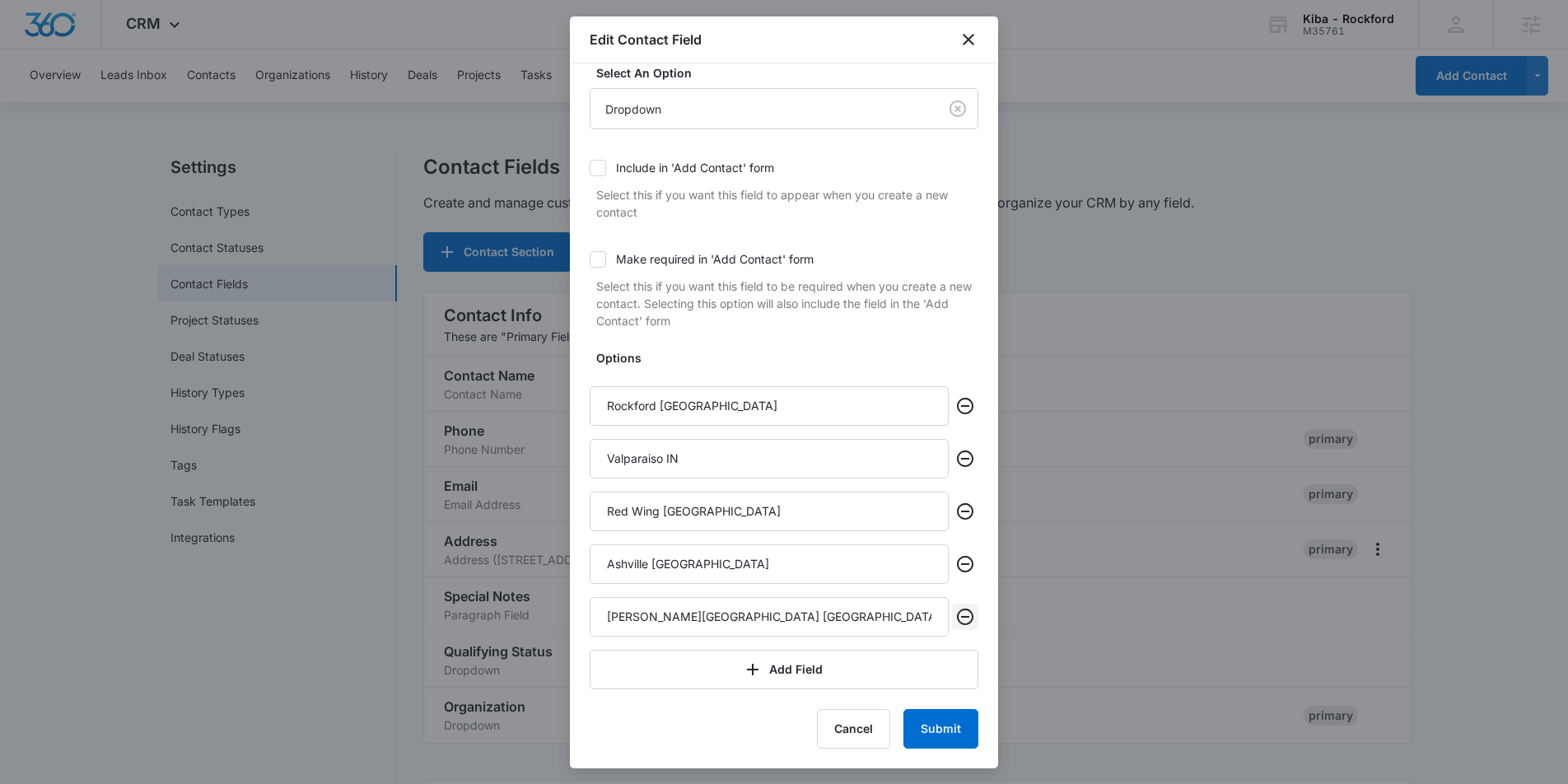
click at [968, 620] on icon "Remove" at bounding box center [965, 617] width 20 height 20
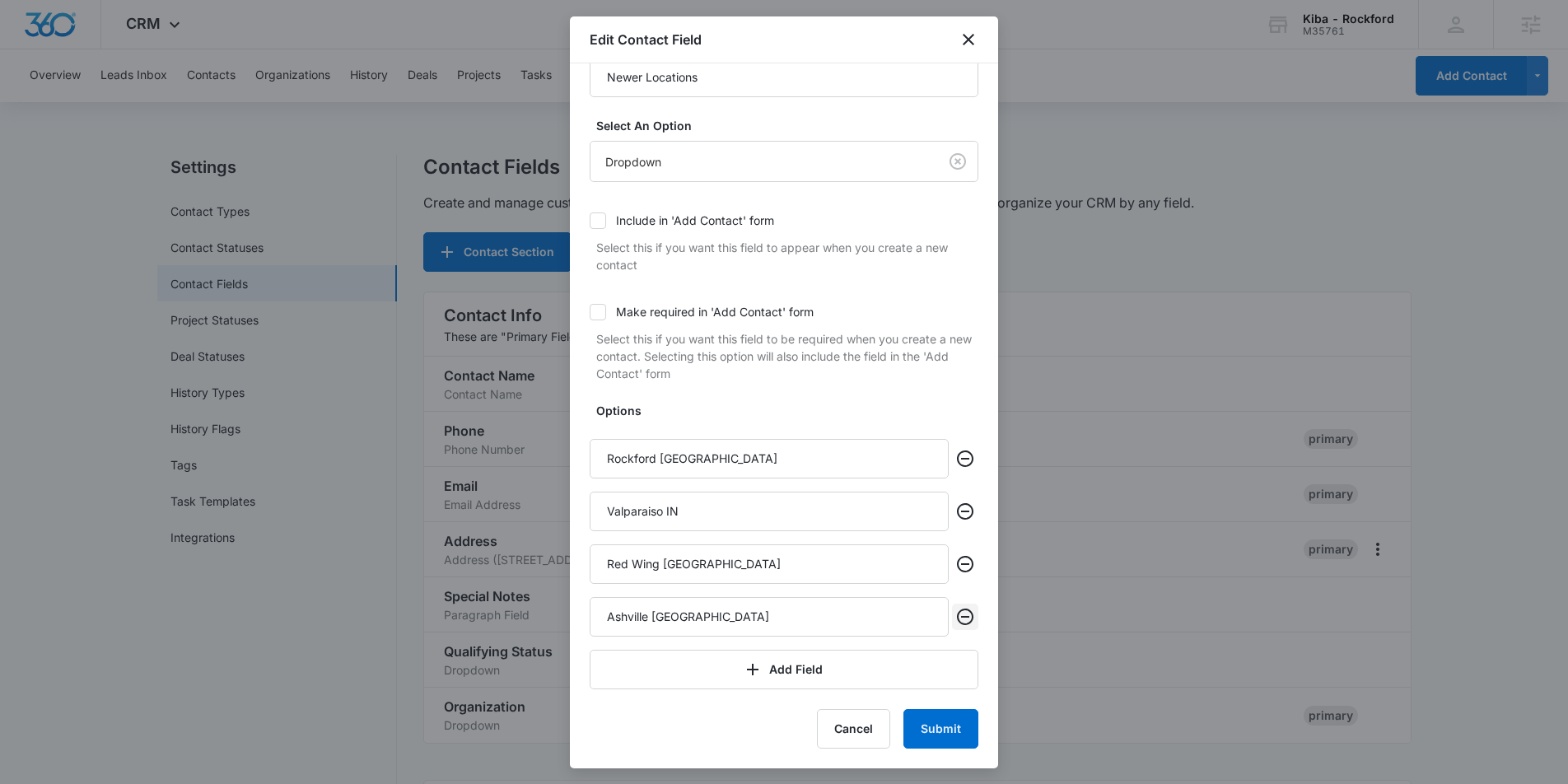
click at [968, 620] on icon "Remove" at bounding box center [965, 617] width 20 height 20
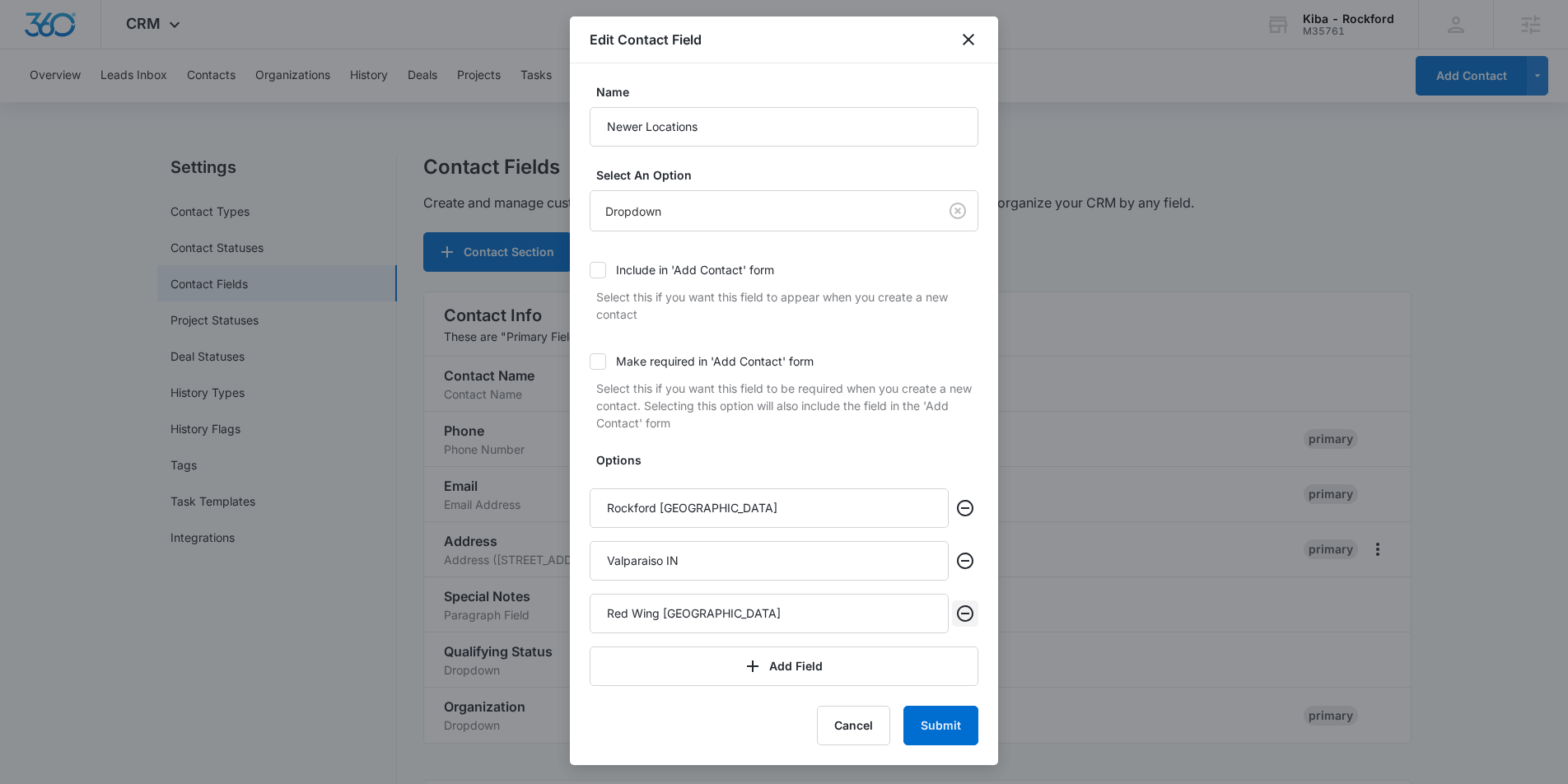
click at [968, 620] on icon "Remove" at bounding box center [965, 613] width 16 height 16
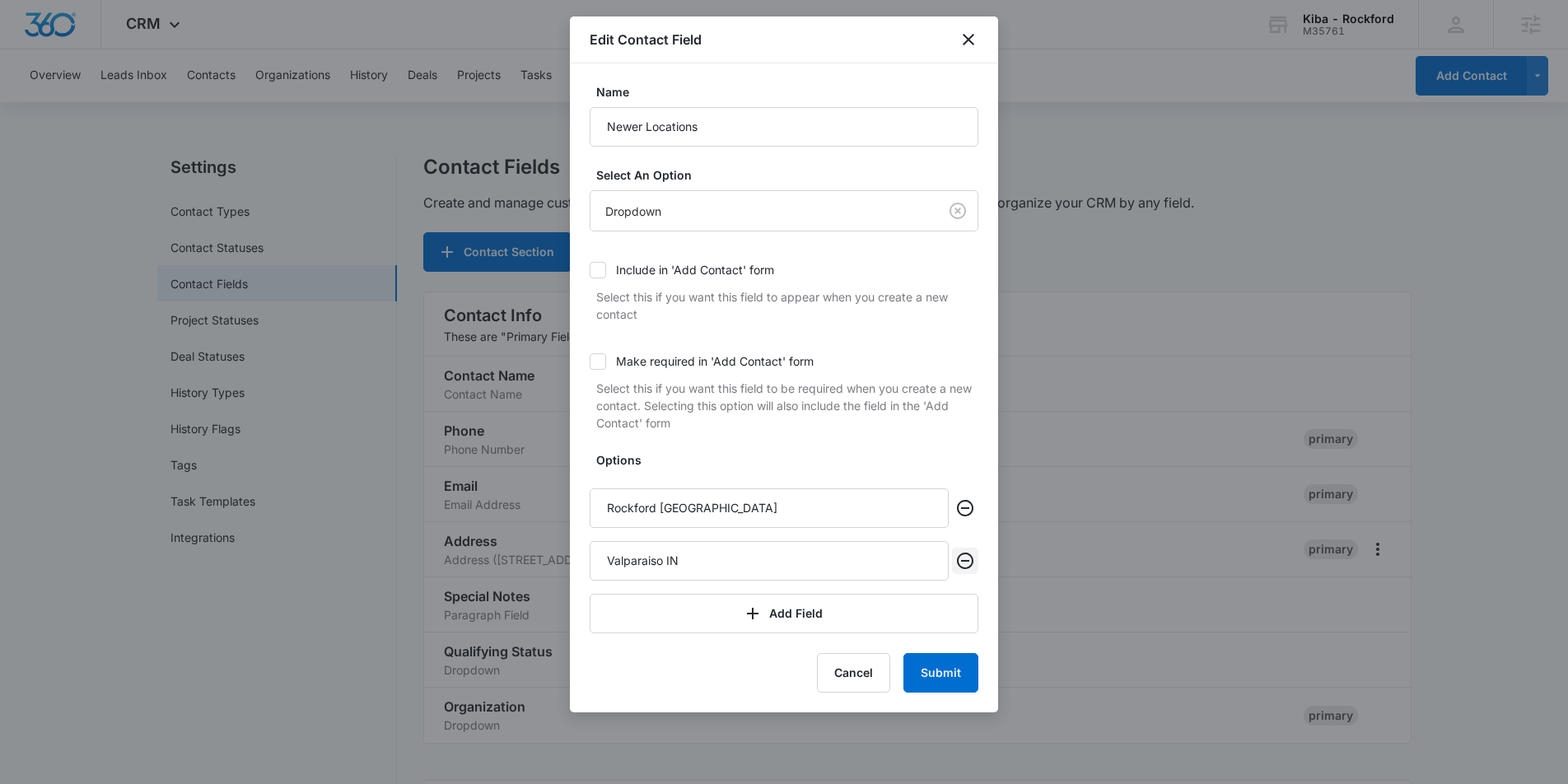
drag, startPoint x: 967, startPoint y: 564, endPoint x: 964, endPoint y: 580, distance: 16.3
click at [967, 564] on icon "Remove" at bounding box center [965, 561] width 20 height 20
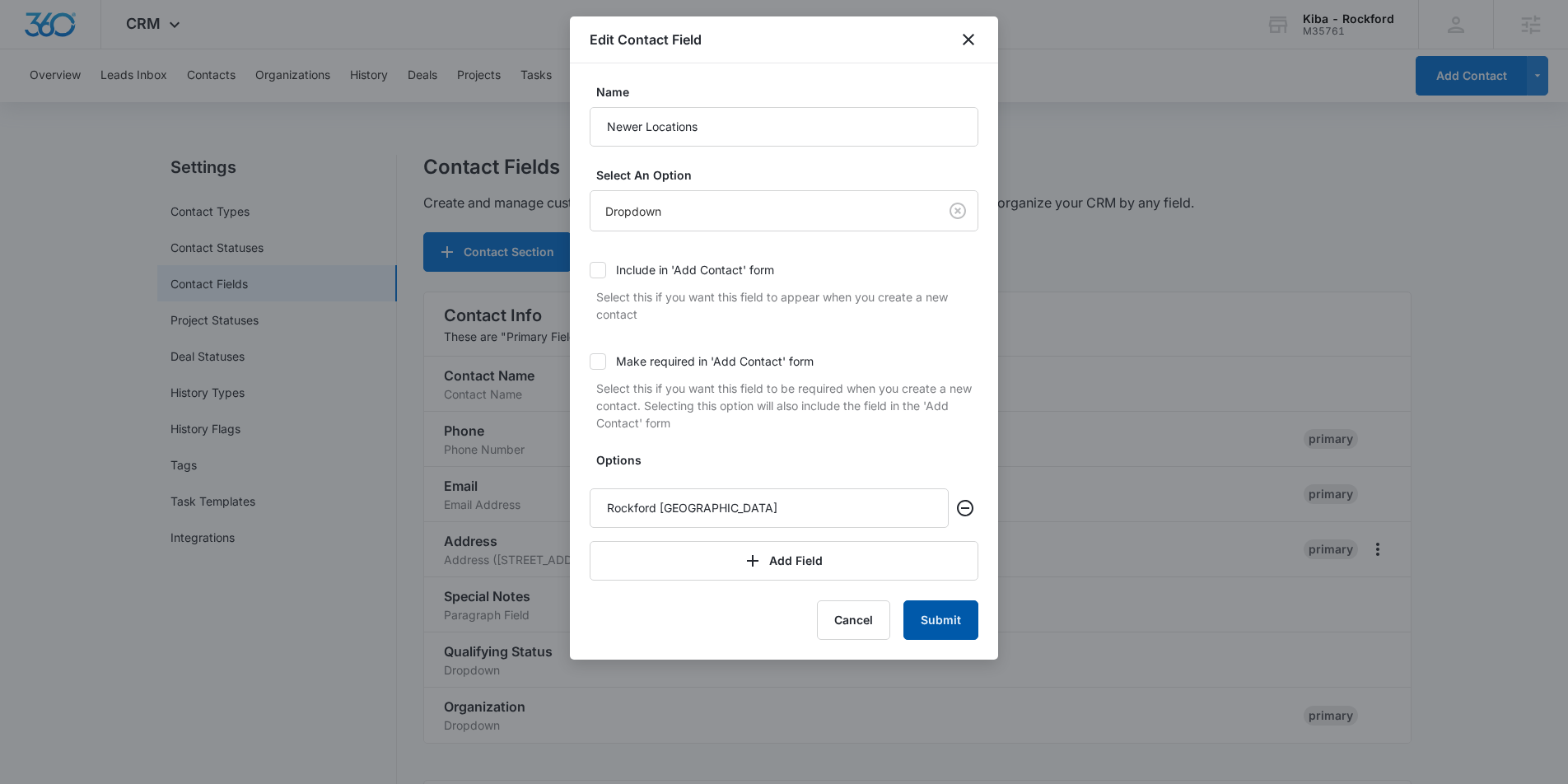
click at [952, 623] on button "Submit" at bounding box center [941, 620] width 75 height 40
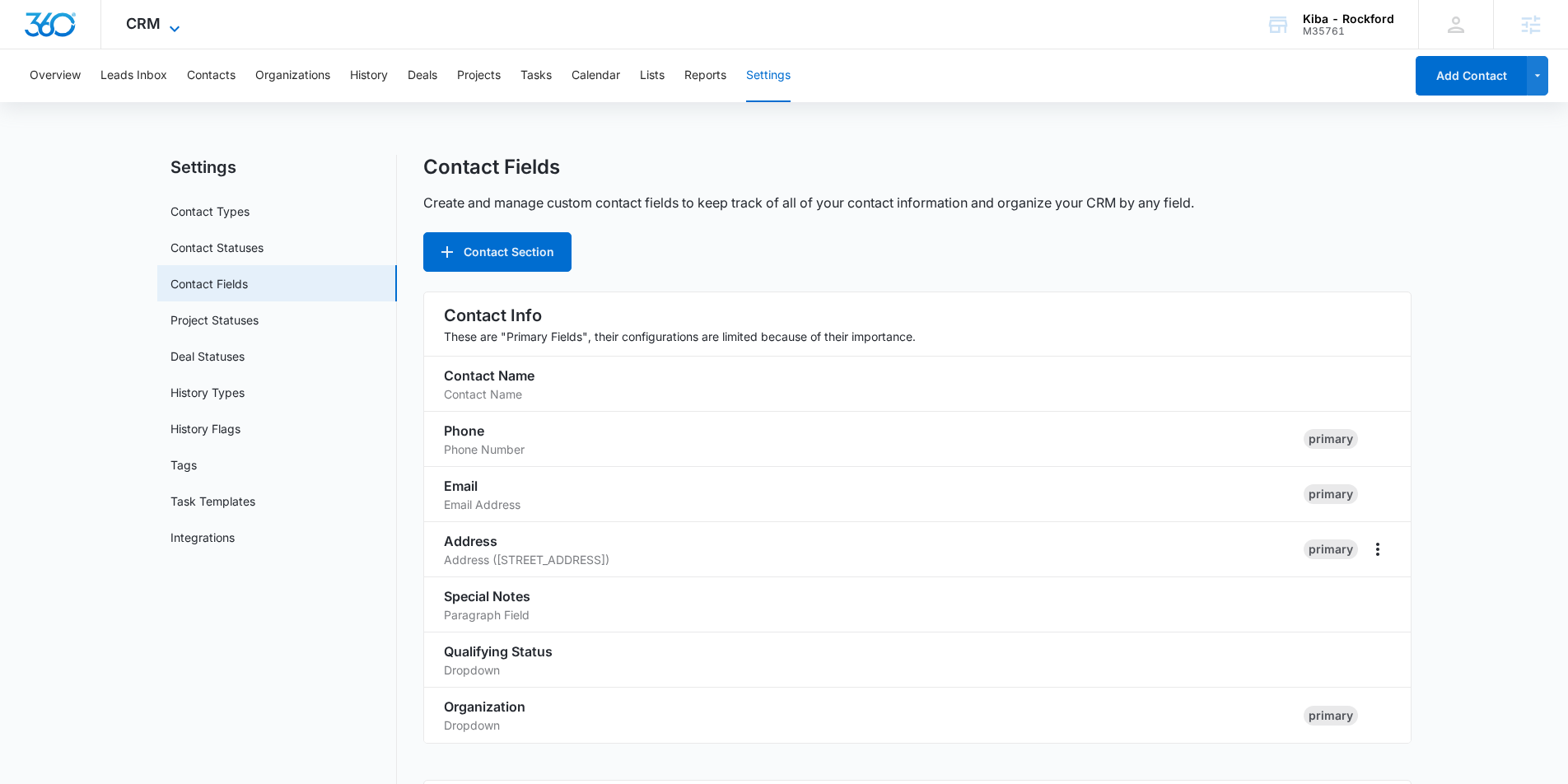
click at [167, 29] on icon at bounding box center [174, 29] width 20 height 20
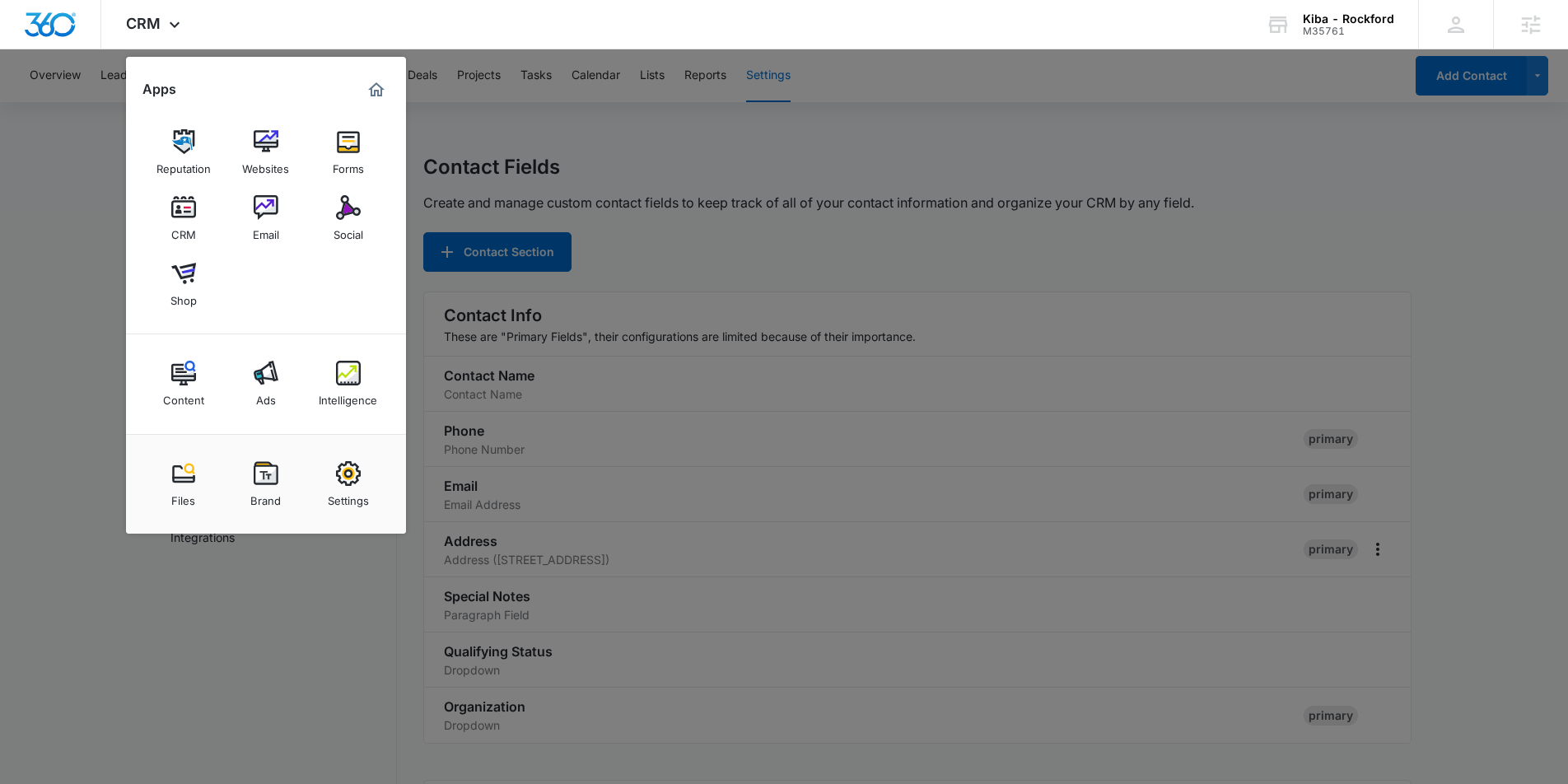
drag, startPoint x: 819, startPoint y: 173, endPoint x: 729, endPoint y: 162, distance: 90.7
click at [819, 173] on div at bounding box center [784, 392] width 1568 height 784
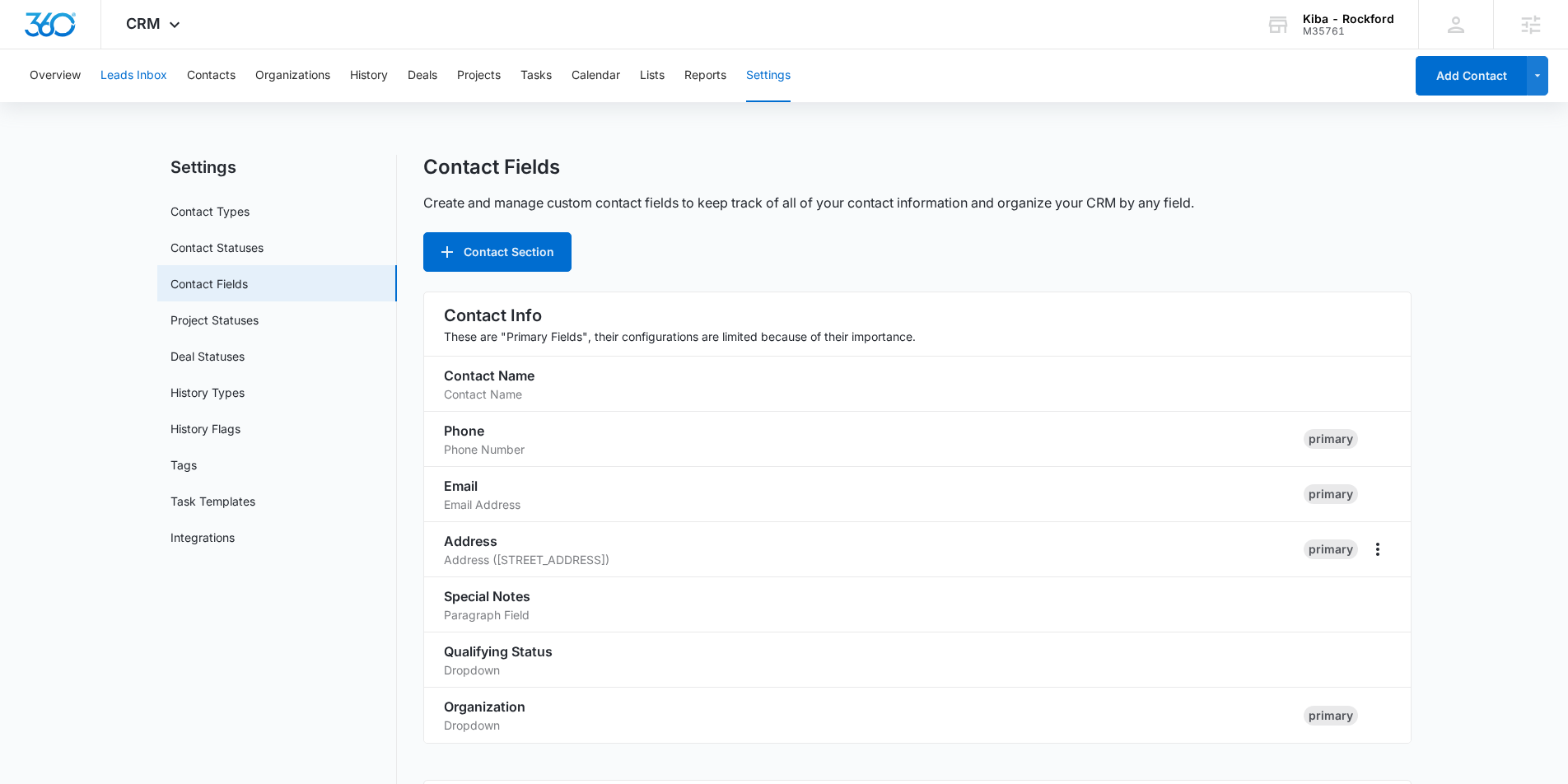
click at [124, 77] on button "Leads Inbox" at bounding box center [133, 75] width 66 height 53
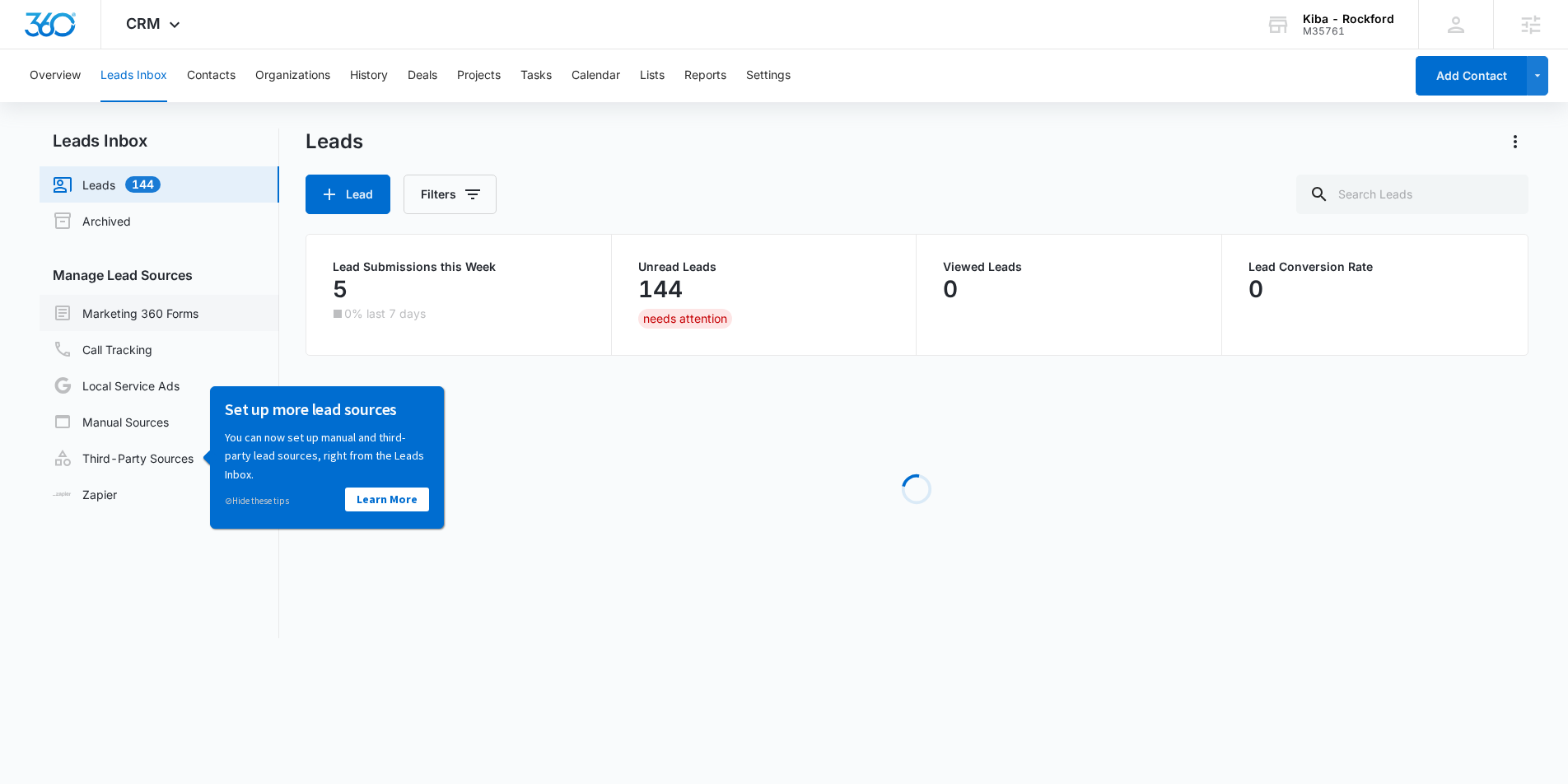
click at [143, 313] on link "Marketing 360 Forms" at bounding box center [125, 313] width 146 height 20
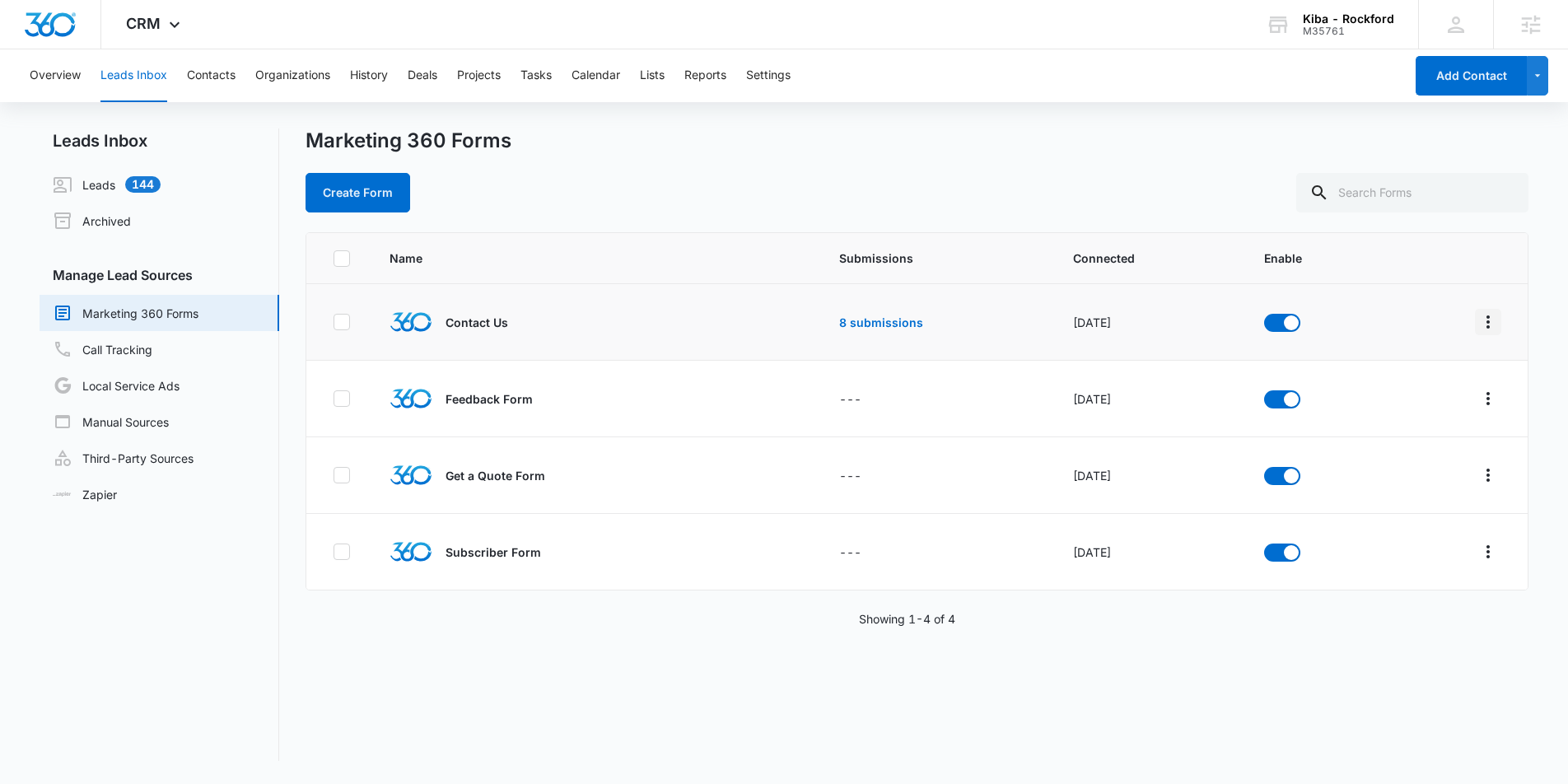
click at [1489, 324] on icon "Overflow Menu" at bounding box center [1489, 322] width 20 height 20
click at [1400, 418] on div "Field Mapping" at bounding box center [1415, 417] width 94 height 12
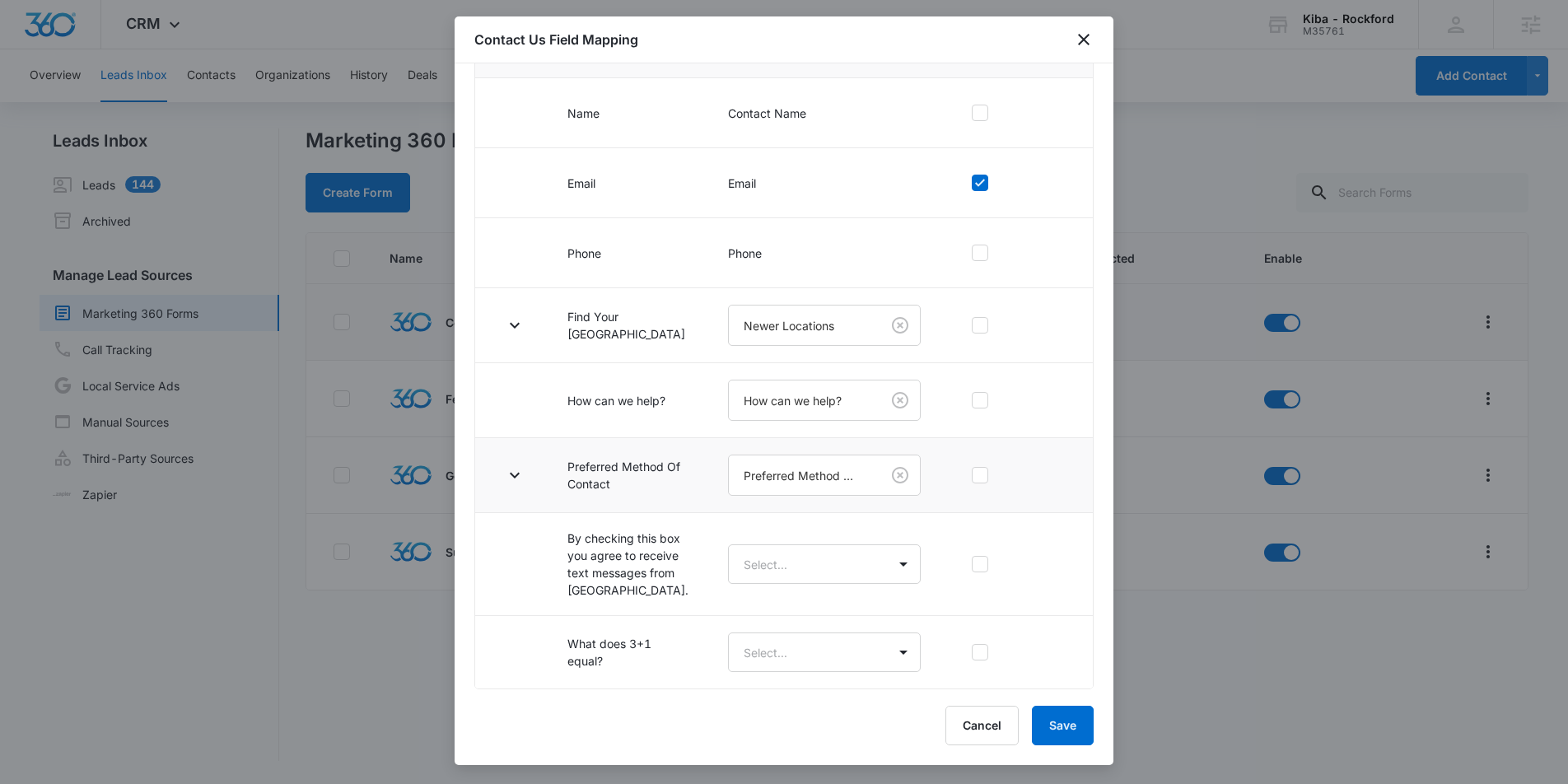
scroll to position [241, 0]
click at [514, 472] on icon "button" at bounding box center [515, 475] width 10 height 5
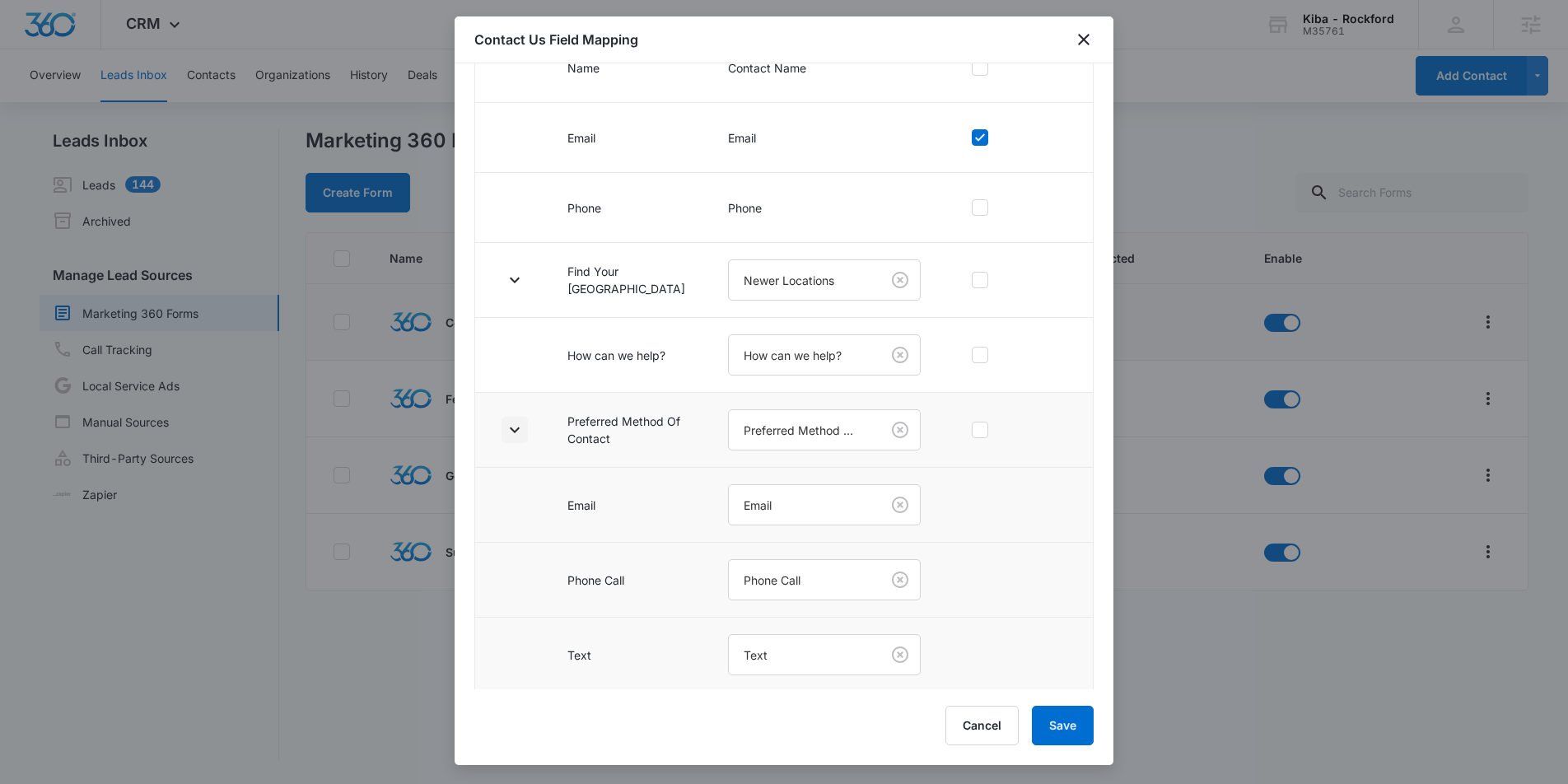
click at [524, 433] on icon "button" at bounding box center [515, 430] width 20 height 20
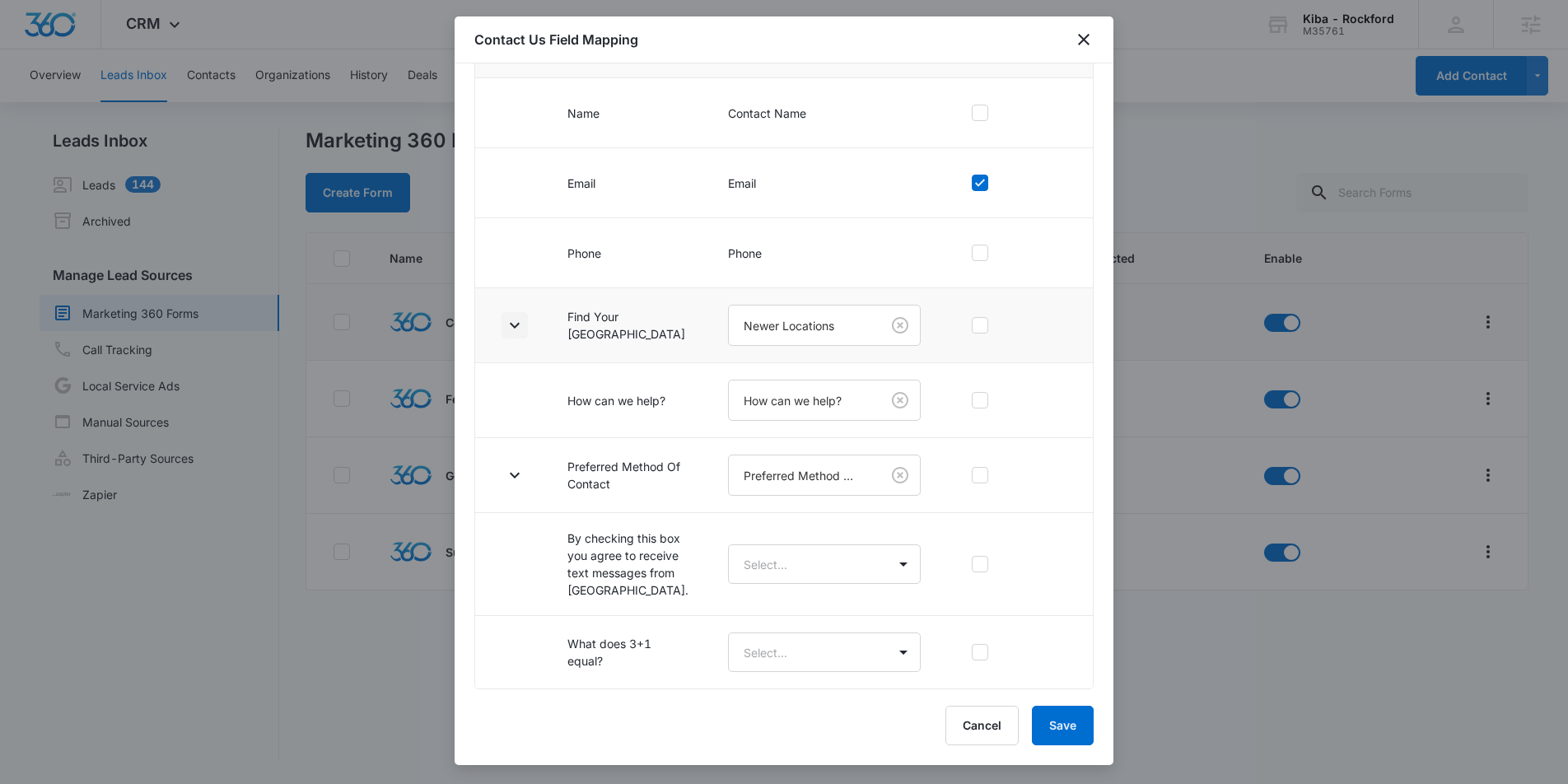
click at [524, 312] on button "button" at bounding box center [515, 325] width 26 height 26
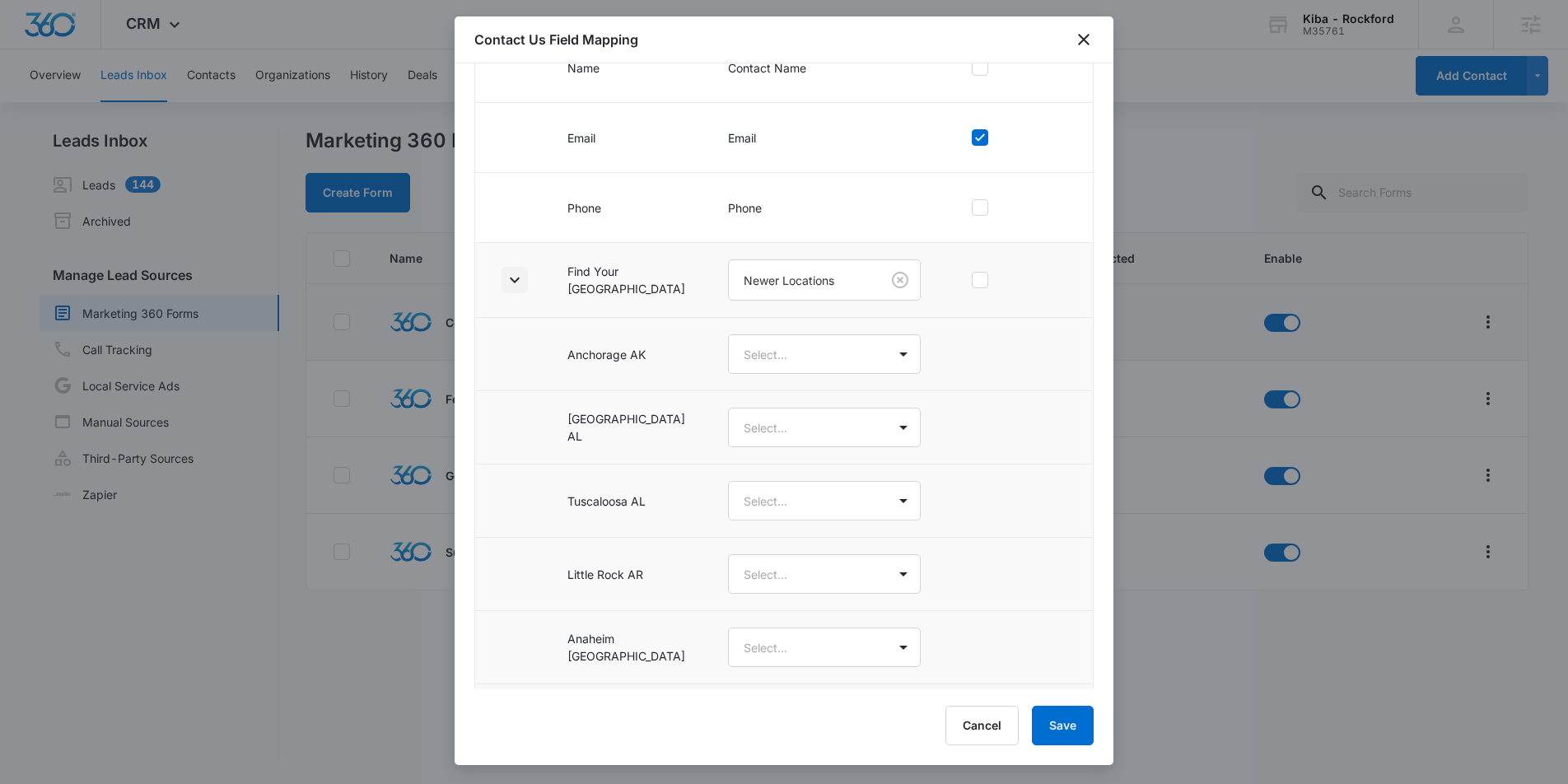
click at [524, 275] on button "button" at bounding box center [515, 279] width 26 height 26
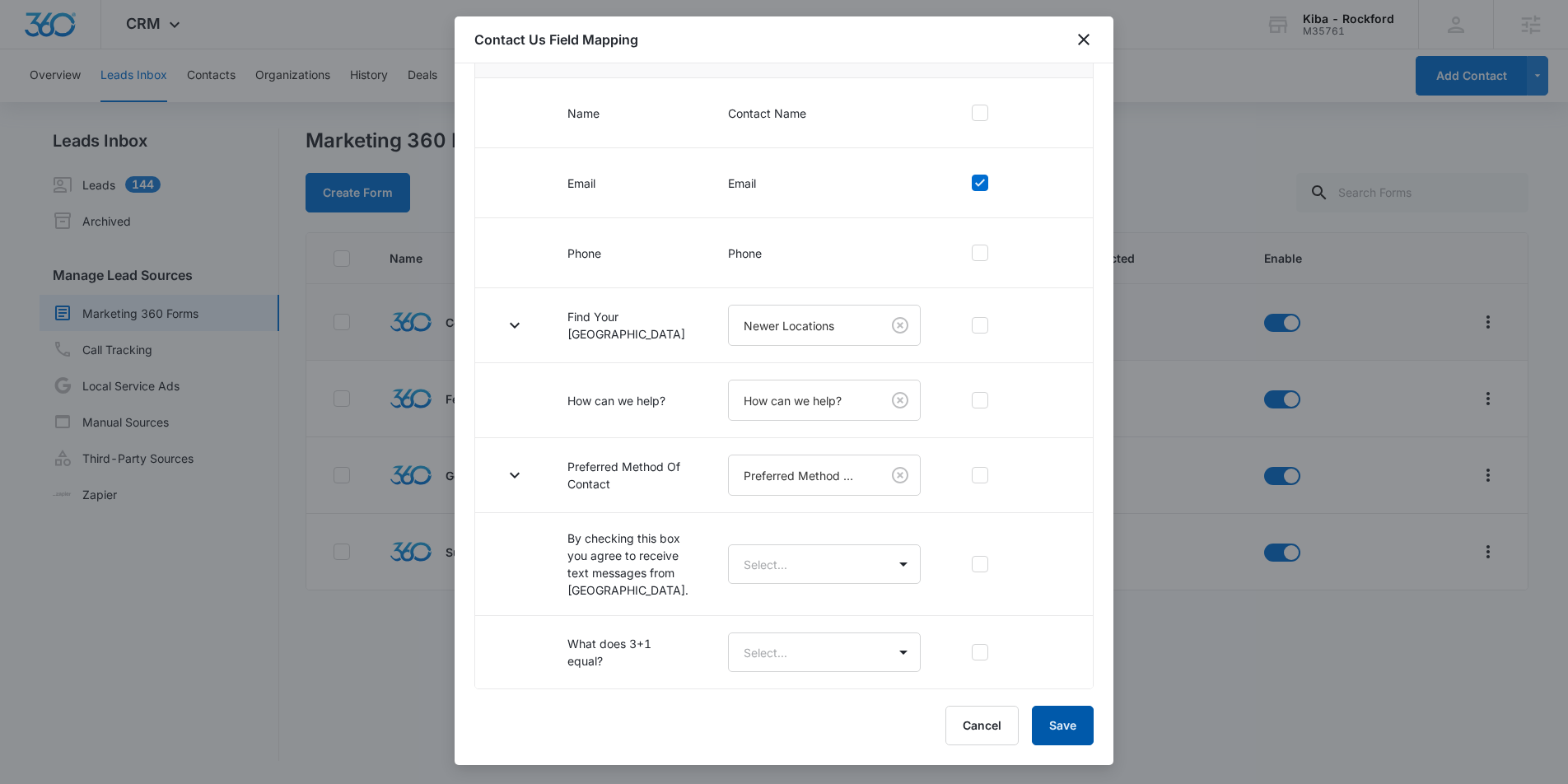
click at [1040, 716] on button "Save" at bounding box center [1063, 726] width 62 height 40
click at [1083, 44] on icon "close" at bounding box center [1084, 40] width 20 height 20
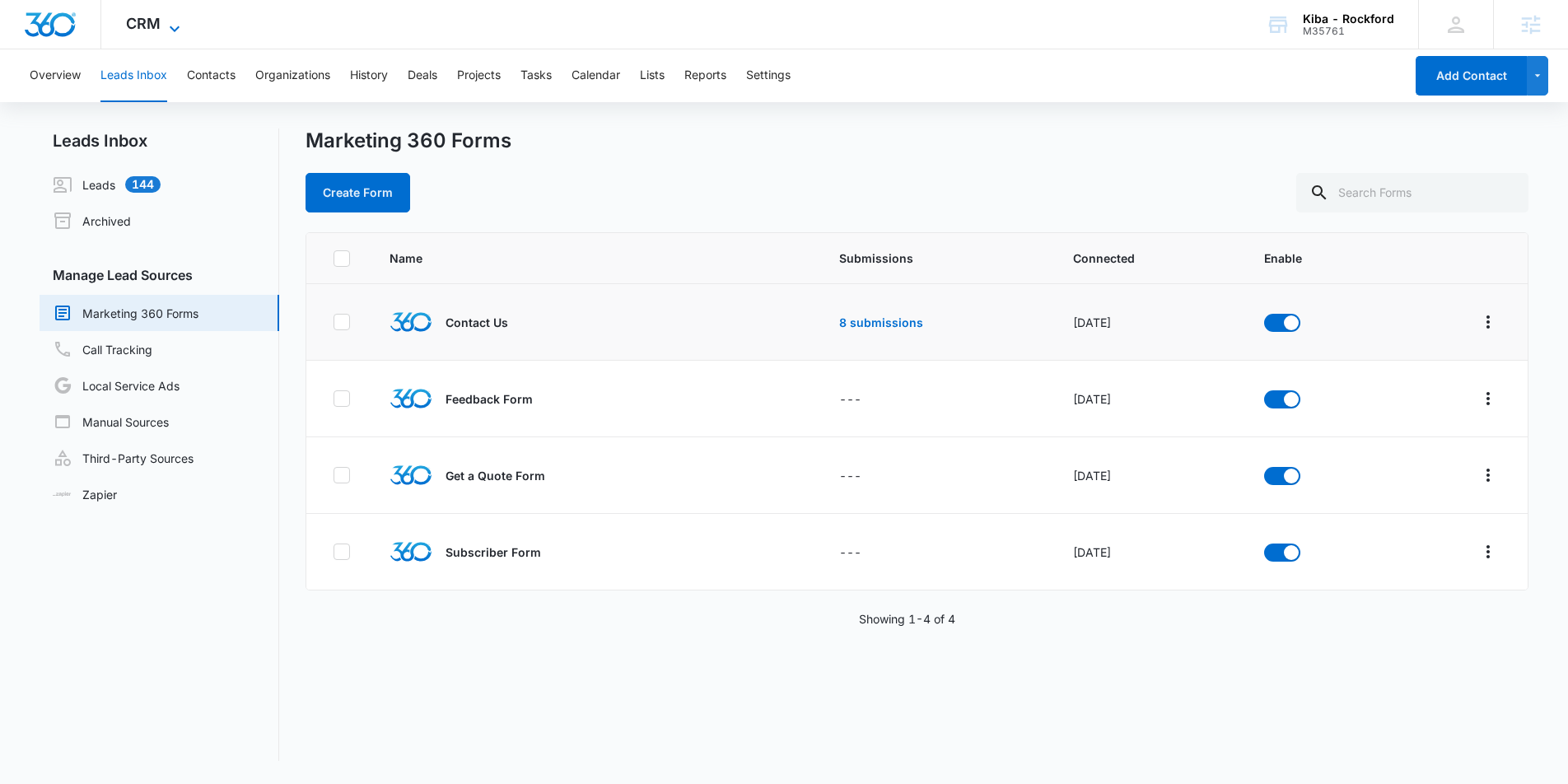
click at [164, 24] on icon at bounding box center [174, 29] width 20 height 20
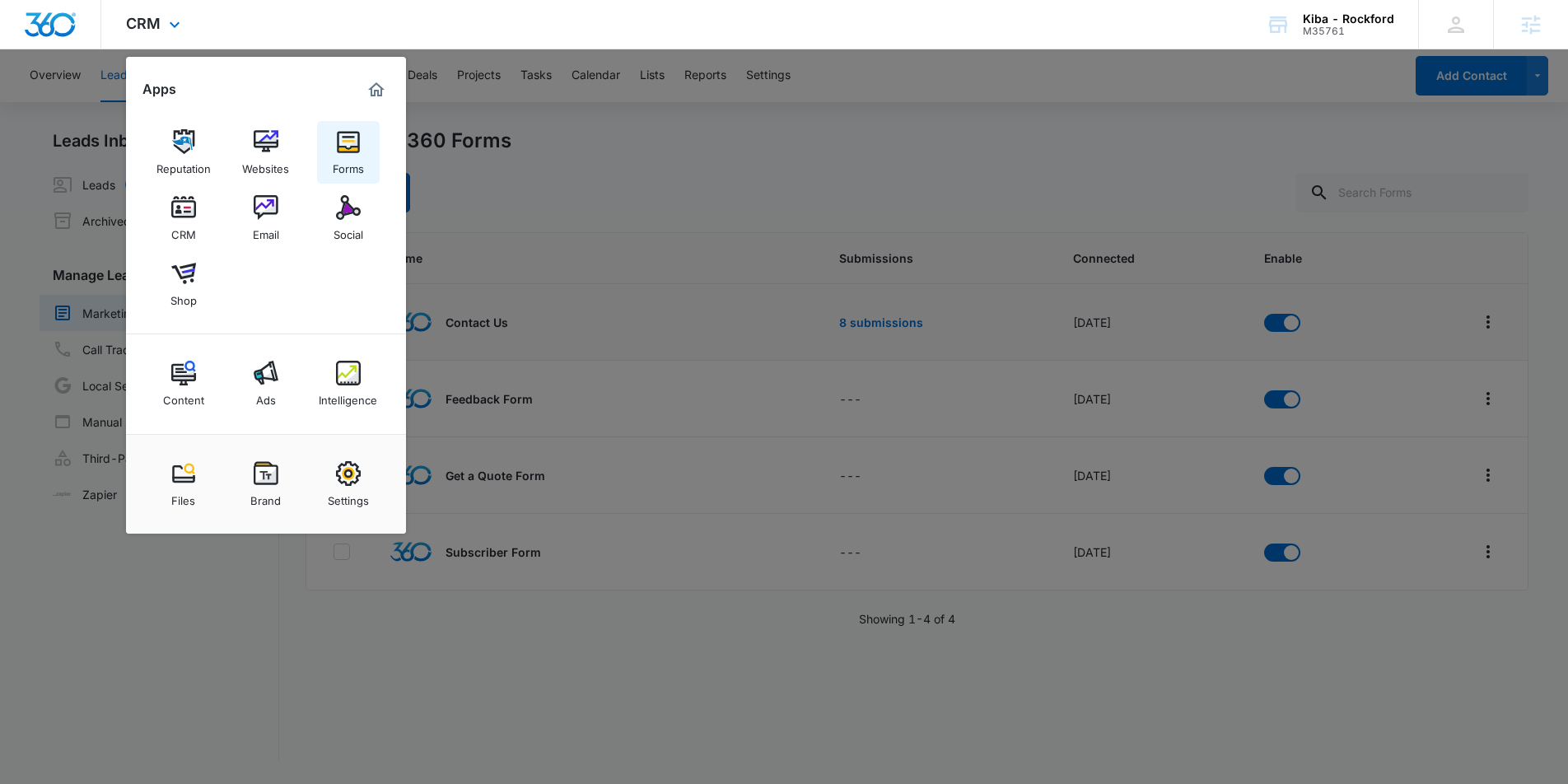
click at [346, 147] on img at bounding box center [348, 141] width 25 height 24
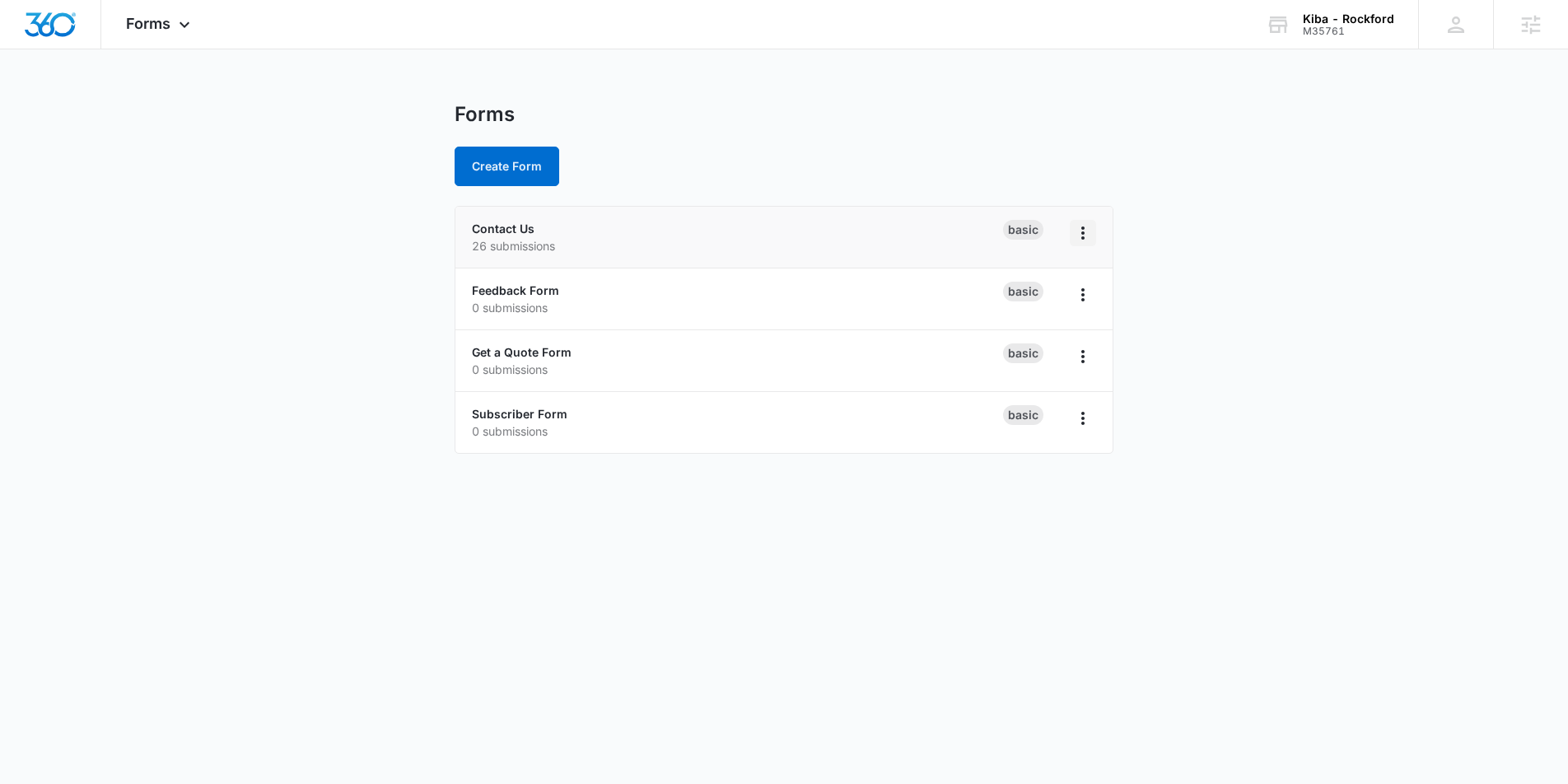
click at [1086, 240] on icon "Overflow Menu" at bounding box center [1083, 233] width 20 height 20
click at [524, 228] on link "Contact Us" at bounding box center [503, 228] width 63 height 14
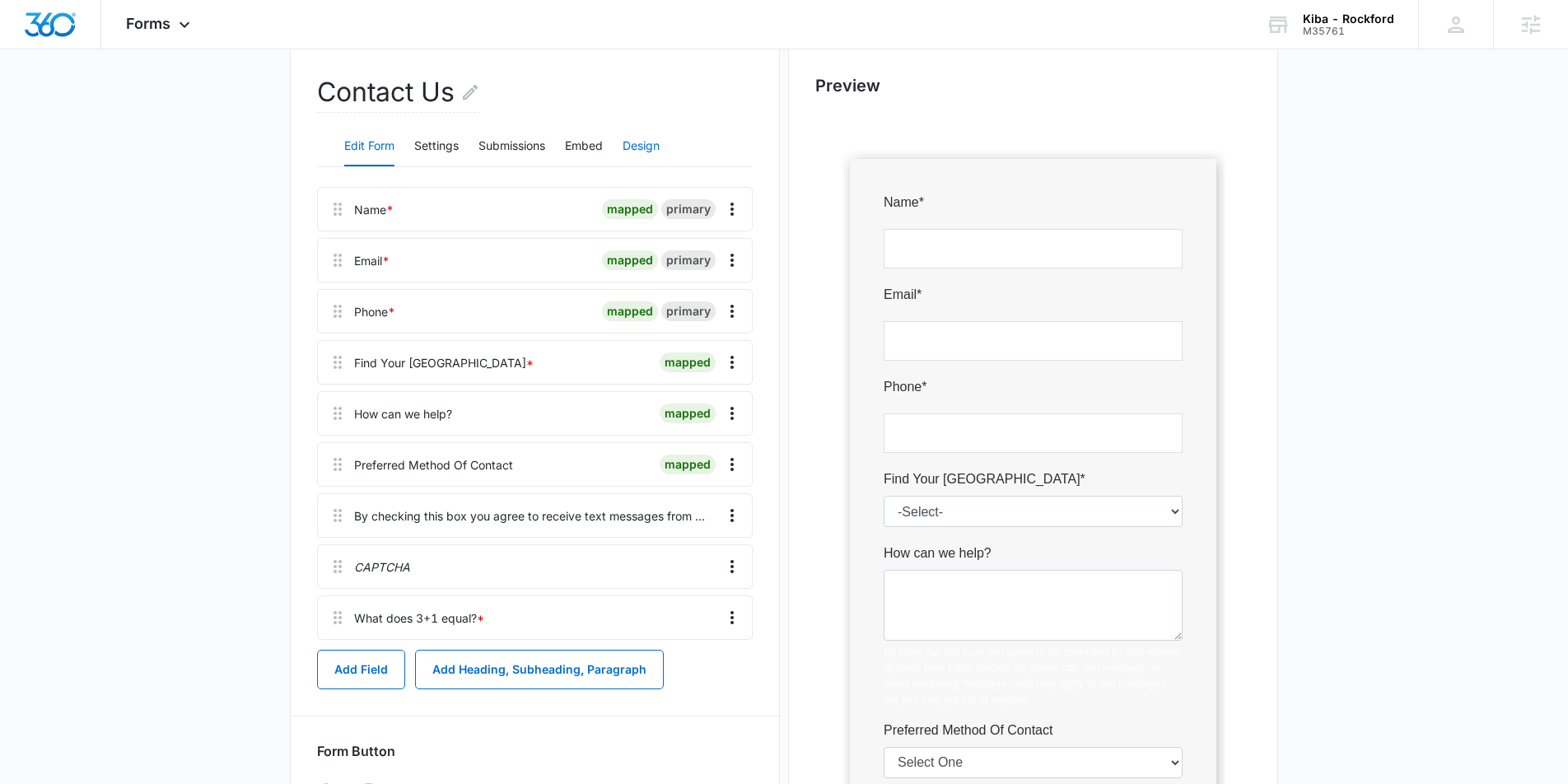
scroll to position [220, 0]
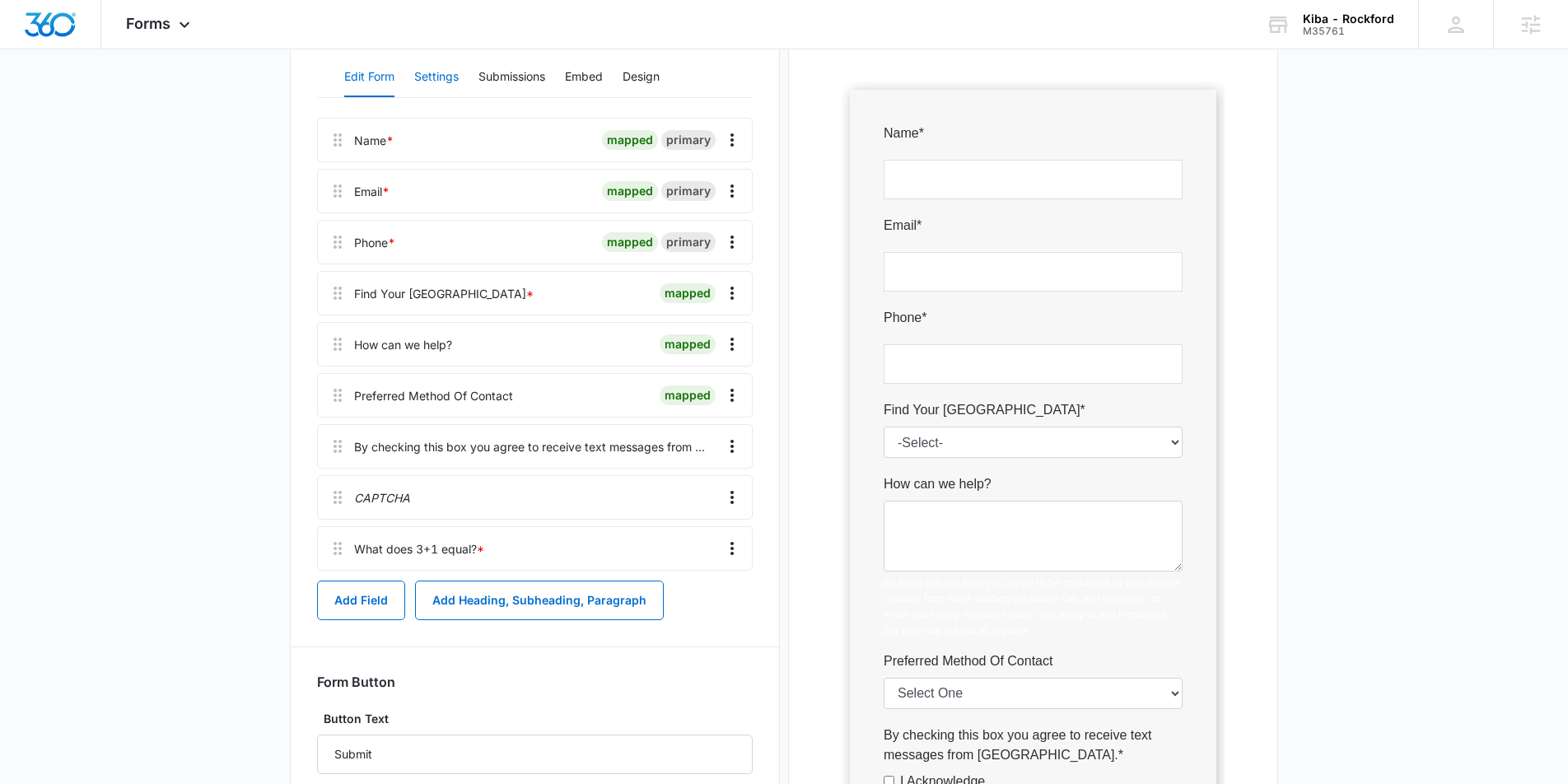
click at [433, 75] on button "Settings" at bounding box center [436, 78] width 44 height 40
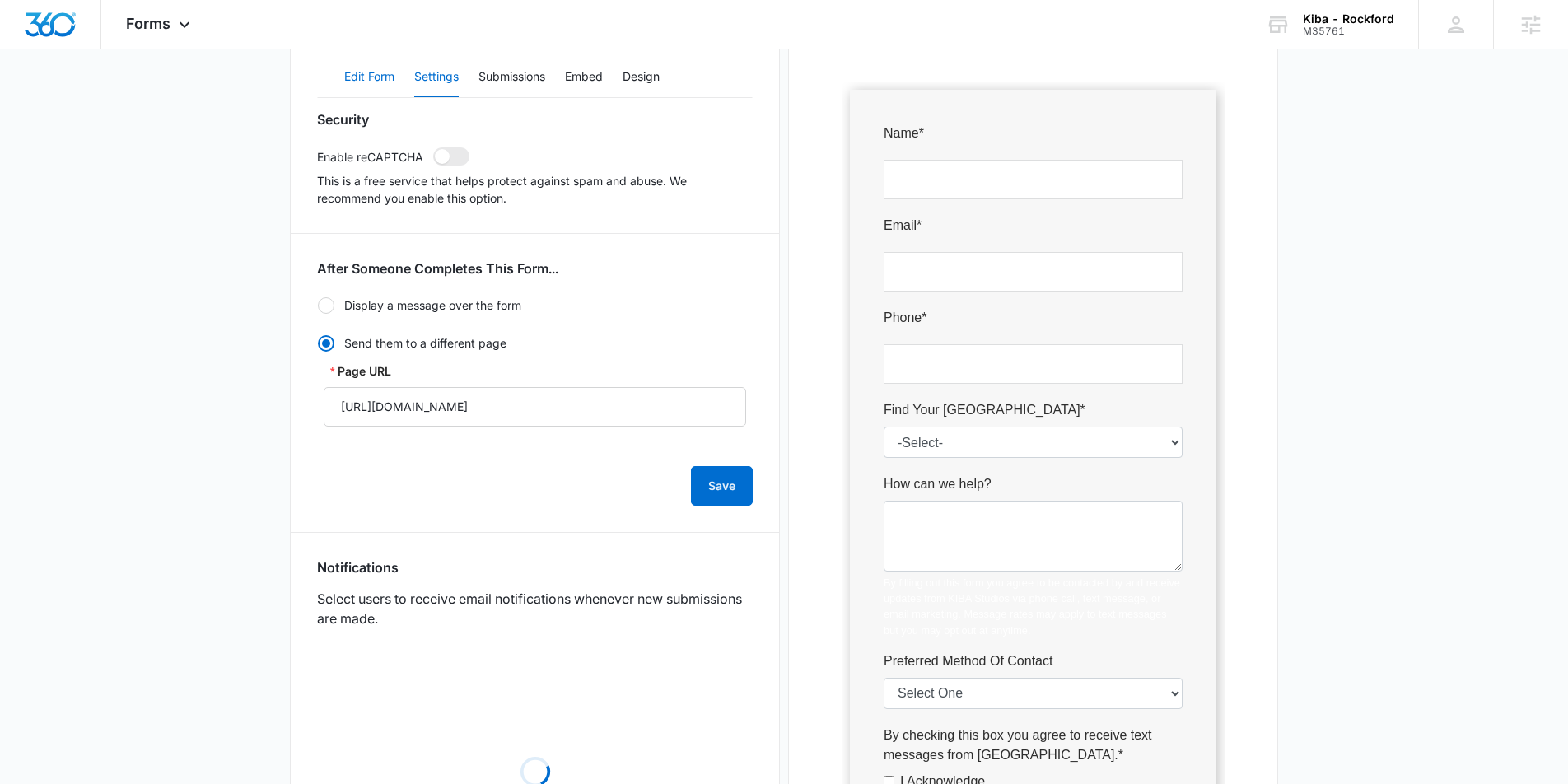
click at [370, 84] on button "Edit Form" at bounding box center [369, 78] width 50 height 40
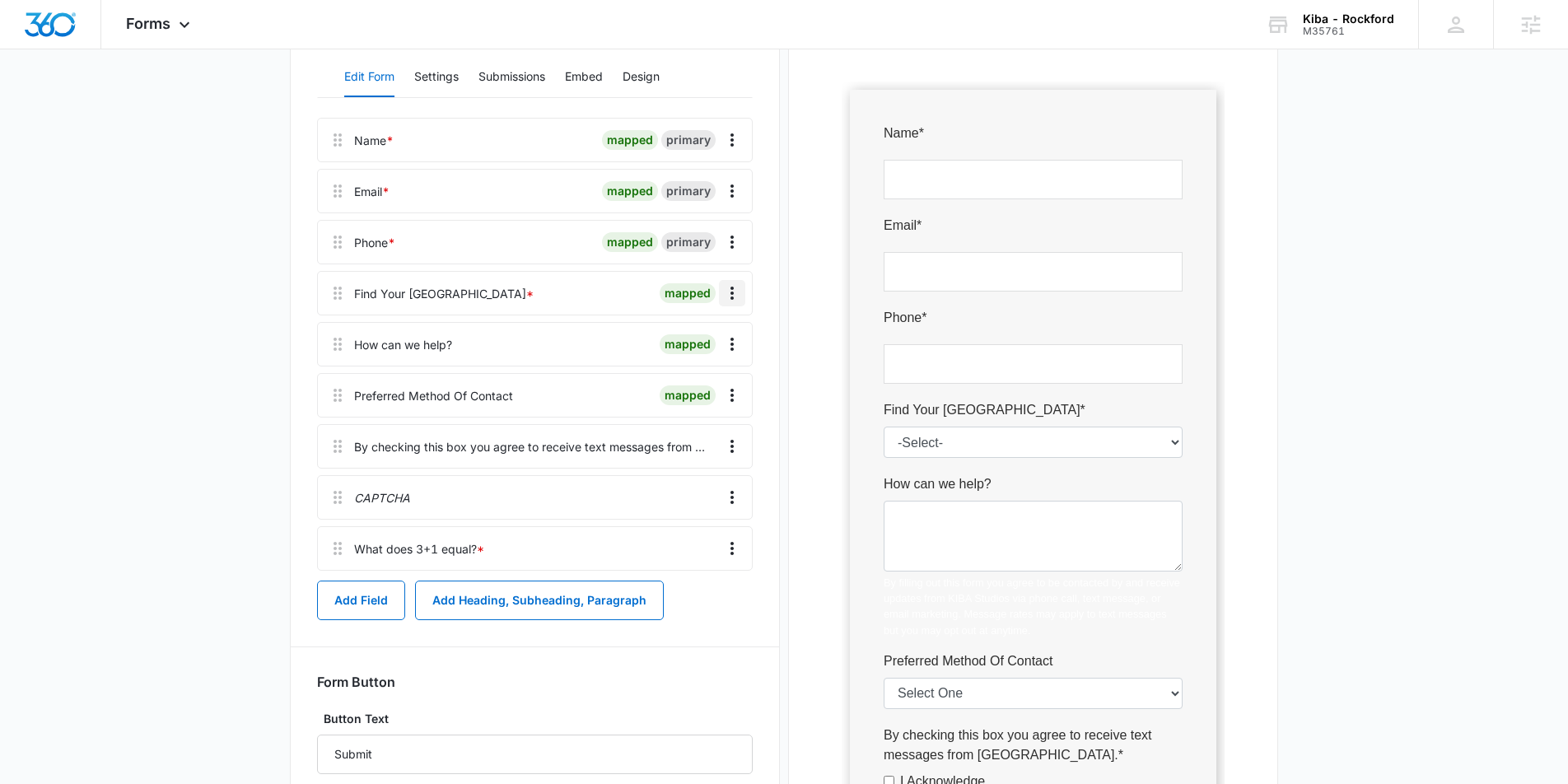
click at [727, 290] on icon "Overflow Menu" at bounding box center [733, 293] width 20 height 20
click at [690, 333] on div "Edit" at bounding box center [688, 338] width 35 height 12
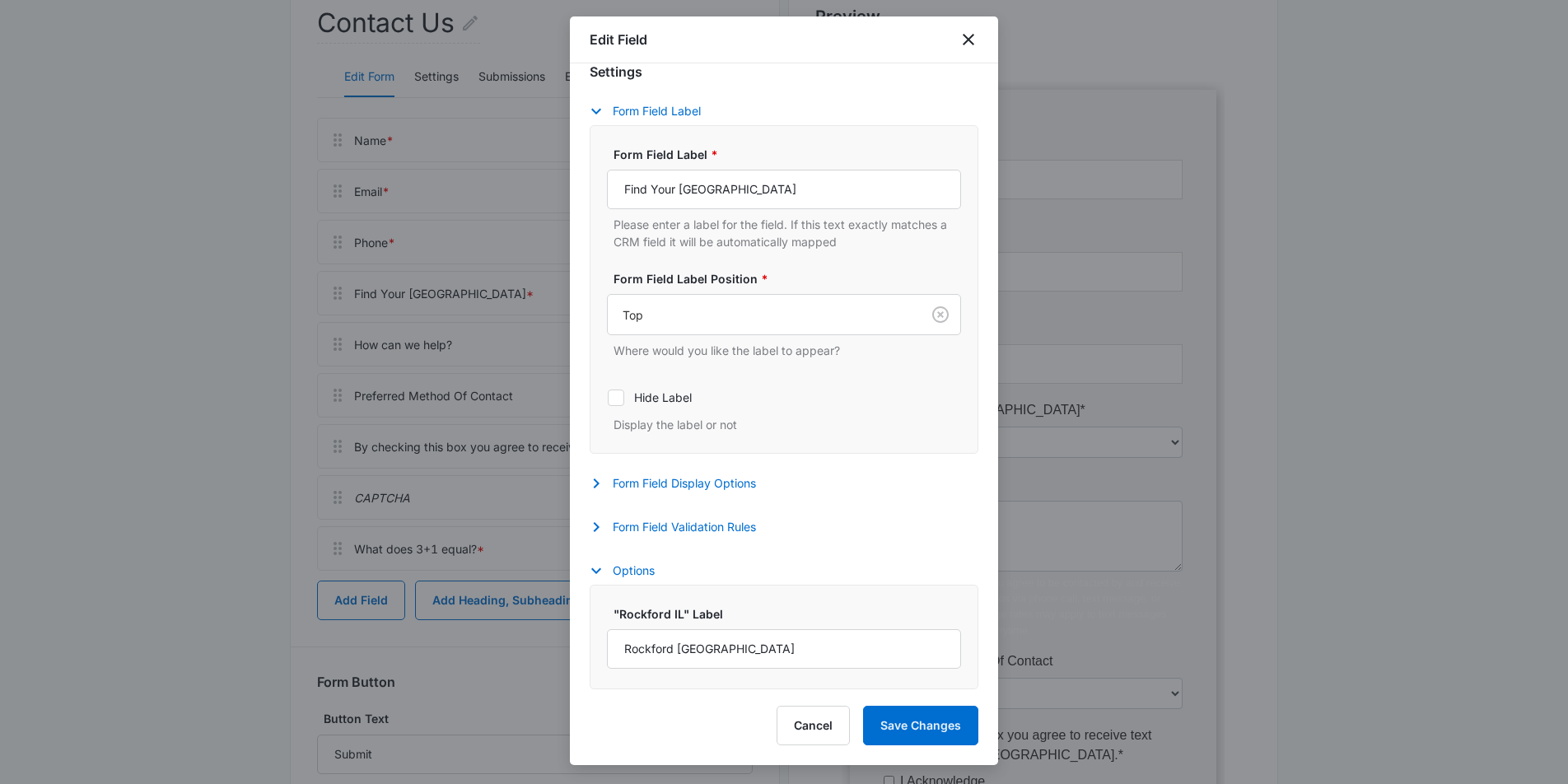
scroll to position [325, 0]
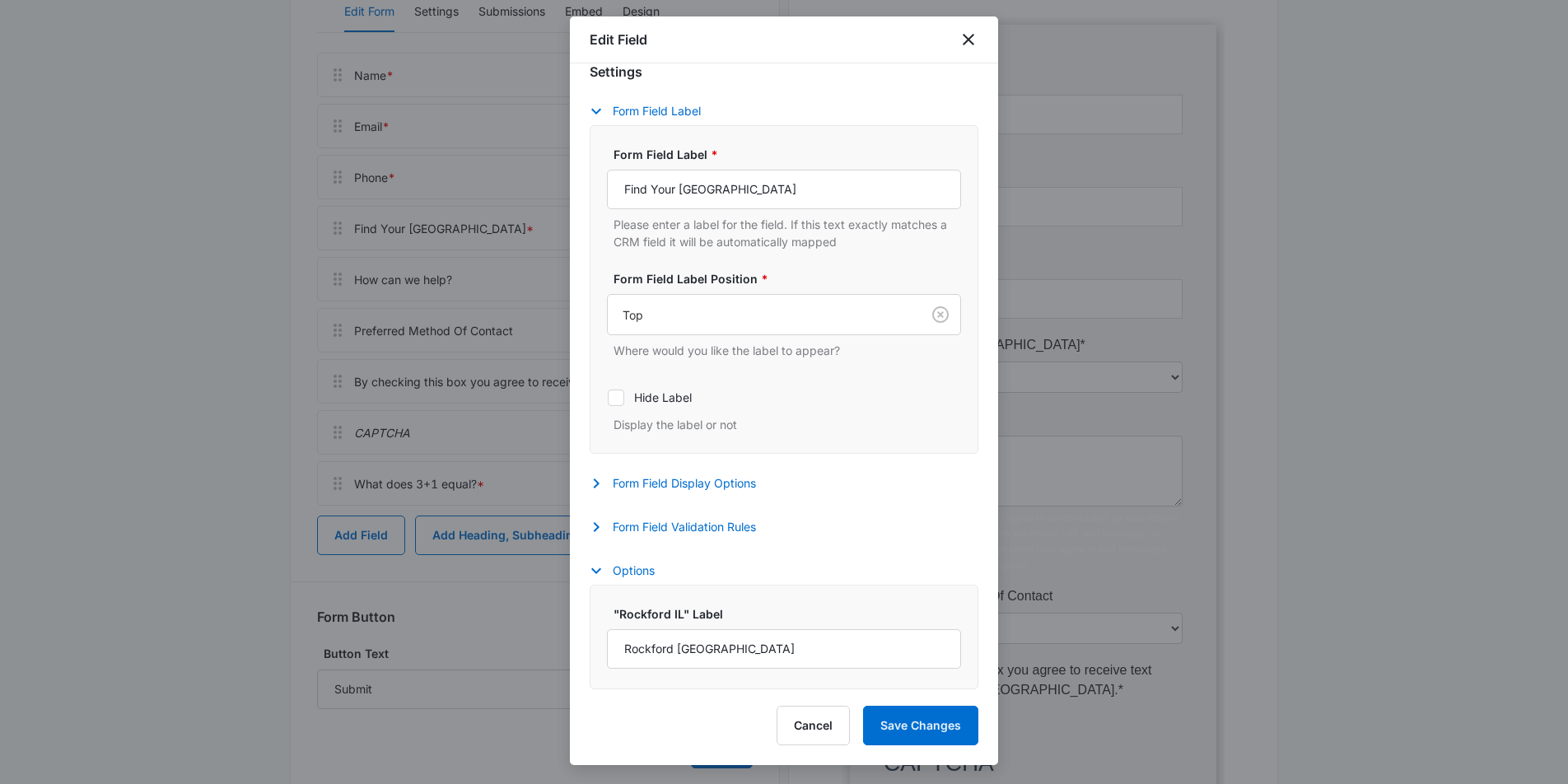
select select "416"
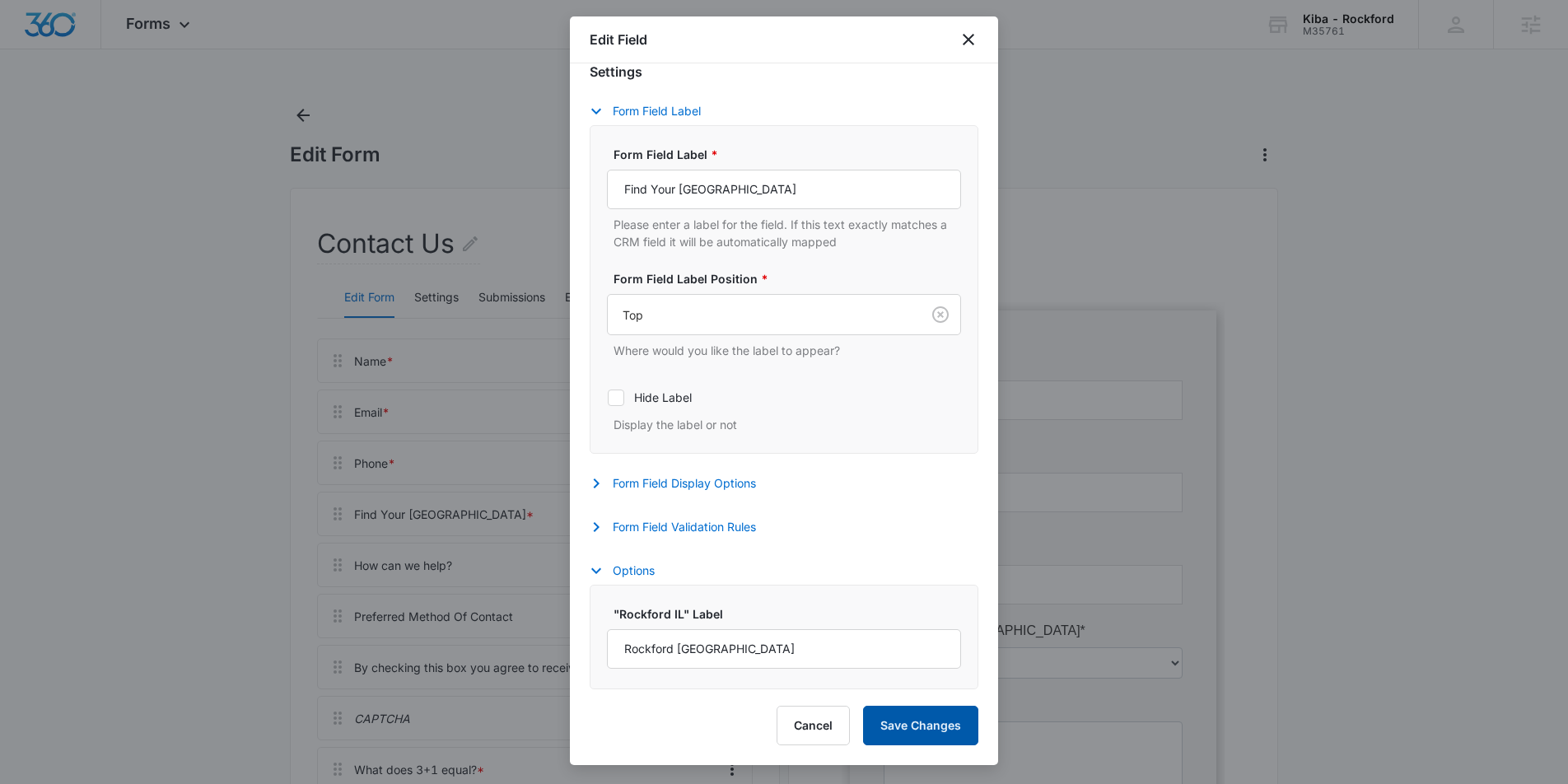
click at [940, 725] on button "Save Changes" at bounding box center [921, 726] width 115 height 40
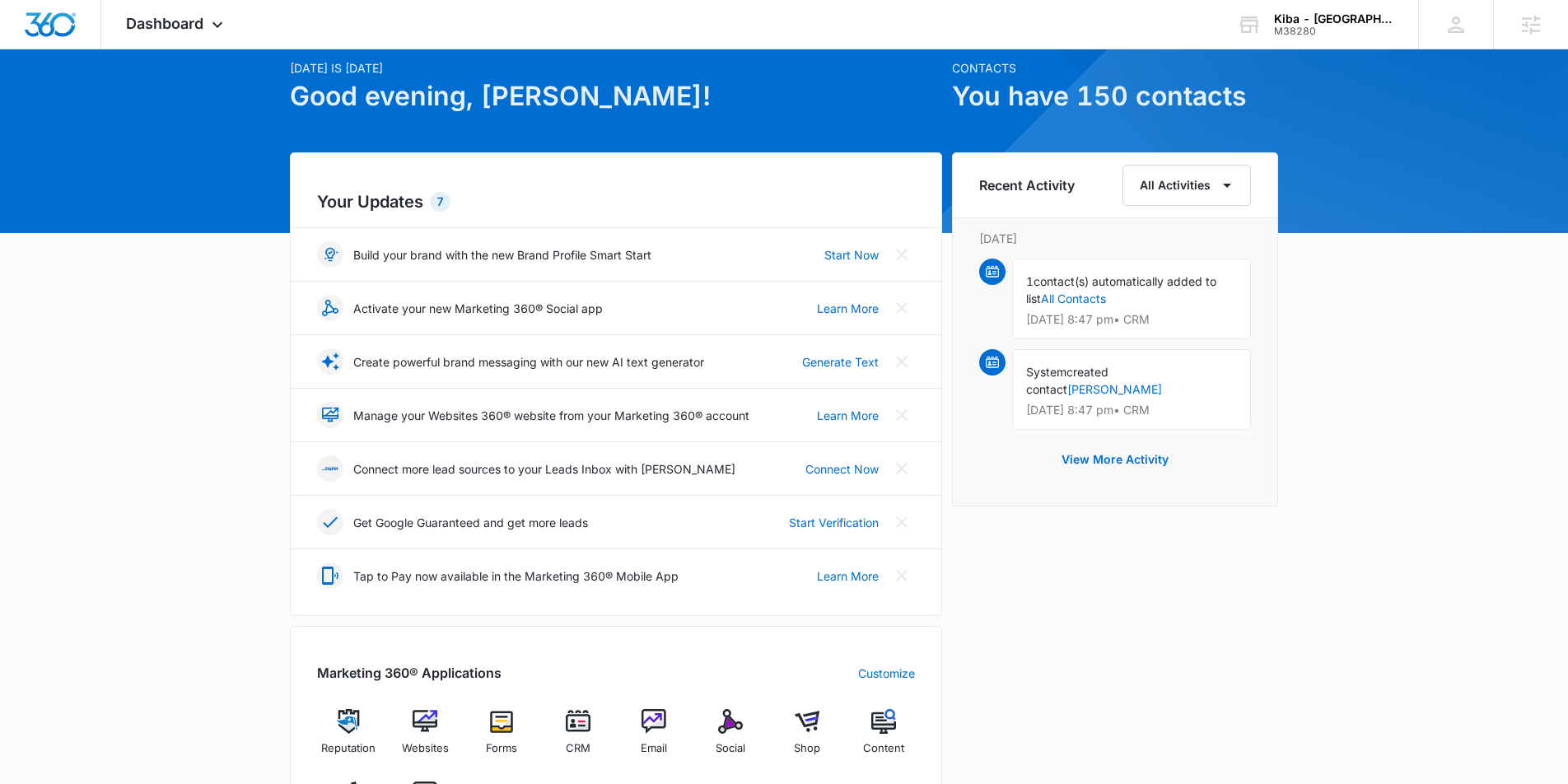
scroll to position [252, 0]
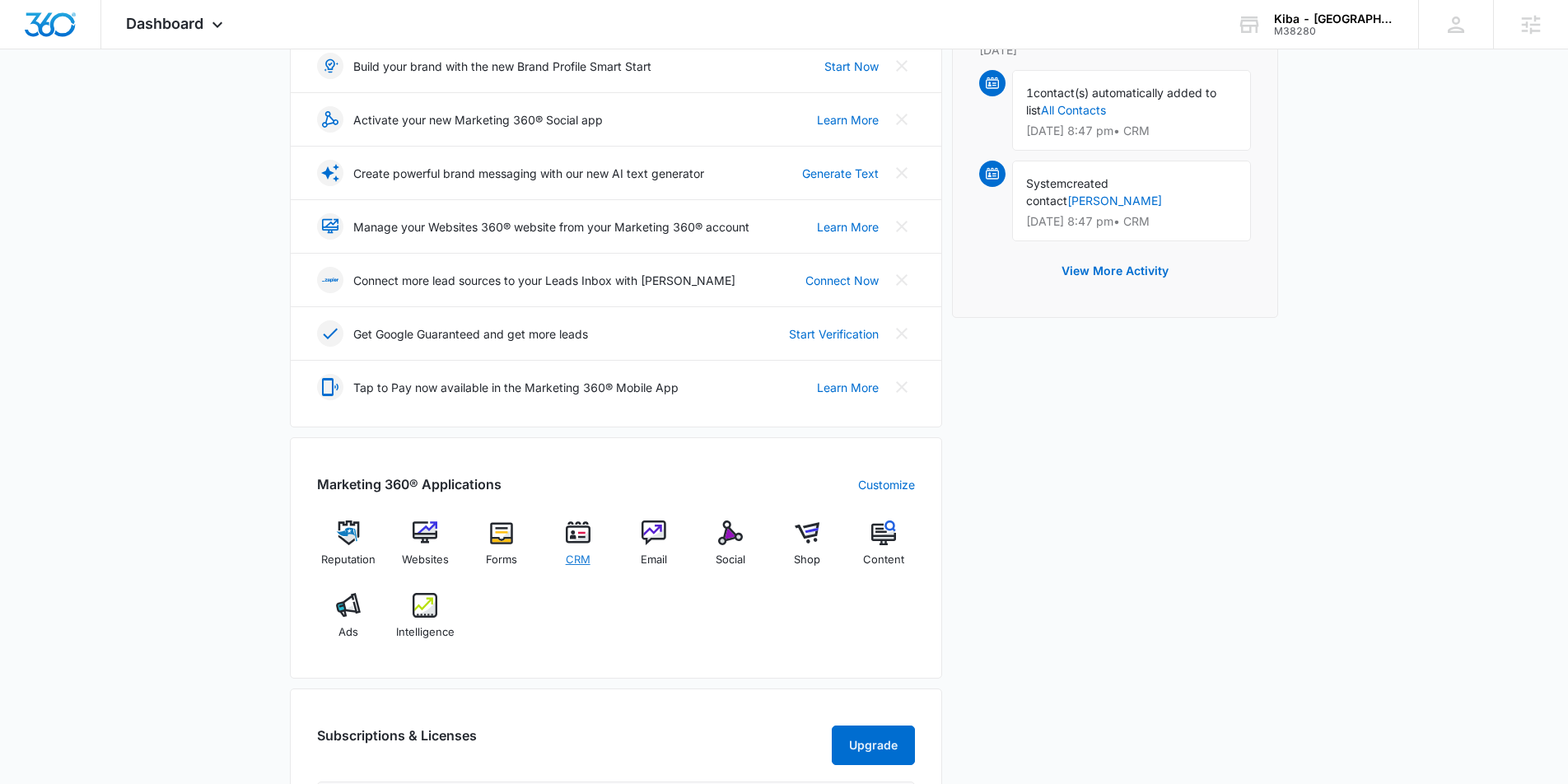
click at [585, 538] on img at bounding box center [577, 532] width 25 height 24
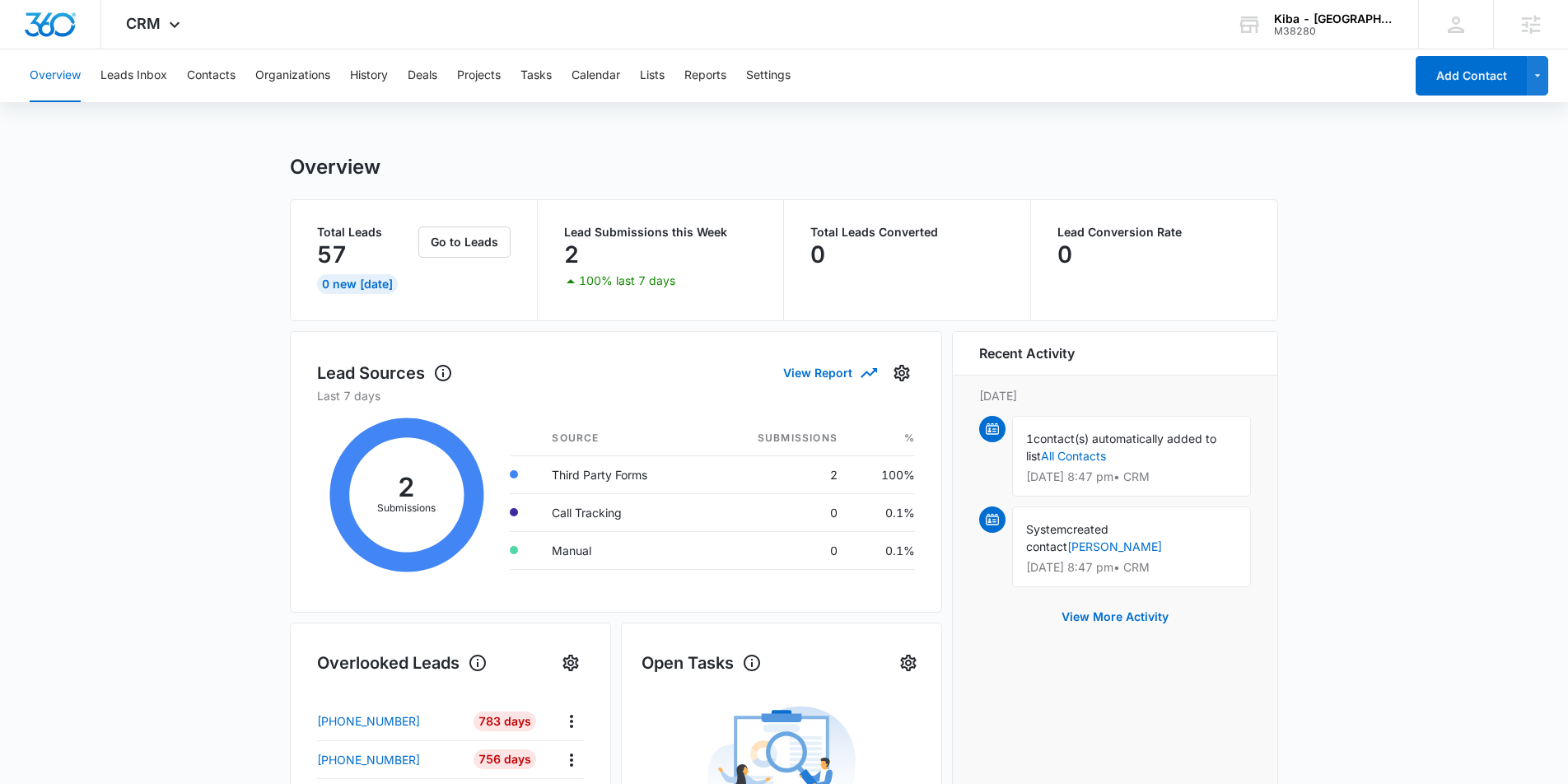
click at [745, 85] on div "Overview Leads Inbox Contacts Organizations History Deals Projects Tasks Calend…" at bounding box center [712, 75] width 1385 height 53
click at [765, 76] on button "Settings" at bounding box center [768, 75] width 44 height 53
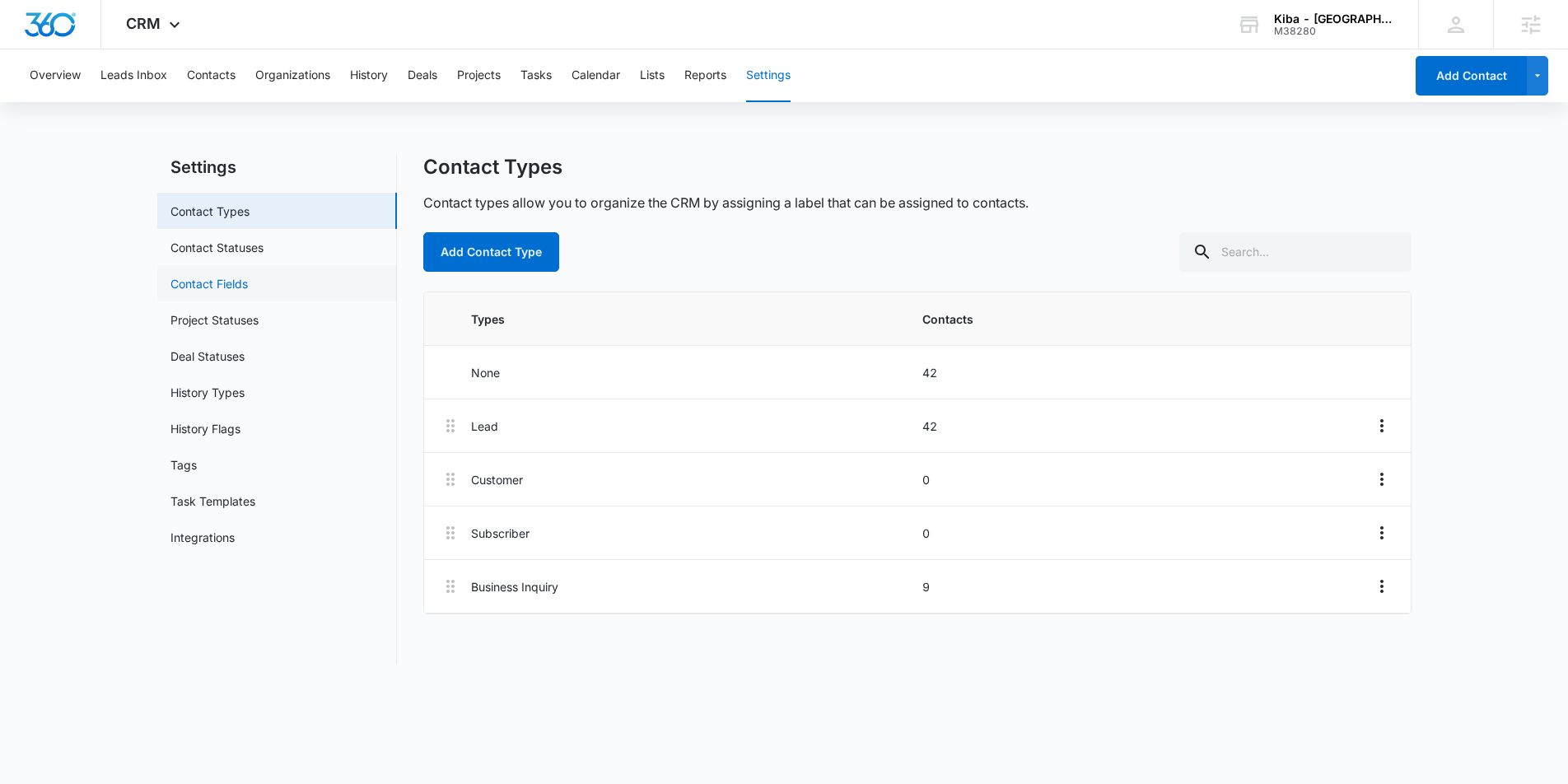
click at [248, 283] on link "Contact Fields" at bounding box center [209, 283] width 77 height 17
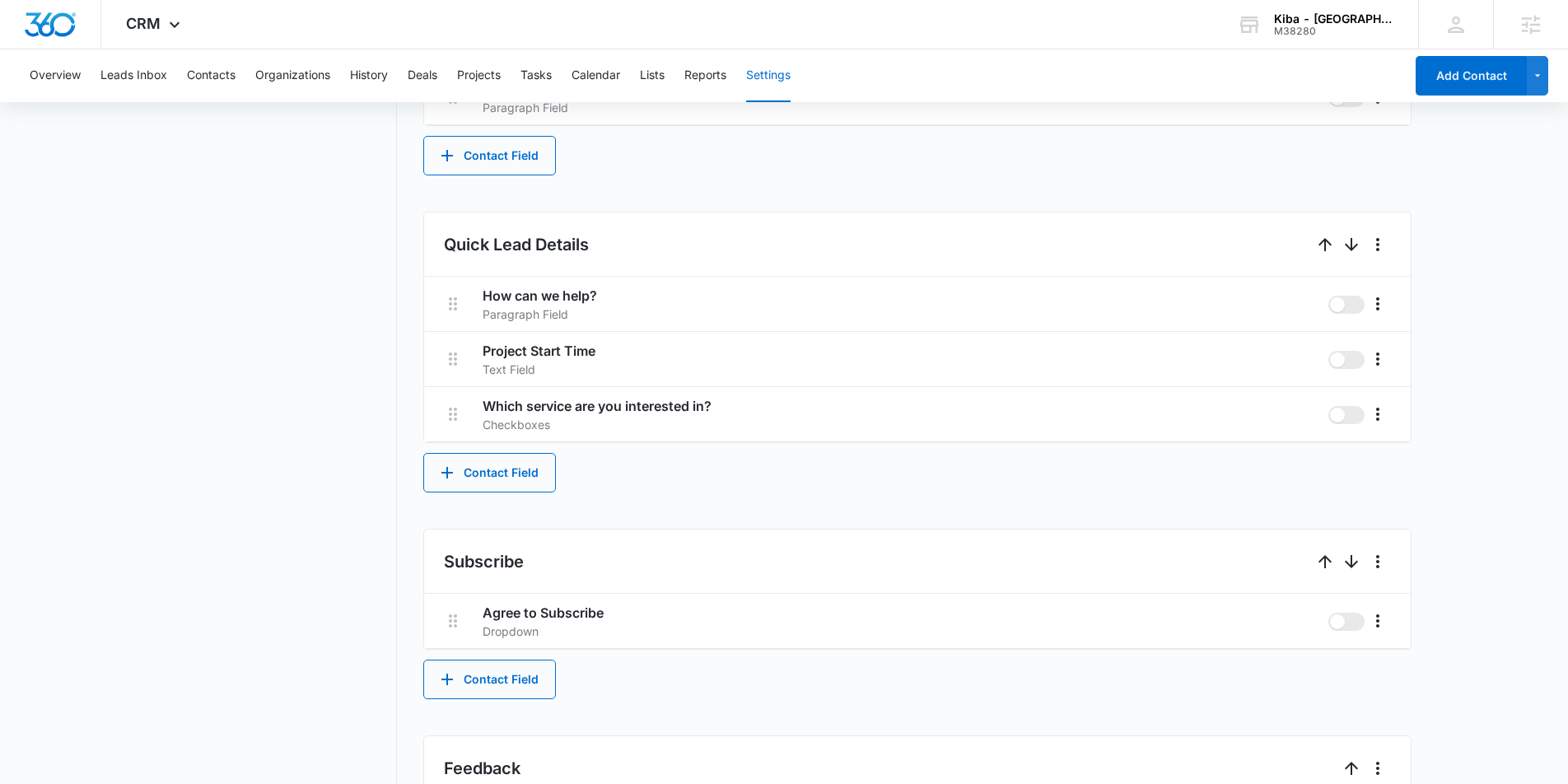
scroll to position [1468, 0]
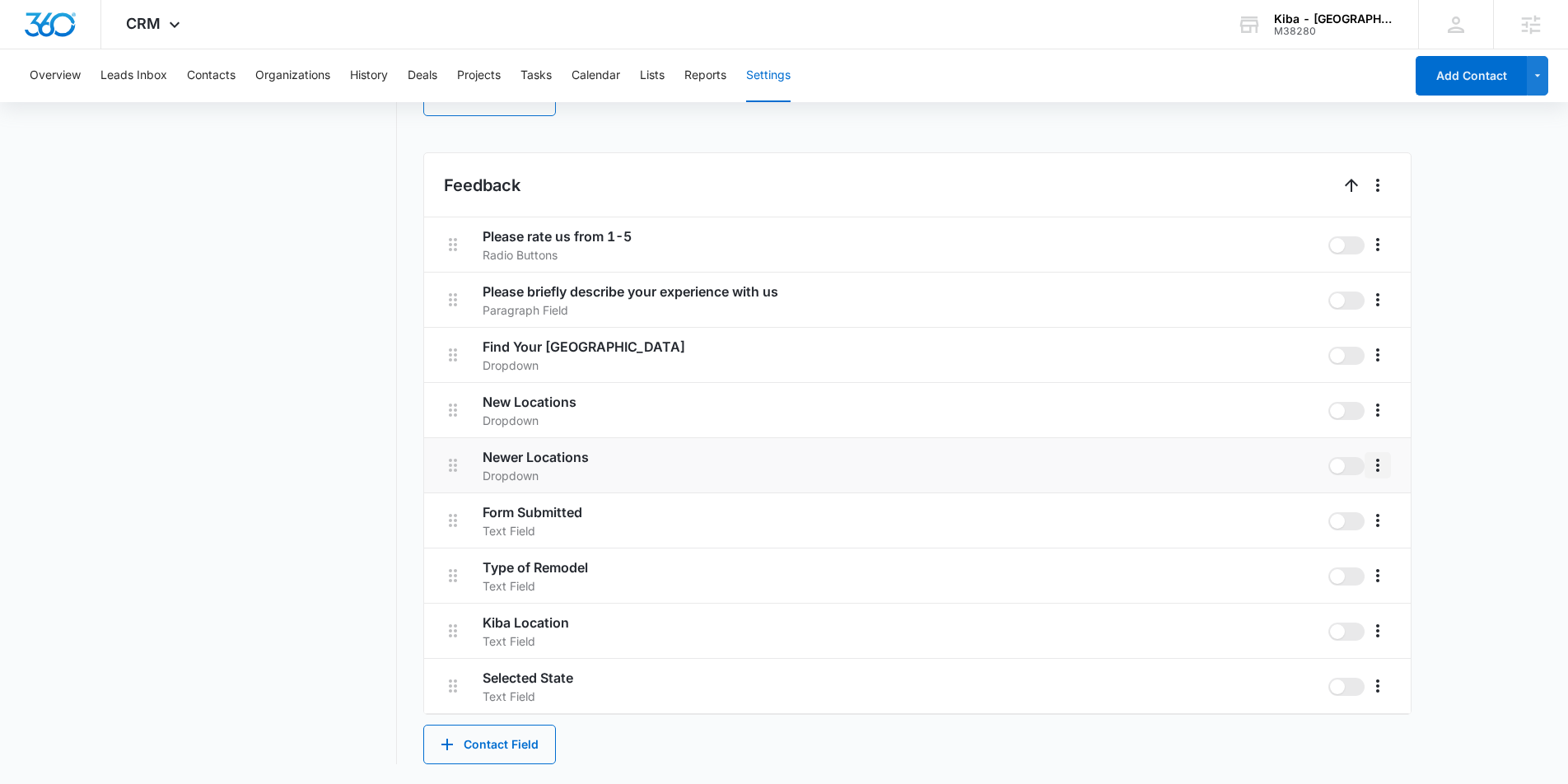
click at [1376, 468] on icon "More" at bounding box center [1378, 465] width 4 height 14
click at [1389, 510] on div "Edit" at bounding box center [1403, 511] width 35 height 12
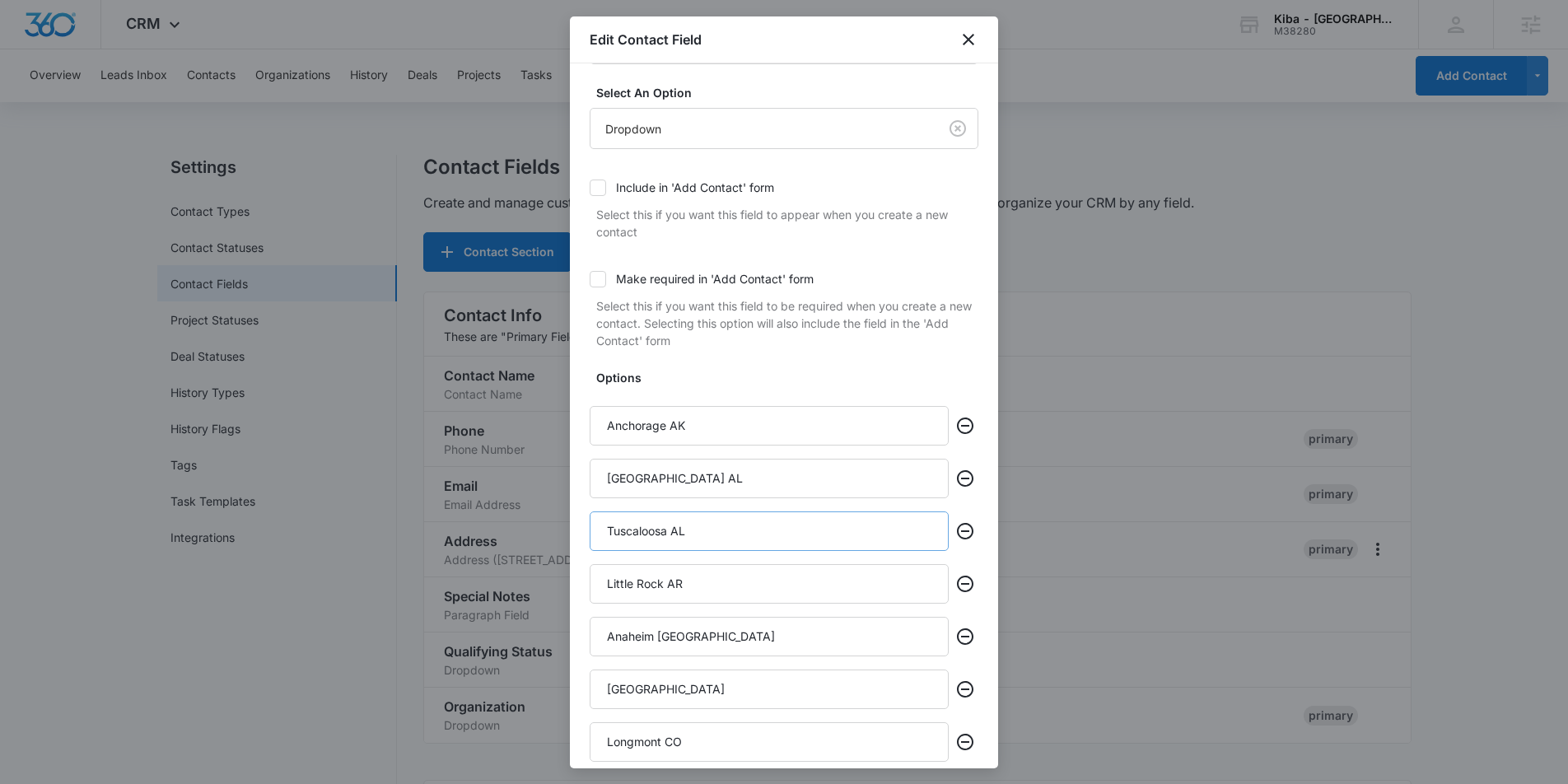
scroll to position [93, 0]
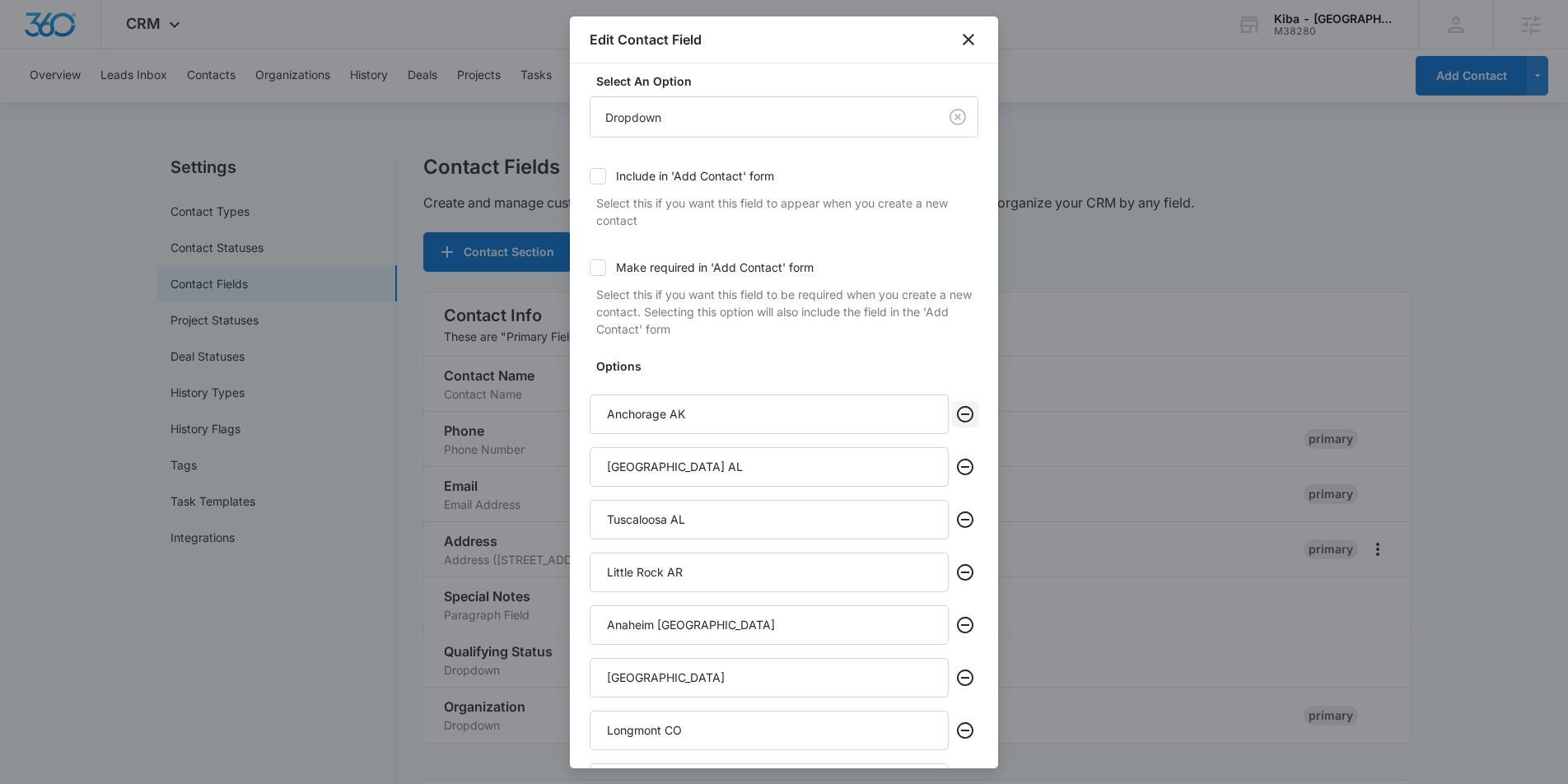
click at [965, 411] on icon "Remove" at bounding box center [965, 414] width 20 height 20
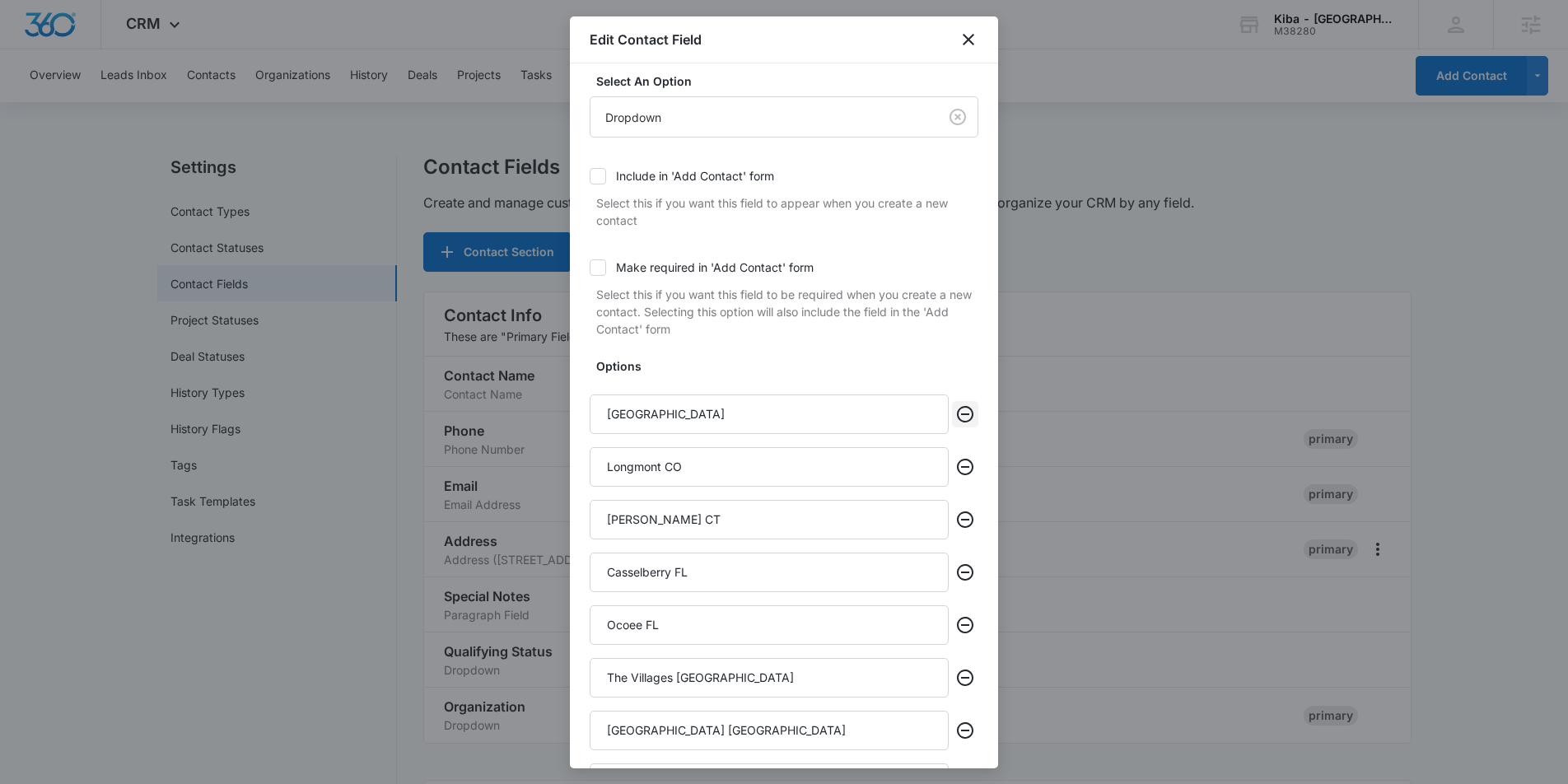
click at [965, 411] on icon "Remove" at bounding box center [965, 414] width 20 height 20
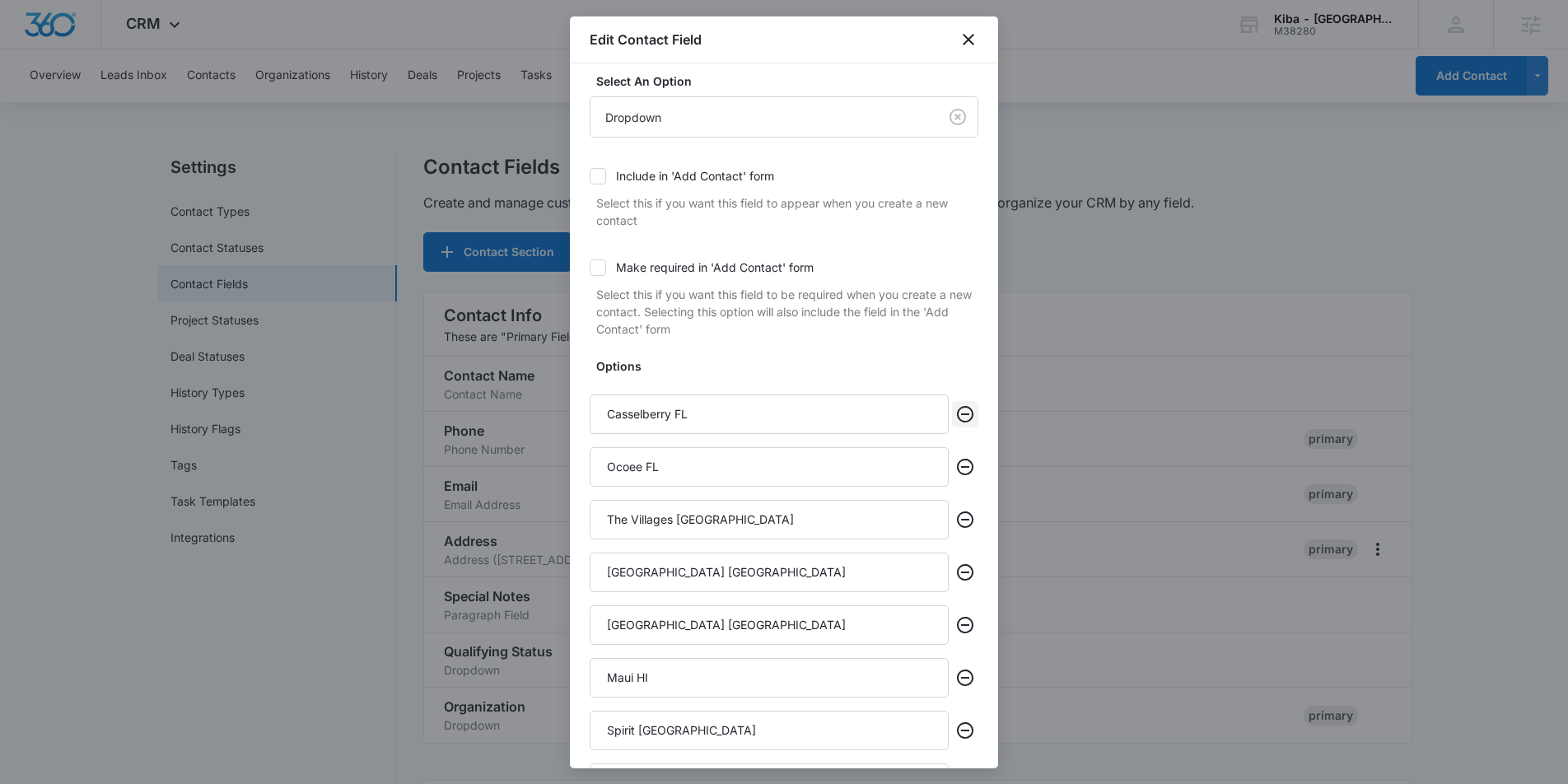
click at [965, 411] on icon "Remove" at bounding box center [965, 414] width 20 height 20
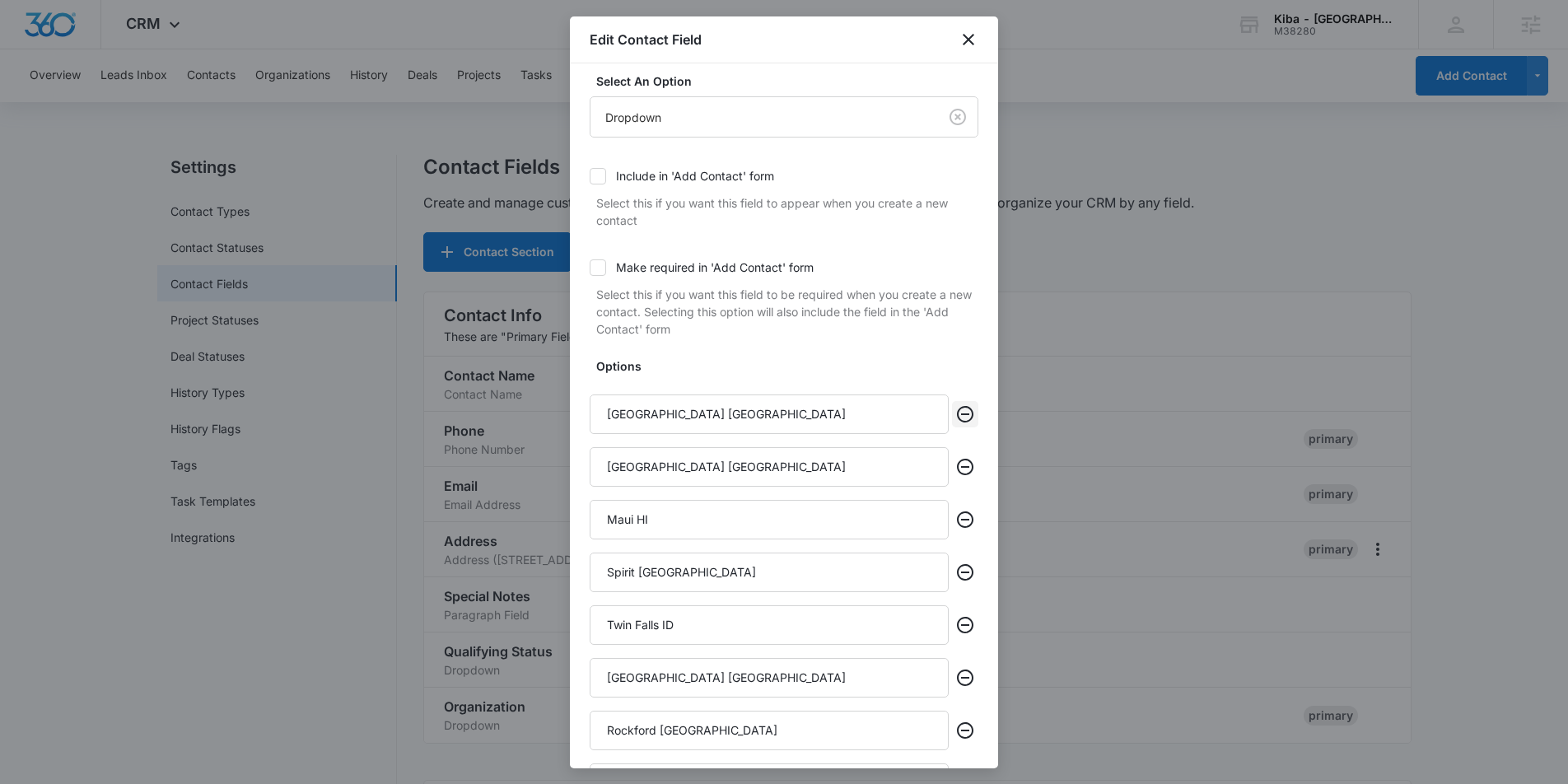
click at [965, 411] on icon "Remove" at bounding box center [965, 414] width 20 height 20
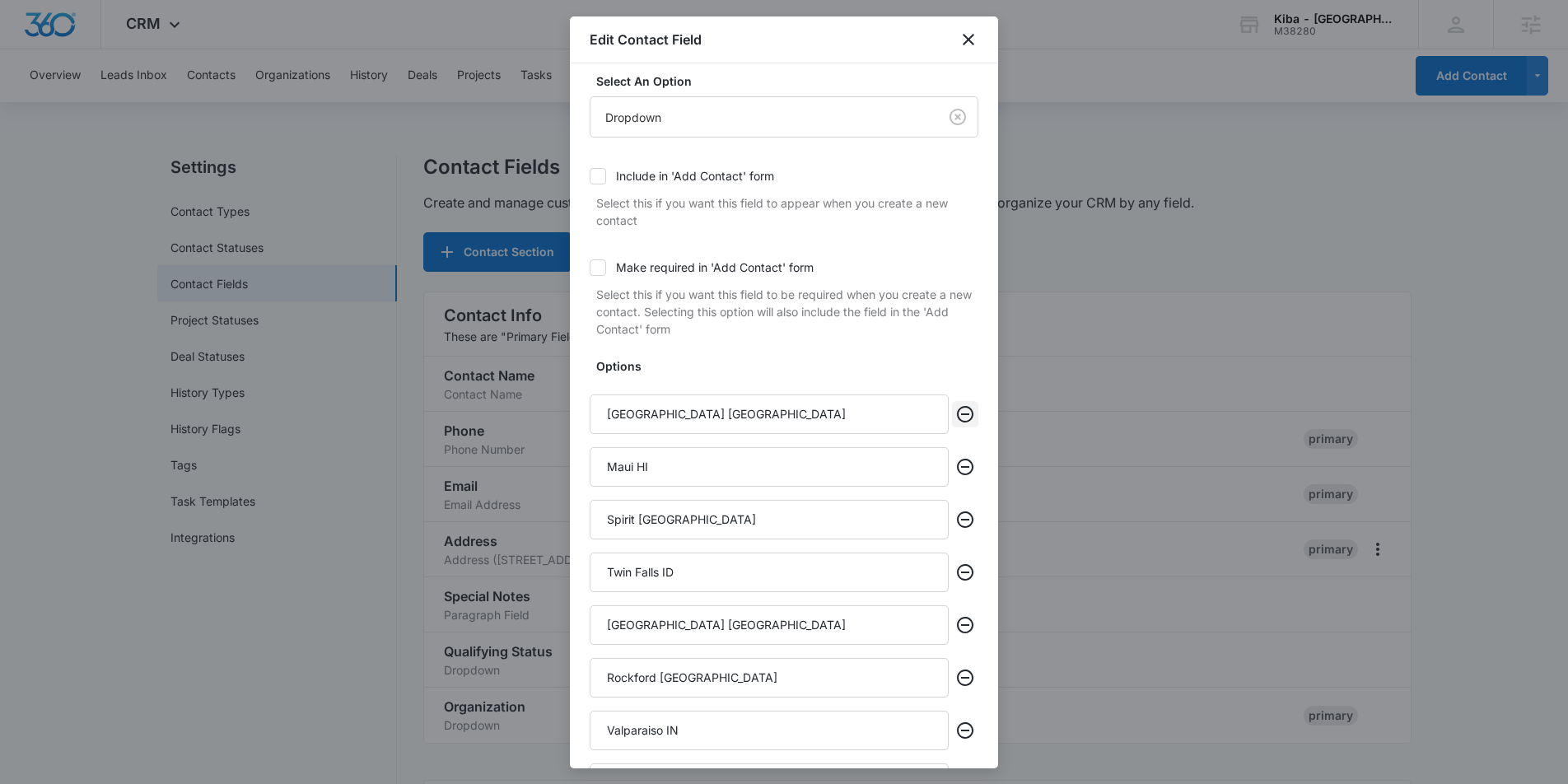
click at [965, 411] on icon "Remove" at bounding box center [965, 414] width 20 height 20
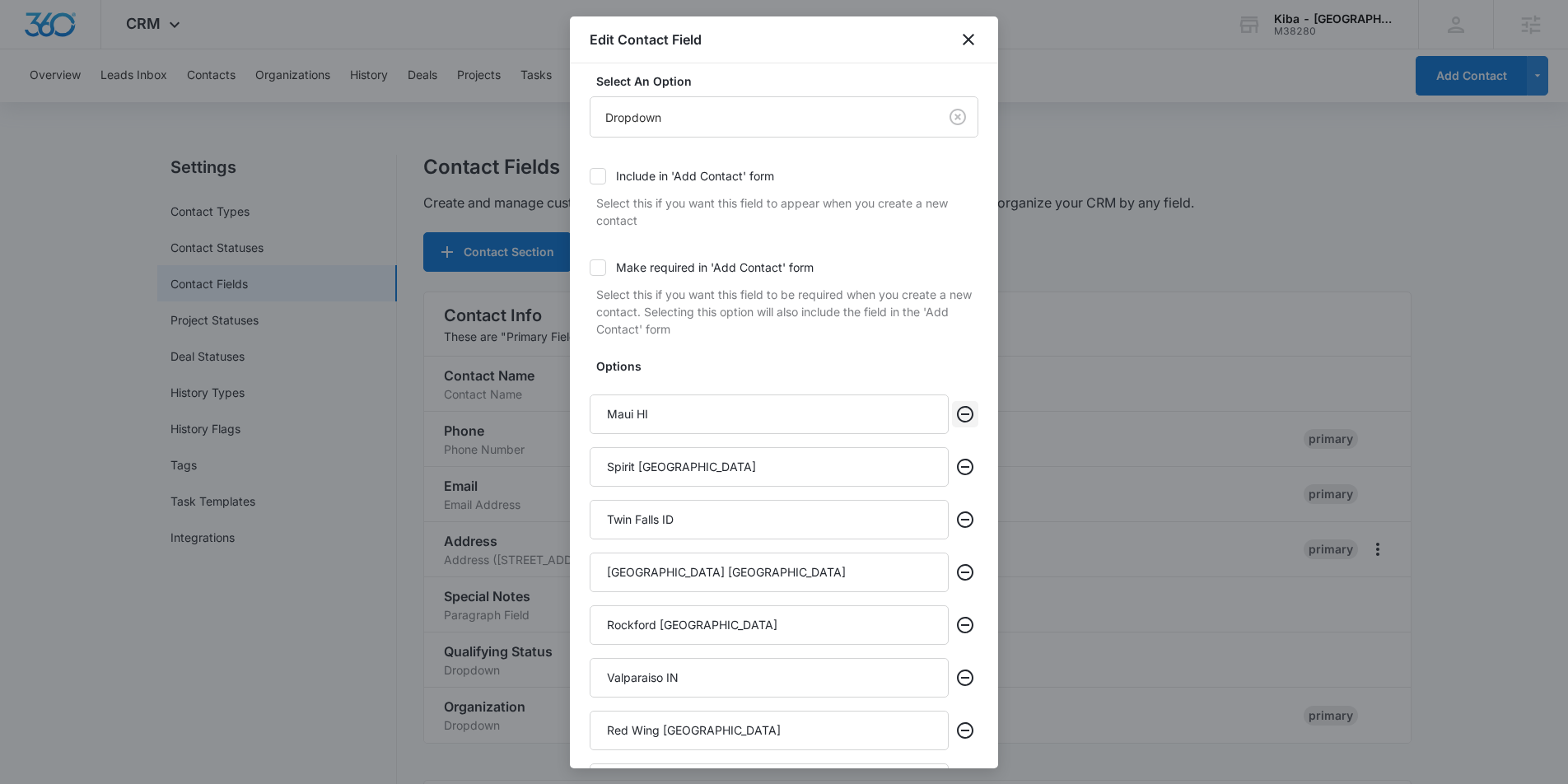
click at [965, 411] on icon "Remove" at bounding box center [965, 414] width 20 height 20
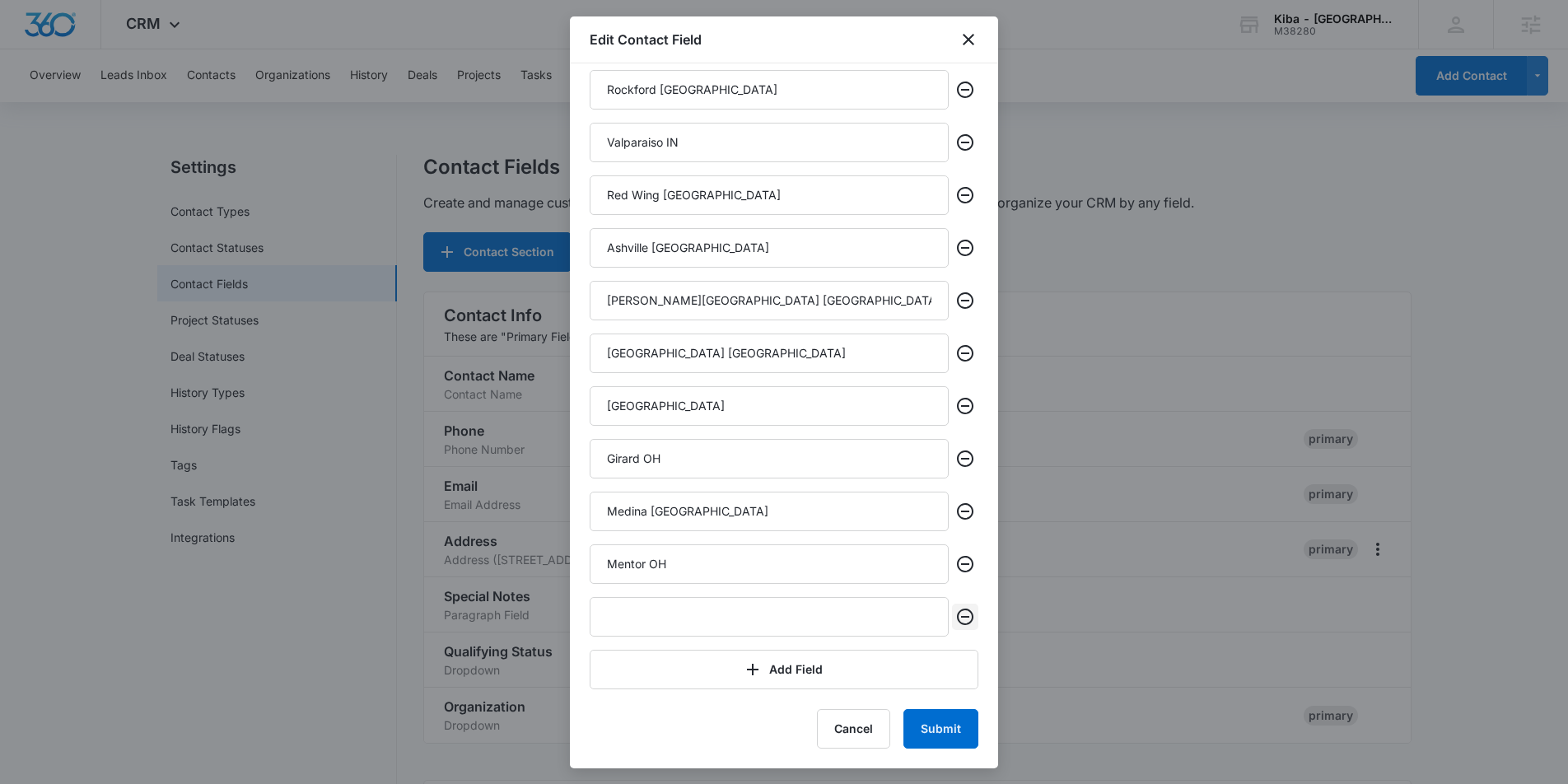
click at [969, 622] on icon "Remove" at bounding box center [965, 617] width 20 height 20
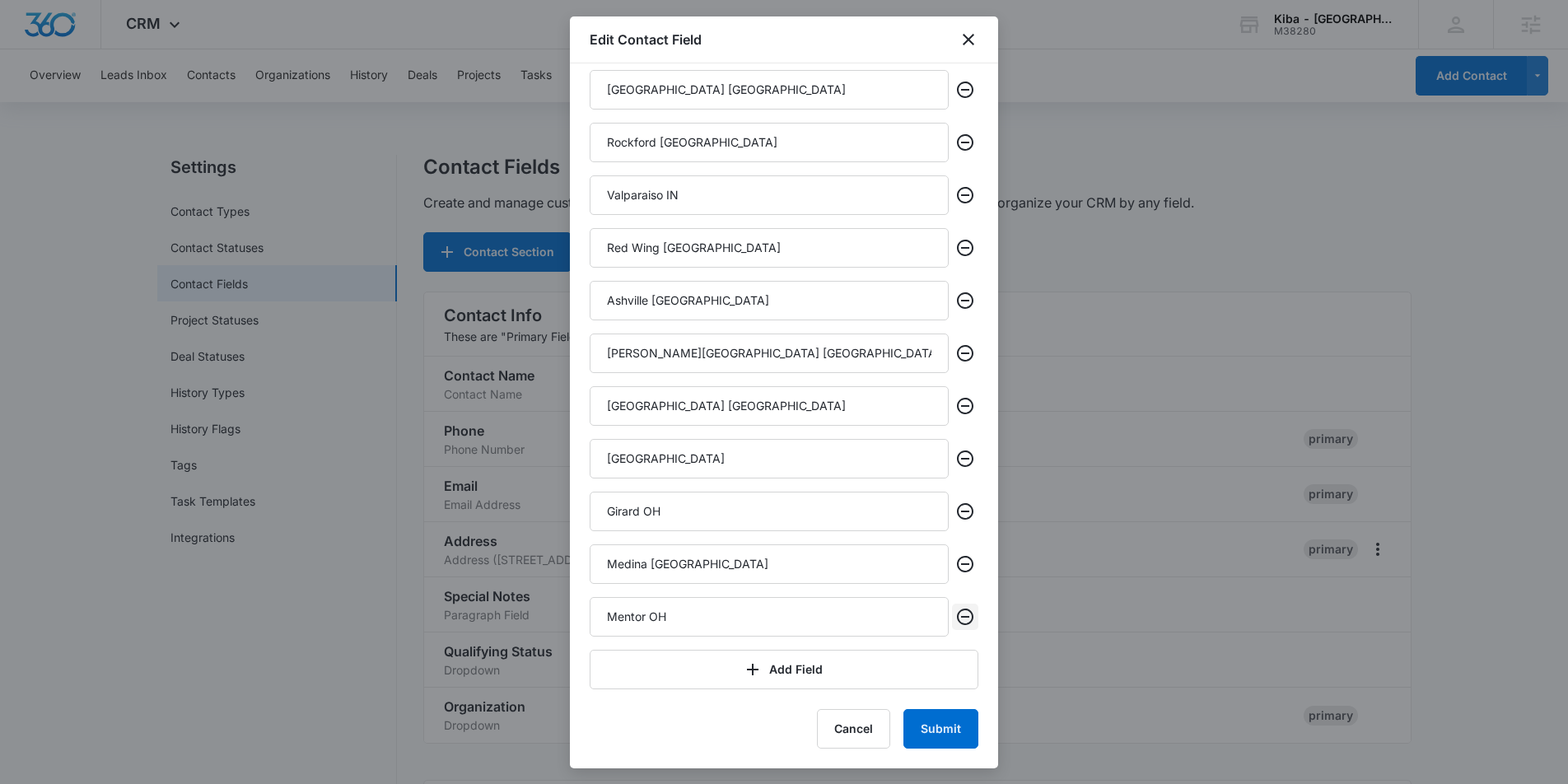
click at [969, 622] on icon "Remove" at bounding box center [965, 617] width 20 height 20
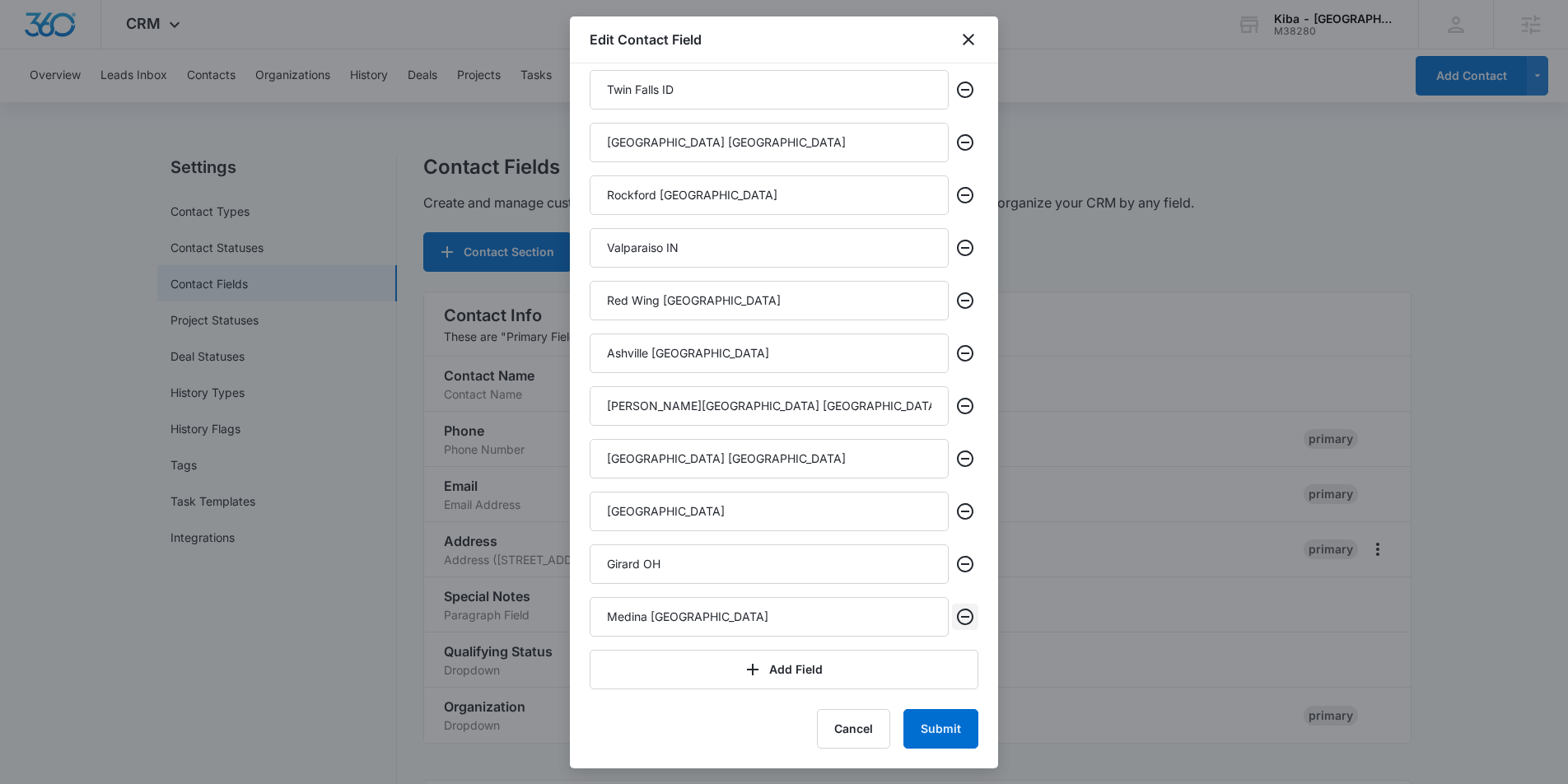
click at [969, 622] on icon "Remove" at bounding box center [965, 617] width 20 height 20
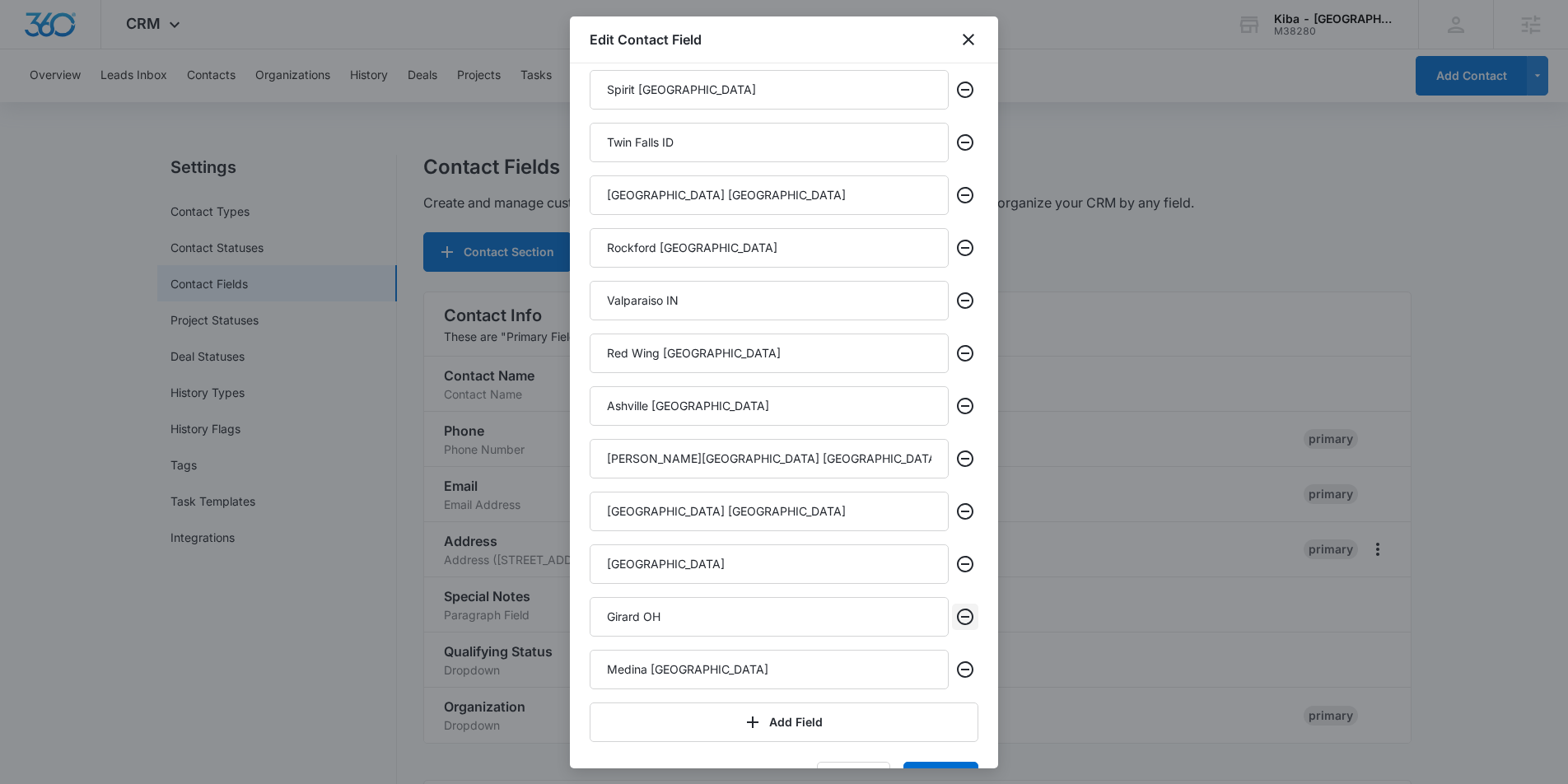
click at [969, 622] on icon "Remove" at bounding box center [965, 617] width 20 height 20
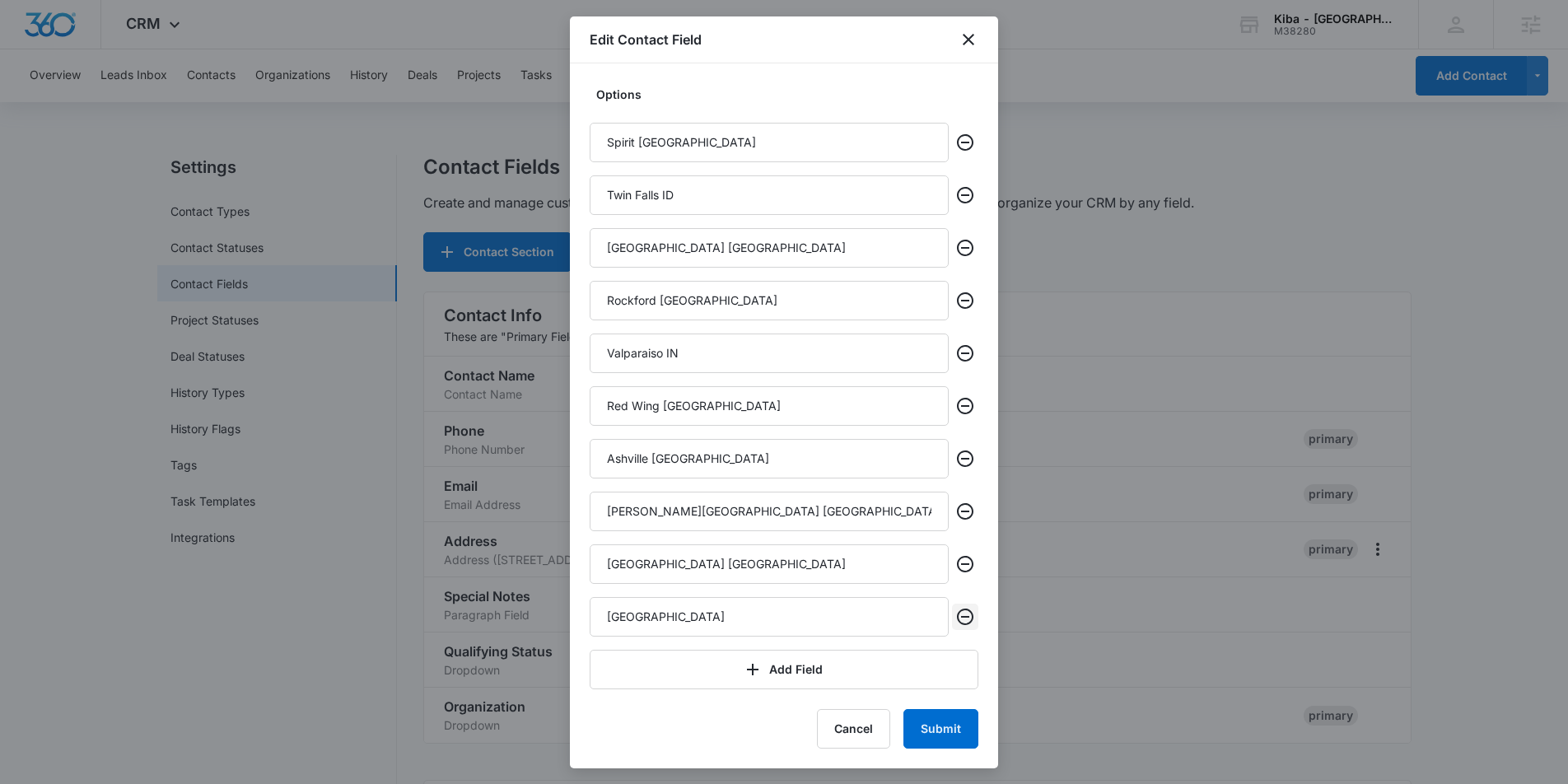
click at [969, 622] on icon "Remove" at bounding box center [965, 617] width 20 height 20
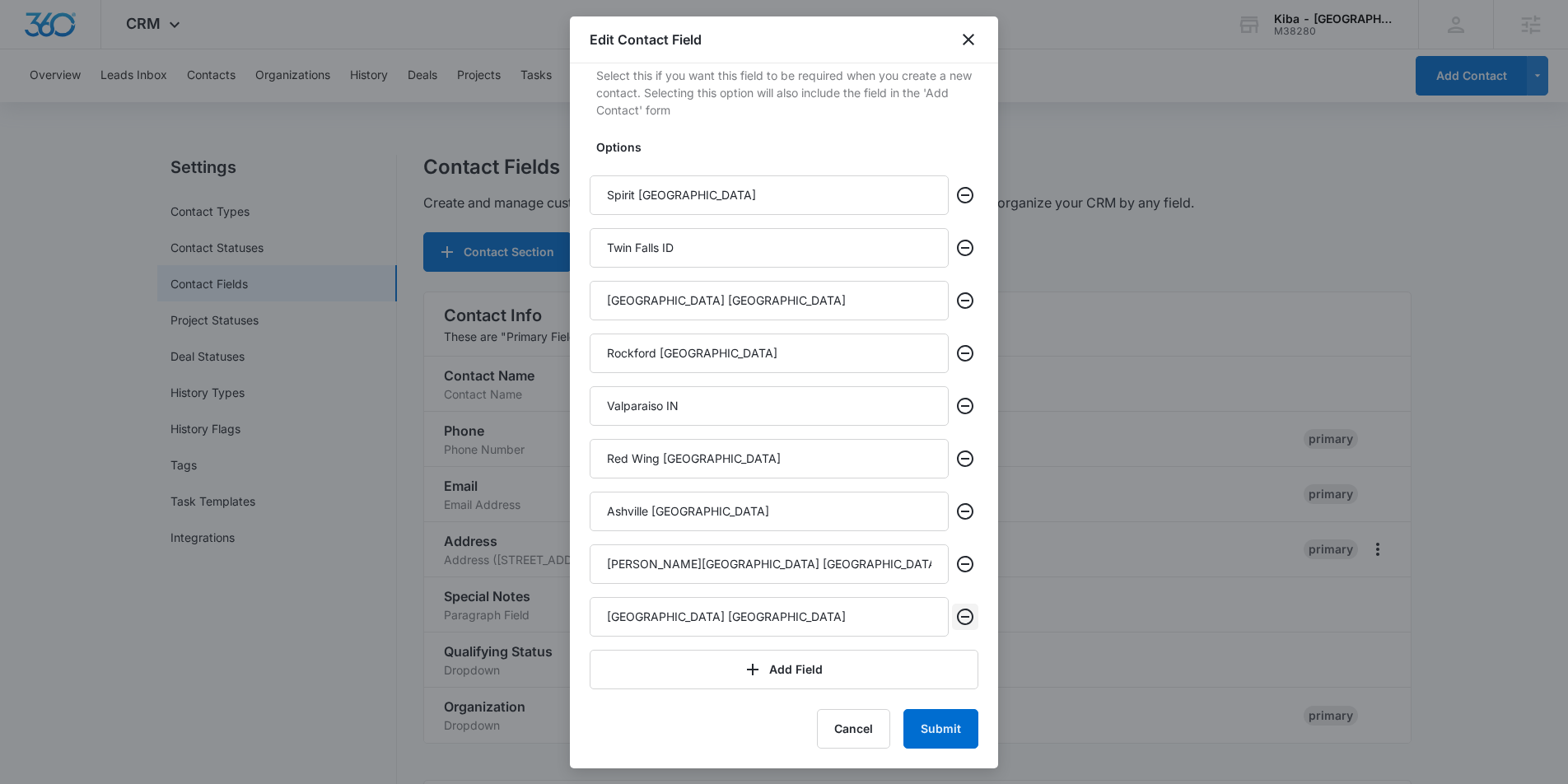
click at [969, 622] on icon "Remove" at bounding box center [965, 617] width 20 height 20
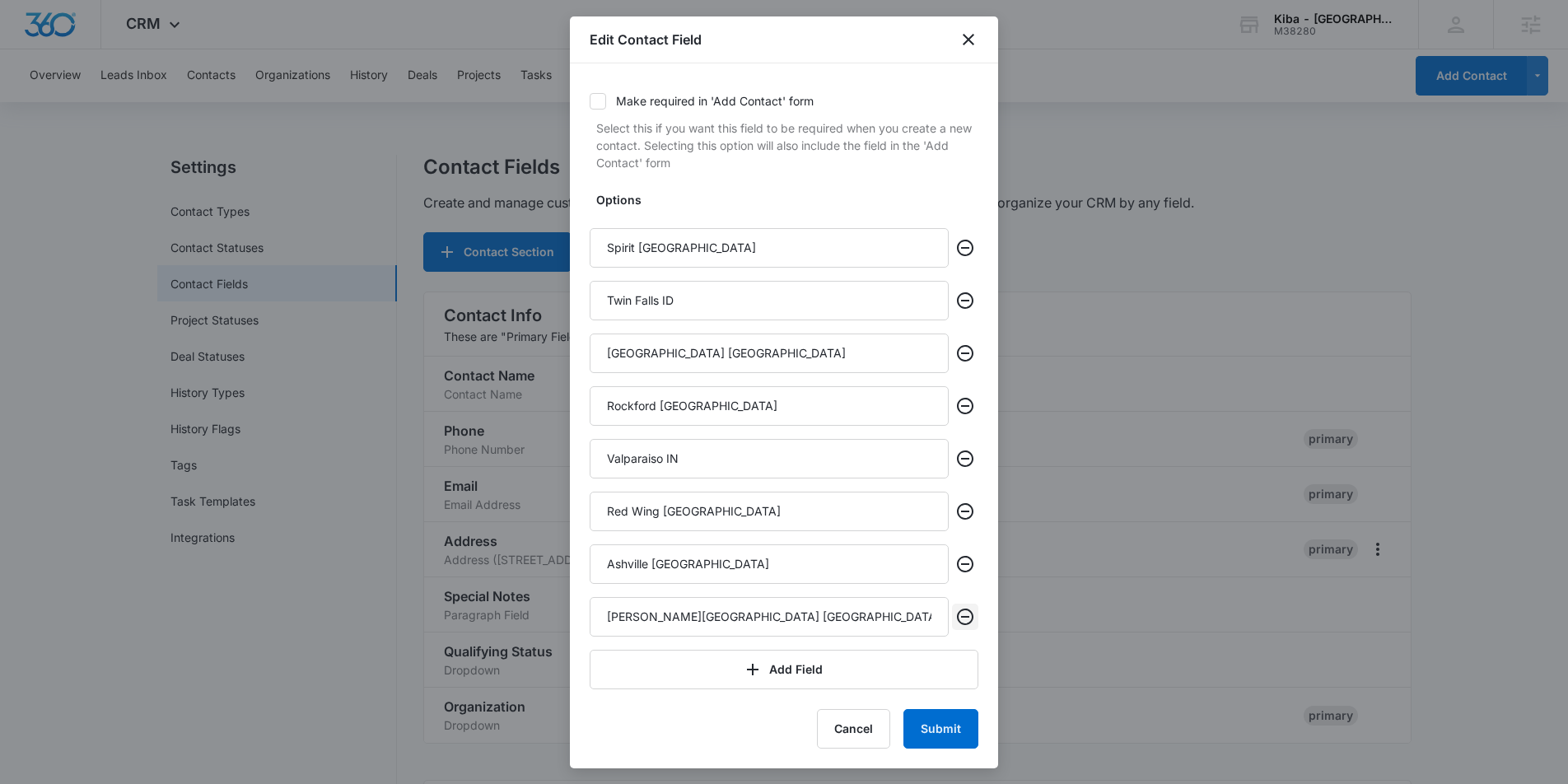
click at [969, 622] on icon "Remove" at bounding box center [965, 617] width 20 height 20
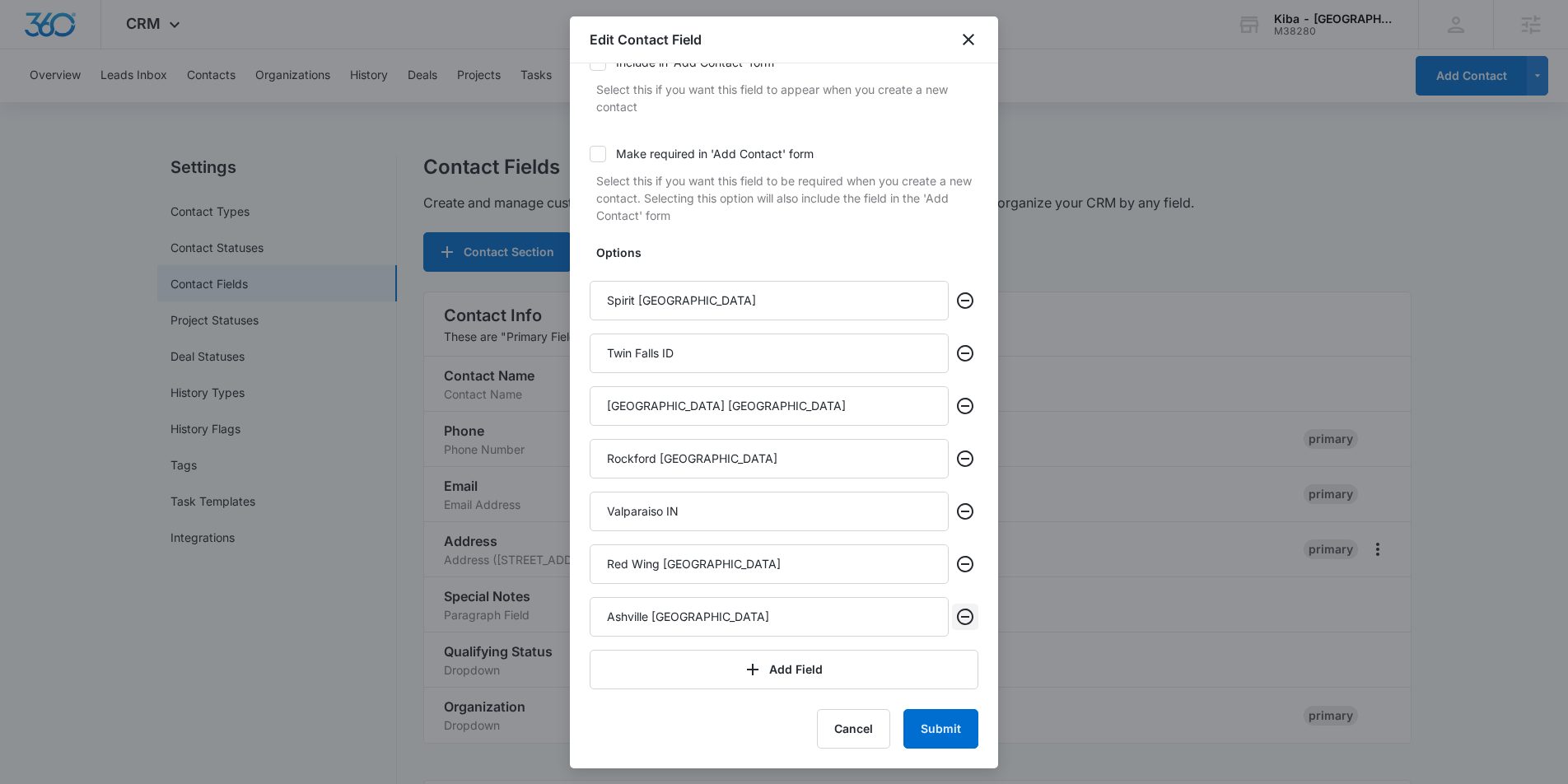
click at [969, 622] on icon "Remove" at bounding box center [965, 617] width 20 height 20
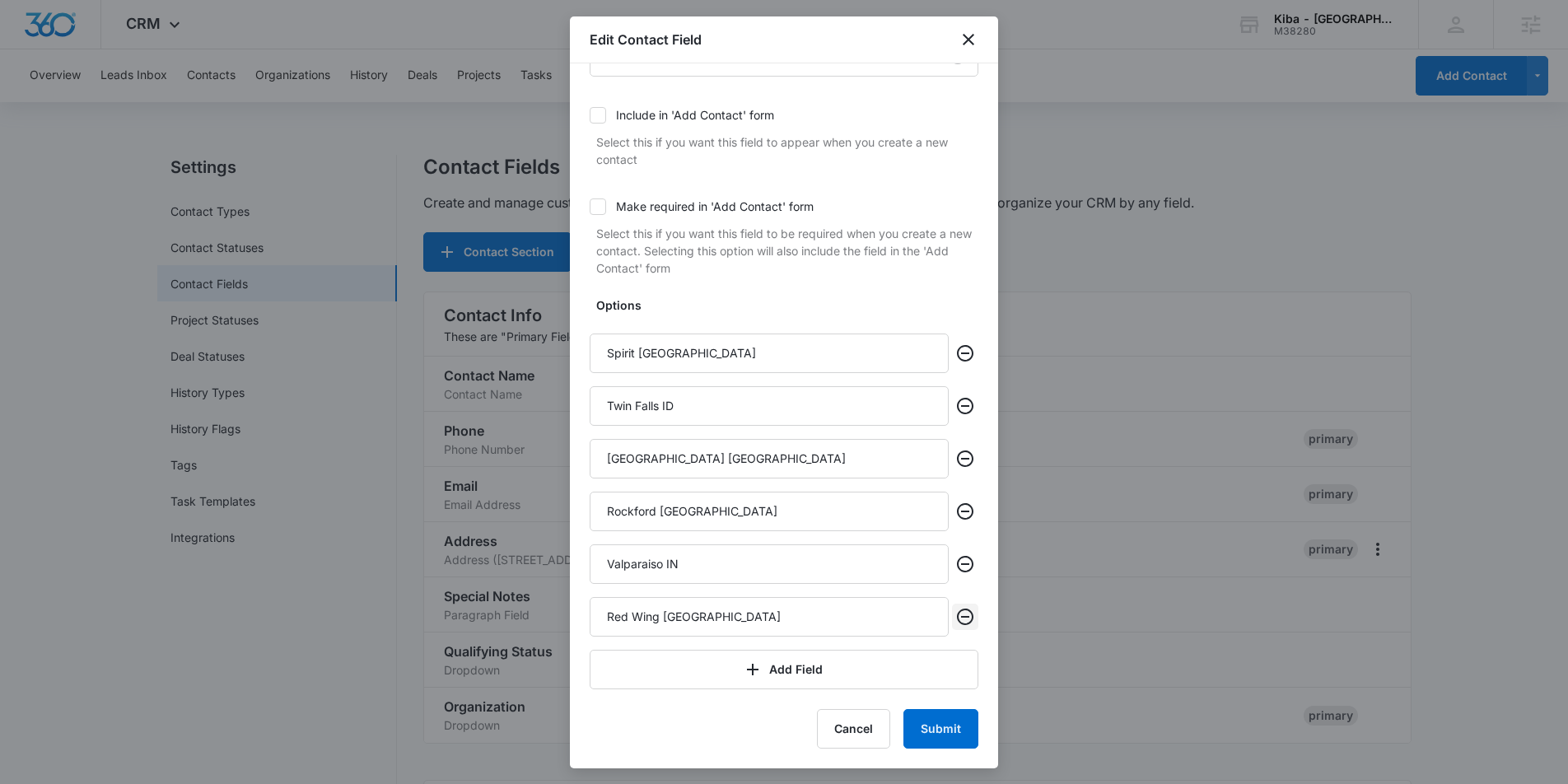
click at [969, 622] on icon "Remove" at bounding box center [965, 617] width 20 height 20
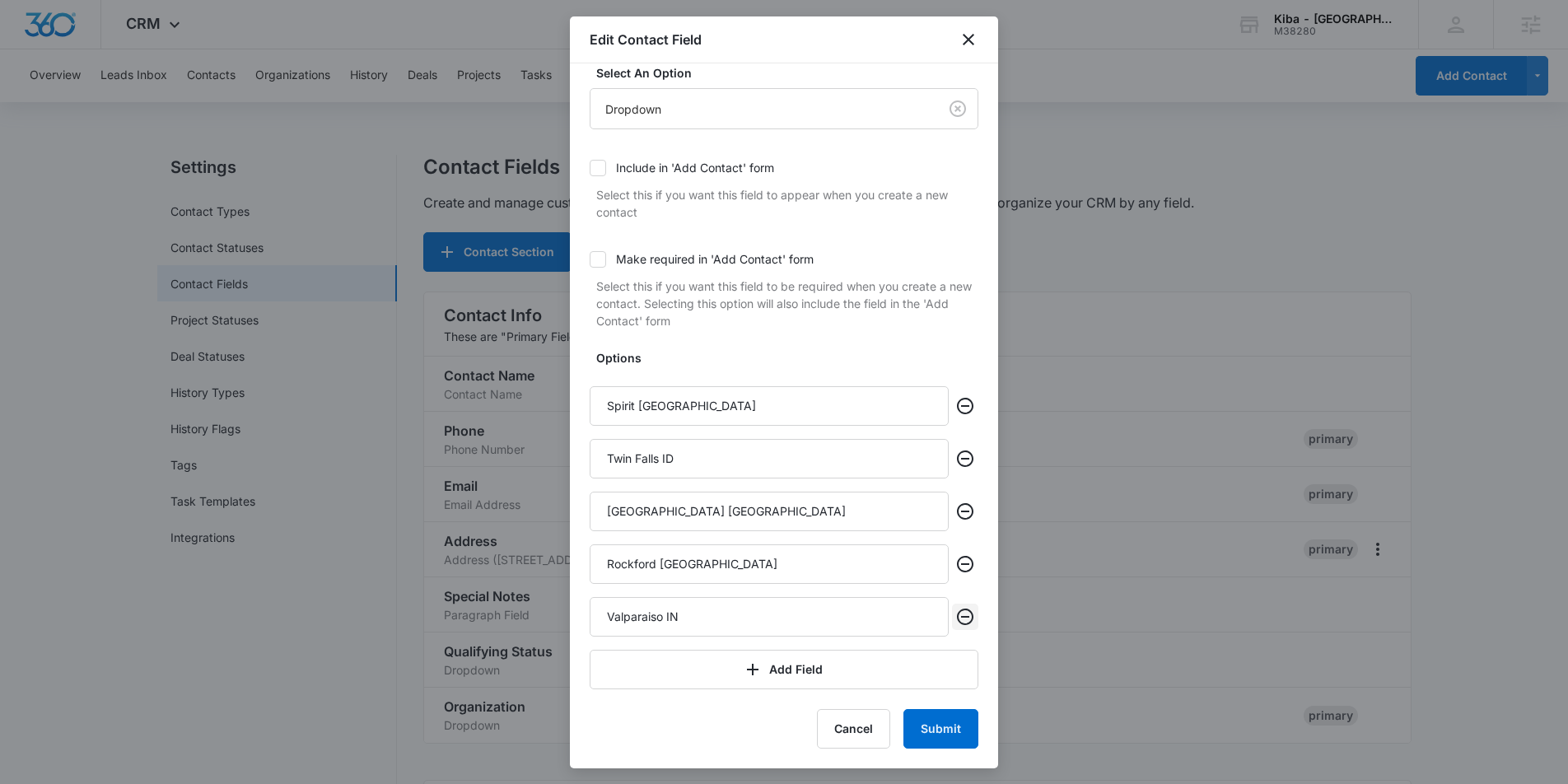
click at [969, 622] on icon "Remove" at bounding box center [965, 617] width 20 height 20
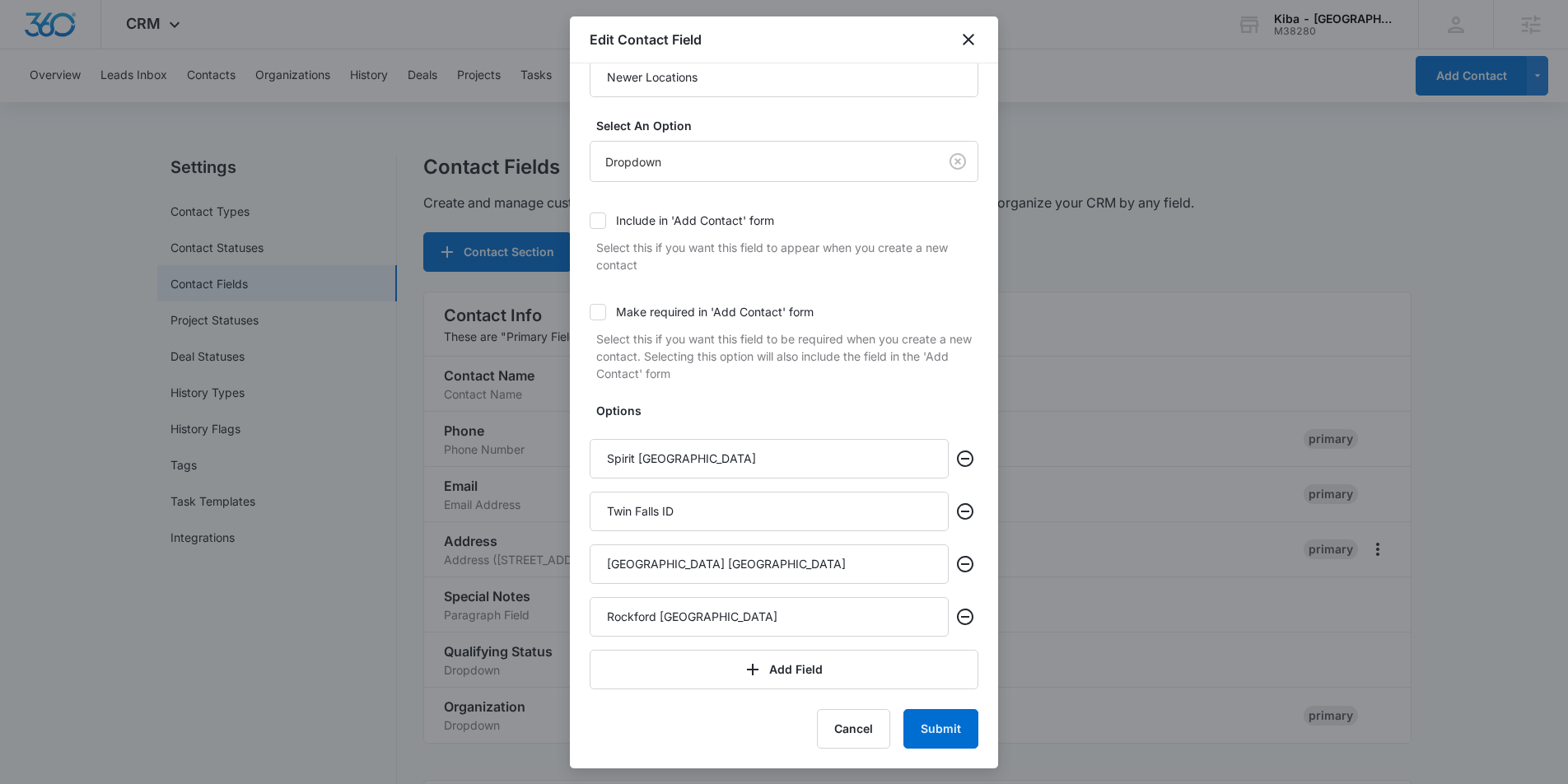
scroll to position [49, 0]
click at [969, 622] on icon "Remove" at bounding box center [965, 617] width 20 height 20
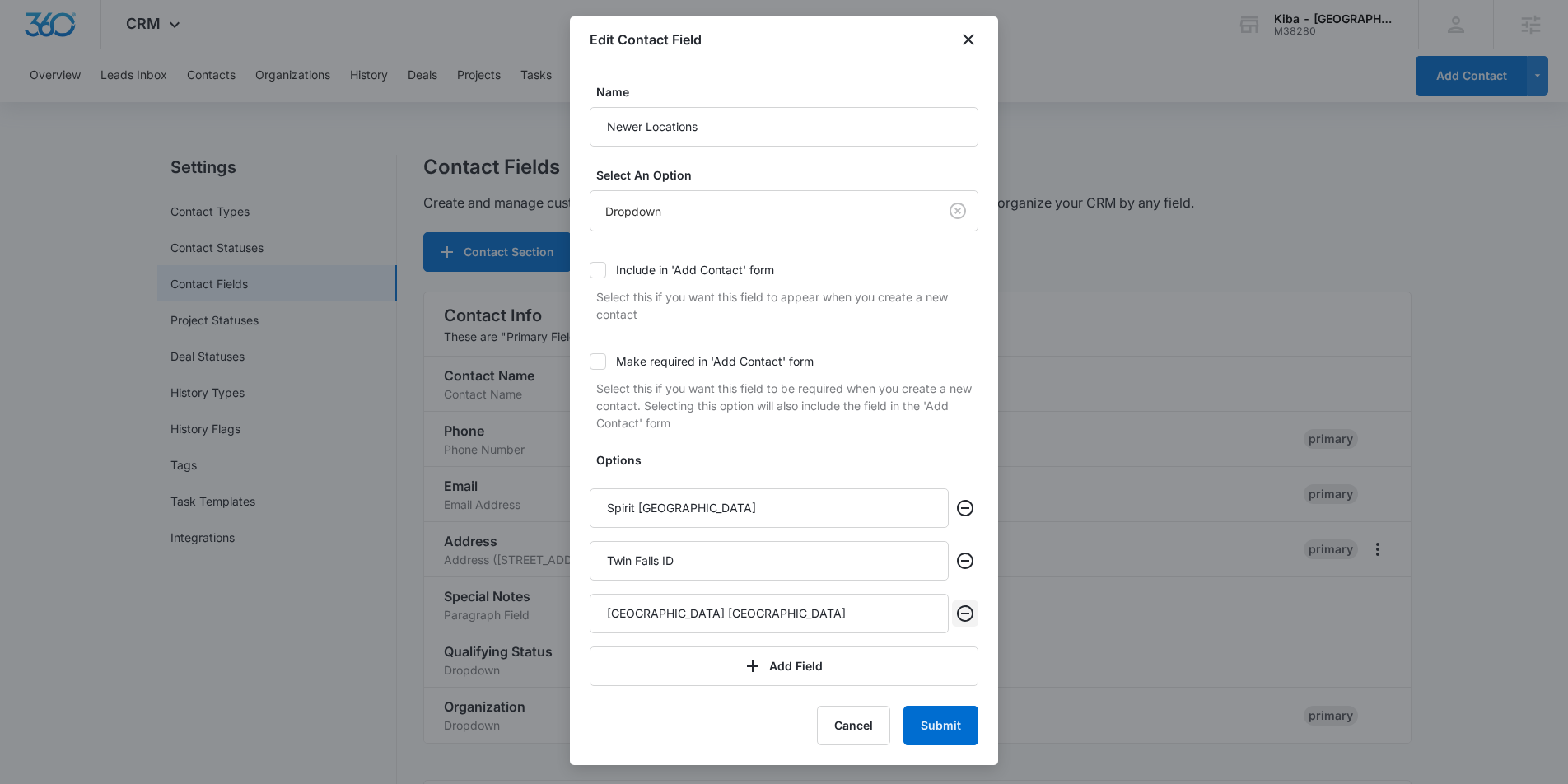
click at [969, 622] on icon "Remove" at bounding box center [965, 613] width 20 height 20
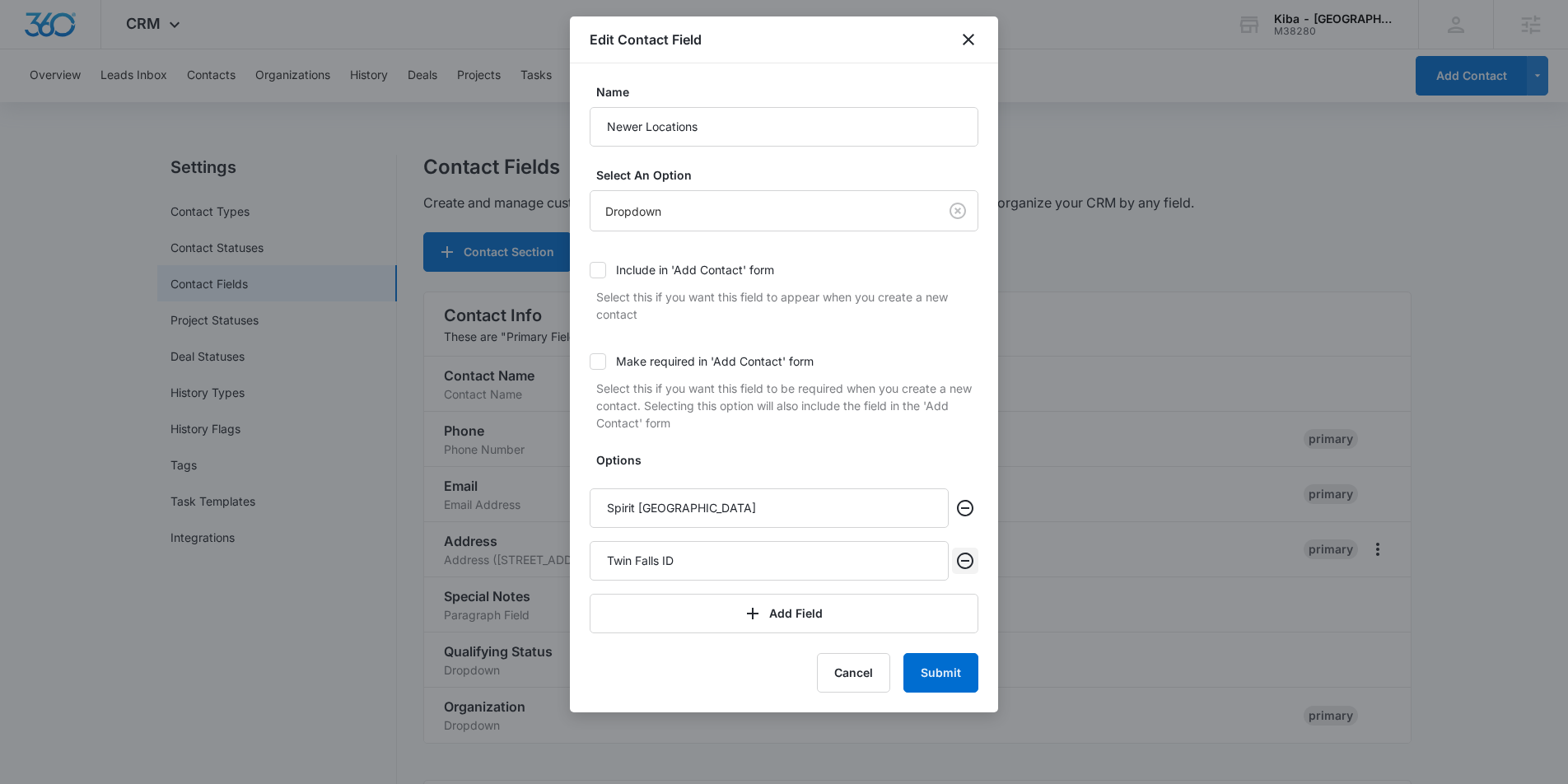
click at [964, 570] on icon "Remove" at bounding box center [965, 561] width 20 height 20
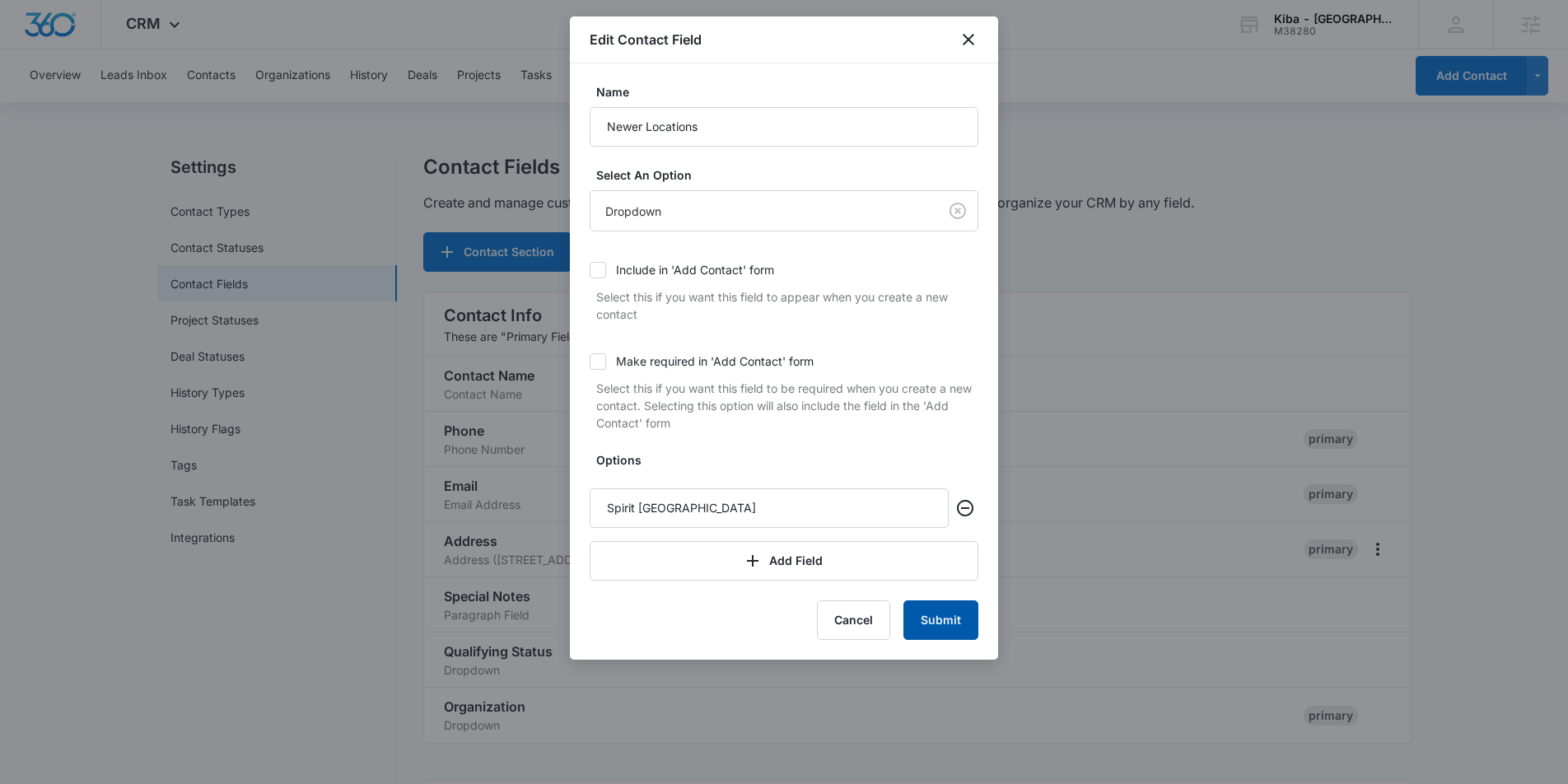
click at [952, 623] on button "Submit" at bounding box center [941, 620] width 75 height 40
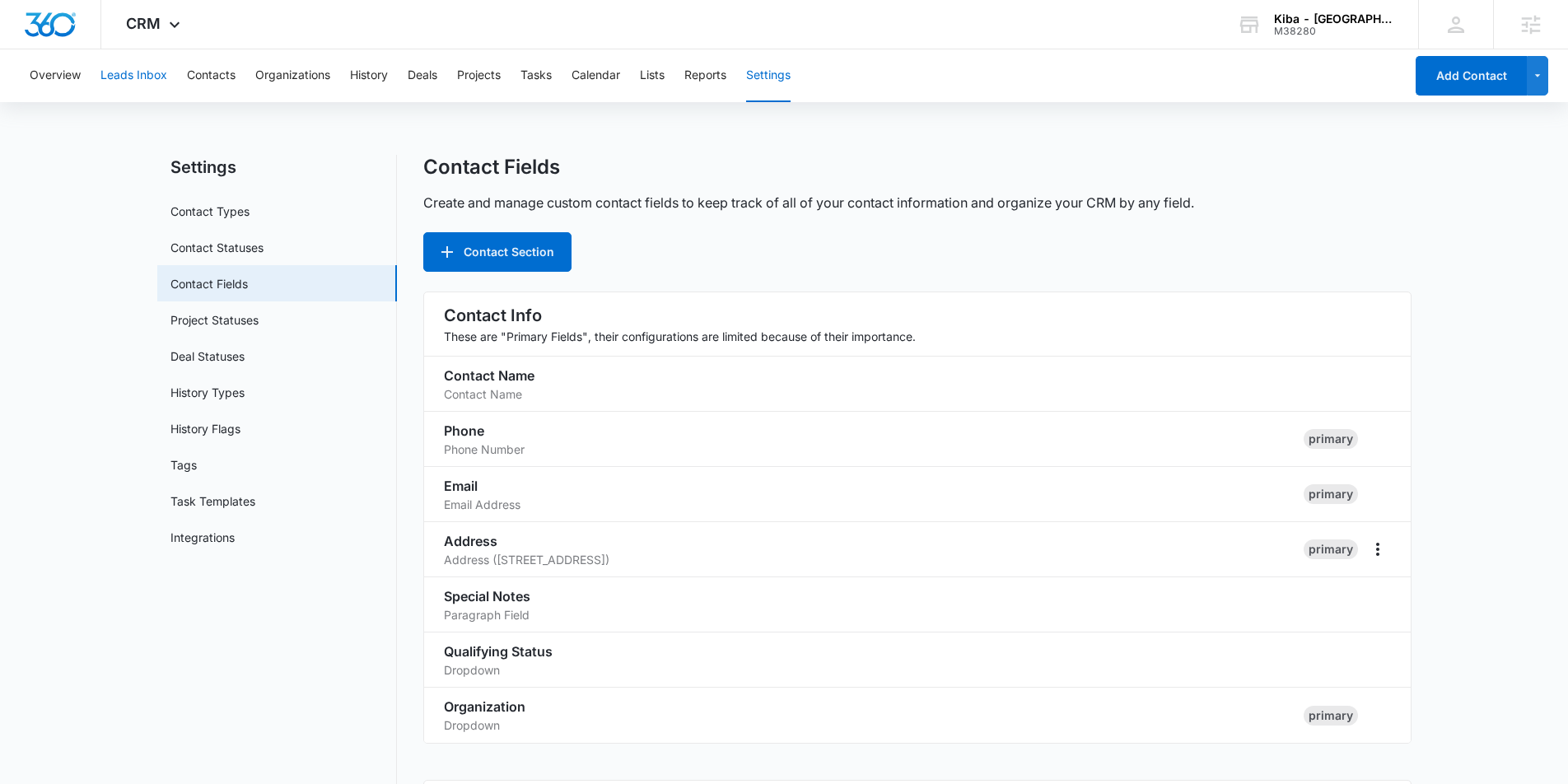
click at [153, 70] on button "Leads Inbox" at bounding box center [133, 75] width 66 height 53
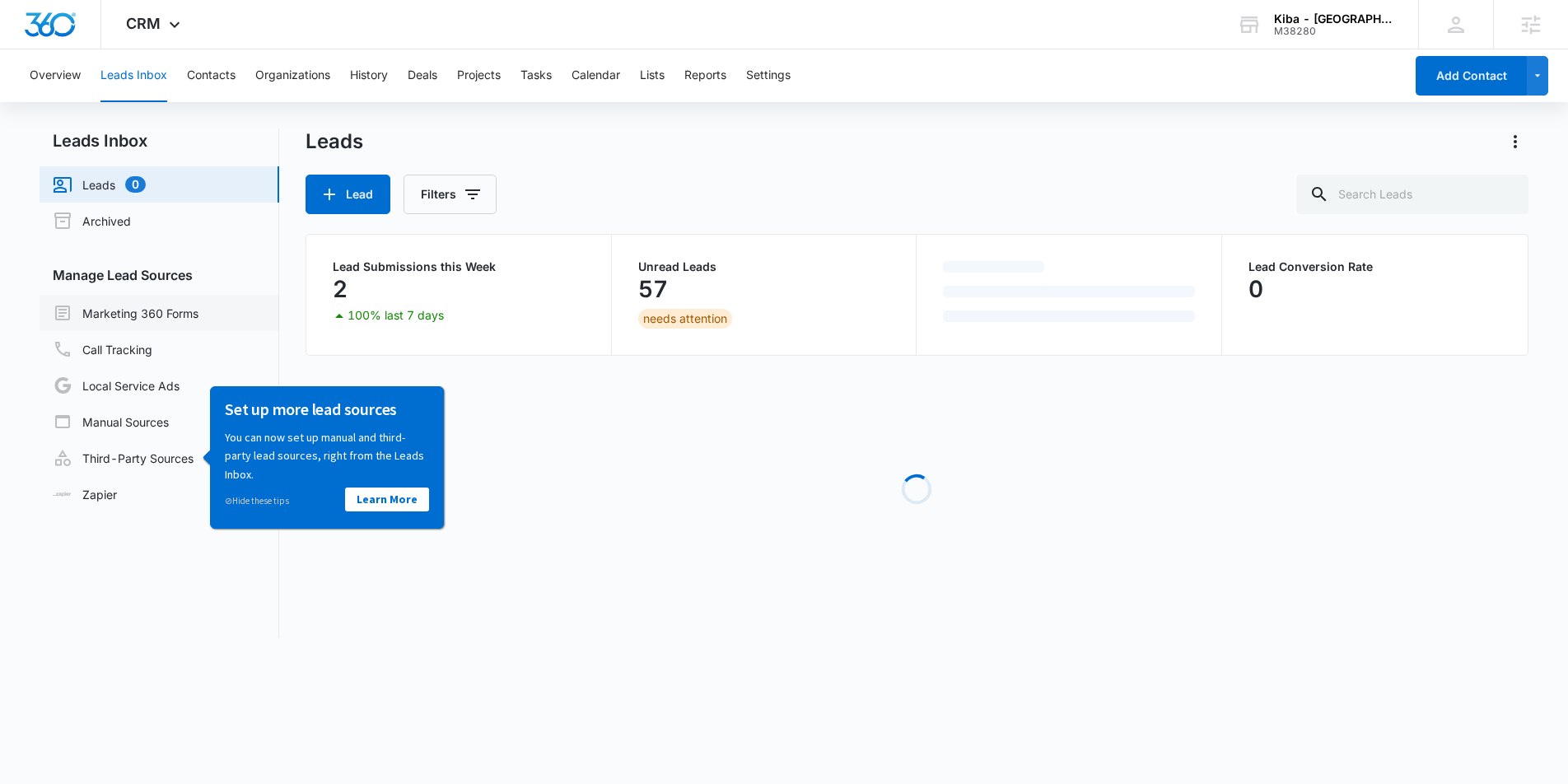
click at [180, 319] on link "Marketing 360 Forms" at bounding box center [125, 313] width 146 height 20
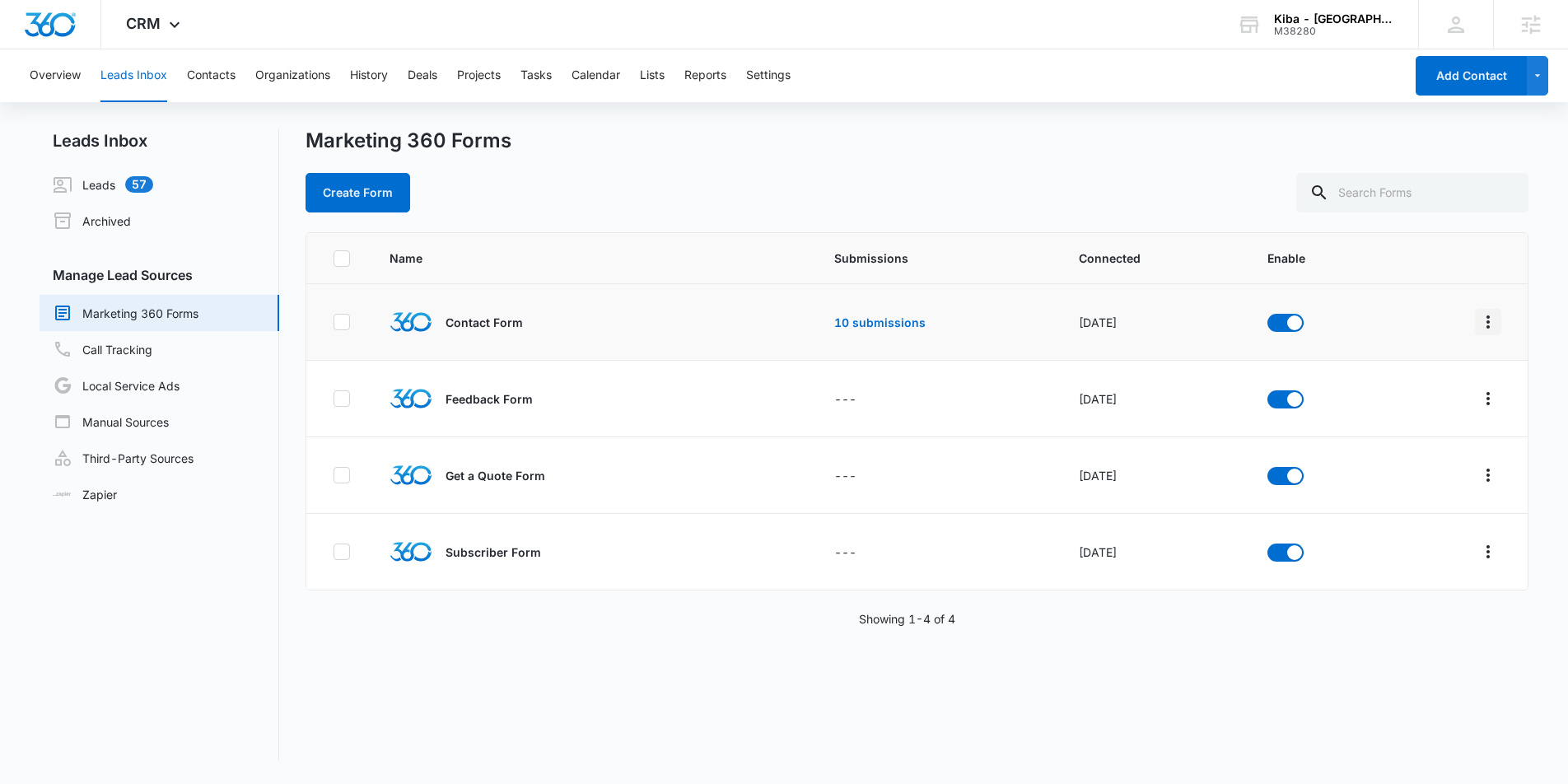
click at [1488, 321] on icon "Overflow Menu" at bounding box center [1489, 321] width 4 height 14
click at [1422, 417] on div "Field Mapping" at bounding box center [1415, 417] width 94 height 12
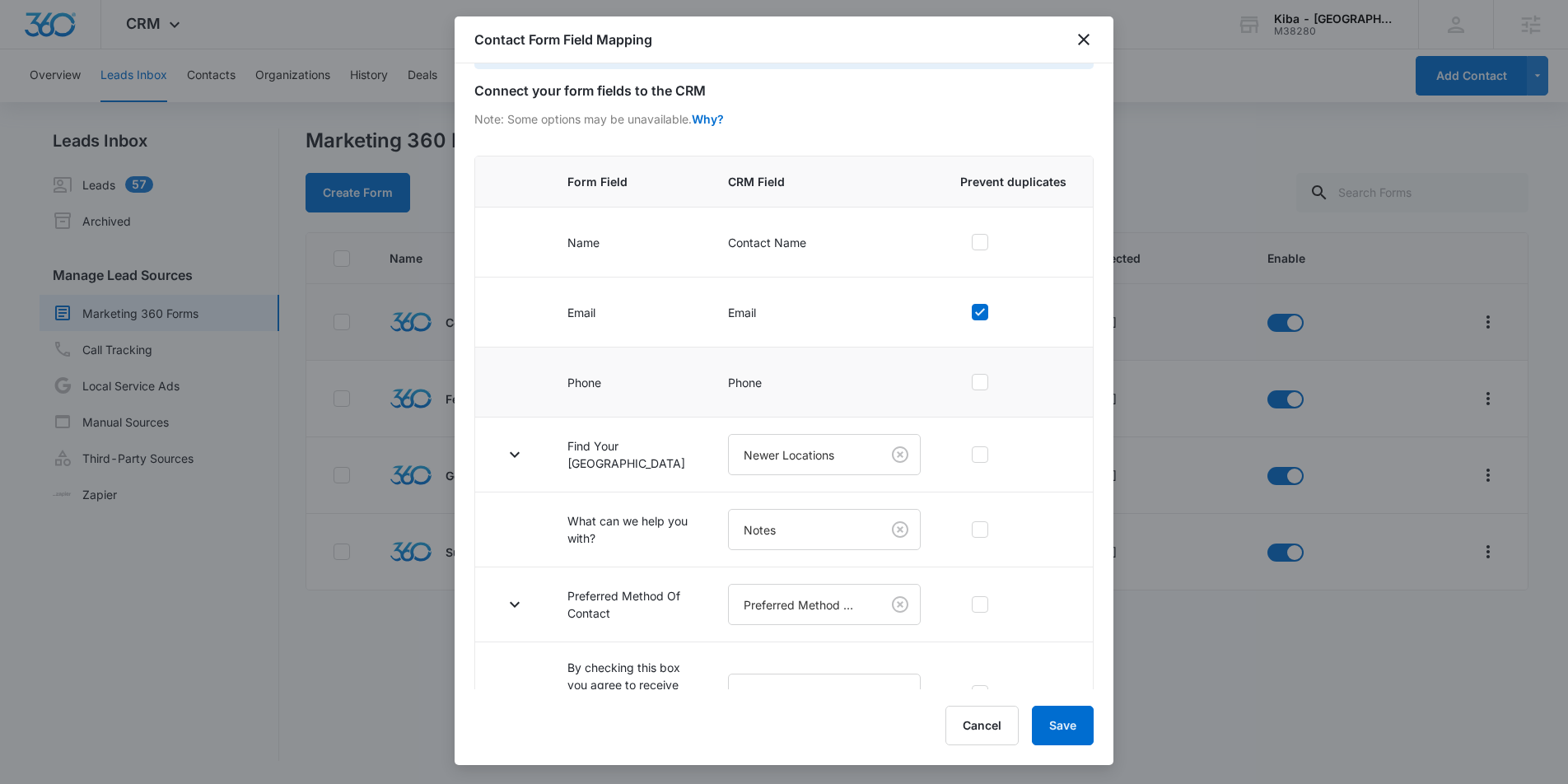
scroll to position [116, 0]
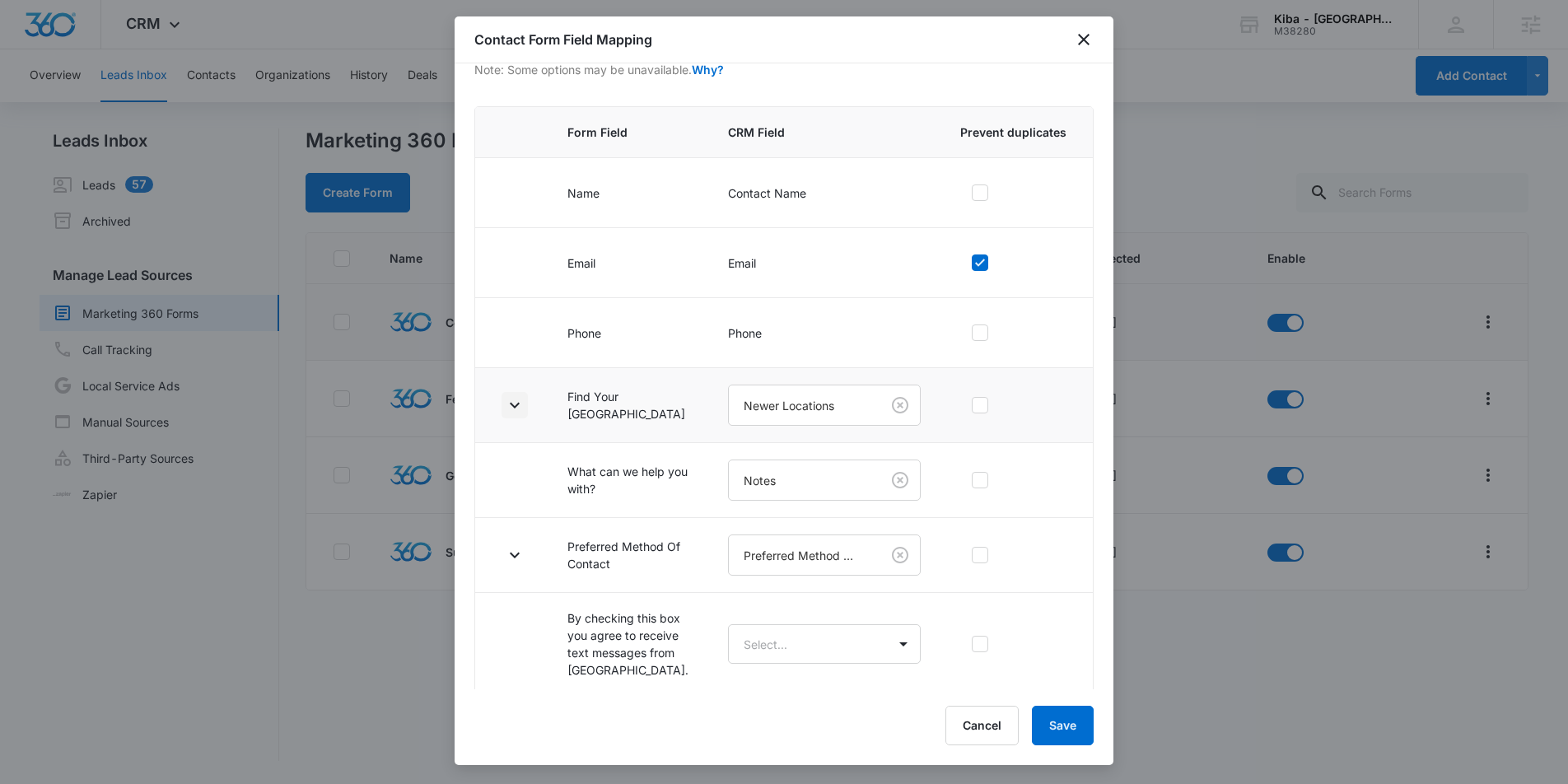
click at [521, 402] on icon "button" at bounding box center [515, 405] width 20 height 20
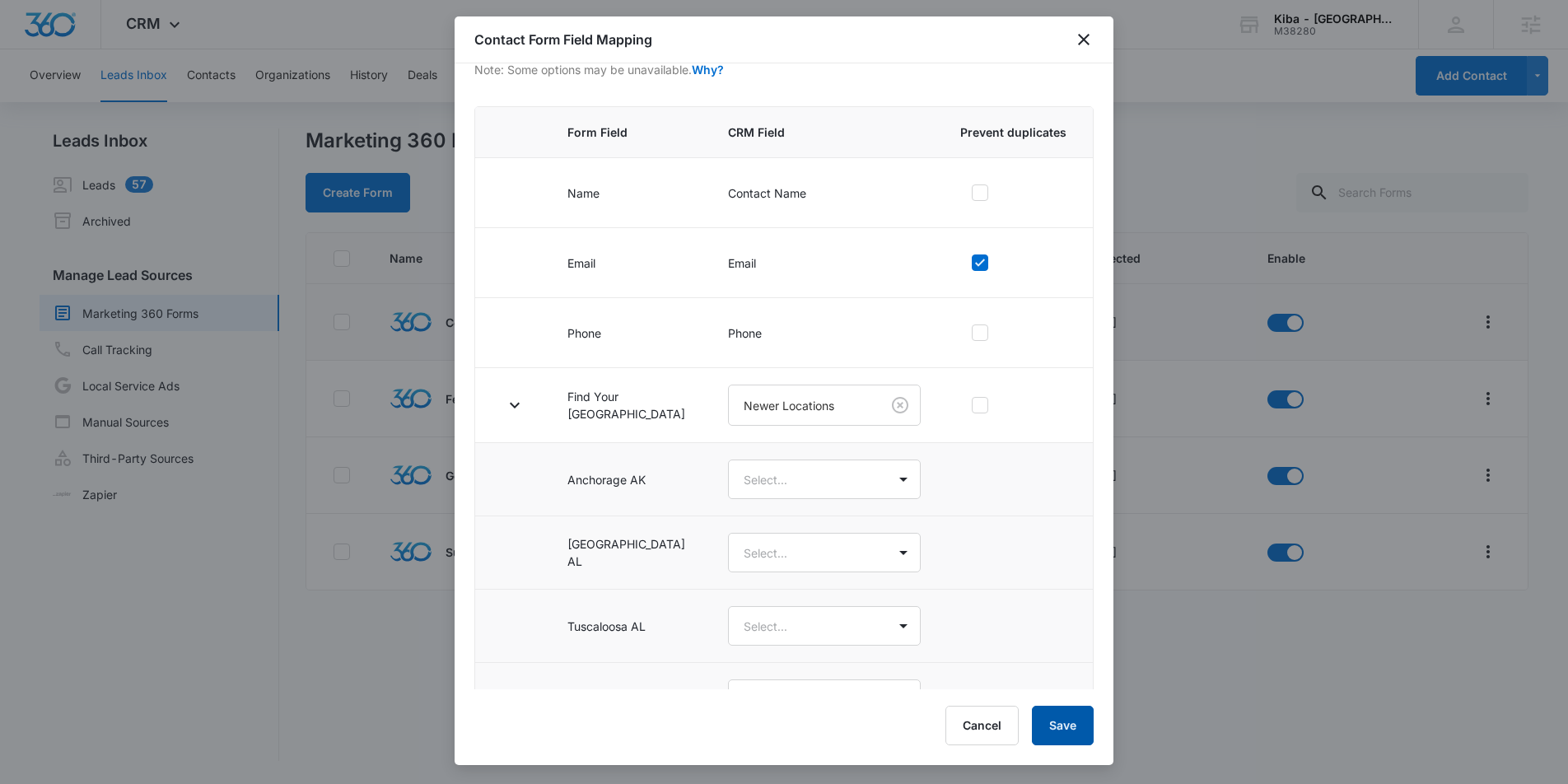
click at [1077, 727] on button "Save" at bounding box center [1063, 726] width 62 height 40
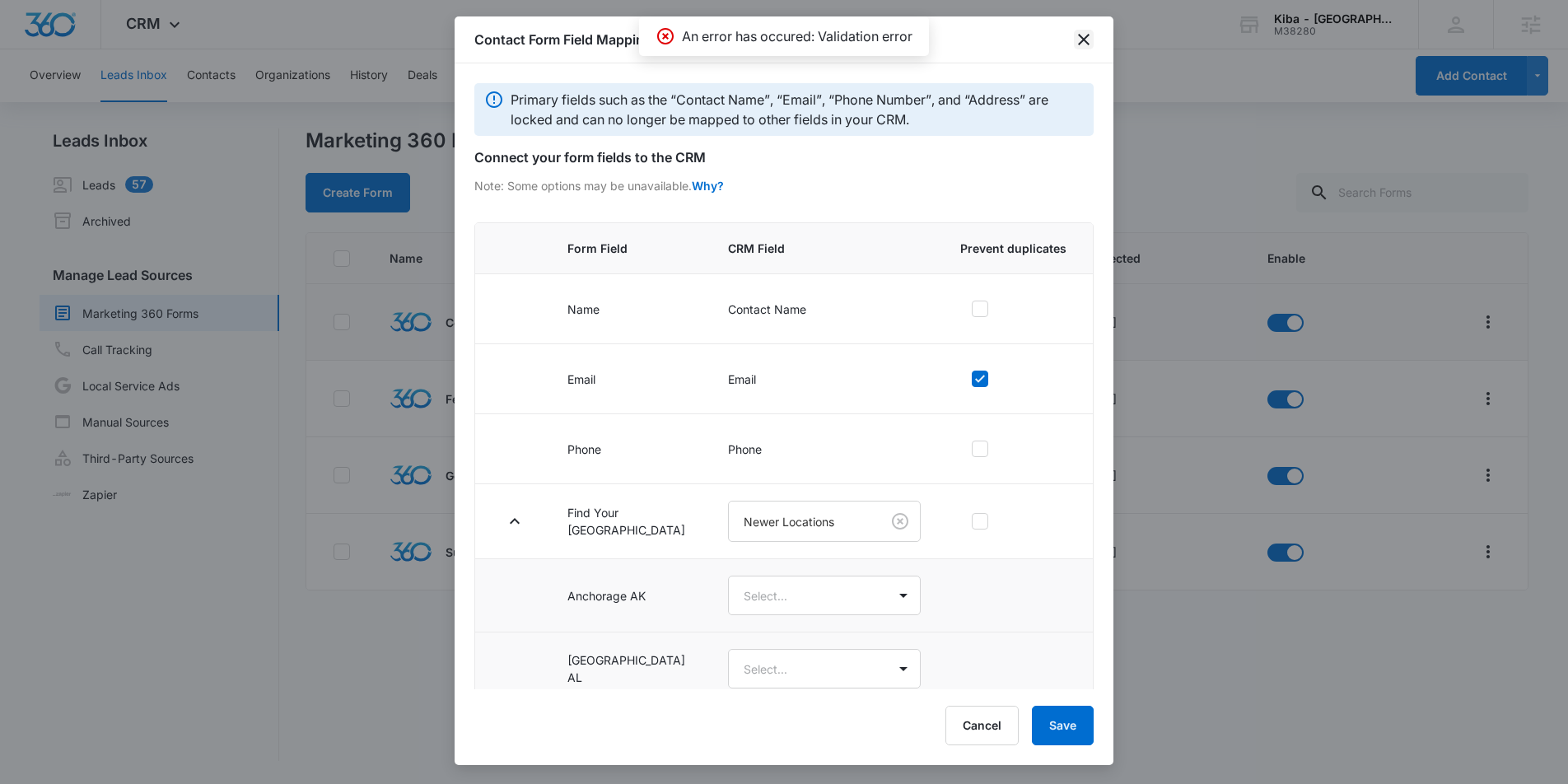
click at [1086, 46] on icon "close" at bounding box center [1084, 40] width 20 height 20
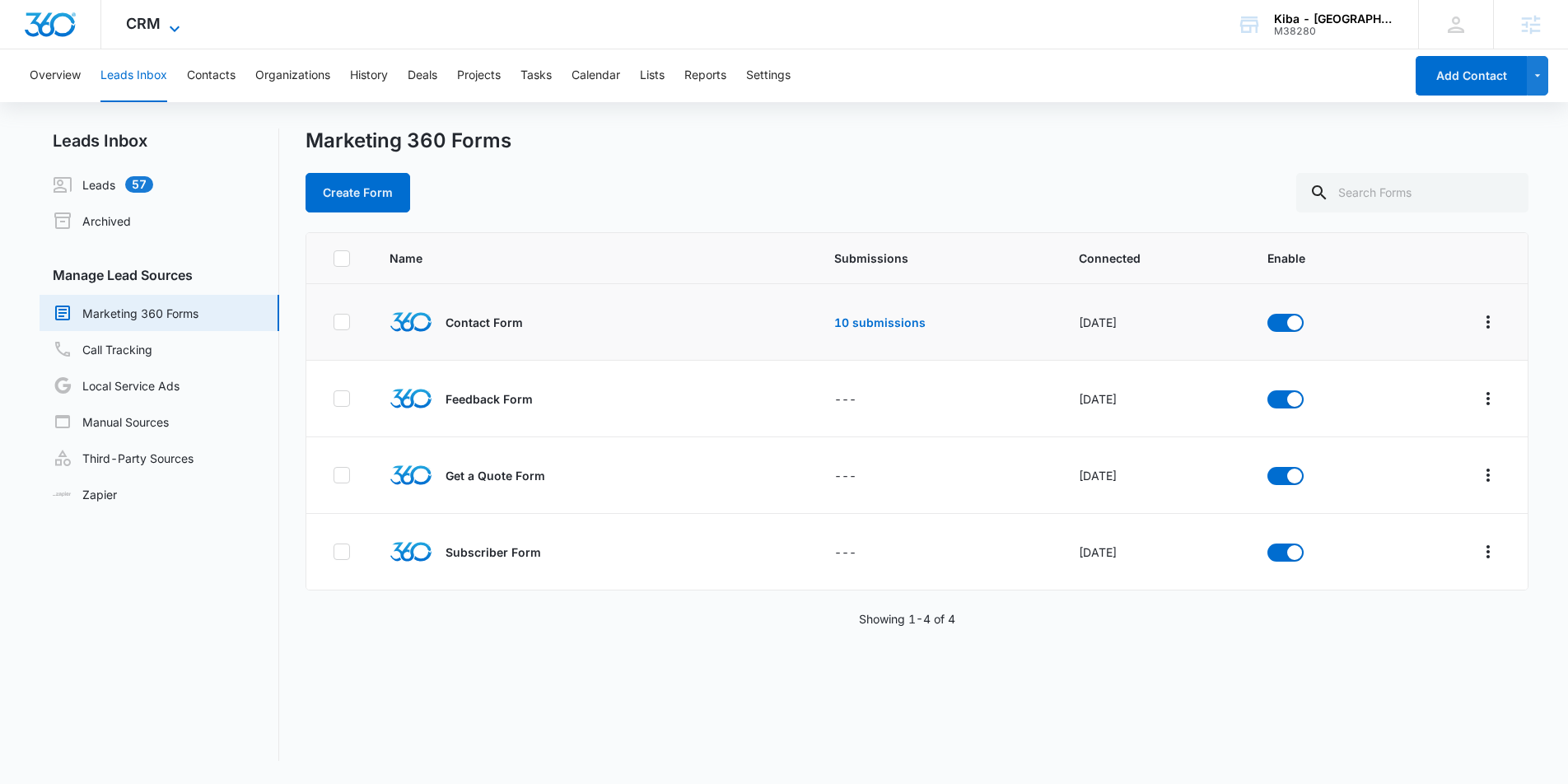
click at [167, 31] on icon at bounding box center [174, 29] width 20 height 20
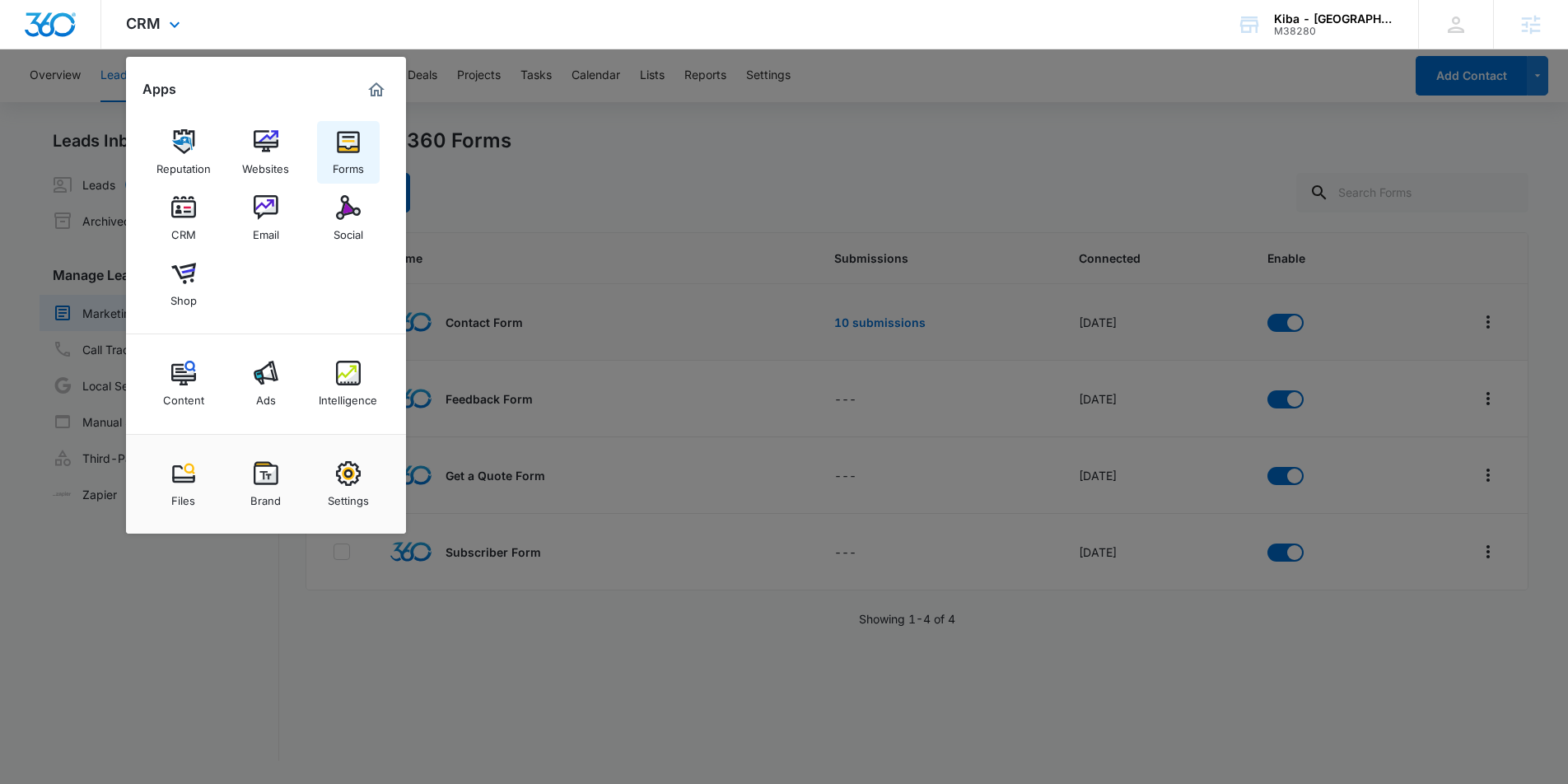
click at [336, 142] on img at bounding box center [348, 141] width 25 height 24
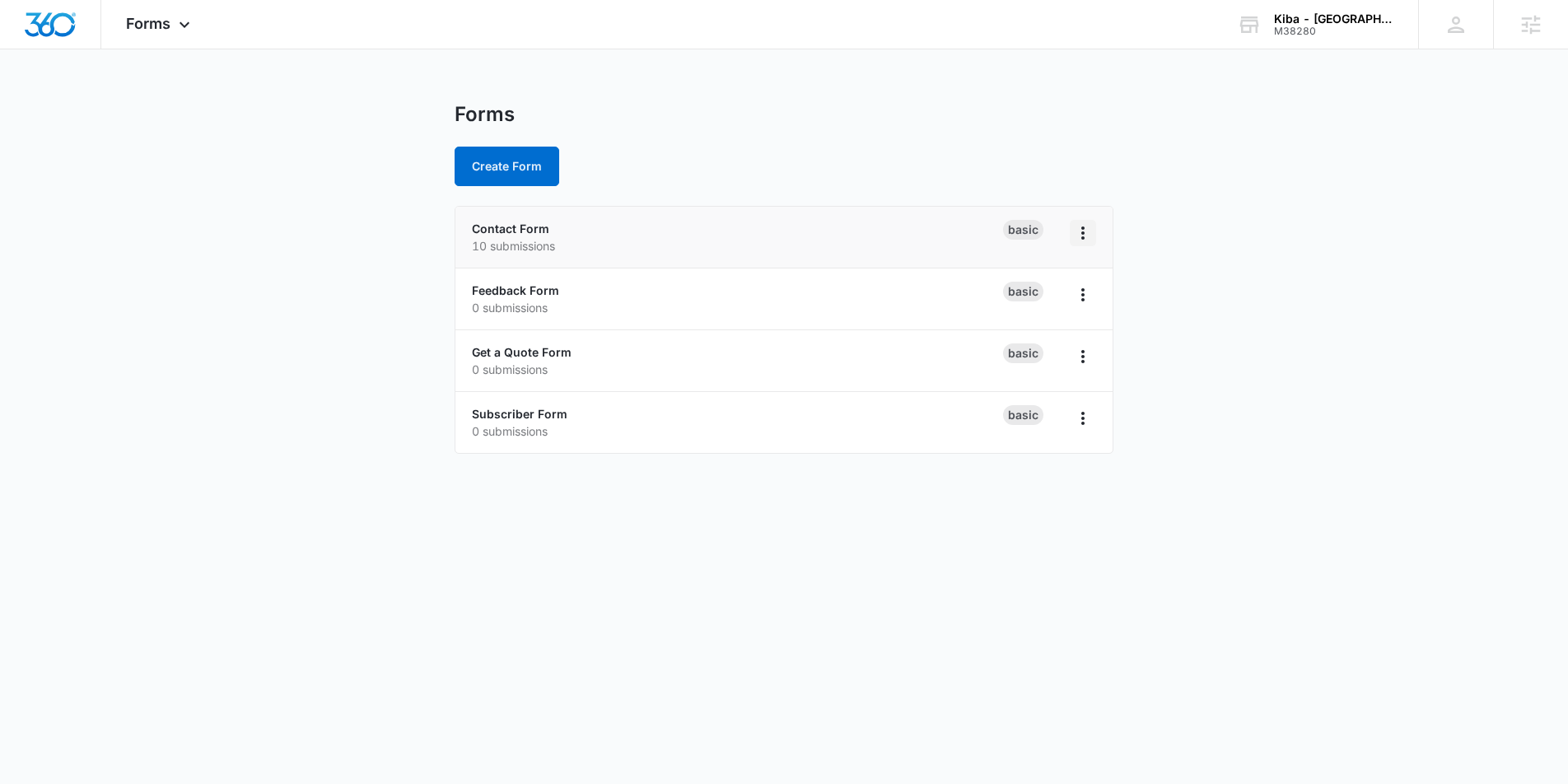
click at [1089, 229] on icon "Overflow Menu" at bounding box center [1083, 233] width 20 height 20
click at [535, 225] on link "Contact Form" at bounding box center [510, 228] width 77 height 14
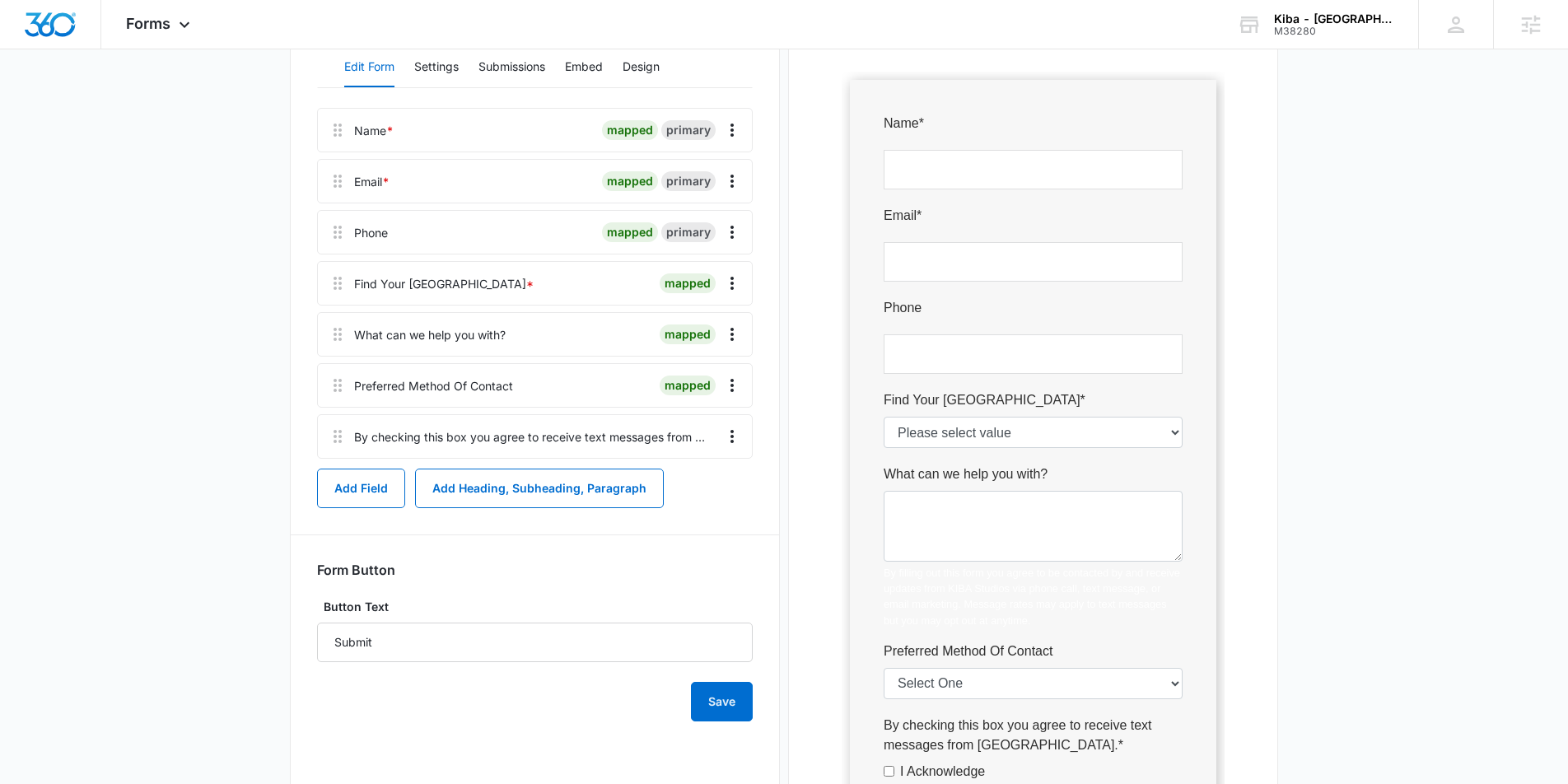
scroll to position [241, 0]
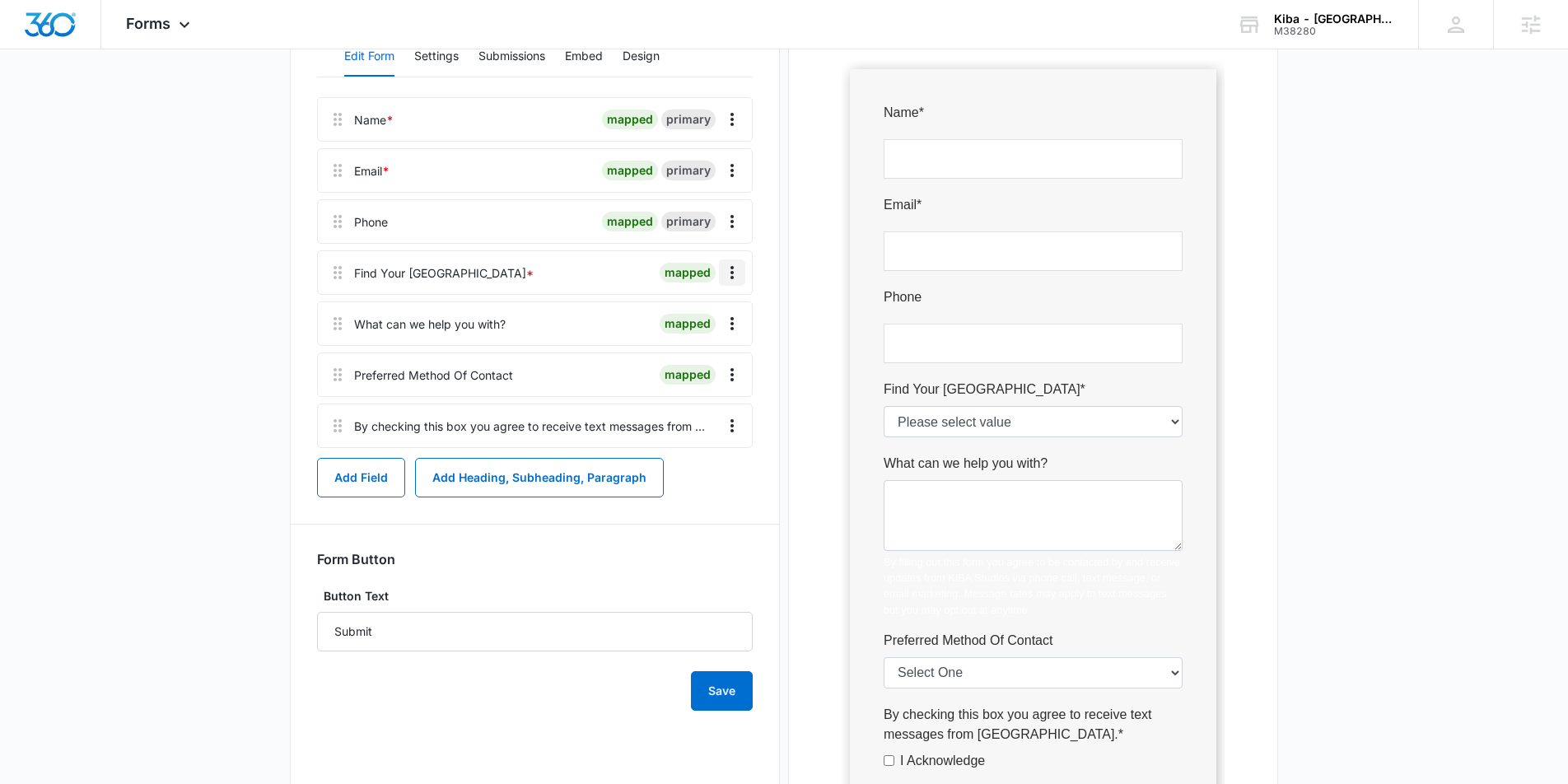
click at [726, 270] on icon "Overflow Menu" at bounding box center [733, 272] width 20 height 20
click at [686, 320] on div "Edit" at bounding box center [688, 318] width 35 height 12
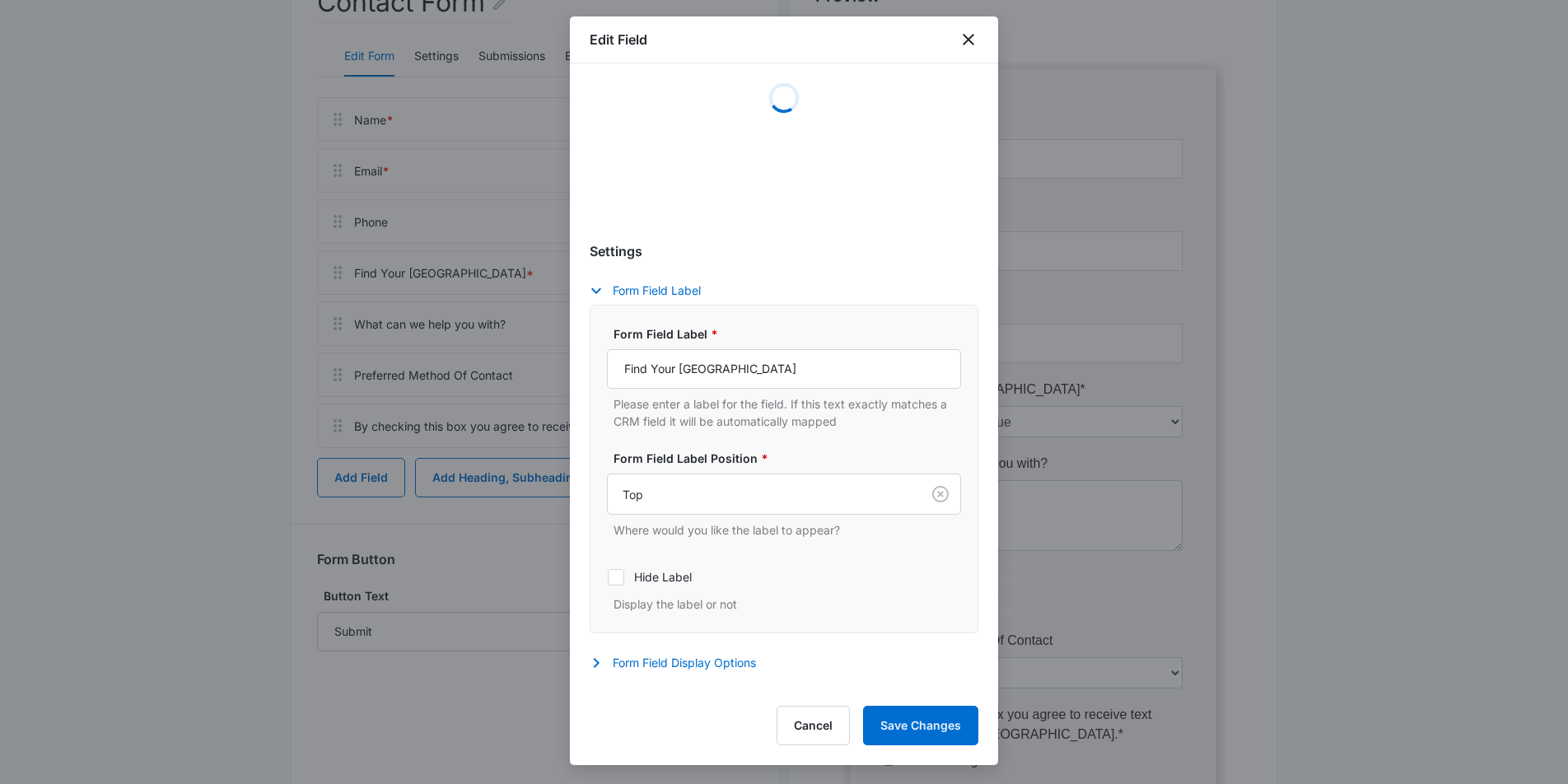
scroll to position [315, 0]
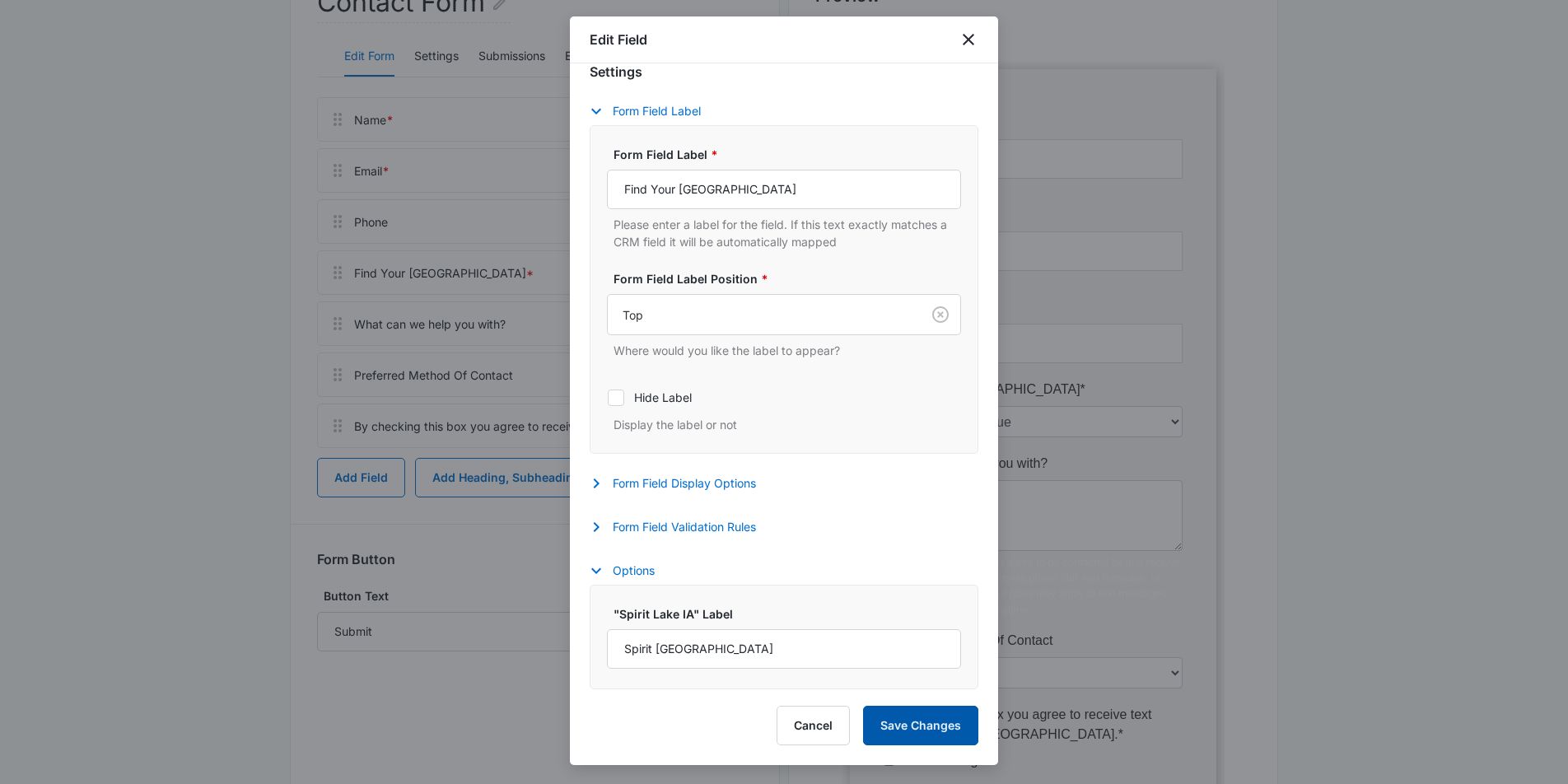
click at [923, 730] on button "Save Changes" at bounding box center [921, 726] width 115 height 40
select select "413"
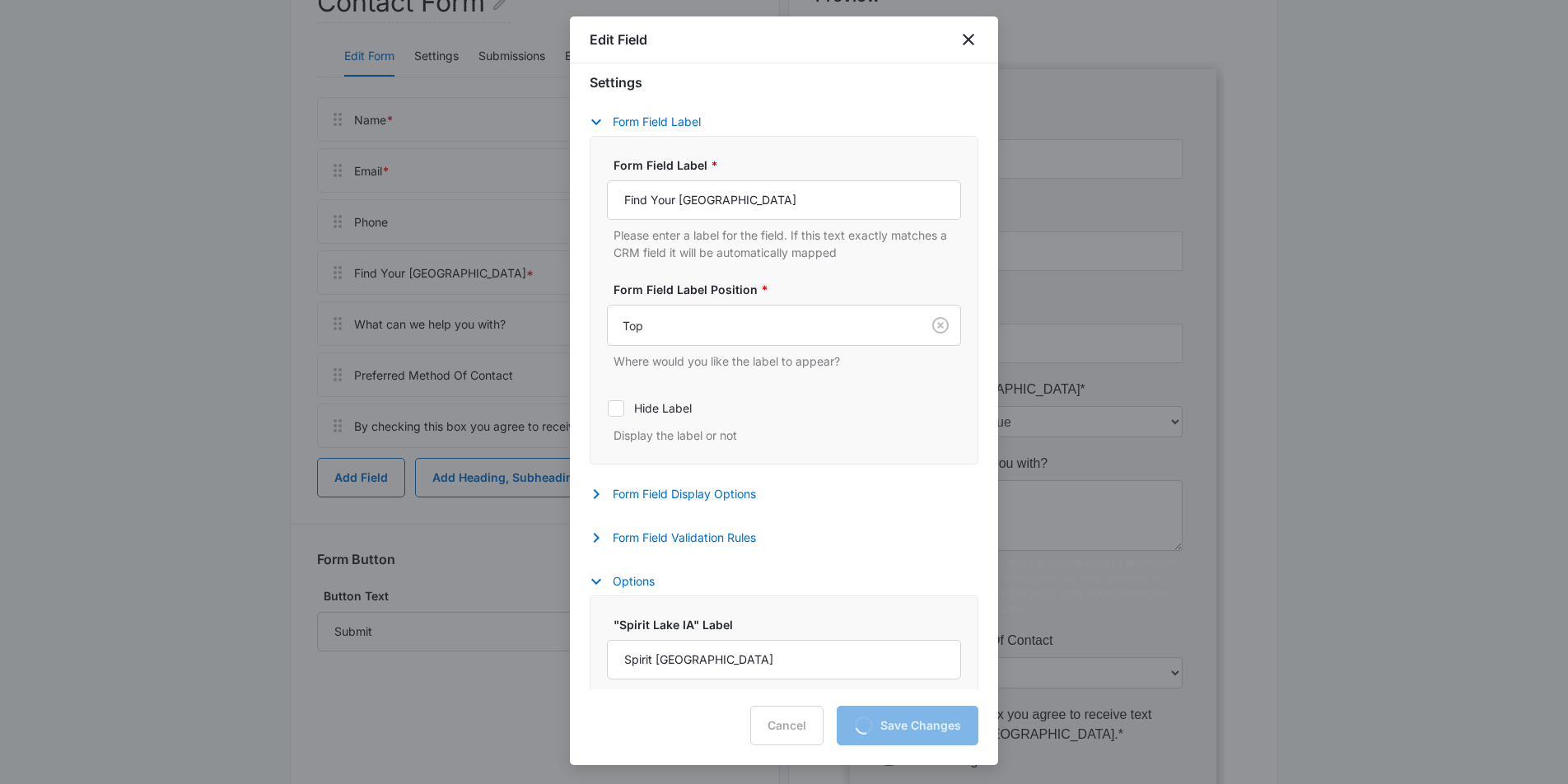
scroll to position [325, 0]
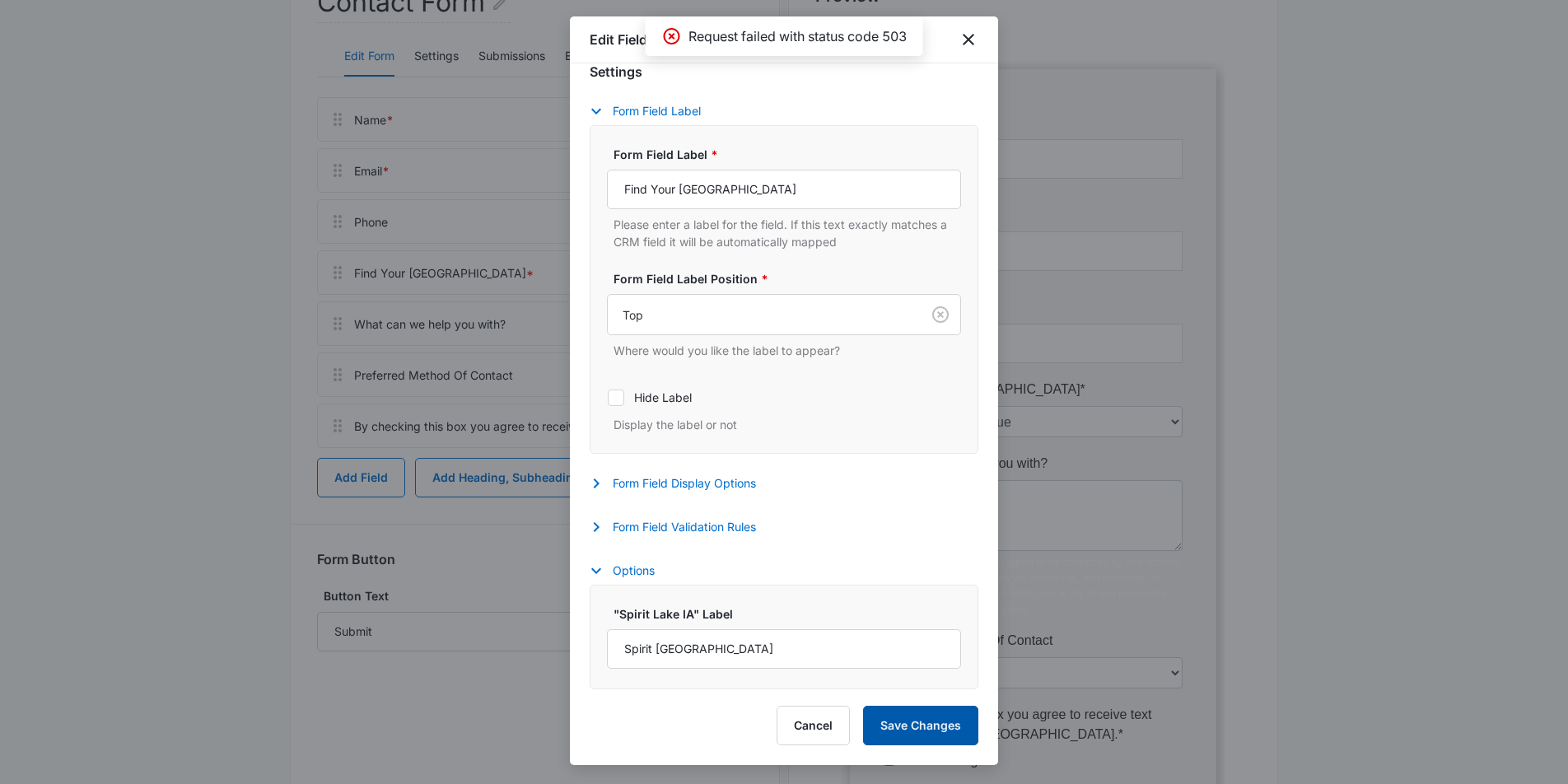
click at [923, 732] on button "Save Changes" at bounding box center [921, 726] width 115 height 40
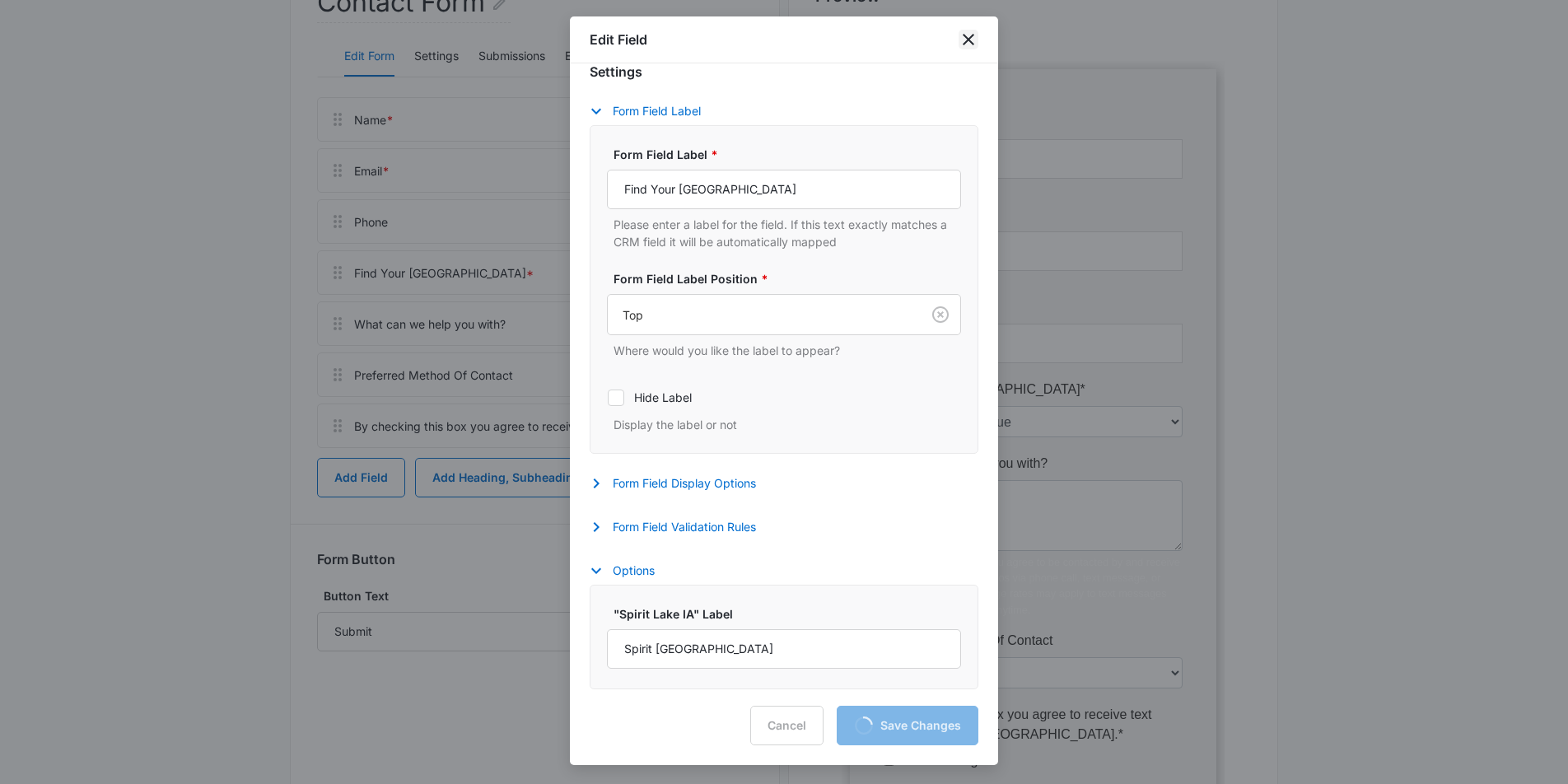
click at [966, 40] on icon "close" at bounding box center [969, 39] width 12 height 12
